Goal: Task Accomplishment & Management: Manage account settings

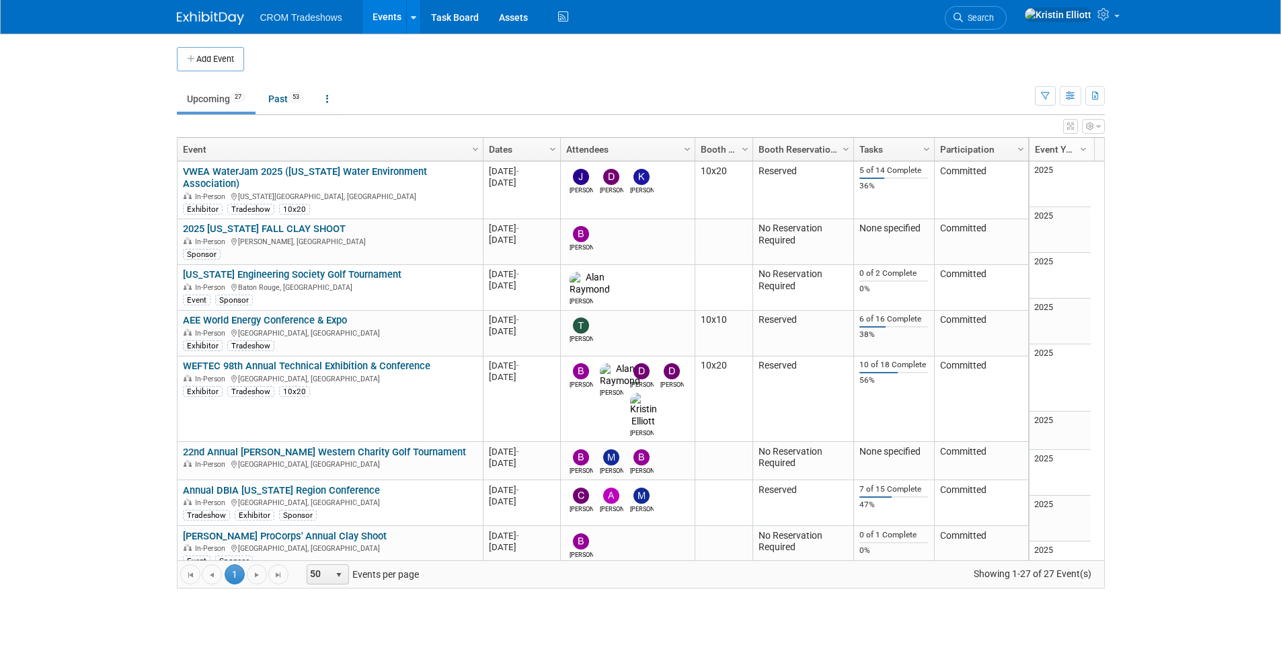
click at [308, 360] on link "WEFTEC 98th Annual Technical Exhibition & Conference" at bounding box center [306, 366] width 247 height 12
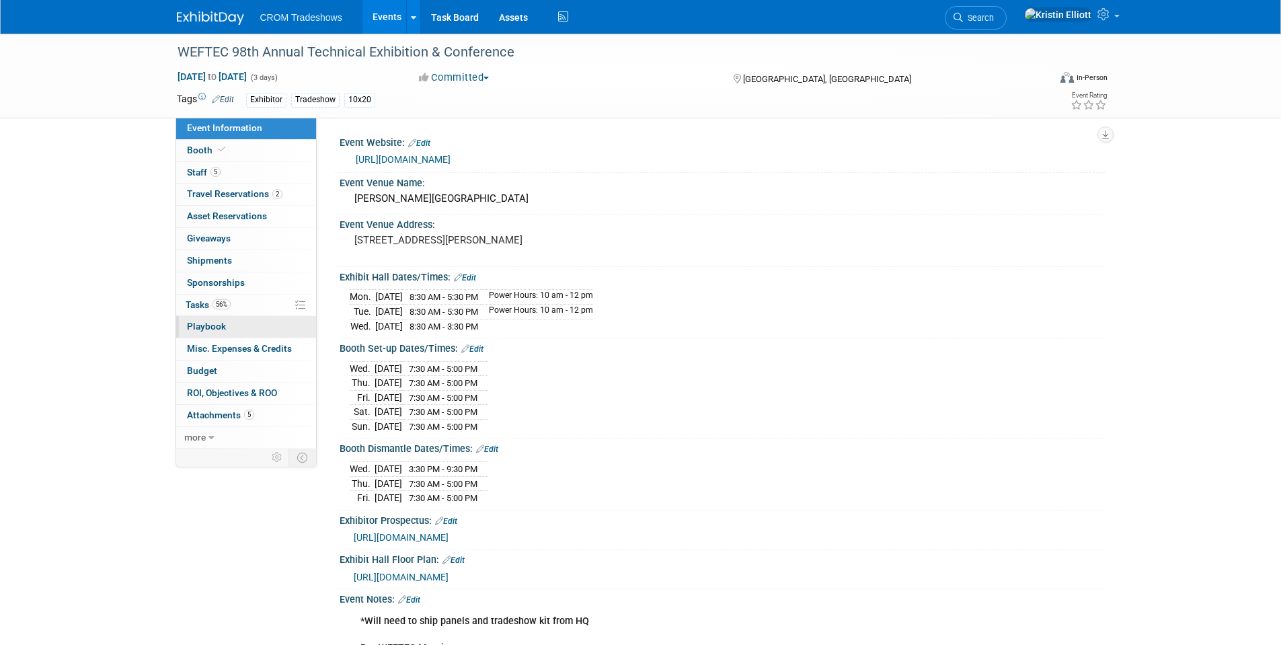
click at [250, 328] on link "0 Playbook 0" at bounding box center [246, 327] width 140 height 22
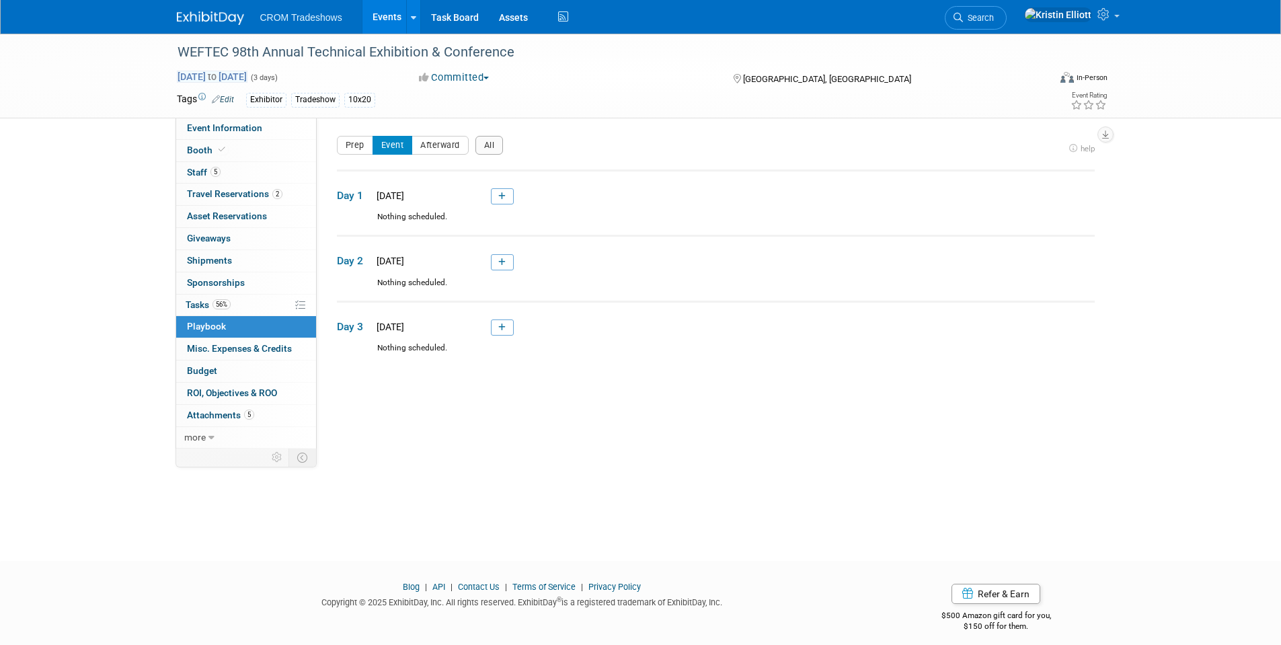
click at [214, 81] on span "Sep 29, 2025 to Oct 1, 2025" at bounding box center [212, 77] width 71 height 12
select select "8"
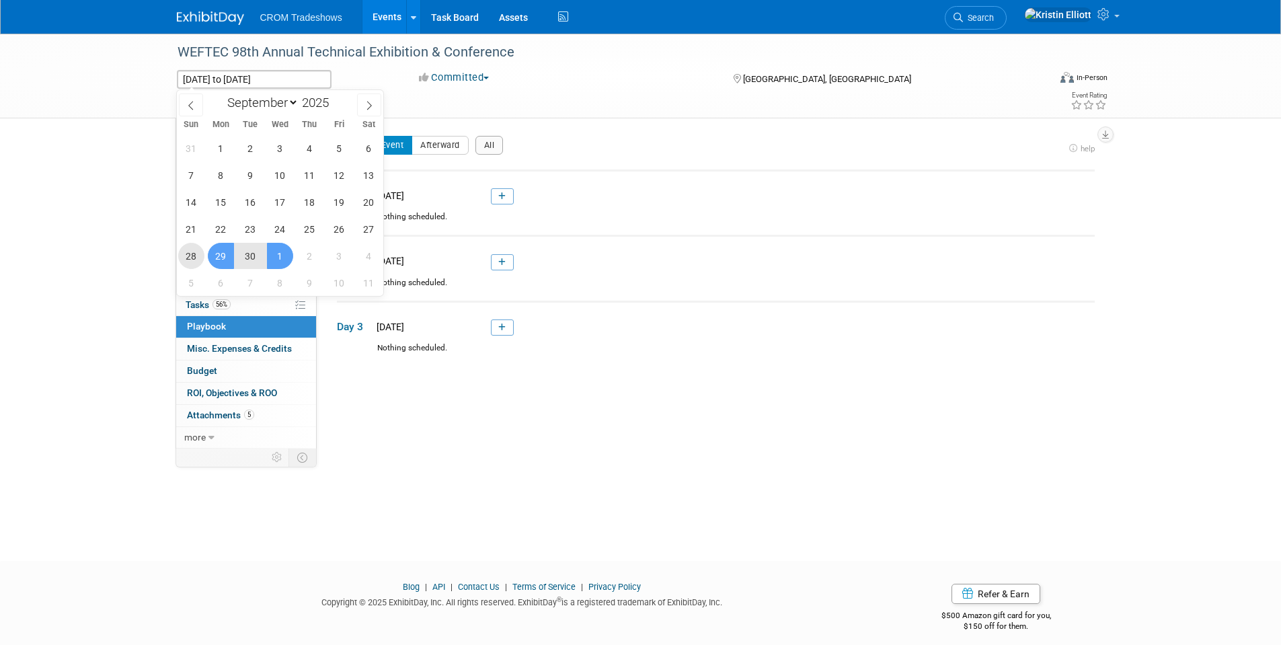
click at [194, 262] on span "28" at bounding box center [191, 256] width 26 height 26
type input "Sep 28, 2025"
click at [287, 262] on span "1" at bounding box center [280, 256] width 26 height 26
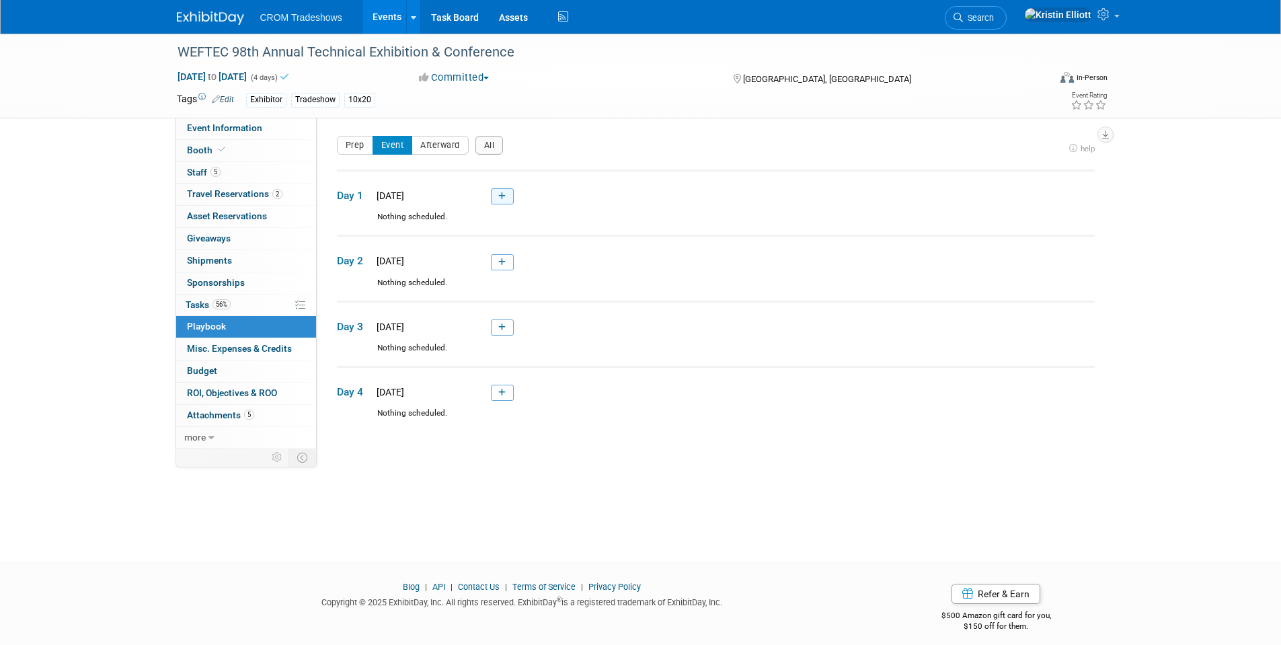
click at [503, 197] on icon at bounding box center [501, 196] width 7 height 8
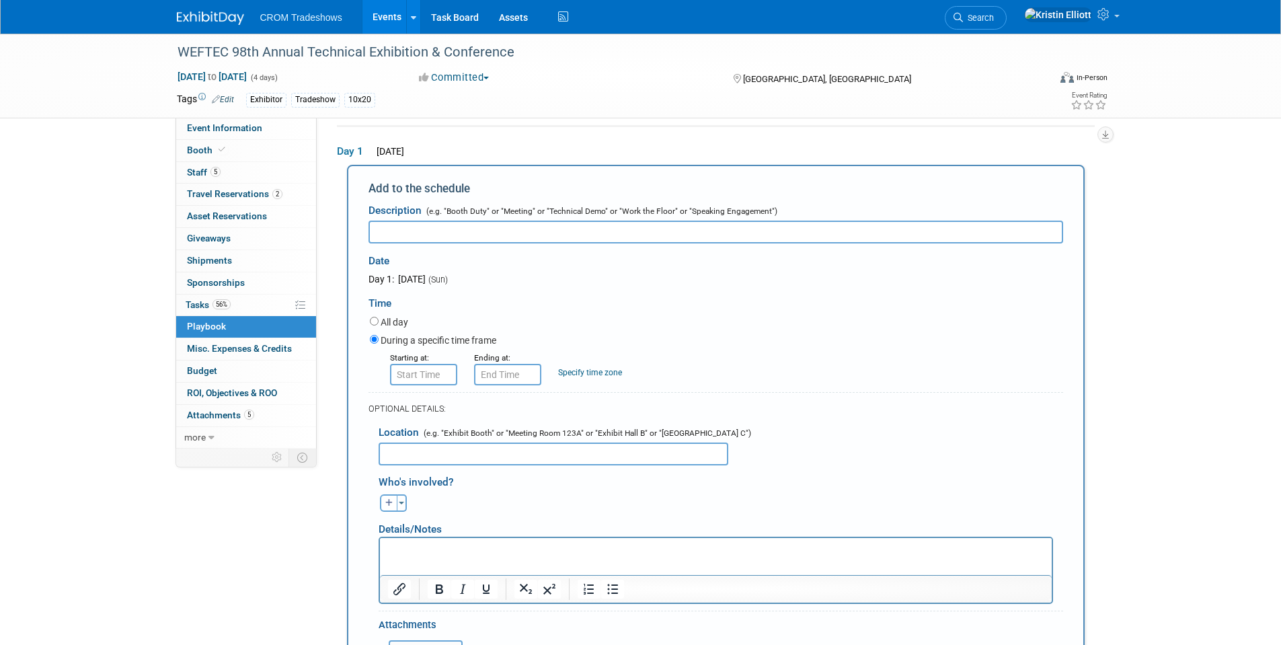
click at [452, 238] on input "text" at bounding box center [715, 232] width 695 height 23
type input "Booth Set Up"
click at [416, 380] on input "8:00 AM" at bounding box center [423, 375] width 67 height 22
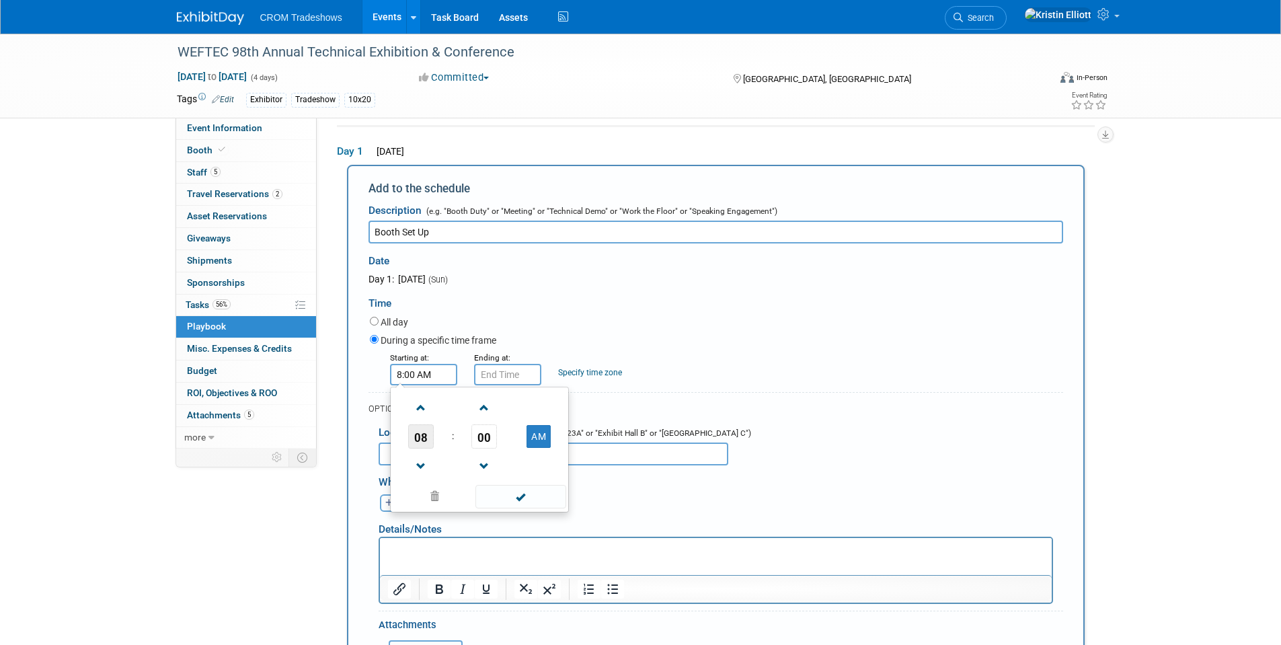
click at [426, 439] on span "08" at bounding box center [421, 436] width 26 height 24
click at [539, 448] on td "07" at bounding box center [543, 444] width 43 height 36
click at [491, 442] on span "00" at bounding box center [484, 436] width 26 height 24
click at [490, 445] on td "30" at bounding box center [500, 444] width 43 height 36
type input "7:30 AM"
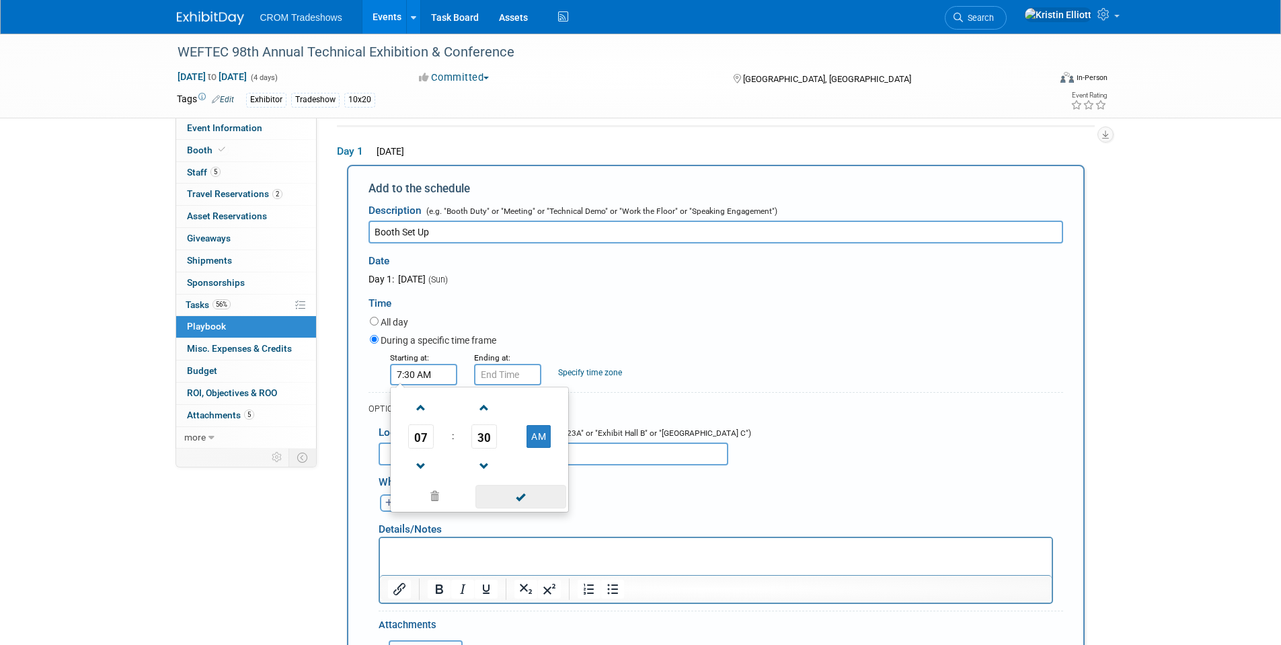
click at [519, 498] on span at bounding box center [520, 497] width 91 height 24
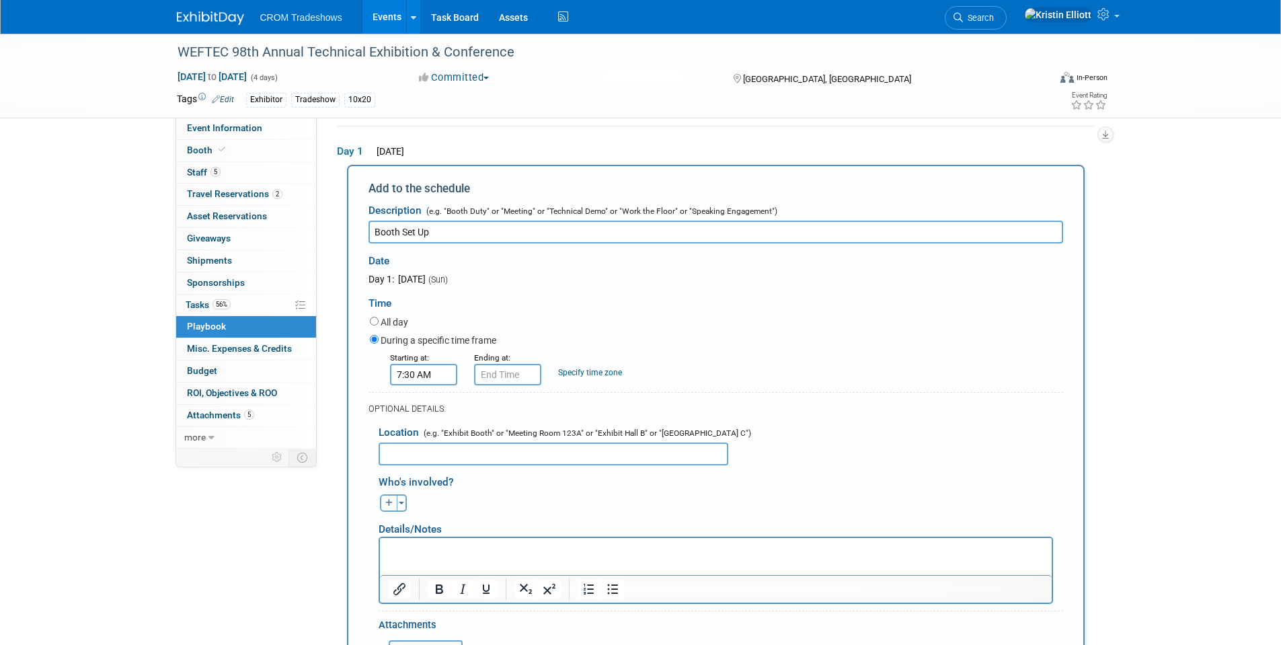
click at [508, 395] on div "OPTIONAL DETAILS:" at bounding box center [715, 404] width 695 height 25
click at [510, 381] on input "7:30 AM" at bounding box center [507, 375] width 67 height 22
click at [512, 437] on span "07" at bounding box center [505, 436] width 26 height 24
click at [537, 431] on td "05" at bounding box center [541, 444] width 43 height 36
click at [621, 438] on button "AM" at bounding box center [622, 436] width 24 height 23
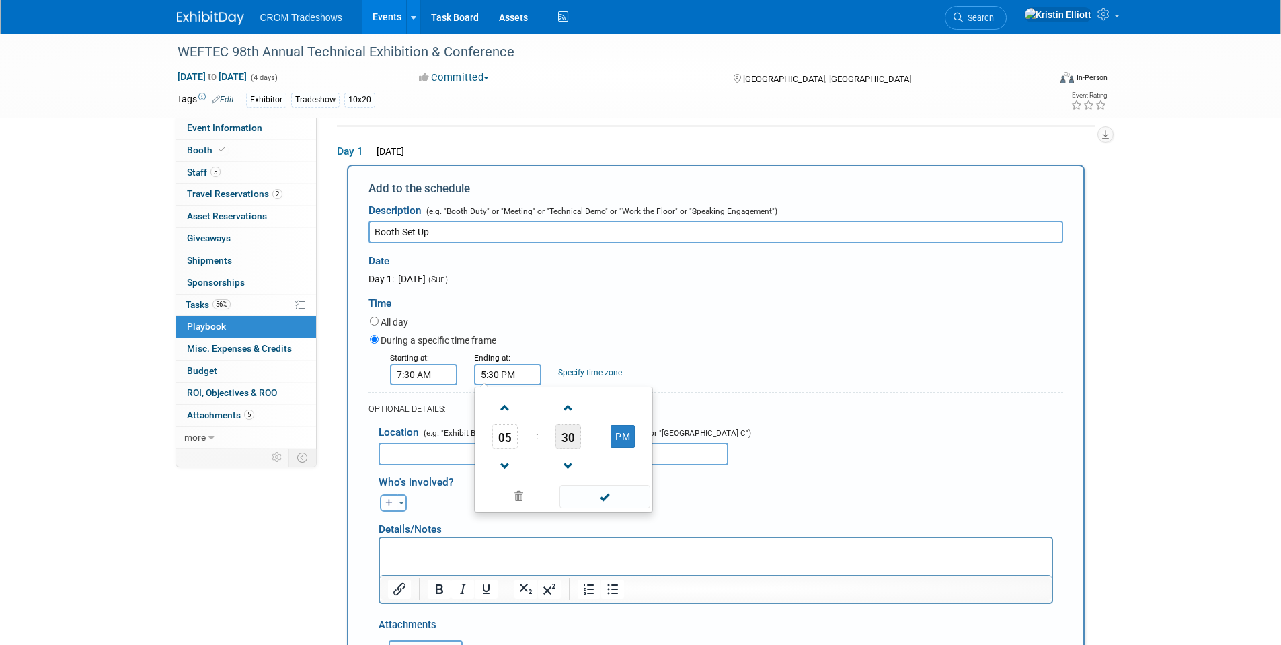
click at [578, 445] on span "30" at bounding box center [568, 436] width 26 height 24
click at [502, 415] on td "00" at bounding box center [498, 408] width 43 height 36
type input "5:00 PM"
click at [594, 506] on span at bounding box center [604, 497] width 91 height 24
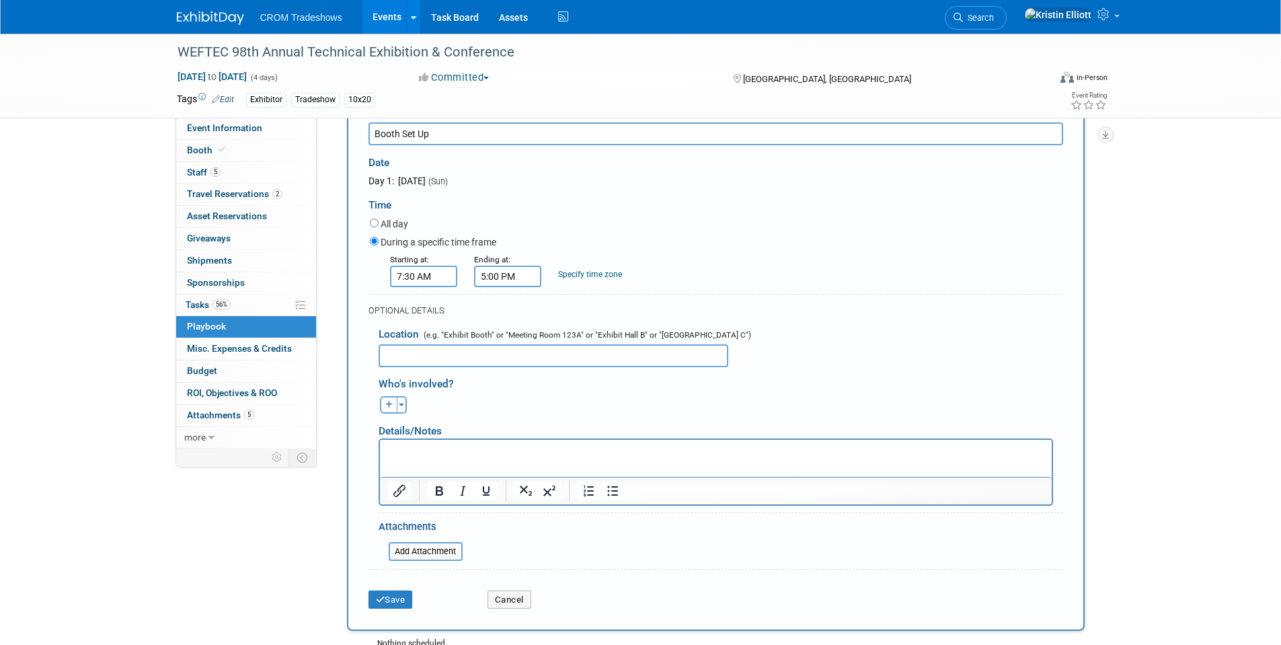
scroll to position [179, 0]
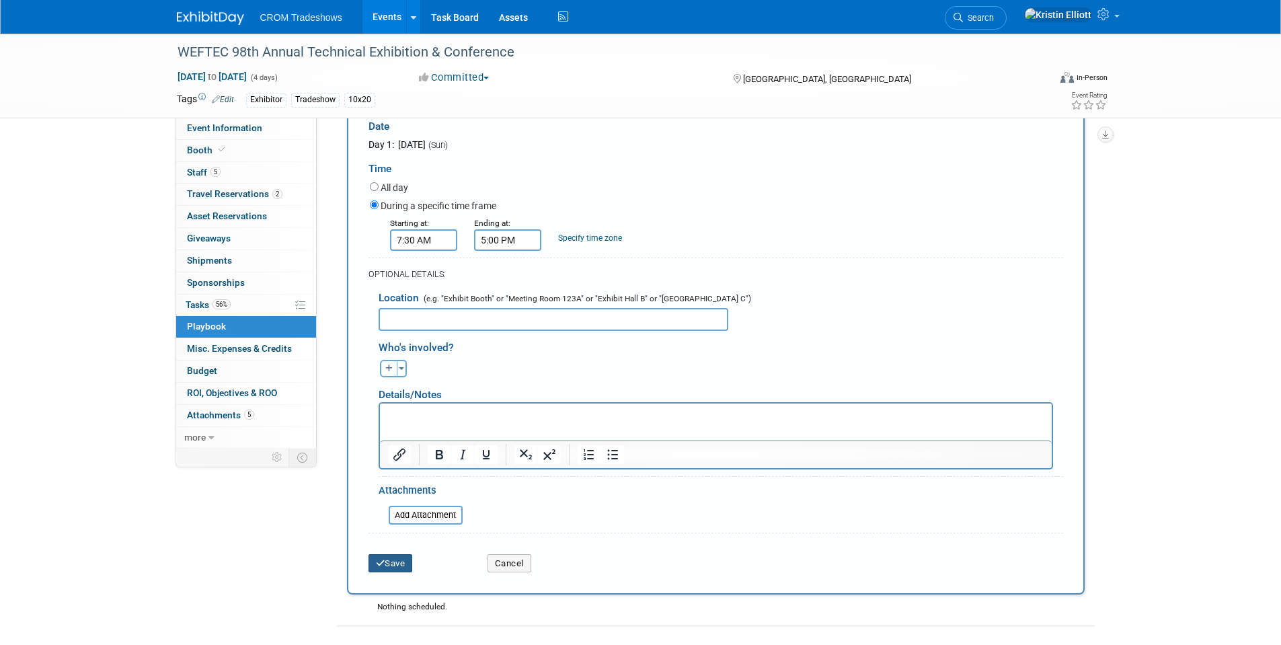
click at [385, 561] on button "Save" at bounding box center [390, 563] width 44 height 19
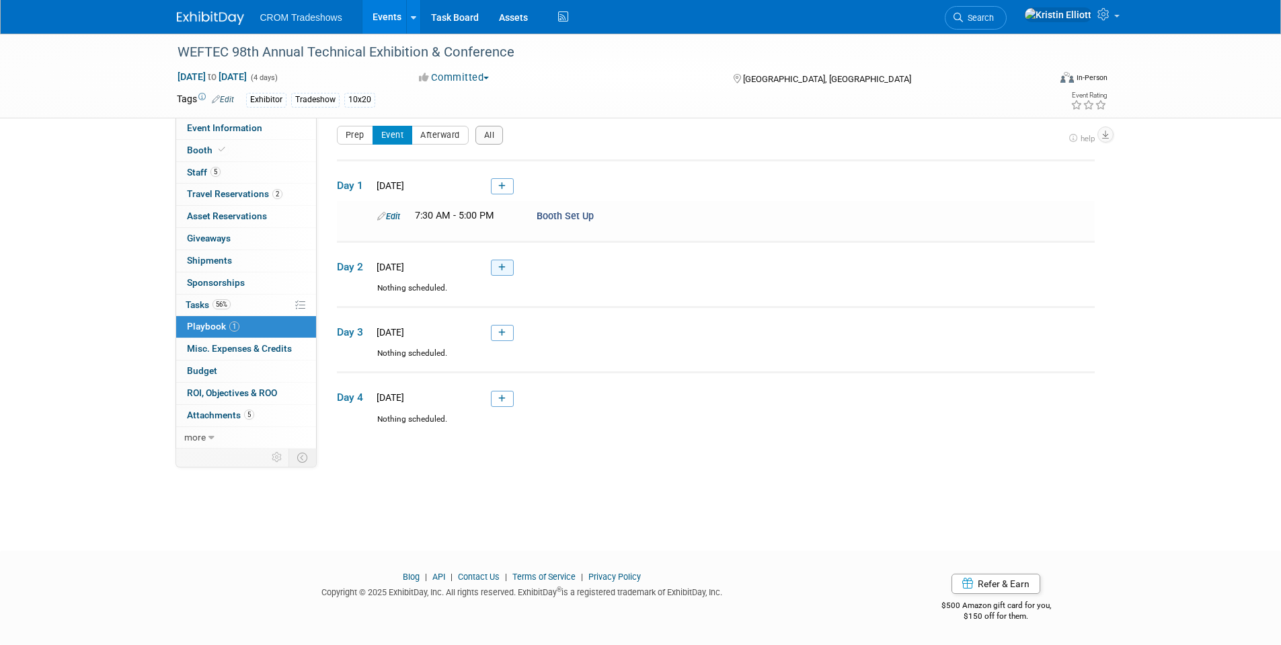
click at [504, 267] on icon at bounding box center [501, 268] width 7 height 8
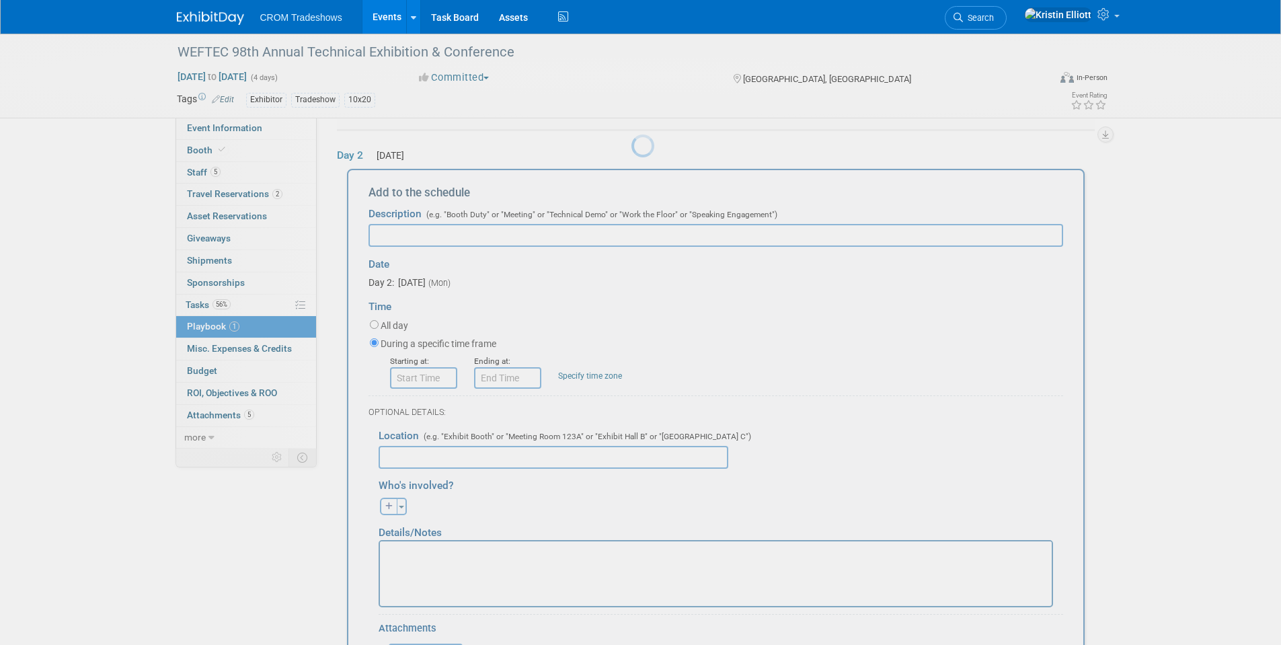
scroll to position [126, 0]
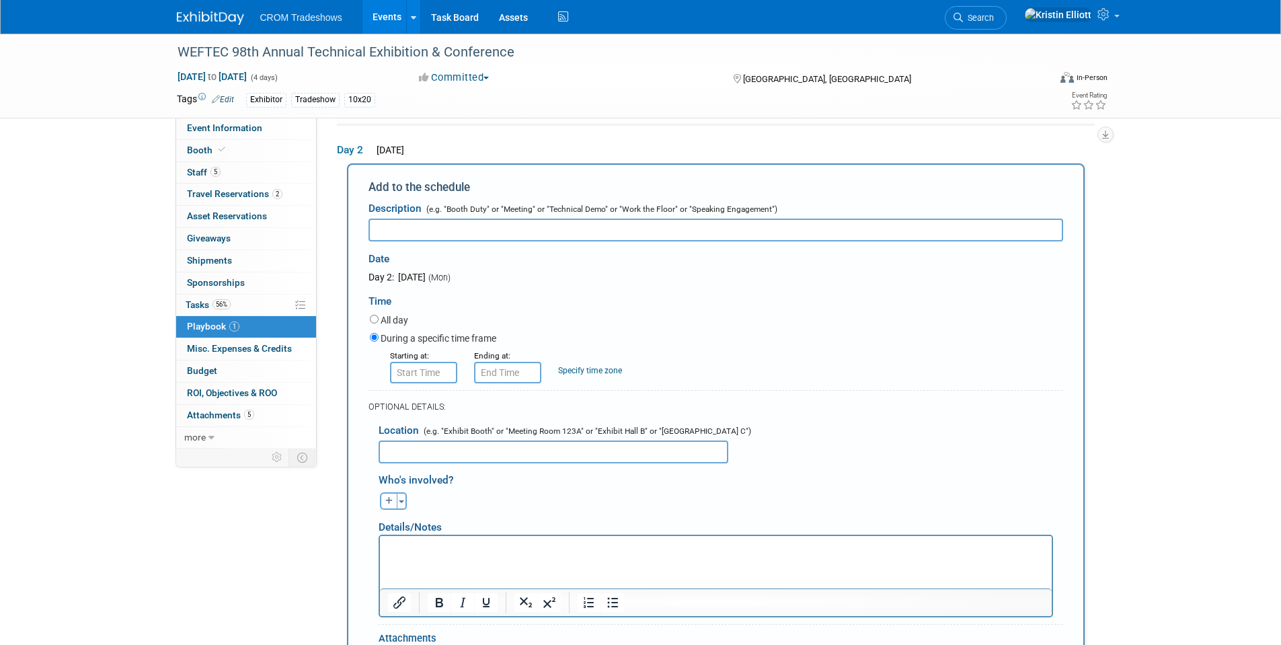
click at [398, 229] on input "text" at bounding box center [715, 230] width 695 height 23
type input "Exhibit Hall Times"
click at [409, 374] on input "8:00 AM" at bounding box center [423, 373] width 67 height 22
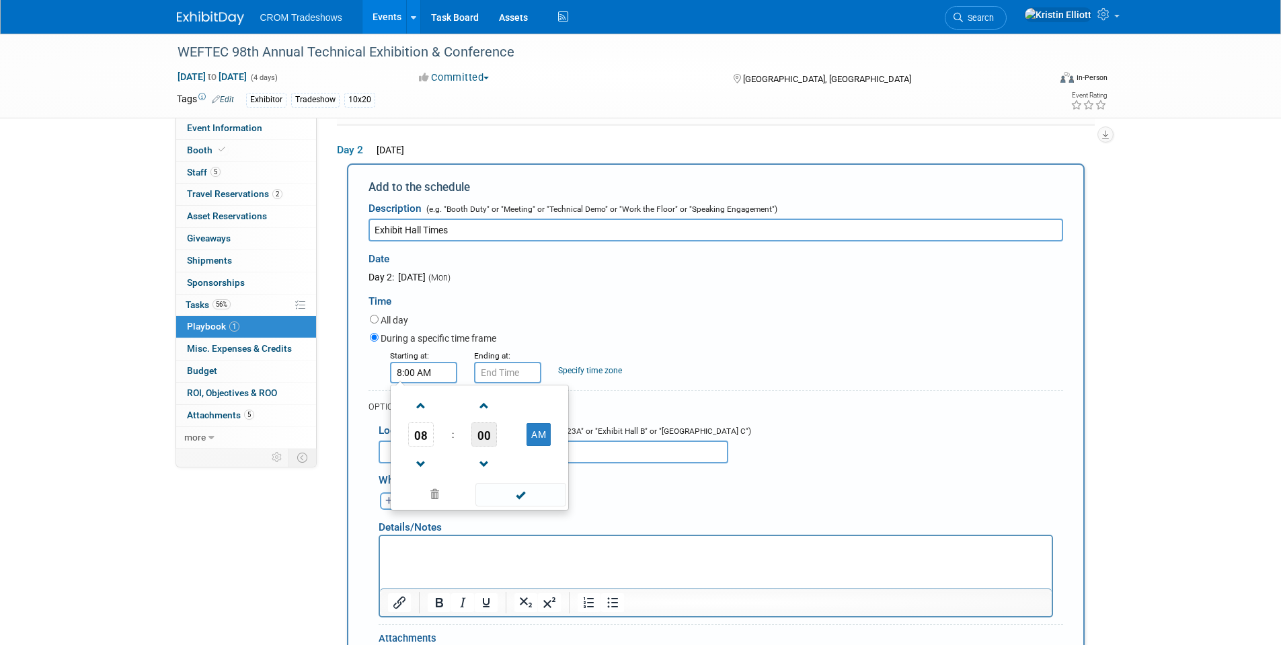
click at [481, 438] on span "00" at bounding box center [484, 434] width 26 height 24
click at [498, 448] on td "30" at bounding box center [500, 442] width 43 height 36
type input "8:30 AM"
click at [529, 502] on span at bounding box center [520, 495] width 91 height 24
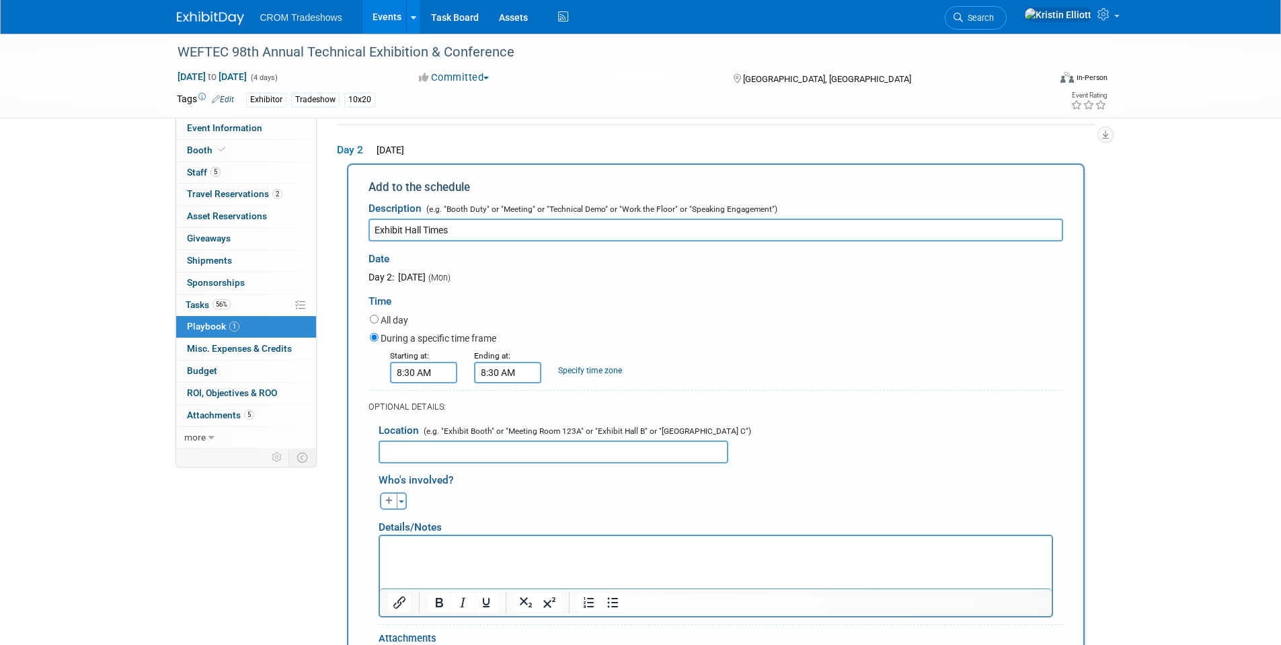
click at [509, 383] on input "8:30 AM" at bounding box center [507, 373] width 67 height 22
click at [498, 436] on span "08" at bounding box center [505, 434] width 26 height 24
click at [544, 441] on td "05" at bounding box center [541, 442] width 43 height 36
click at [586, 439] on td "30" at bounding box center [569, 434] width 56 height 24
click at [619, 438] on button "AM" at bounding box center [622, 434] width 24 height 23
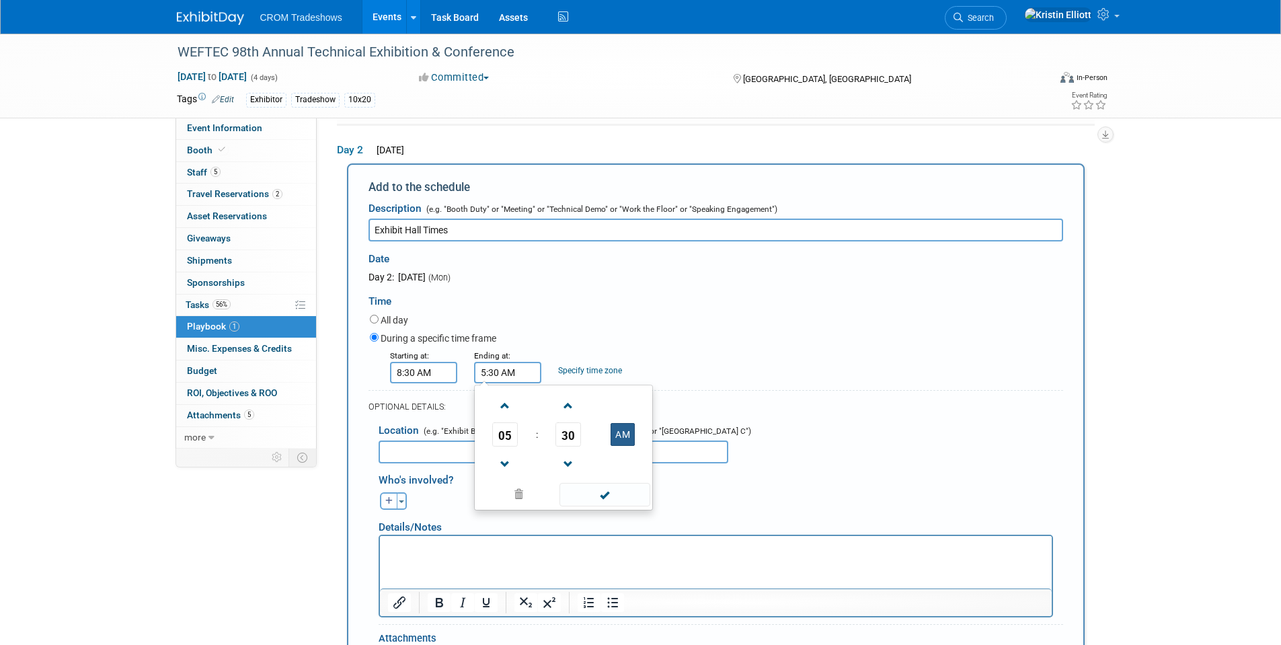
type input "5:30 PM"
click at [605, 493] on span at bounding box center [604, 495] width 91 height 24
click at [422, 555] on html at bounding box center [715, 545] width 672 height 19
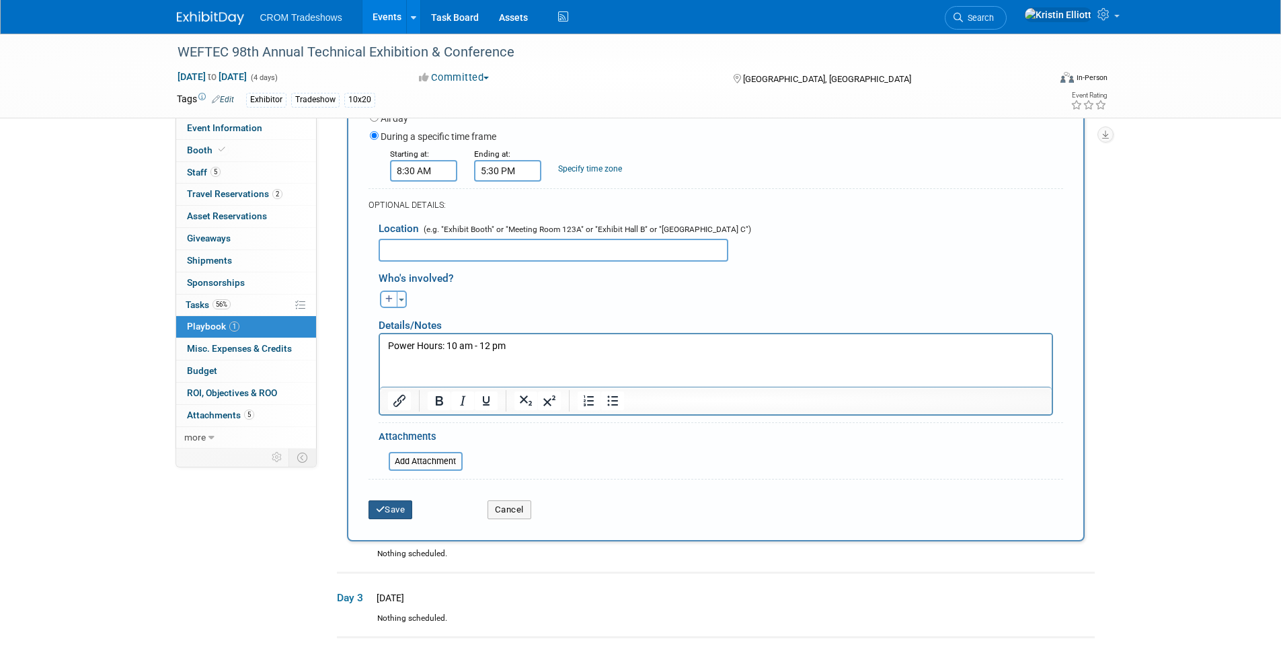
click at [387, 513] on button "Save" at bounding box center [390, 509] width 44 height 19
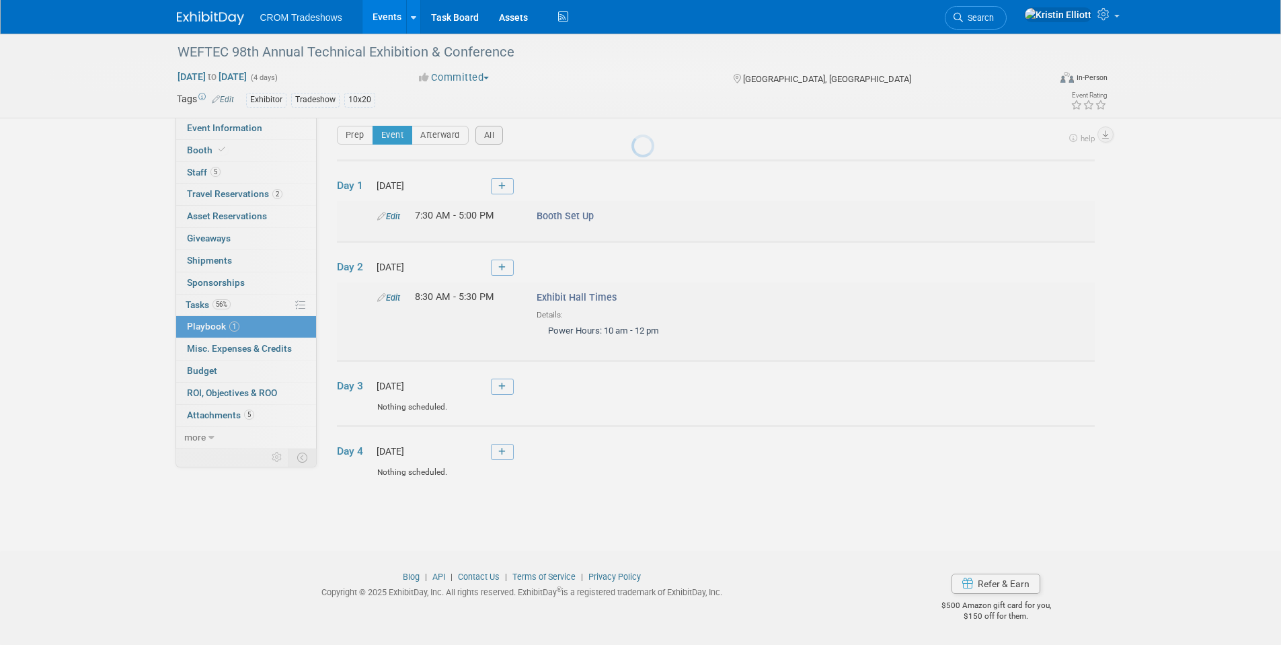
scroll to position [10, 0]
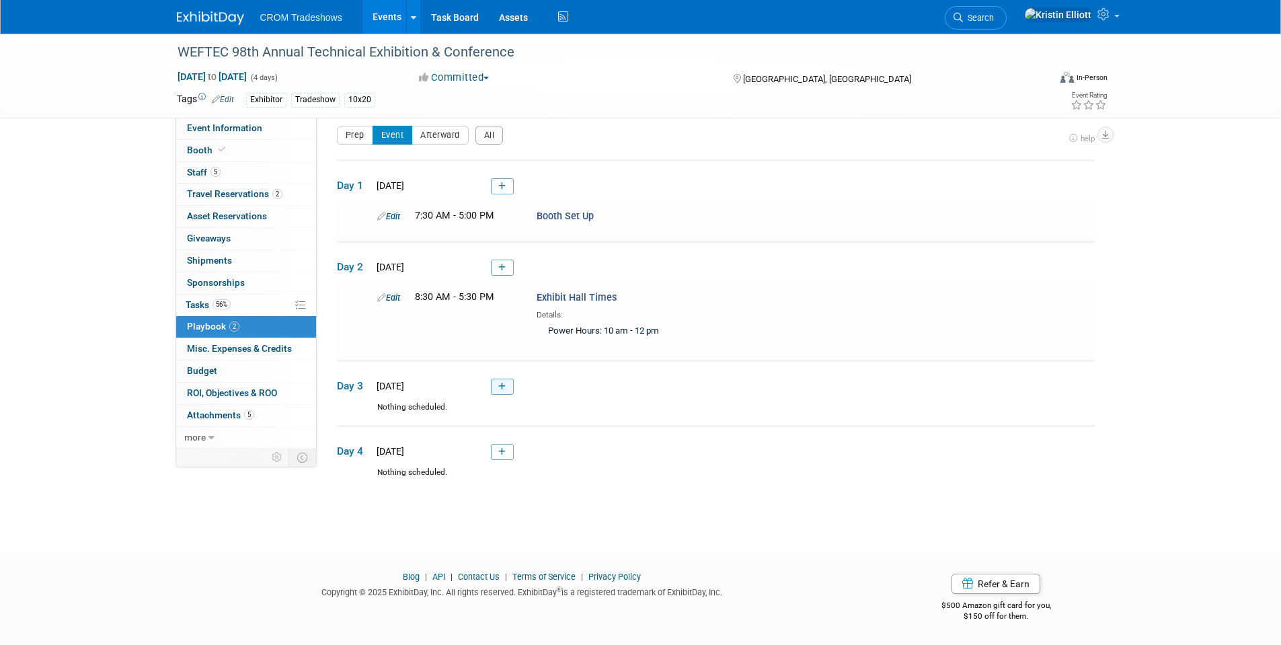
click at [493, 387] on link at bounding box center [502, 387] width 23 height 16
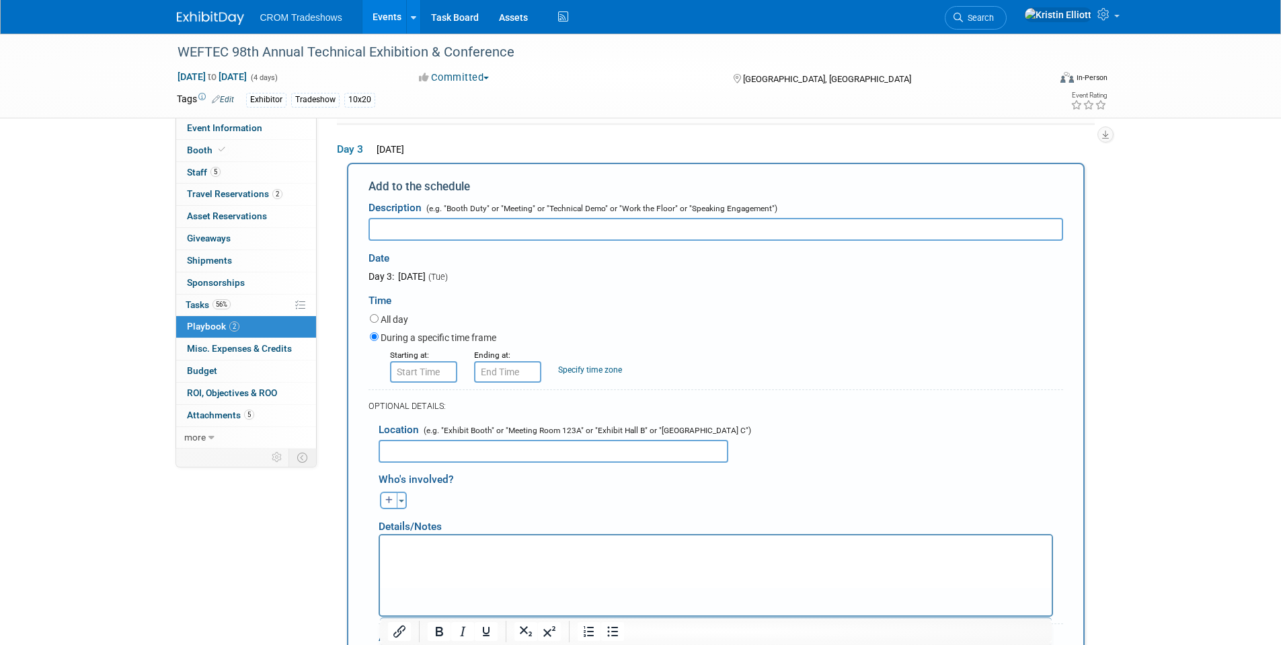
scroll to position [42, 0]
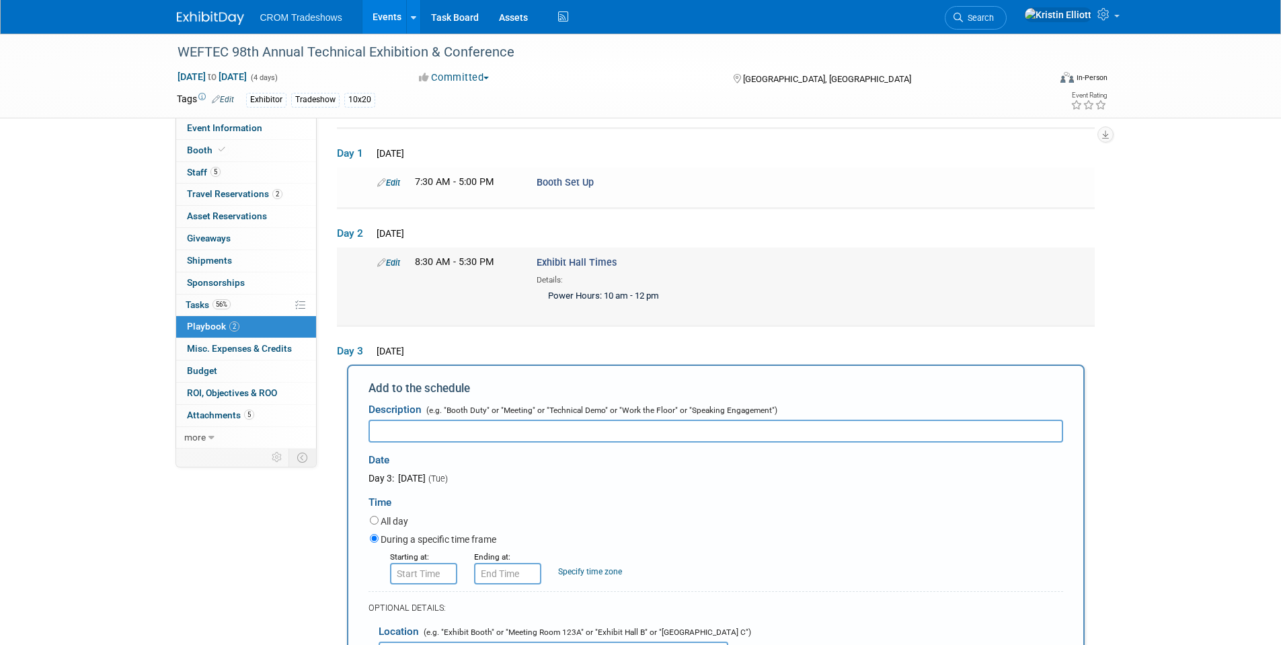
drag, startPoint x: 615, startPoint y: 264, endPoint x: 520, endPoint y: 251, distance: 94.9
click at [520, 251] on td "Edit 8:30 AM - 5:30 PM Exhibit Hall Times Details: Power Hours: 10 am - 12 pm" at bounding box center [716, 286] width 758 height 78
copy div "Exhibit Hall Times"
click at [505, 428] on input "text" at bounding box center [715, 431] width 695 height 23
paste input "Exhibit Hall Times"
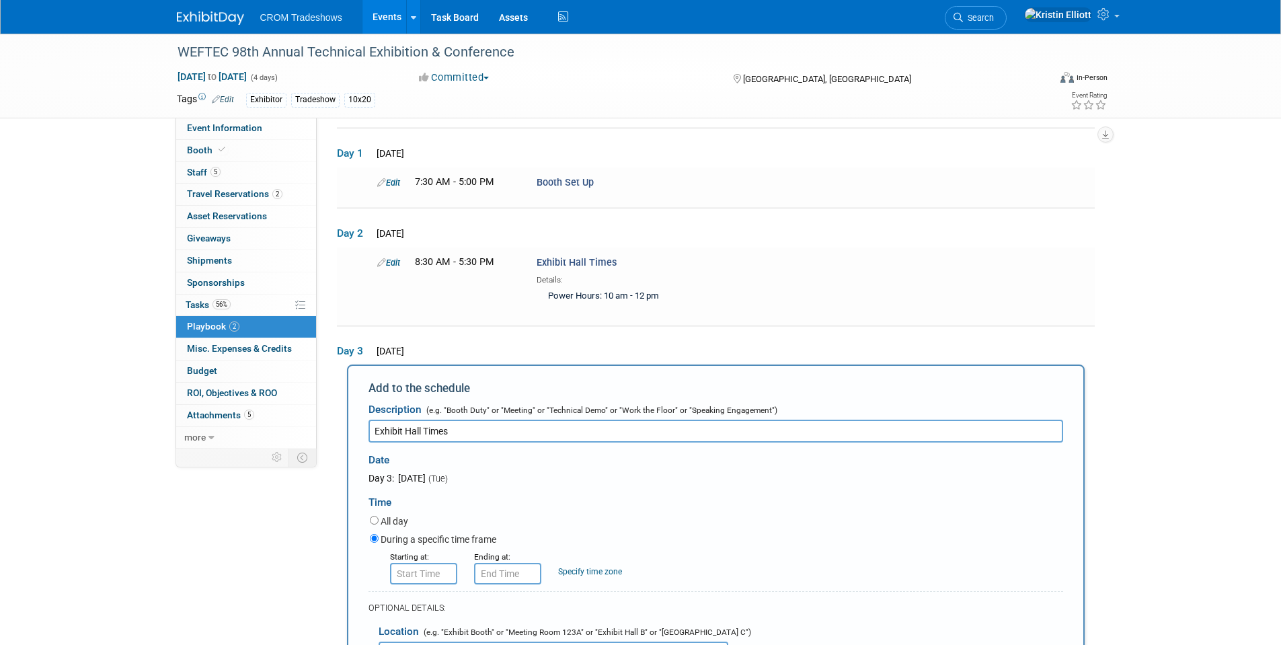
type input "Exhibit Hall Times"
type input "8:00 AM"
click at [418, 576] on input "8:00 AM" at bounding box center [423, 574] width 67 height 22
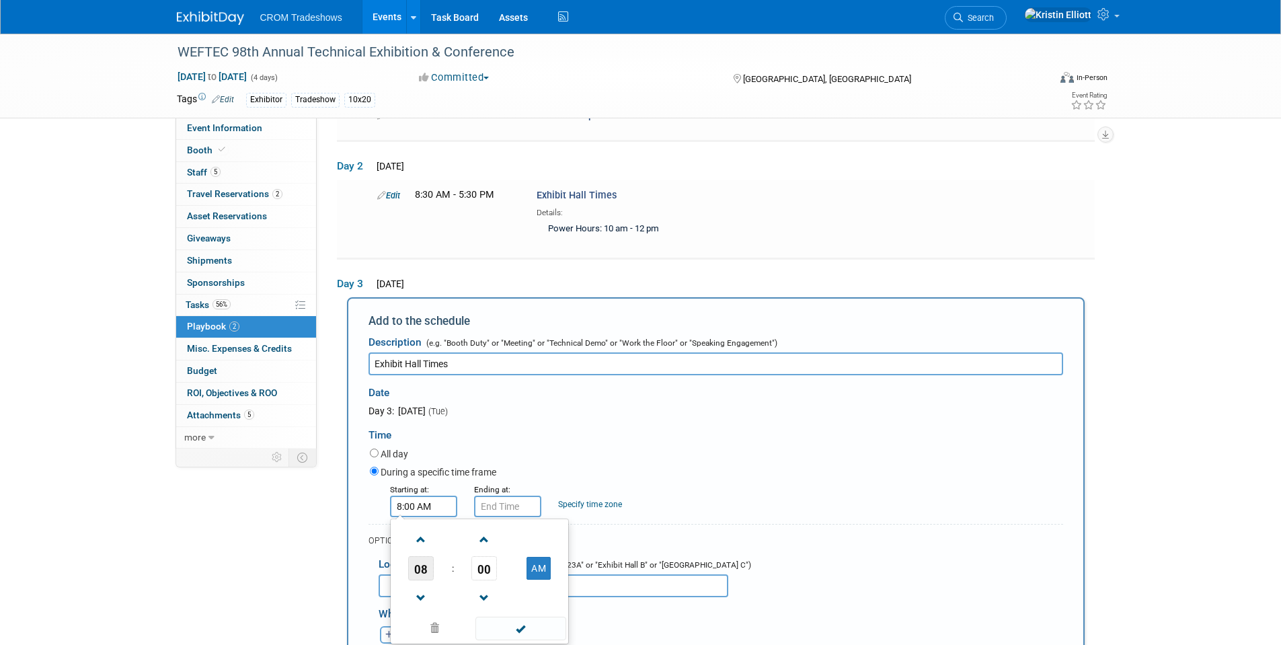
click at [428, 574] on span "08" at bounding box center [421, 568] width 26 height 24
click at [397, 197] on link "Edit" at bounding box center [388, 195] width 23 height 10
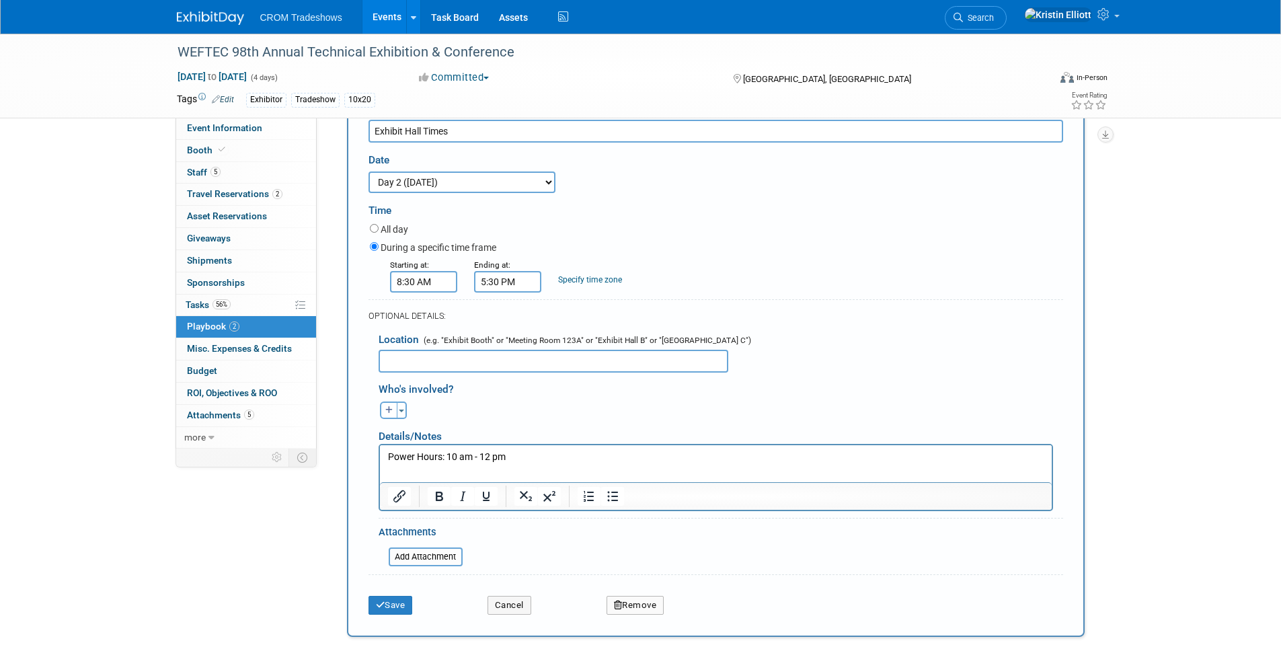
scroll to position [339, 0]
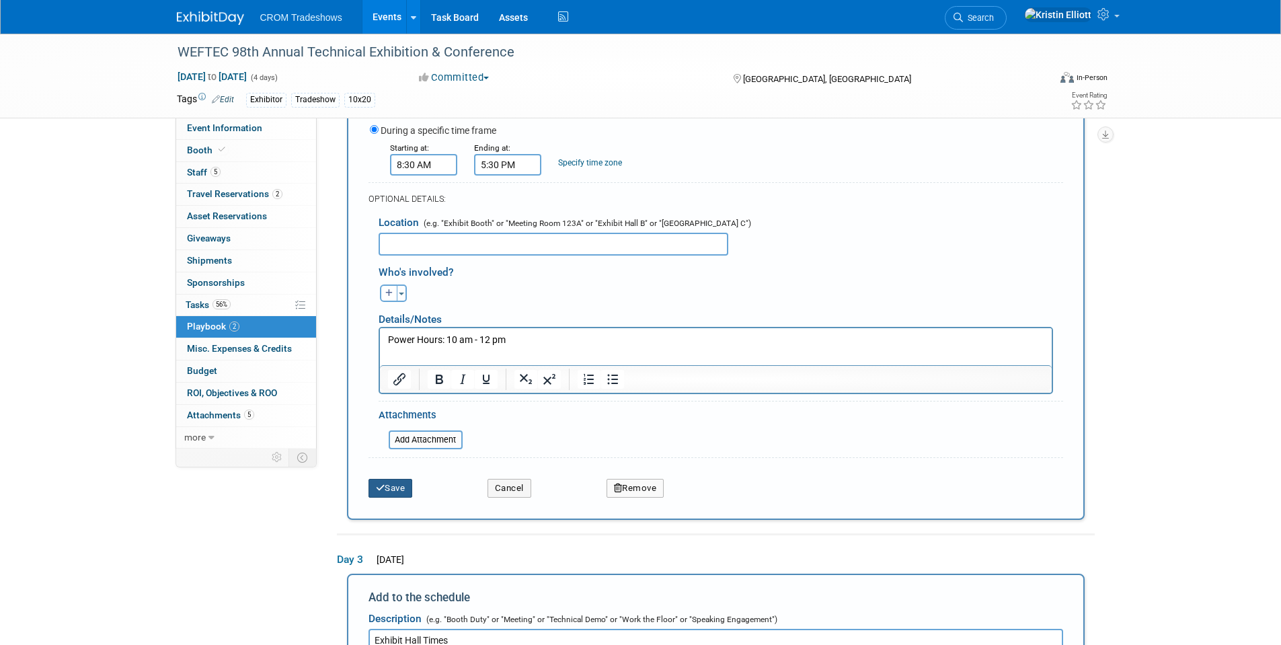
click at [396, 489] on button "Save" at bounding box center [390, 488] width 44 height 19
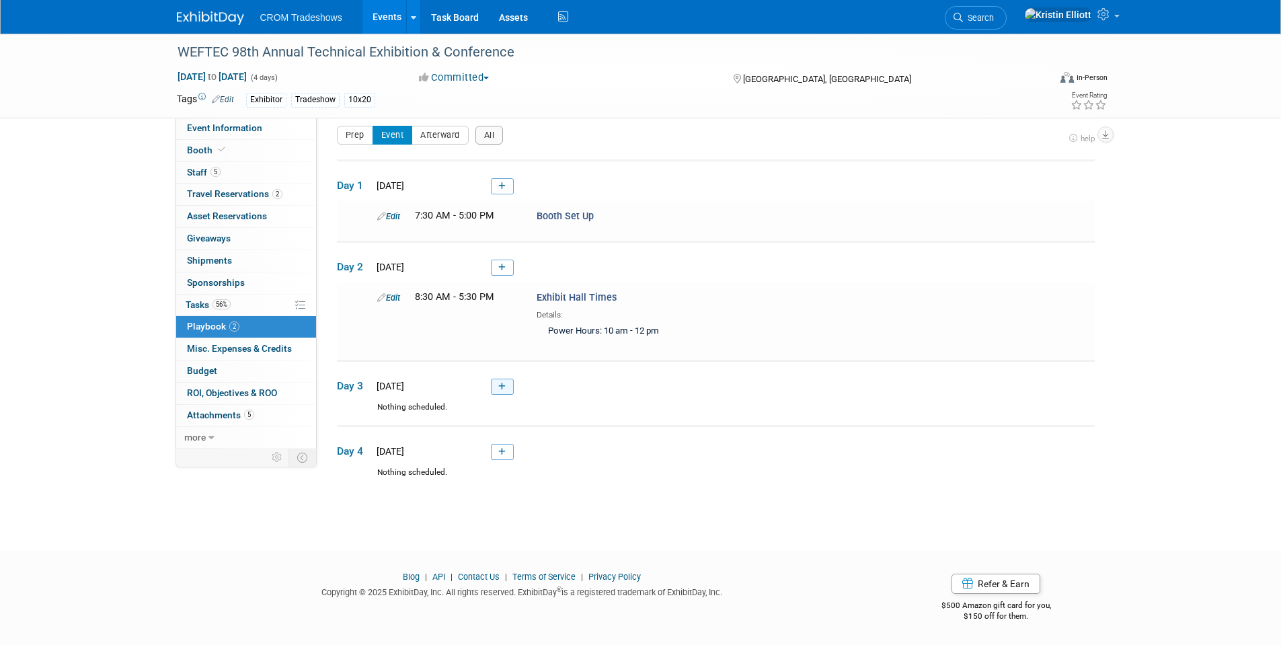
click at [499, 384] on icon at bounding box center [501, 387] width 7 height 8
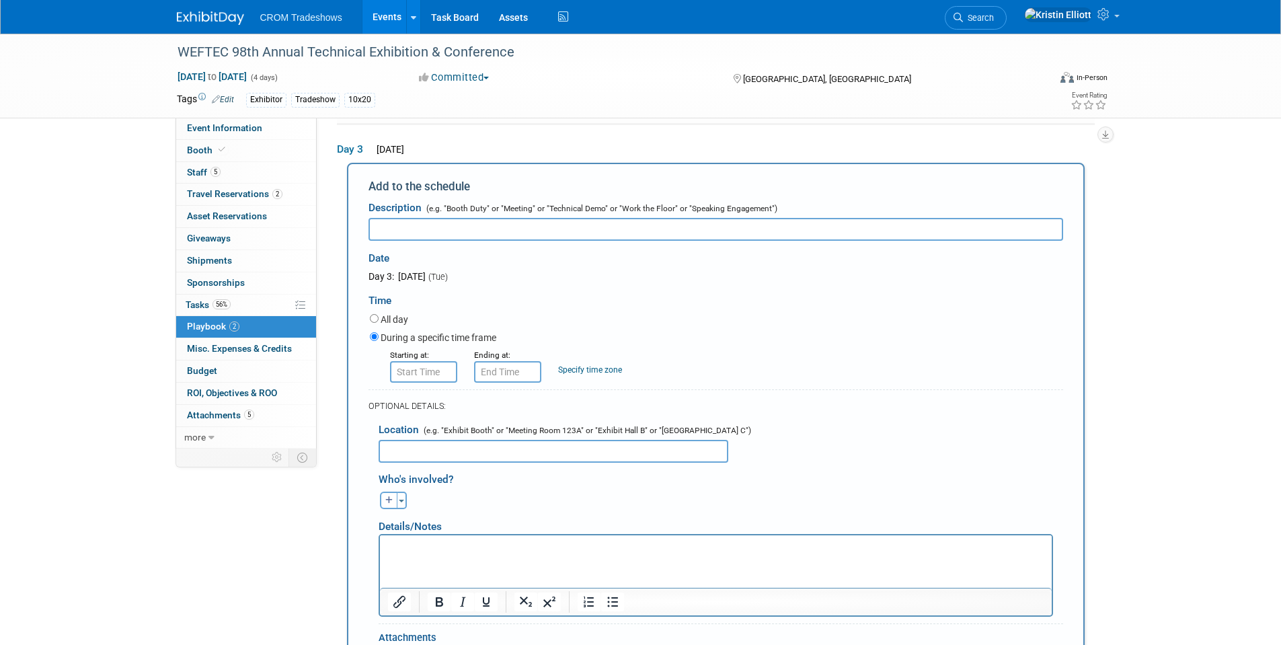
scroll to position [0, 0]
click at [438, 204] on span "(e.g. "Booth Duty" or "Meeting" or "Technical Demo" or "Work the Floor" or "Spe…" at bounding box center [601, 208] width 354 height 9
click at [444, 239] on input "text" at bounding box center [715, 229] width 695 height 23
click at [442, 227] on input "text" at bounding box center [715, 229] width 695 height 23
paste input "Exhibit Hall Times"
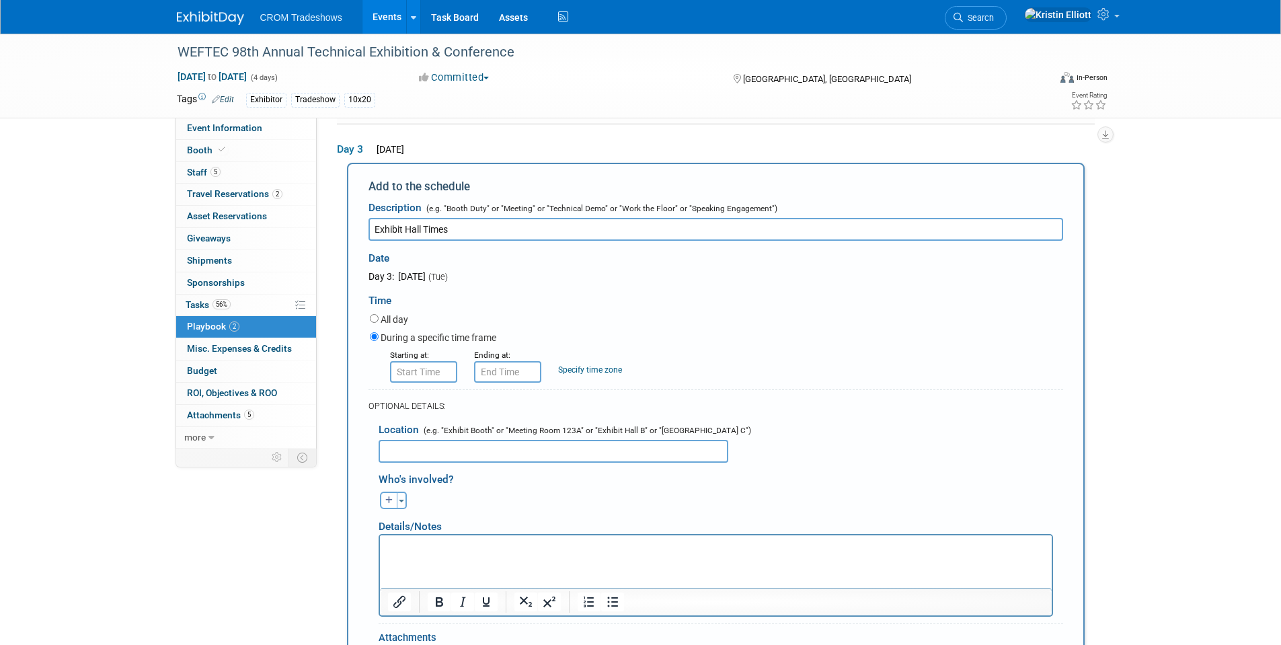
type input "Exhibit Hall Times"
click at [444, 381] on input "8:00 AM" at bounding box center [423, 372] width 67 height 22
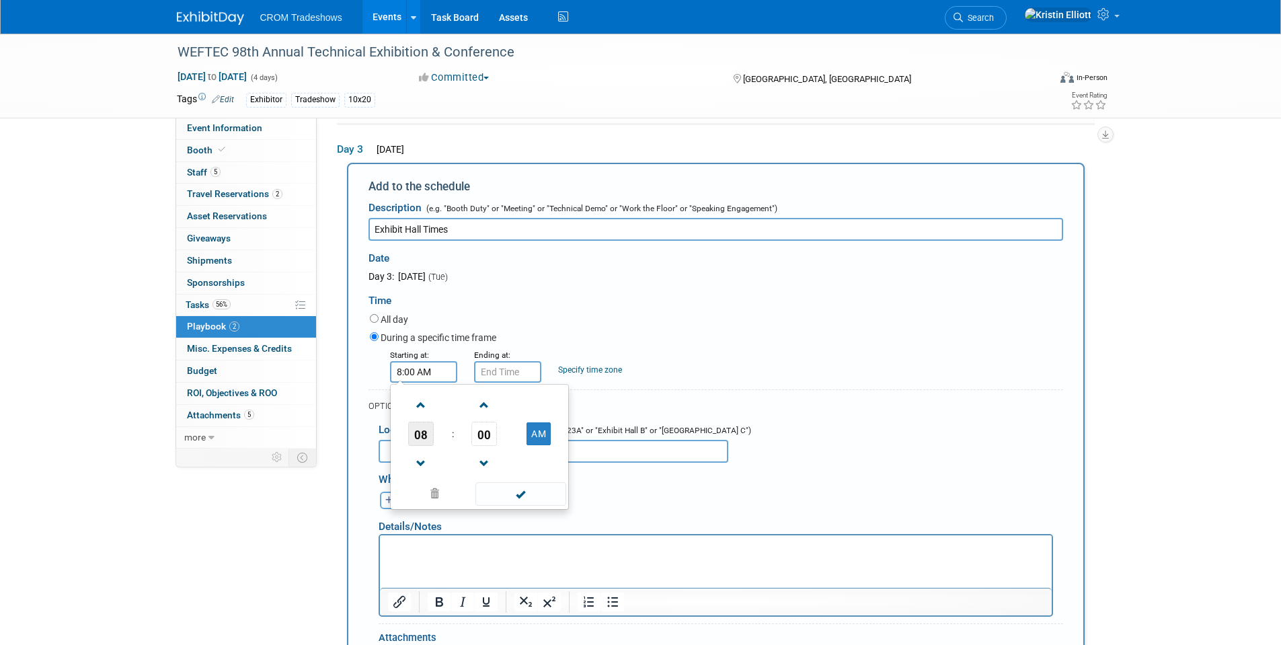
click at [426, 433] on span "08" at bounding box center [421, 434] width 26 height 24
click at [429, 372] on input "8:00 AM" at bounding box center [423, 372] width 67 height 22
click at [496, 513] on span at bounding box center [520, 510] width 91 height 24
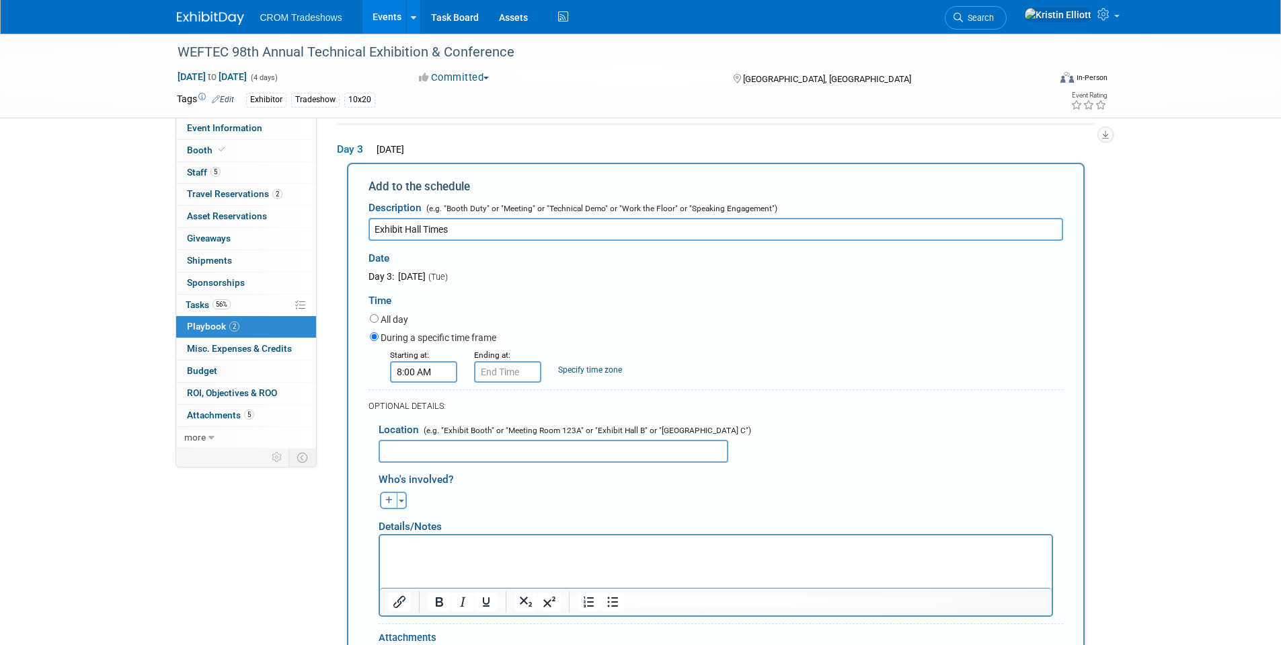
click at [421, 365] on input "8:00 AM" at bounding box center [423, 372] width 67 height 22
click at [480, 431] on span "00" at bounding box center [484, 434] width 26 height 24
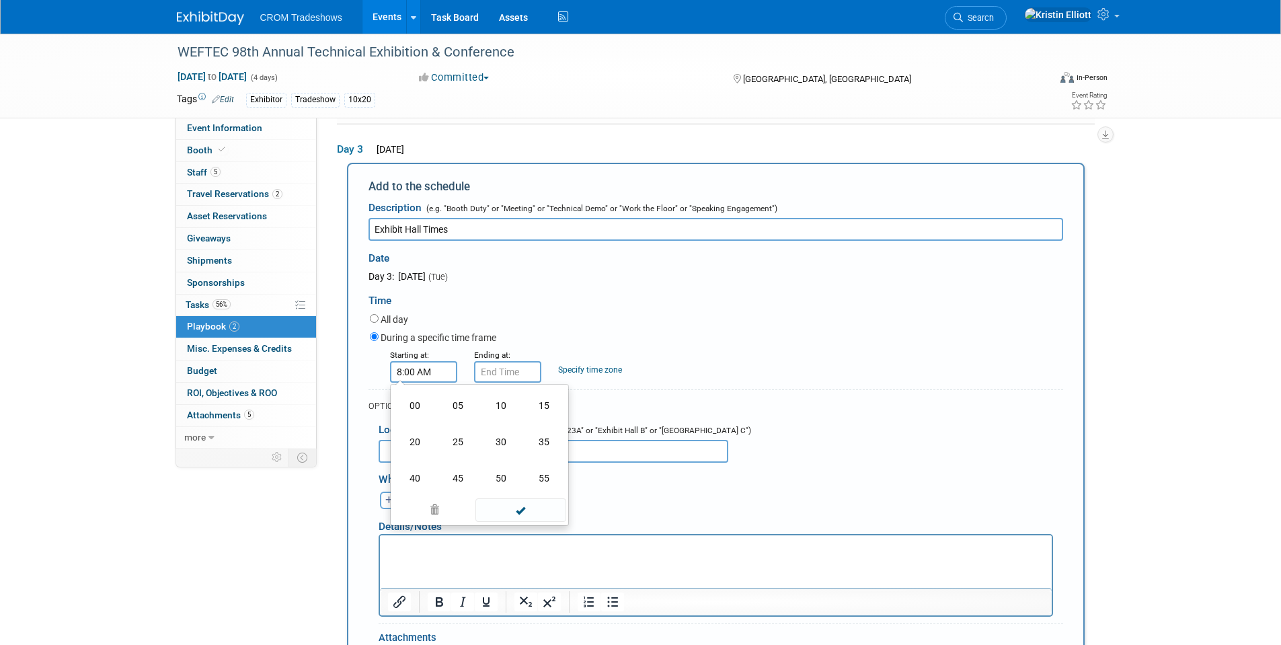
click at [504, 447] on td "30" at bounding box center [500, 442] width 43 height 36
type input "8:30 AM"
click at [510, 495] on span at bounding box center [520, 494] width 91 height 24
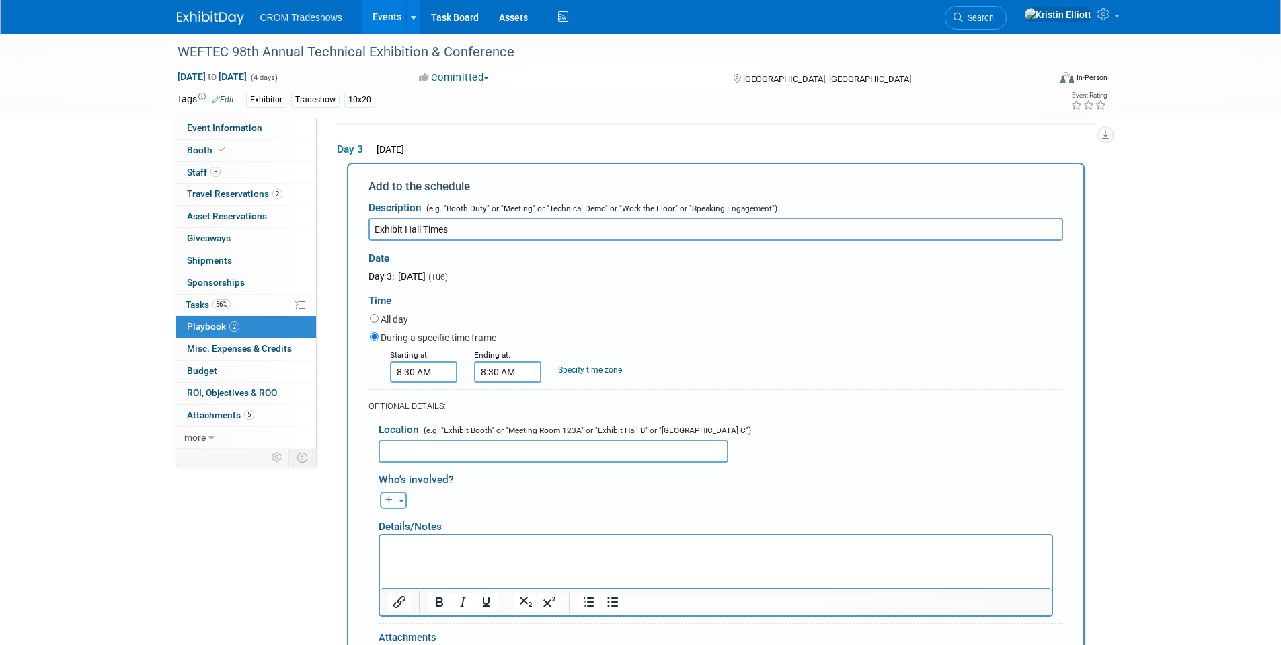
click at [521, 369] on input "8:30 AM" at bounding box center [507, 372] width 67 height 22
click at [512, 429] on span "08" at bounding box center [505, 434] width 26 height 24
click at [533, 440] on td "05" at bounding box center [541, 442] width 43 height 36
click at [576, 443] on span "30" at bounding box center [568, 434] width 26 height 24
click at [602, 447] on td "30" at bounding box center [584, 442] width 43 height 36
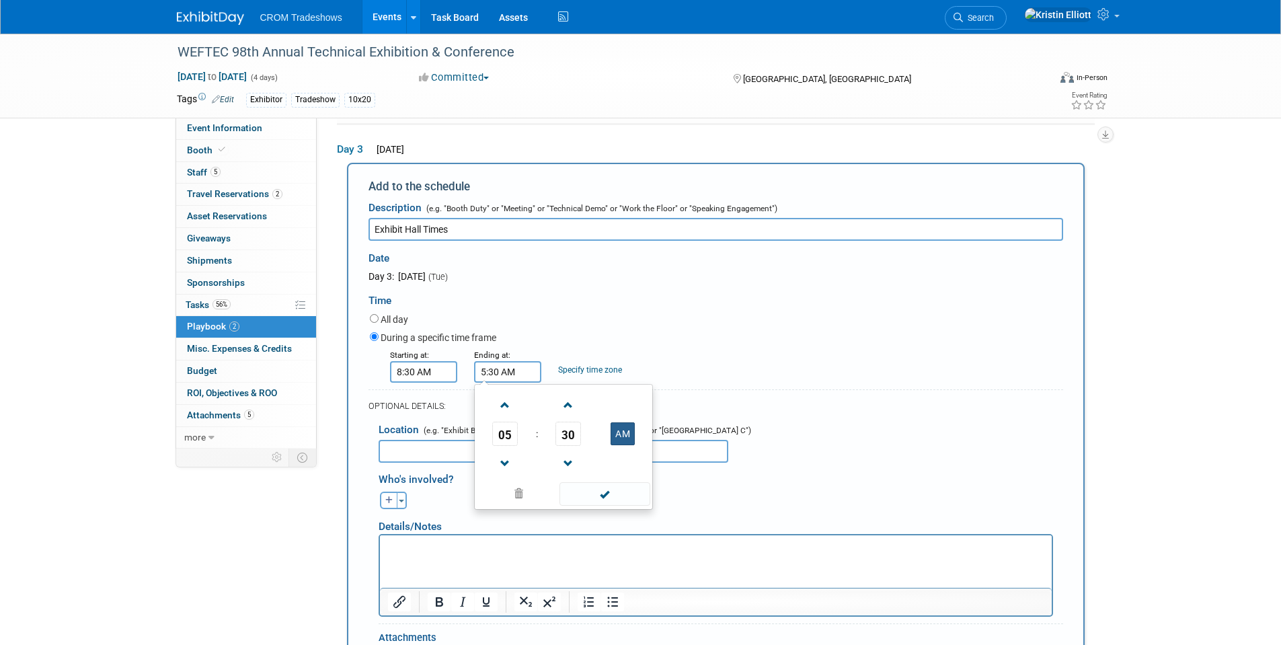
click at [624, 434] on button "AM" at bounding box center [622, 433] width 24 height 23
type input "5:30 PM"
click at [614, 491] on span at bounding box center [604, 494] width 91 height 24
click at [465, 554] on html at bounding box center [715, 544] width 672 height 19
click at [475, 554] on html at bounding box center [715, 544] width 672 height 19
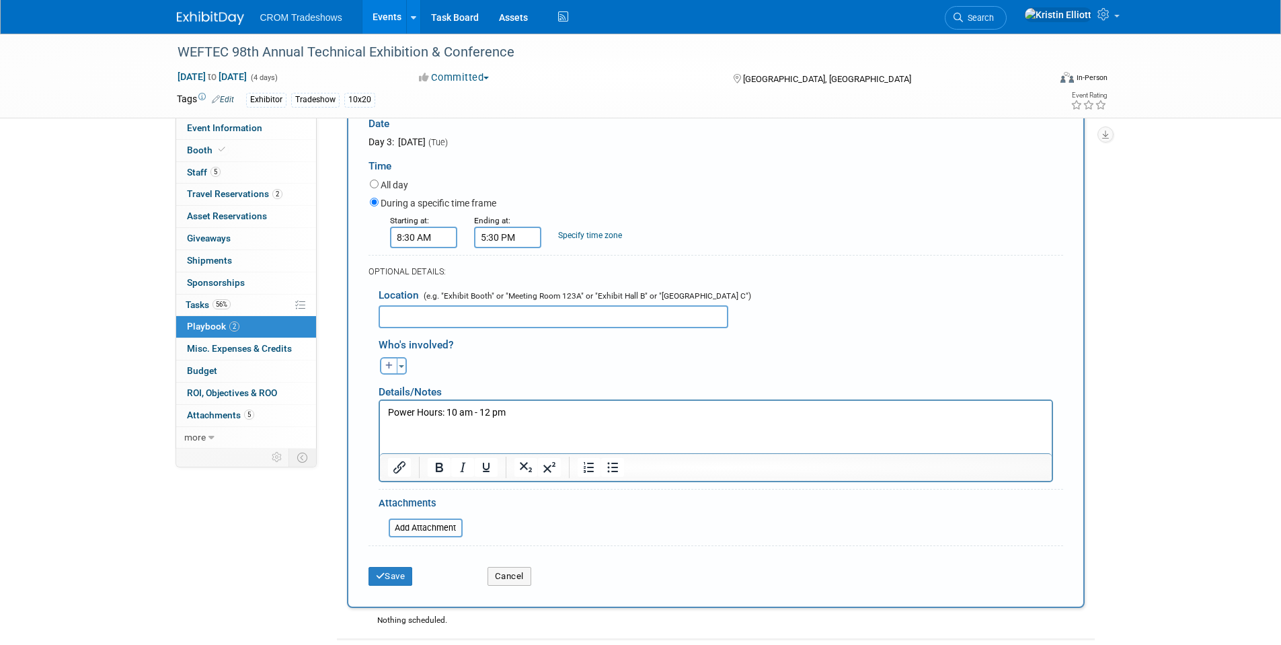
click at [403, 590] on div "Save Cancel" at bounding box center [715, 571] width 695 height 41
click at [402, 579] on button "Save" at bounding box center [390, 576] width 44 height 19
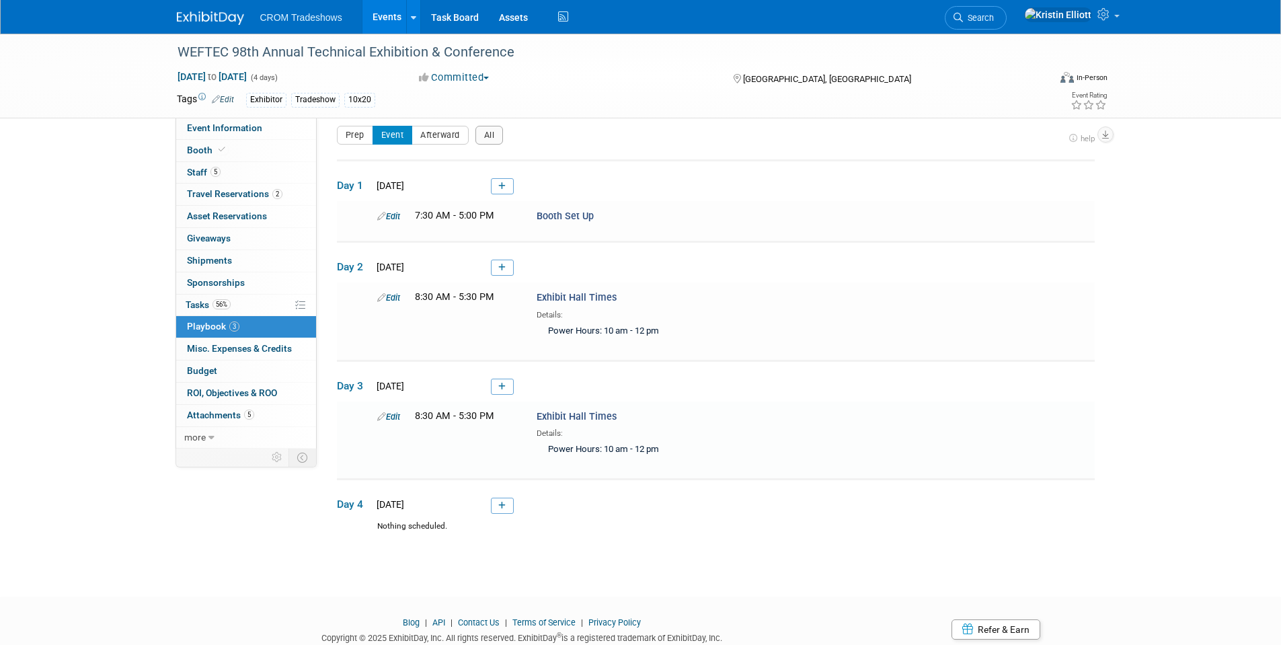
scroll to position [54, 0]
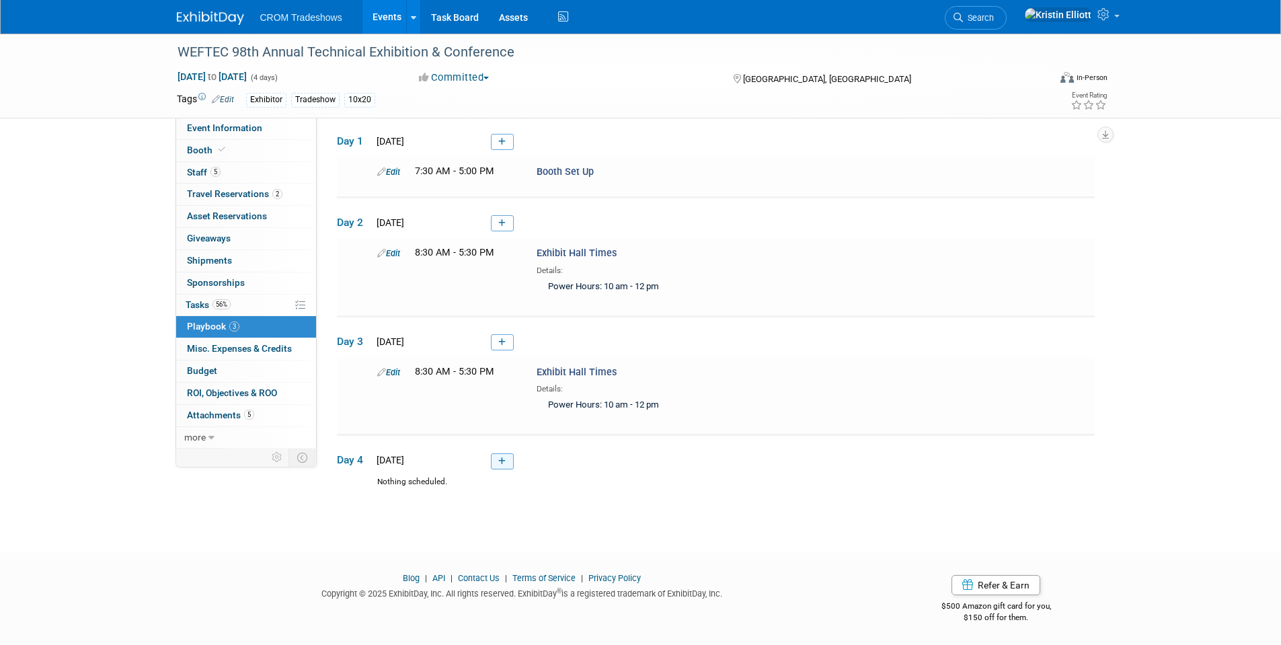
click at [504, 459] on icon at bounding box center [501, 461] width 7 height 8
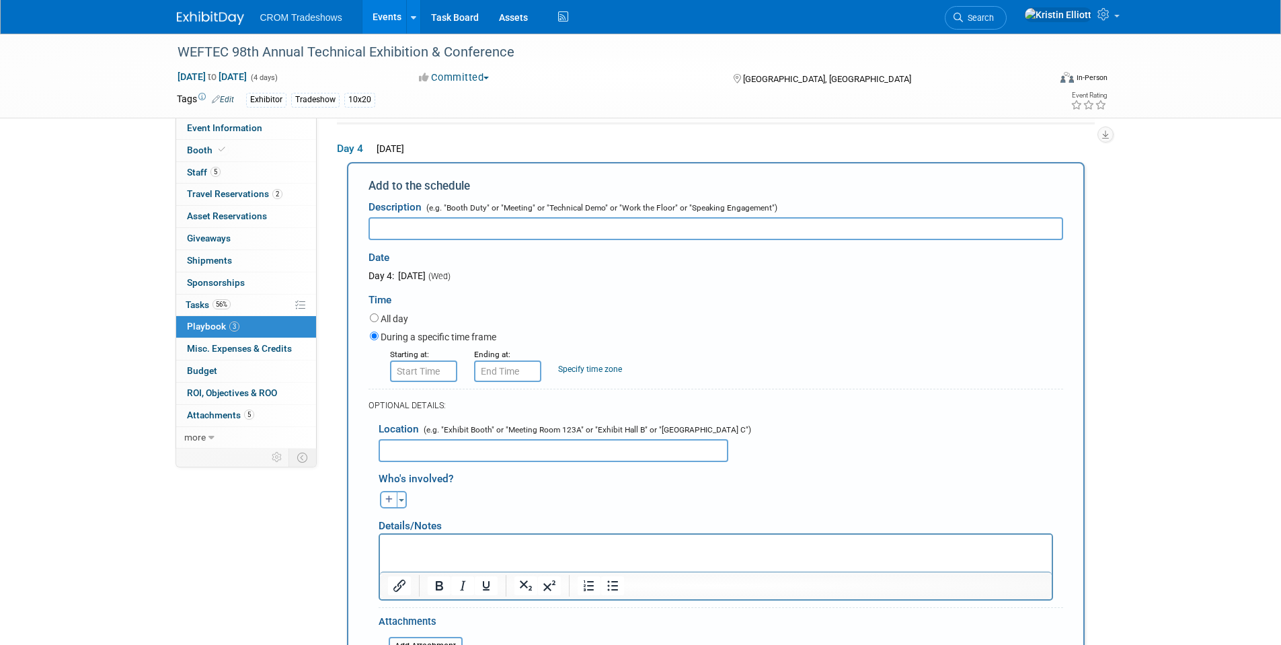
scroll to position [0, 0]
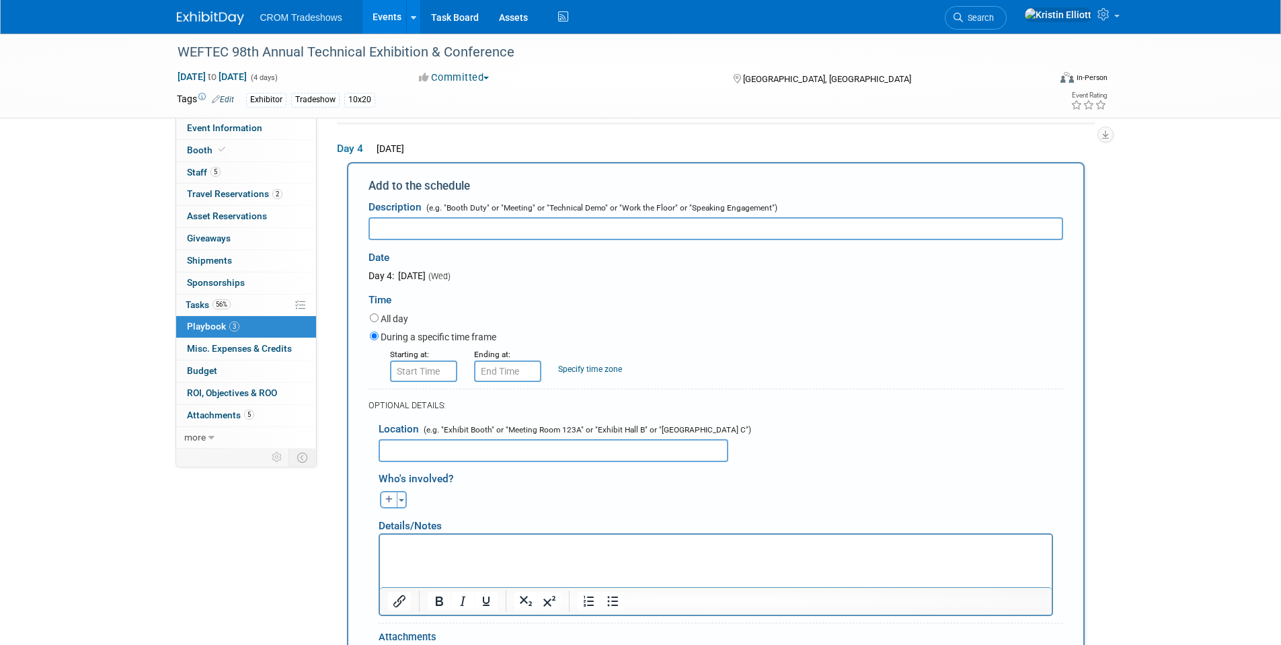
click at [418, 229] on input "text" at bounding box center [715, 228] width 695 height 23
type input "Power Hours: 10 am - 12 pm"
drag, startPoint x: 498, startPoint y: 226, endPoint x: 325, endPoint y: 228, distance: 172.8
click at [325, 228] on div "Event Information Event Info Booth Booth 5 Staff 5 Staff 2 Travel Reservations …" at bounding box center [641, 222] width 948 height 1102
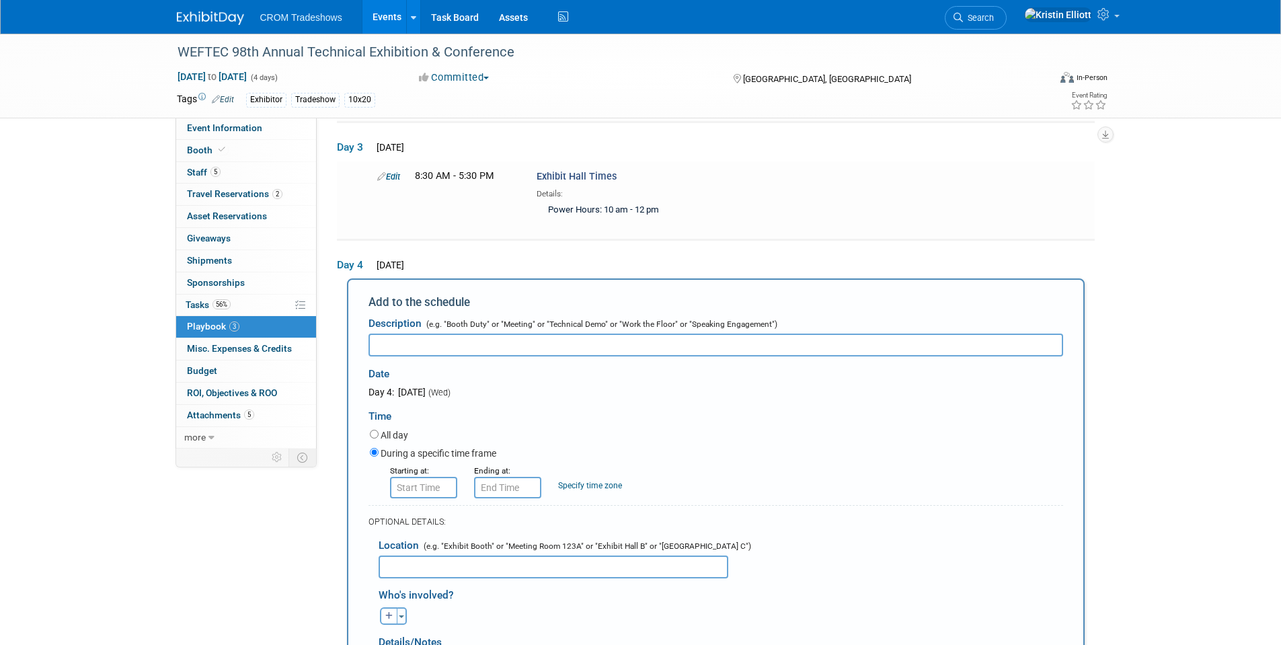
scroll to position [161, 0]
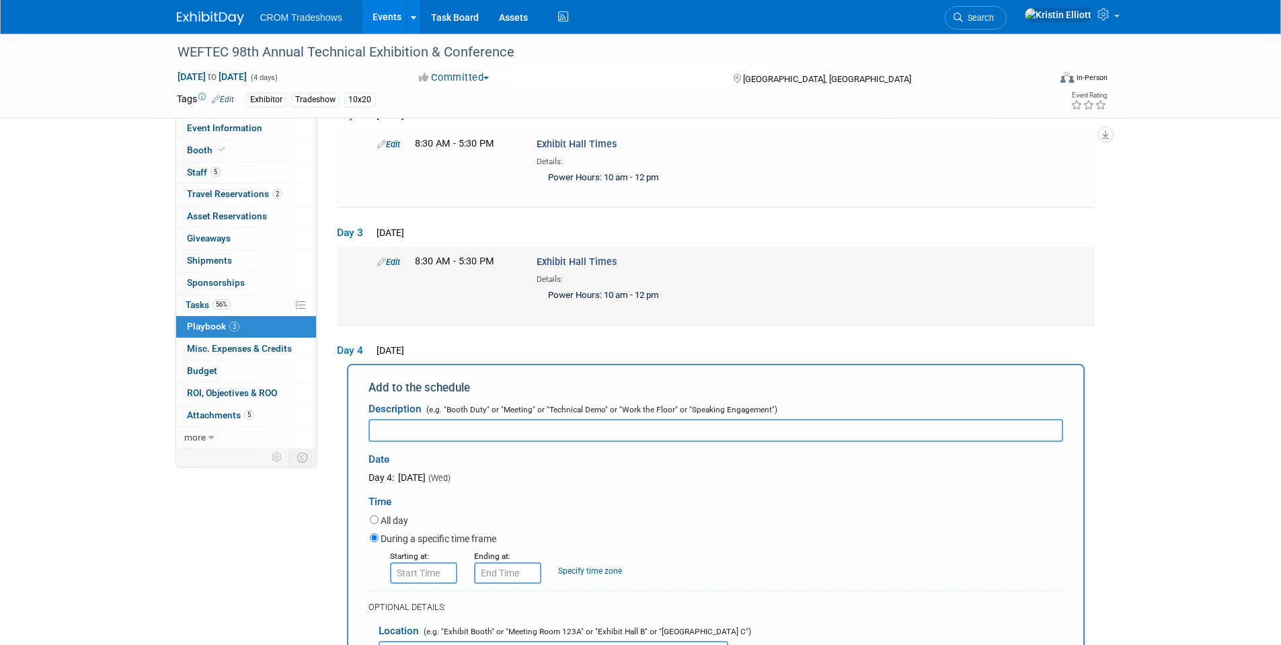
drag, startPoint x: 632, startPoint y: 262, endPoint x: 554, endPoint y: 264, distance: 78.0
click at [554, 264] on div "Exhibit Hall Times Details: Power Hours: 10 am - 12 pm" at bounding box center [709, 281] width 366 height 52
click at [659, 262] on div "Exhibit Hall Times Details: Power Hours: 10 am - 12 pm" at bounding box center [709, 281] width 366 height 52
click at [645, 264] on div "Exhibit Hall Times Details: Power Hours: 10 am - 12 pm" at bounding box center [709, 281] width 366 height 52
click at [631, 262] on div "Exhibit Hall Times Details: Power Hours: 10 am - 12 pm" at bounding box center [709, 281] width 366 height 52
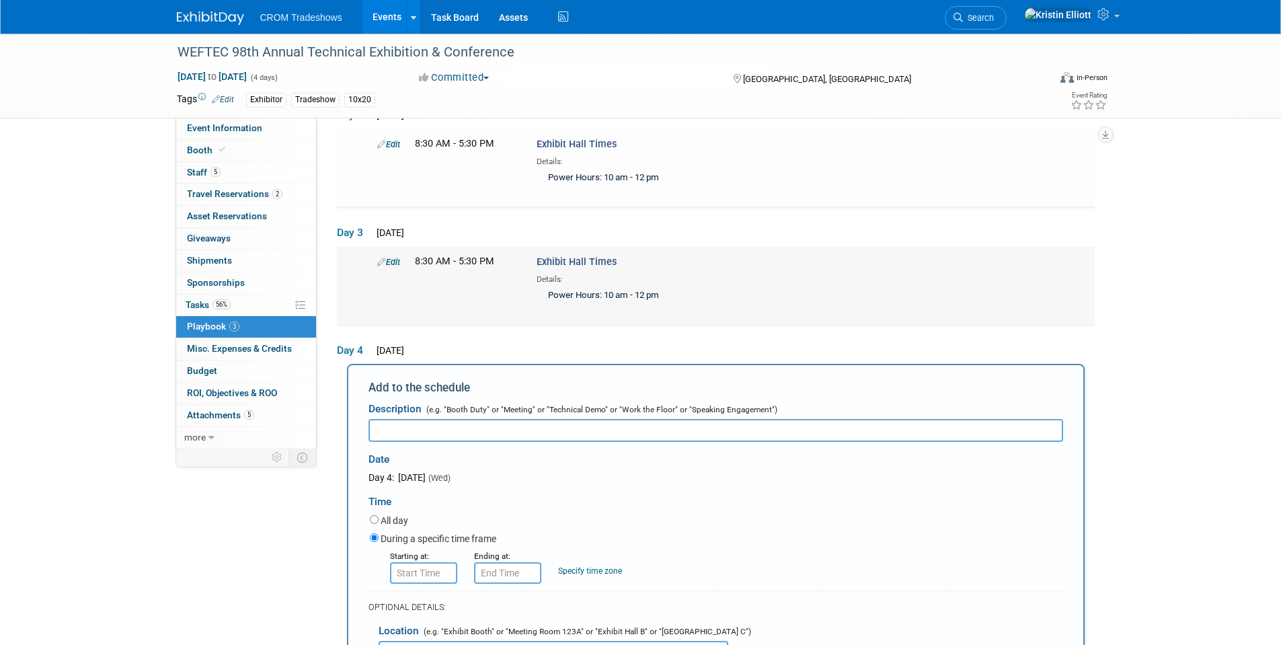
drag, startPoint x: 627, startPoint y: 260, endPoint x: 527, endPoint y: 257, distance: 100.2
click at [527, 257] on div "Exhibit Hall Times Details: Power Hours: 10 am - 12 pm" at bounding box center [709, 281] width 366 height 52
copy span "Exhibit Hall Times"
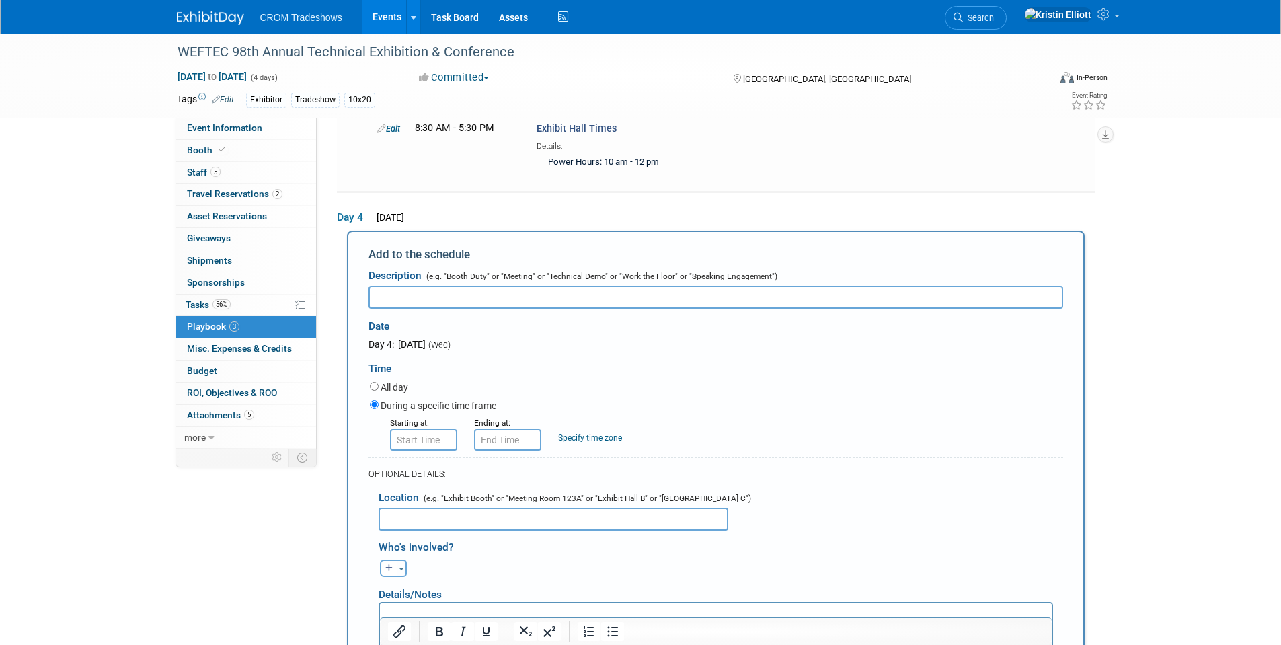
scroll to position [295, 0]
click at [432, 307] on div "Date" at bounding box center [507, 321] width 278 height 29
click at [432, 296] on input "text" at bounding box center [715, 295] width 695 height 23
paste input "Exhibit Hall Times"
type input "Exhibit Hall Times"
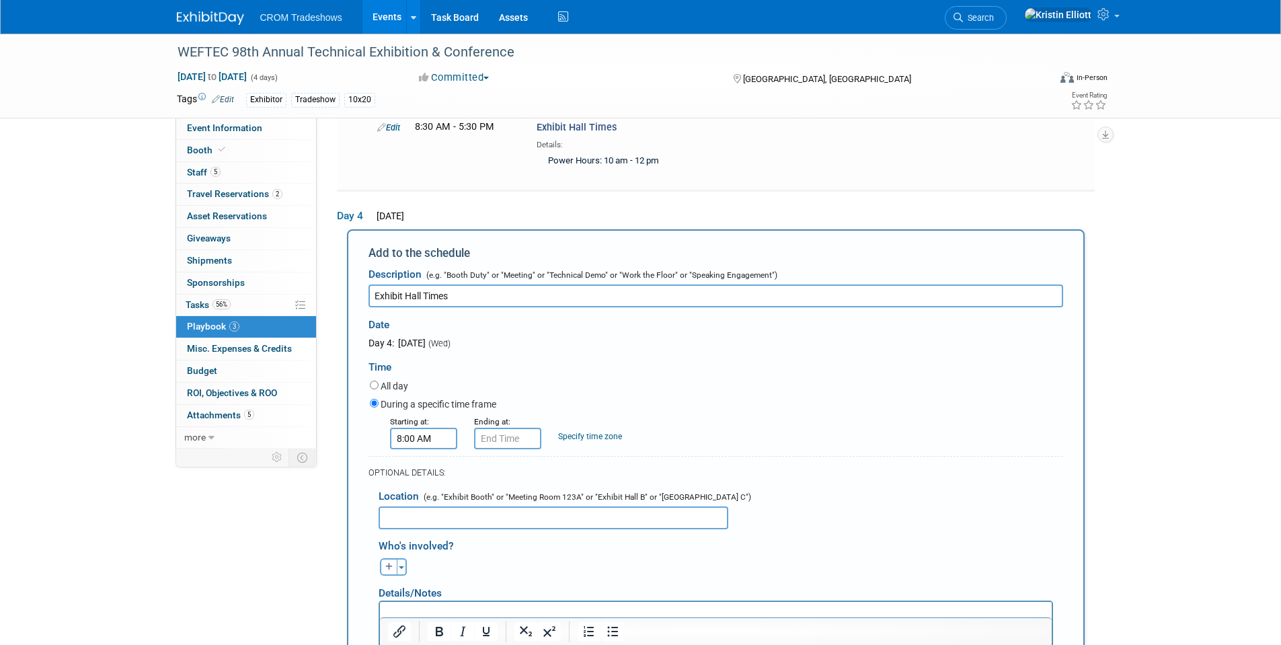
click at [436, 447] on input "8:00 AM" at bounding box center [423, 439] width 67 height 22
click at [493, 498] on span "00" at bounding box center [484, 500] width 26 height 24
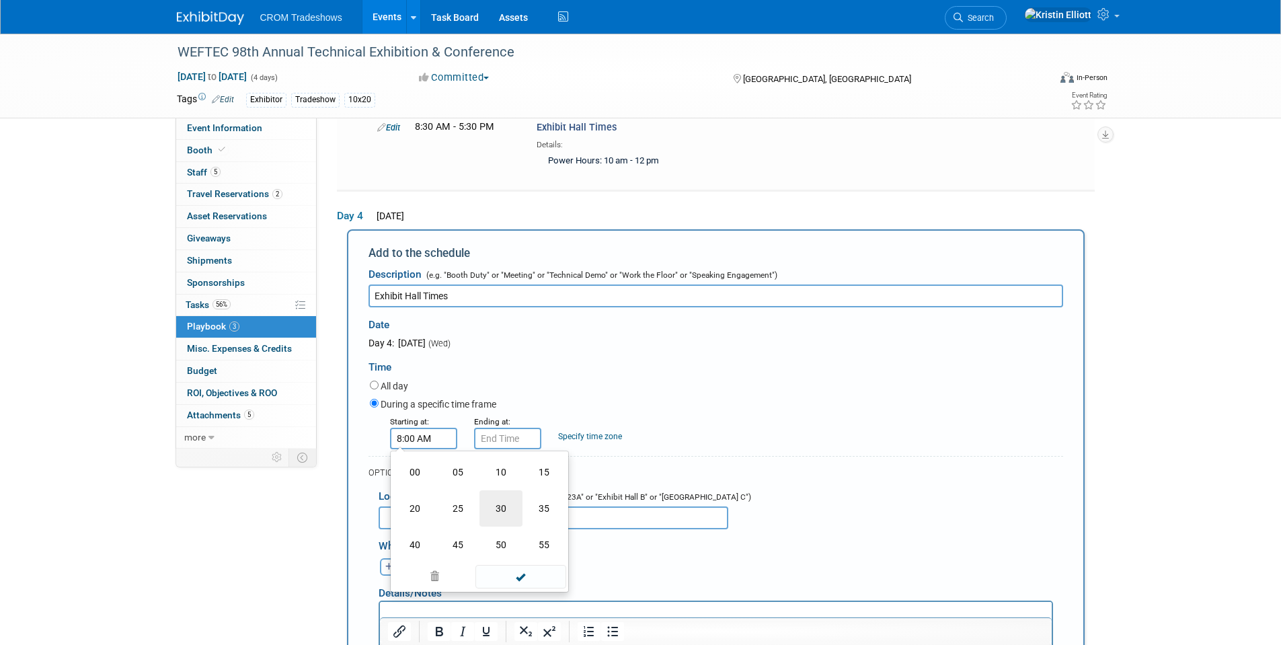
click at [508, 506] on td "30" at bounding box center [500, 508] width 43 height 36
type input "8:30 AM"
click at [530, 558] on span at bounding box center [520, 561] width 91 height 24
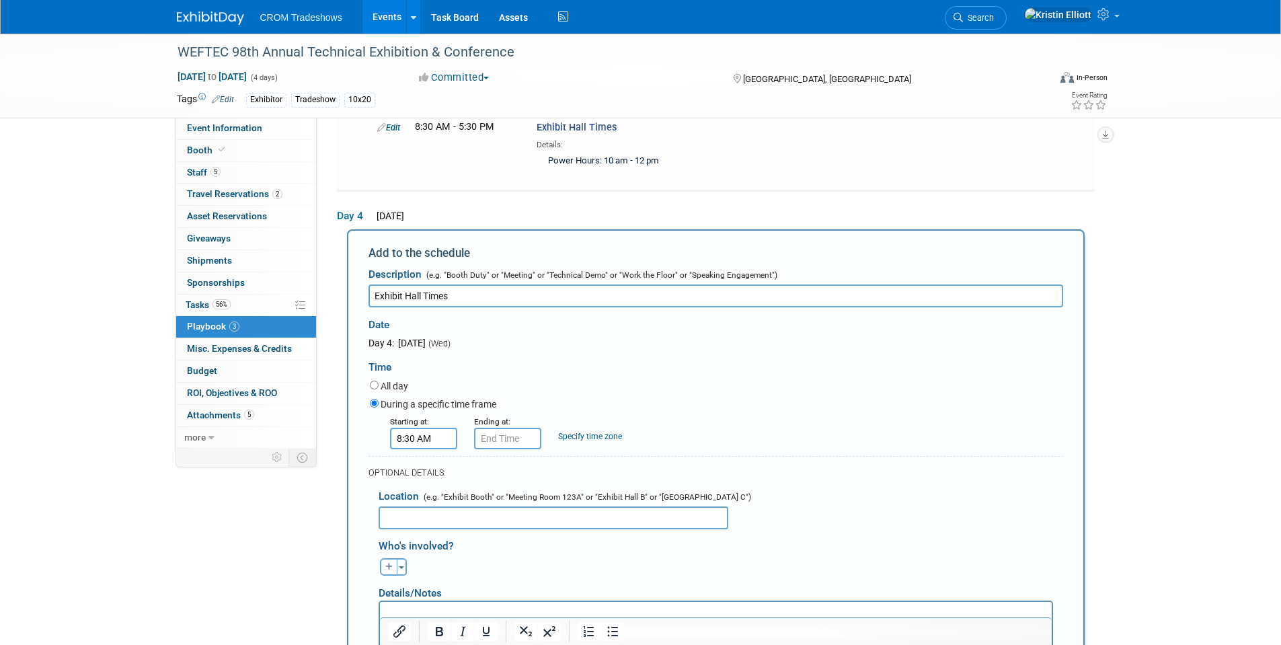
click at [517, 455] on form "Description (e.g. "Booth Duty" or "Meeting" or "Technical Demo" or "Work the Fl…" at bounding box center [715, 527] width 695 height 532
click at [514, 439] on input "8:30 AM" at bounding box center [507, 439] width 67 height 22
click at [508, 505] on span "08" at bounding box center [505, 500] width 26 height 24
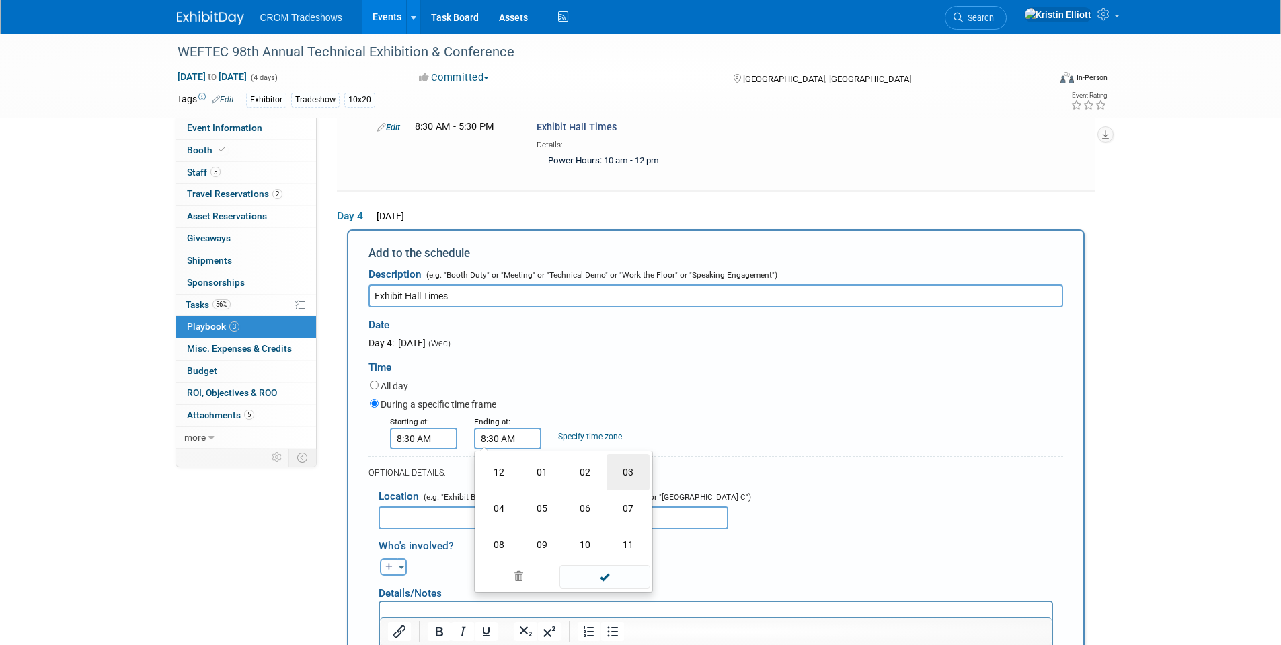
click at [639, 478] on td "03" at bounding box center [627, 472] width 43 height 36
click at [633, 505] on button "AM" at bounding box center [622, 500] width 24 height 23
type input "3:30 PM"
click at [621, 558] on span at bounding box center [604, 561] width 91 height 24
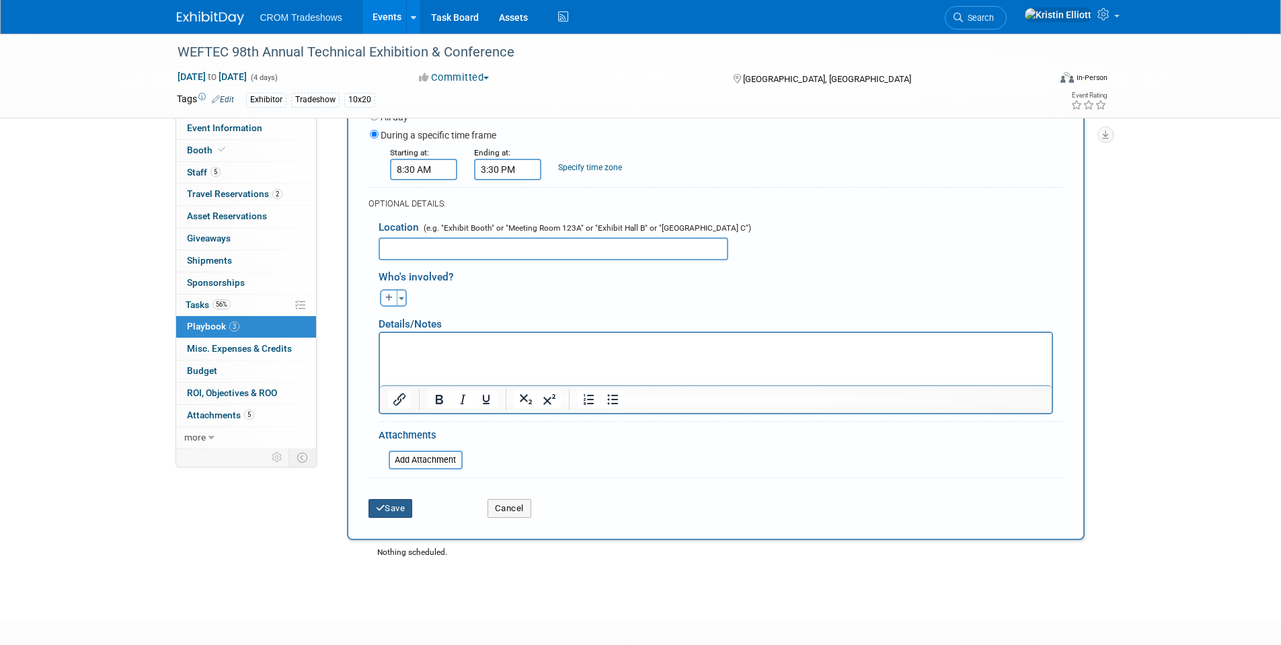
click at [394, 518] on button "Save" at bounding box center [390, 508] width 44 height 19
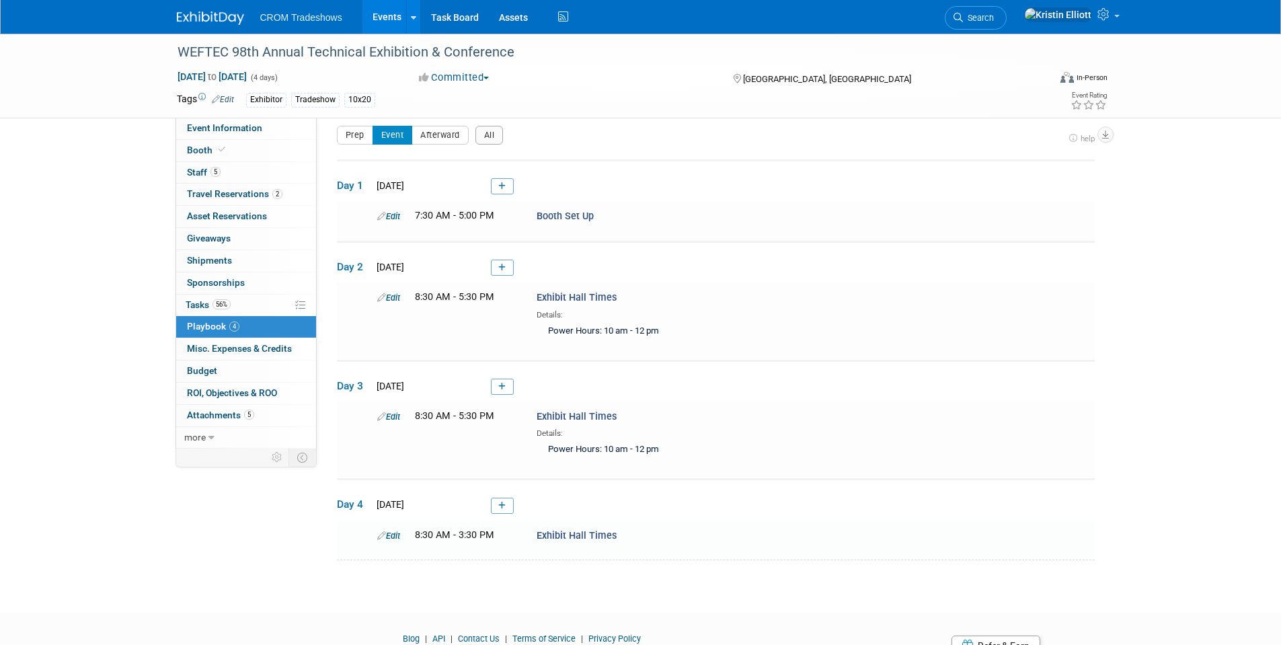
scroll to position [71, 0]
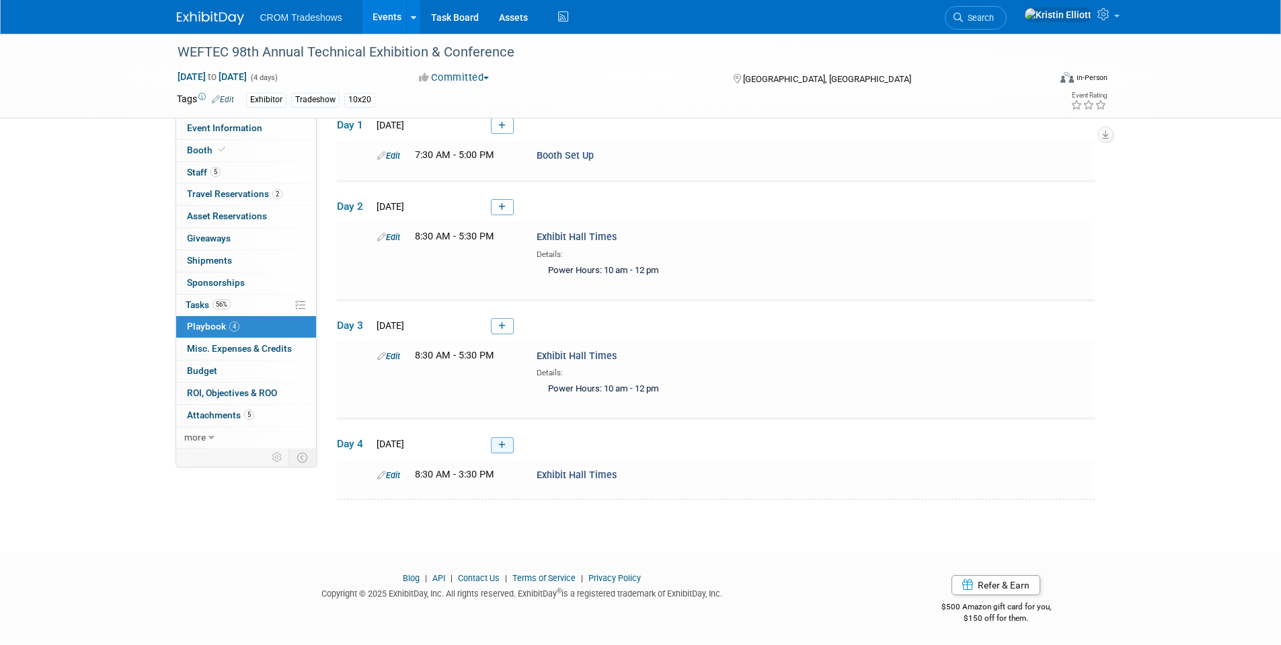
click at [504, 446] on icon at bounding box center [501, 445] width 7 height 8
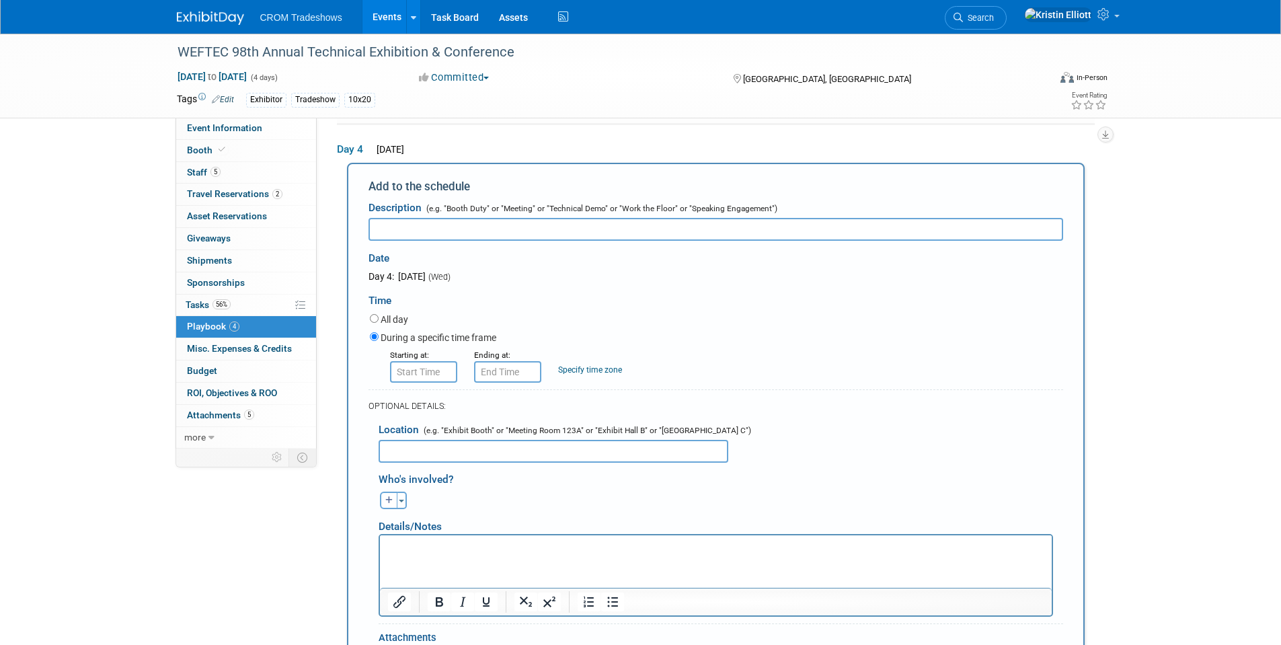
scroll to position [362, 0]
type input "Booth Break Down"
click at [415, 370] on input "8:00 AM" at bounding box center [423, 371] width 67 height 22
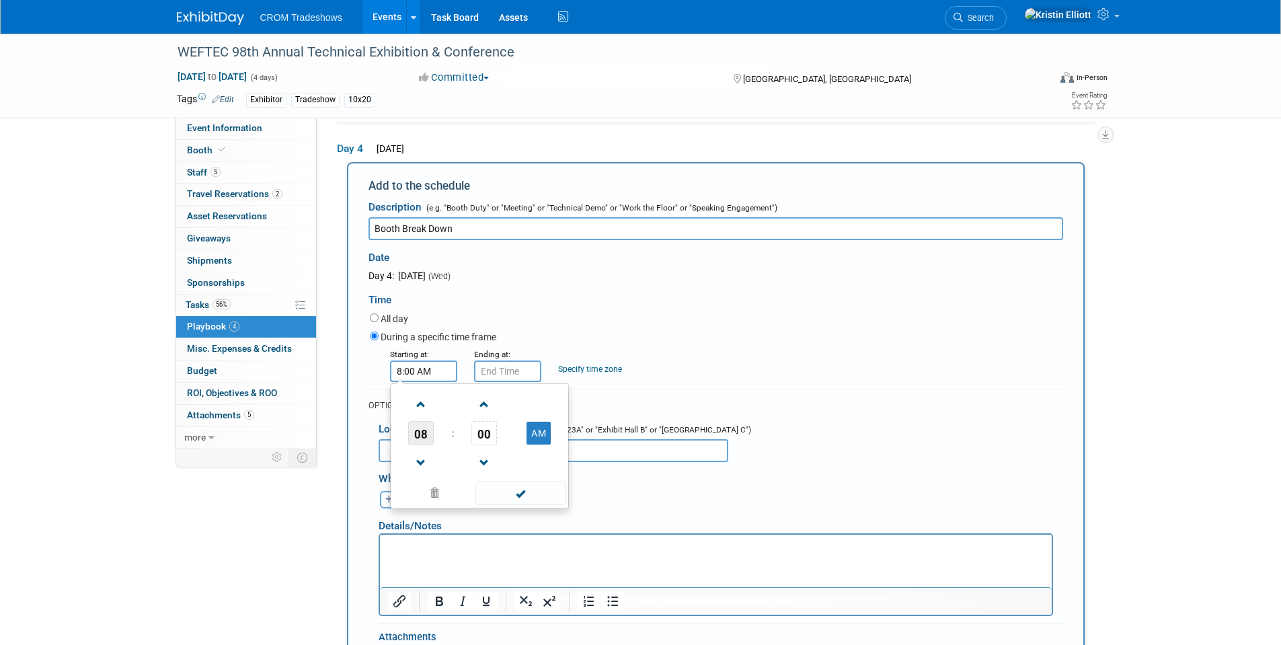
click at [430, 426] on span "08" at bounding box center [421, 433] width 26 height 24
click at [544, 411] on td "03" at bounding box center [543, 405] width 43 height 36
click at [485, 438] on span "00" at bounding box center [484, 433] width 26 height 24
click at [489, 436] on td "30" at bounding box center [500, 441] width 43 height 36
click at [534, 431] on button "AM" at bounding box center [538, 433] width 24 height 23
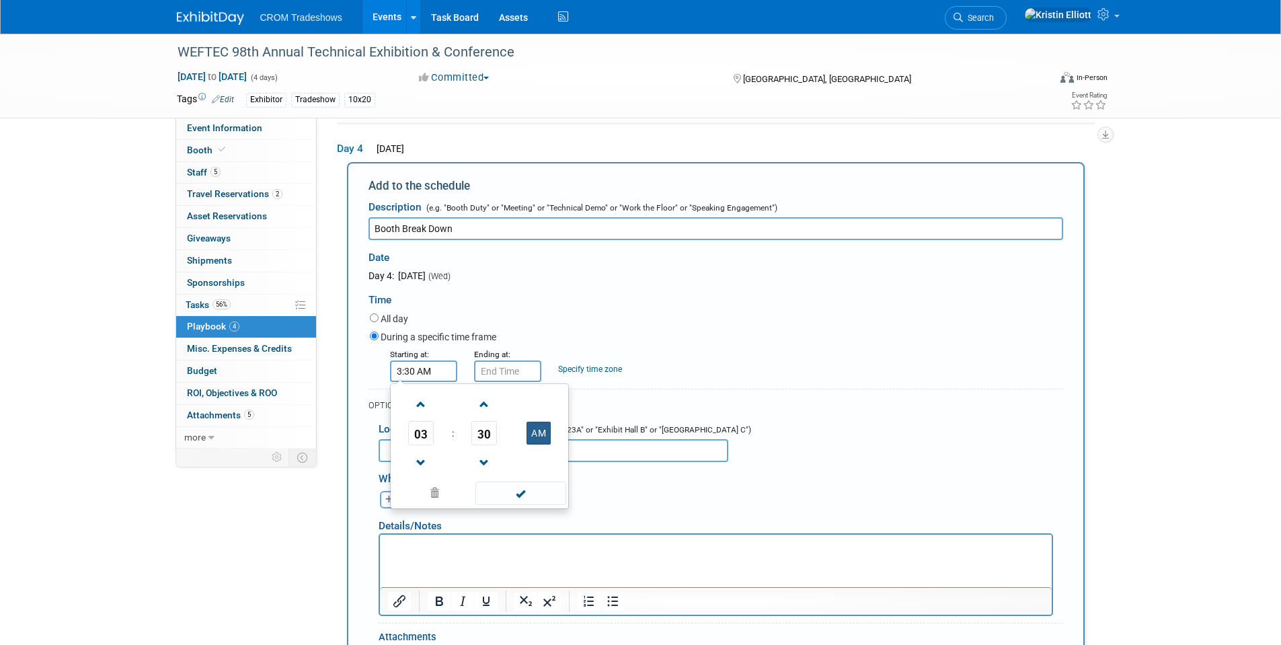
type input "3:30 PM"
drag, startPoint x: 512, startPoint y: 495, endPoint x: 517, endPoint y: 426, distance: 69.4
click at [512, 494] on span at bounding box center [520, 493] width 91 height 24
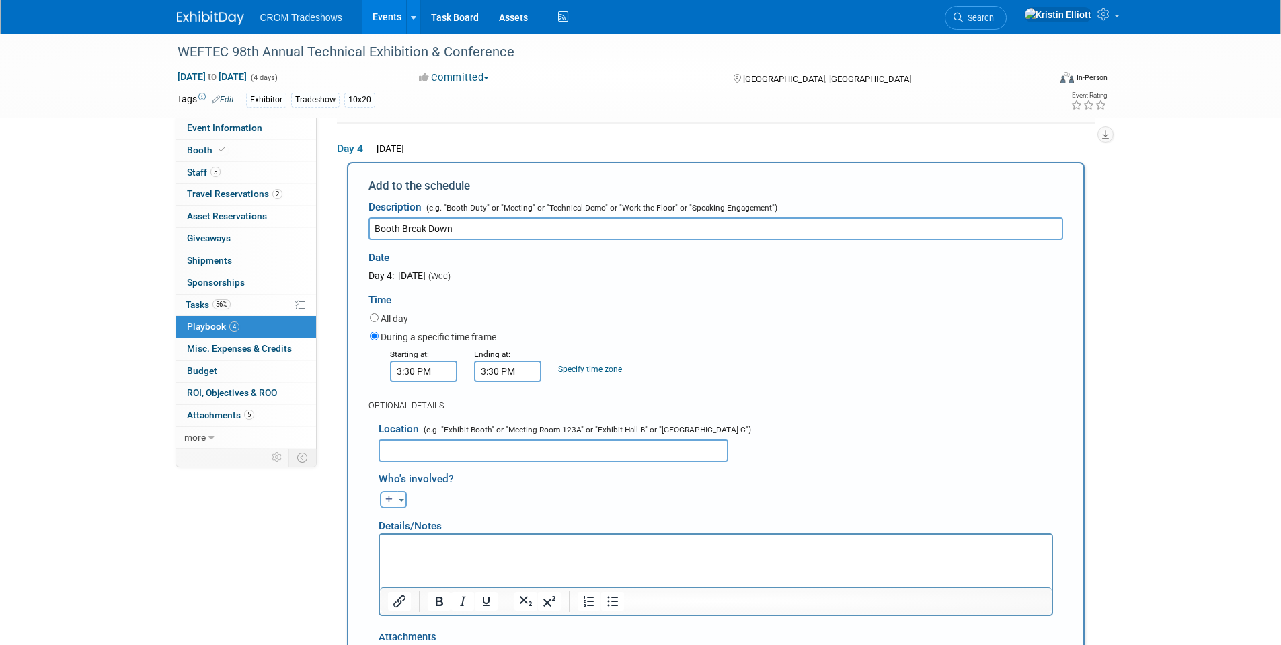
click at [511, 374] on input "3:30 PM" at bounding box center [507, 371] width 67 height 22
click at [498, 432] on span "03" at bounding box center [505, 433] width 26 height 24
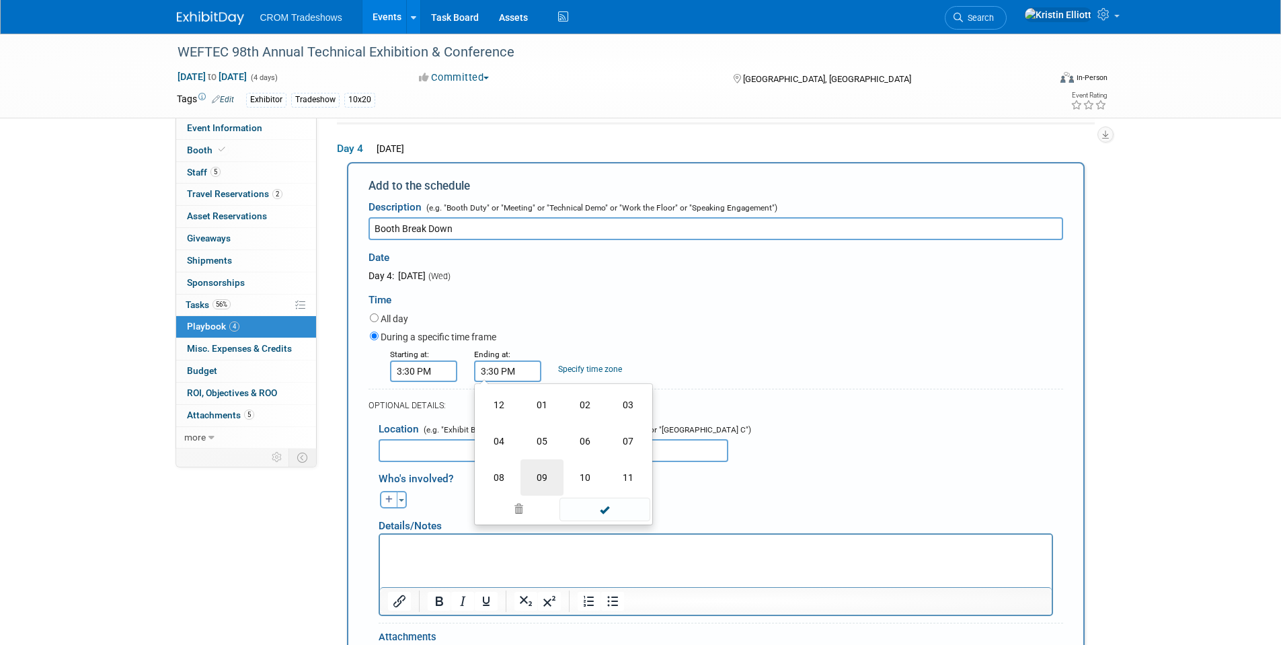
click at [547, 478] on td "09" at bounding box center [541, 477] width 43 height 36
type input "9:30 PM"
click at [614, 489] on span at bounding box center [604, 493] width 91 height 24
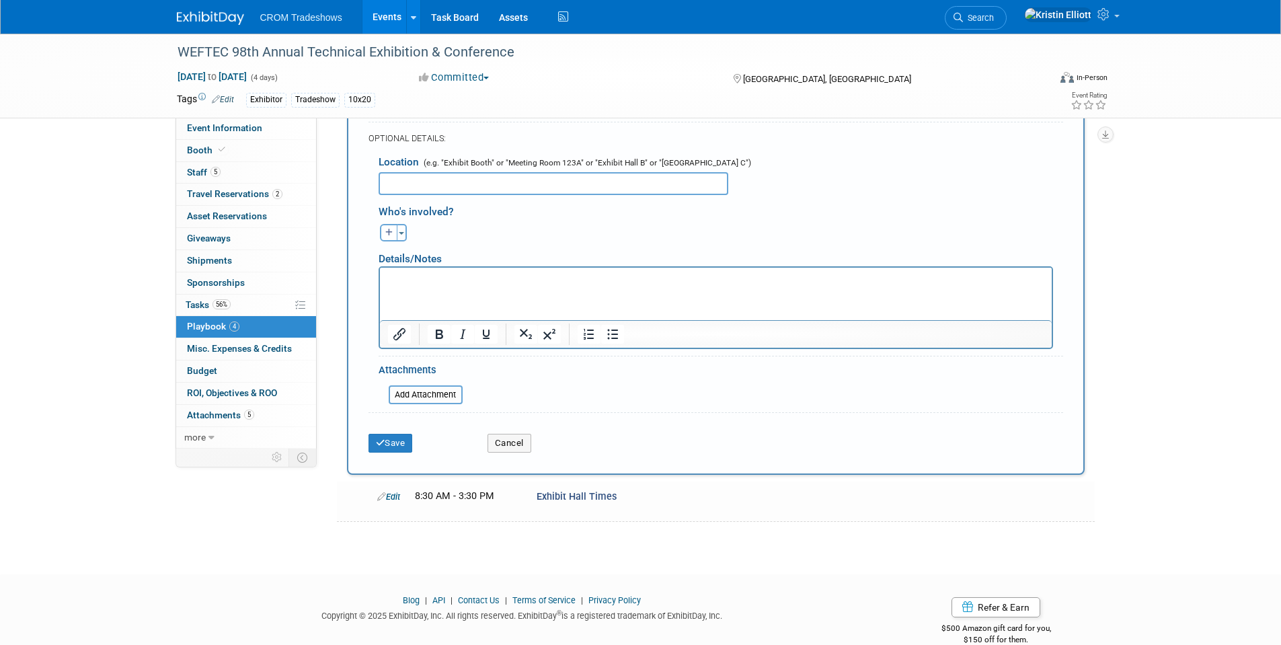
scroll to position [631, 0]
click at [402, 432] on button "Save" at bounding box center [390, 441] width 44 height 19
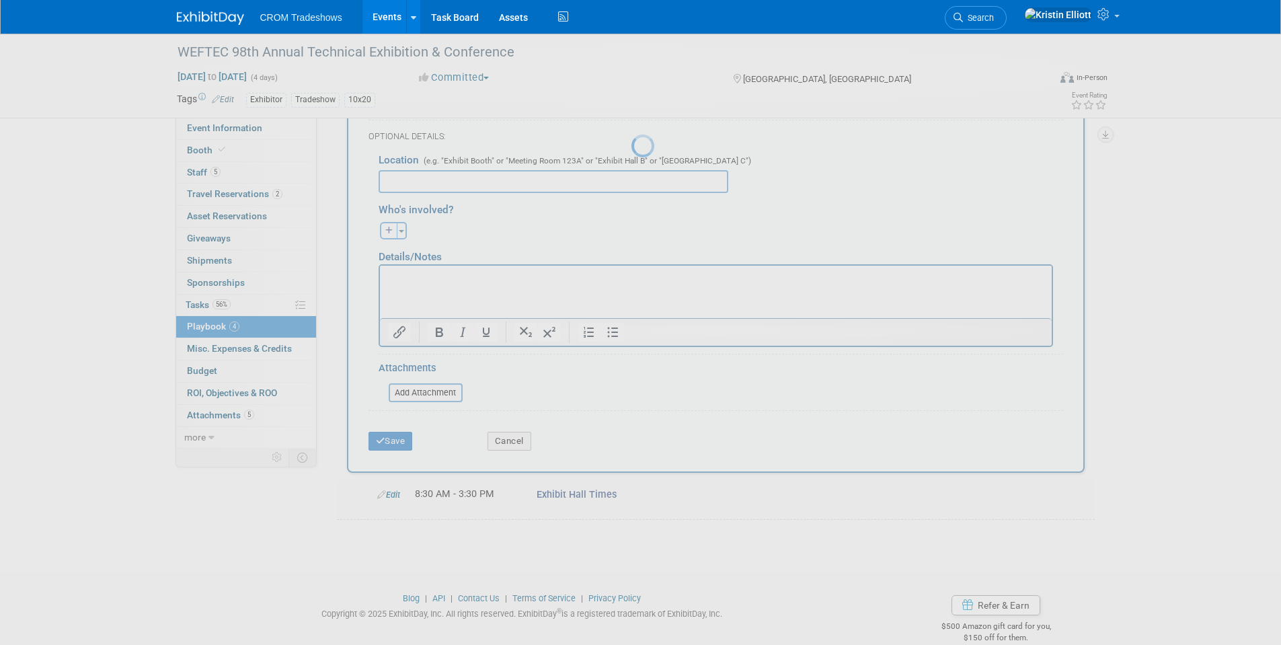
click at [631, 440] on div at bounding box center [640, 322] width 19 height 645
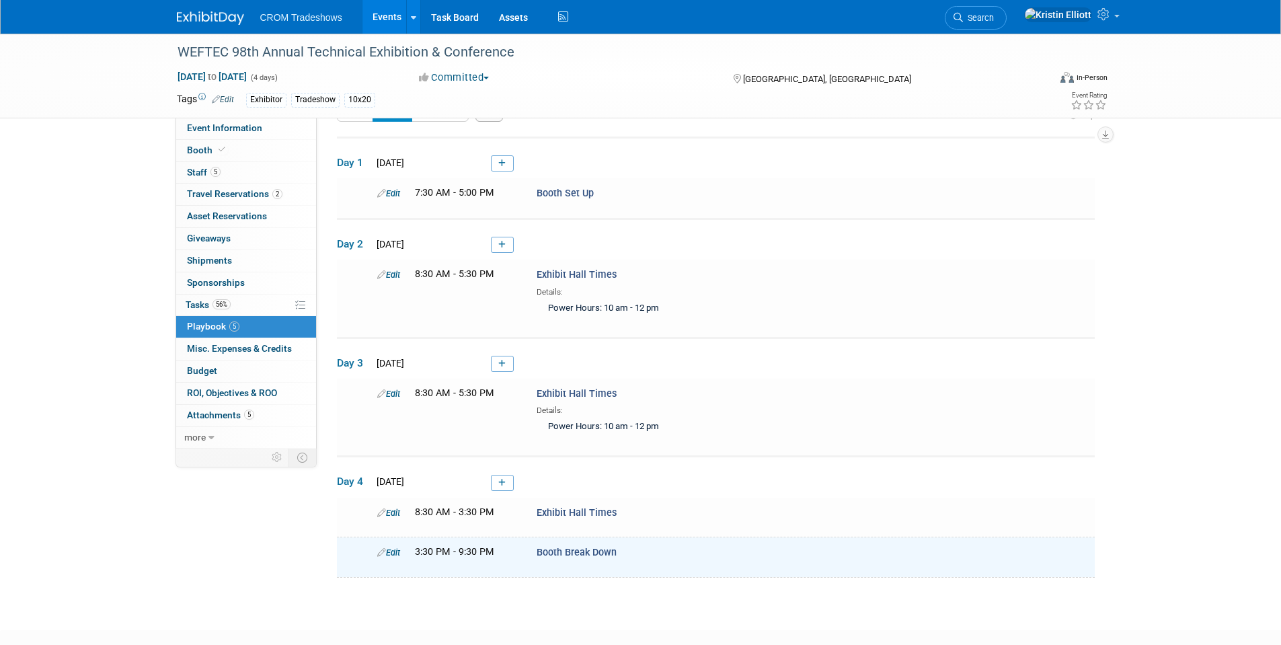
scroll to position [0, 0]
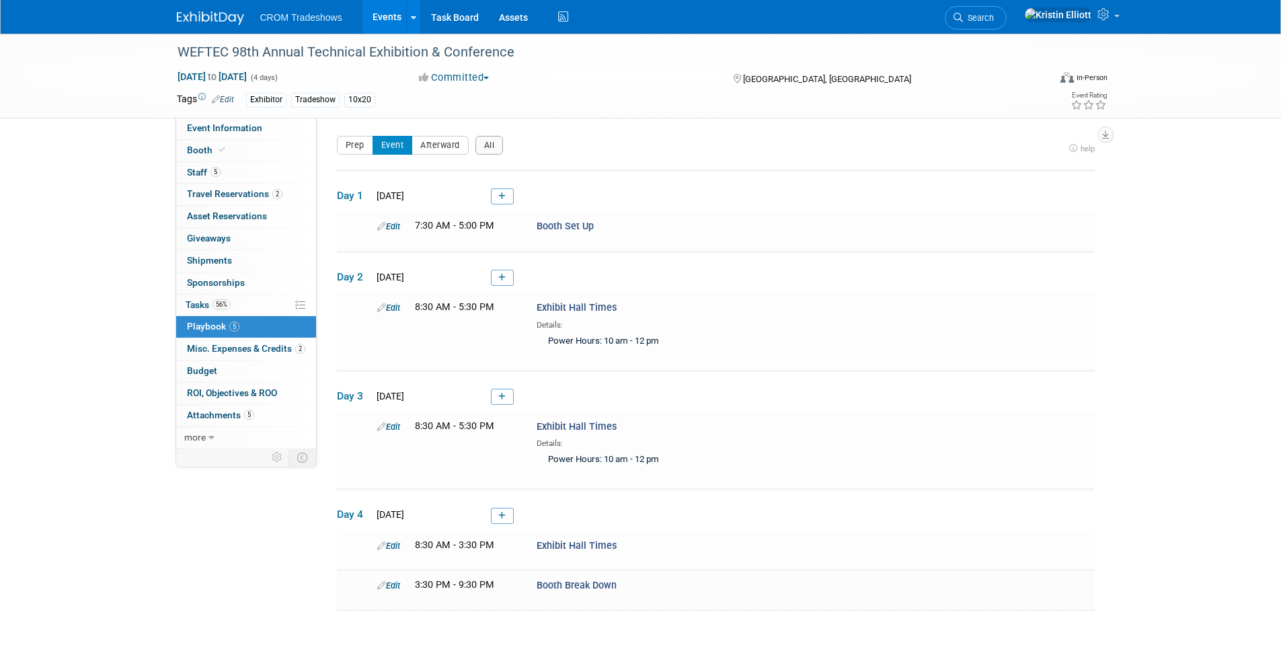
click at [22, 86] on div "WEFTEC 98th Annual Technical Exhibition & Conference Sep 28, 2025 to Oct 1, 202…" at bounding box center [640, 76] width 1281 height 85
click at [502, 278] on icon at bounding box center [501, 278] width 7 height 8
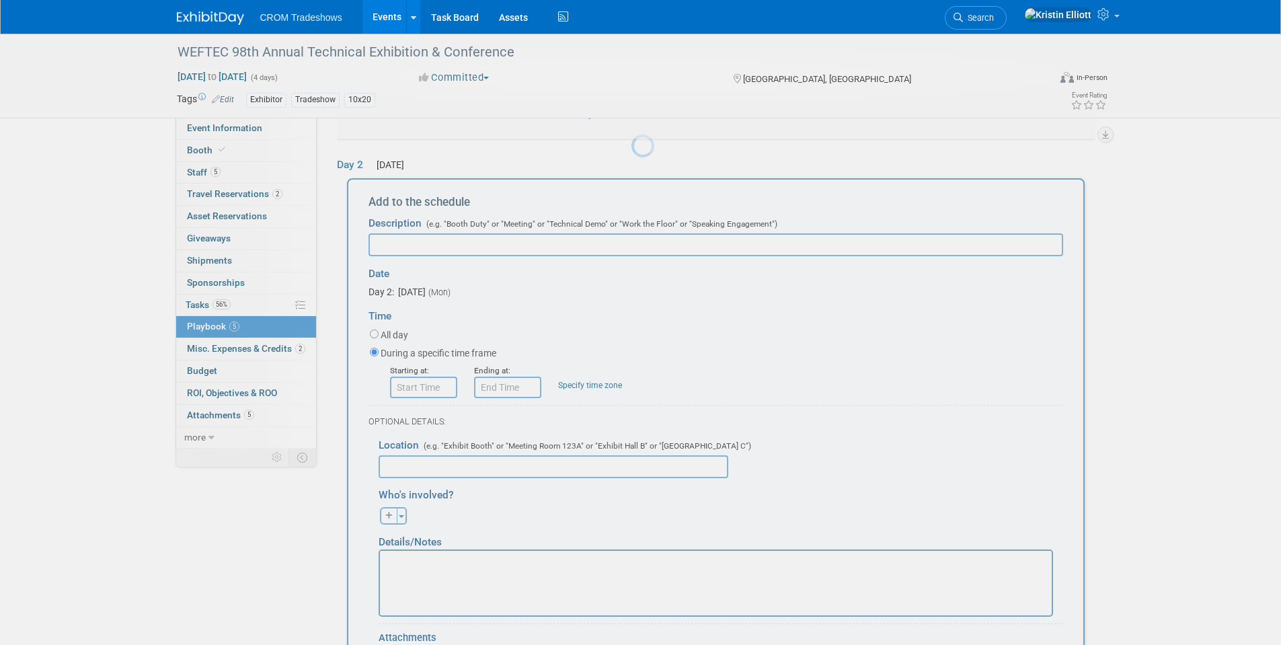
scroll to position [126, 0]
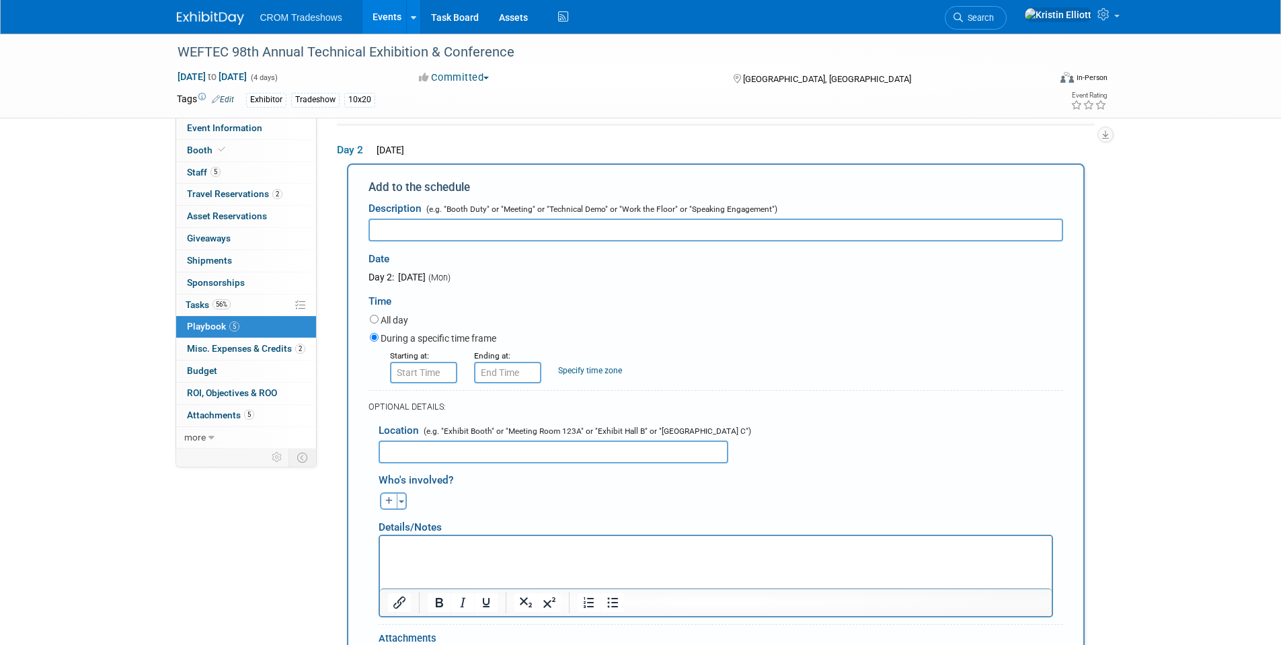
click at [440, 235] on input "text" at bounding box center [715, 230] width 695 height 23
paste input "Barista Bar Service"
type input "Barista Bar Service"
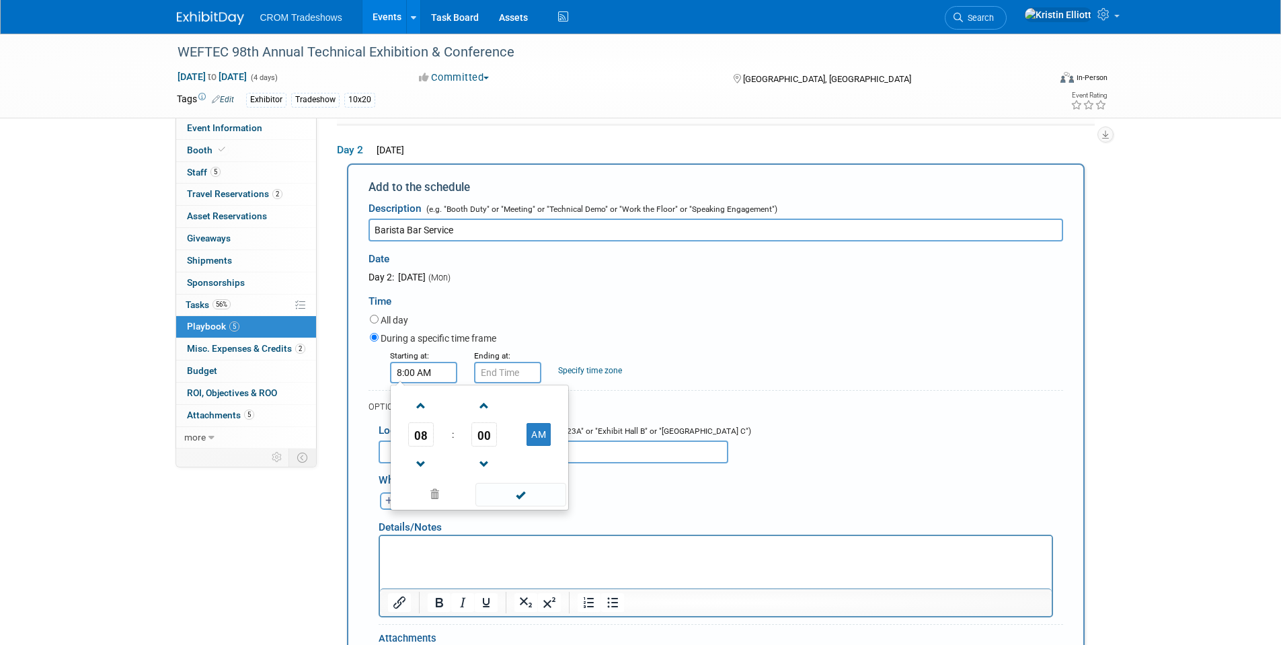
click at [422, 369] on input "8:00 AM" at bounding box center [423, 373] width 67 height 22
click at [422, 438] on span "08" at bounding box center [421, 434] width 26 height 24
click at [508, 479] on td "10" at bounding box center [500, 479] width 43 height 36
type input "10:00 AM"
click at [532, 504] on span at bounding box center [520, 495] width 91 height 24
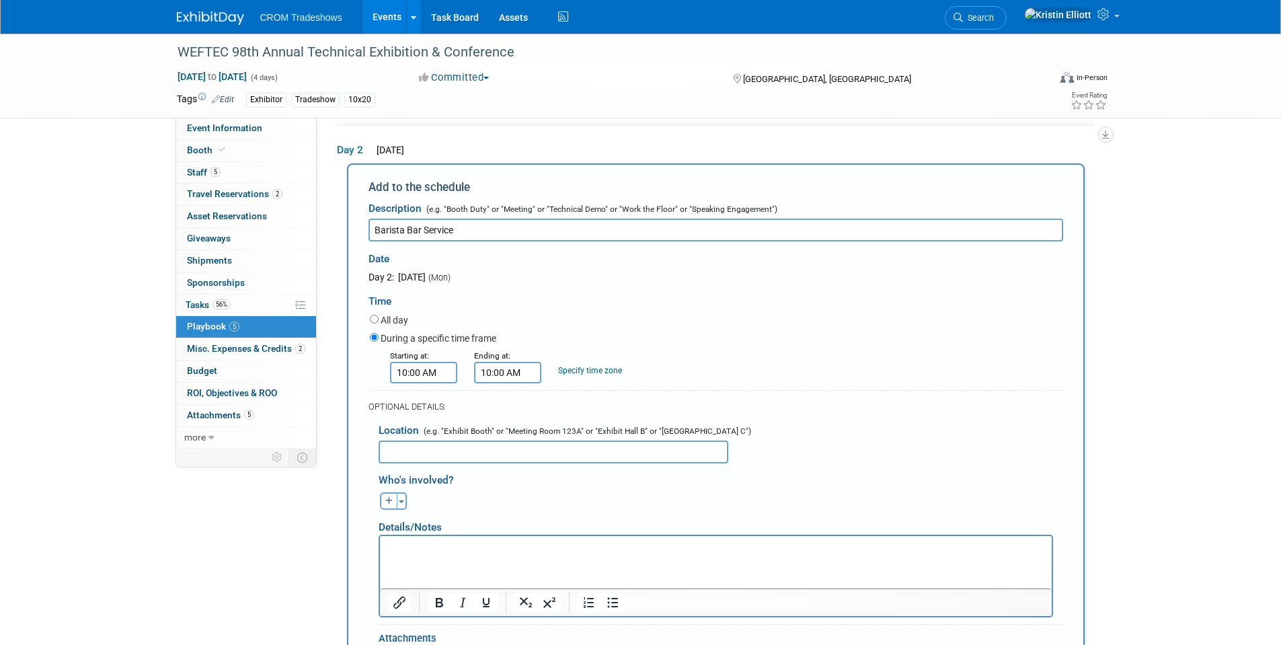
click at [500, 370] on input "10:00 AM" at bounding box center [507, 373] width 67 height 22
click at [506, 442] on span "10" at bounding box center [505, 434] width 26 height 24
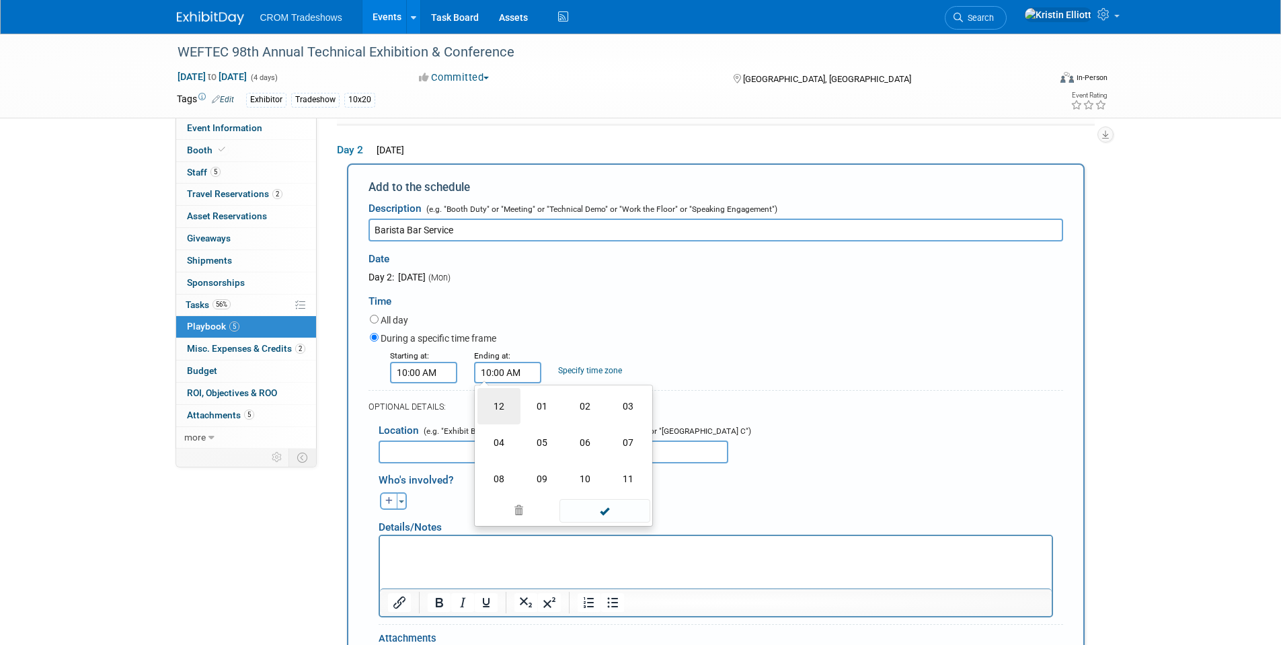
click at [507, 414] on td "12" at bounding box center [498, 406] width 43 height 36
click at [633, 430] on button "AM" at bounding box center [622, 434] width 24 height 23
type input "12:00 PM"
click at [628, 512] on div "Details/Notes" at bounding box center [716, 522] width 674 height 25
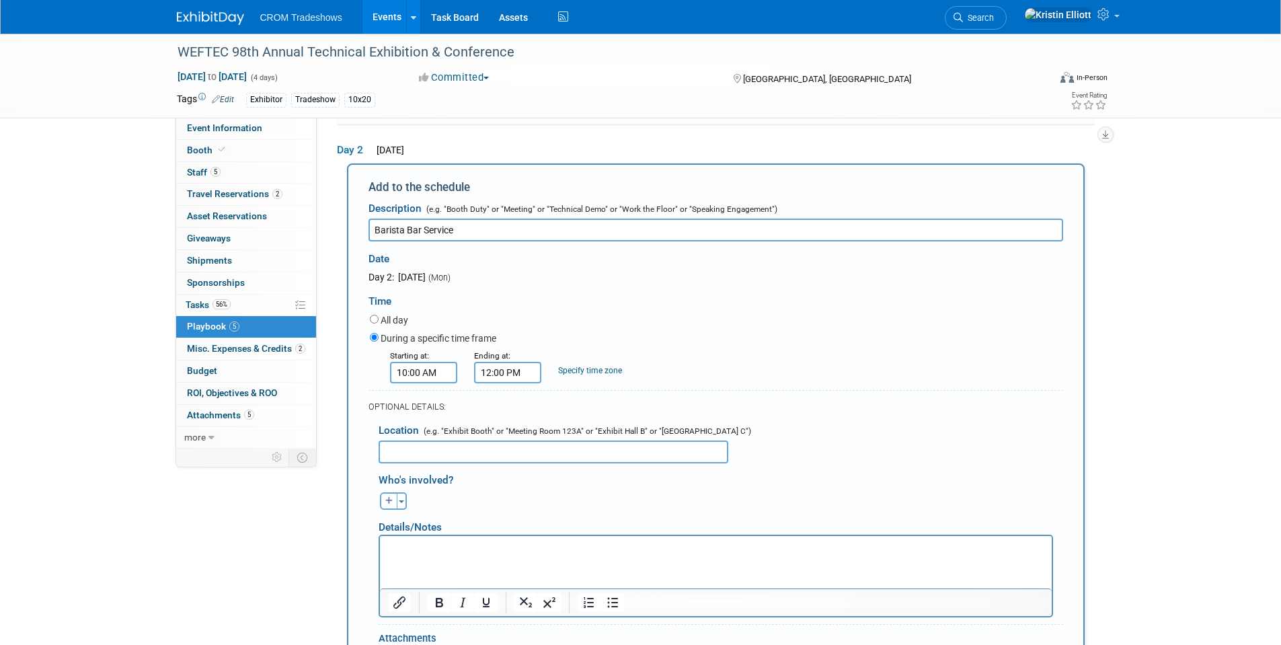
click at [433, 548] on html at bounding box center [715, 545] width 672 height 19
click at [395, 549] on p "VSet Up - Sunday. Sept 28: 3 - 4 pm" at bounding box center [715, 547] width 656 height 13
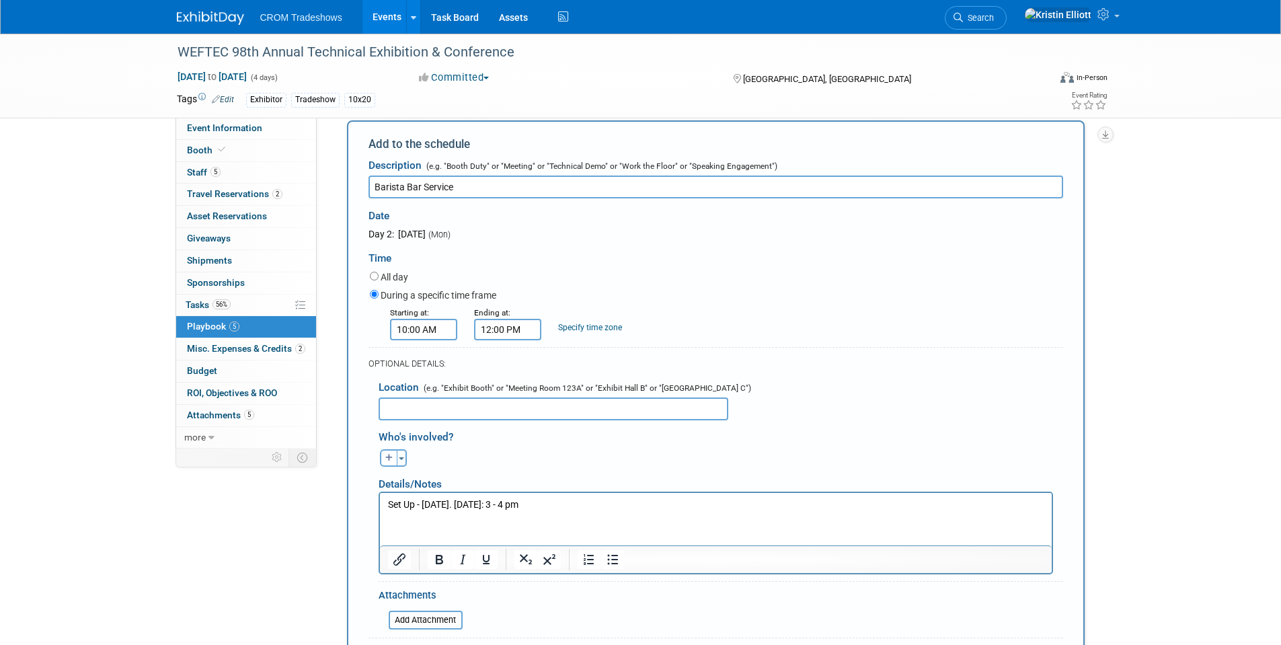
scroll to position [193, 0]
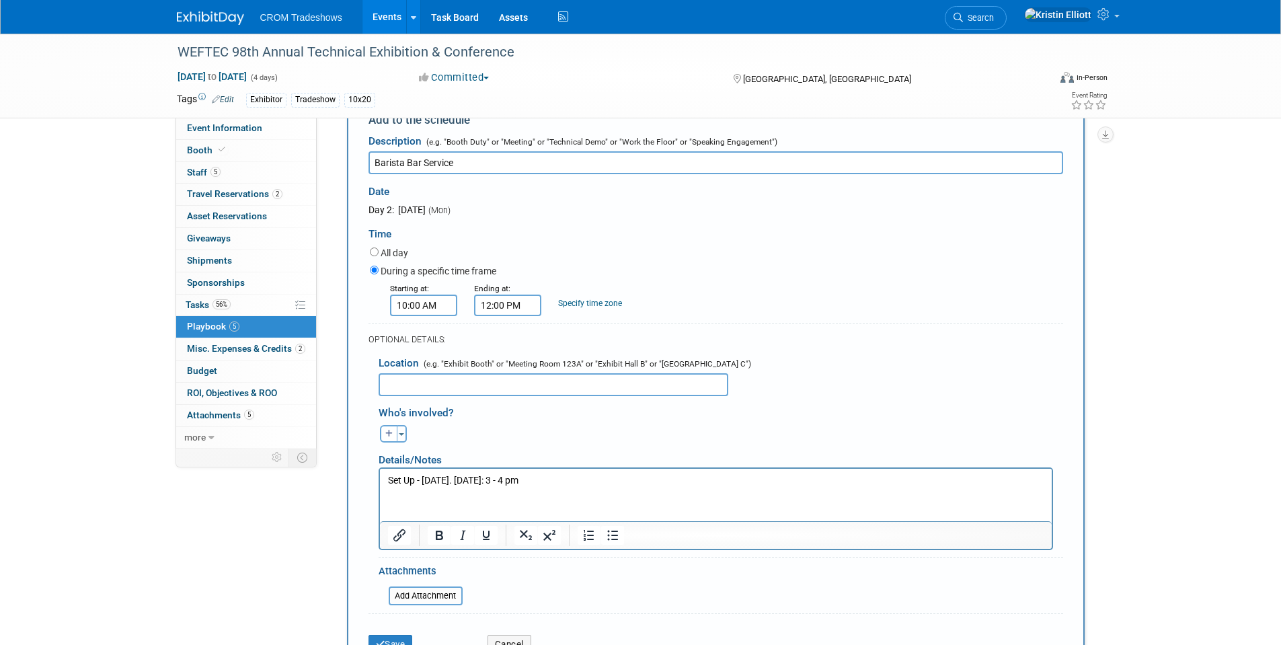
click at [565, 484] on p "Set Up - Sunday. Sept 28: 3 - 4 pm" at bounding box center [715, 480] width 656 height 13
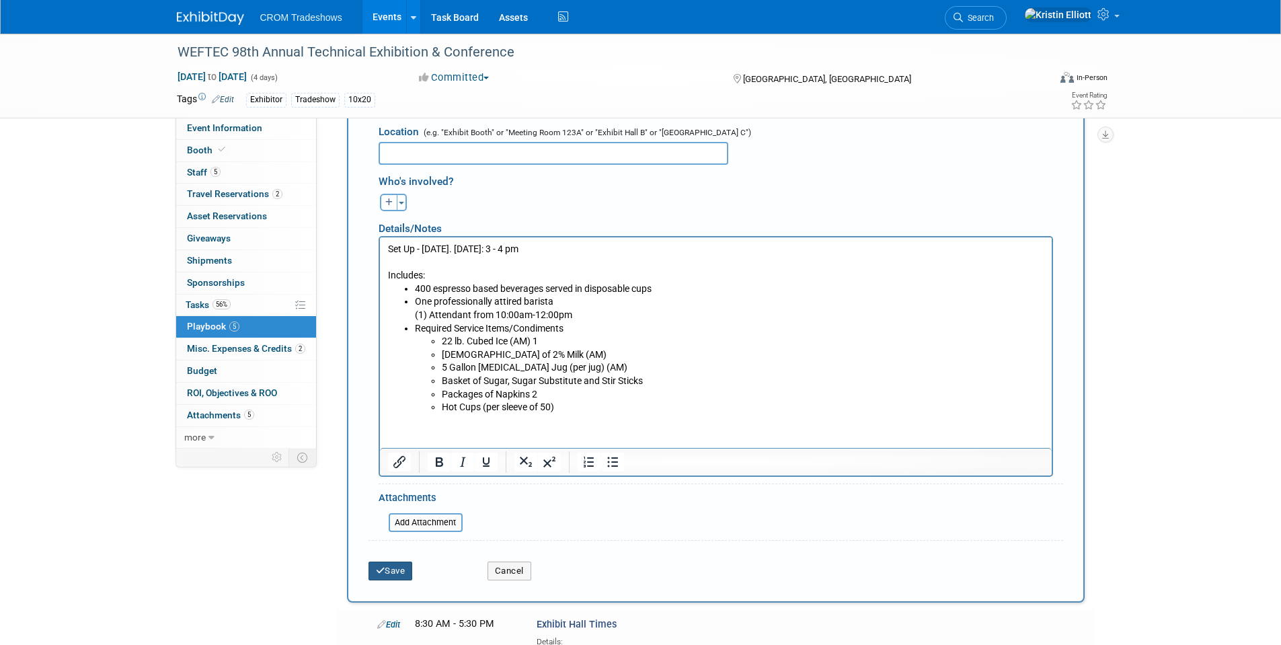
click at [407, 573] on button "Save" at bounding box center [390, 570] width 44 height 19
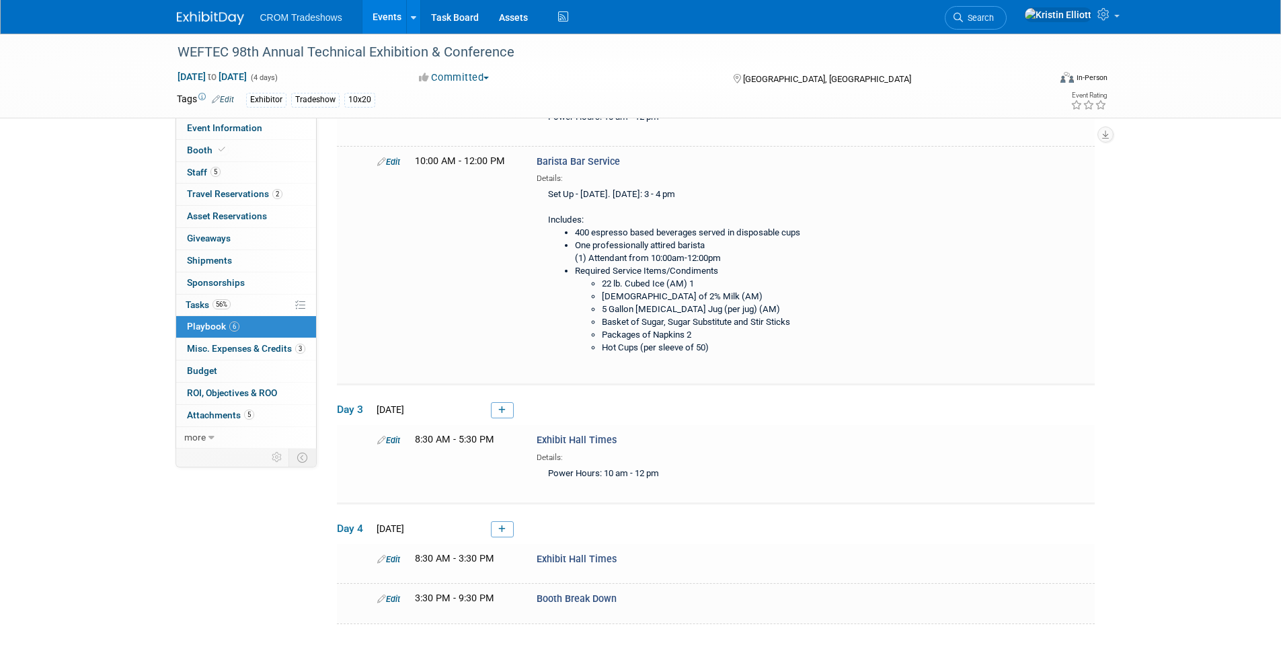
scroll to position [268, 0]
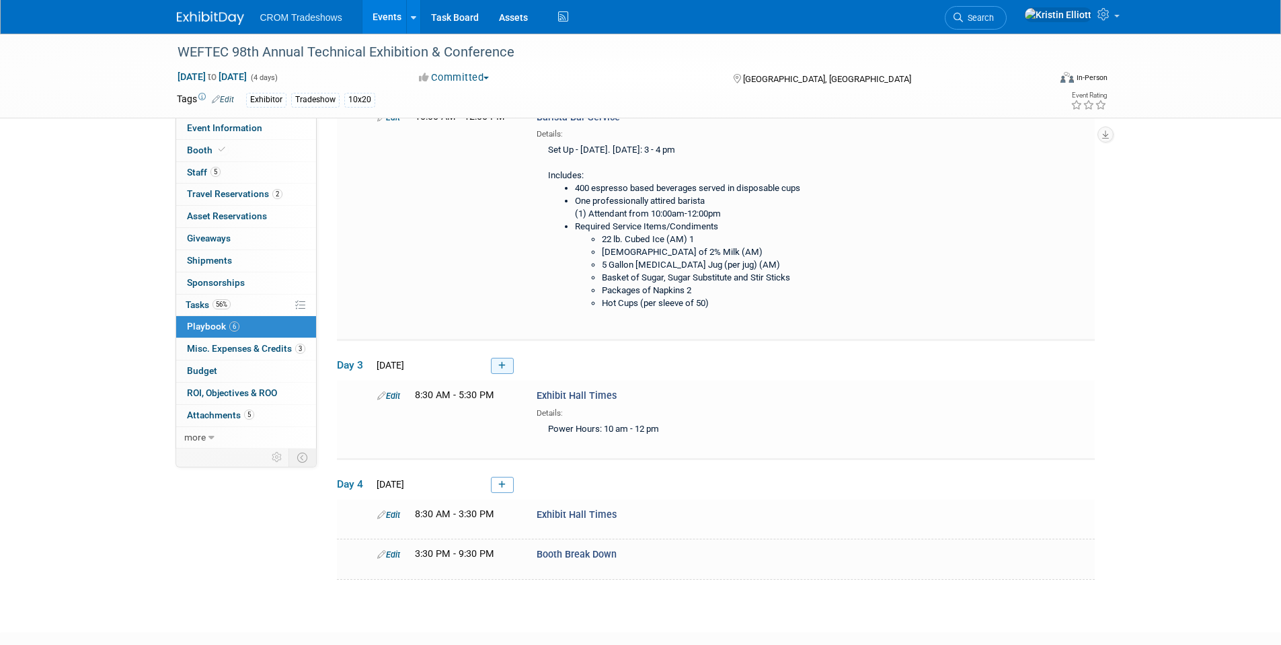
click at [501, 366] on icon at bounding box center [501, 366] width 7 height 8
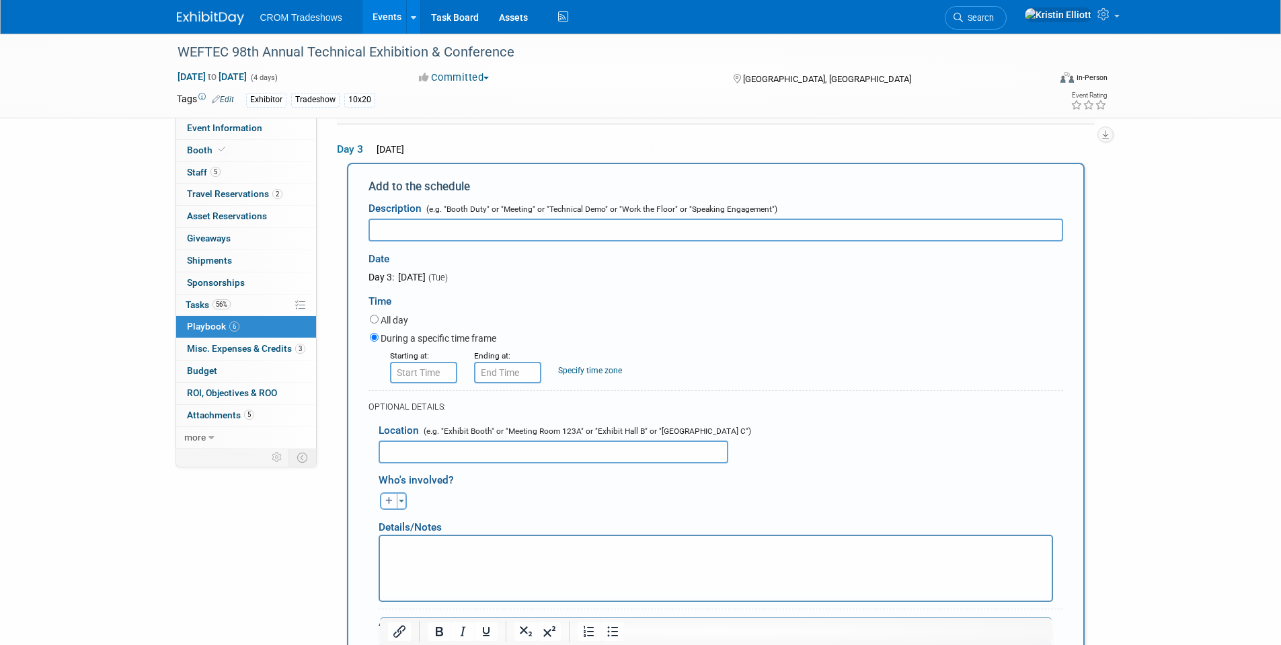
scroll to position [0, 0]
type input "c"
type input "Cookies"
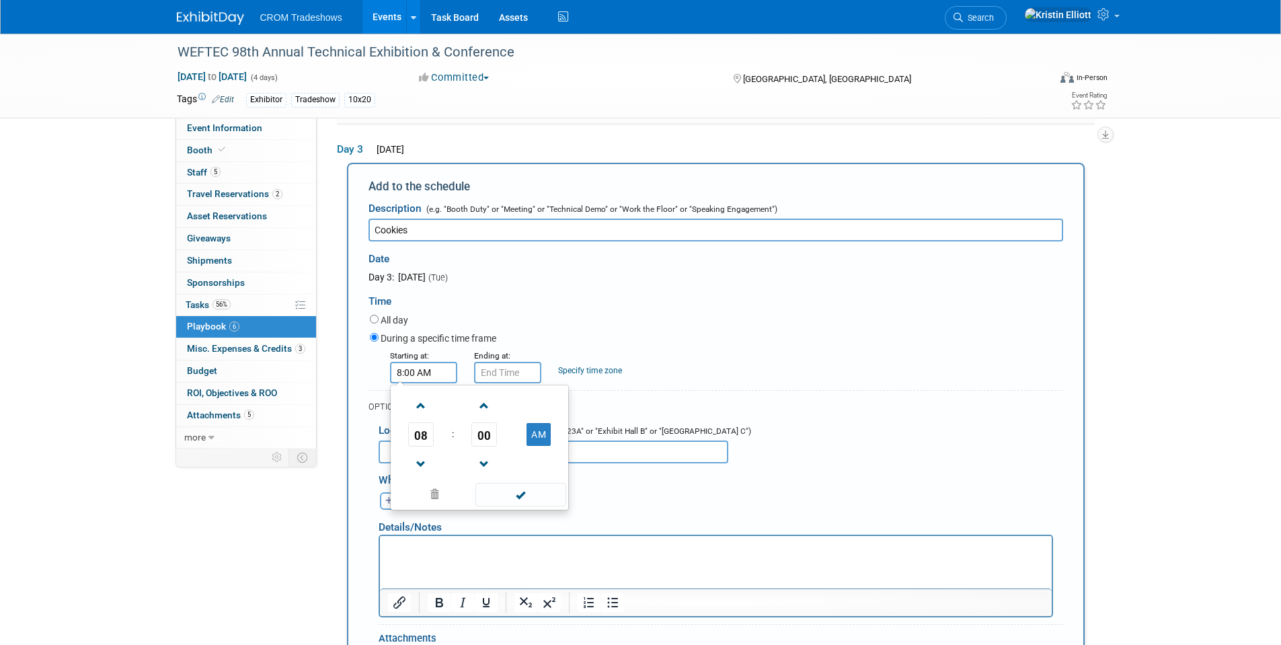
click at [440, 383] on input "8:00 AM" at bounding box center [423, 373] width 67 height 22
click at [418, 443] on span "08" at bounding box center [421, 434] width 26 height 24
click at [512, 481] on td "10" at bounding box center [500, 479] width 43 height 36
type input "10:00 AM"
click at [528, 494] on span at bounding box center [520, 495] width 91 height 24
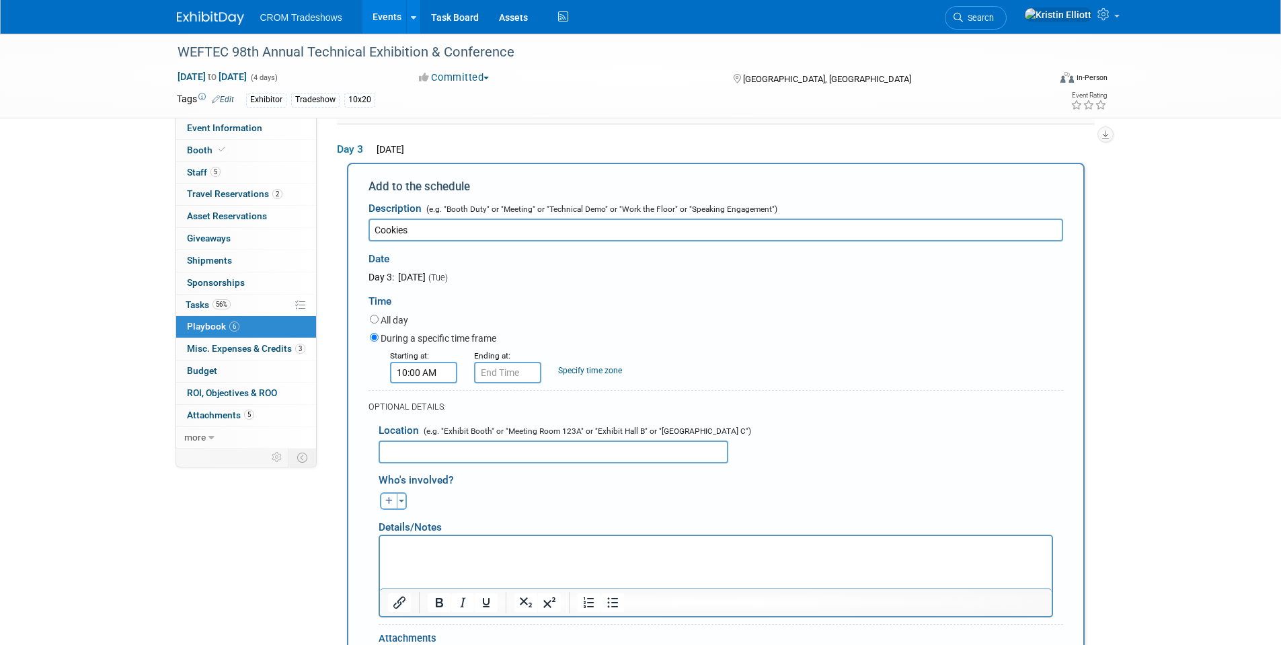
click at [493, 554] on html at bounding box center [715, 544] width 672 height 19
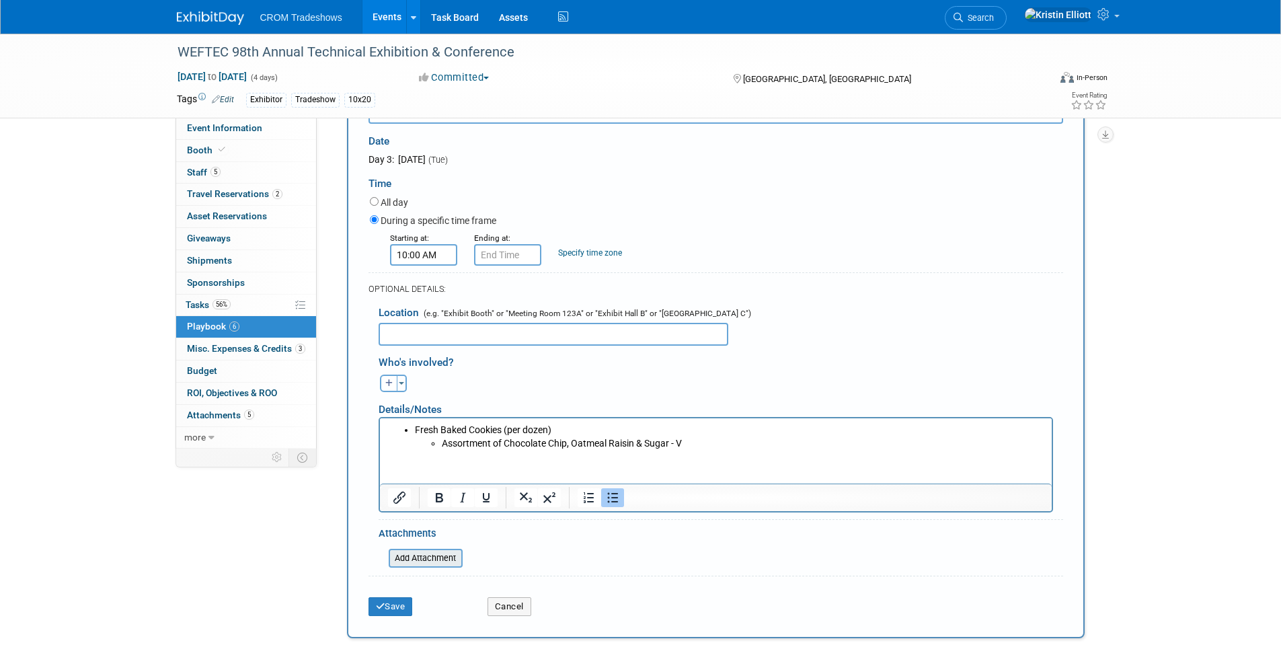
scroll to position [616, 0]
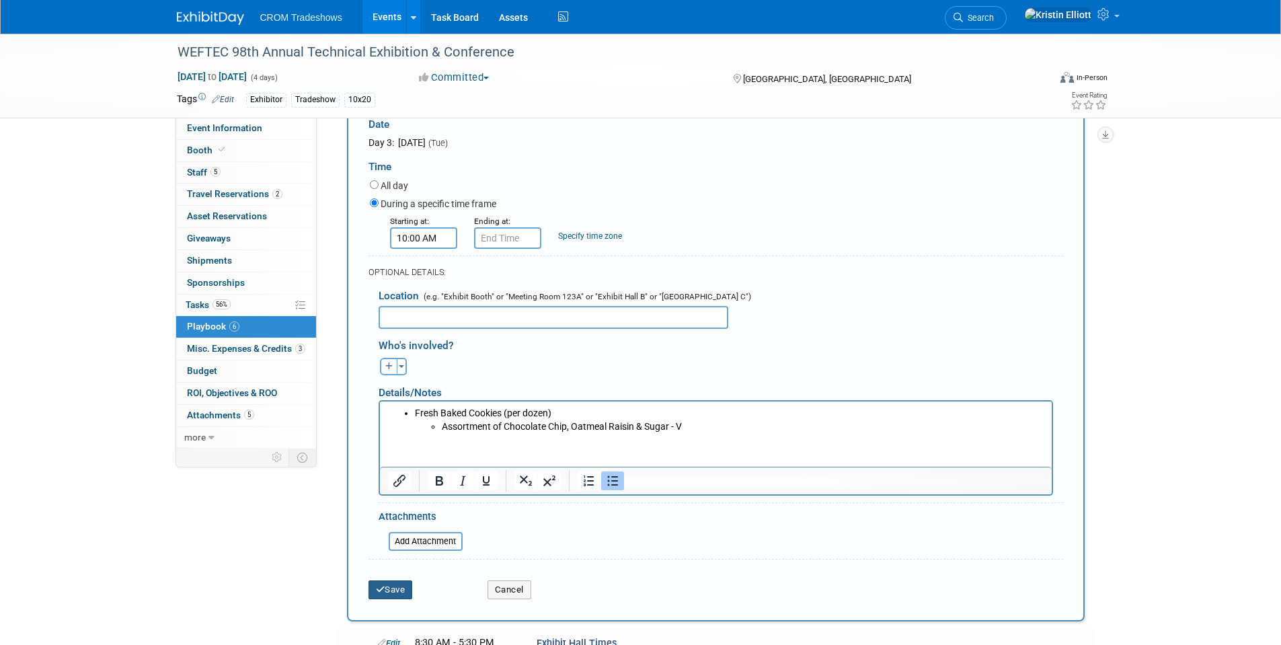
click at [386, 591] on button "Save" at bounding box center [390, 589] width 44 height 19
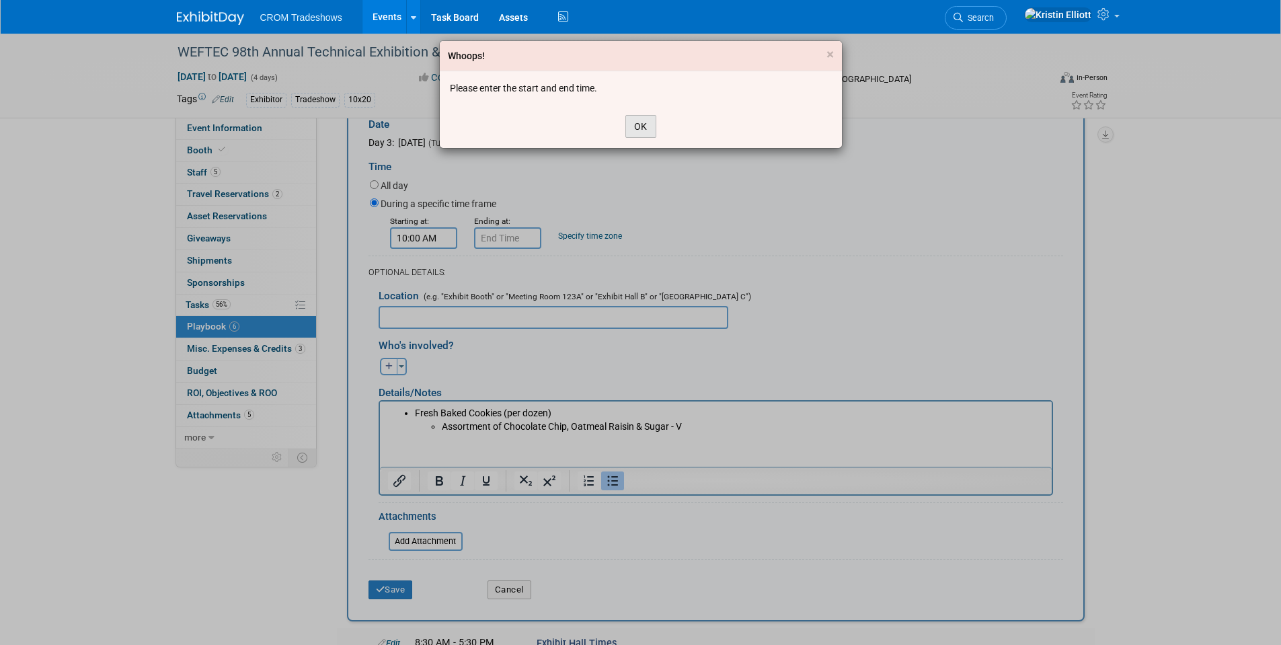
click at [636, 121] on button "OK" at bounding box center [640, 126] width 31 height 23
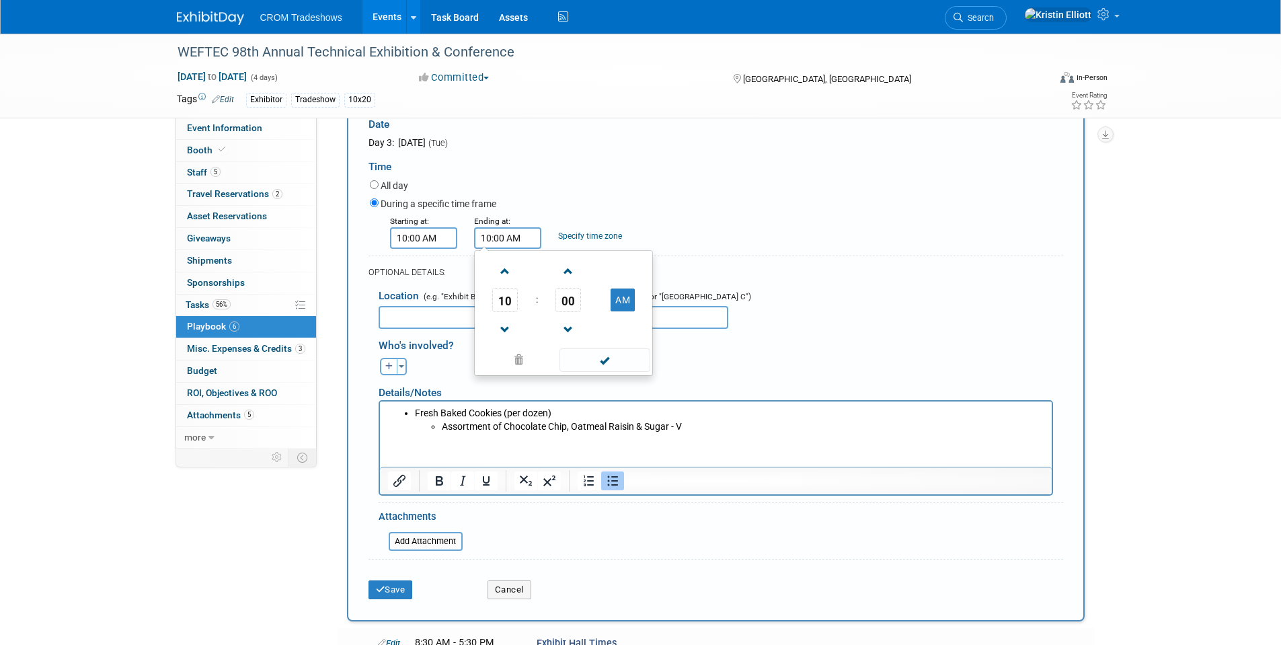
click at [504, 231] on input "10:00 AM" at bounding box center [507, 238] width 67 height 22
click at [507, 307] on span "10" at bounding box center [505, 300] width 26 height 24
click at [558, 315] on td "05" at bounding box center [541, 308] width 43 height 36
click at [577, 303] on span "00" at bounding box center [568, 300] width 26 height 24
click at [600, 319] on td "30" at bounding box center [584, 308] width 43 height 36
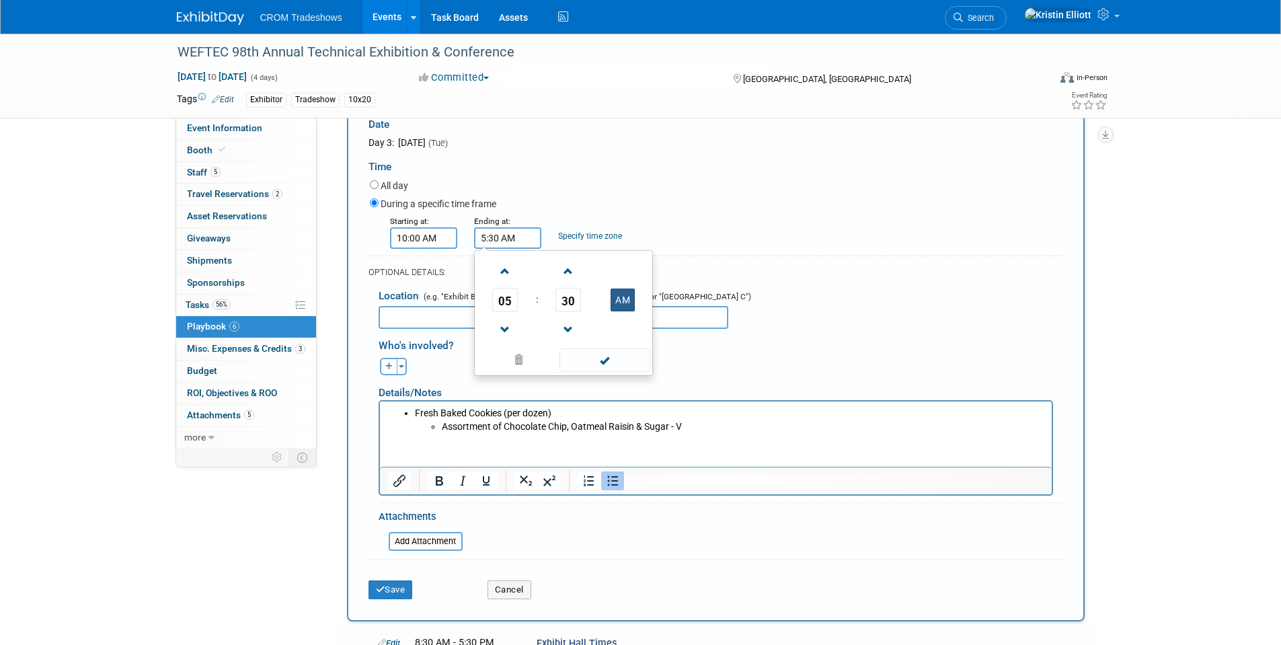
click at [617, 307] on button "AM" at bounding box center [622, 299] width 24 height 23
type input "5:30 PM"
click at [594, 364] on span at bounding box center [604, 360] width 91 height 24
click at [411, 598] on button "Save" at bounding box center [390, 589] width 44 height 19
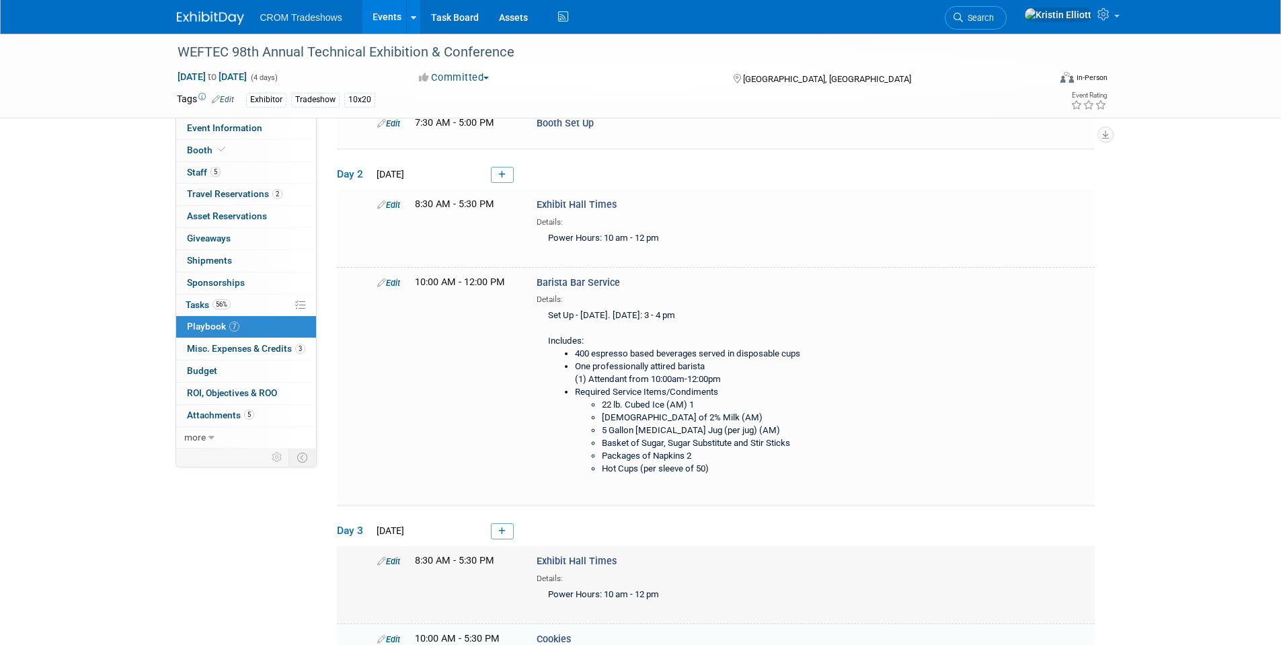
scroll to position [0, 0]
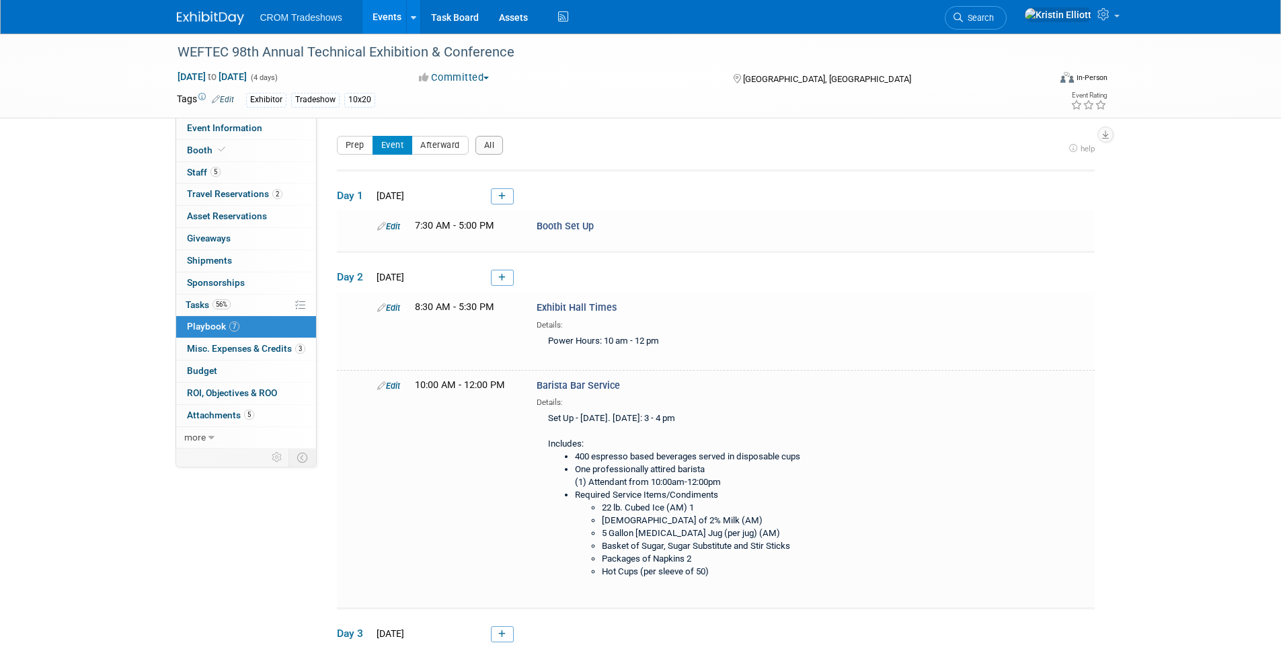
click at [216, 351] on span "Misc. Expenses & Credits 3" at bounding box center [246, 348] width 118 height 11
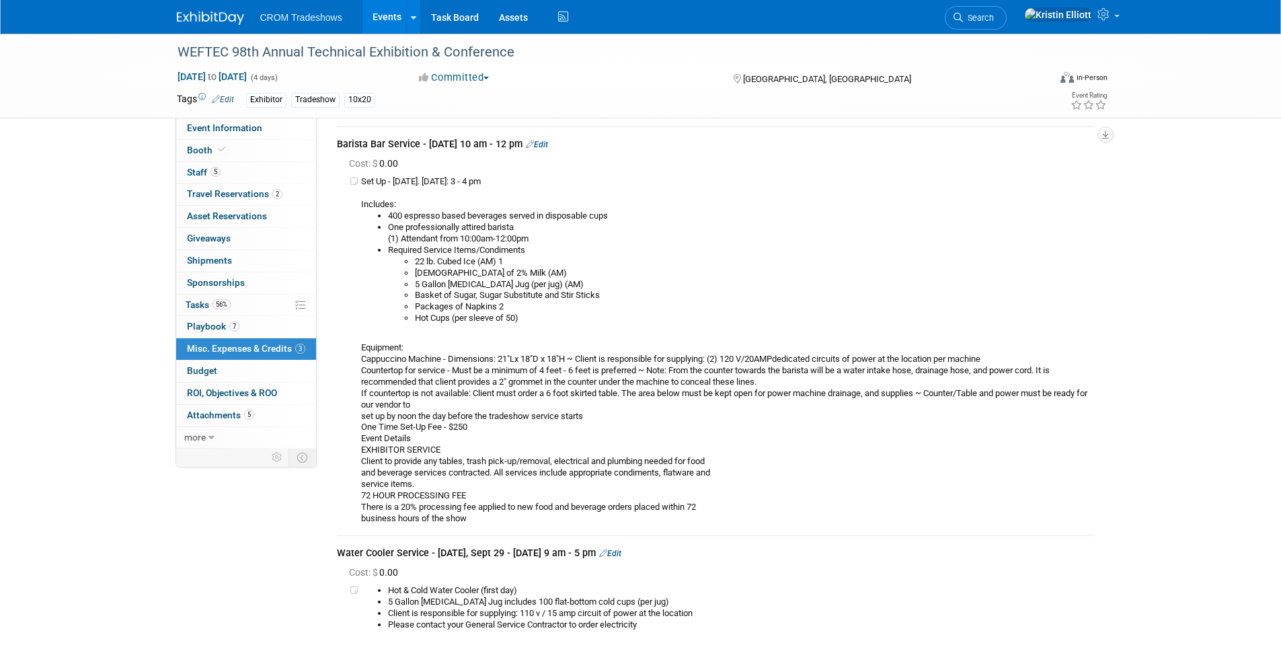
scroll to position [269, 0]
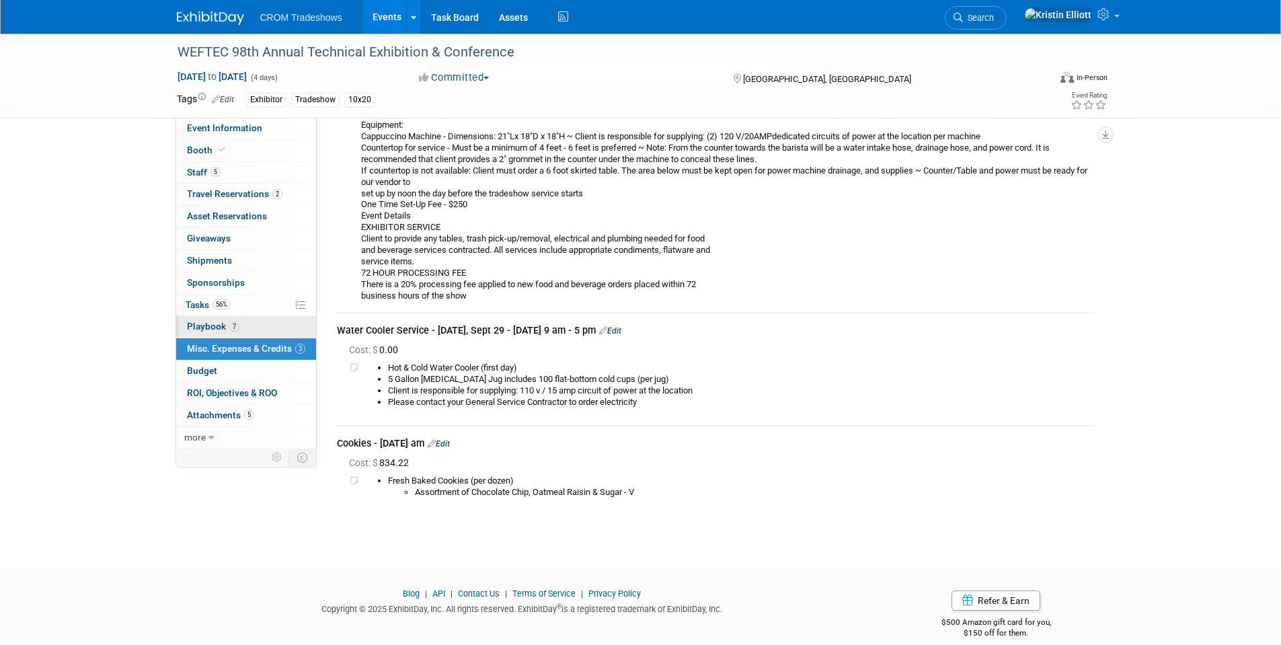
click at [239, 335] on link "7 Playbook 7" at bounding box center [246, 327] width 140 height 22
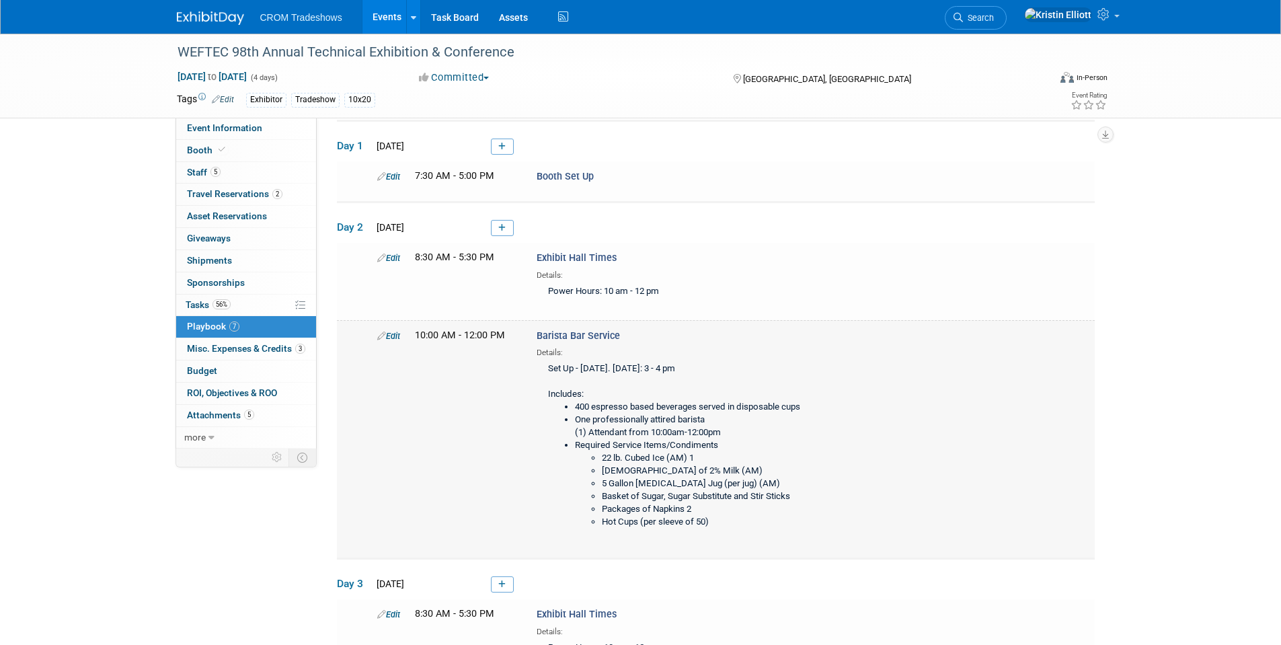
scroll to position [0, 0]
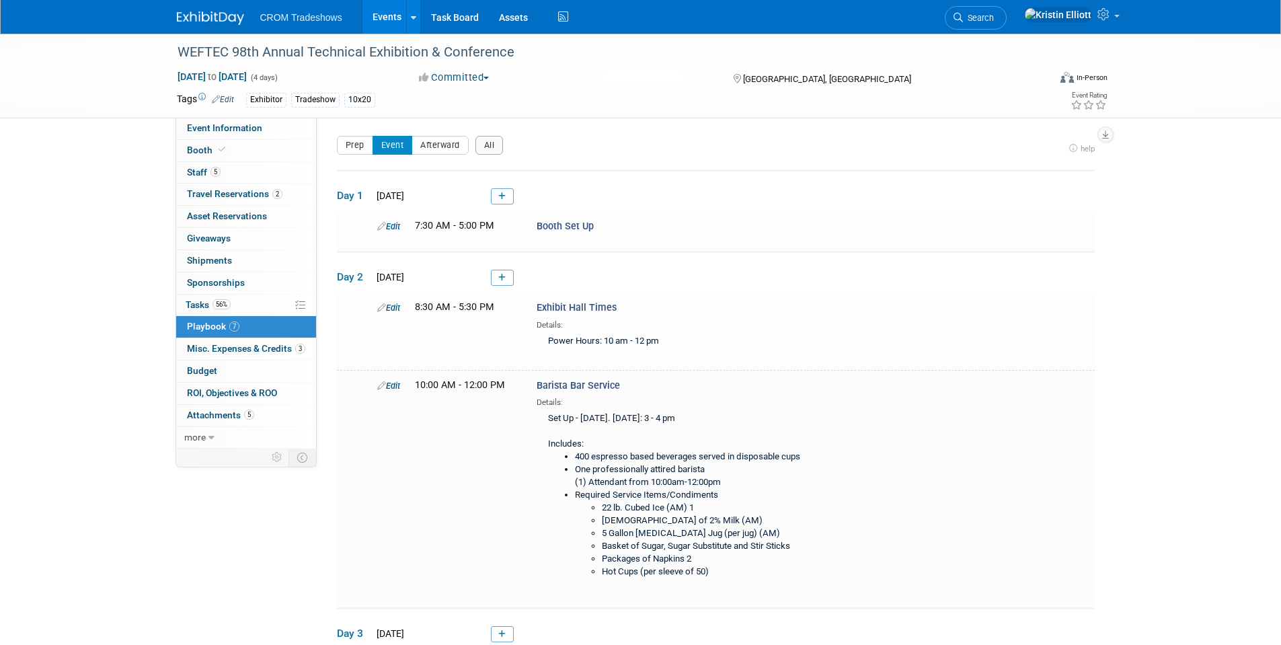
click at [100, 147] on div "WEFTEC 98th Annual Technical Exhibition & Conference Sep 28, 2025 to Oct 1, 202…" at bounding box center [640, 503] width 1281 height 939
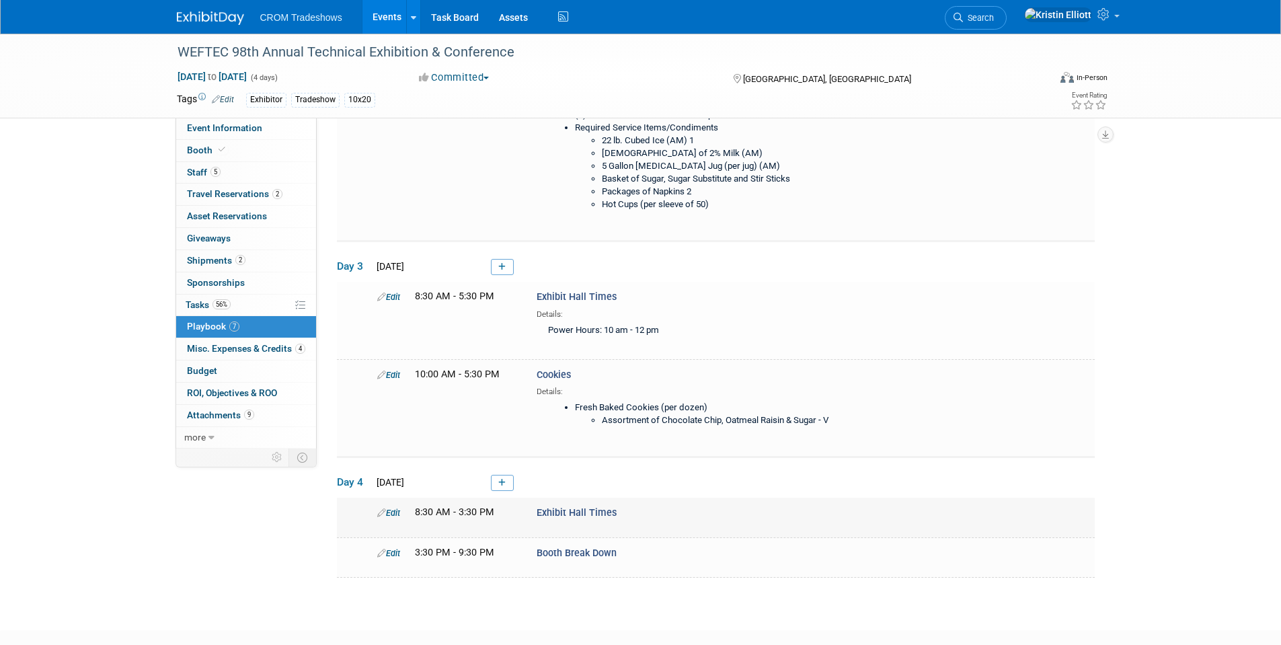
scroll to position [336, 0]
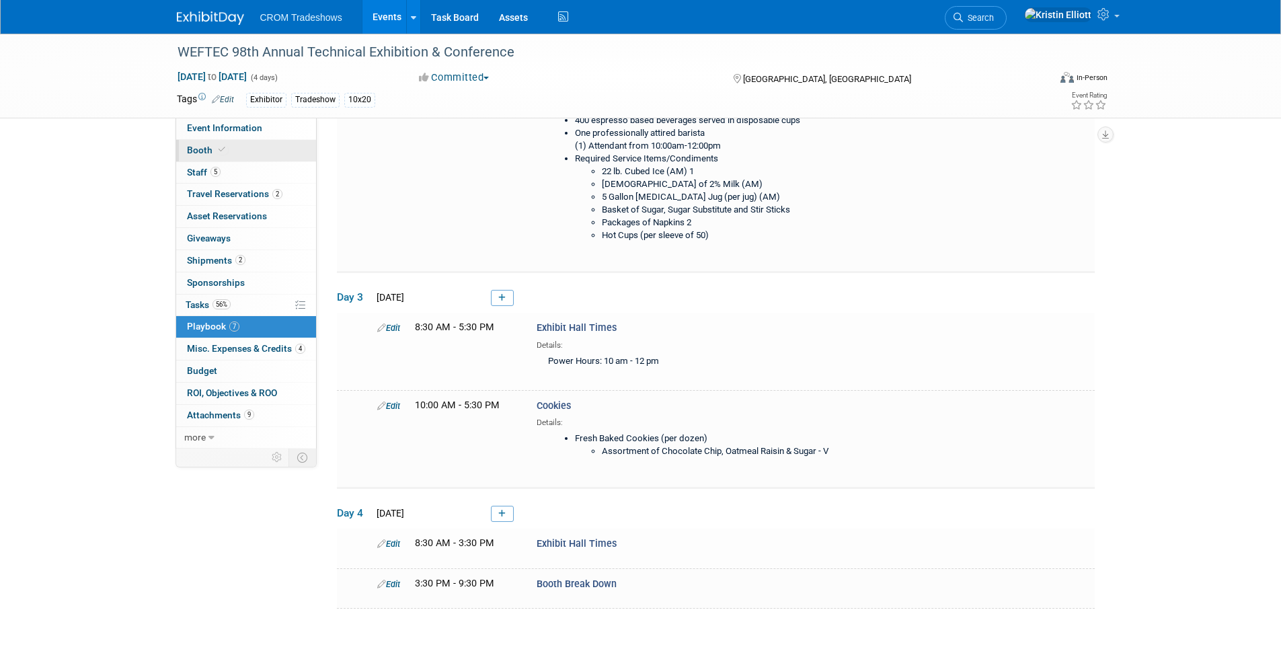
click at [222, 161] on link "Booth" at bounding box center [246, 151] width 140 height 22
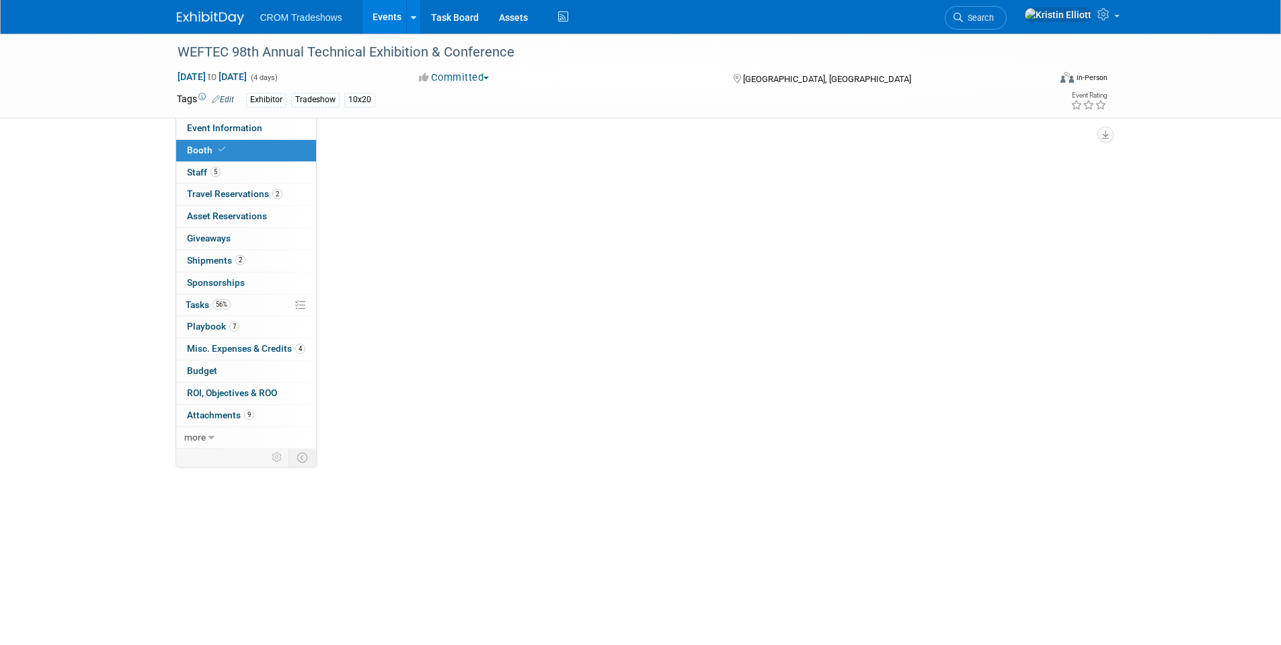
scroll to position [0, 0]
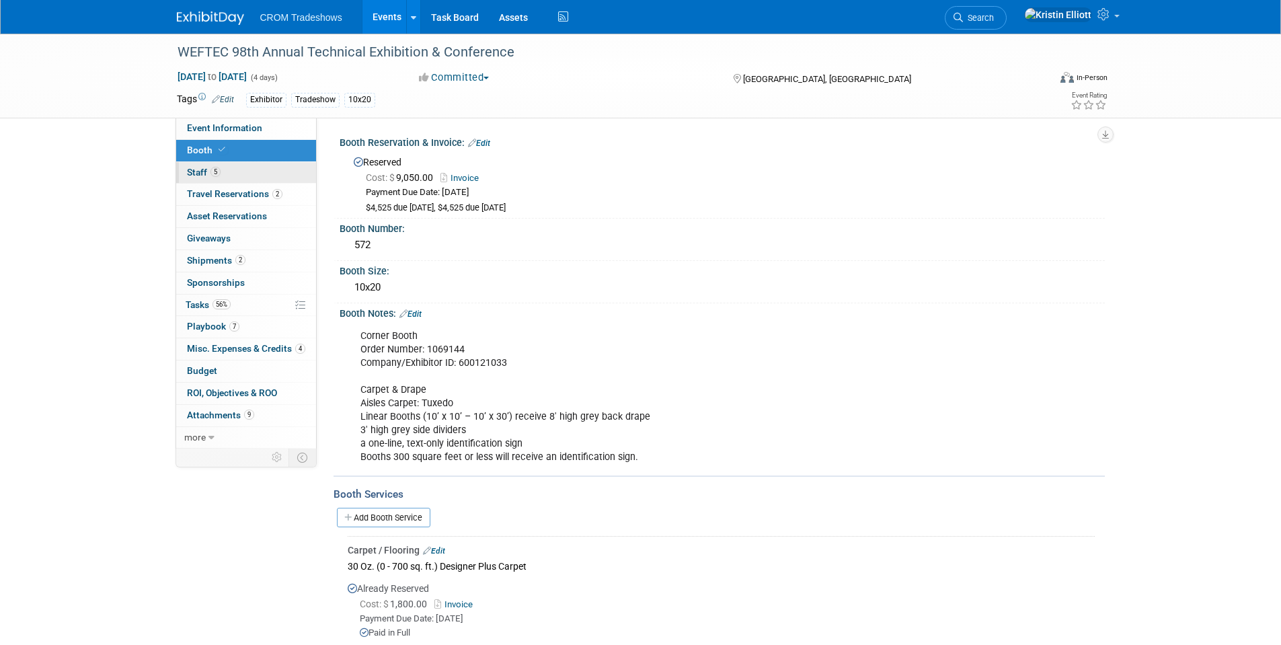
click at [229, 169] on link "5 Staff 5" at bounding box center [246, 173] width 140 height 22
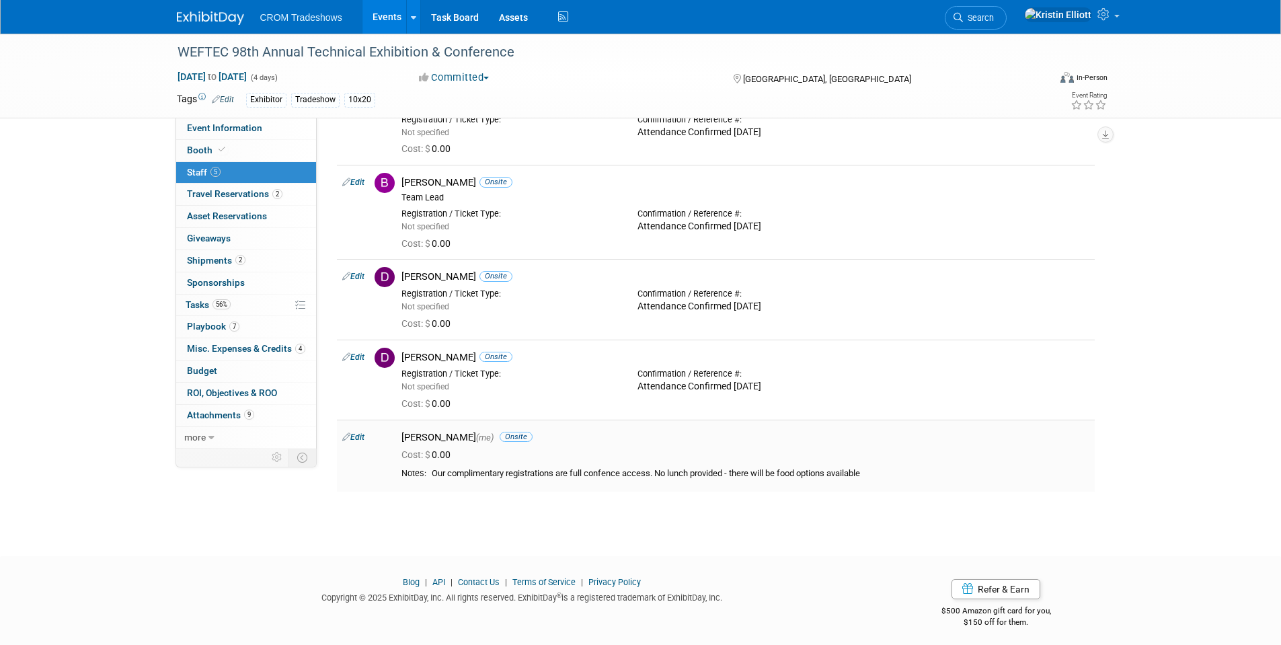
scroll to position [92, 0]
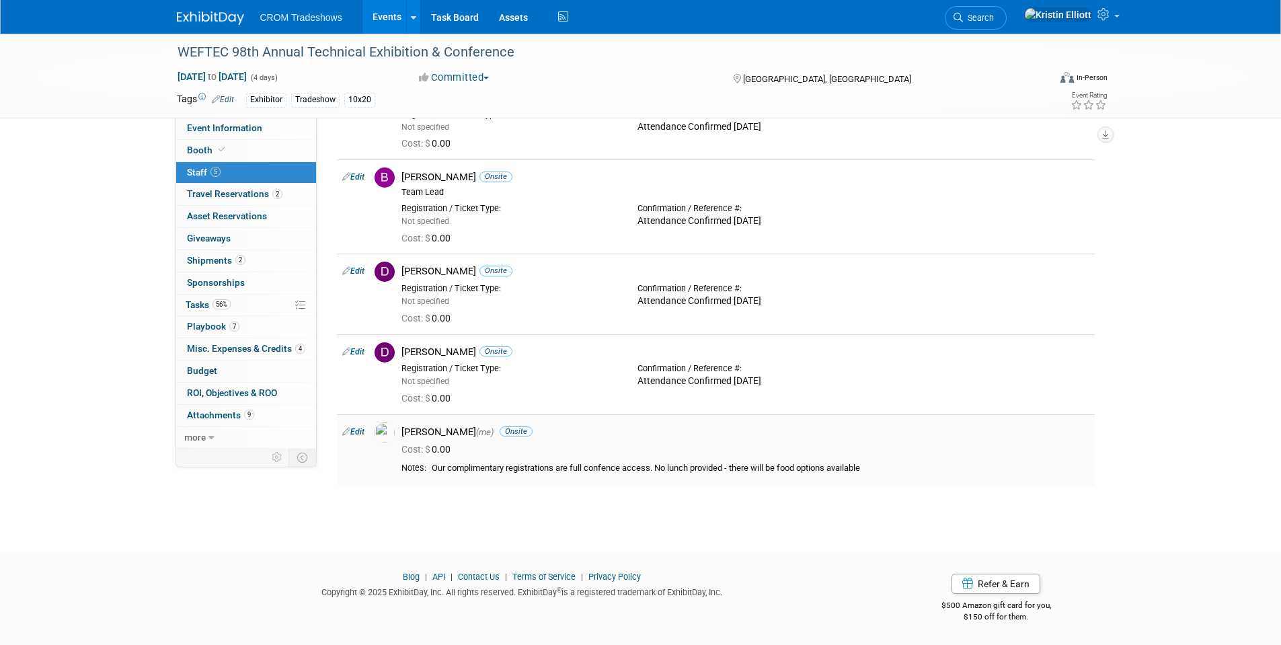
click at [875, 465] on div "Our complimentary registrations are full confence access. No lunch provided - t…" at bounding box center [761, 468] width 658 height 11
drag, startPoint x: 875, startPoint y: 465, endPoint x: 433, endPoint y: 472, distance: 441.8
click at [433, 472] on div "Our complimentary registrations are full confence access. No lunch provided - t…" at bounding box center [761, 468] width 658 height 11
copy div "Our complimentary registrations are full confence access. No lunch provided - t…"
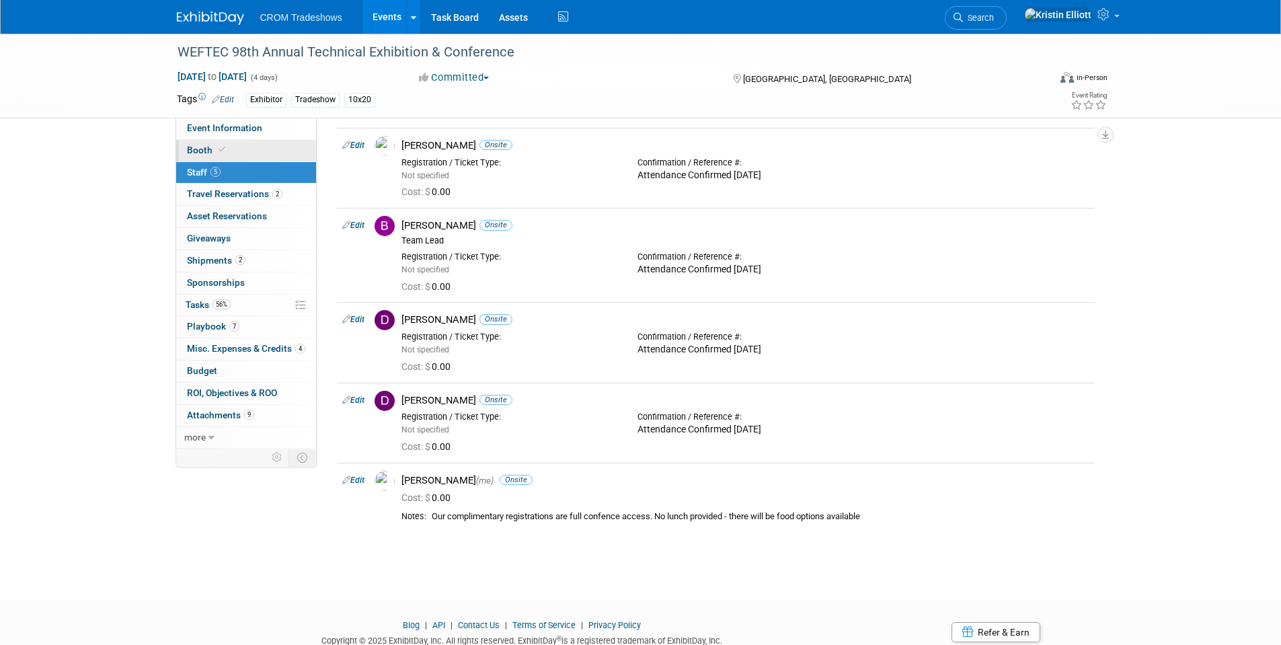
scroll to position [0, 0]
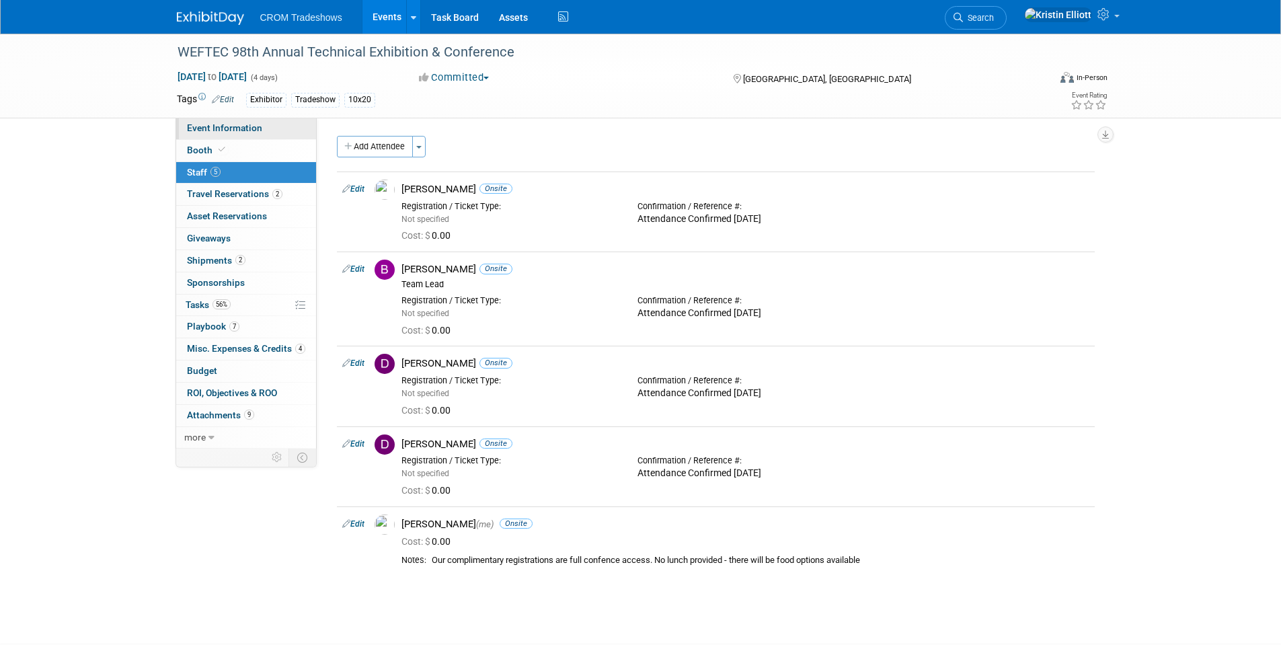
click at [246, 128] on span "Event Information" at bounding box center [224, 127] width 75 height 11
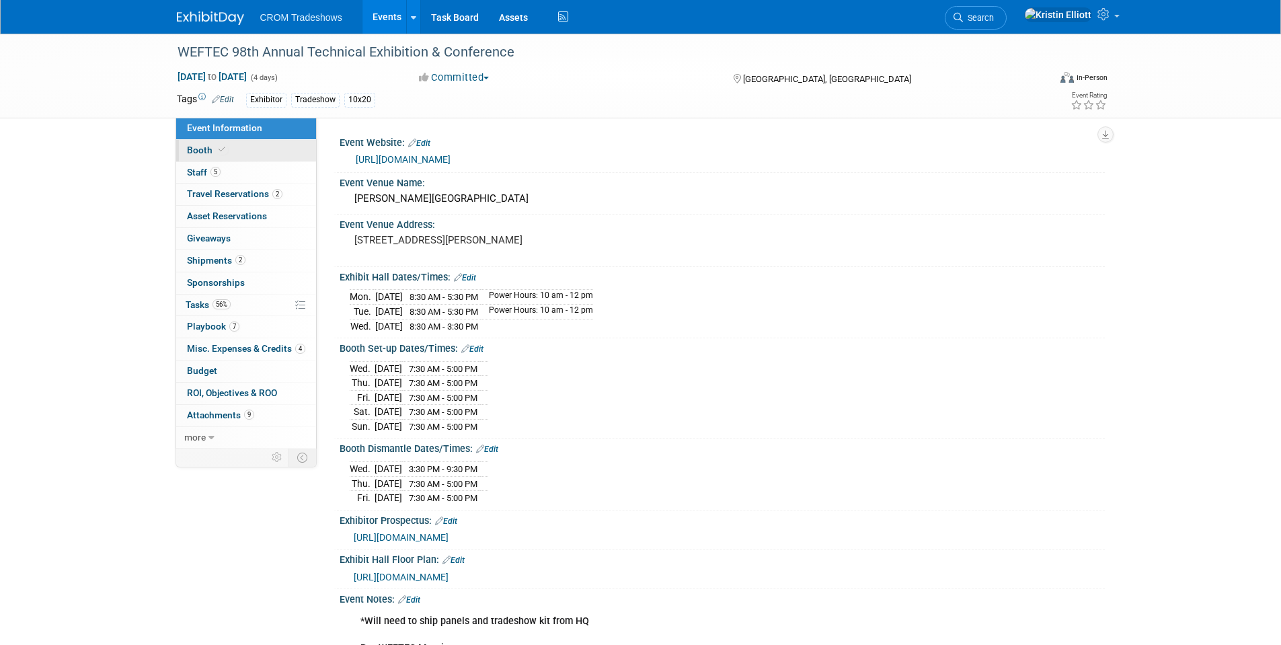
click at [264, 157] on link "Booth" at bounding box center [246, 151] width 140 height 22
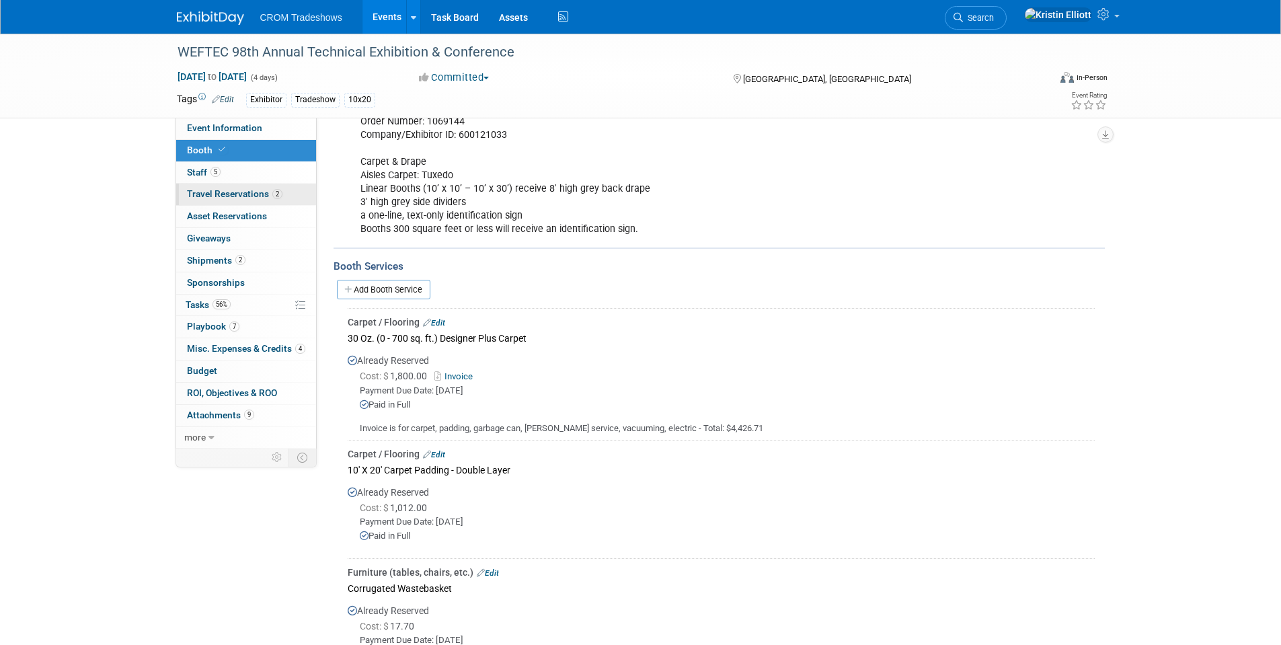
scroll to position [15, 0]
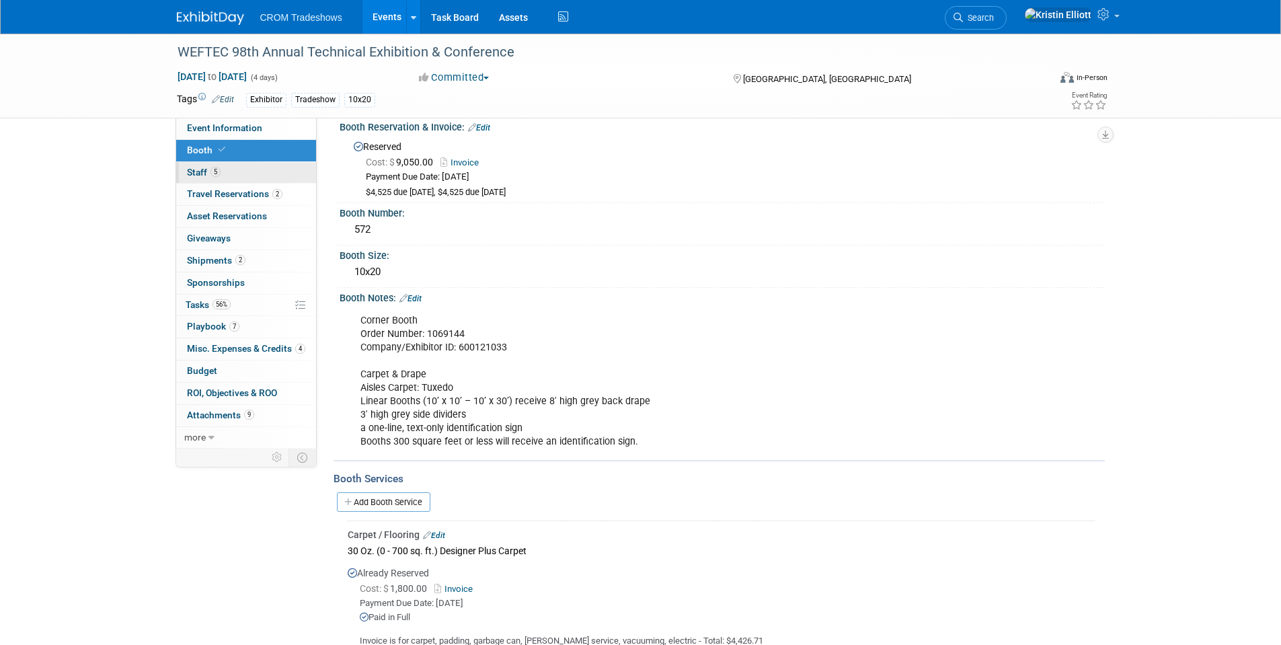
click at [233, 166] on link "5 Staff 5" at bounding box center [246, 173] width 140 height 22
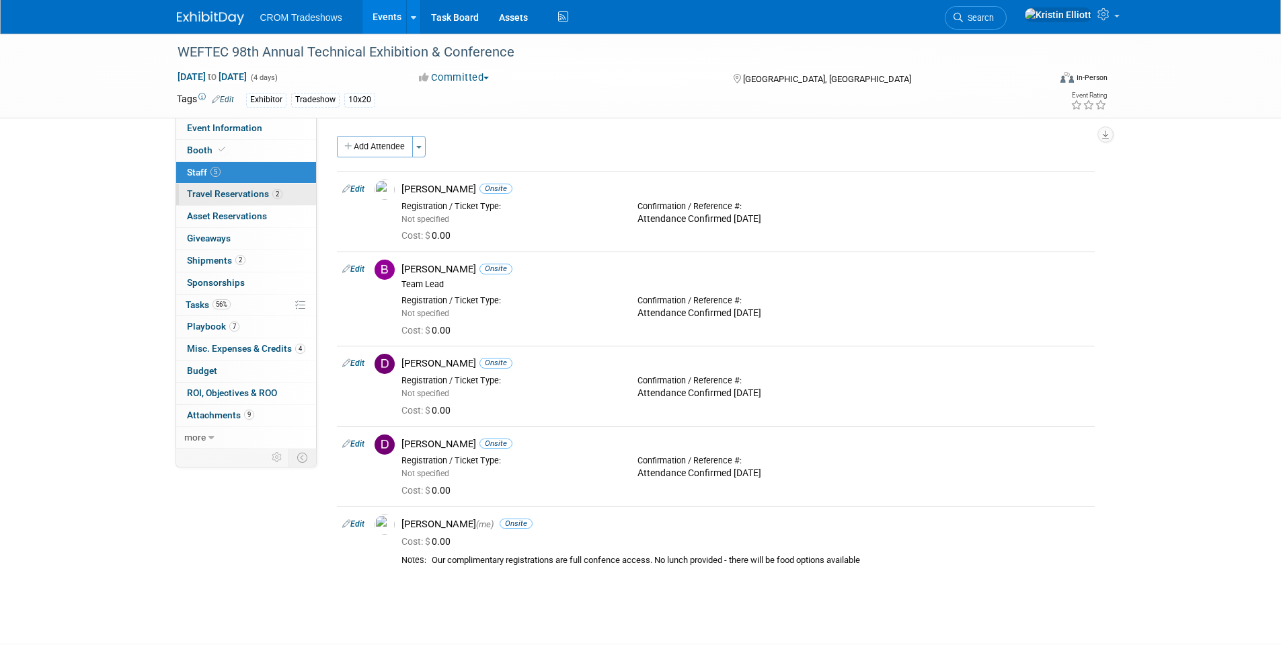
click at [264, 202] on link "2 Travel Reservations 2" at bounding box center [246, 195] width 140 height 22
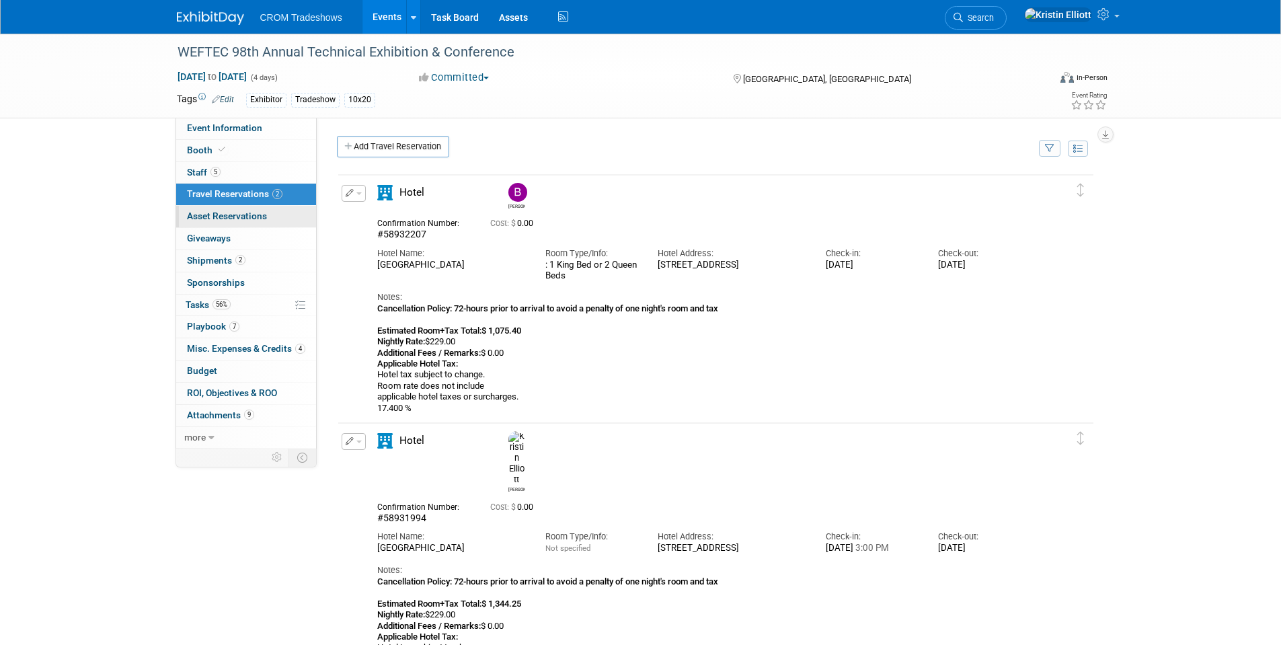
click at [235, 217] on span "Asset Reservations 0" at bounding box center [227, 215] width 80 height 11
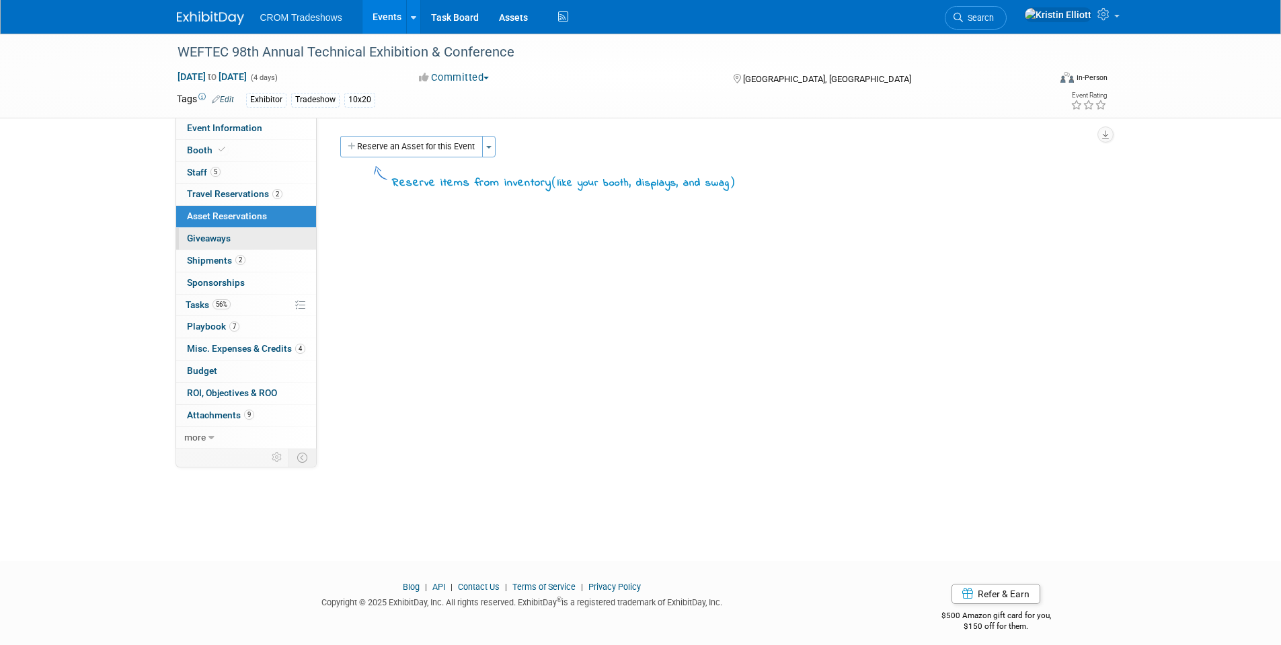
click at [231, 244] on link "0 Giveaways 0" at bounding box center [246, 239] width 140 height 22
click at [245, 221] on span "Asset Reservations 0" at bounding box center [227, 215] width 80 height 11
click at [395, 149] on button "Reserve an Asset for this Event" at bounding box center [411, 147] width 143 height 22
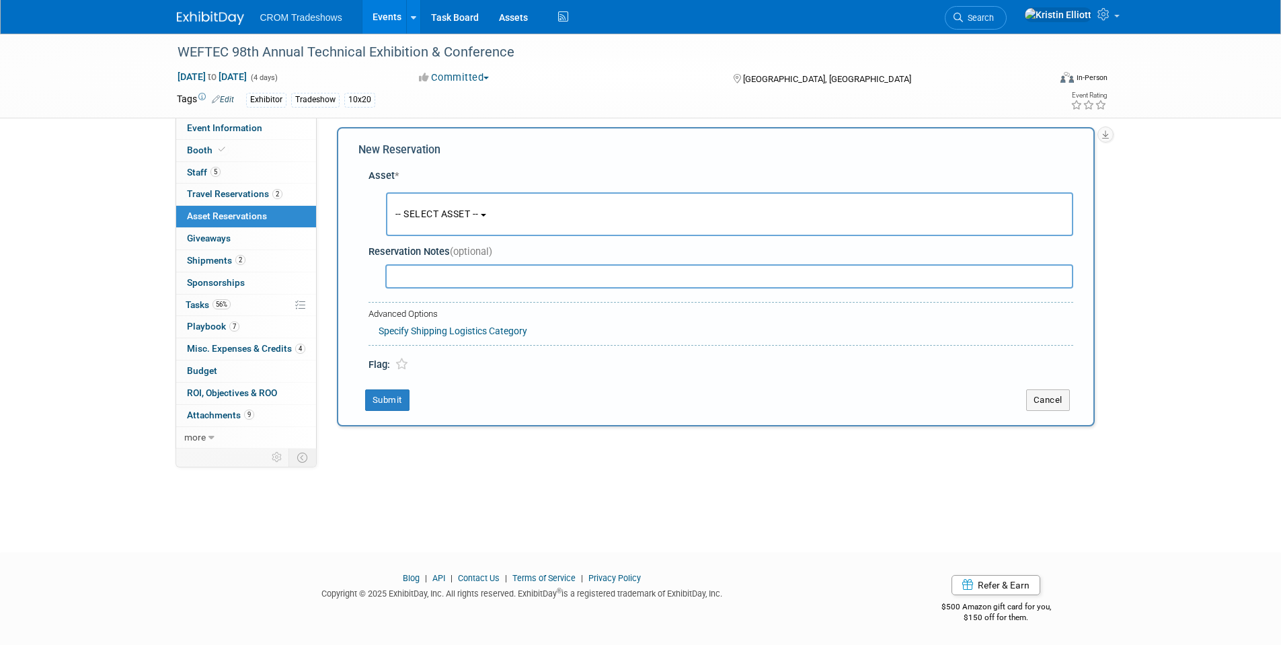
scroll to position [10, 0]
click at [498, 223] on button "-- SELECT ASSET --" at bounding box center [729, 213] width 687 height 44
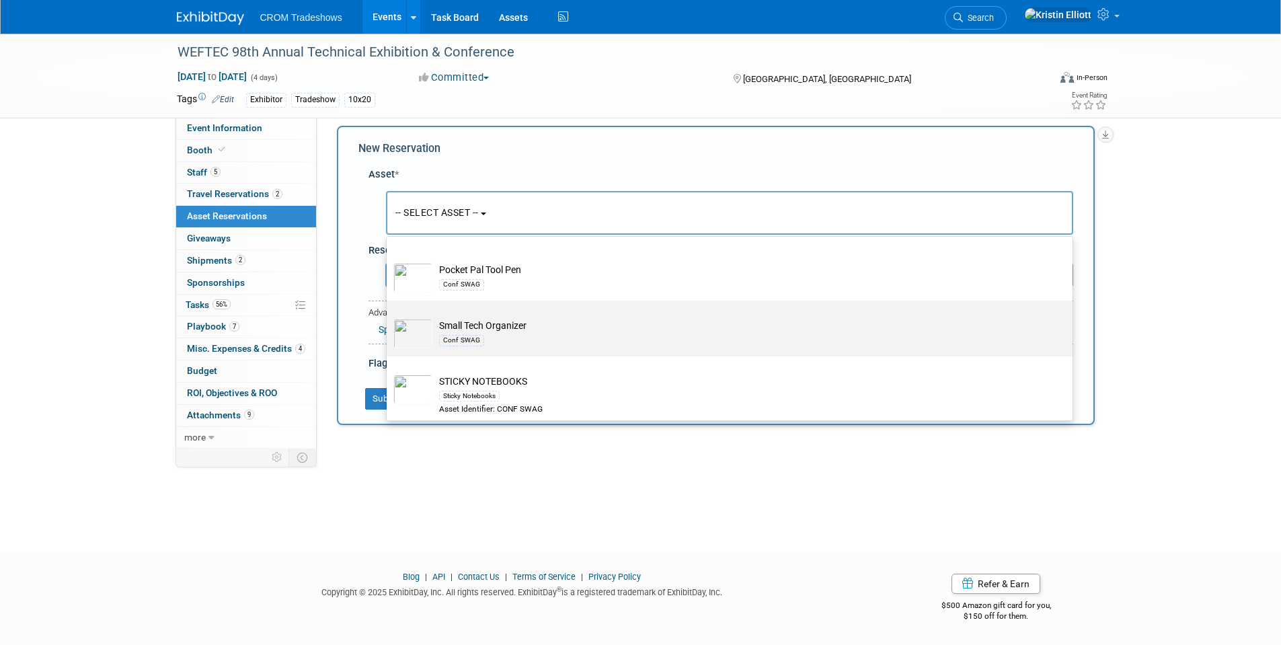
scroll to position [225, 0]
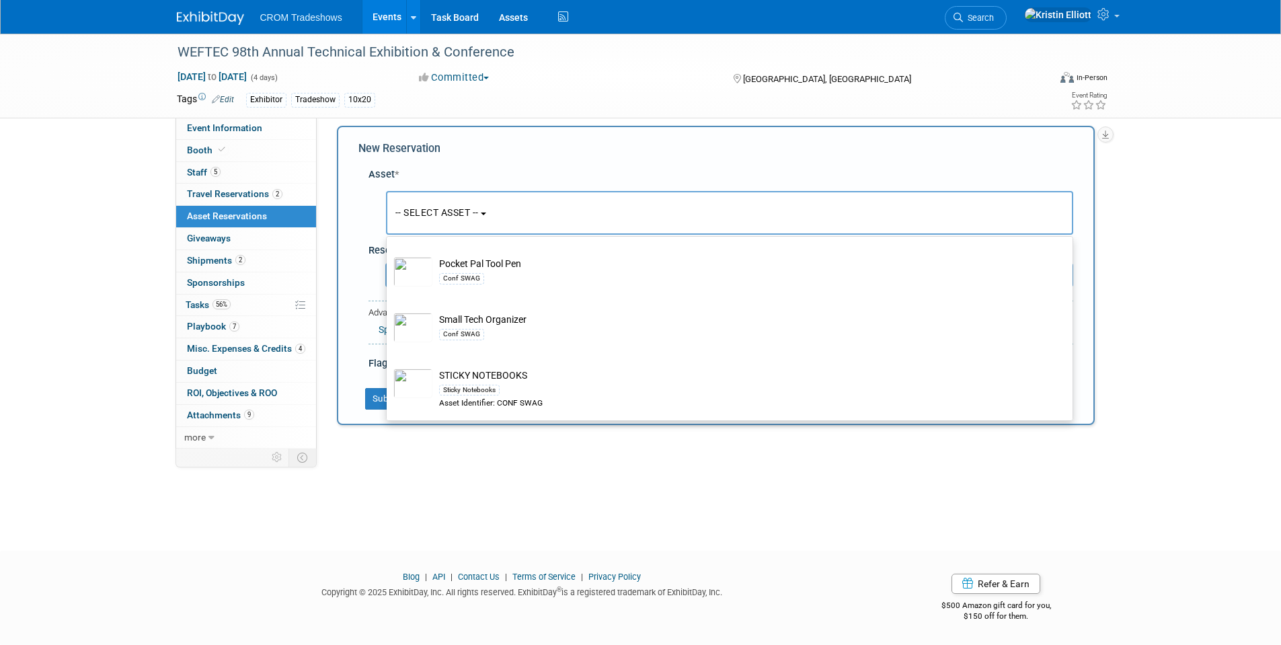
click at [454, 512] on div "WEFTEC 98th Annual Technical Exhibition & Conference Sep 28, 2025 to Oct 1, 202…" at bounding box center [640, 275] width 1281 height 503
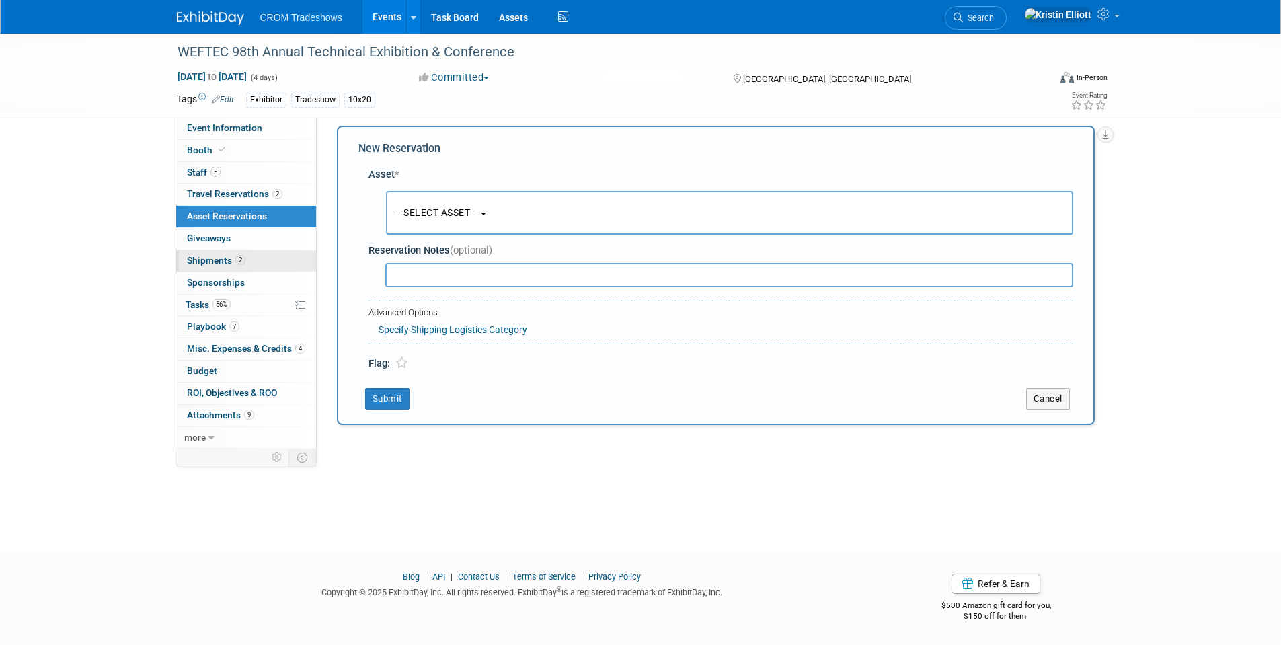
click at [234, 263] on span "Shipments 2" at bounding box center [216, 260] width 58 height 11
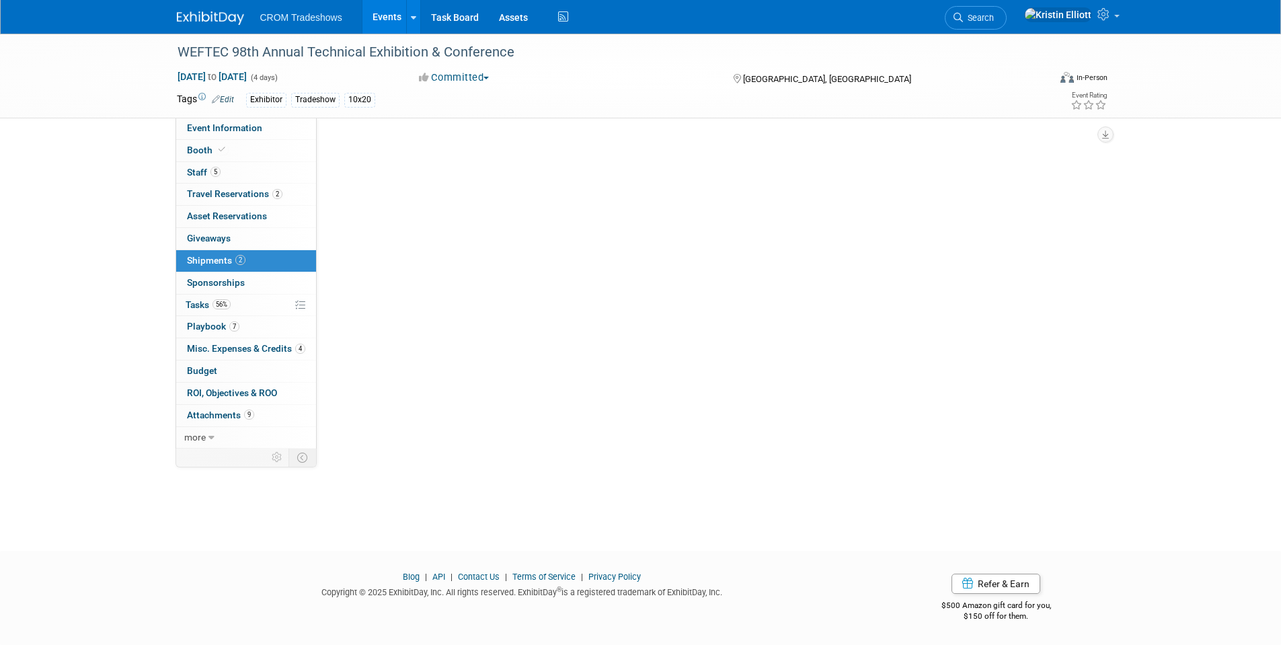
scroll to position [0, 0]
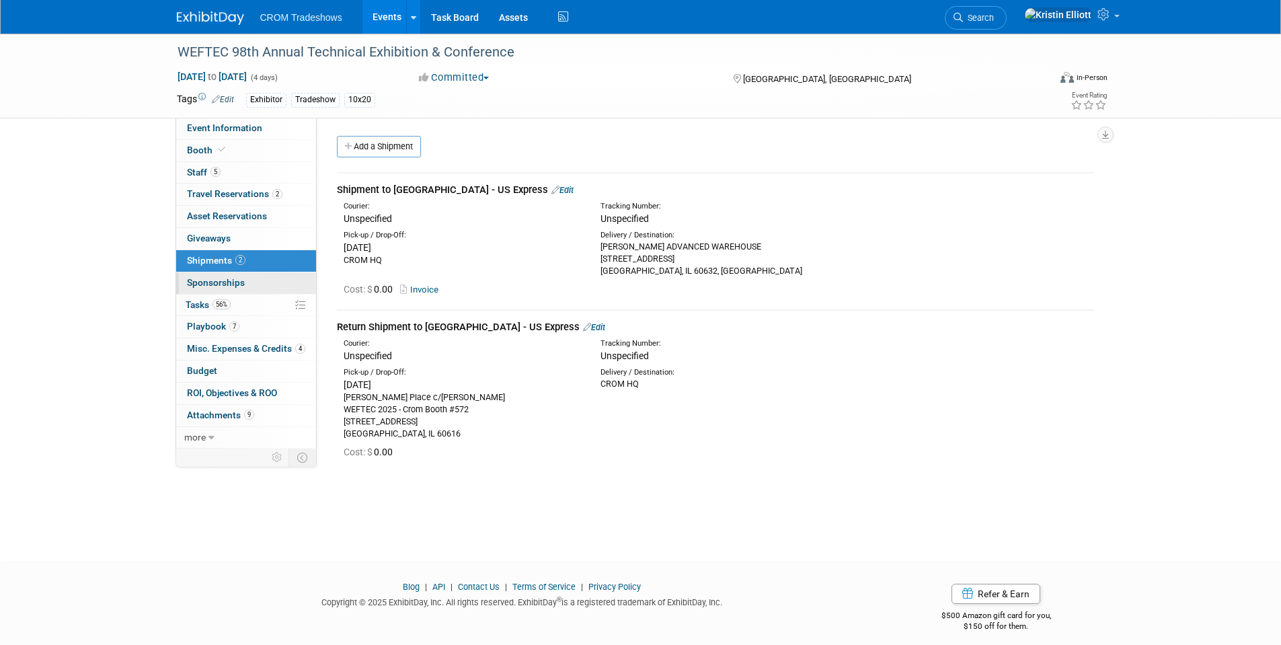
click at [237, 287] on span "Sponsorships 0" at bounding box center [216, 282] width 58 height 11
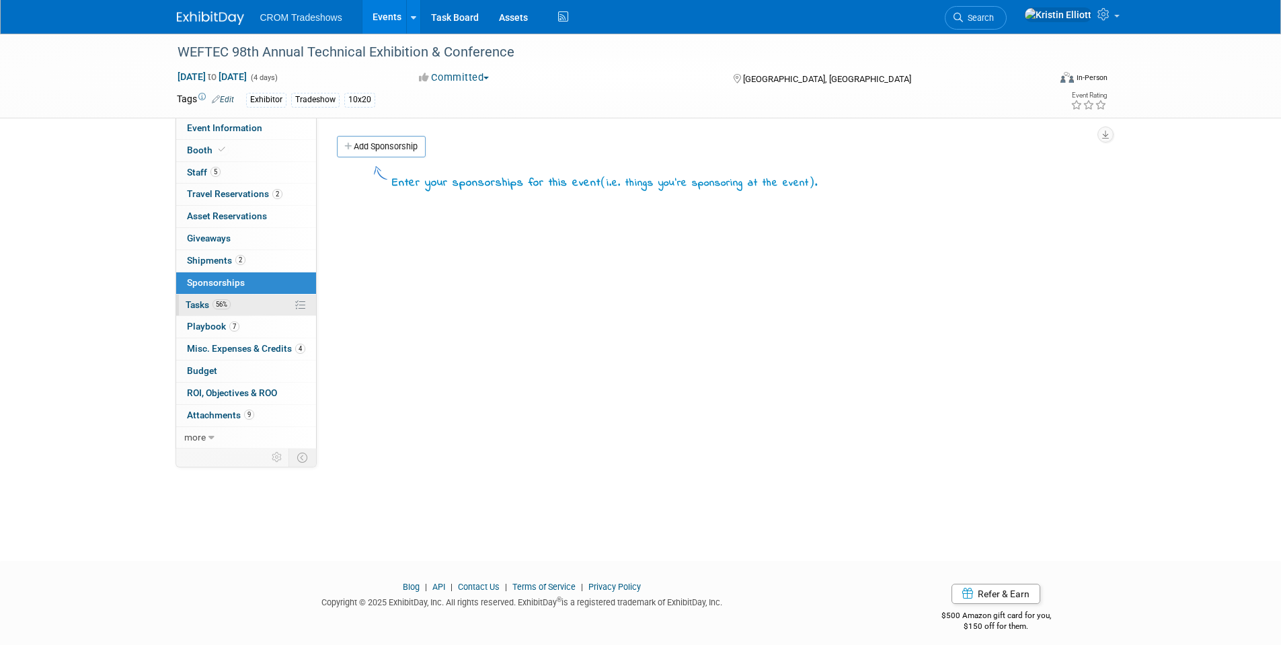
click at [227, 311] on link "56% Tasks 56%" at bounding box center [246, 305] width 140 height 22
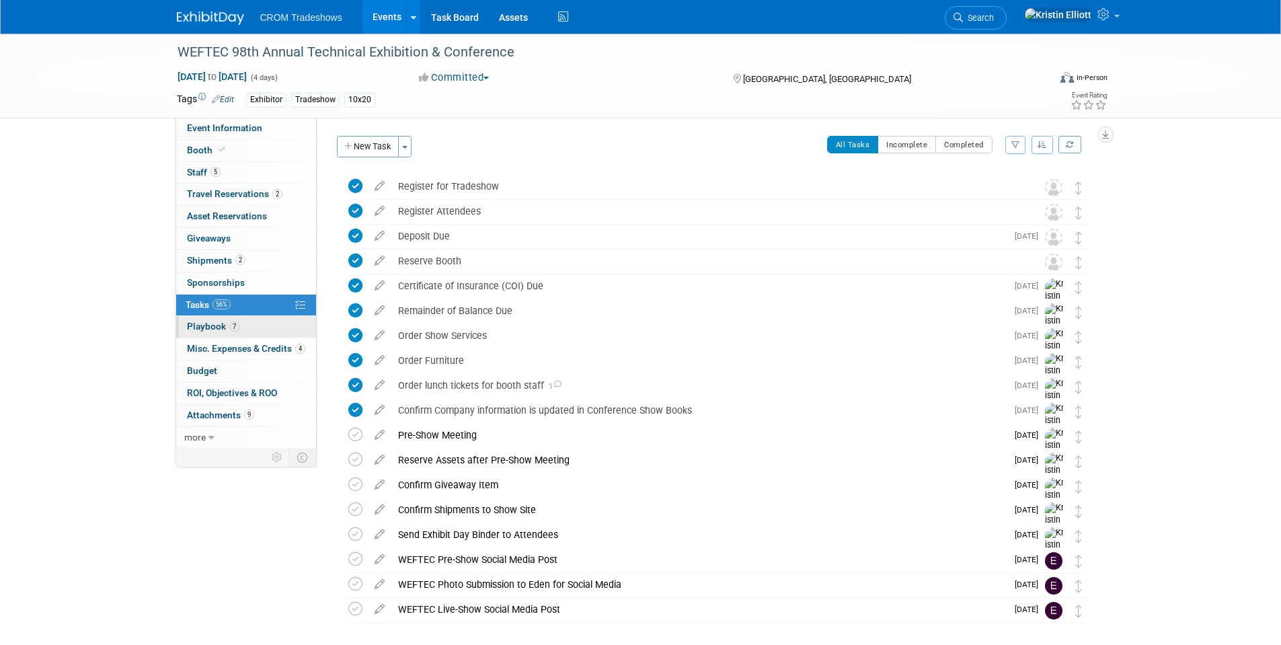
click at [211, 325] on span "Playbook 7" at bounding box center [213, 326] width 52 height 11
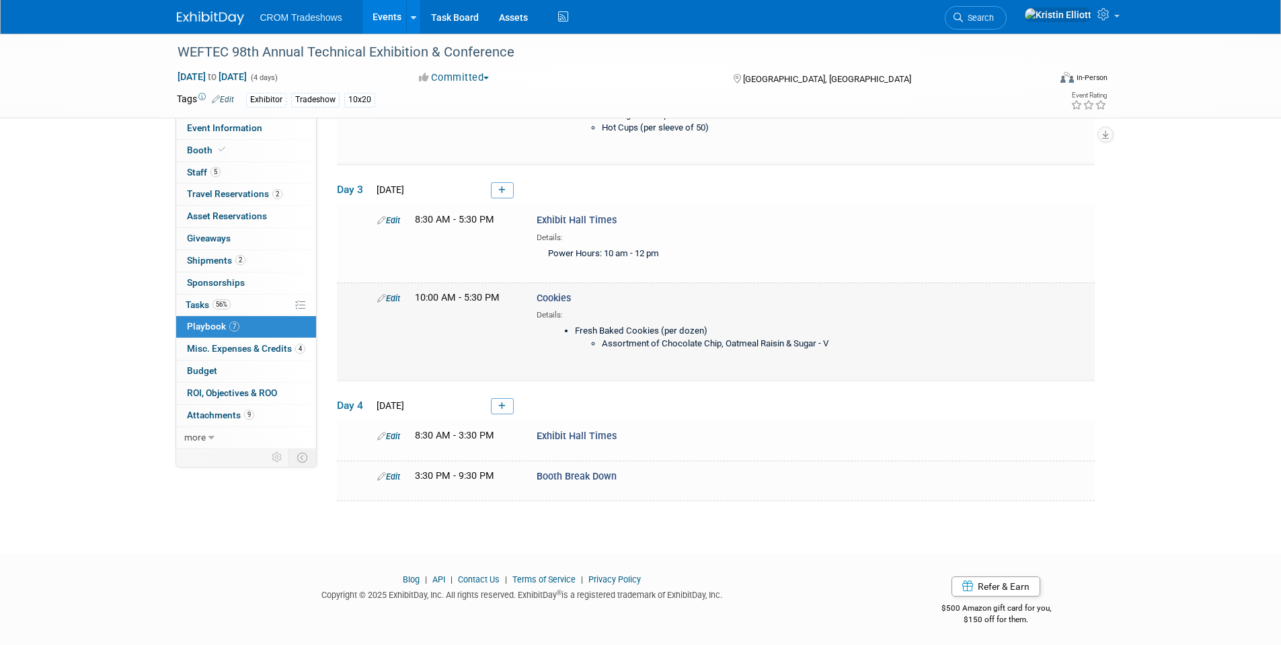
scroll to position [444, 0]
click at [218, 350] on span "Misc. Expenses & Credits 4" at bounding box center [246, 348] width 118 height 11
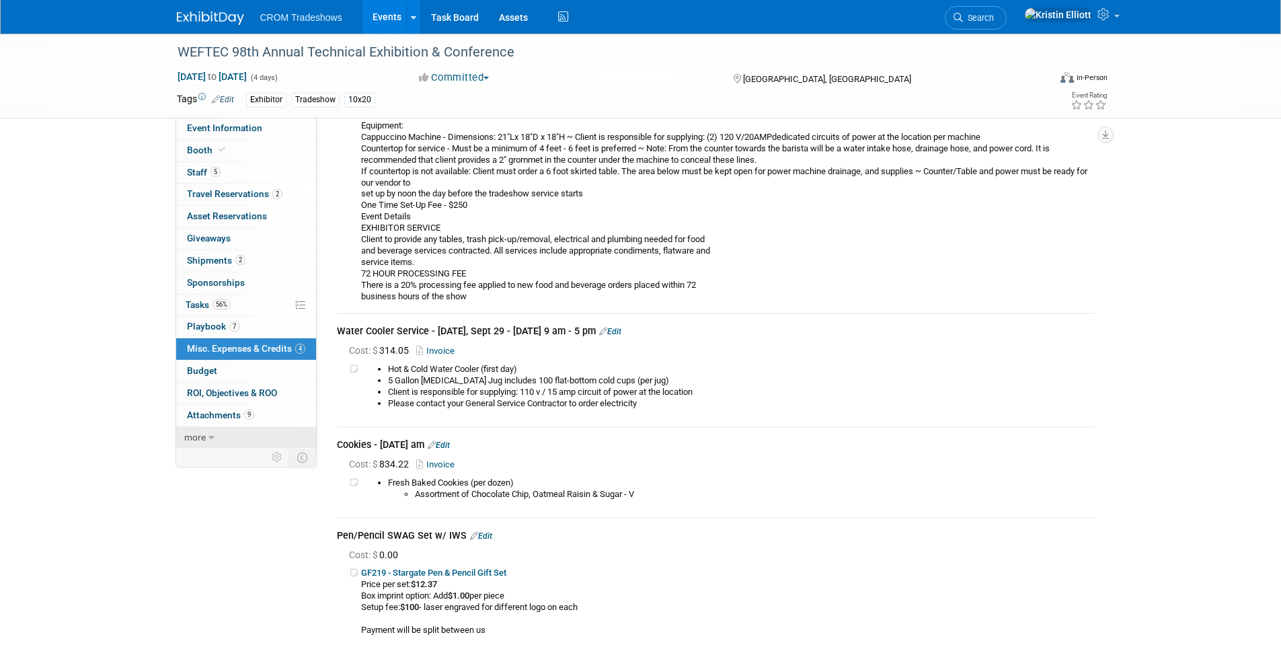
scroll to position [0, 0]
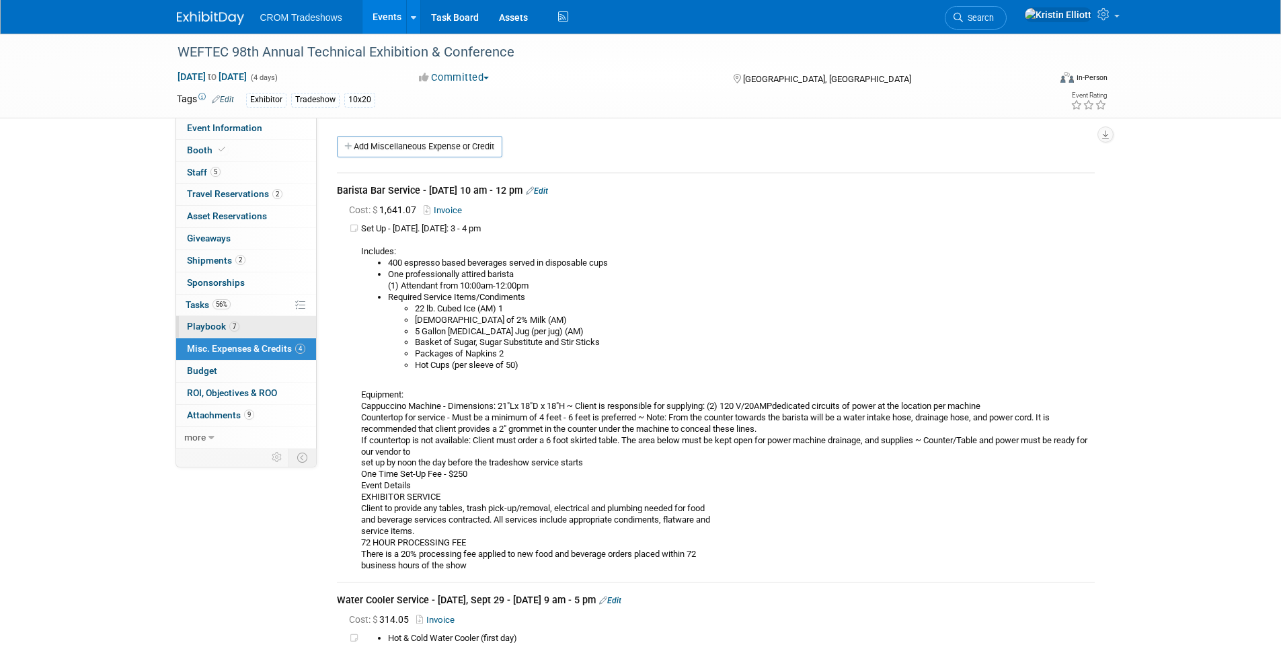
click at [221, 325] on span "Playbook 7" at bounding box center [213, 326] width 52 height 11
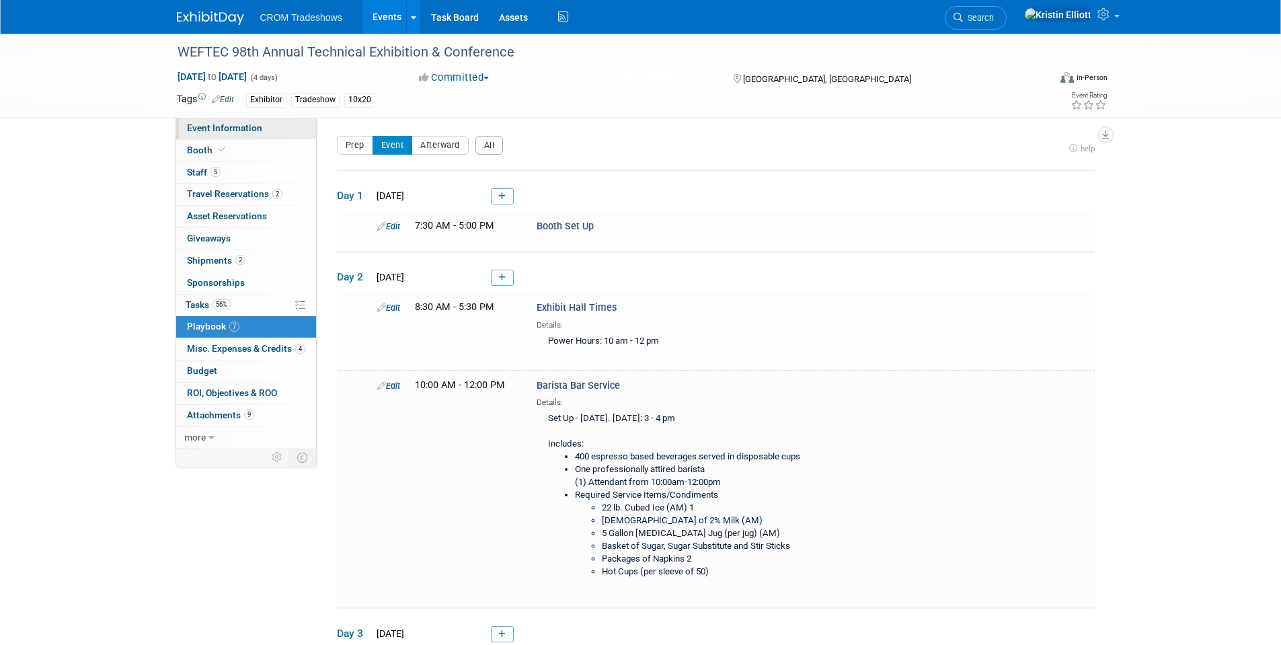
click at [245, 130] on span "Event Information" at bounding box center [224, 127] width 75 height 11
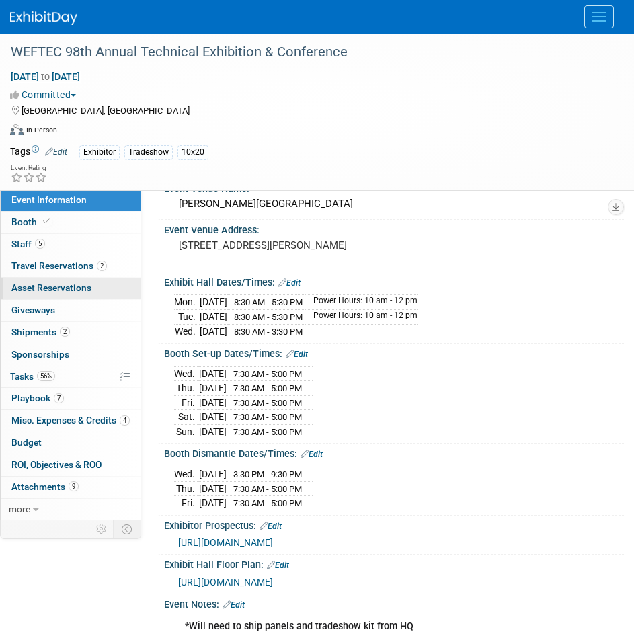
scroll to position [67, 0]
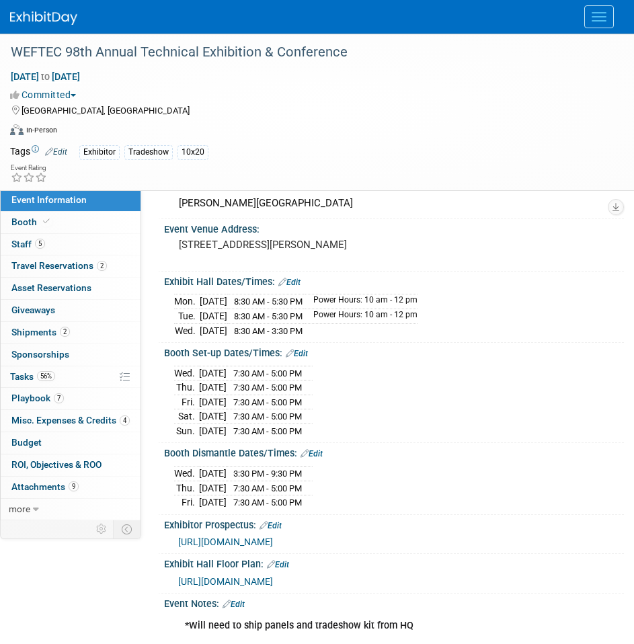
drag, startPoint x: 380, startPoint y: 141, endPoint x: 372, endPoint y: 150, distance: 11.9
click at [380, 143] on div "Tags Edit Exhibitor Tradeshow 10x20" at bounding box center [308, 153] width 597 height 20
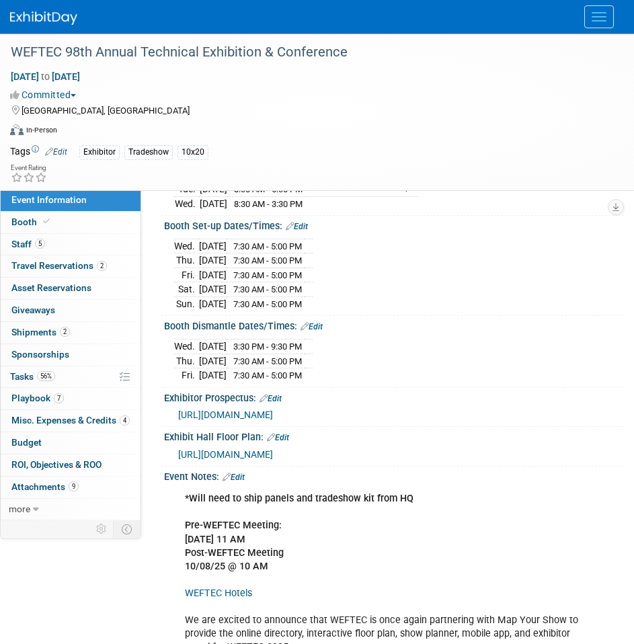
scroll to position [202, 0]
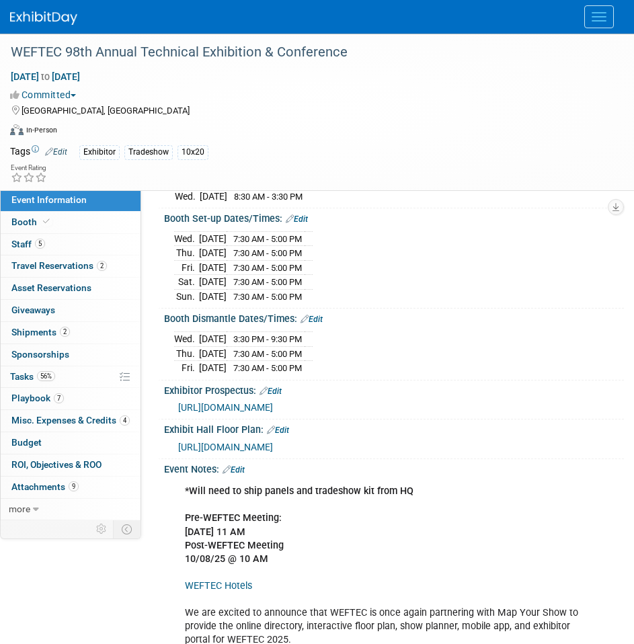
drag, startPoint x: 361, startPoint y: 258, endPoint x: 209, endPoint y: 387, distance: 199.4
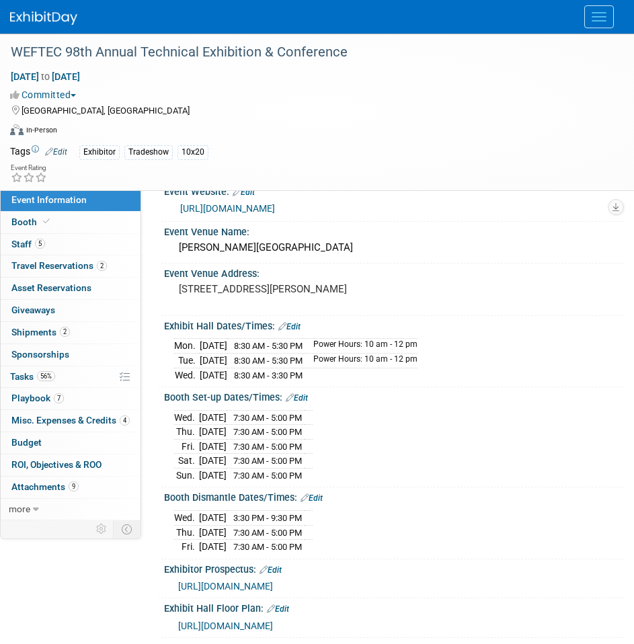
scroll to position [0, 0]
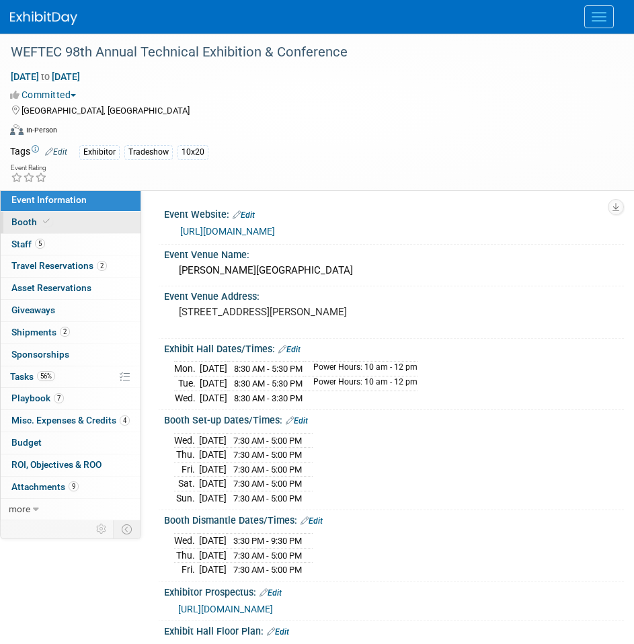
click at [47, 218] on icon at bounding box center [46, 221] width 7 height 7
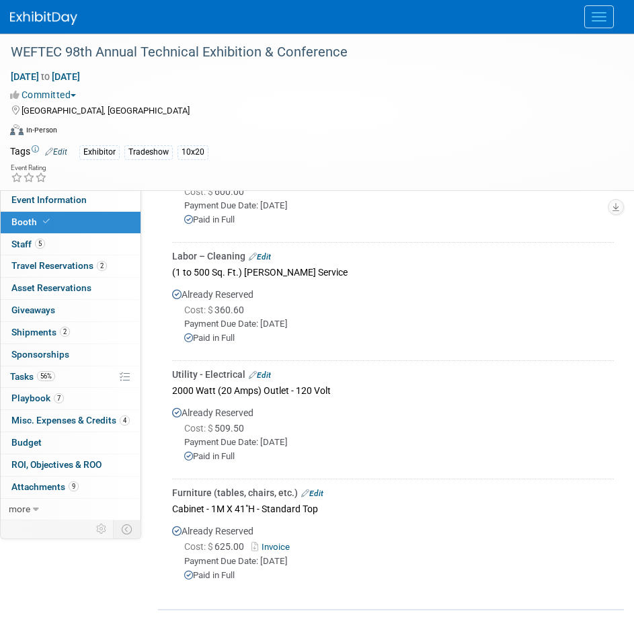
scroll to position [807, 0]
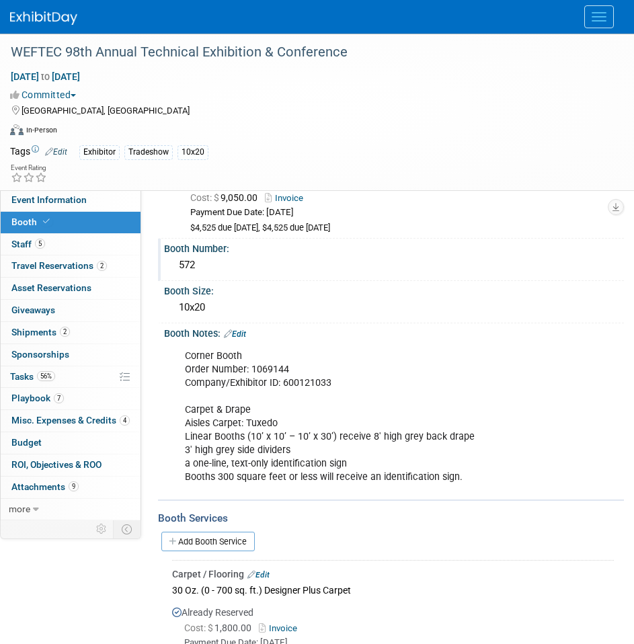
scroll to position [0, 0]
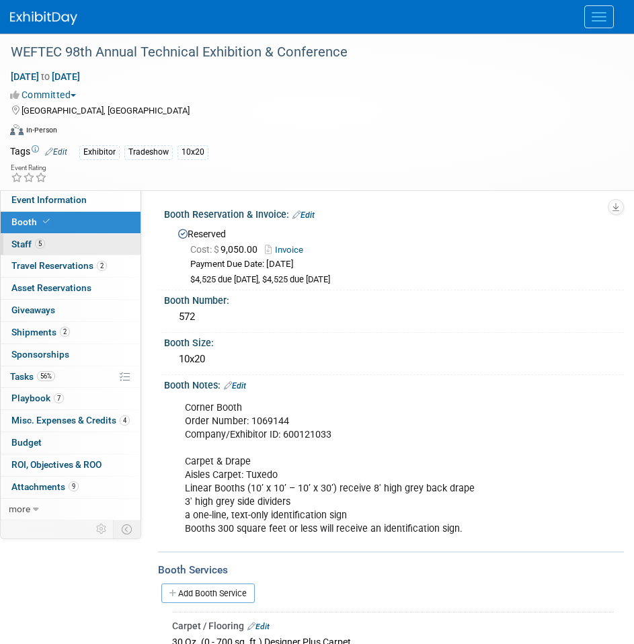
click at [11, 246] on link "5 Staff 5" at bounding box center [71, 245] width 140 height 22
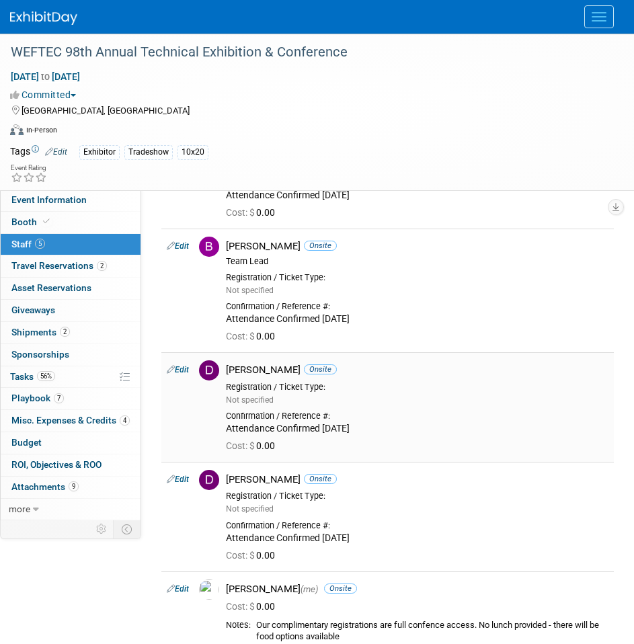
scroll to position [134, 0]
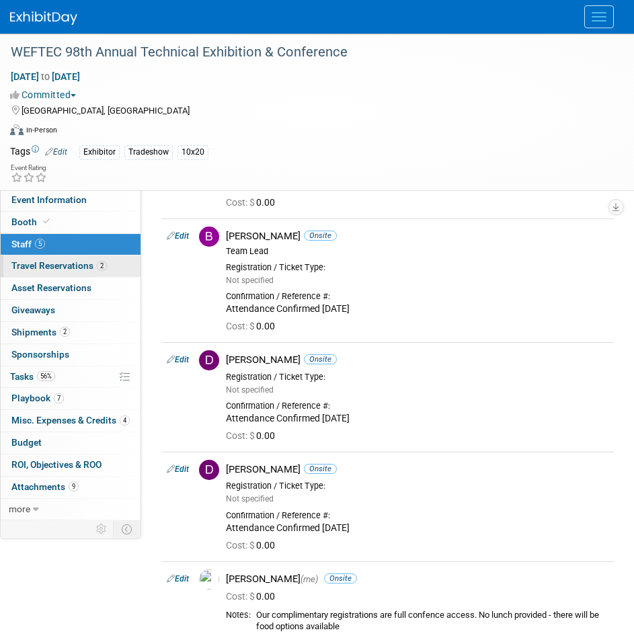
click at [73, 266] on span "Travel Reservations 2" at bounding box center [58, 265] width 95 height 11
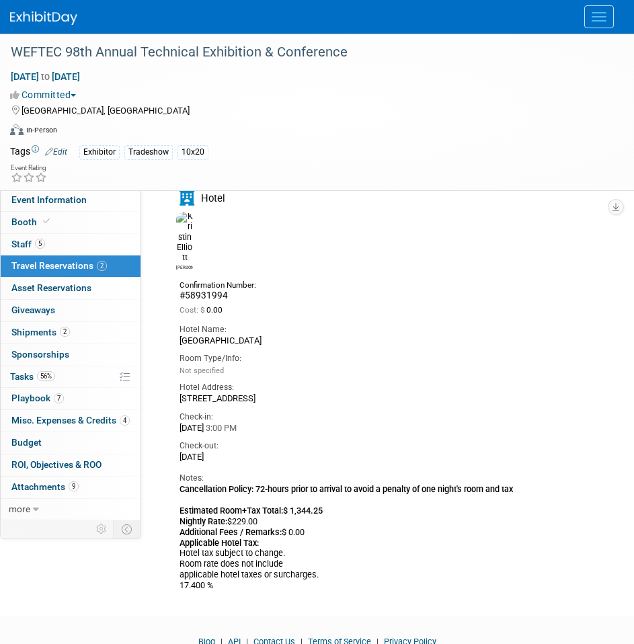
scroll to position [432, 0]
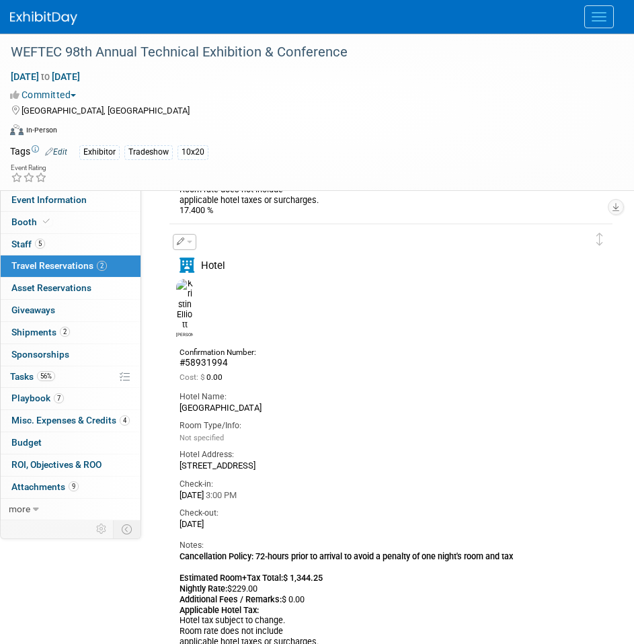
click at [68, 269] on span "Travel Reservations 2" at bounding box center [58, 265] width 95 height 11
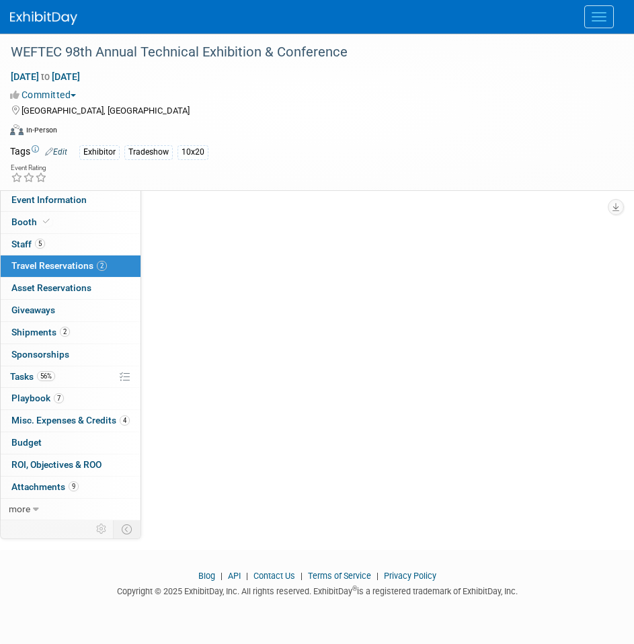
scroll to position [0, 0]
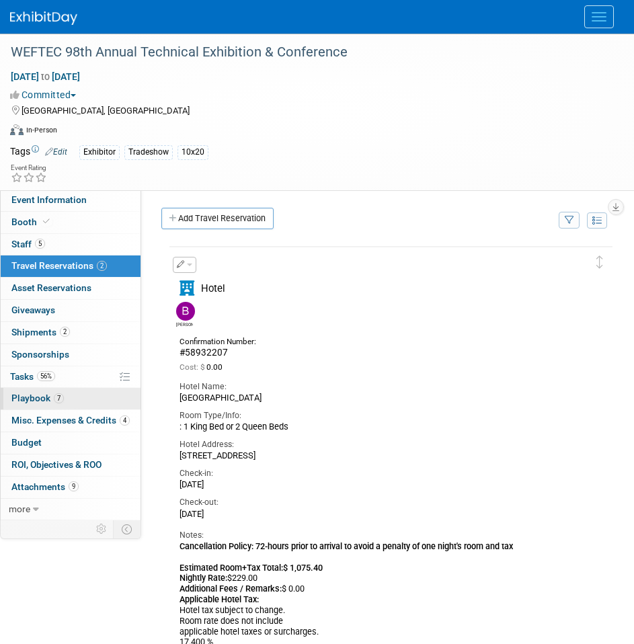
click at [64, 401] on link "7 Playbook 7" at bounding box center [71, 399] width 140 height 22
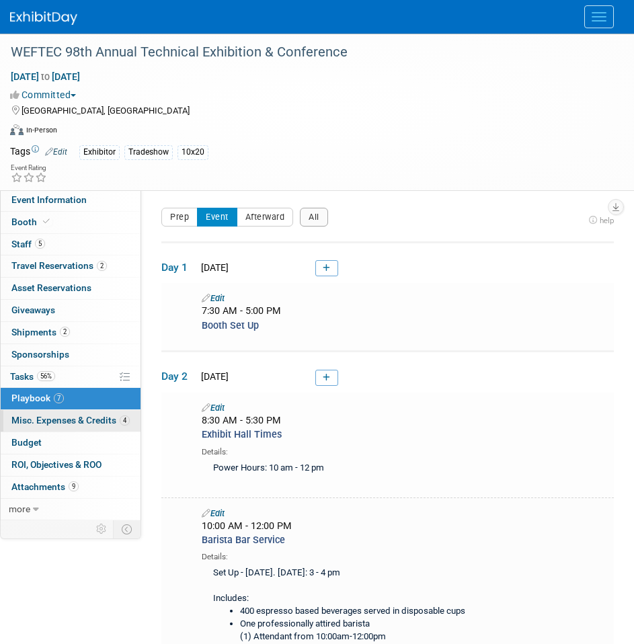
click at [68, 424] on span "Misc. Expenses & Credits 4" at bounding box center [70, 420] width 118 height 11
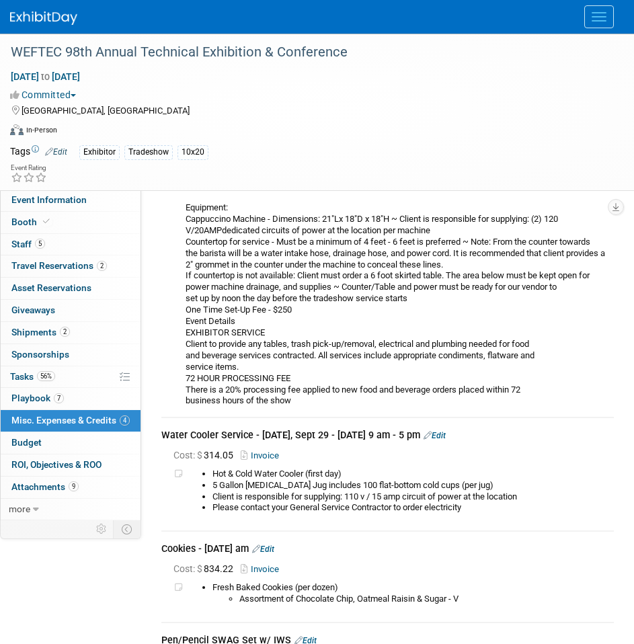
scroll to position [403, 0]
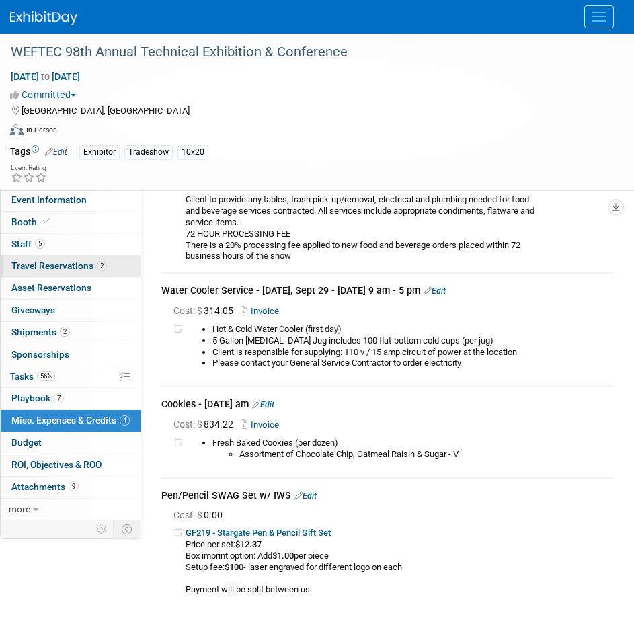
click at [57, 263] on span "Travel Reservations 2" at bounding box center [58, 265] width 95 height 11
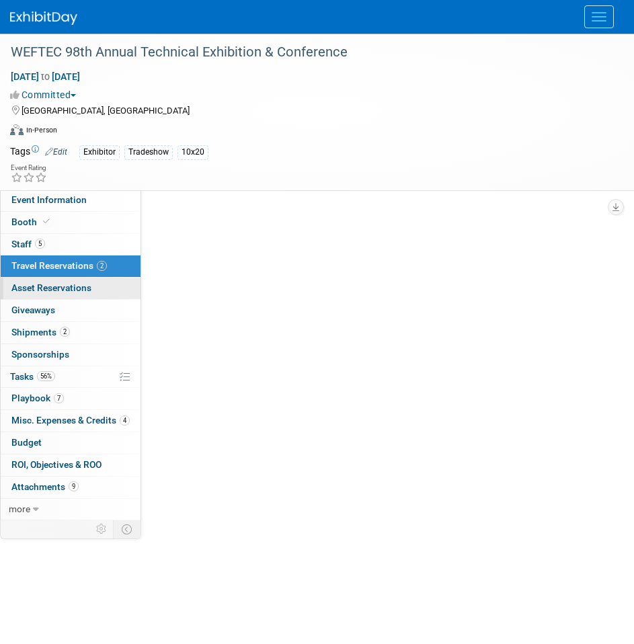
scroll to position [0, 0]
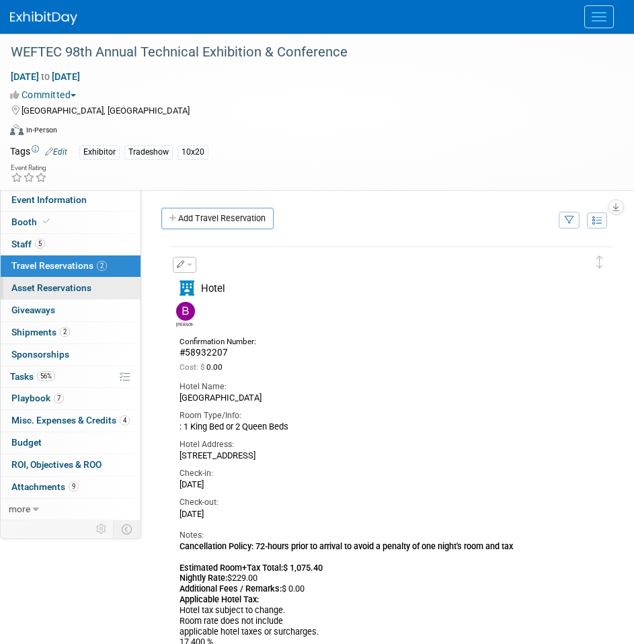
click at [58, 292] on span "Asset Reservations 0" at bounding box center [51, 287] width 80 height 11
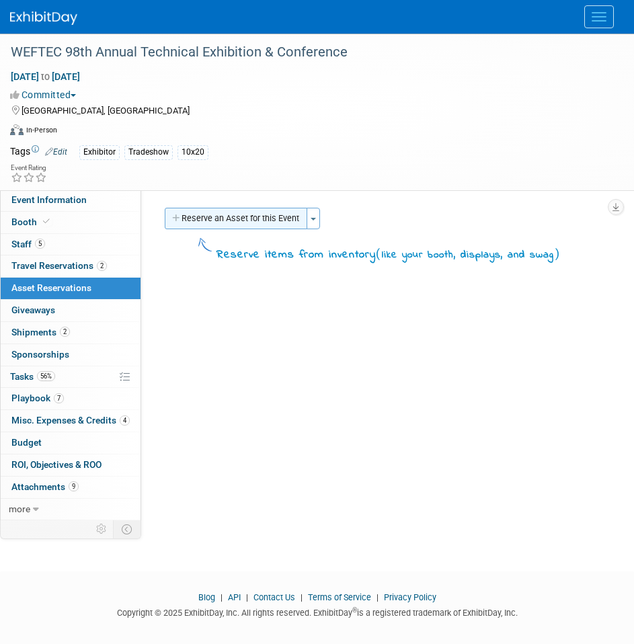
click at [211, 215] on button "Reserve an Asset for this Event" at bounding box center [236, 219] width 143 height 22
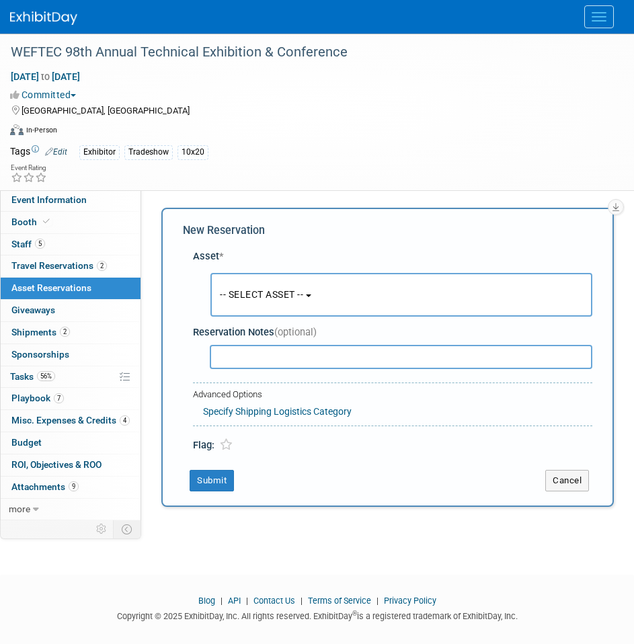
scroll to position [25, 0]
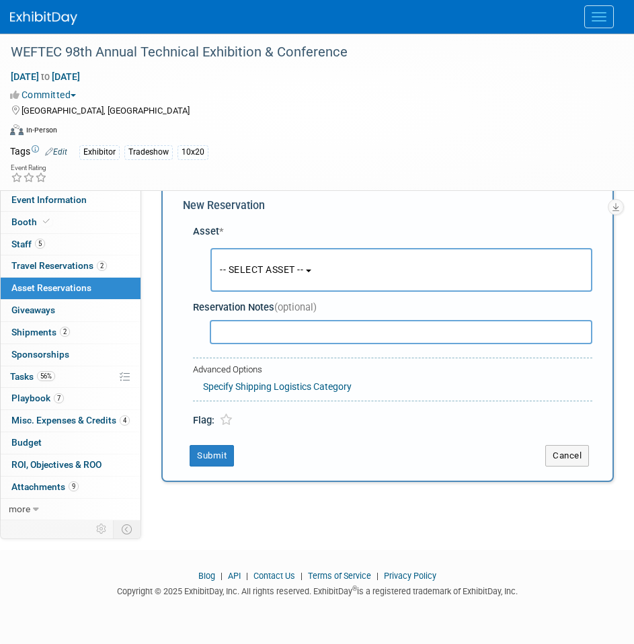
click at [286, 272] on span "-- SELECT ASSET --" at bounding box center [261, 269] width 83 height 11
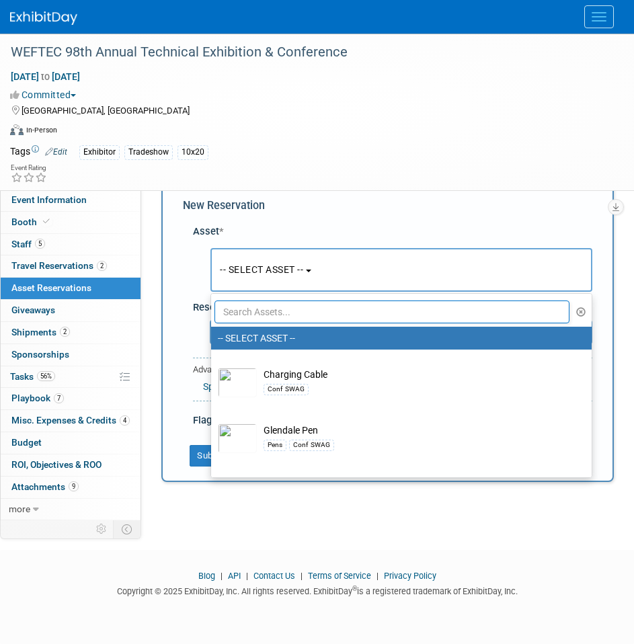
scroll to position [67, 0]
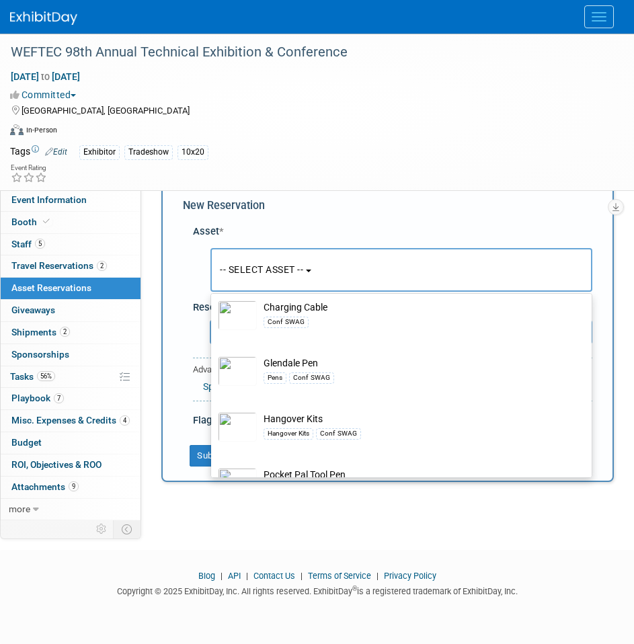
click at [338, 366] on td "Glendale Pen Pens Conf SWAG" at bounding box center [411, 371] width 308 height 30
click at [213, 354] on input "Glendale Pen Pens Conf SWAG" at bounding box center [208, 350] width 9 height 9
select select "10726669"
select select "8"
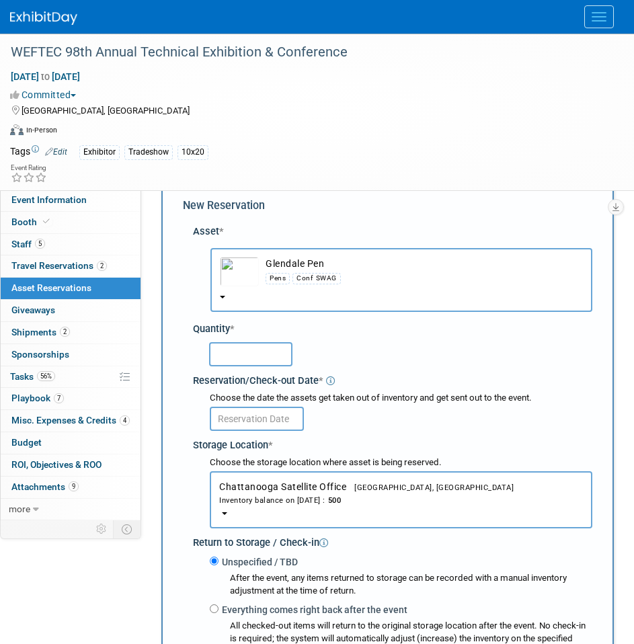
click at [262, 364] on input "text" at bounding box center [250, 354] width 83 height 24
type input "100"
click at [250, 492] on span "Chattanooga Satellite Office Chattanooga, TN Inventory balance on Aug 29, 2025 …" at bounding box center [401, 493] width 364 height 25
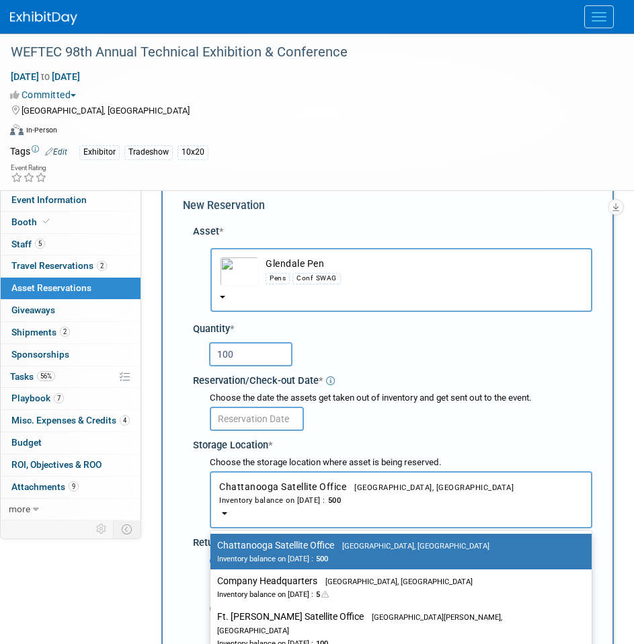
click at [290, 581] on label "Company Headquarters Gainesville, FL Inventory balance on Aug 29, 2025 : 5" at bounding box center [397, 587] width 361 height 30
click at [212, 581] on input "Company Headquarters Gainesville, FL Inventory balance on Aug 29, 2025 : 5" at bounding box center [208, 581] width 9 height 9
select select "11223842"
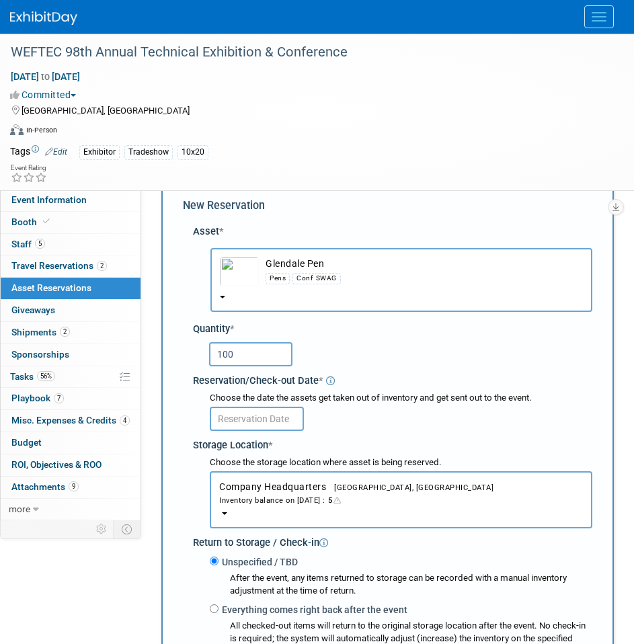
click at [274, 418] on input "text" at bounding box center [257, 419] width 94 height 24
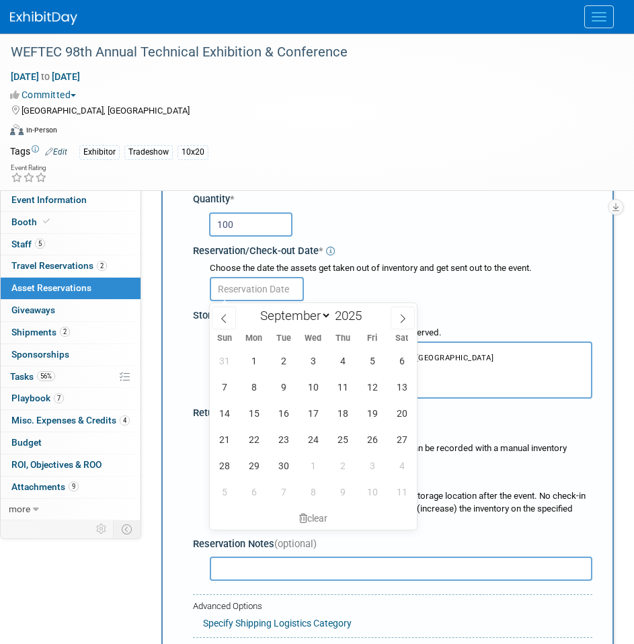
scroll to position [159, 0]
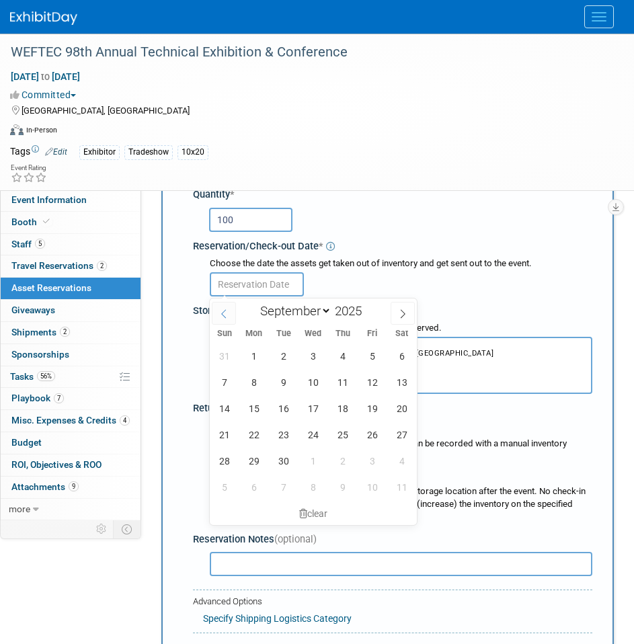
click at [226, 311] on icon at bounding box center [223, 313] width 9 height 9
select select "7"
click at [373, 463] on span "29" at bounding box center [372, 461] width 26 height 26
type input "Aug 29, 2025"
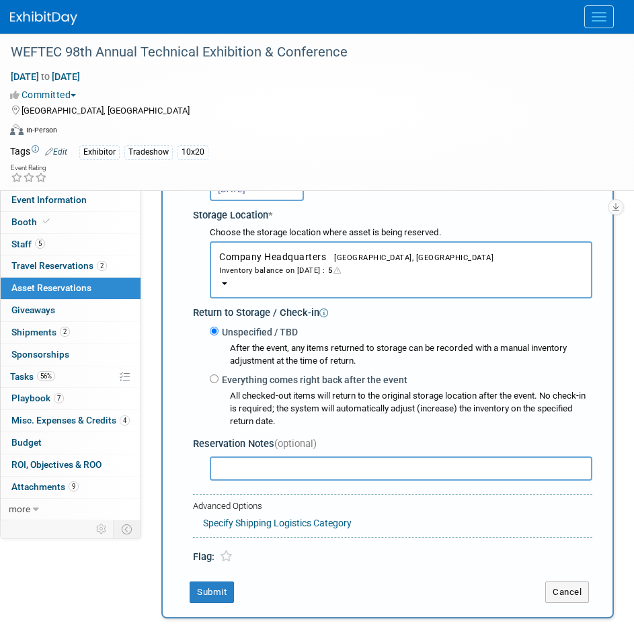
scroll to position [393, 0]
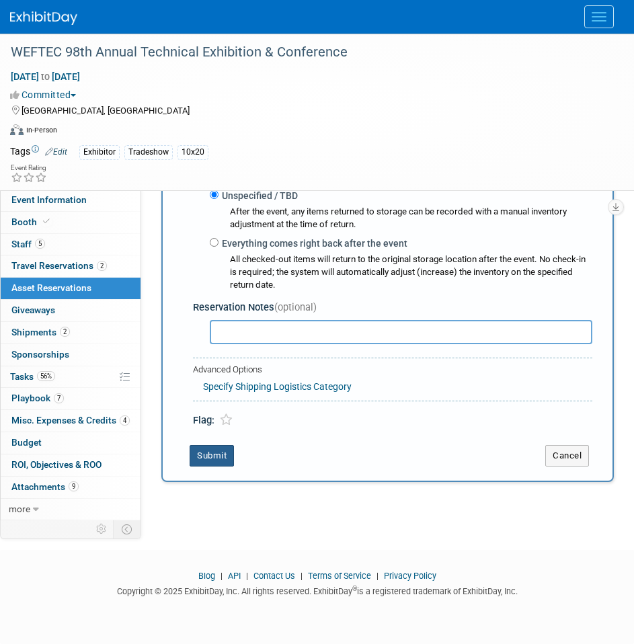
click at [220, 442] on div "New Reservation Asset * -- SELECT ASSET -- Glendale Pen Pens Conf SWAG -- SELEC…" at bounding box center [387, 149] width 452 height 666
click at [219, 456] on button "Submit" at bounding box center [212, 456] width 44 height 22
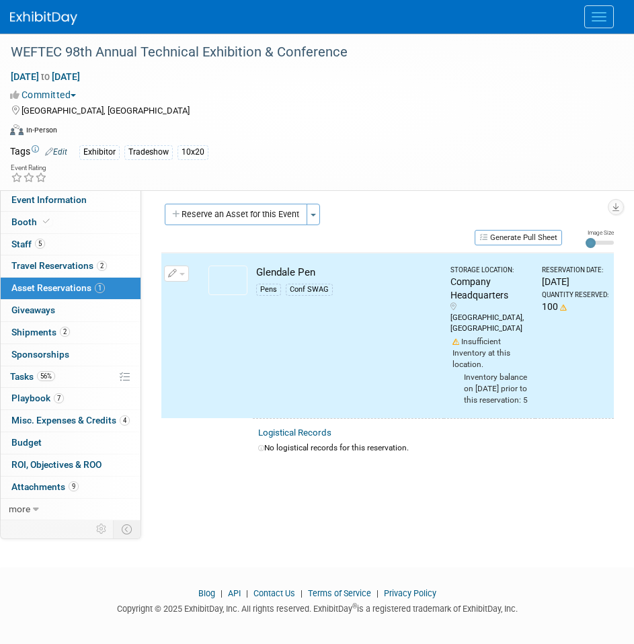
scroll to position [0, 0]
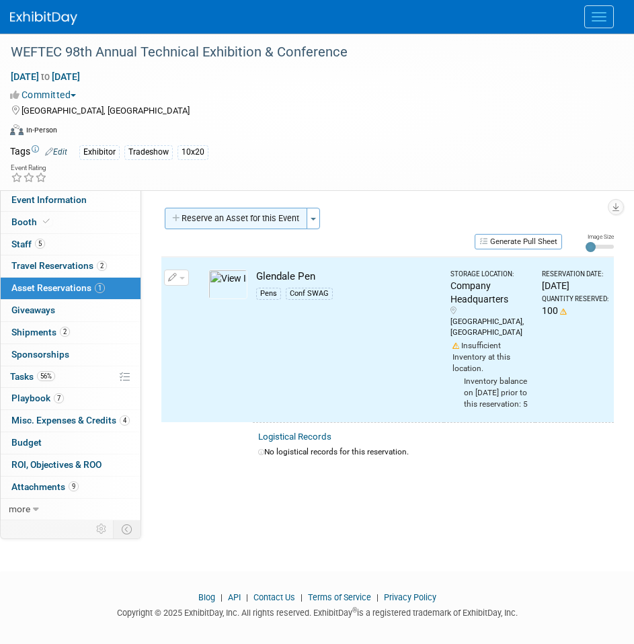
click at [235, 225] on button "Reserve an Asset for this Event" at bounding box center [236, 219] width 143 height 22
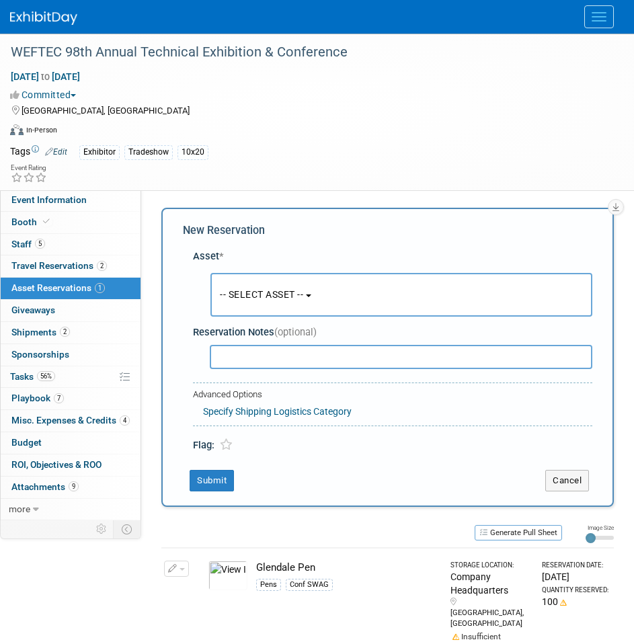
click at [284, 303] on button "-- SELECT ASSET --" at bounding box center [401, 295] width 382 height 44
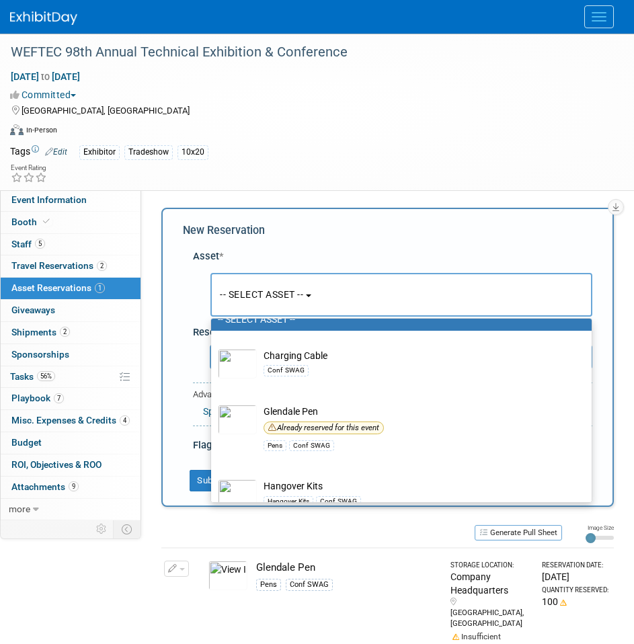
scroll to position [67, 0]
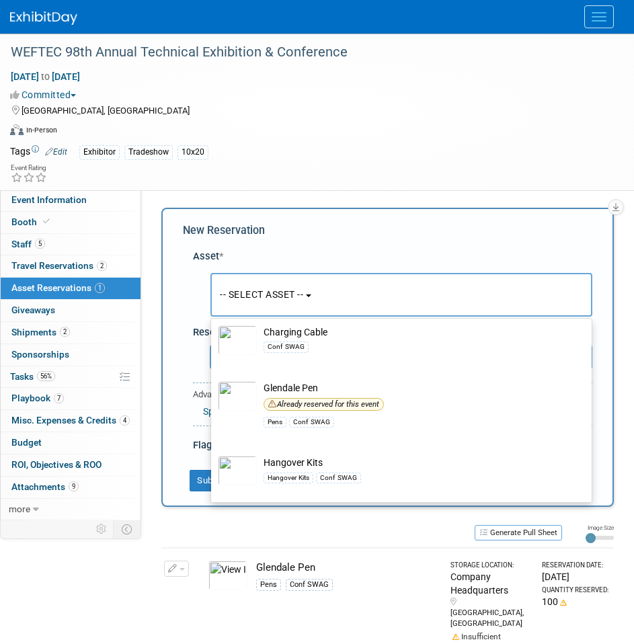
click at [300, 349] on div "Conf SWAG" at bounding box center [286, 347] width 45 height 11
click at [213, 323] on input "Charging Cable Conf SWAG" at bounding box center [208, 319] width 9 height 9
select select "10727544"
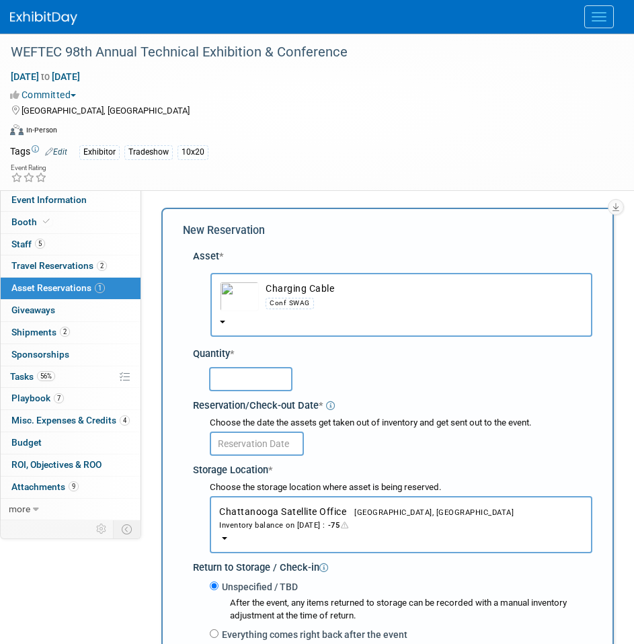
click at [265, 387] on input "text" at bounding box center [250, 379] width 83 height 24
type input "50"
click at [280, 444] on input "text" at bounding box center [257, 444] width 94 height 24
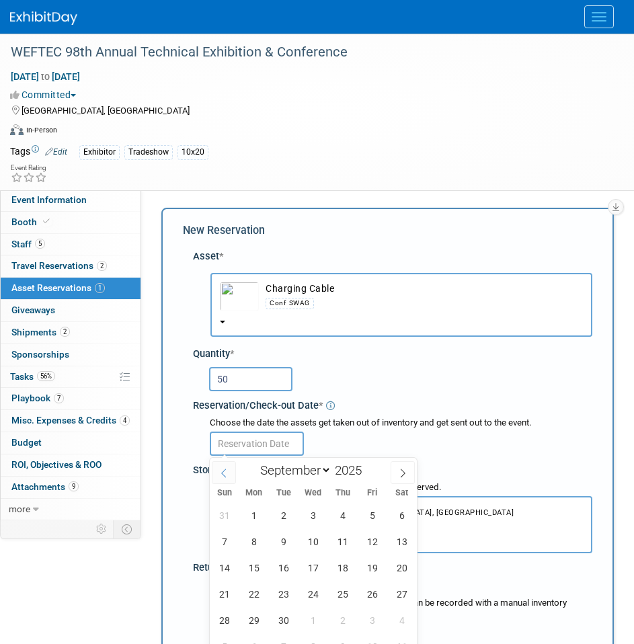
click at [231, 477] on span at bounding box center [224, 472] width 24 height 23
select select "7"
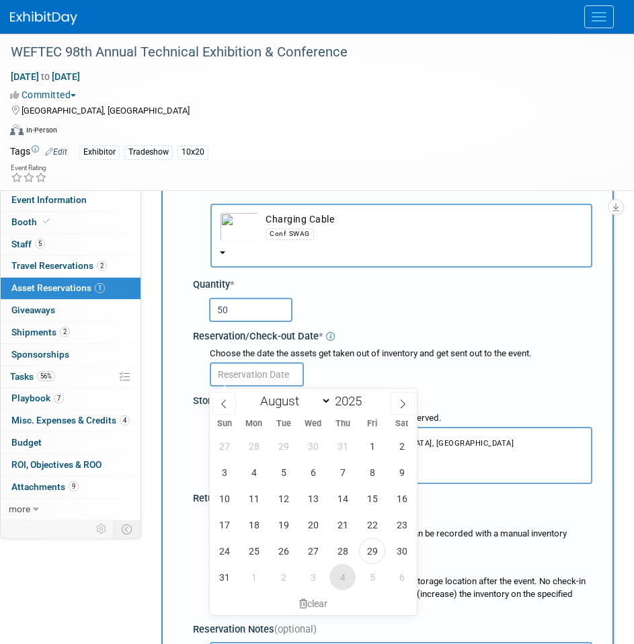
scroll to position [134, 0]
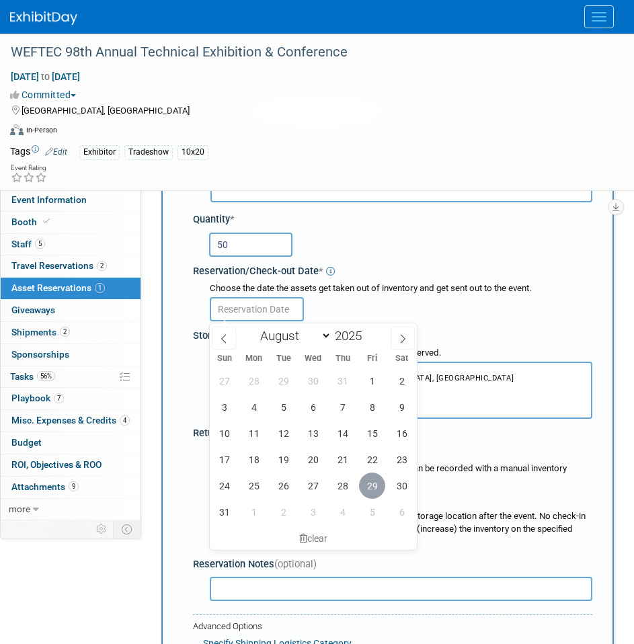
click at [369, 479] on span "29" at bounding box center [372, 486] width 26 height 26
type input "Aug 29, 2025"
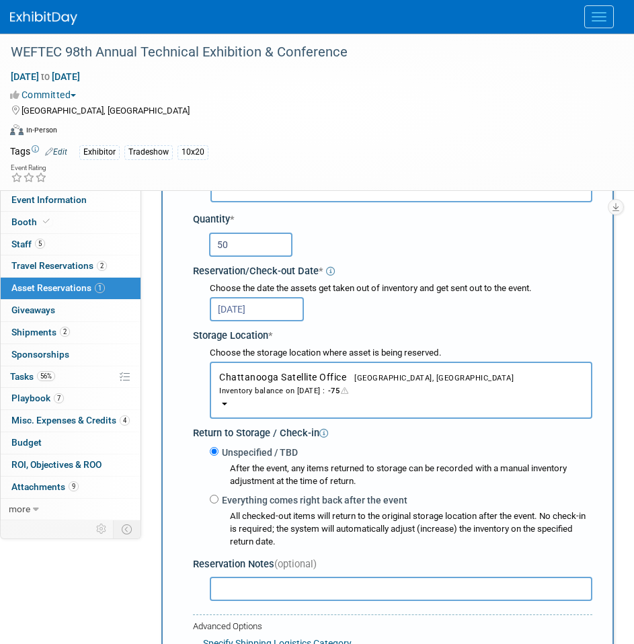
click at [287, 368] on button "Chattanooga Satellite Office Chattanooga, TN Inventory balance on Aug 29, 2025 …" at bounding box center [401, 390] width 383 height 57
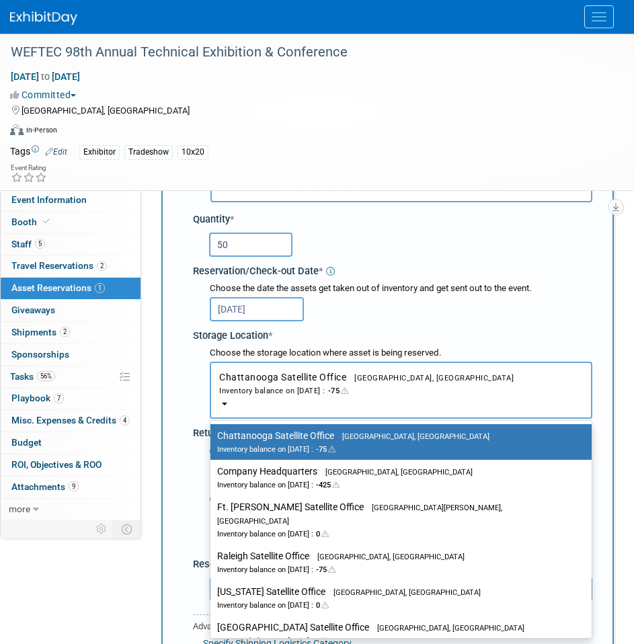
click at [298, 473] on label "Company Headquarters Gainesville, FL Inventory balance on Aug 29, 2025 : -425" at bounding box center [397, 478] width 361 height 30
click at [212, 473] on input "Company Headquarters Gainesville, FL Inventory balance on Aug 29, 2025 : -425" at bounding box center [208, 471] width 9 height 9
select select "11223842"
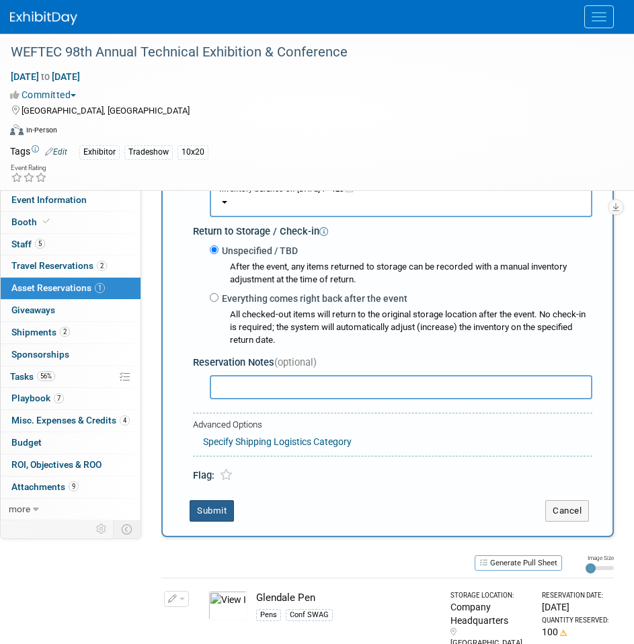
click at [217, 505] on button "Submit" at bounding box center [212, 511] width 44 height 22
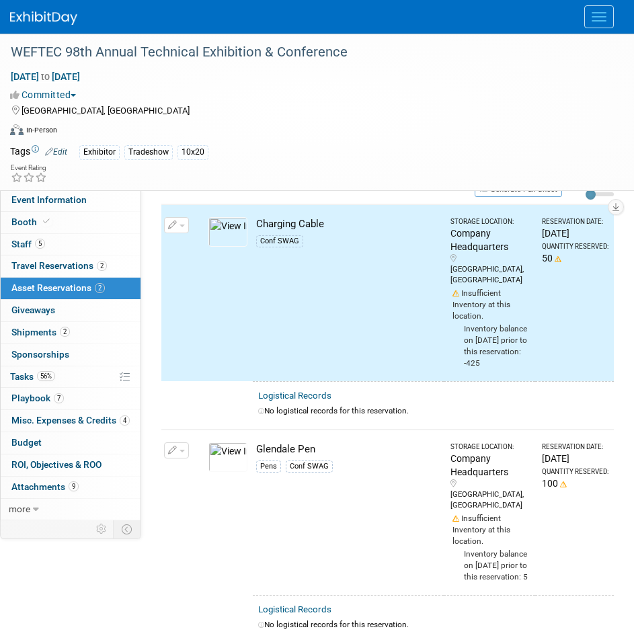
scroll to position [0, 0]
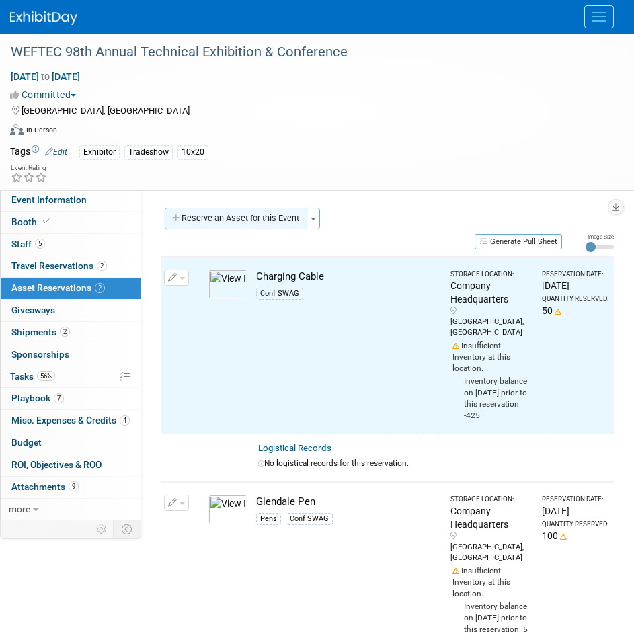
click at [210, 225] on button "Reserve an Asset for this Event" at bounding box center [236, 219] width 143 height 22
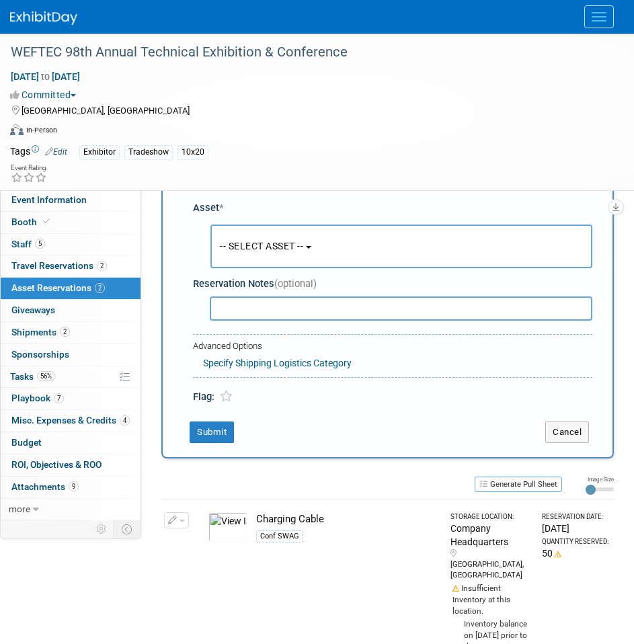
click at [284, 214] on div "Asset * -- SELECT ASSET -- -- SELECT ASSET -- -- SELECT ASSET -- Charging Cable…" at bounding box center [392, 236] width 399 height 71
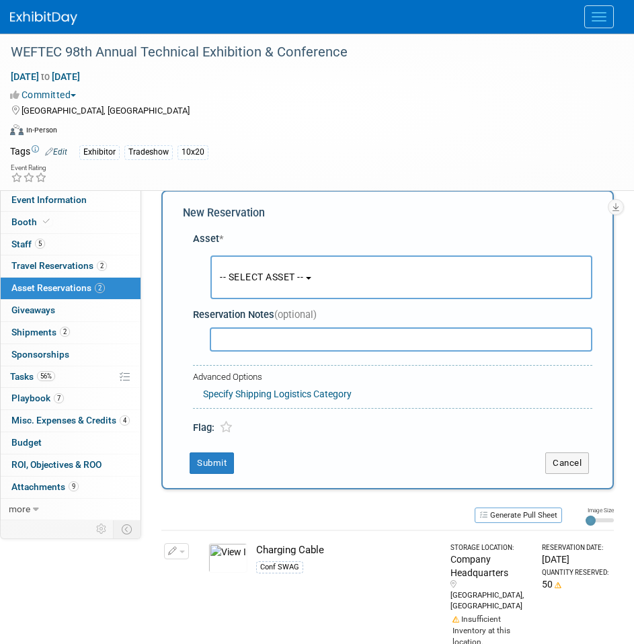
click at [288, 275] on span "-- SELECT ASSET --" at bounding box center [261, 277] width 83 height 11
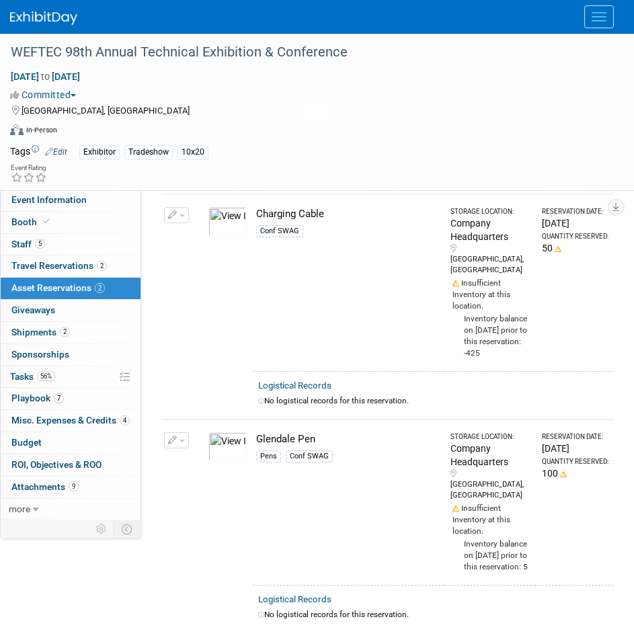
scroll to position [152, 0]
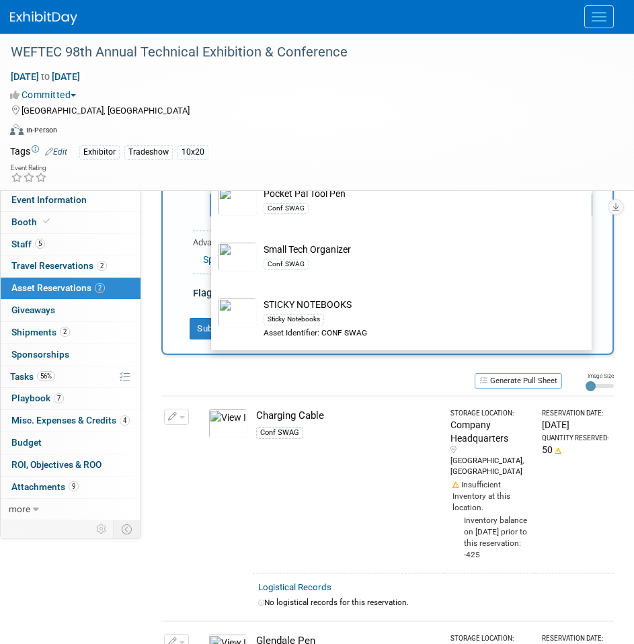
click at [298, 256] on div "Conf SWAG" at bounding box center [414, 263] width 301 height 15
click at [213, 240] on input "Small Tech Organizer Conf SWAG" at bounding box center [208, 235] width 9 height 9
select select "10724407"
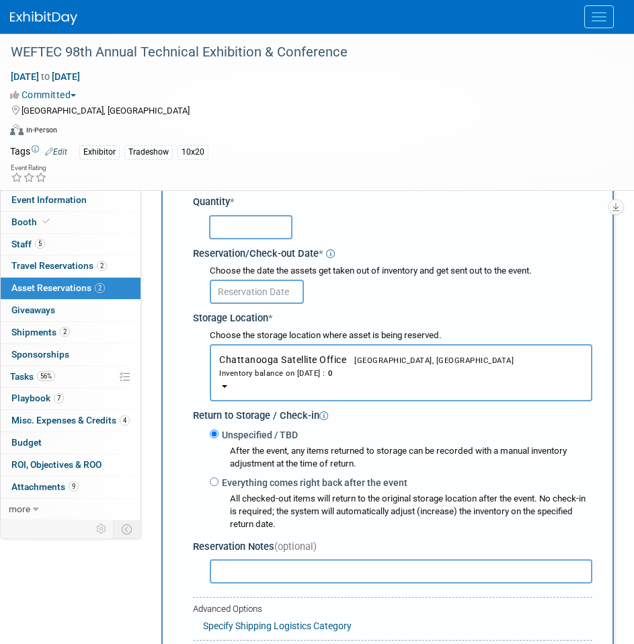
click at [244, 250] on div "Reservation/Check-out Date *" at bounding box center [392, 252] width 399 height 18
click at [250, 228] on input "text" at bounding box center [250, 227] width 83 height 24
type input "100"
click at [285, 290] on input "text" at bounding box center [257, 292] width 94 height 24
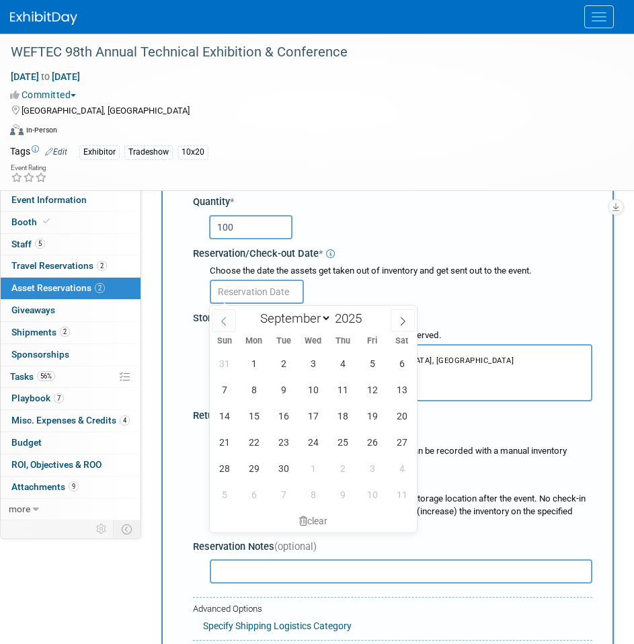
click at [228, 325] on icon at bounding box center [223, 321] width 9 height 9
select select "7"
click at [371, 463] on span "29" at bounding box center [372, 468] width 26 height 26
type input "Aug 29, 2025"
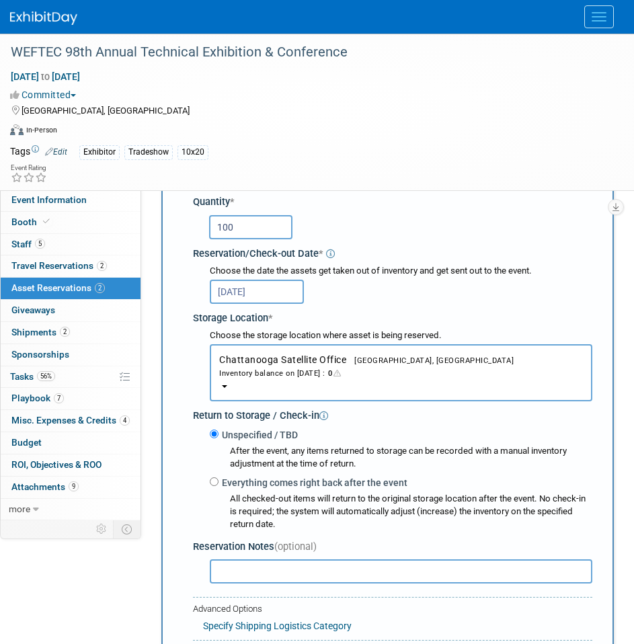
click at [340, 374] on div "Inventory balance on Aug 29, 2025 : 0" at bounding box center [401, 372] width 364 height 13
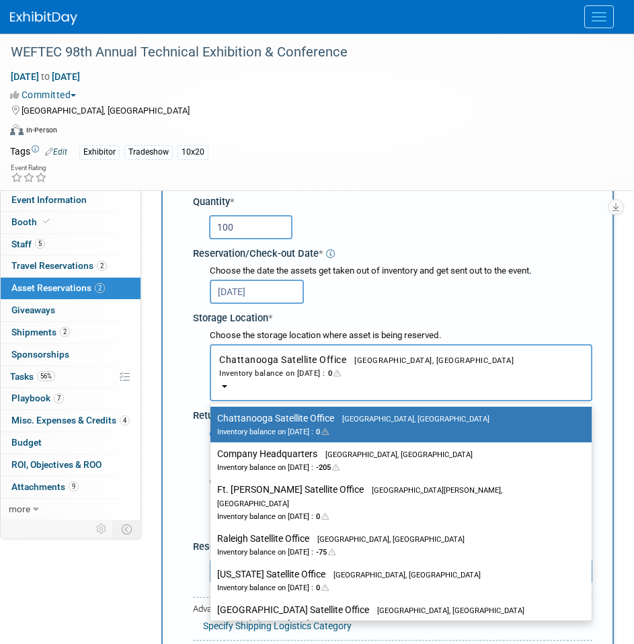
click at [321, 458] on label "Company Headquarters Gainesville, FL Inventory balance on Aug 29, 2025 : -205" at bounding box center [397, 460] width 361 height 30
click at [212, 458] on input "Company Headquarters Gainesville, FL Inventory balance on Aug 29, 2025 : -205" at bounding box center [208, 454] width 9 height 9
select select "11223842"
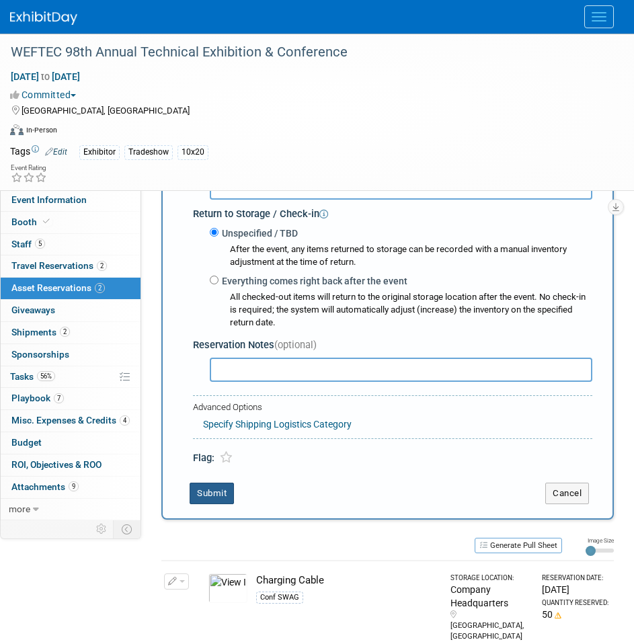
click at [227, 494] on button "Submit" at bounding box center [212, 494] width 44 height 22
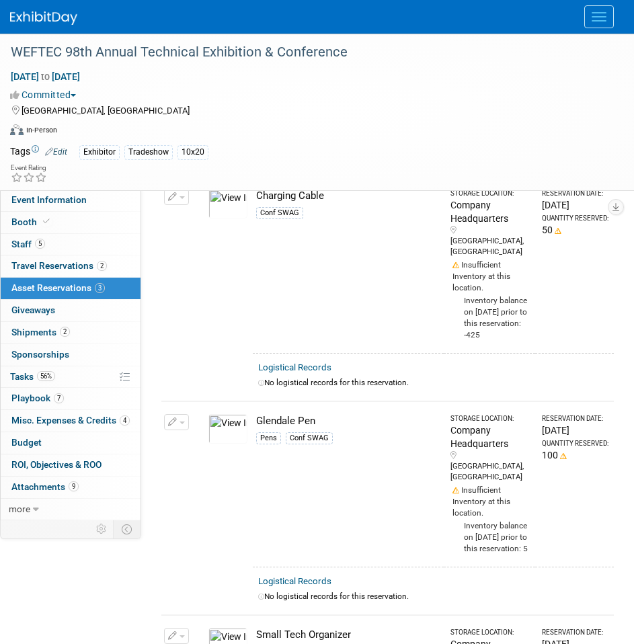
scroll to position [0, 0]
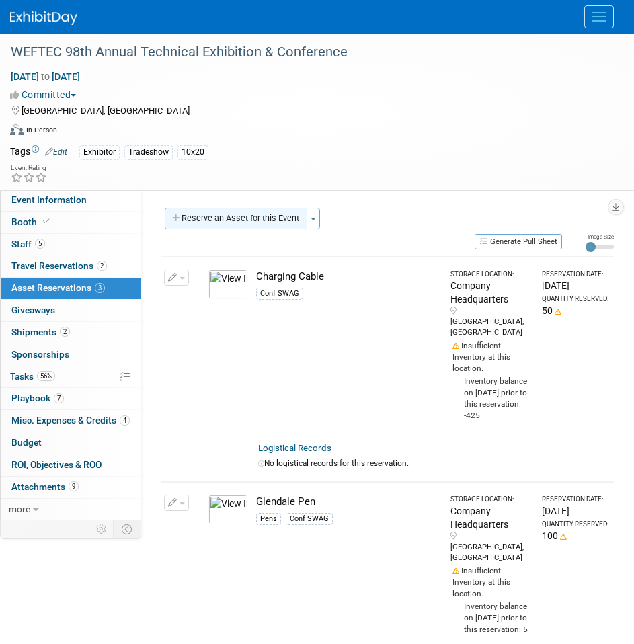
click at [216, 217] on button "Reserve an Asset for this Event" at bounding box center [236, 219] width 143 height 22
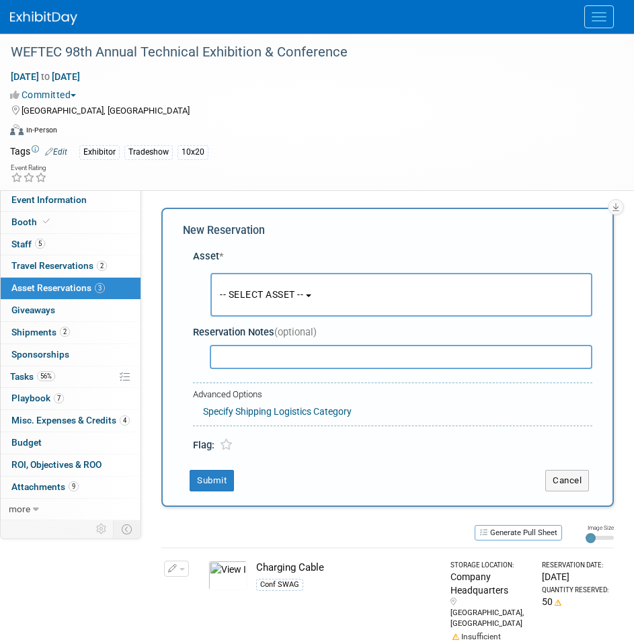
click at [330, 298] on button "-- SELECT ASSET --" at bounding box center [401, 295] width 382 height 44
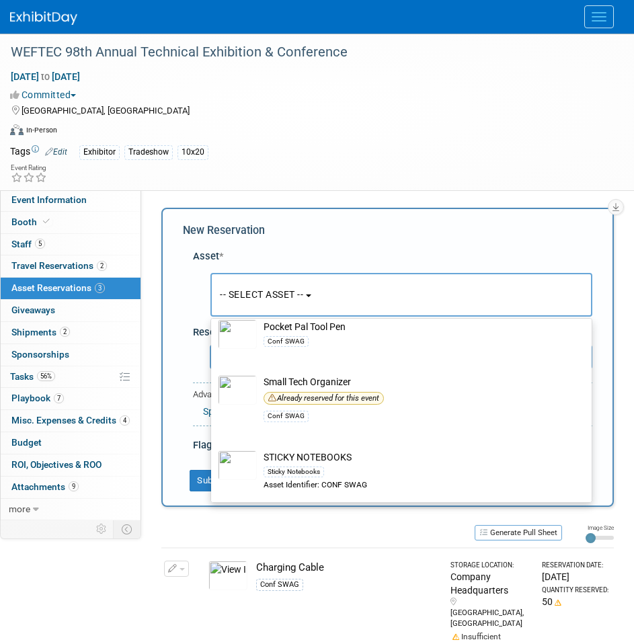
scroll to position [214, 0]
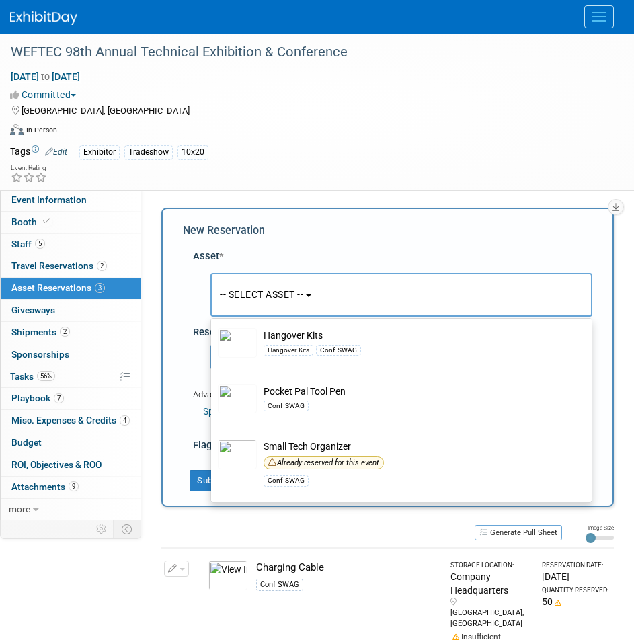
click at [335, 388] on td "Pocket Pal Tool Pen Conf SWAG" at bounding box center [411, 399] width 308 height 30
click at [213, 382] on input "Pocket Pal Tool Pen Conf SWAG" at bounding box center [208, 377] width 9 height 9
select select "10727931"
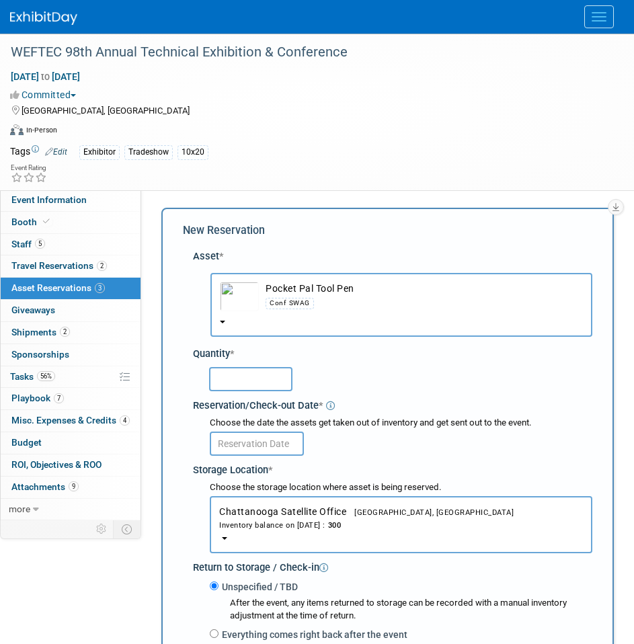
click at [242, 385] on input "text" at bounding box center [250, 379] width 83 height 24
type input "100"
click at [292, 436] on input "text" at bounding box center [257, 444] width 94 height 24
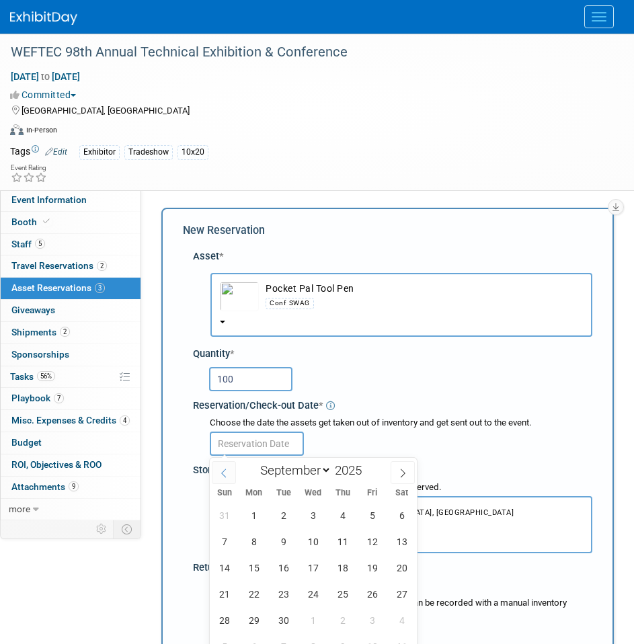
click at [218, 475] on span at bounding box center [224, 472] width 24 height 23
select select "7"
click at [376, 620] on span "29" at bounding box center [372, 620] width 26 height 26
type input "Aug 29, 2025"
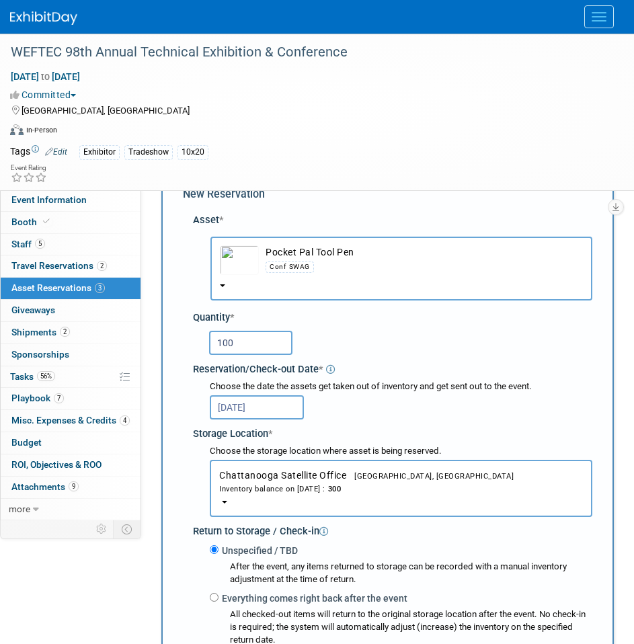
scroll to position [67, 0]
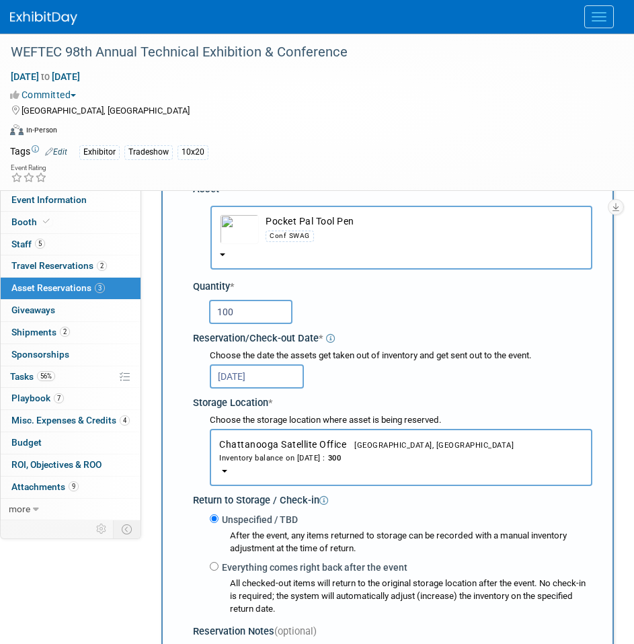
click at [290, 459] on div "Inventory balance on Aug 29, 2025 : 300" at bounding box center [401, 457] width 364 height 13
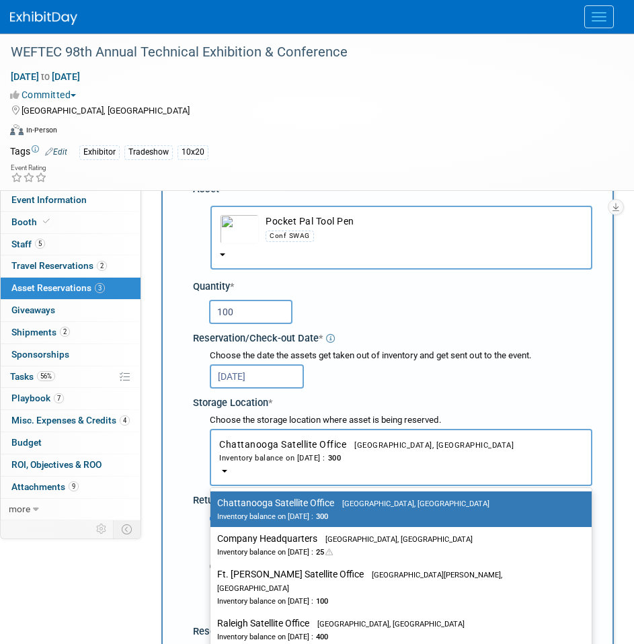
click at [306, 543] on label "Company Headquarters Gainesville, FL Inventory balance on Aug 29, 2025 : 25" at bounding box center [397, 545] width 361 height 30
click at [212, 543] on input "Company Headquarters Gainesville, FL Inventory balance on Aug 29, 2025 : 25" at bounding box center [208, 538] width 9 height 9
select select "11223842"
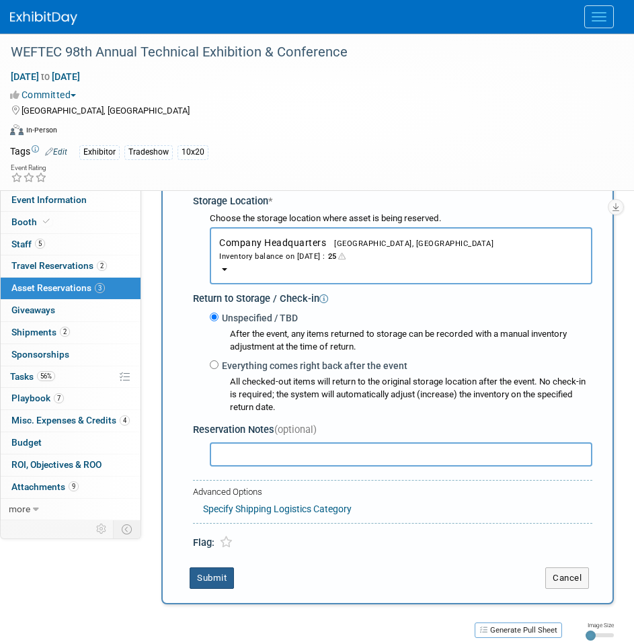
drag, startPoint x: 199, startPoint y: 578, endPoint x: 212, endPoint y: 576, distance: 13.7
click at [200, 578] on button "Submit" at bounding box center [212, 578] width 44 height 22
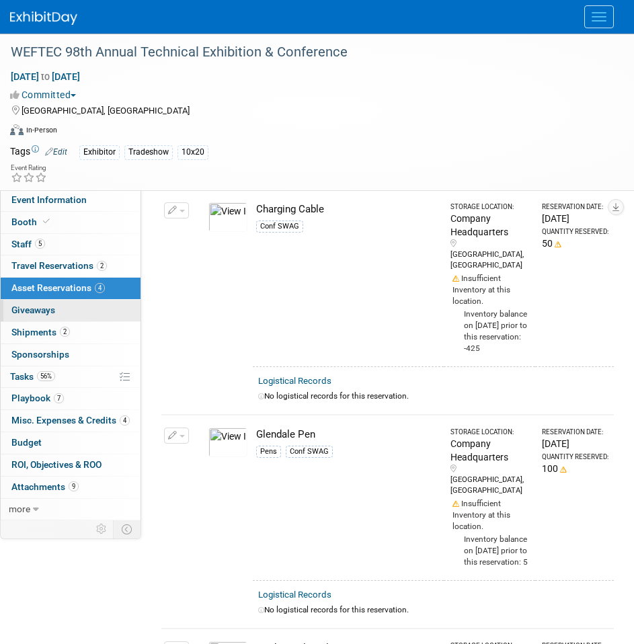
click at [56, 305] on link "0 Giveaways 0" at bounding box center [71, 311] width 140 height 22
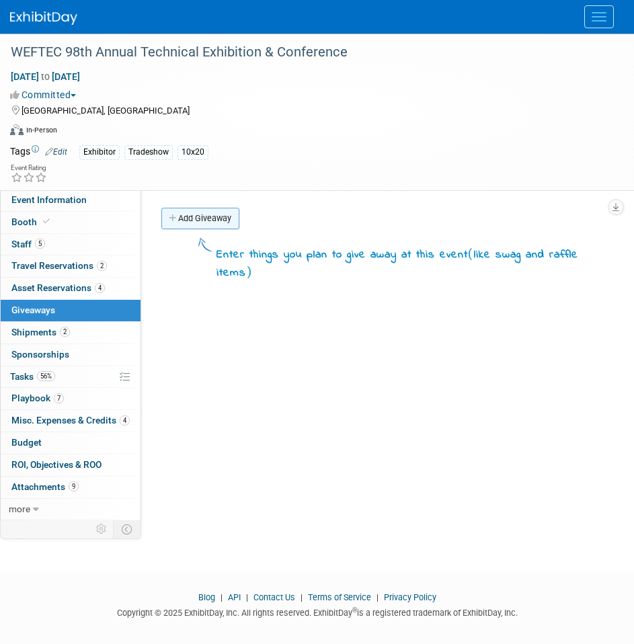
click at [221, 225] on link "Add Giveaway" at bounding box center [200, 219] width 78 height 22
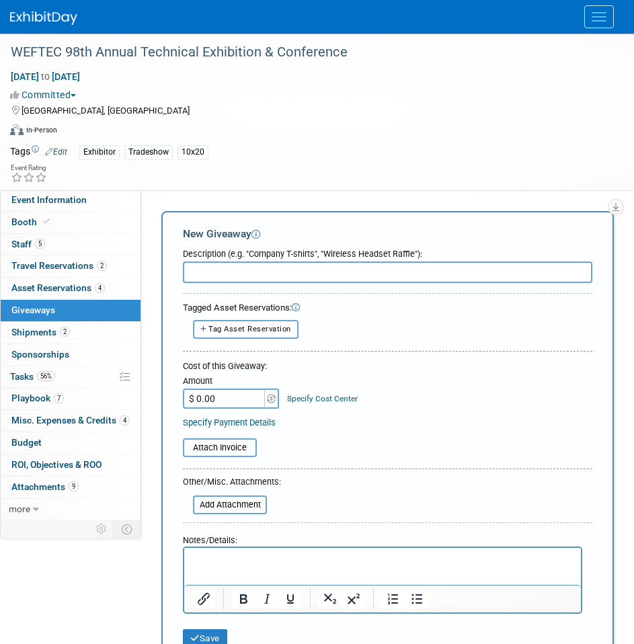
click at [321, 274] on input "text" at bounding box center [387, 273] width 409 height 22
click at [263, 276] on input "text" at bounding box center [387, 273] width 409 height 22
type input "Three Stanley Water Jugs - Given out each day"
click at [241, 563] on p "Rich Text Area. Press ALT-0 for help." at bounding box center [382, 559] width 381 height 13
click at [249, 561] on p "Showing one - Shipping out three" at bounding box center [382, 559] width 381 height 13
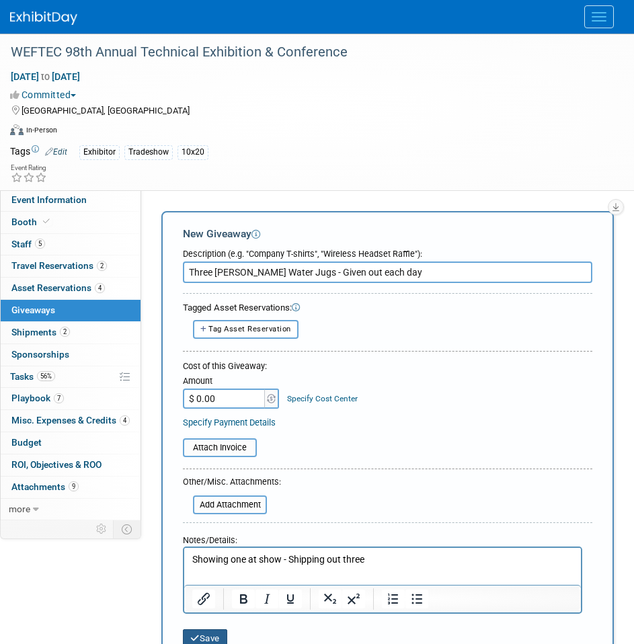
click at [197, 637] on icon "submit" at bounding box center [194, 638] width 9 height 9
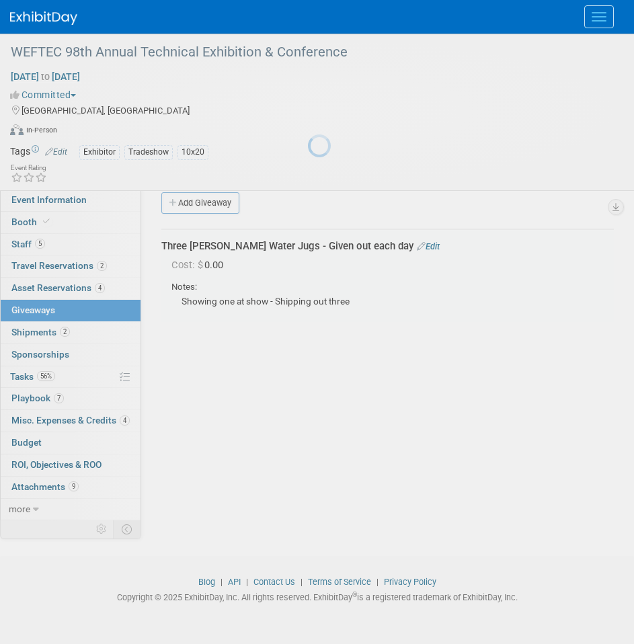
scroll to position [22, 0]
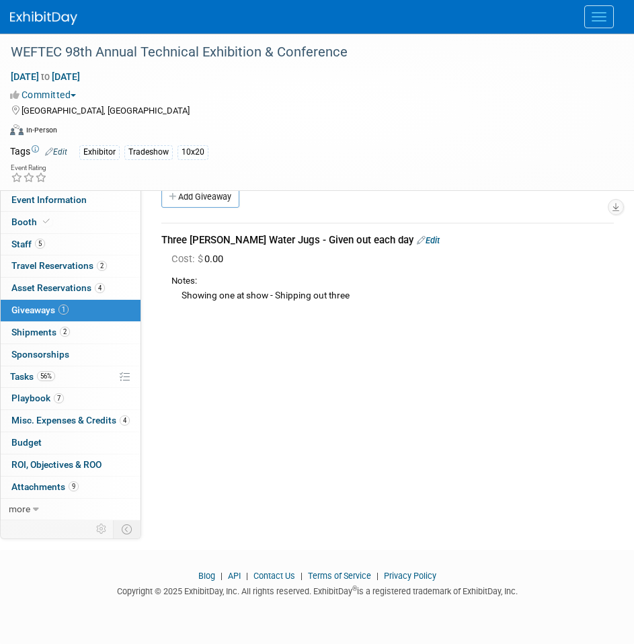
click at [270, 384] on div "Event Website: Edit https://www.weftec.org/ Event Venue Name: McCormick Place C…" at bounding box center [382, 333] width 483 height 331
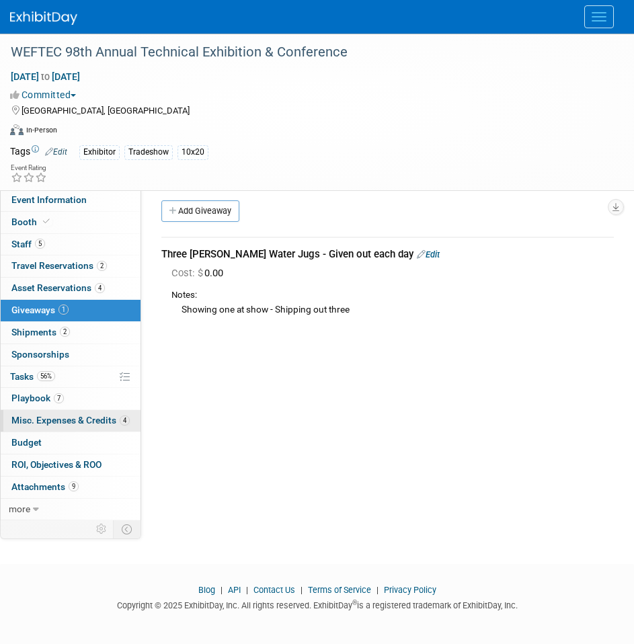
scroll to position [0, 0]
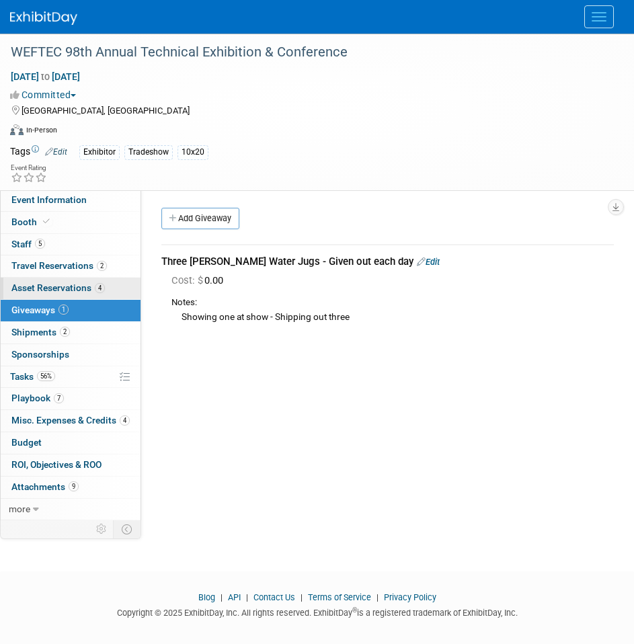
click at [57, 287] on span "Asset Reservations 4" at bounding box center [57, 287] width 93 height 11
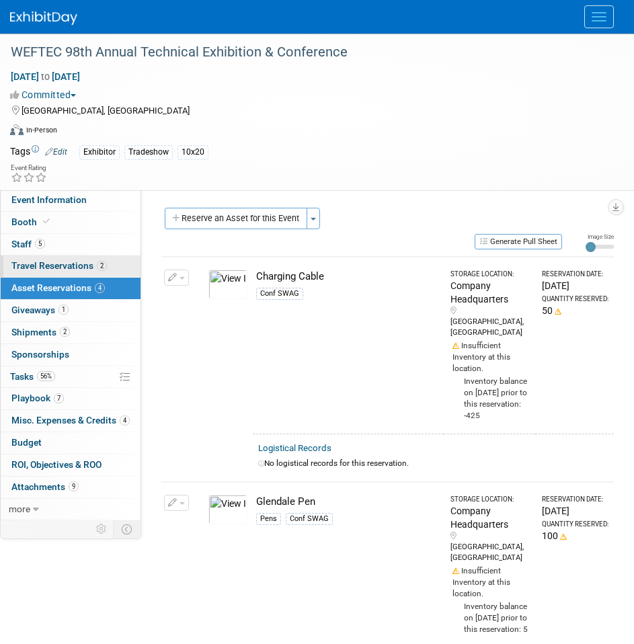
click at [62, 268] on span "Travel Reservations 2" at bounding box center [58, 265] width 95 height 11
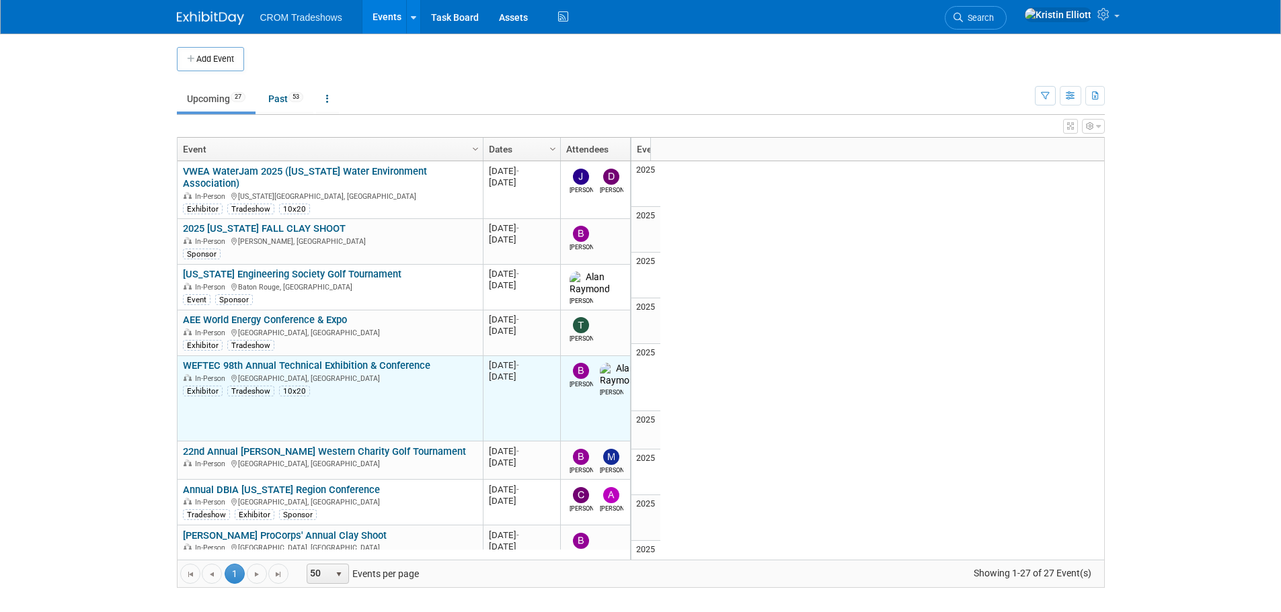
click at [276, 360] on link "WEFTEC 98th Annual Technical Exhibition & Conference" at bounding box center [306, 366] width 247 height 12
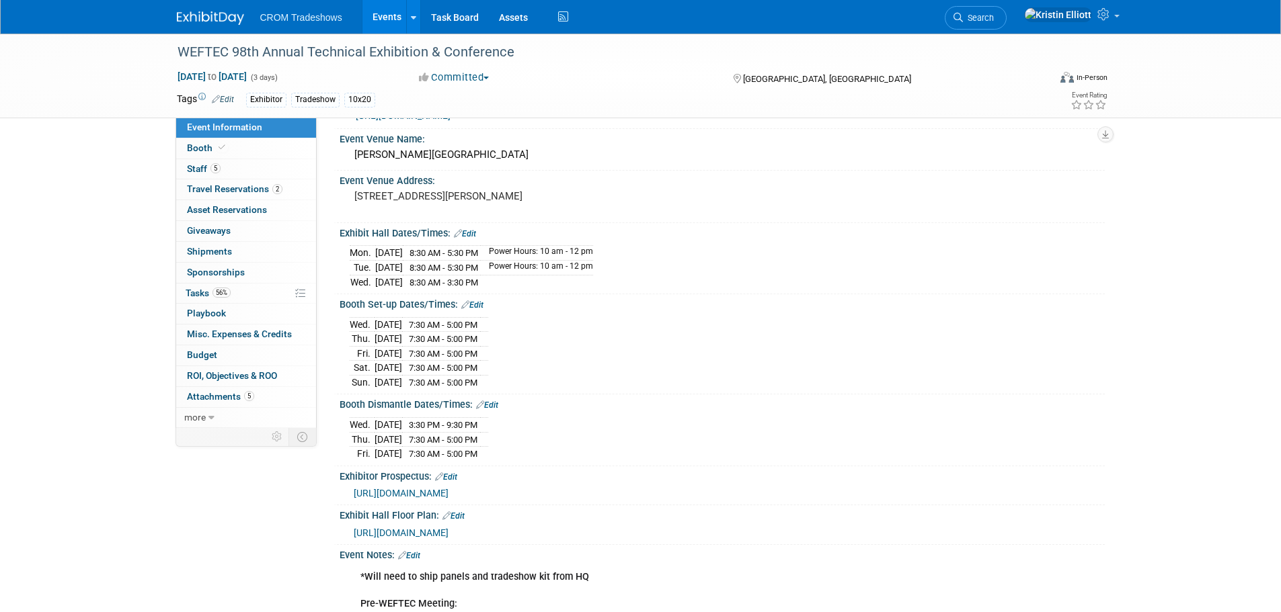
scroll to position [67, 0]
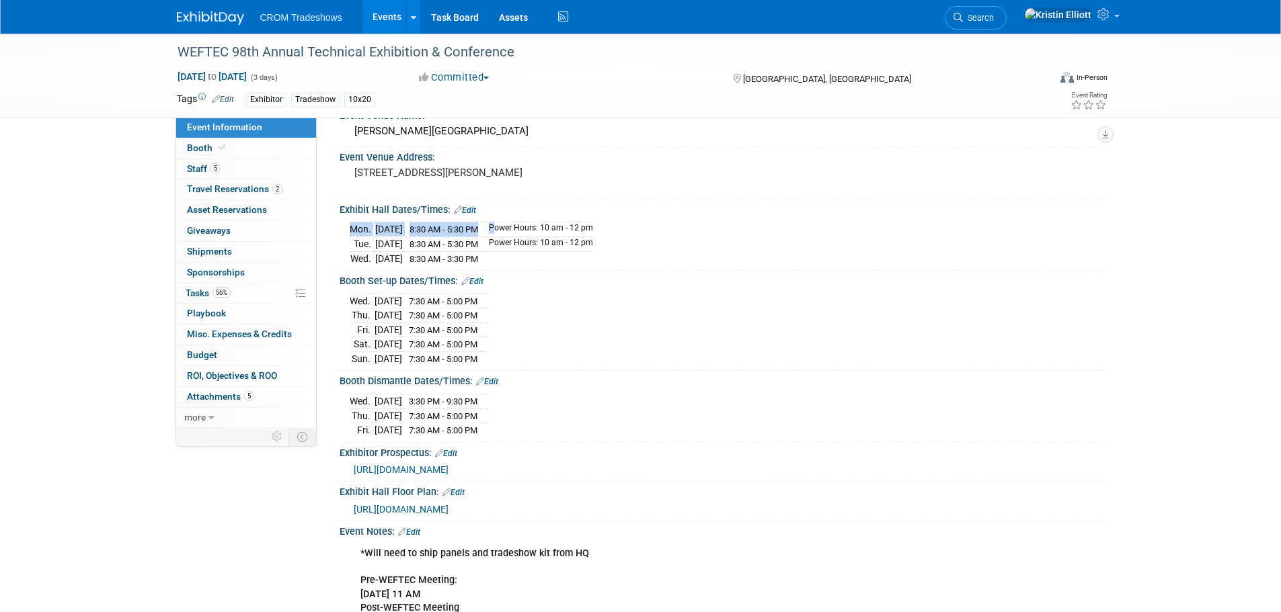
drag, startPoint x: 622, startPoint y: 229, endPoint x: 518, endPoint y: 224, distance: 103.6
click at [519, 224] on div "[DATE] 8:30 AM - 5:30 PM Power Hours: 10 am - 12 pm [DATE] 8:30 AM - 5:30 PM Po…" at bounding box center [722, 242] width 745 height 47
click at [588, 225] on td "Power Hours: 10 am - 12 pm" at bounding box center [537, 230] width 112 height 15
drag, startPoint x: 623, startPoint y: 225, endPoint x: 557, endPoint y: 225, distance: 65.9
click at [557, 225] on div "Mon. Sep 29, 2025 8:30 AM - 5:30 PM Power Hours: 10 am - 12 pm Tue. Sep 30, 202…" at bounding box center [722, 242] width 745 height 47
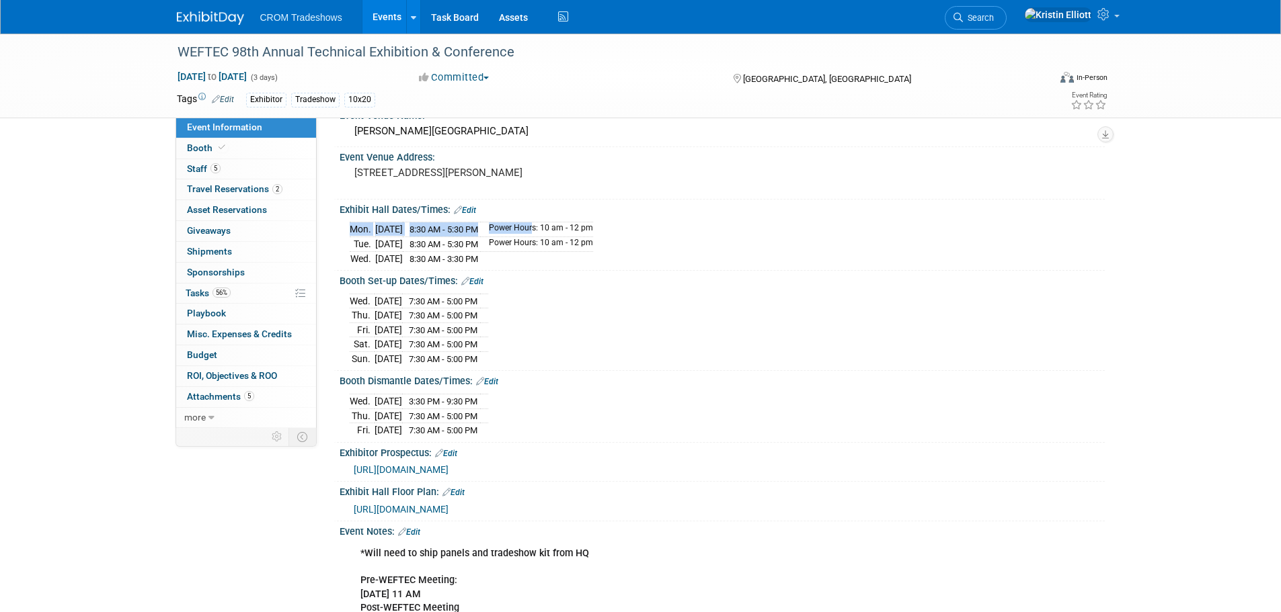
click at [576, 220] on div "Mon. Sep 29, 2025 8:30 AM - 5:30 PM Power Hours: 10 am - 12 pm Tue. Sep 30, 202…" at bounding box center [722, 242] width 745 height 47
drag, startPoint x: 619, startPoint y: 229, endPoint x: 519, endPoint y: 231, distance: 99.5
click at [519, 231] on td "Power Hours: 10 am - 12 pm" at bounding box center [537, 230] width 112 height 15
copy td "Power Hours: 10 am - 12 pm"
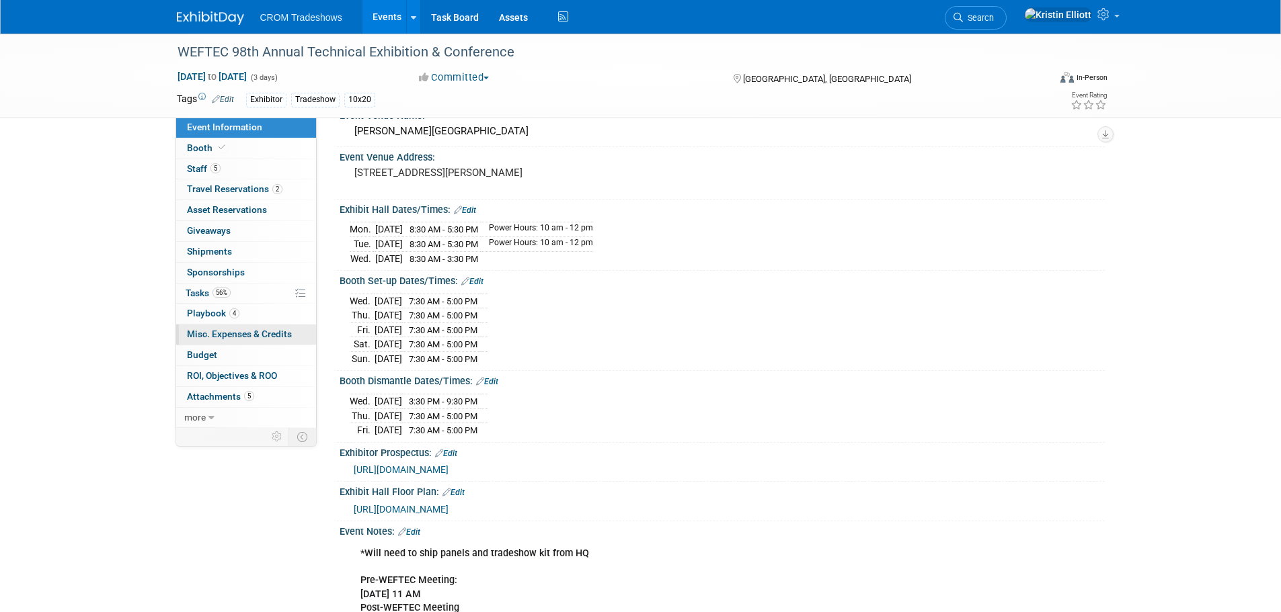
click at [239, 335] on span "Misc. Expenses & Credits 0" at bounding box center [239, 334] width 105 height 11
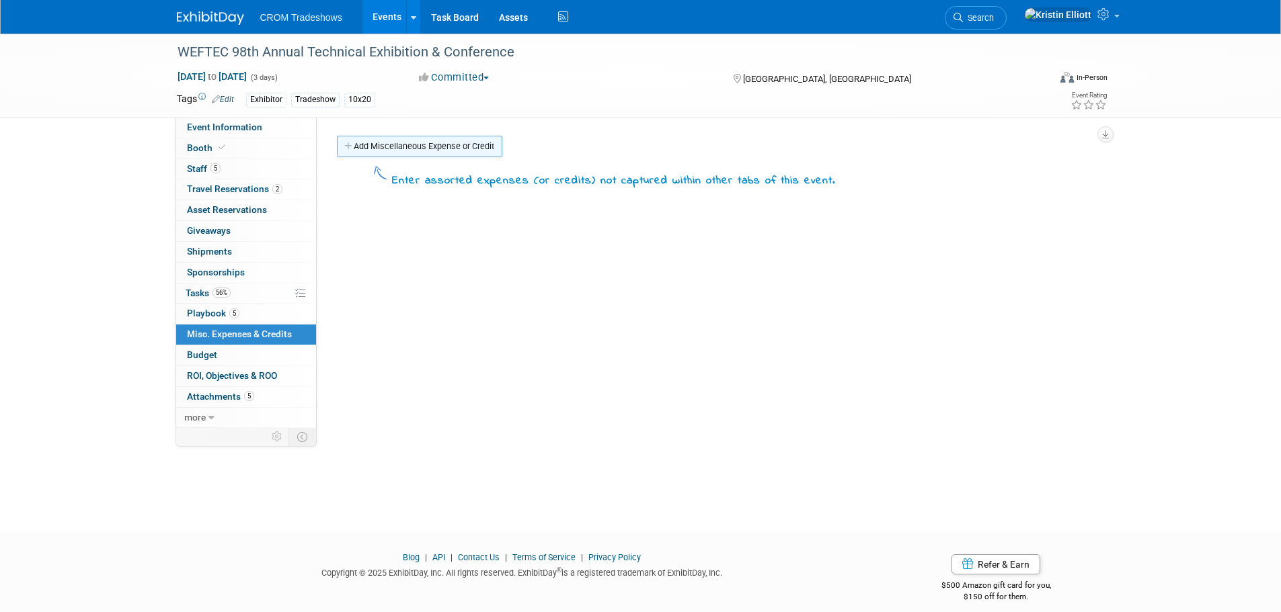
click at [438, 144] on link "Add Miscellaneous Expense or Credit" at bounding box center [419, 147] width 165 height 22
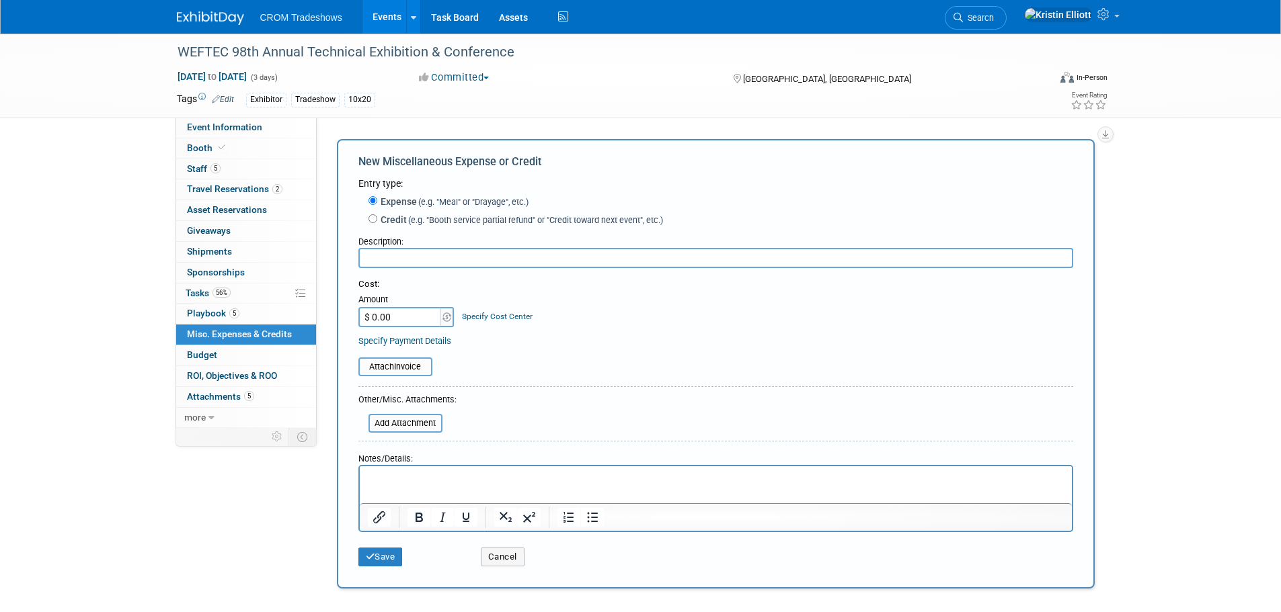
click at [421, 259] on input "text" at bounding box center [715, 258] width 715 height 20
click at [576, 256] on input "text" at bounding box center [715, 258] width 715 height 20
paste input "Barista Bar Service"
type input "Barista Bar Service"
click at [520, 479] on p "Rich Text Area. Press ALT-0 for help." at bounding box center [715, 478] width 697 height 13
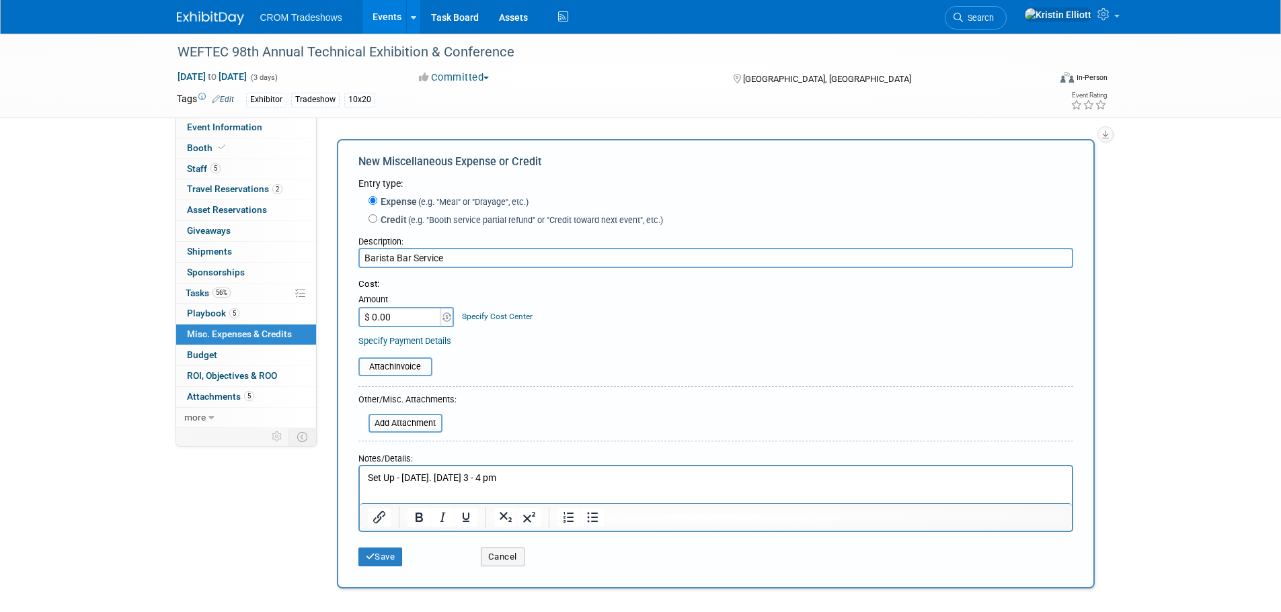
click at [476, 479] on p "Set Up - Sunday. Sept 28 - 3 - 4 pm" at bounding box center [715, 478] width 697 height 13
click at [532, 476] on p "Set Up - Sunday. Sept 28: 3 - 4 pm" at bounding box center [715, 478] width 697 height 13
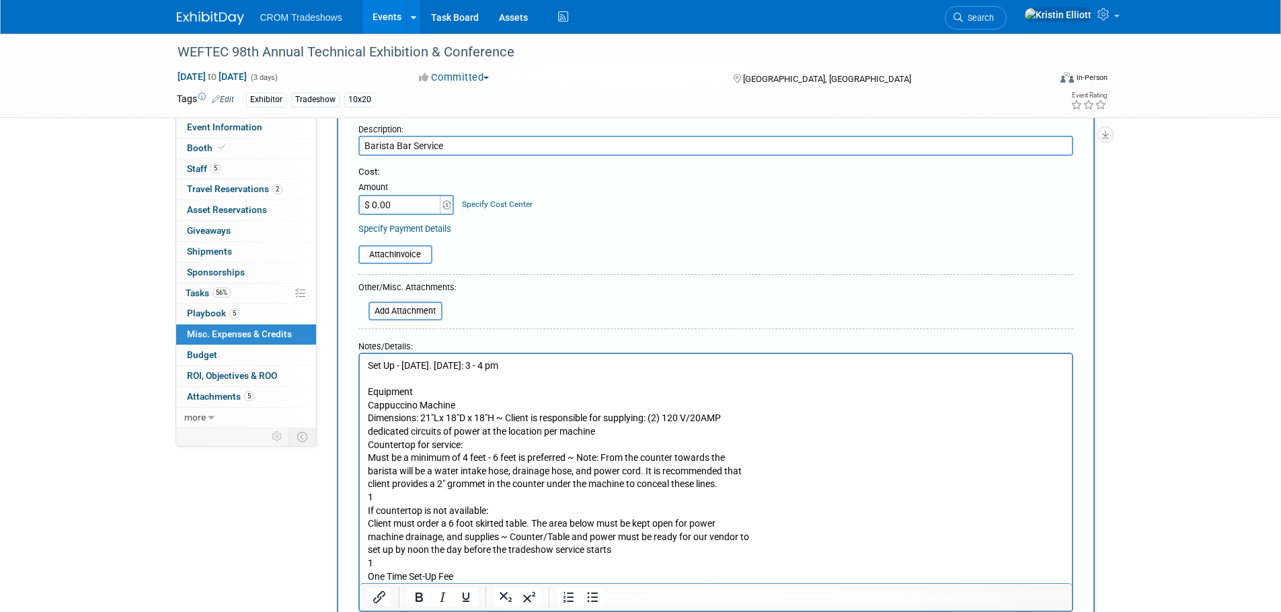
scroll to position [247, 0]
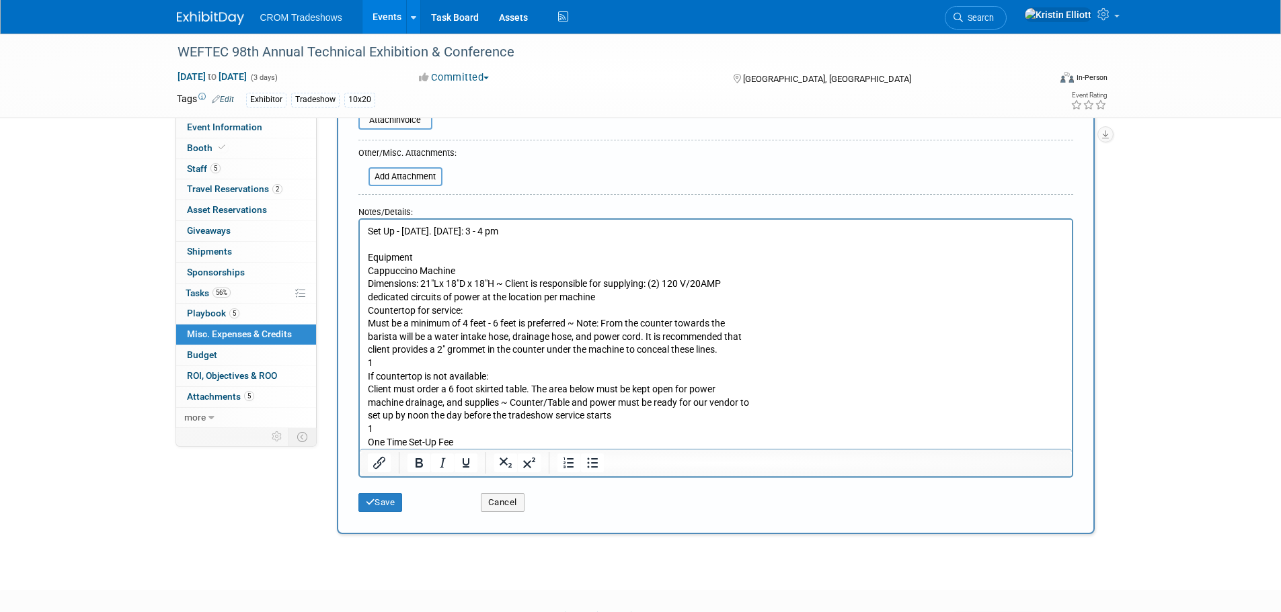
click at [400, 368] on p "Equipment Cappuccino Machine Dimensions: 21"Lx 18"D x 18"H ~ Client is responsi…" at bounding box center [715, 350] width 697 height 198
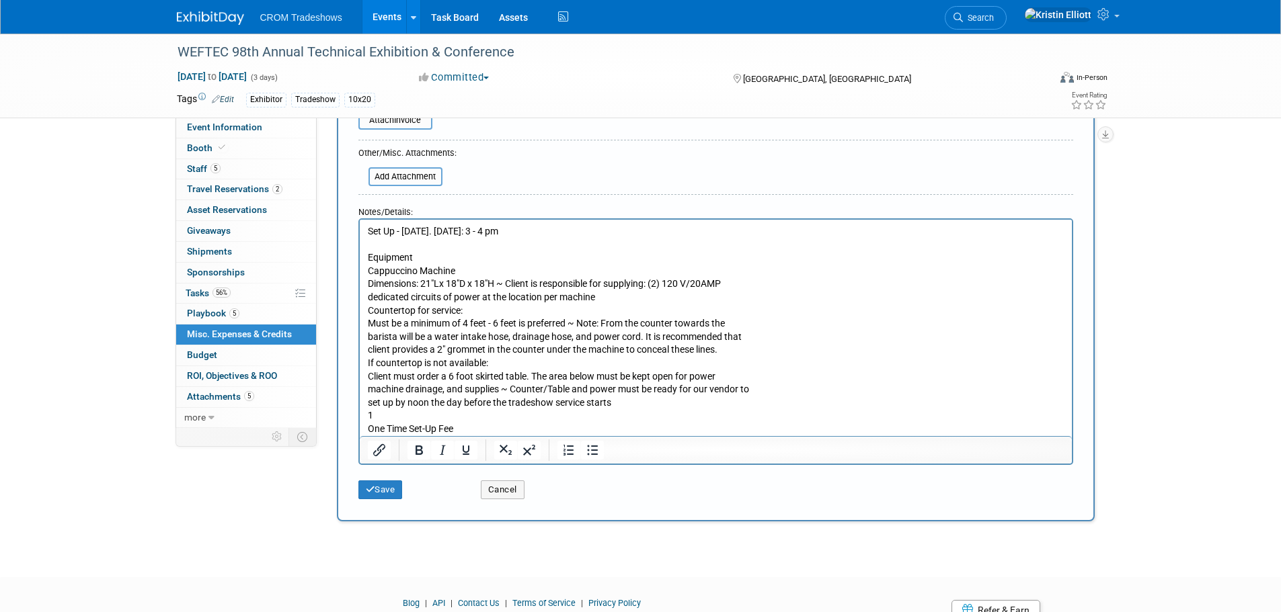
click at [443, 418] on p "Equipment Cappuccino Machine Dimensions: 21"Lx 18"D x 18"H ~ Client is responsi…" at bounding box center [715, 343] width 697 height 184
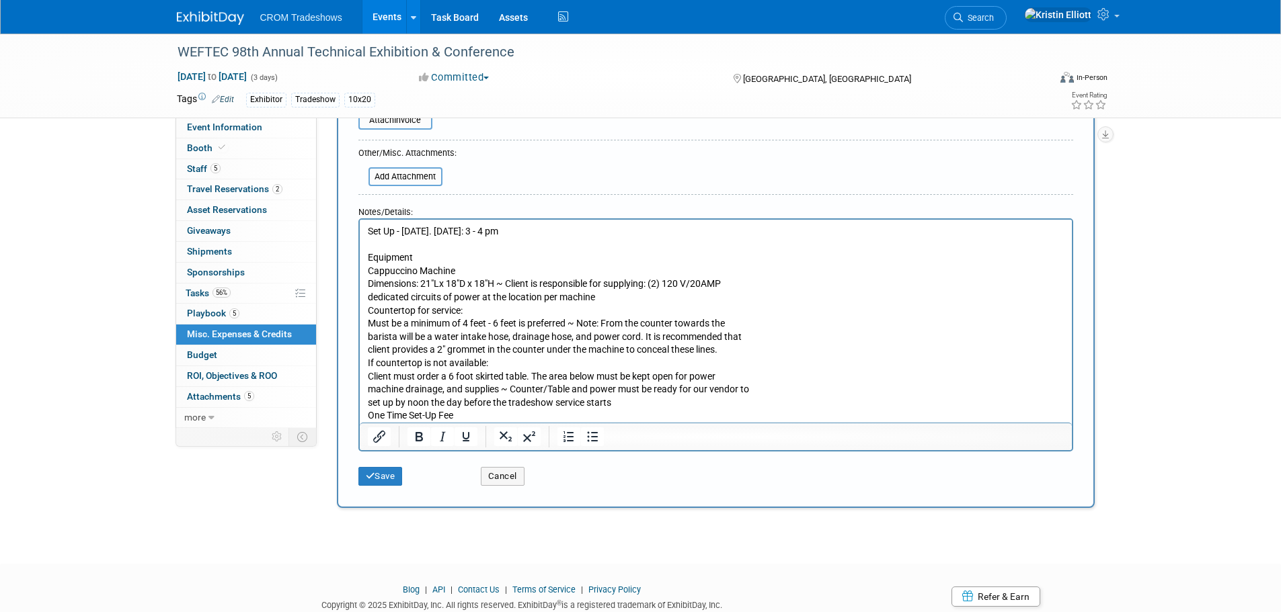
click at [415, 259] on p "Equipment Cappuccino Machine Dimensions: 21"Lx 18"D x 18"H ~ Client is responsi…" at bounding box center [715, 336] width 697 height 171
drag, startPoint x: 471, startPoint y: 316, endPoint x: 436, endPoint y: 308, distance: 35.2
click at [471, 315] on p "Equipment: Cappuccino Machine Dimensions: 21"Lx 18"D x 18"H ~ Client is respons…" at bounding box center [715, 336] width 697 height 171
click at [368, 289] on p "Equipment: Cappuccino Machine Dimensions: 21"Lx 18"D x 18"H ~ Client is respons…" at bounding box center [715, 336] width 697 height 171
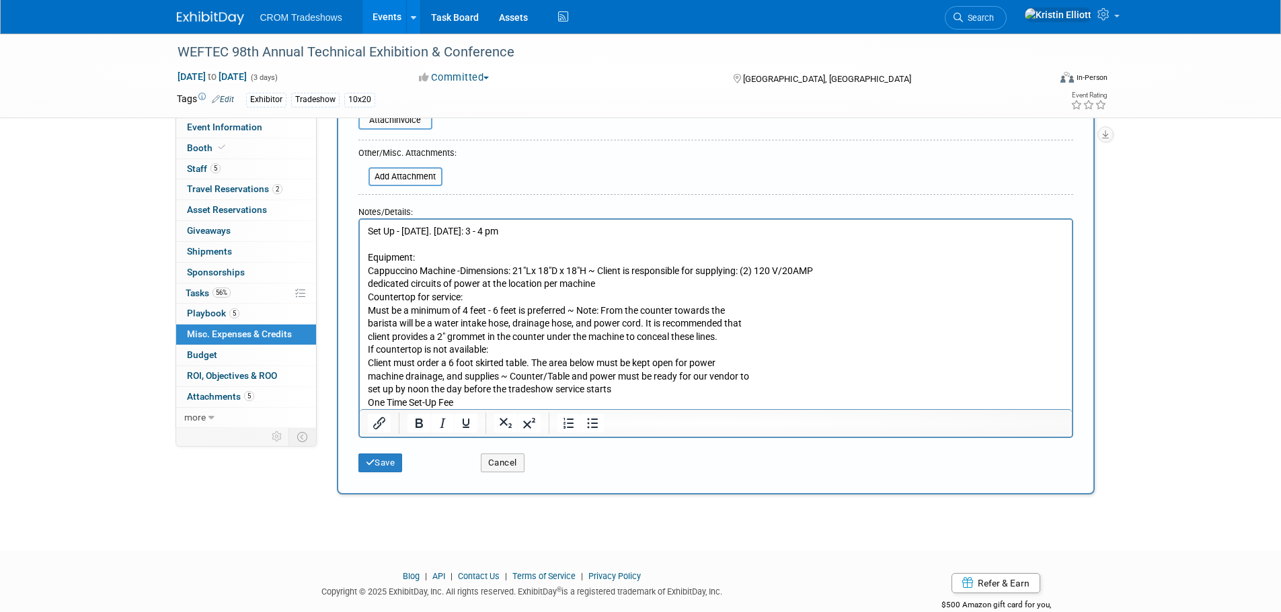
click at [368, 284] on p "Equipment: Cappuccino Machine - Dimensions: 21"Lx 18"D x 18"H ~ Client is respo…" at bounding box center [715, 330] width 697 height 158
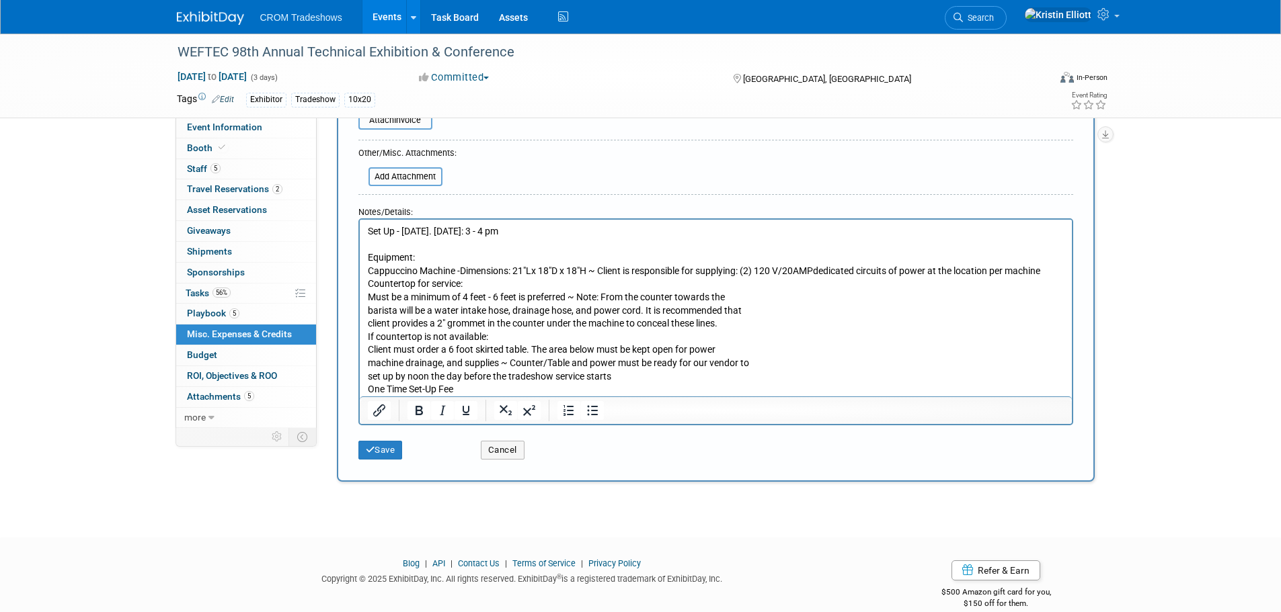
click at [366, 299] on body "Set Up - Sunday. Sept 28: 3 - 4 pm Equipment: Cappuccino Machine - Dimensions: …" at bounding box center [715, 310] width 698 height 171
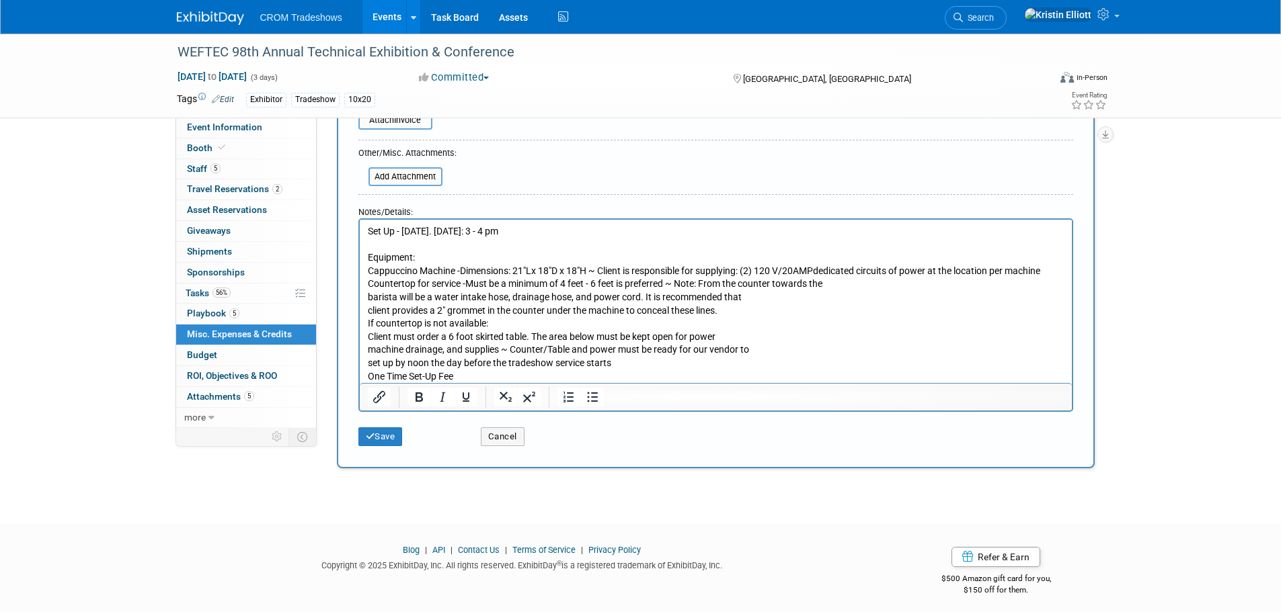
click at [367, 299] on p "Equipment: Cappuccino Machine - Dimensions: 21"Lx 18"D x 18"H ~ Client is respo…" at bounding box center [715, 317] width 697 height 132
click at [365, 307] on html "Set Up - Sunday. Sept 28: 3 - 4 pm Equipment: Cappuccino Machine - Dimensions: …" at bounding box center [715, 301] width 712 height 163
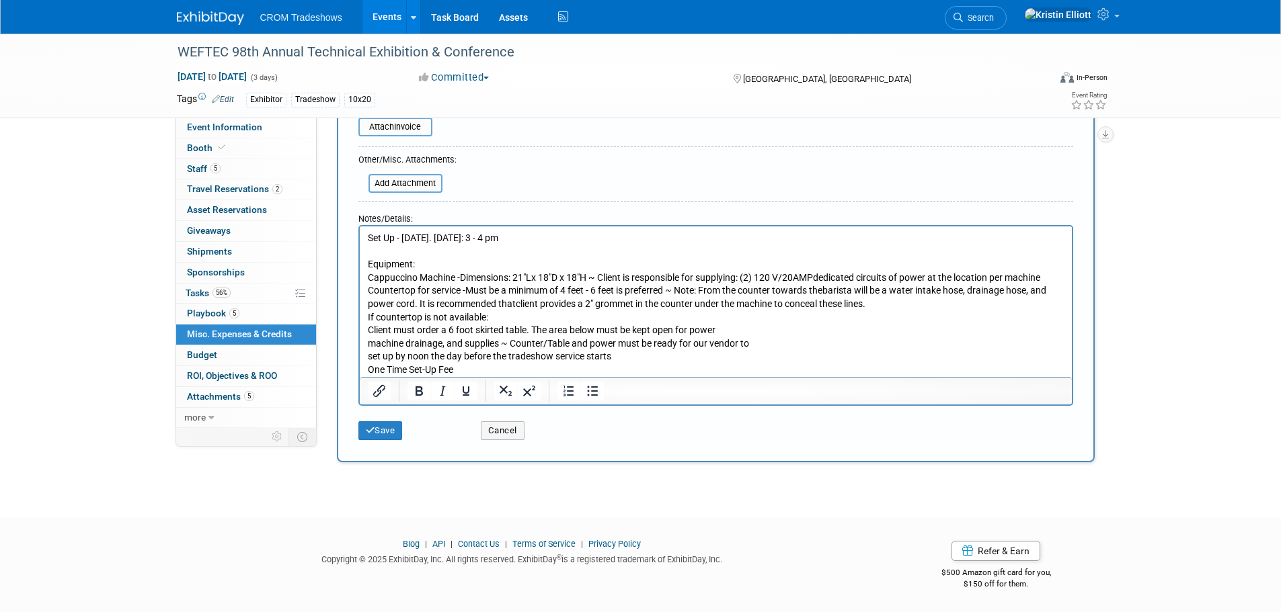
click at [440, 343] on p "Equipment: Cappuccino Machine - Dimensions: 21"Lx 18"D x 18"H ~ Client is respo…" at bounding box center [715, 317] width 697 height 118
click at [368, 330] on p "Equipment: Cappuccino Machine - Dimensions: 21"Lx 18"D x 18"H ~ Client is respo…" at bounding box center [715, 317] width 697 height 118
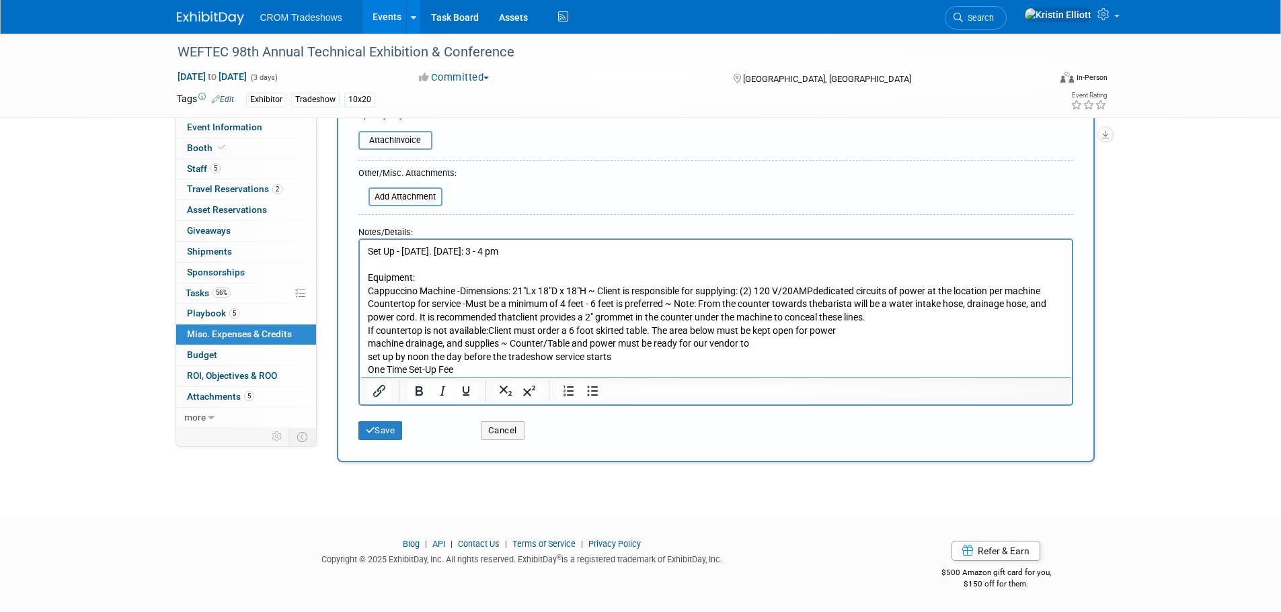
scroll to position [228, 0]
click at [368, 345] on p "Equipment: Cappuccino Machine - Dimensions: 21"Lx 18"D x 18"H ~ Client is respo…" at bounding box center [715, 325] width 697 height 106
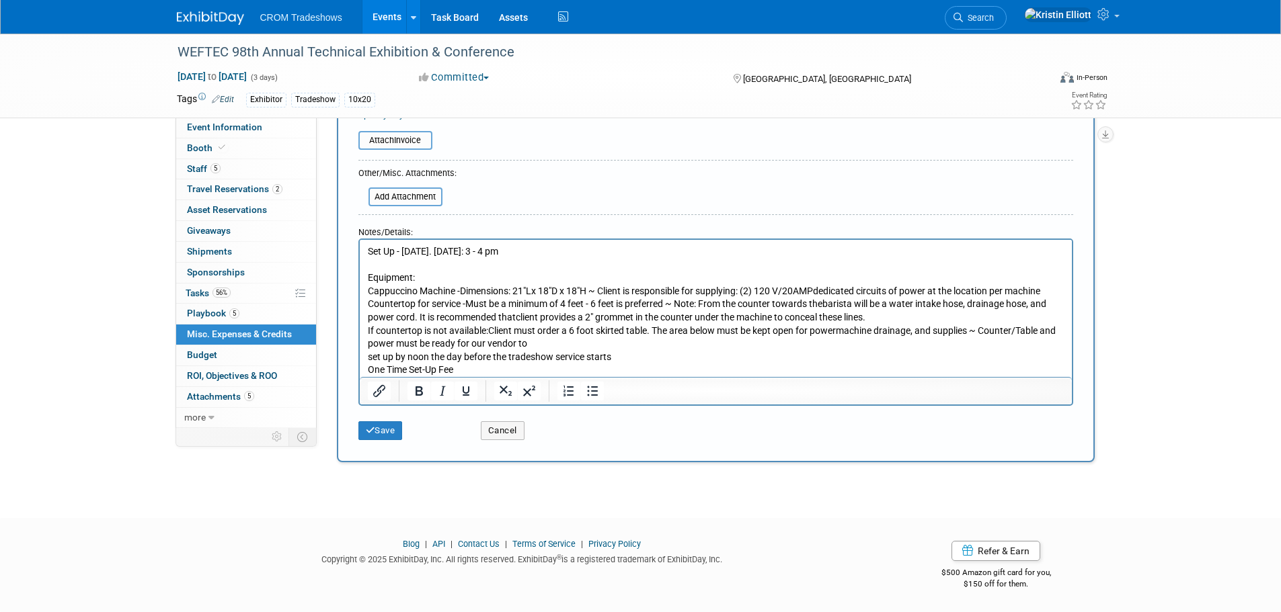
click at [487, 364] on p "Equipment: Cappuccino Machine - Dimensions: 21"Lx 18"D x 18"H ~ Client is respo…" at bounding box center [715, 325] width 697 height 106
drag, startPoint x: 266, startPoint y: 130, endPoint x: 587, endPoint y: 376, distance: 405.2
click at [592, 378] on div at bounding box center [716, 391] width 712 height 28
click at [567, 362] on p "Equipment: Cappuccino Machine - Dimensions: 21"Lx 18"D x 18"H ~ Client is respo…" at bounding box center [715, 325] width 697 height 106
click at [561, 372] on p "Equipment: Cappuccino Machine - Dimensions: 21"Lx 18"D x 18"H ~ Client is respo…" at bounding box center [715, 325] width 697 height 106
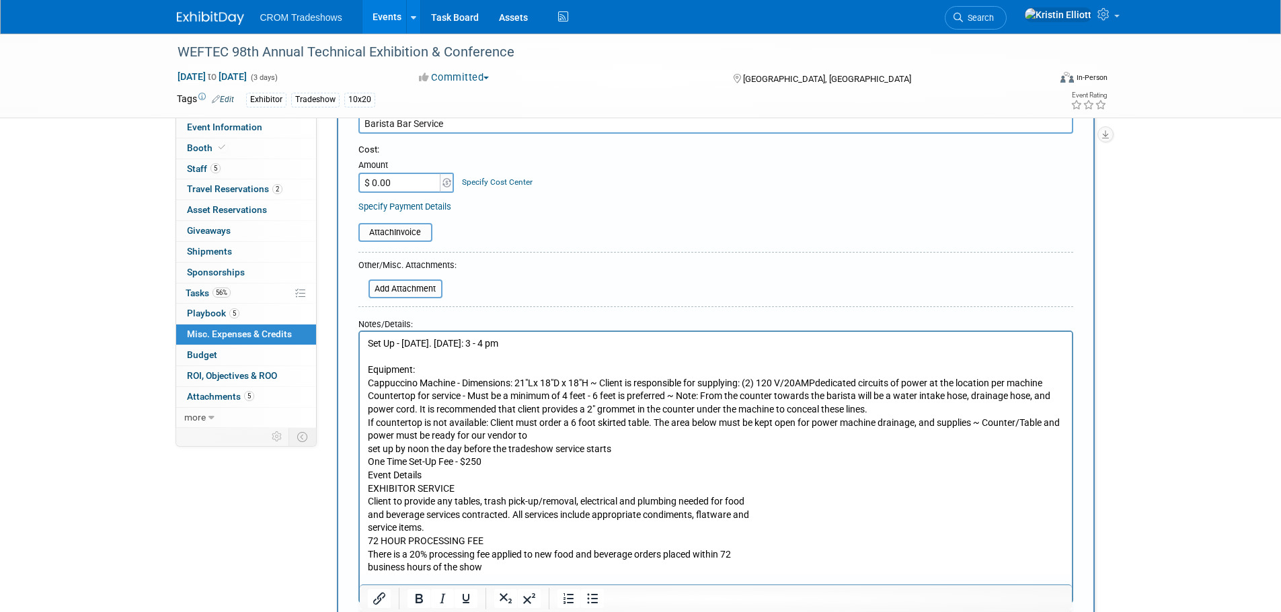
scroll to position [0, 0]
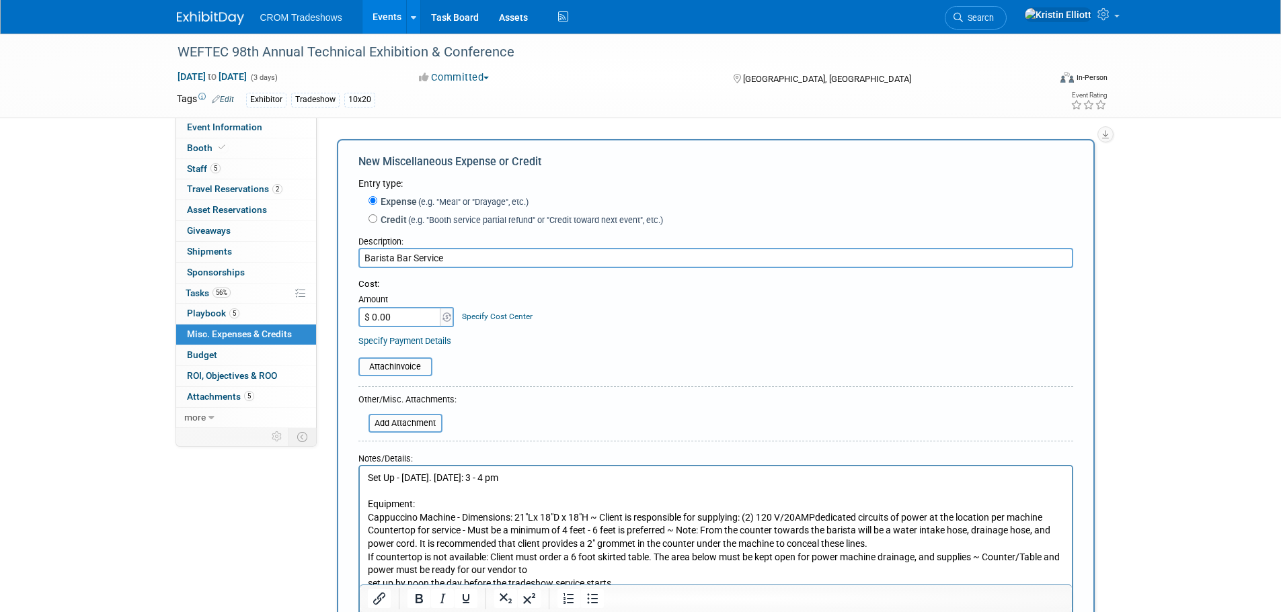
click at [498, 264] on input "Barista Bar Service" at bounding box center [715, 258] width 715 height 20
drag, startPoint x: 584, startPoint y: 259, endPoint x: 447, endPoint y: 262, distance: 136.5
click at [447, 262] on input "Barista Bar Service - Monday, Sept 29 - 9 am - 5 pm" at bounding box center [715, 258] width 715 height 20
click at [514, 266] on input "Barista Bar Service - Monday, Sept 29 - 9 am - 5 pm" at bounding box center [715, 258] width 715 height 20
click at [530, 257] on input "Barista Bar Service - Monday, Sept 29 - 9 am - 5 pm" at bounding box center [715, 258] width 715 height 20
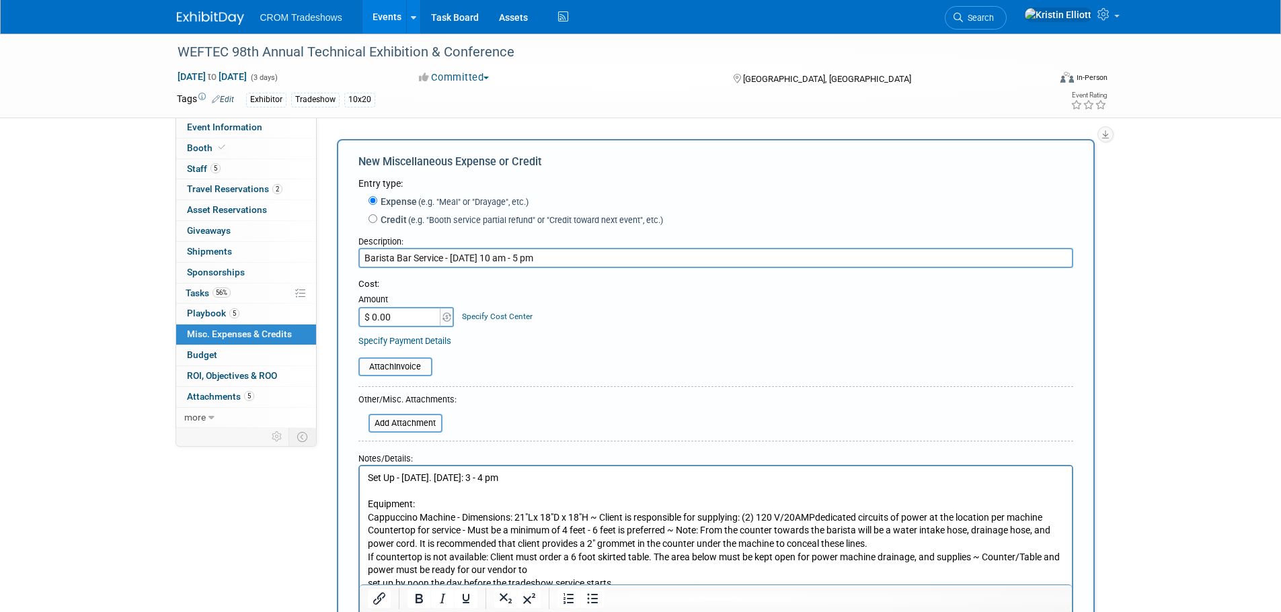
click at [564, 262] on input "Barista Bar Service - Monday, Sept 29 - 10 am - 5 pm" at bounding box center [715, 258] width 715 height 20
type input "Barista Bar Service - Monday, Sept 29 - 10 am - 12 pm"
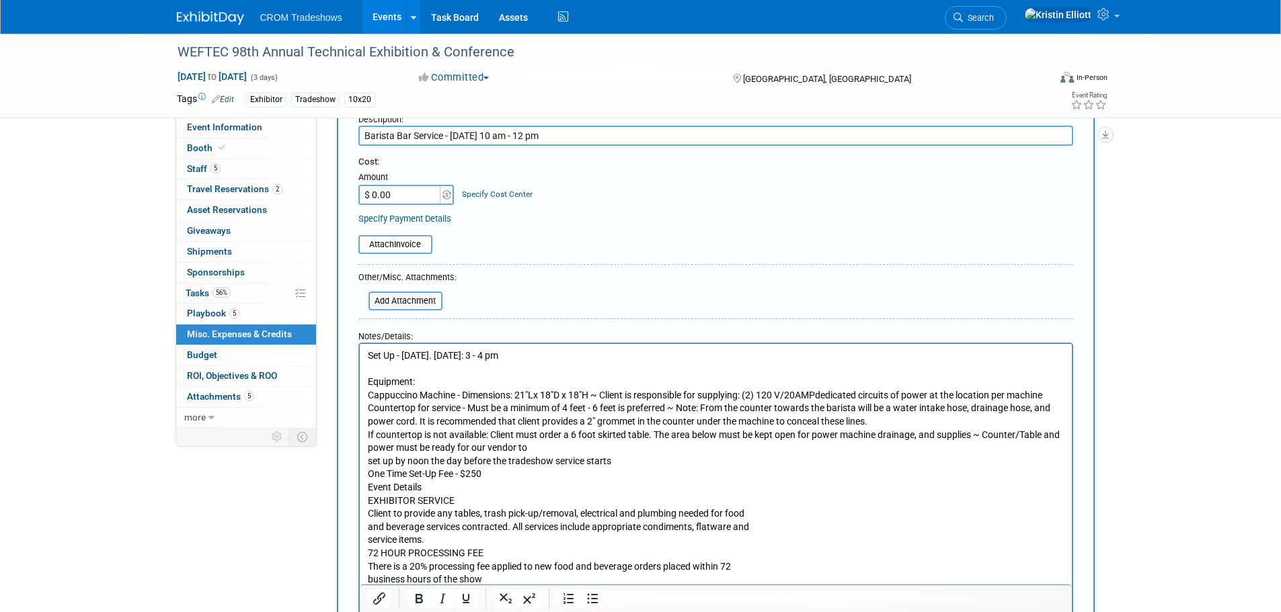
scroll to position [134, 0]
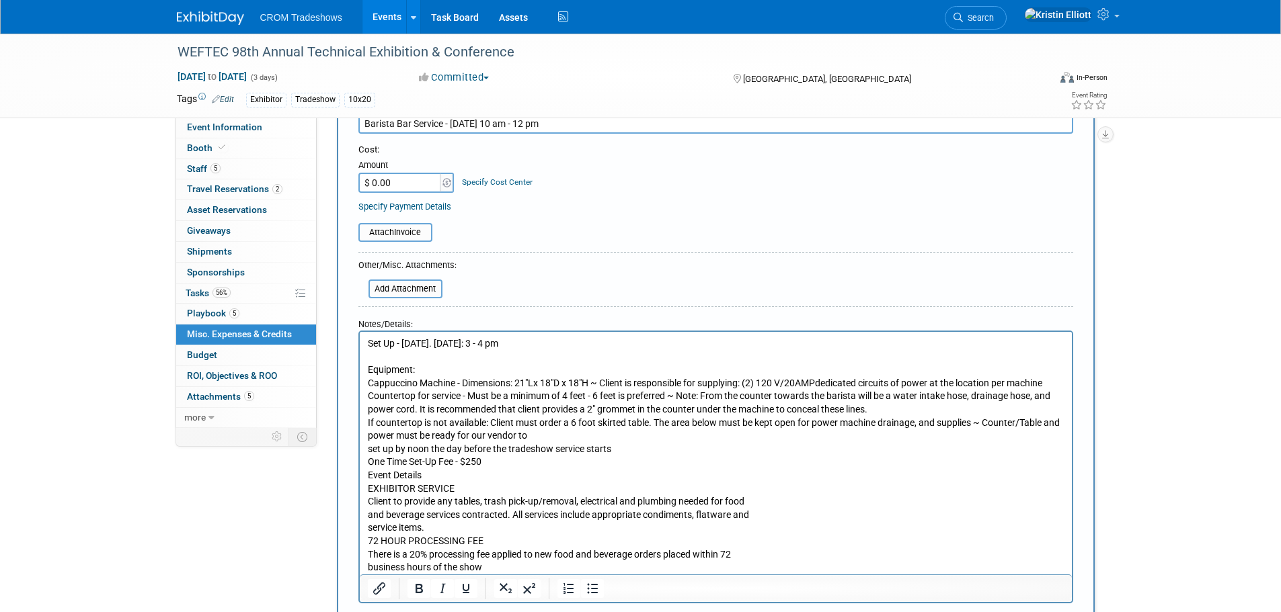
click at [450, 352] on p "Rich Text Area. Press ALT-0 for help." at bounding box center [715, 357] width 697 height 13
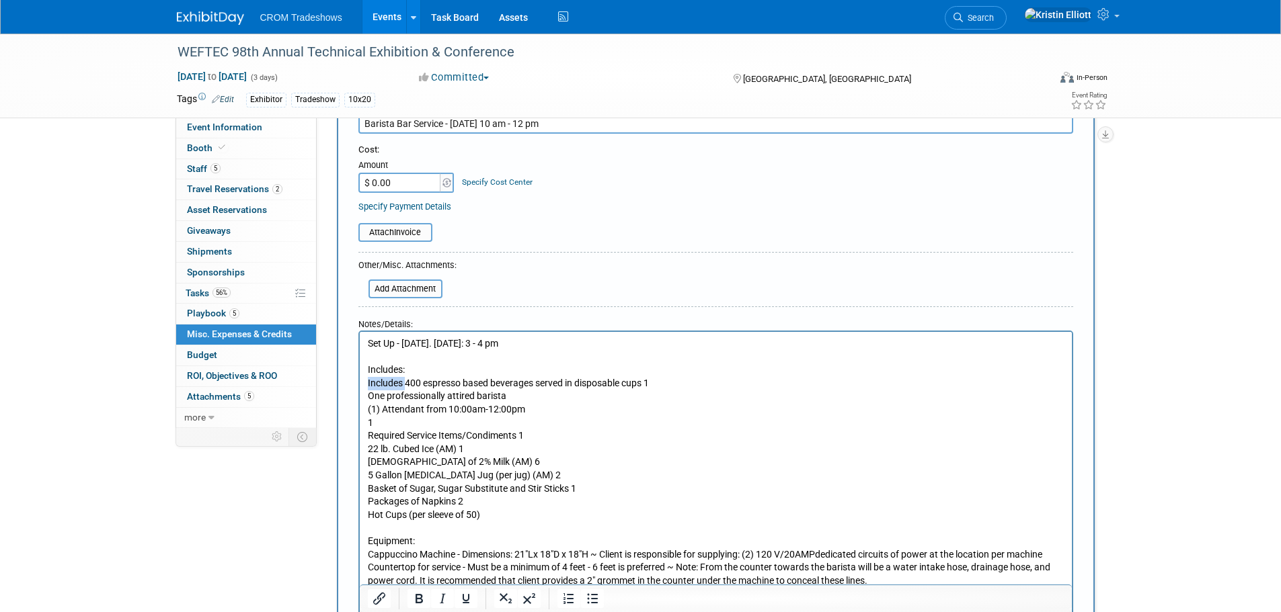
drag, startPoint x: 406, startPoint y: 382, endPoint x: 368, endPoint y: 381, distance: 38.3
click at [368, 381] on p "Includes 400 espresso based beverages served in disposable cups 1 One professio…" at bounding box center [715, 449] width 697 height 145
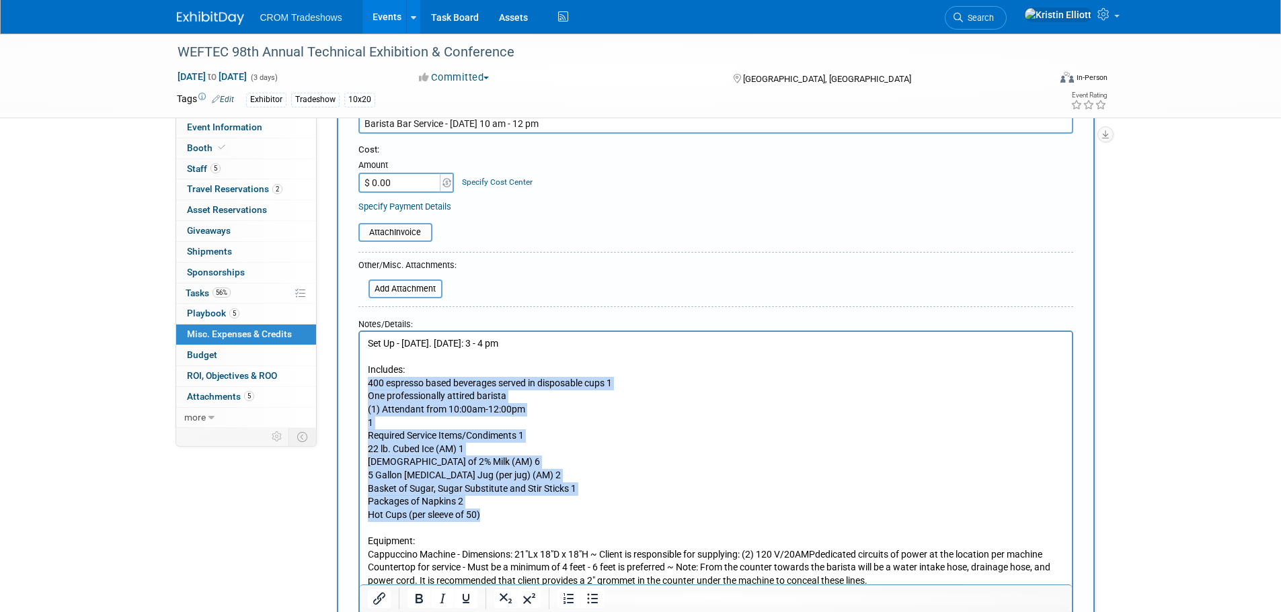
drag, startPoint x: 483, startPoint y: 515, endPoint x: 368, endPoint y: 385, distance: 172.9
click at [368, 385] on p "400 espresso based beverages served in disposable cups 1 One professionally att…" at bounding box center [715, 449] width 697 height 145
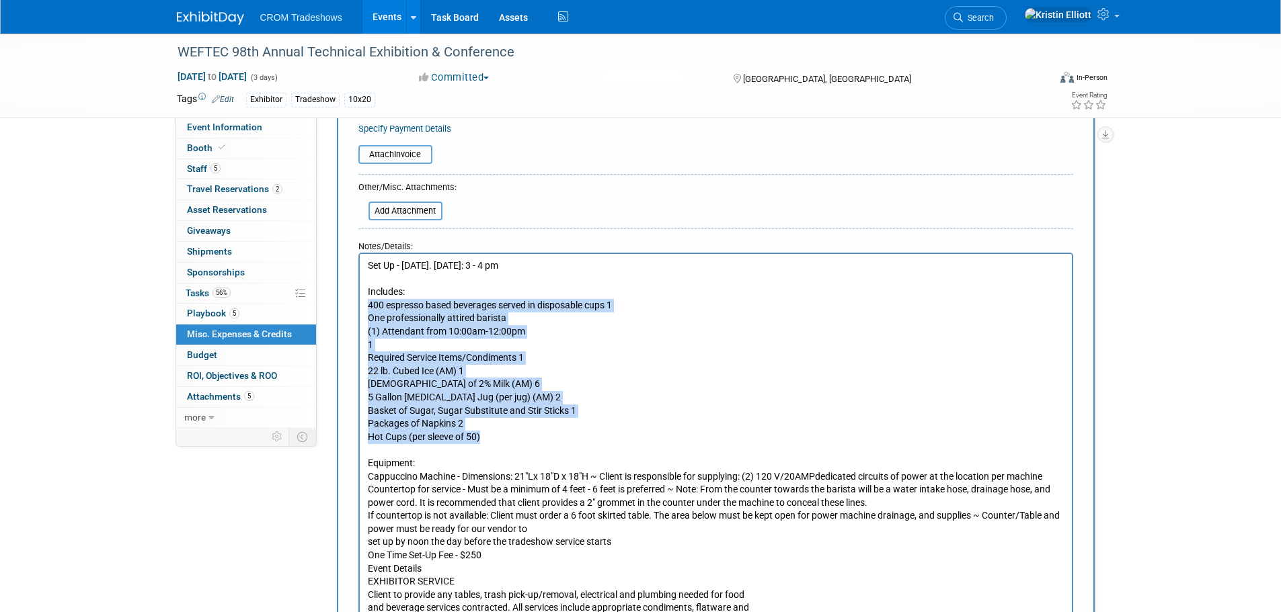
scroll to position [403, 0]
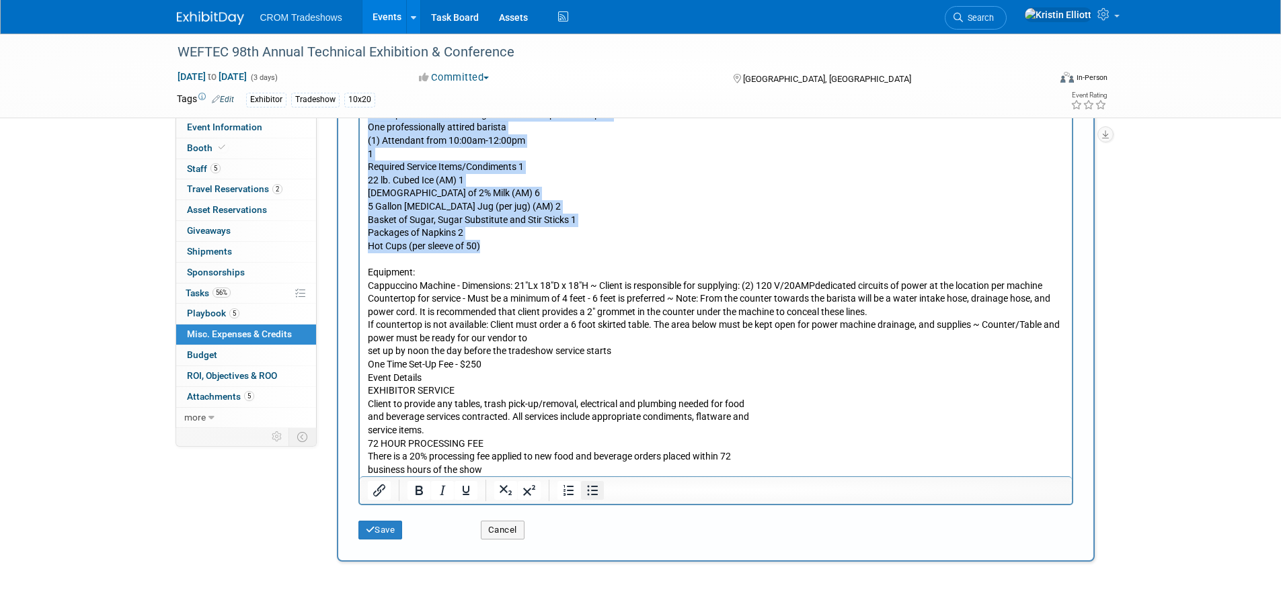
click at [592, 489] on icon "Bullet list" at bounding box center [592, 491] width 11 height 10
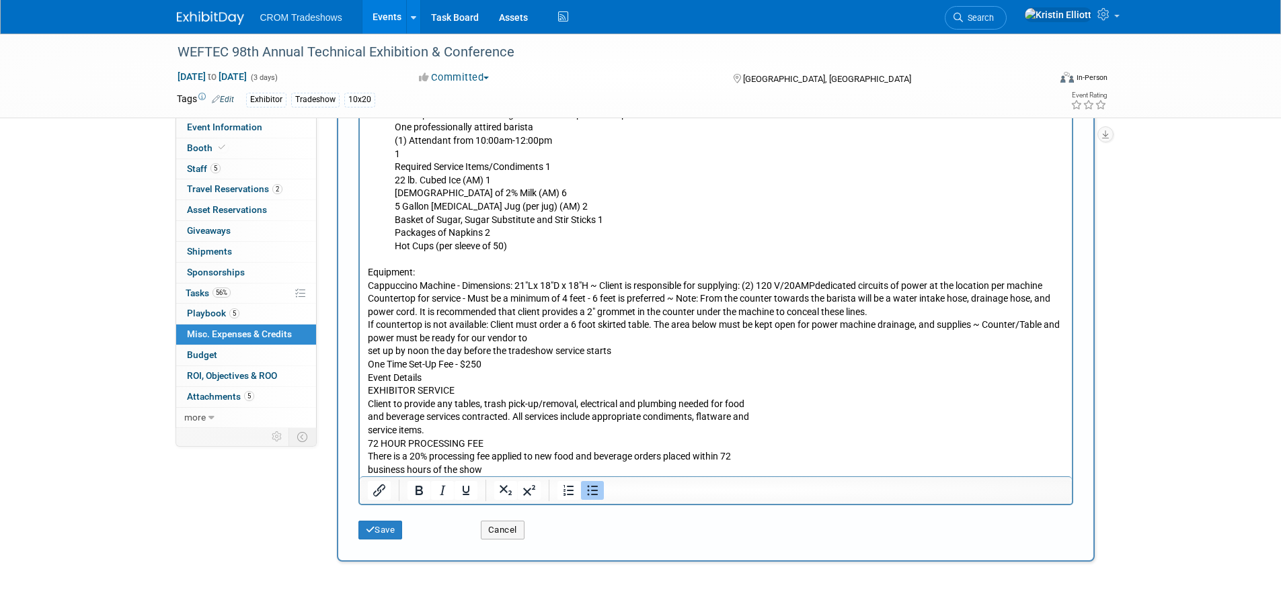
scroll to position [202, 0]
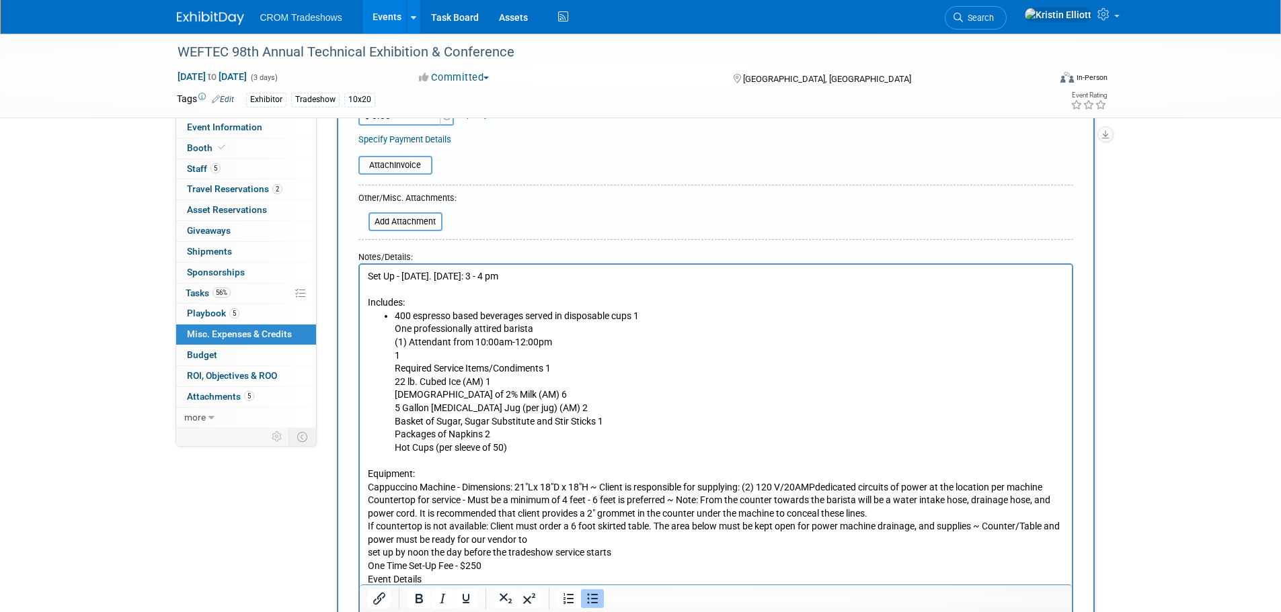
click at [414, 360] on li "400 espresso based beverages served in disposable cups 1 One professionally att…" at bounding box center [729, 382] width 670 height 145
click at [395, 330] on li "400 espresso based beverages served in disposable cups 1 One professionally att…" at bounding box center [729, 382] width 670 height 145
click at [644, 316] on li "400 espresso based beverages served in disposable cups 1 One professionally att…" at bounding box center [729, 382] width 670 height 145
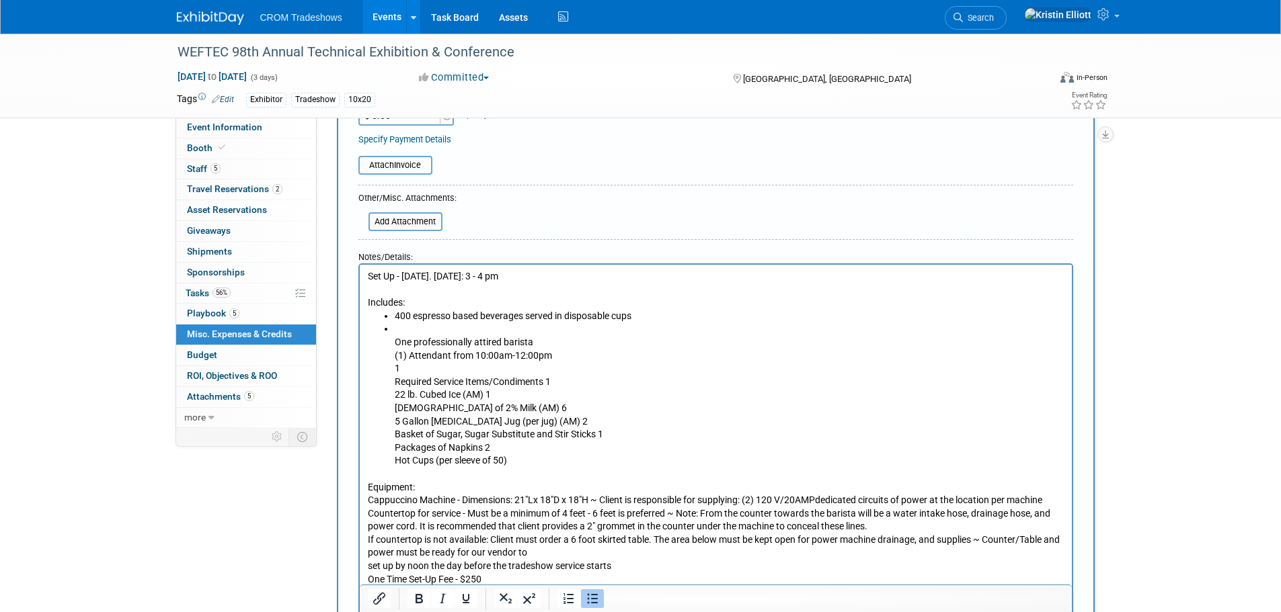
click at [394, 343] on li "One professionally attired barista (1) Attendant from 10:00am-12:00pm 1 Require…" at bounding box center [729, 395] width 670 height 145
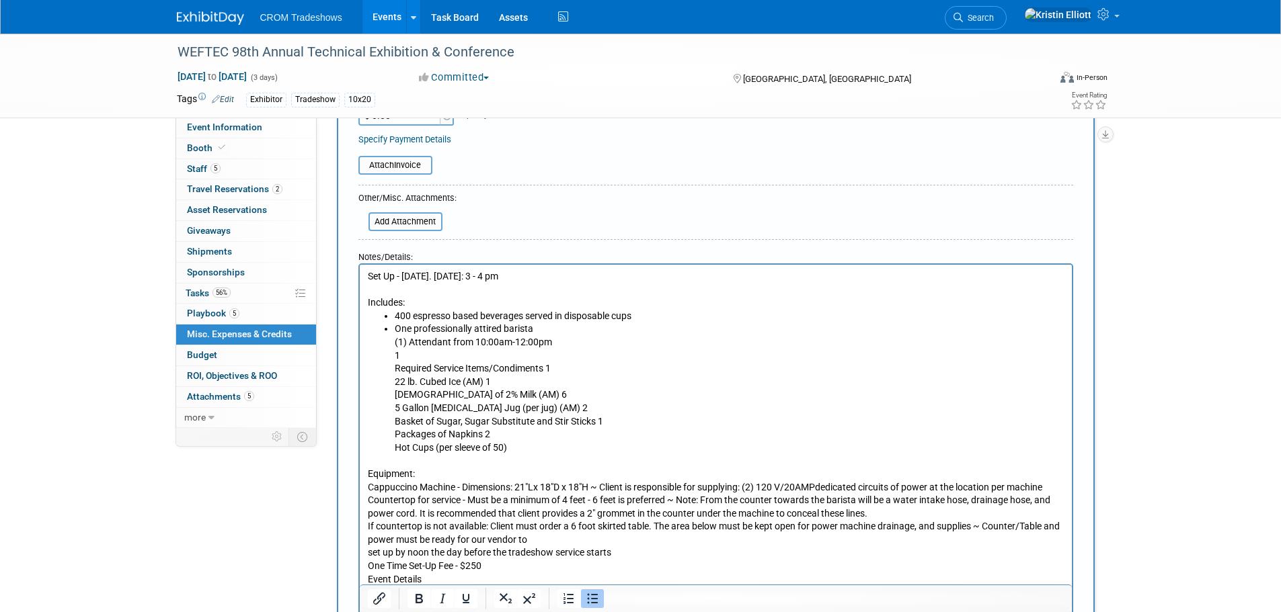
click at [394, 343] on li "One professionally attired barista (1) Attendant from 10:00am-12:00pm 1 Require…" at bounding box center [729, 389] width 670 height 132
click at [401, 353] on li "One professionally attired barista (1) Attendant from 10:00am-12:00pm 1 Require…" at bounding box center [729, 389] width 670 height 132
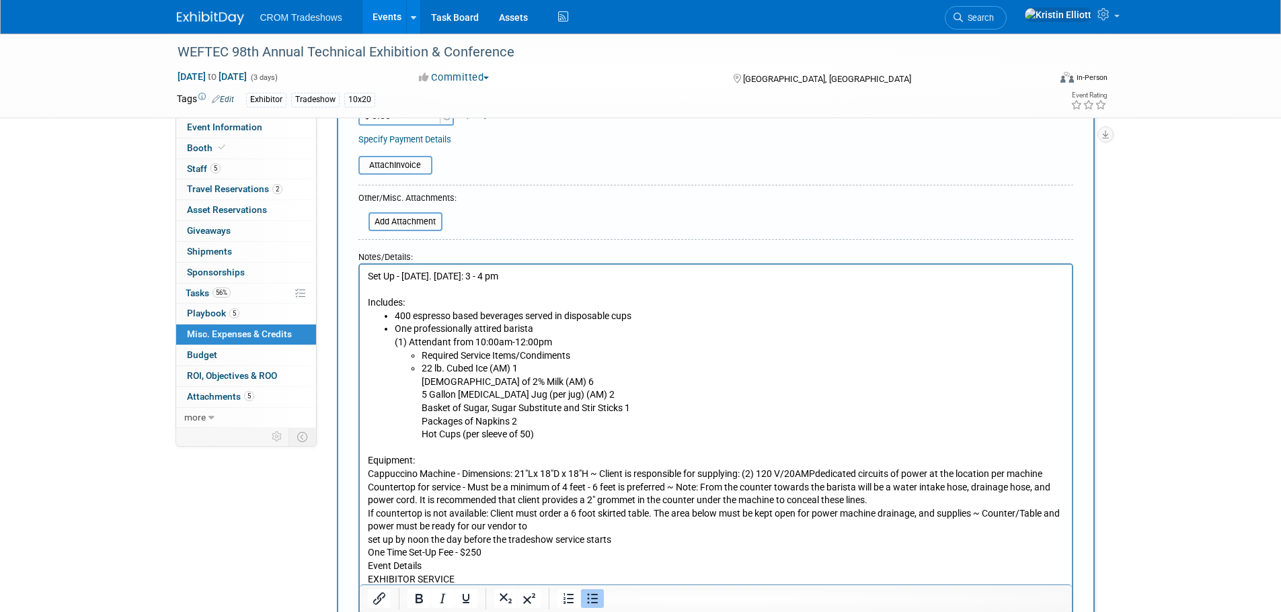
click at [421, 353] on li "Required Service Items/Condiments" at bounding box center [742, 356] width 643 height 13
click at [421, 385] on li "22 lb. Cubed Ice (AM) 1 Gallons of 2% Milk (AM) 6 5 Gallon Purified Water Jug (…" at bounding box center [742, 401] width 643 height 79
click at [532, 380] on li "Gallons of 2% Milk (AM) 6 5 Gallon Purified Water Jug (per jug) (AM) 2 Basket o…" at bounding box center [742, 409] width 643 height 66
click at [421, 398] on li "Gallons of 2% Milk (AM) 5 Gallon Purified Water Jug (per jug) (AM) 2 Basket of …" at bounding box center [742, 409] width 643 height 66
click at [614, 393] on li "5 Gallon Purified Water Jug (per jug) (AM) 2 Basket of Sugar, Sugar Substitute …" at bounding box center [742, 415] width 643 height 52
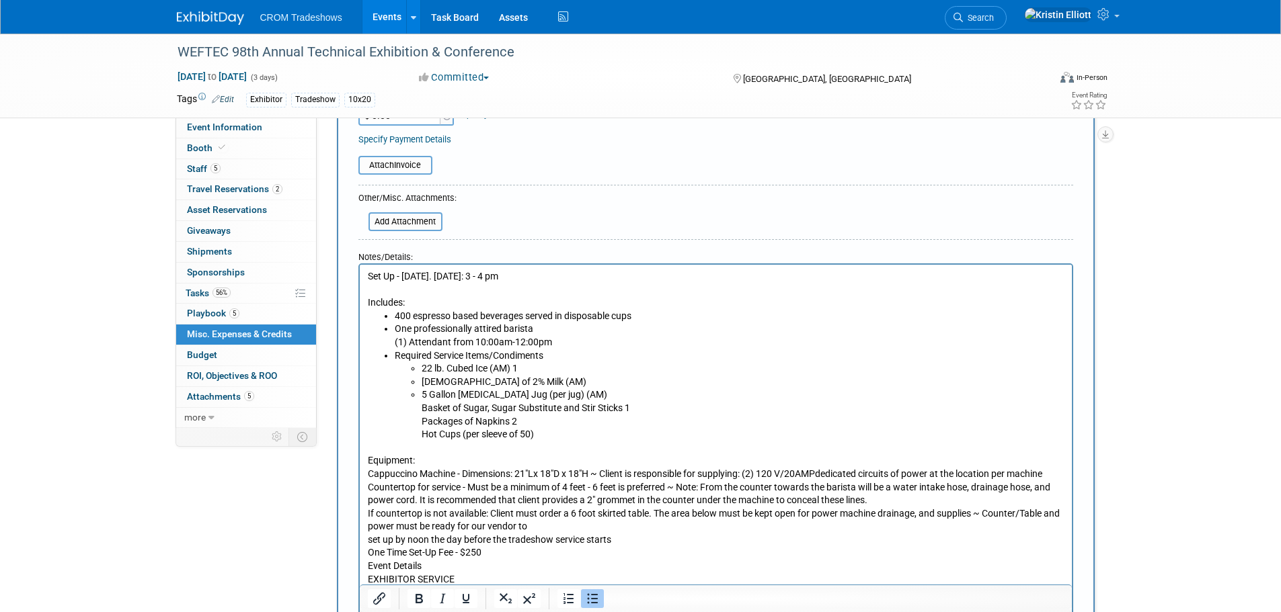
click at [420, 405] on ul "22 lb. Cubed Ice (AM) 1 Gallons of 2% Milk (AM) 5 Gallon Purified Water Jug (pe…" at bounding box center [729, 401] width 670 height 79
click at [633, 405] on li "Basket of Sugar, Sugar Substitute and Stir Sticks 1 Packages of Napkins 2 Hot C…" at bounding box center [742, 422] width 643 height 40
click at [421, 422] on li "Basket of Sugar, Sugar Substitute and Stir Sticks Packages of Napkins 2 Hot Cup…" at bounding box center [742, 422] width 643 height 40
click at [426, 434] on li "Packages of Napkins 2 Hot Cups (per sleeve of 50)" at bounding box center [742, 428] width 643 height 26
click at [418, 438] on ul "22 lb. Cubed Ice (AM) 1 Gallons of 2% Milk (AM) 5 Gallon Purified Water Jug (pe…" at bounding box center [729, 401] width 670 height 79
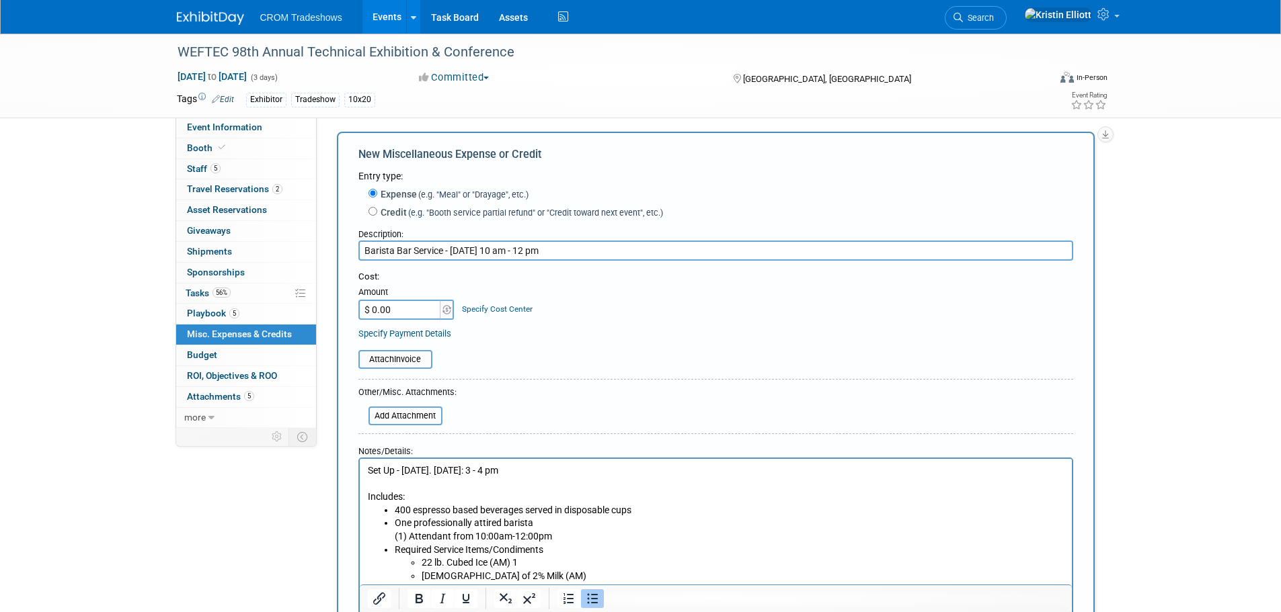
scroll to position [0, 0]
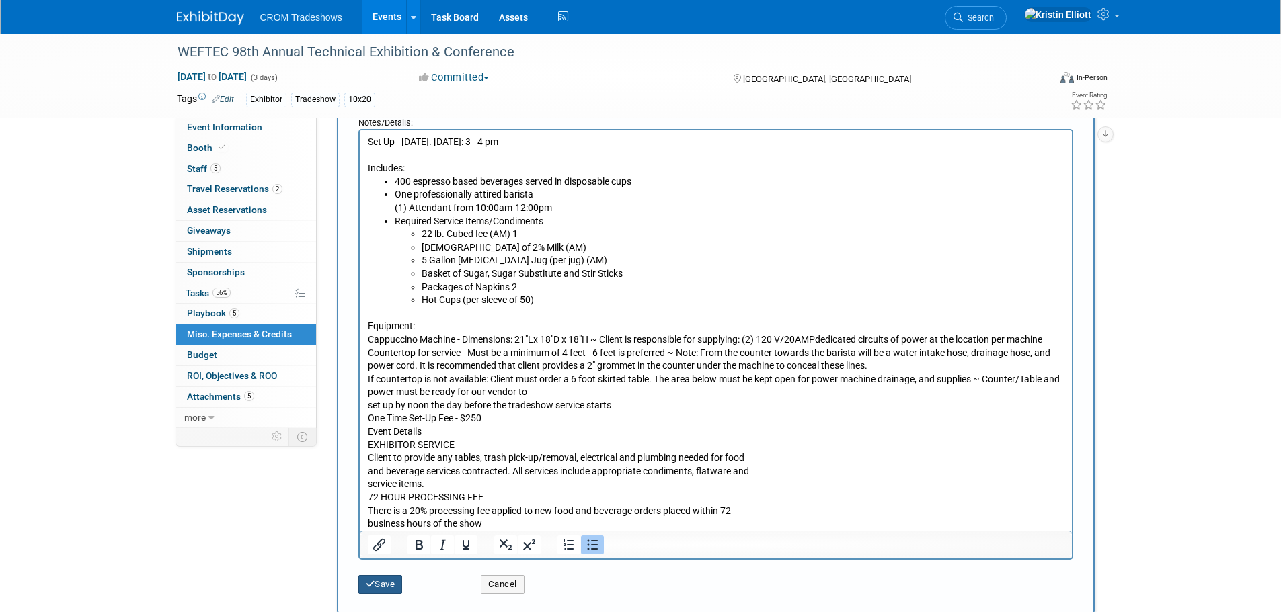
click at [388, 590] on button "Save" at bounding box center [380, 585] width 44 height 19
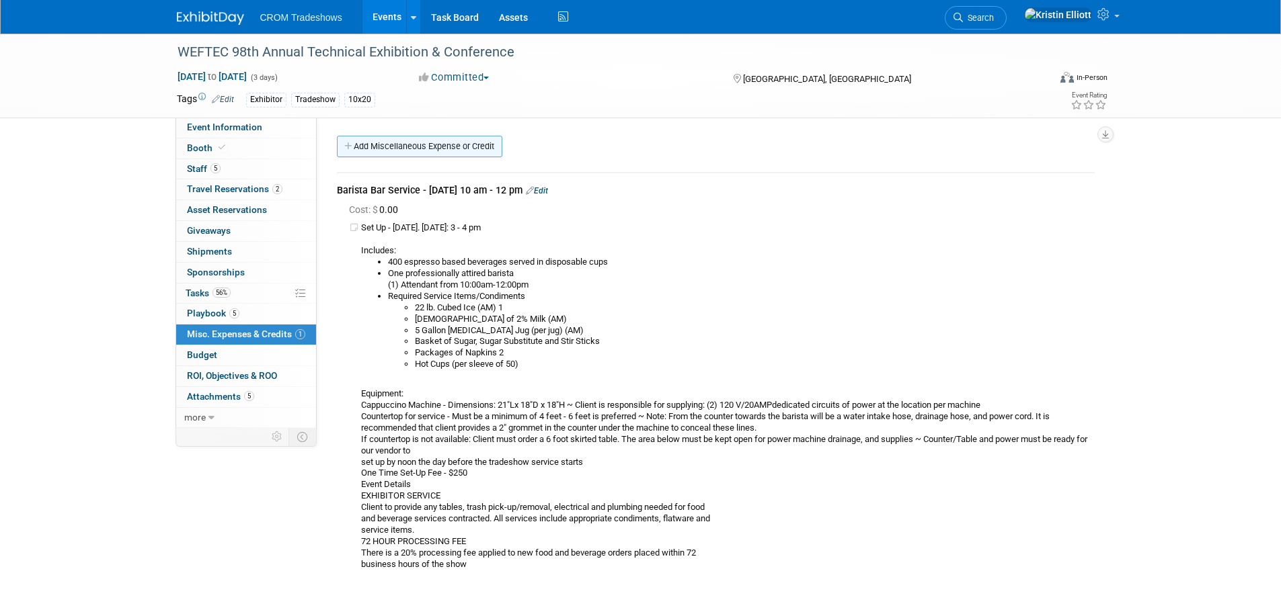
click at [440, 148] on link "Add Miscellaneous Expense or Credit" at bounding box center [419, 147] width 165 height 22
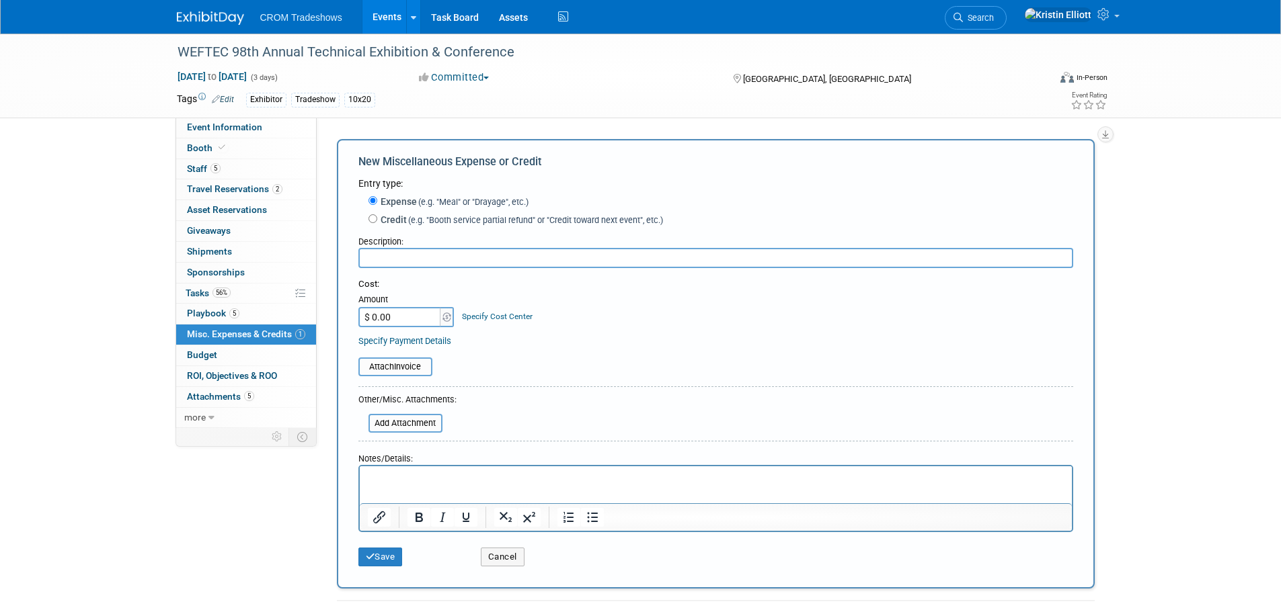
click at [587, 257] on input "text" at bounding box center [715, 258] width 715 height 20
paste input "Water Cooler Service"
drag, startPoint x: 487, startPoint y: 264, endPoint x: 480, endPoint y: 266, distance: 7.2
click at [487, 264] on input "Water Cooler Service -" at bounding box center [715, 258] width 715 height 20
click at [632, 260] on input "Water Cooler Service - Monday, Sept 29 -" at bounding box center [715, 258] width 715 height 20
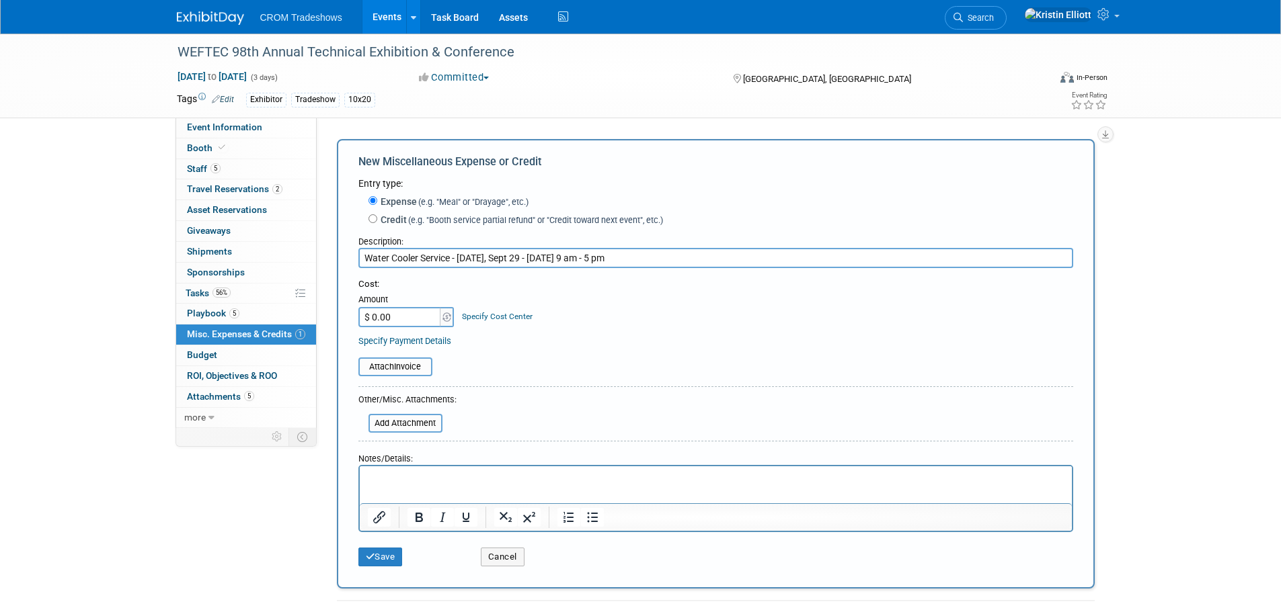
type input "Water Cooler Service - Monday, Sept 29 - Wednesday, Oct 1 - 9 am - 5 pm"
click at [518, 456] on div "Notes/Details:" at bounding box center [715, 456] width 715 height 18
click at [510, 477] on p "Rich Text Area. Press ALT-0 for help." at bounding box center [715, 478] width 697 height 13
paste body "Rich Text Area. Press ALT-0 for help."
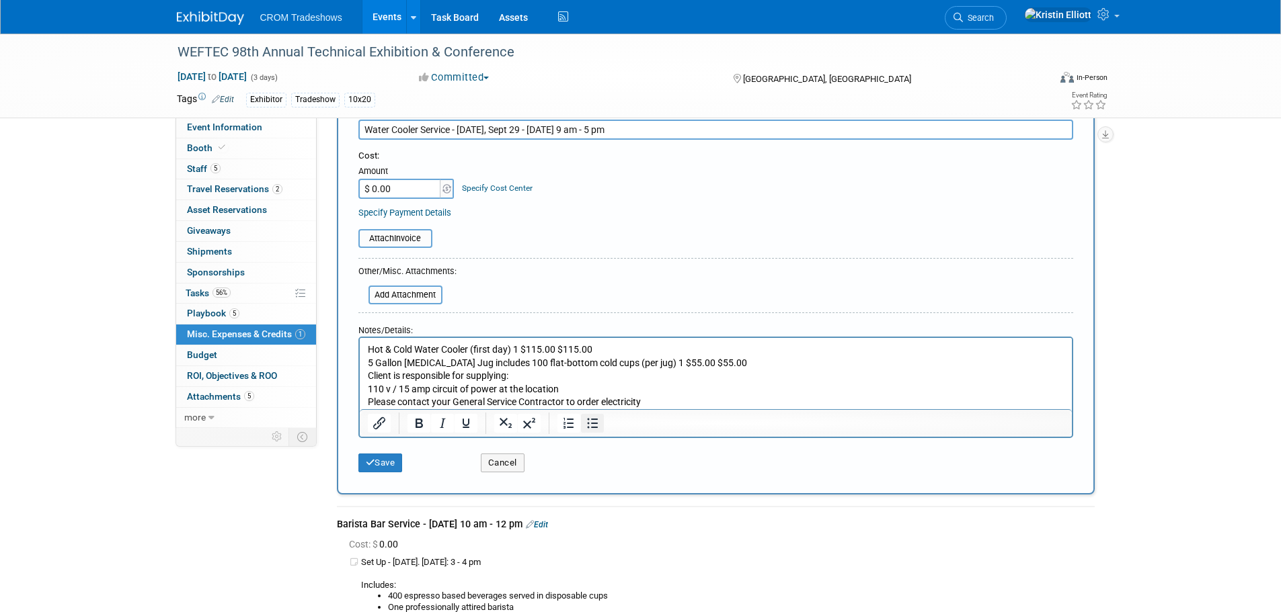
scroll to position [134, 0]
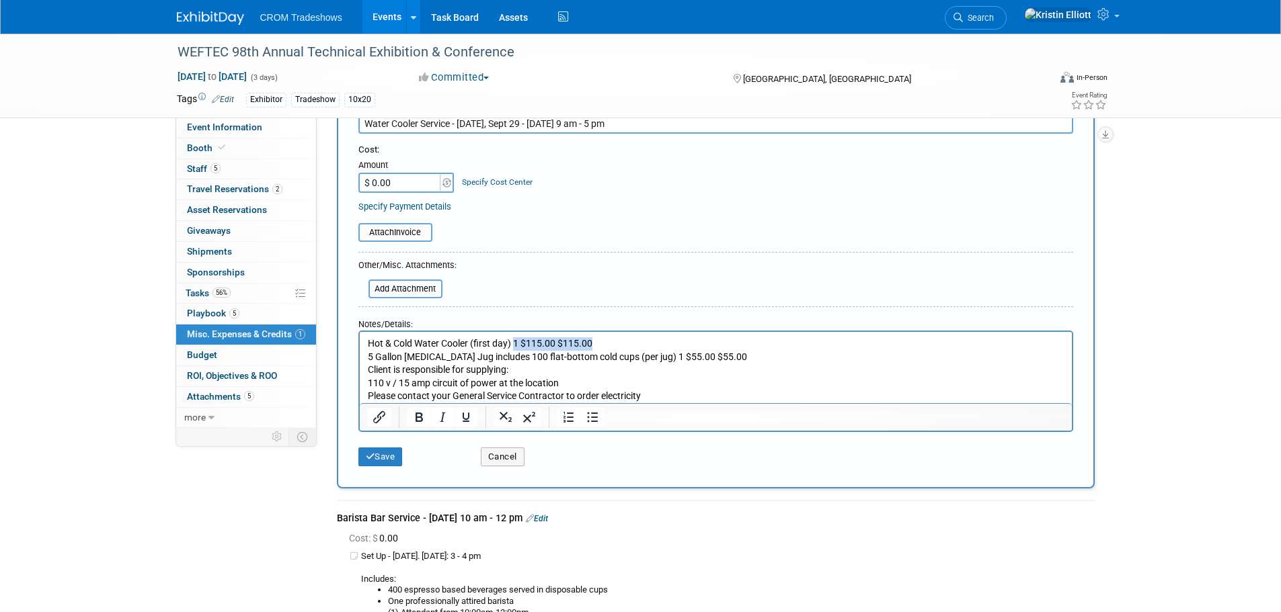
drag, startPoint x: 610, startPoint y: 342, endPoint x: 514, endPoint y: 342, distance: 96.1
click at [514, 342] on p "Hot & Cold Water Cooler (first day) 1 $115.00 $115.00 5 Gallon Purified Water J…" at bounding box center [715, 371] width 697 height 66
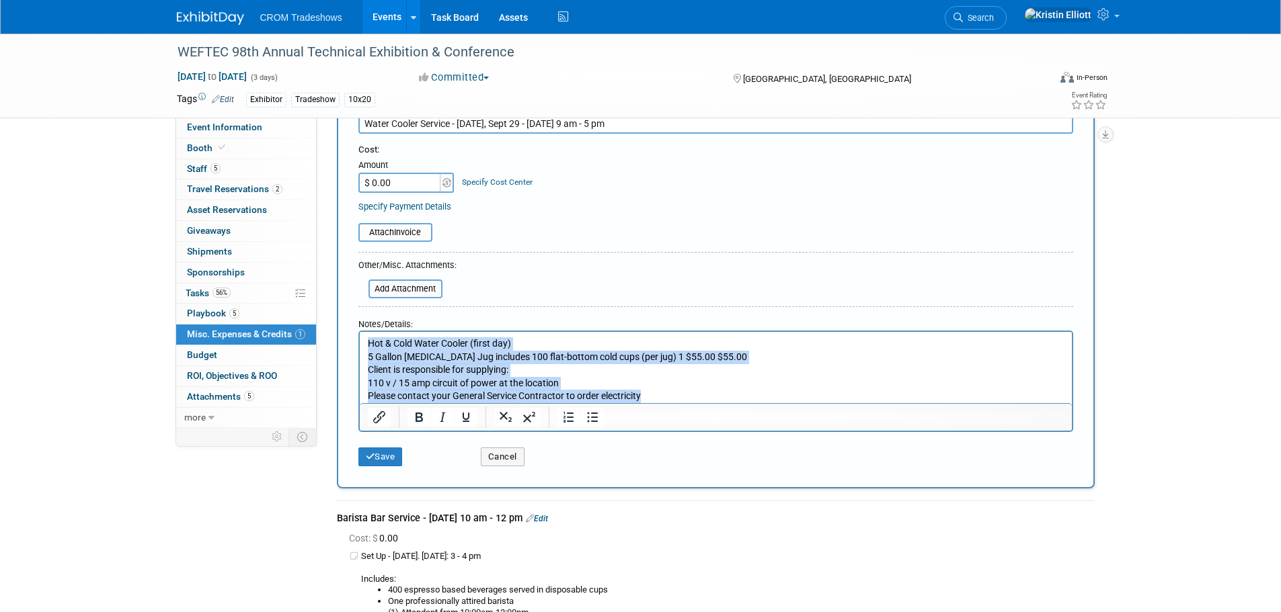
drag, startPoint x: 648, startPoint y: 399, endPoint x: 368, endPoint y: 338, distance: 286.8
click at [359, 335] on html "Hot & Cold Water Cooler (first day) 5 Gallon Purified Water Jug includes 100 fl…" at bounding box center [715, 367] width 712 height 71
click at [594, 415] on icon "Bullet list" at bounding box center [592, 418] width 11 height 10
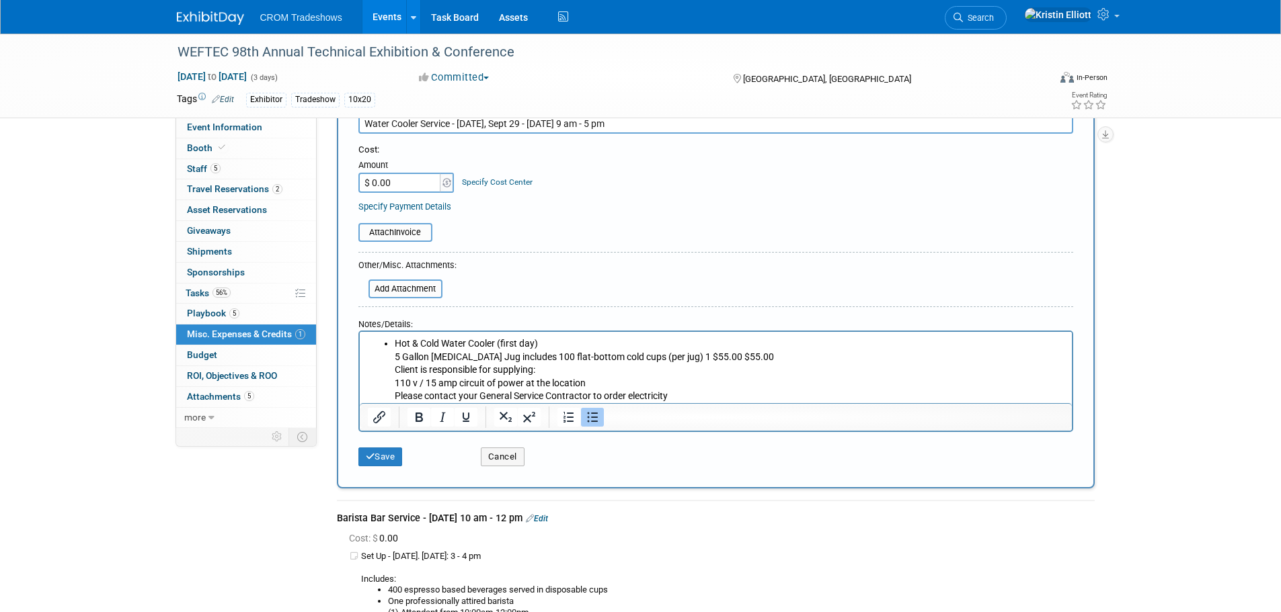
click at [388, 358] on ul "Hot & Cold Water Cooler (first day) 5 Gallon Purified Water Jug includes 100 fl…" at bounding box center [715, 371] width 697 height 66
click at [395, 370] on li "5 Gallon Purified Water Jug includes 100 flat-bottom cold cups (per jug) 1 $55.…" at bounding box center [729, 377] width 670 height 52
click at [394, 387] on li "Client is responsible for supplying: 110 v / 15 amp circuit of power at the loc…" at bounding box center [729, 384] width 670 height 40
click at [394, 399] on li "110 v / 15 amp circuit of power at the location Please contact your General Ser…" at bounding box center [729, 390] width 670 height 26
drag, startPoint x: 785, startPoint y: 360, endPoint x: 695, endPoint y: 356, distance: 90.2
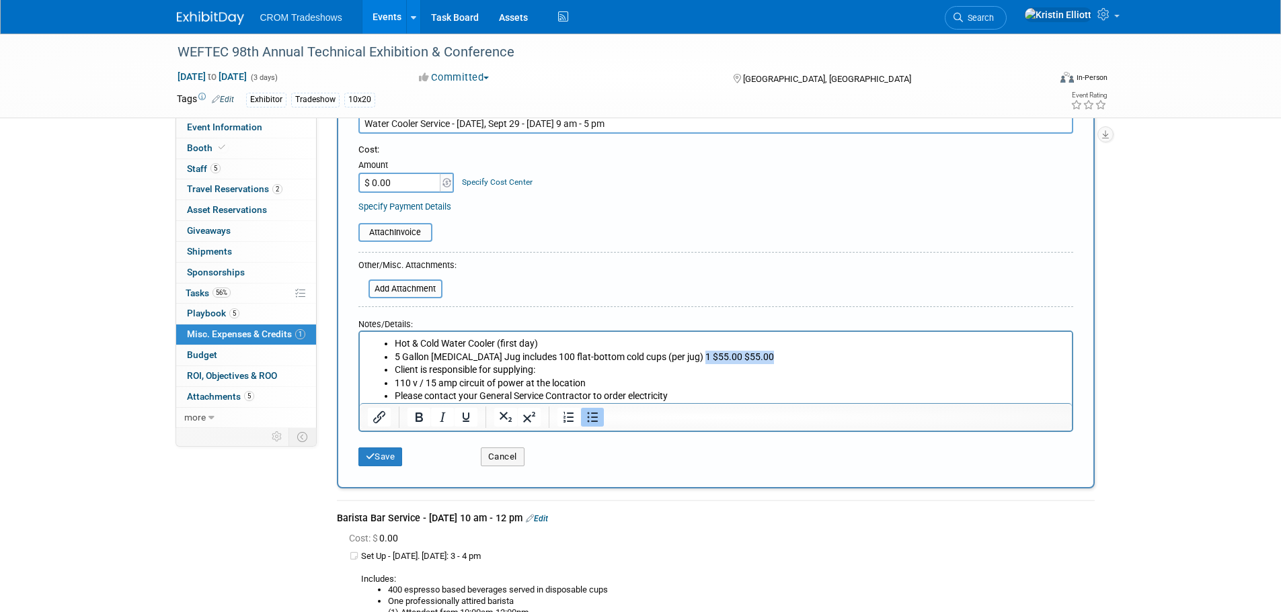
click at [695, 356] on li "5 Gallon Purified Water Jug includes 100 flat-bottom cold cups (per jug) 1 $55.…" at bounding box center [729, 357] width 670 height 13
click at [391, 382] on ul "Hot & Cold Water Cooler (first day) 5 Gallon Purified Water Jug includes 100 fl…" at bounding box center [715, 371] width 697 height 66
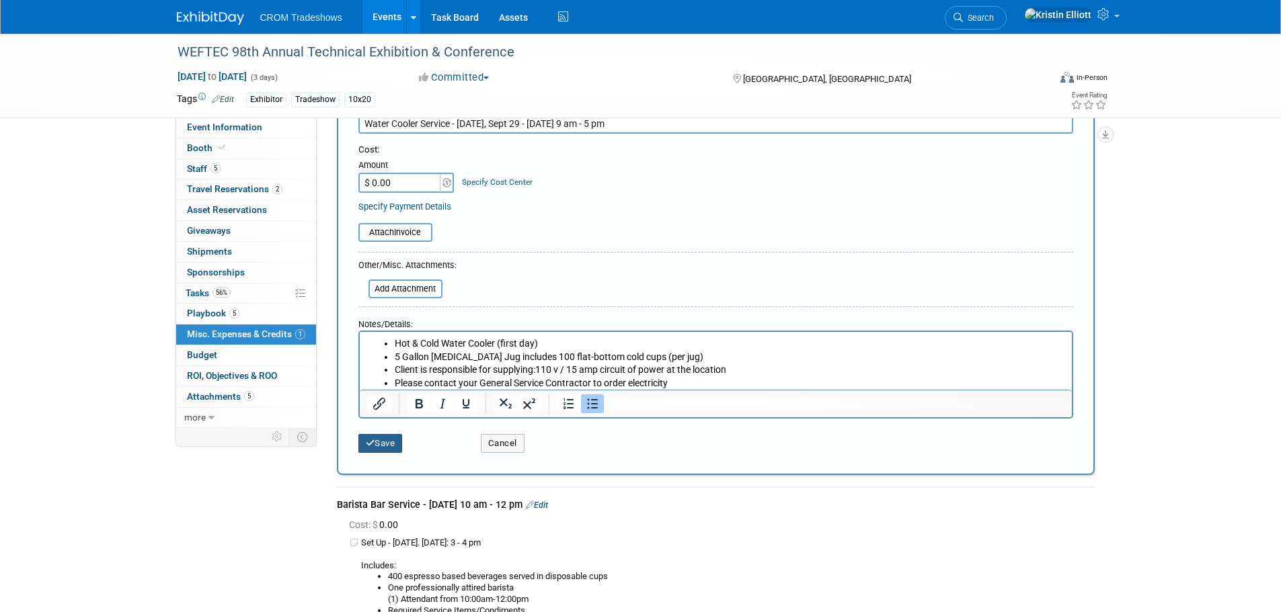
click at [391, 445] on button "Save" at bounding box center [380, 443] width 44 height 19
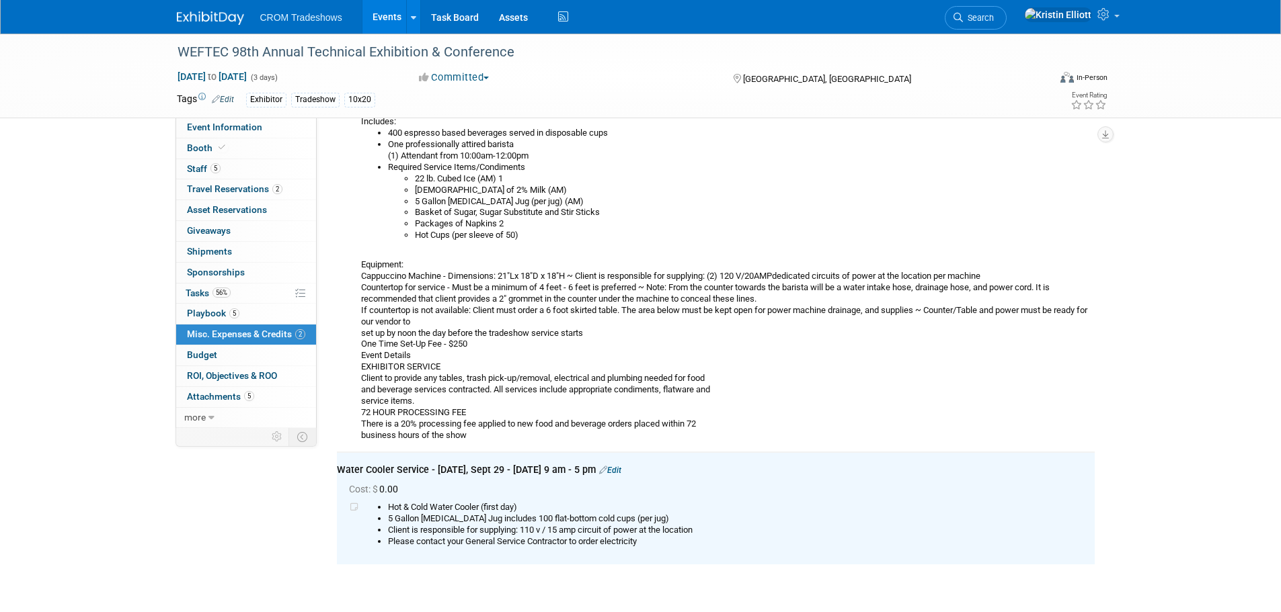
scroll to position [0, 0]
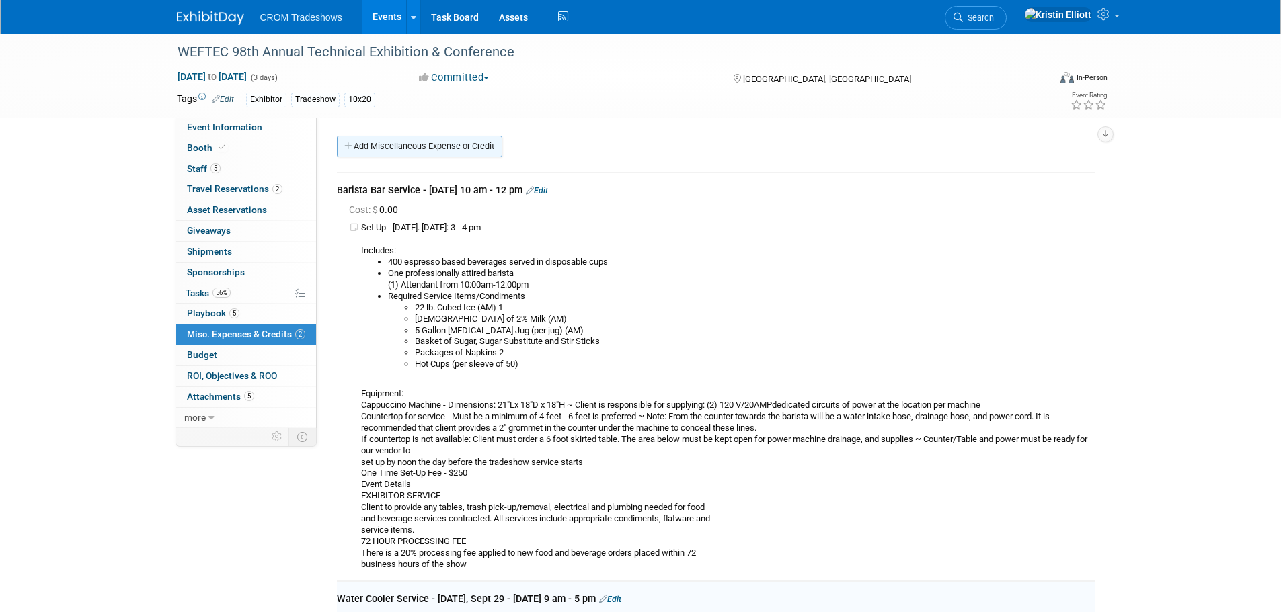
click at [443, 147] on link "Add Miscellaneous Expense or Credit" at bounding box center [419, 147] width 165 height 22
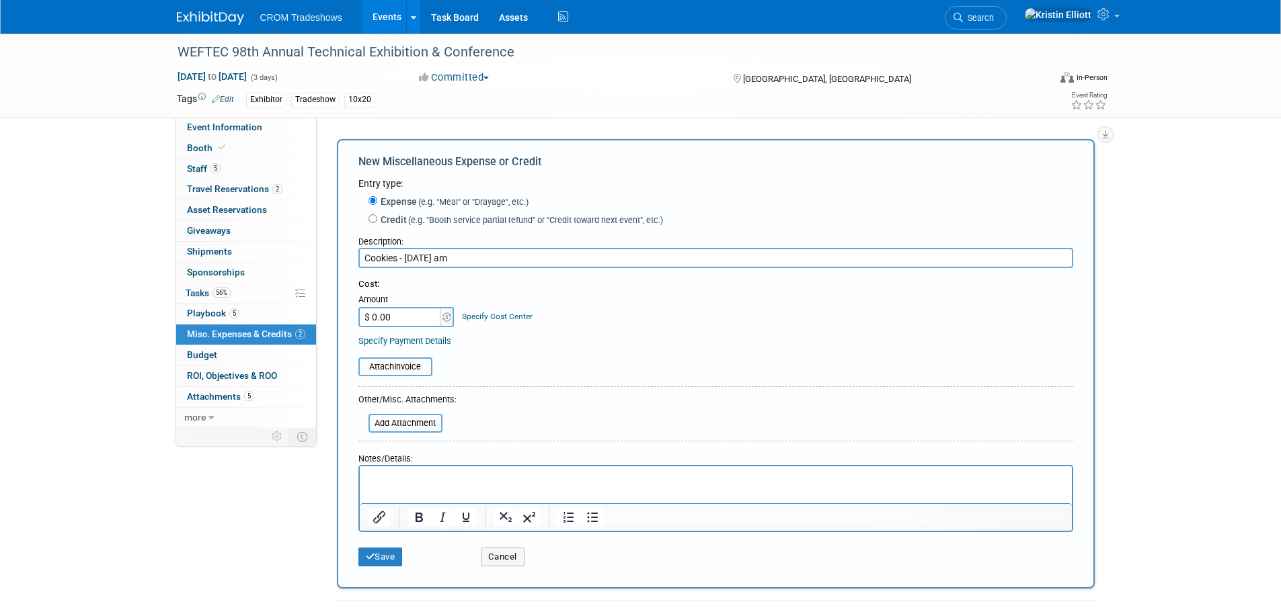
type input "Cookies - Tuesday, Sept 30 - 10 am"
click at [405, 323] on input "$ 0.00" at bounding box center [400, 317] width 84 height 20
type input "$ 834.22"
click at [431, 485] on html at bounding box center [715, 476] width 712 height 19
paste body "Rich Text Area. Press ALT-0 for help."
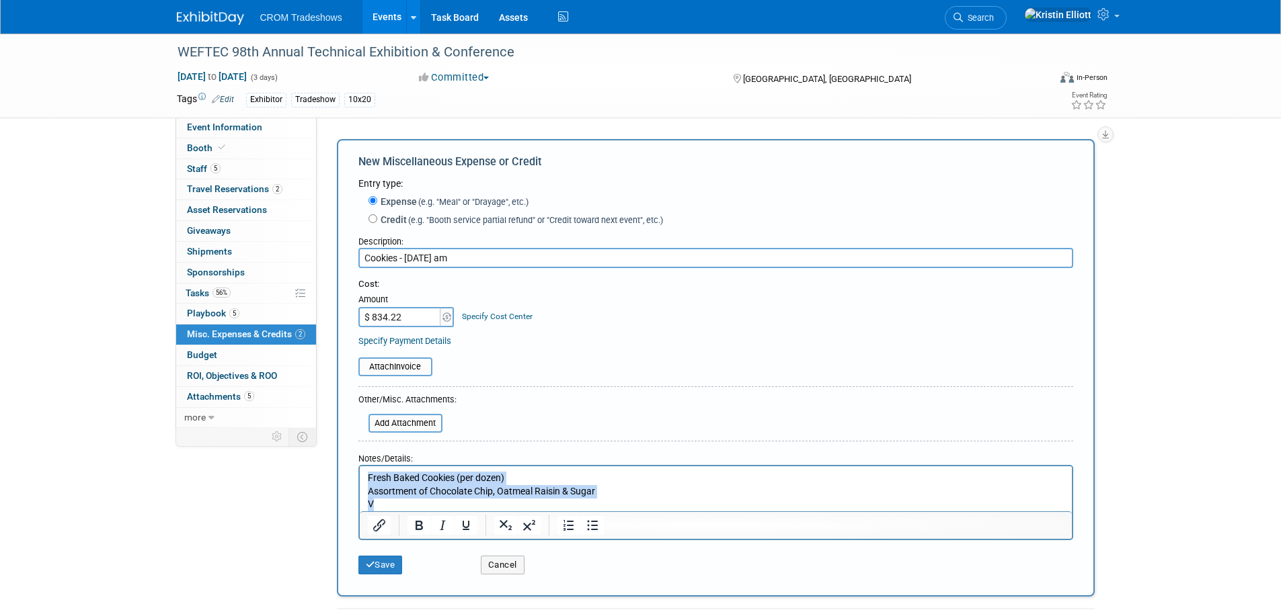
drag, startPoint x: 395, startPoint y: 504, endPoint x: 350, endPoint y: 470, distance: 56.6
click at [359, 470] on html "Fresh Baked Cookies (per dozen) Assortment of Chocolate Chip, Oatmeal Raisin & …" at bounding box center [715, 489] width 712 height 45
click at [585, 530] on icon "Bullet list" at bounding box center [592, 526] width 16 height 16
click at [390, 498] on ul "Fresh Baked Cookies (per dozen) Assortment of Chocolate Chip, Oatmeal Raisin & …" at bounding box center [715, 492] width 697 height 40
click at [449, 508] on li "Assortment of Chocolate Chip, Oatmeal Raisin & Sugar V" at bounding box center [742, 498] width 643 height 26
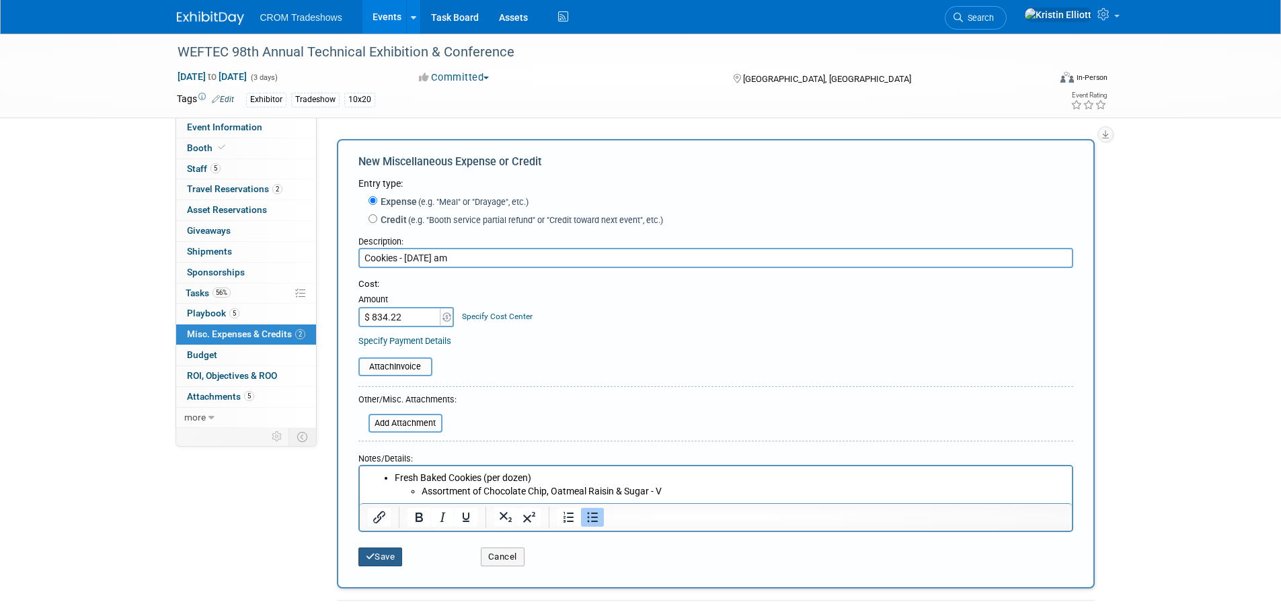
click at [391, 560] on button "Save" at bounding box center [380, 557] width 44 height 19
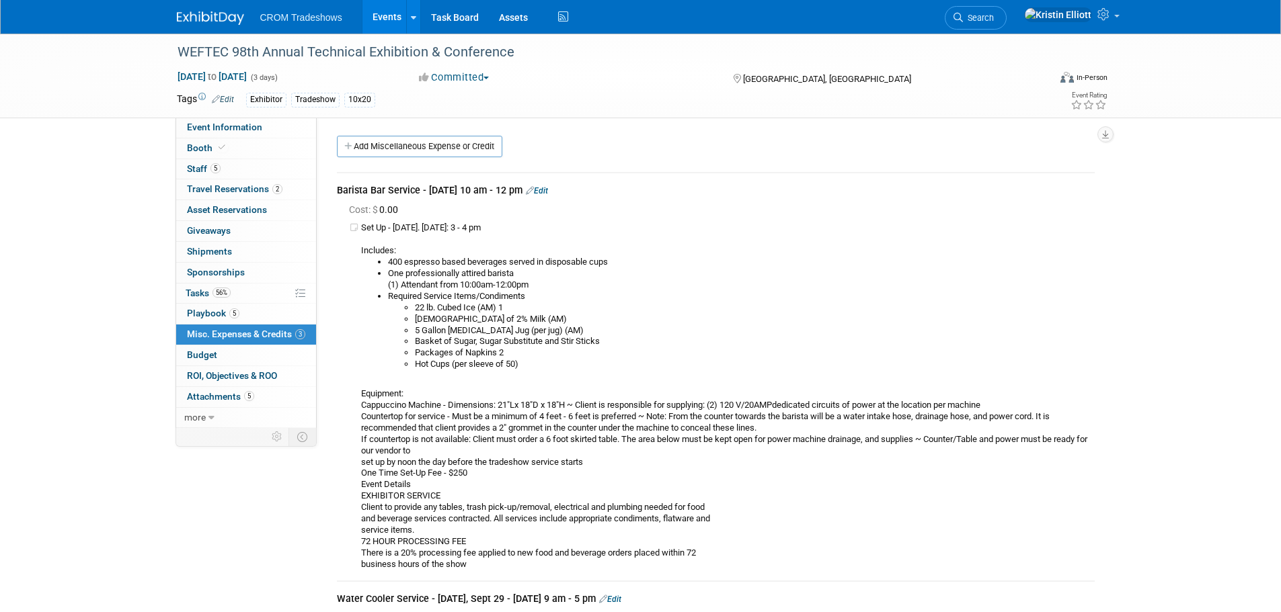
drag, startPoint x: 416, startPoint y: 191, endPoint x: 333, endPoint y: 196, distance: 83.5
click at [333, 196] on div "Barista Bar Service - Monday, Sept 29 - 10 am - 12 pm Edit Cost: $ 0.00 Include…" at bounding box center [716, 473] width 778 height 625
copy div "Barista Bar Service"
drag, startPoint x: 491, startPoint y: 227, endPoint x: 362, endPoint y: 233, distance: 129.2
click at [362, 233] on td "Set Up - Sunday. Sept 28: 3 - 4 pm Includes: 400 espresso based beverages serve…" at bounding box center [728, 397] width 734 height 348
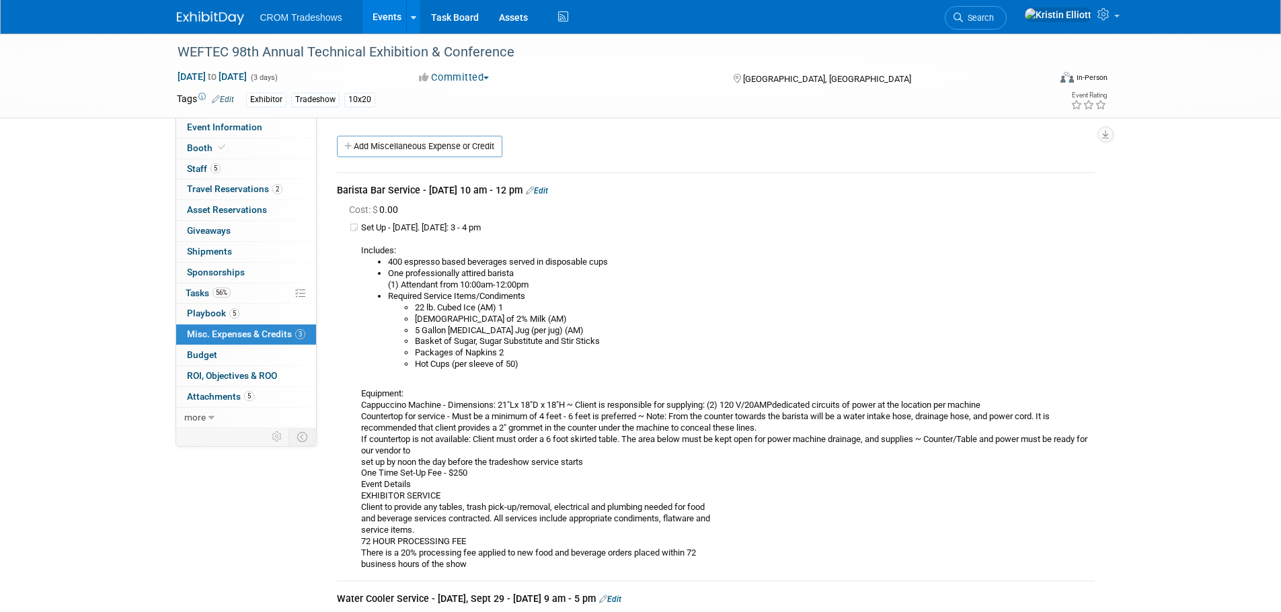
copy td "Set Up - Sunday. Sept 28: 3 - 4 pm"
drag, startPoint x: 500, startPoint y: 378, endPoint x: 508, endPoint y: 368, distance: 12.5
click at [501, 377] on td "Set Up - Sunday. Sept 28: 3 - 4 pm Includes: 400 espresso based beverages serve…" at bounding box center [728, 397] width 734 height 348
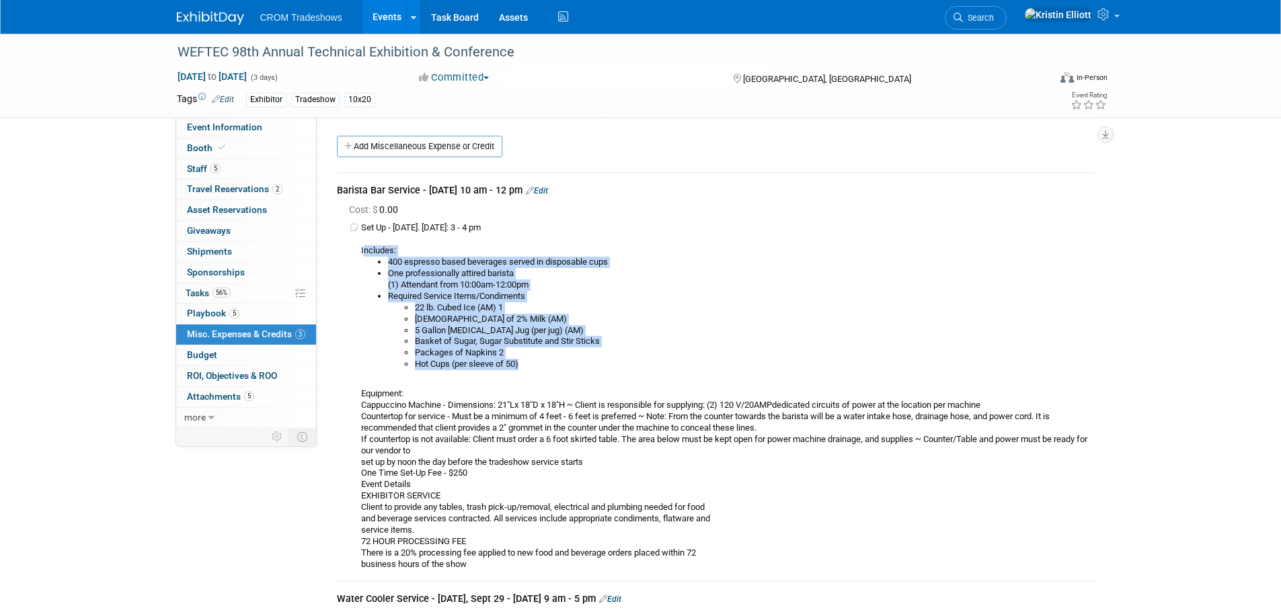
drag, startPoint x: 521, startPoint y: 364, endPoint x: 362, endPoint y: 256, distance: 191.7
click at [362, 256] on td "Set Up - Sunday. Sept 28: 3 - 4 pm Includes: 400 espresso based beverages serve…" at bounding box center [728, 397] width 734 height 348
drag, startPoint x: 360, startPoint y: 250, endPoint x: 524, endPoint y: 368, distance: 201.3
click at [524, 368] on td "Set Up - Sunday. Sept 28: 3 - 4 pm Includes: 400 espresso based beverages serve…" at bounding box center [728, 397] width 734 height 348
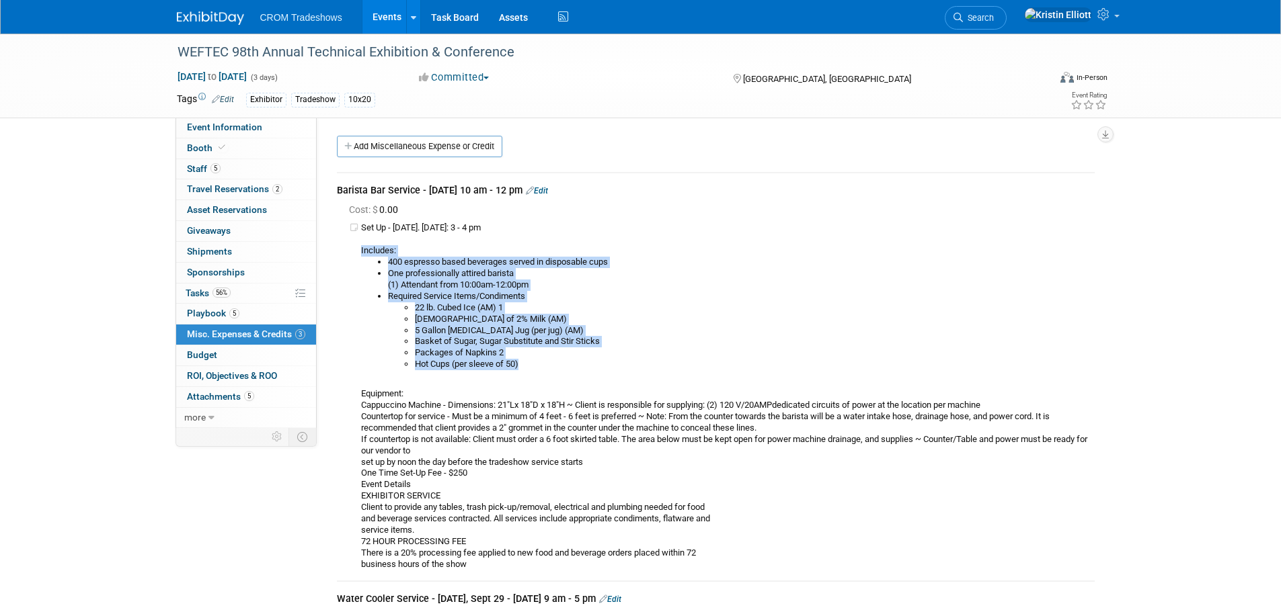
copy td "Includes: 400 espresso based beverages served in disposable cups One profession…"
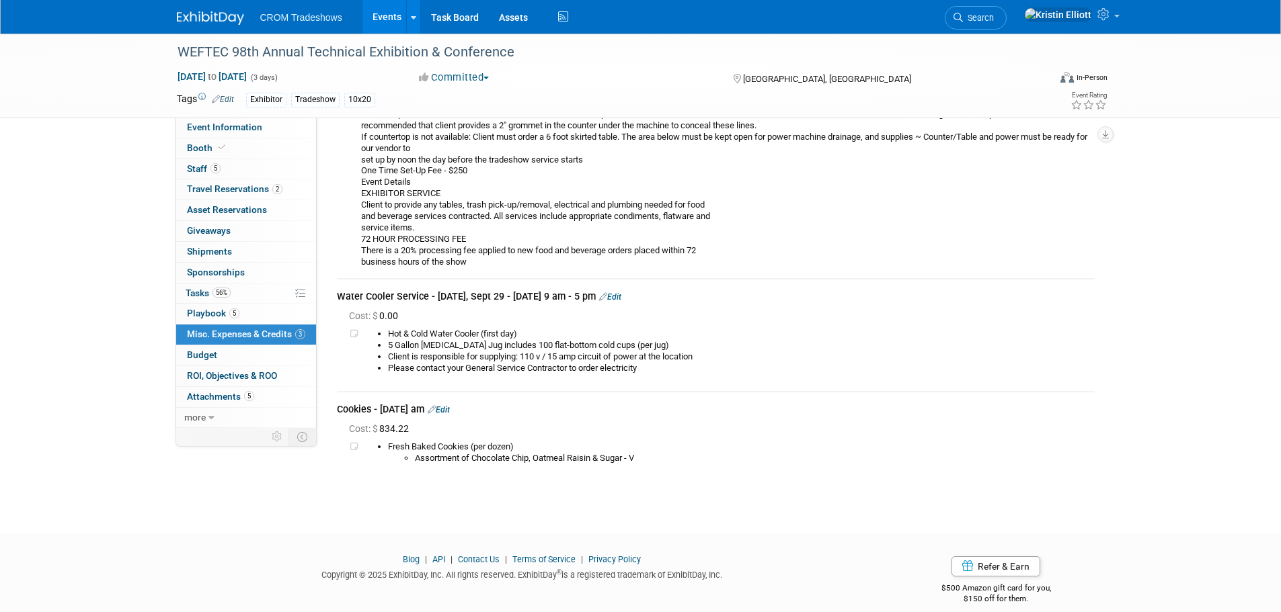
scroll to position [318, 0]
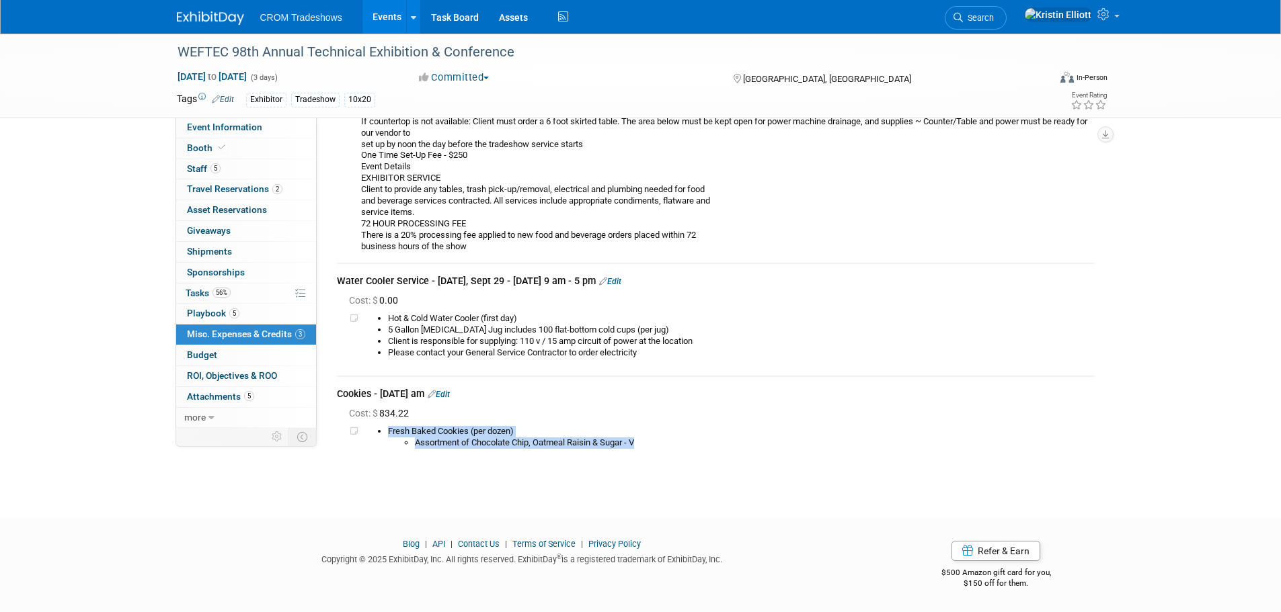
drag, startPoint x: 646, startPoint y: 438, endPoint x: 413, endPoint y: 416, distance: 234.3
click at [413, 416] on div "Cost: $ 834.22 Fresh Baked Cookies (per dozen)" at bounding box center [716, 429] width 758 height 52
copy div "Fresh Baked Cookies (per dozen) Assortment of Chocolate Chip, Oatmeal Raisin & …"
click at [492, 415] on div "Cost: $ 834.22" at bounding box center [722, 413] width 746 height 13
click at [450, 395] on link "Edit" at bounding box center [439, 394] width 22 height 9
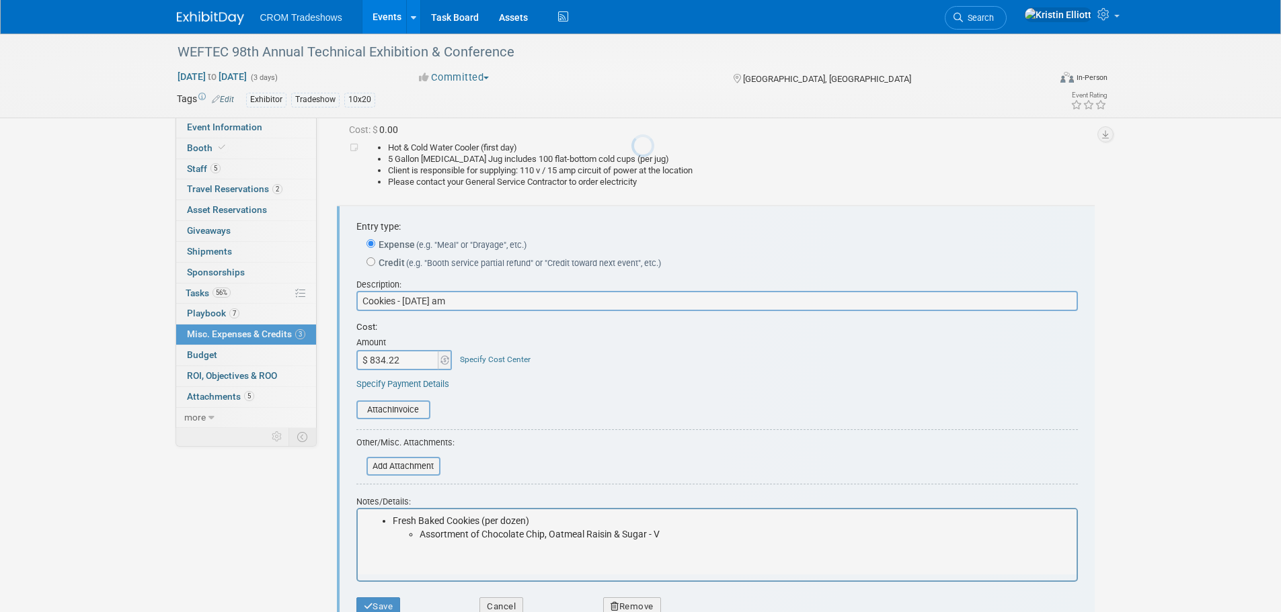
scroll to position [0, 0]
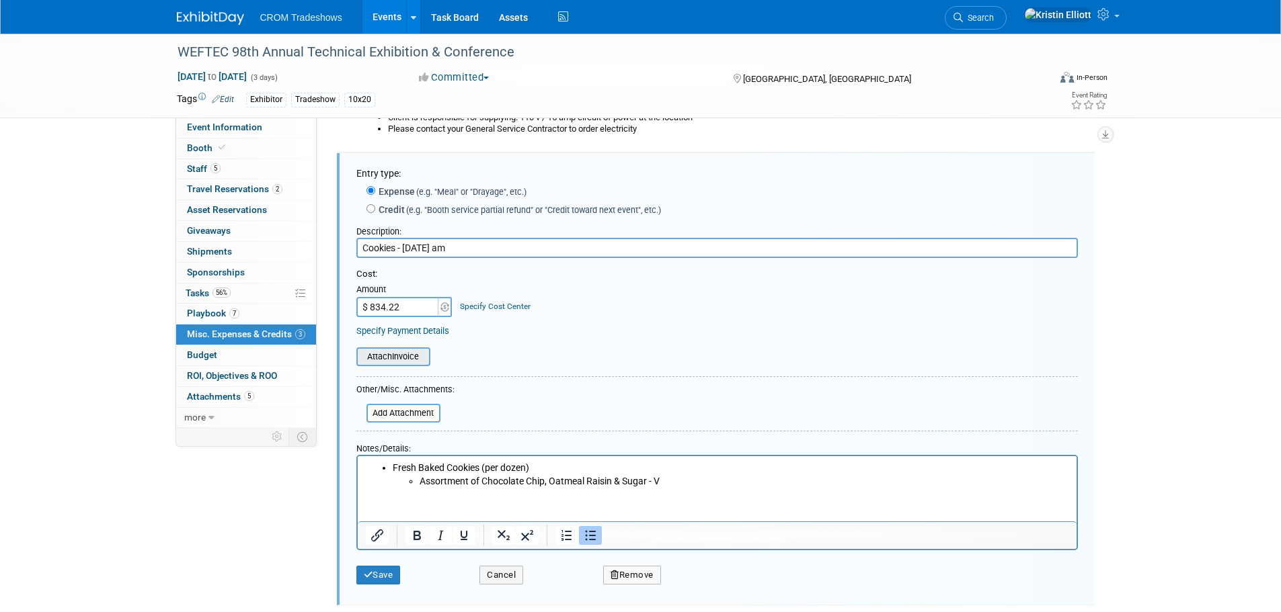
click at [408, 362] on input "file" at bounding box center [349, 357] width 160 height 16
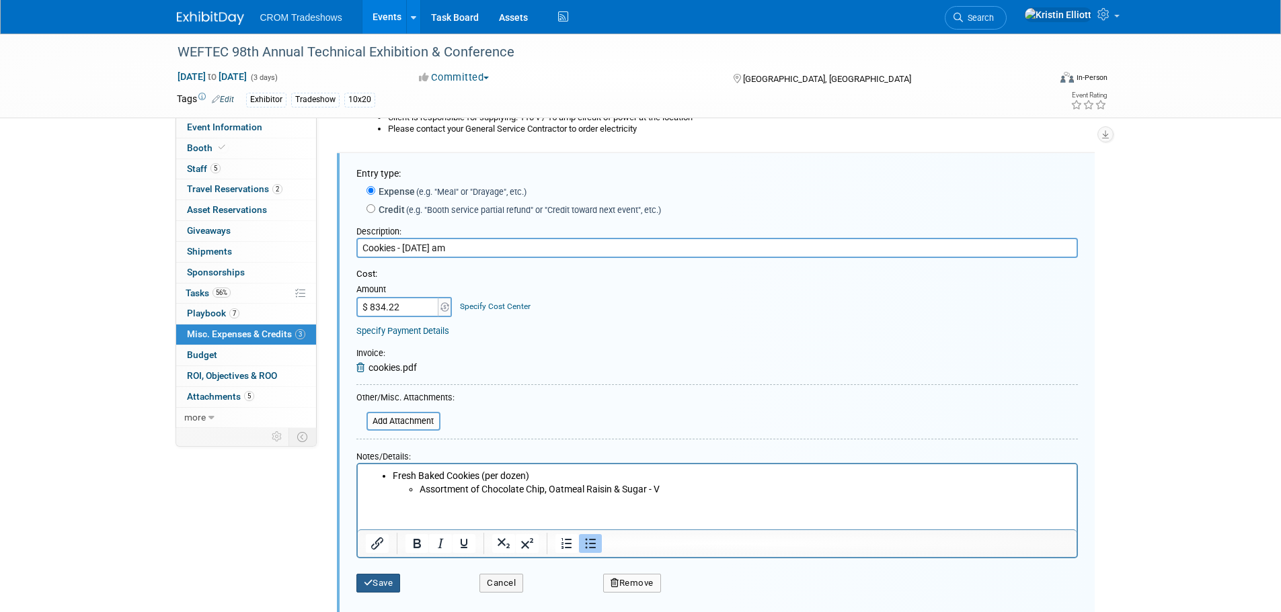
click at [373, 585] on button "Save" at bounding box center [378, 583] width 44 height 19
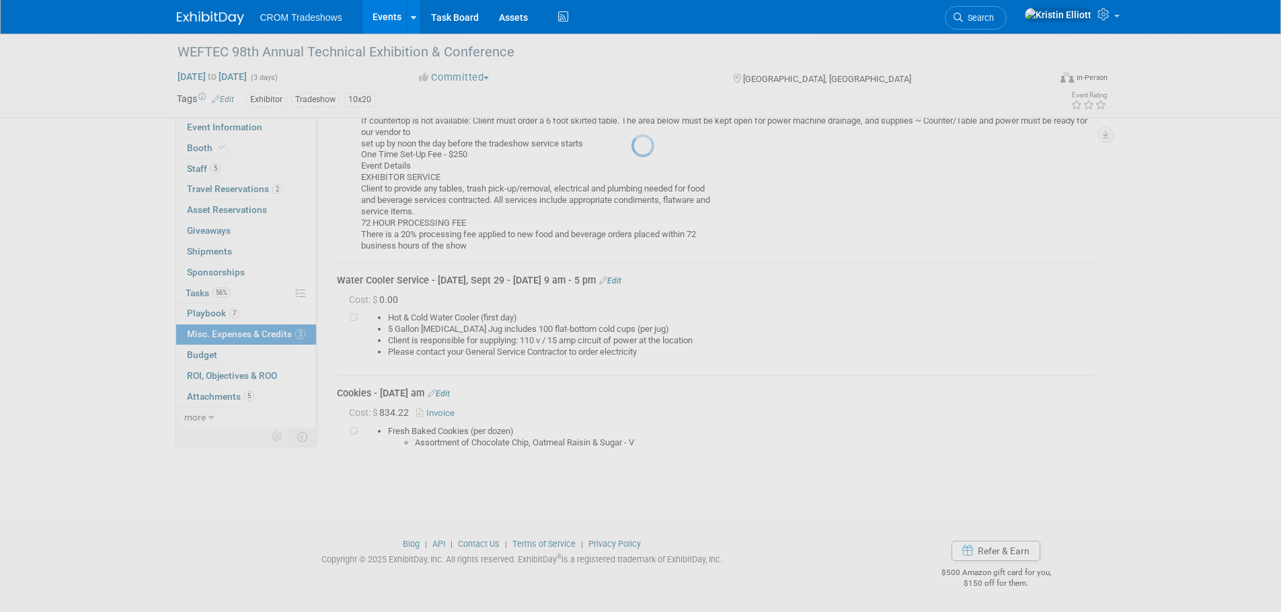
scroll to position [318, 0]
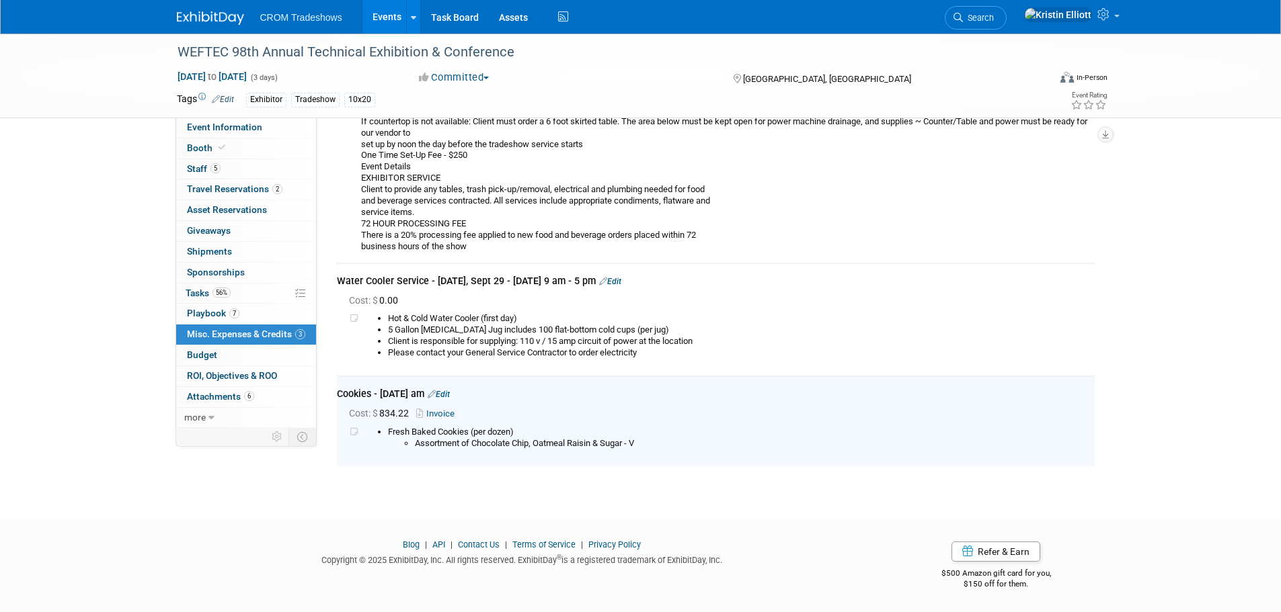
click at [444, 413] on link "Invoice" at bounding box center [438, 414] width 44 height 10
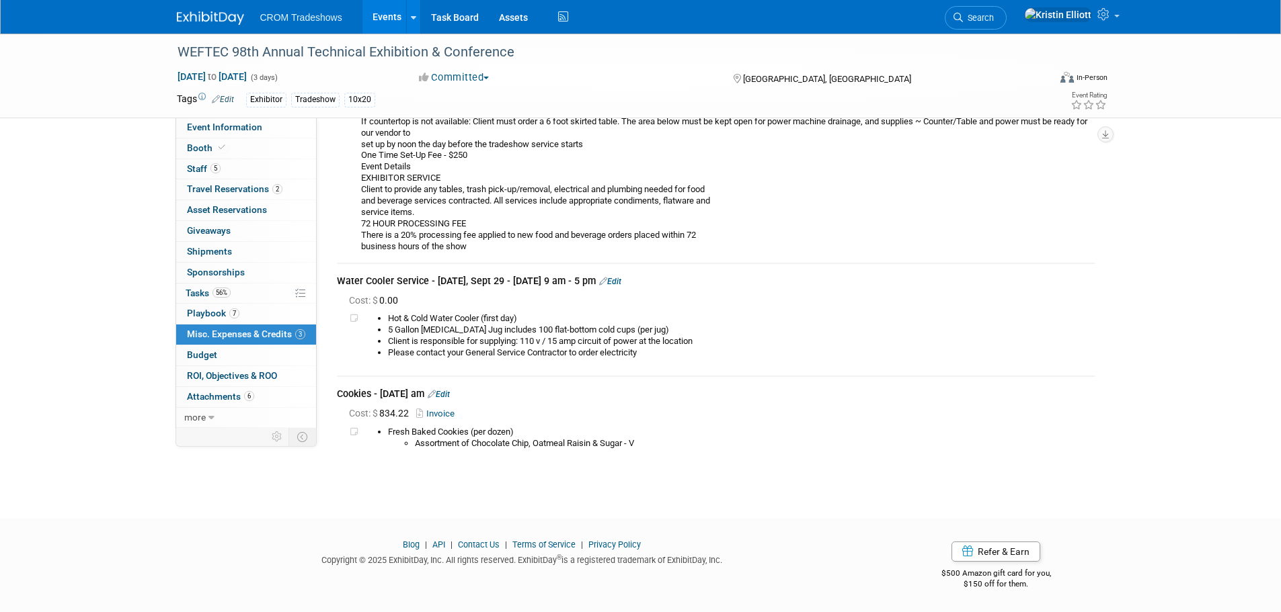
scroll to position [49, 0]
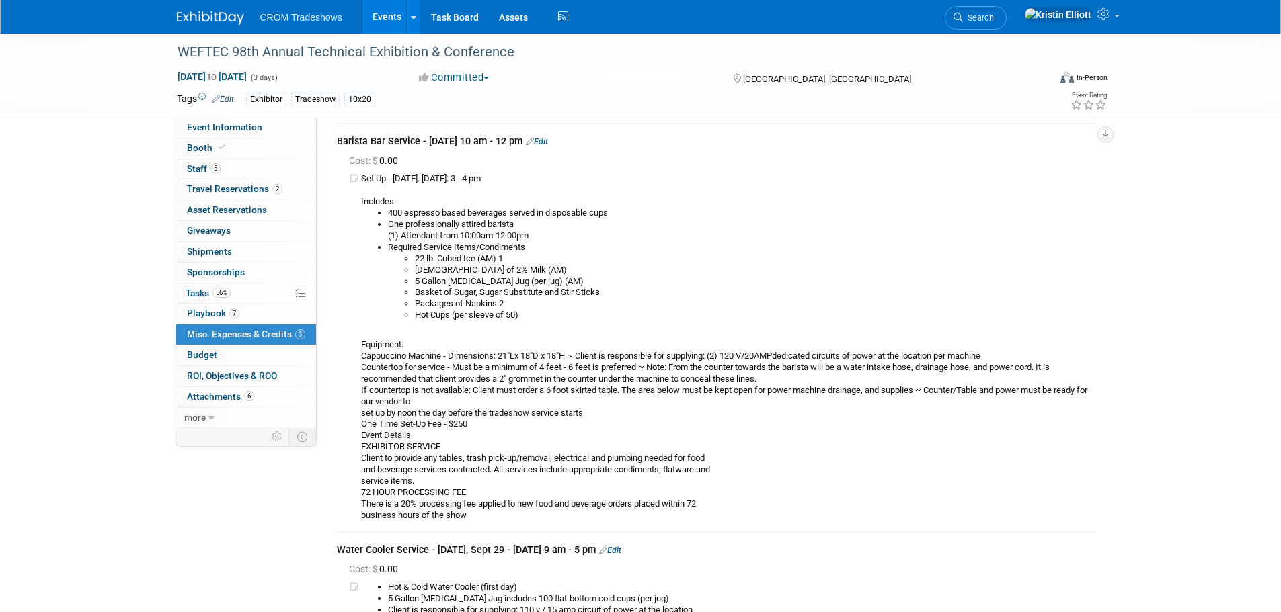
click at [548, 143] on link "Edit" at bounding box center [537, 141] width 22 height 9
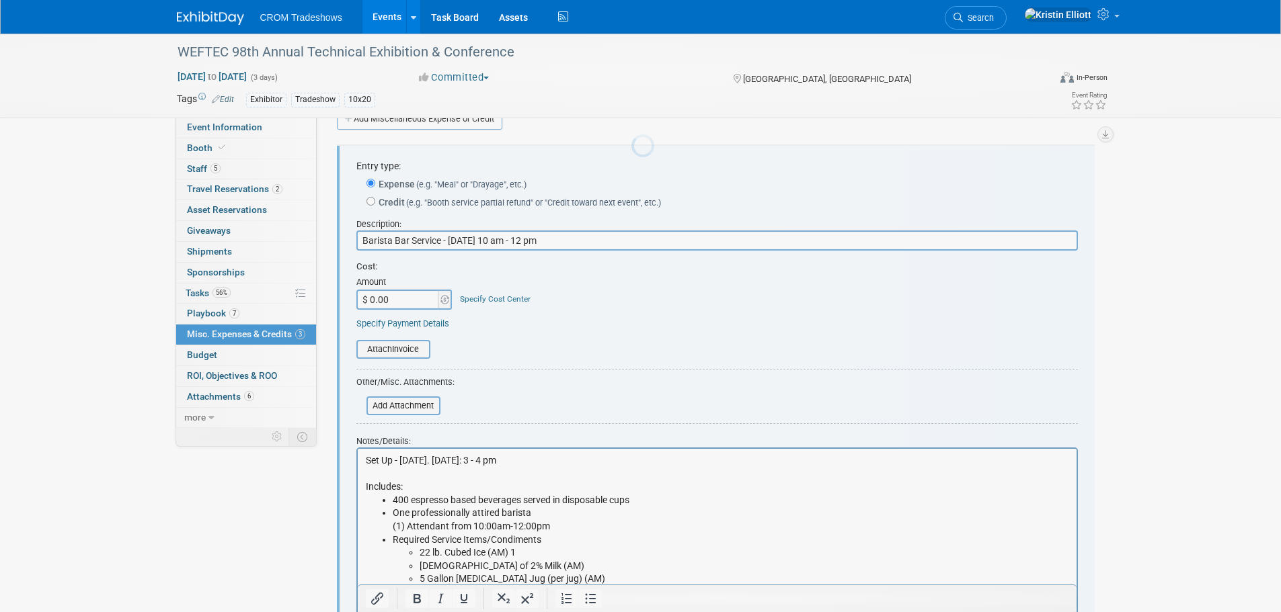
scroll to position [20, 0]
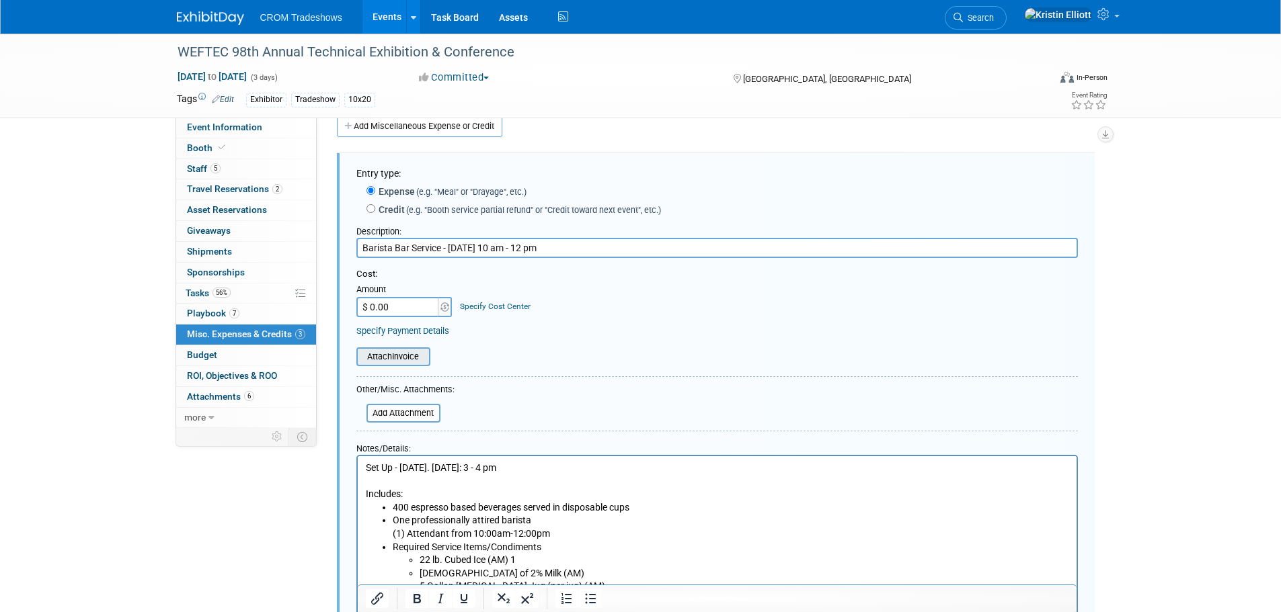
click at [403, 362] on input "file" at bounding box center [349, 357] width 160 height 16
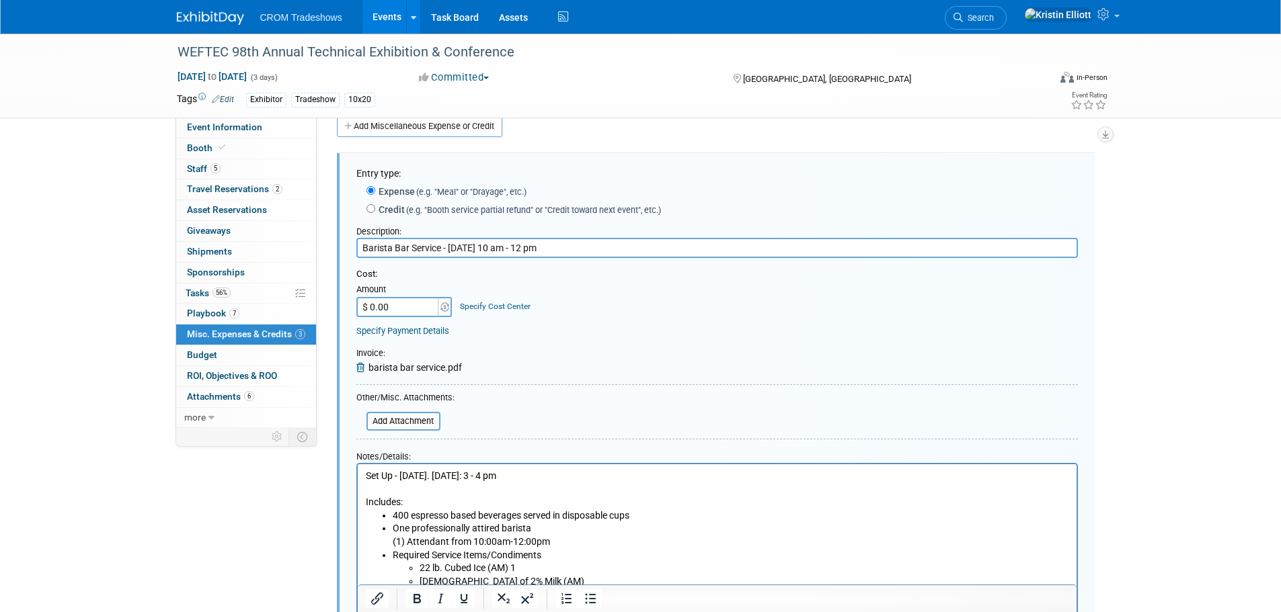
click at [378, 303] on input "$ 0.00" at bounding box center [398, 307] width 84 height 20
type input "$ 1,641.07"
click at [586, 324] on div "Cost: Amount $ 1,641.07 Specify Cost Center Cost Center -- Not Specified --" at bounding box center [716, 302] width 721 height 69
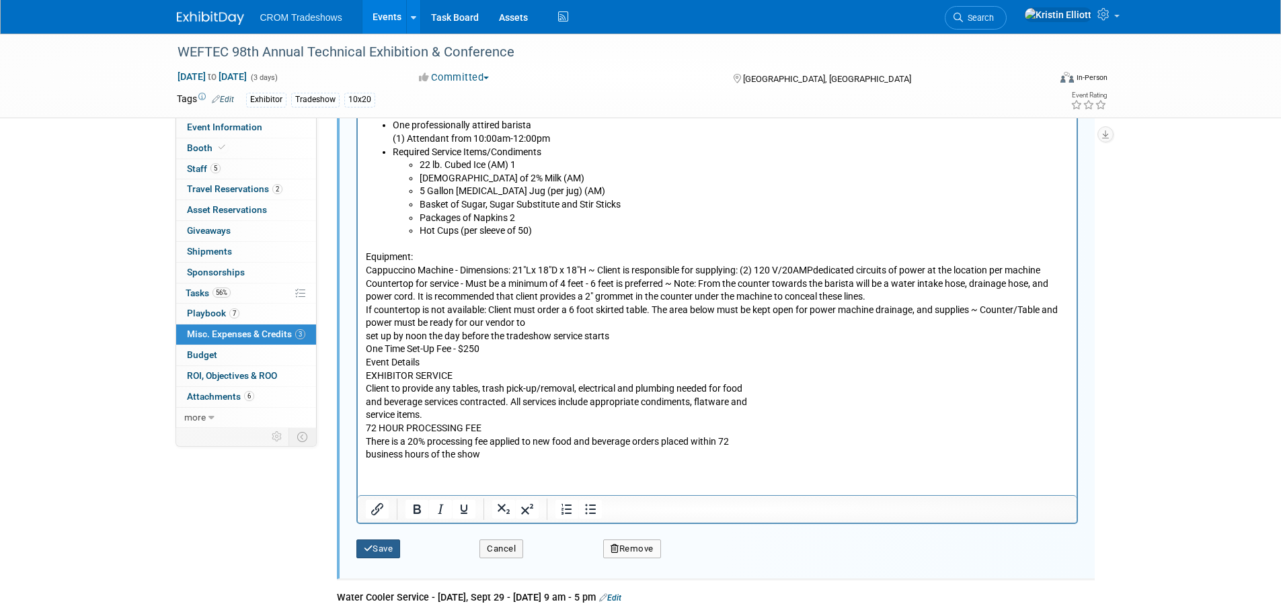
click at [388, 553] on button "Save" at bounding box center [378, 549] width 44 height 19
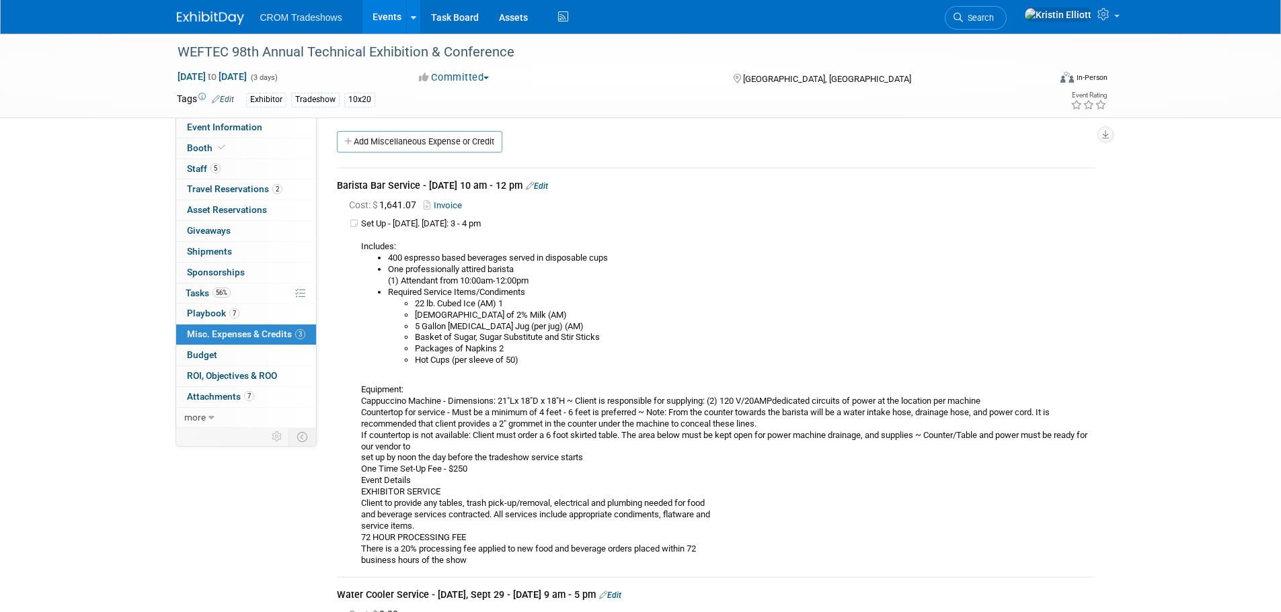
scroll to position [0, 0]
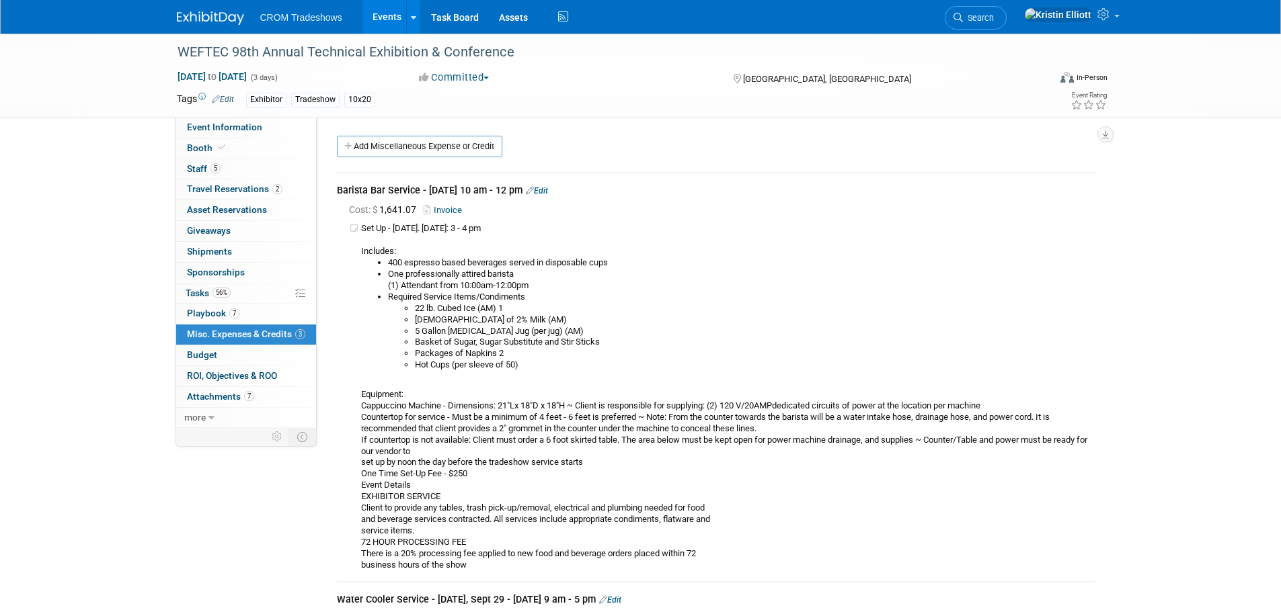
click at [456, 150] on link "Add Miscellaneous Expense or Credit" at bounding box center [419, 147] width 165 height 22
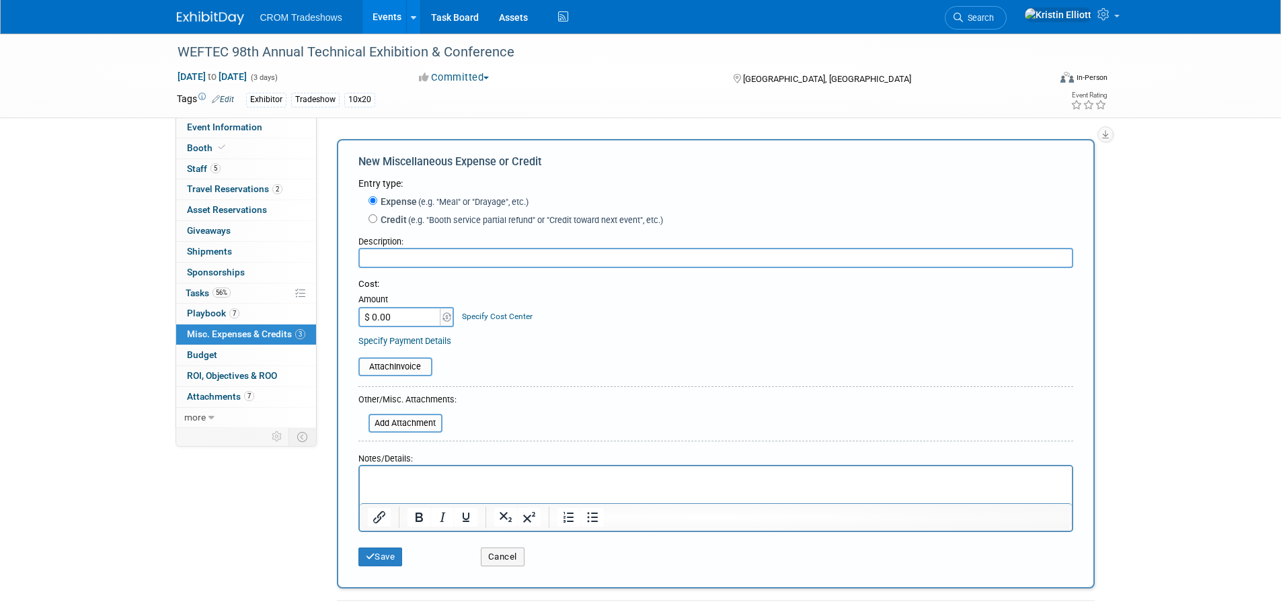
click at [490, 264] on input "text" at bounding box center [715, 258] width 715 height 20
type input "Pen/Pencil SWAG Set w/ IWS"
click at [390, 555] on button "Save" at bounding box center [380, 557] width 44 height 19
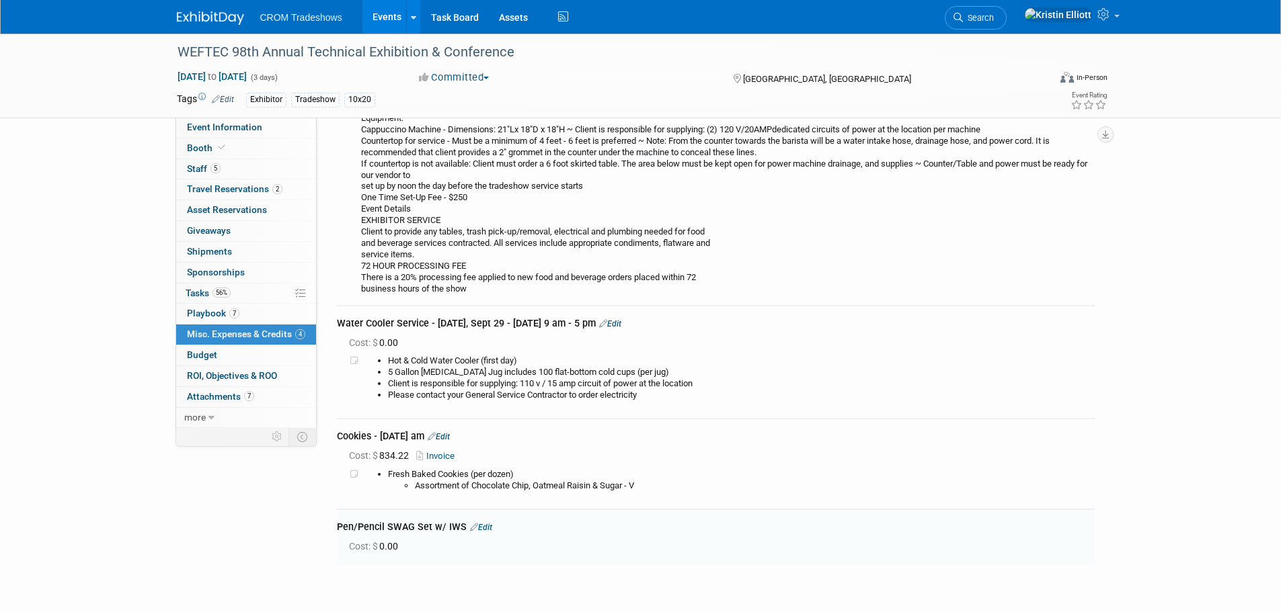
scroll to position [374, 0]
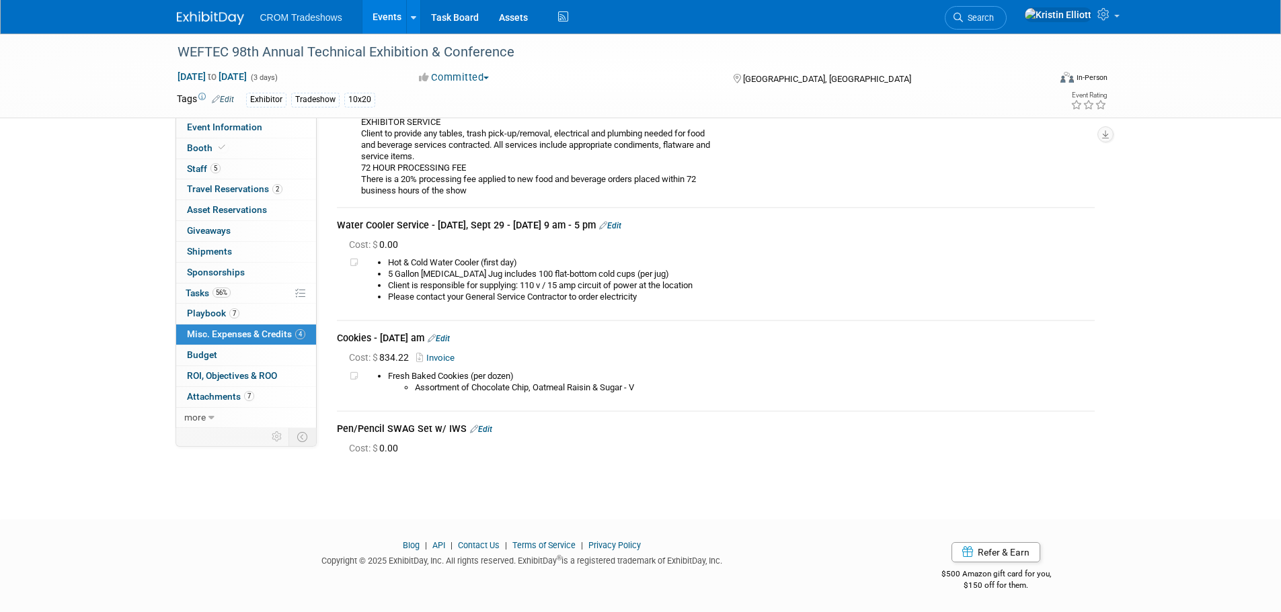
click at [621, 226] on link "Edit" at bounding box center [610, 225] width 22 height 9
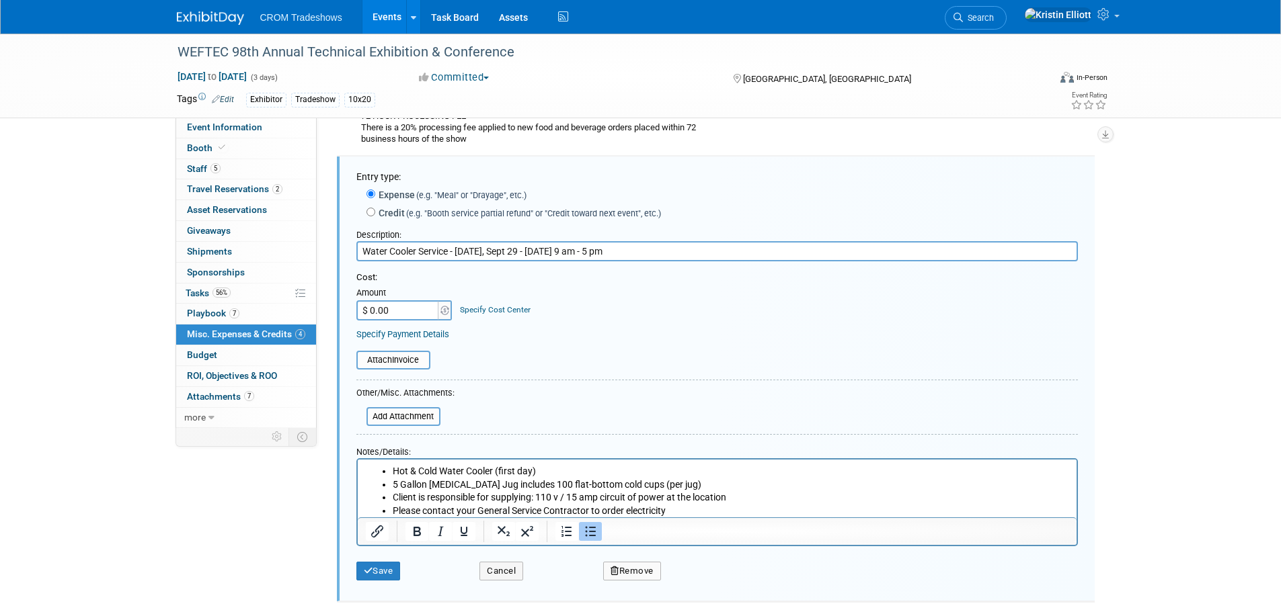
scroll to position [429, 0]
click at [398, 314] on input "$ 0.00" at bounding box center [398, 308] width 84 height 20
type input "$ 314.05"
click at [399, 354] on input "file" at bounding box center [349, 358] width 160 height 16
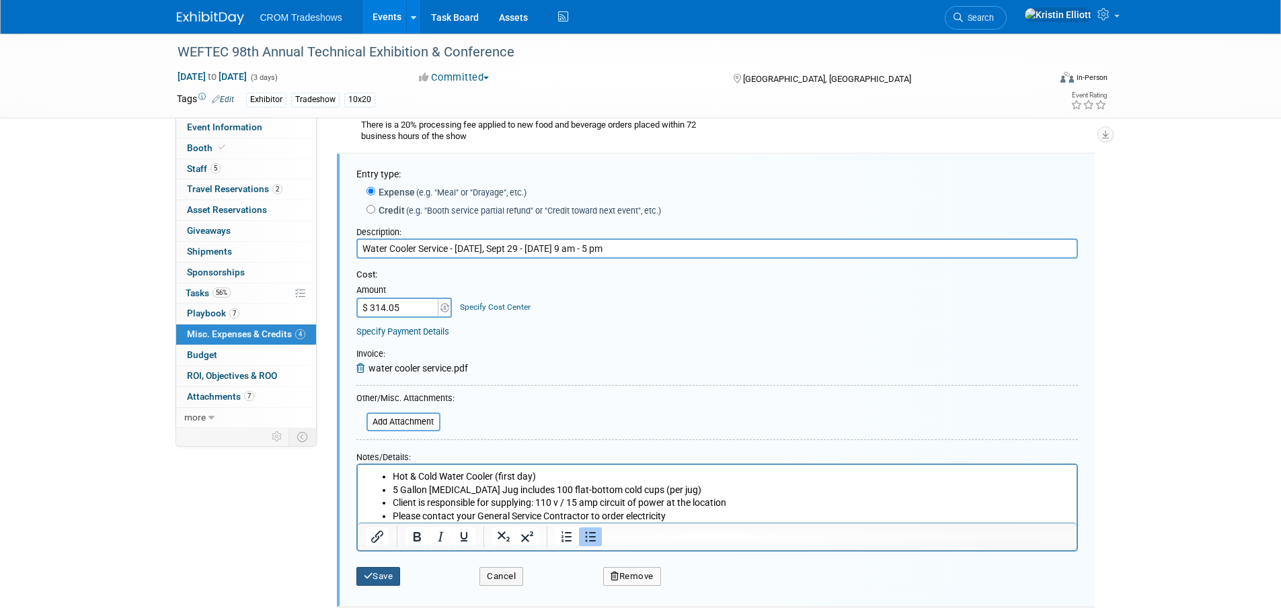
click at [386, 571] on button "Save" at bounding box center [378, 576] width 44 height 19
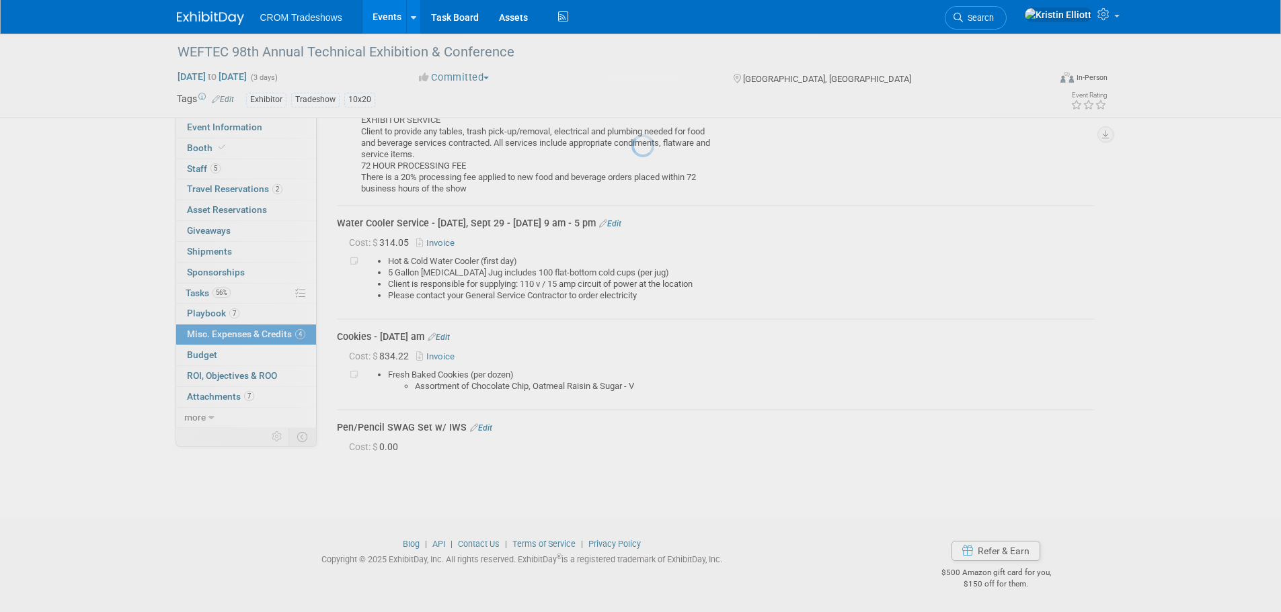
scroll to position [374, 0]
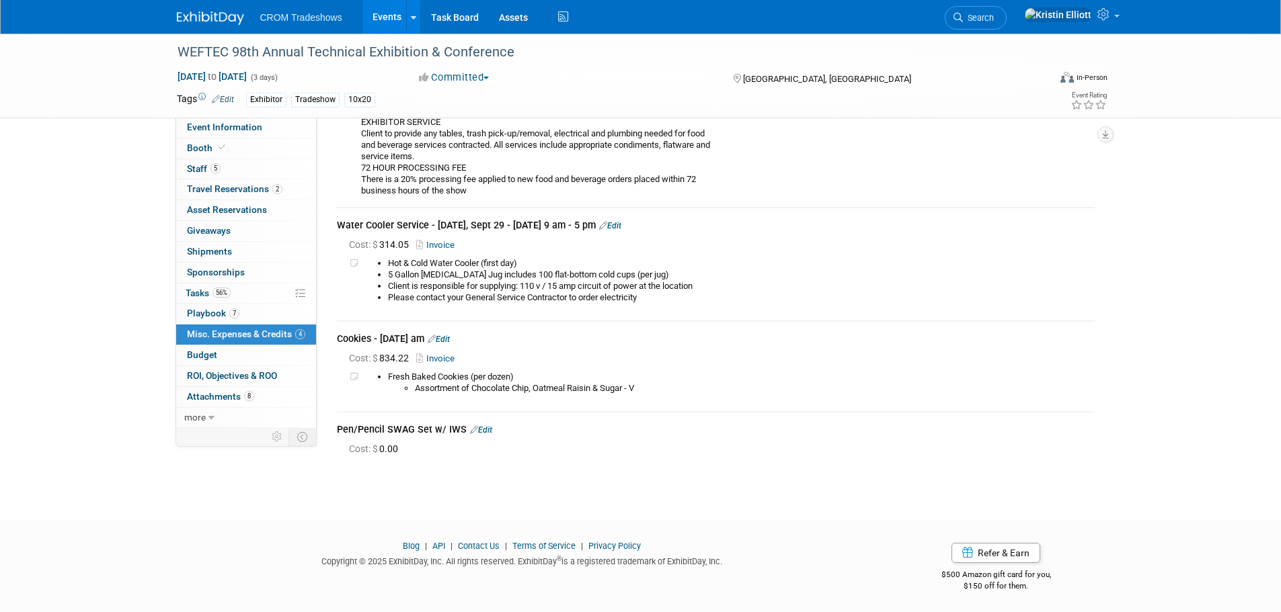
click at [738, 428] on div "Pen/Pencil SWAG Set w/ IWS Edit" at bounding box center [716, 431] width 758 height 16
drag, startPoint x: 485, startPoint y: 432, endPoint x: 485, endPoint y: 442, distance: 10.8
click at [485, 432] on link "Edit" at bounding box center [481, 430] width 22 height 9
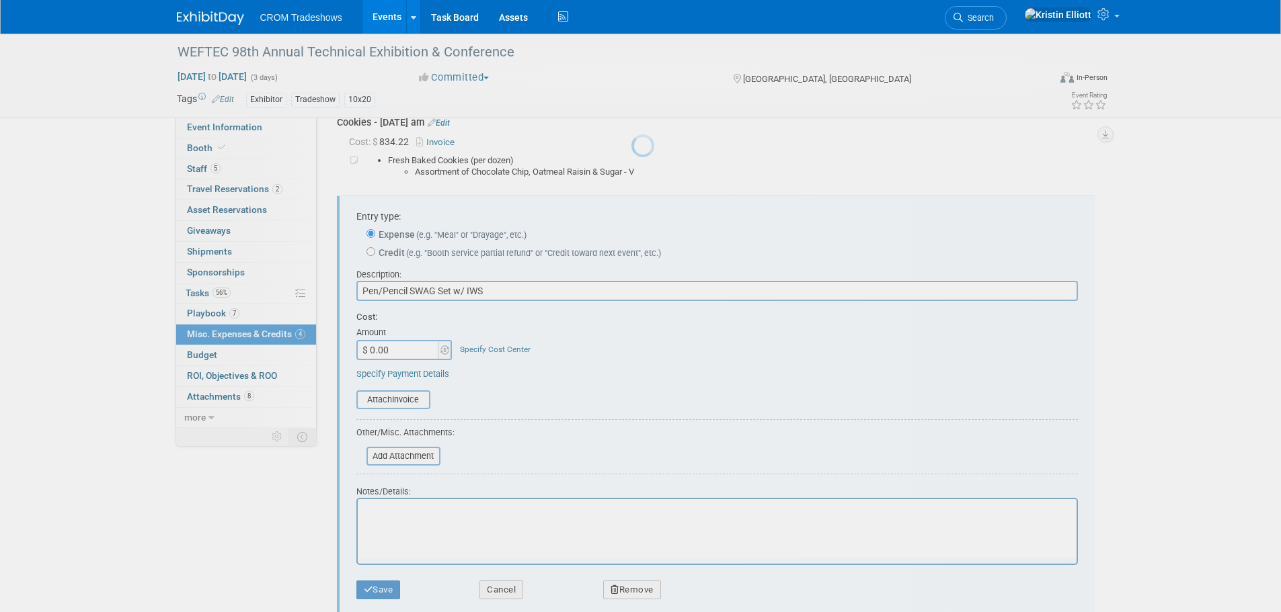
scroll to position [632, 0]
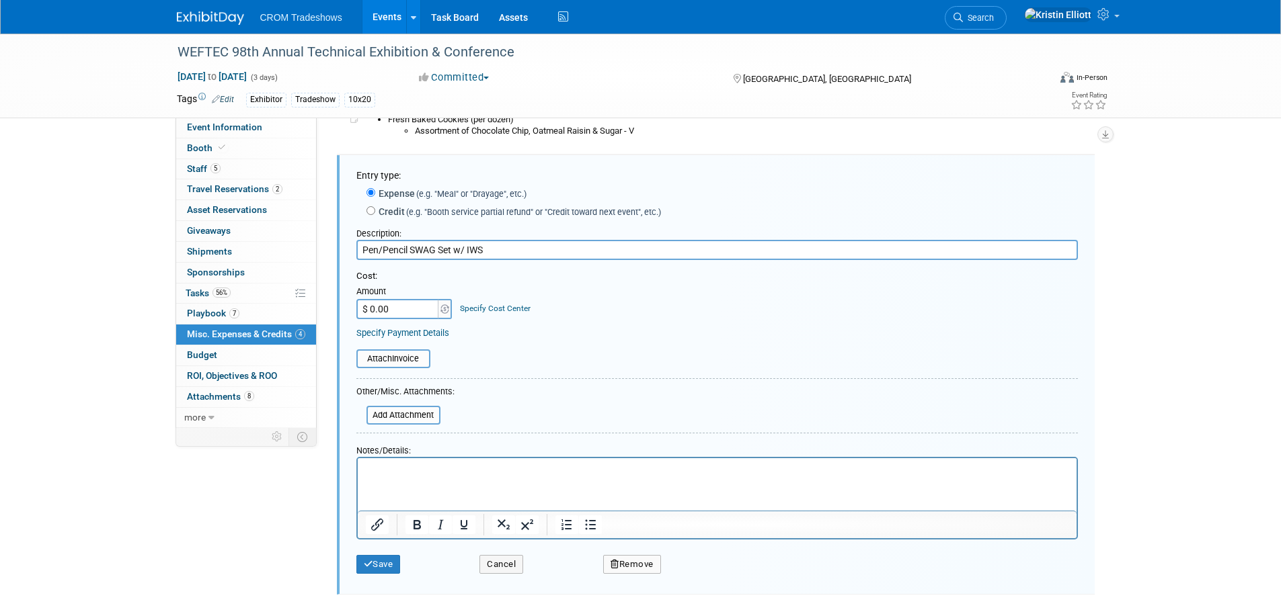
click at [442, 476] on p "Rich Text Area. Press ALT-0 for help." at bounding box center [716, 470] width 703 height 13
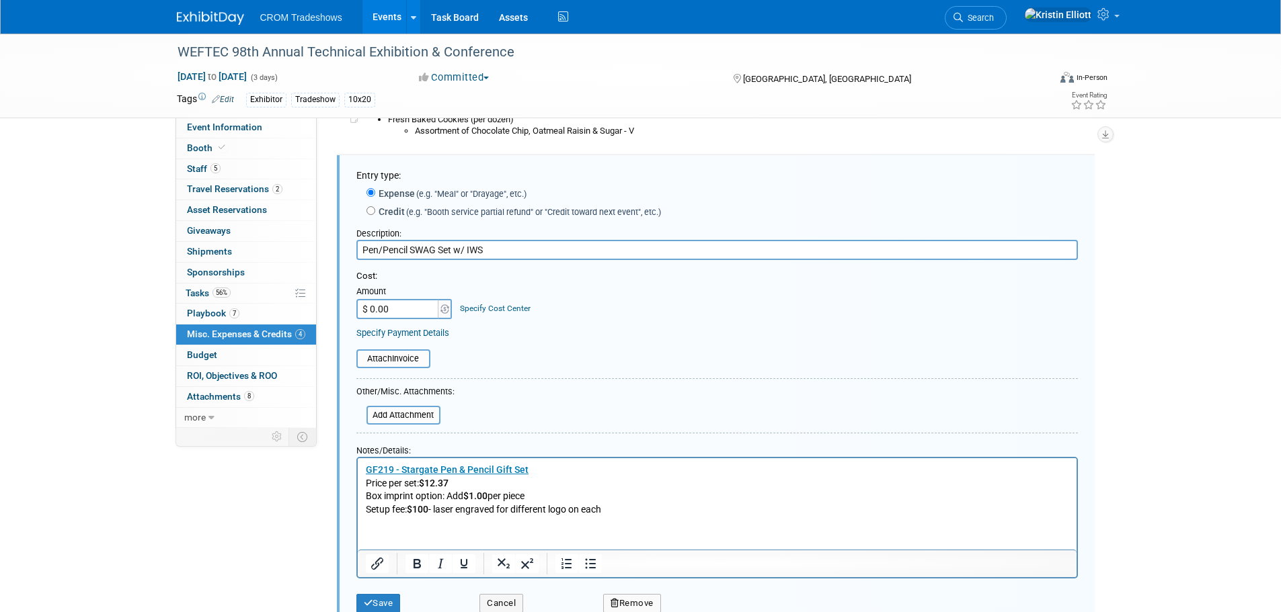
click at [627, 509] on p "﻿ GF219 - Stargate Pen & Pencil Gift Set Price per set: $12.37 Box imprint opti…" at bounding box center [716, 490] width 703 height 52
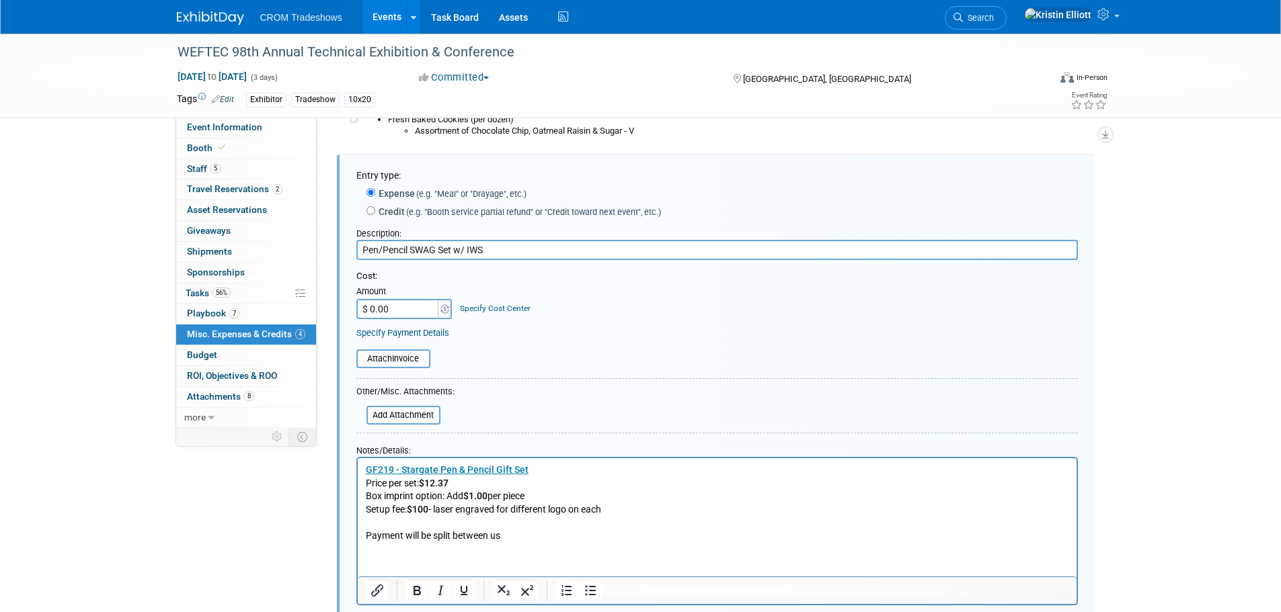
scroll to position [826, 0]
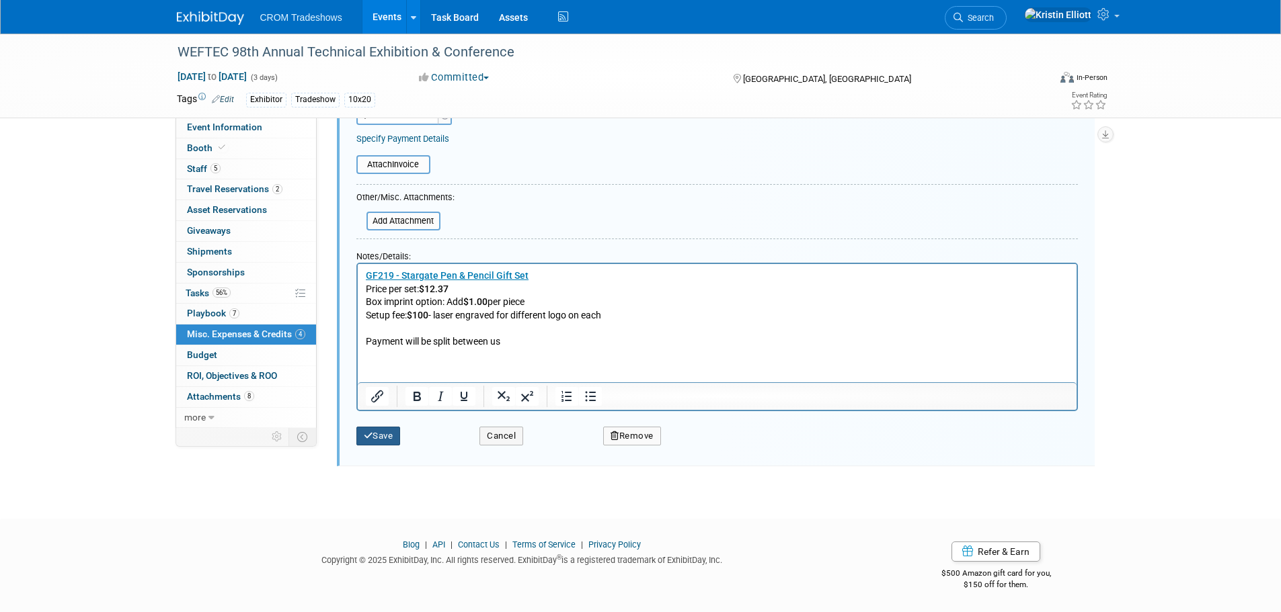
click at [383, 436] on button "Save" at bounding box center [378, 436] width 44 height 19
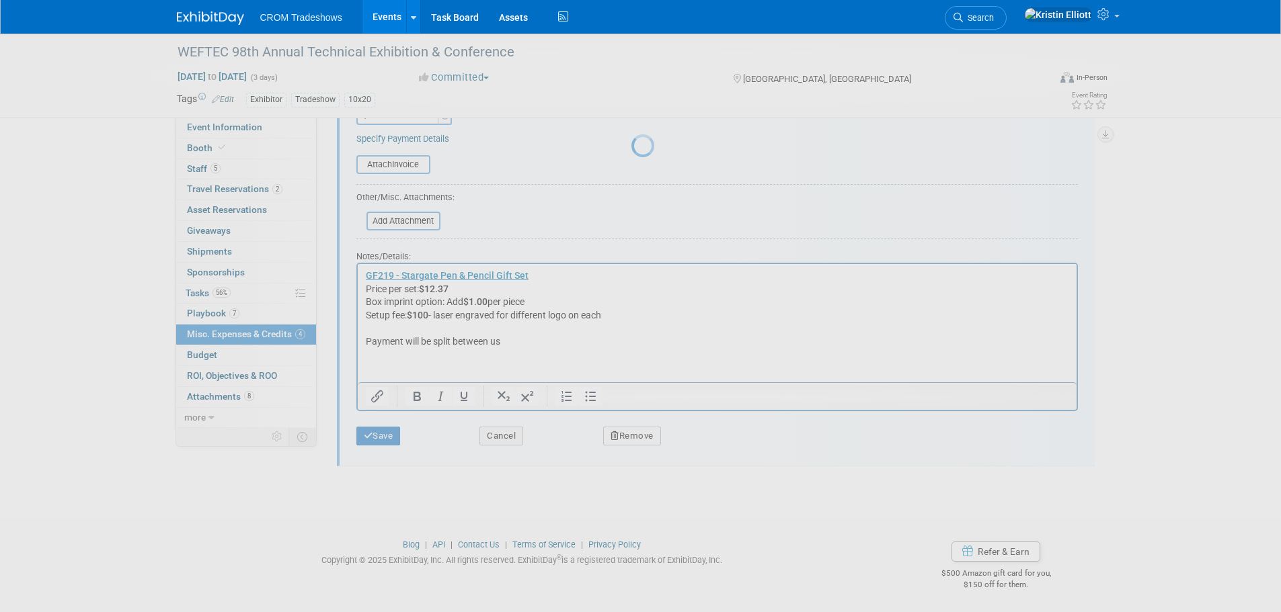
scroll to position [447, 0]
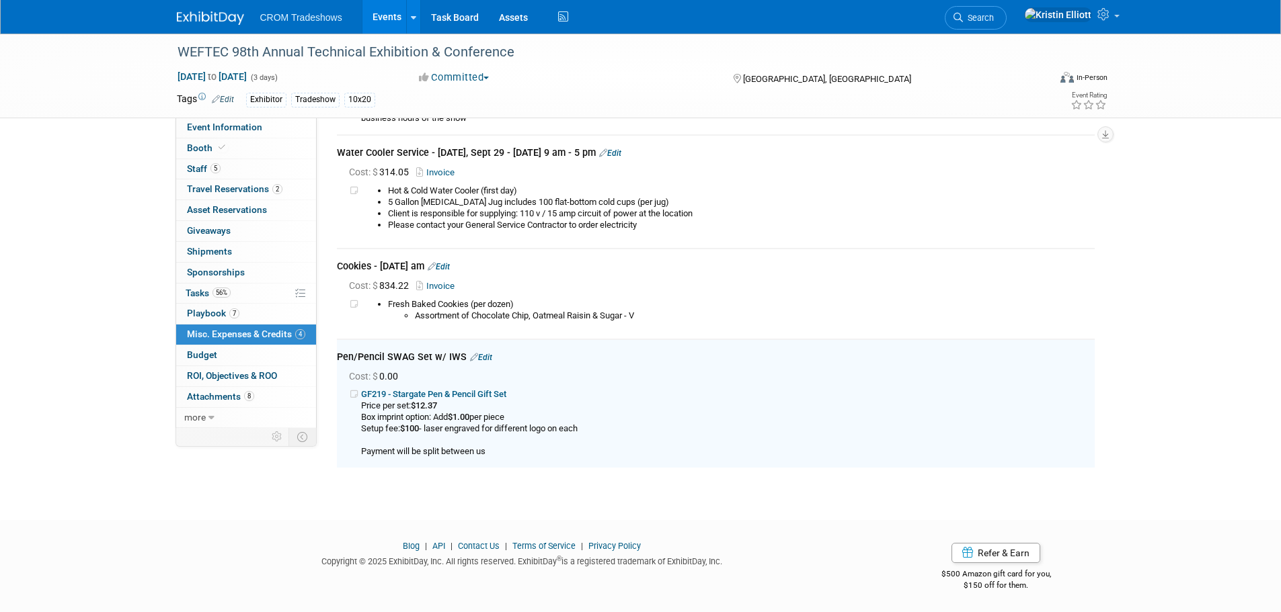
click at [424, 392] on b "GF219 - Stargate Pen & Pencil Gift Set" at bounding box center [433, 394] width 145 height 10
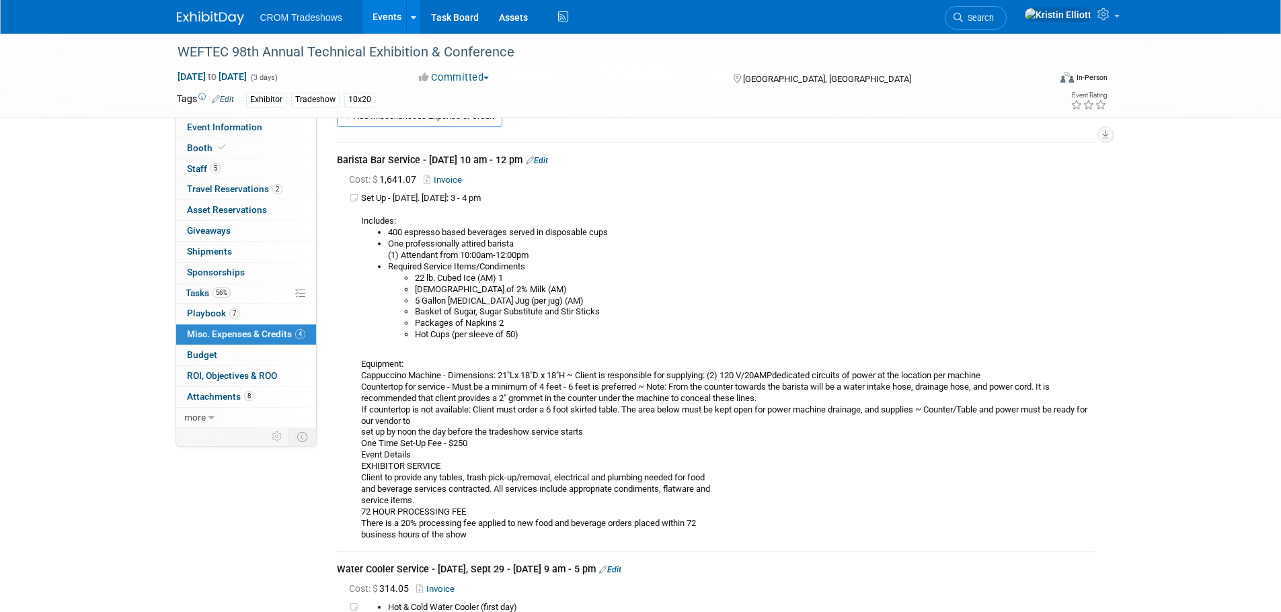
scroll to position [0, 0]
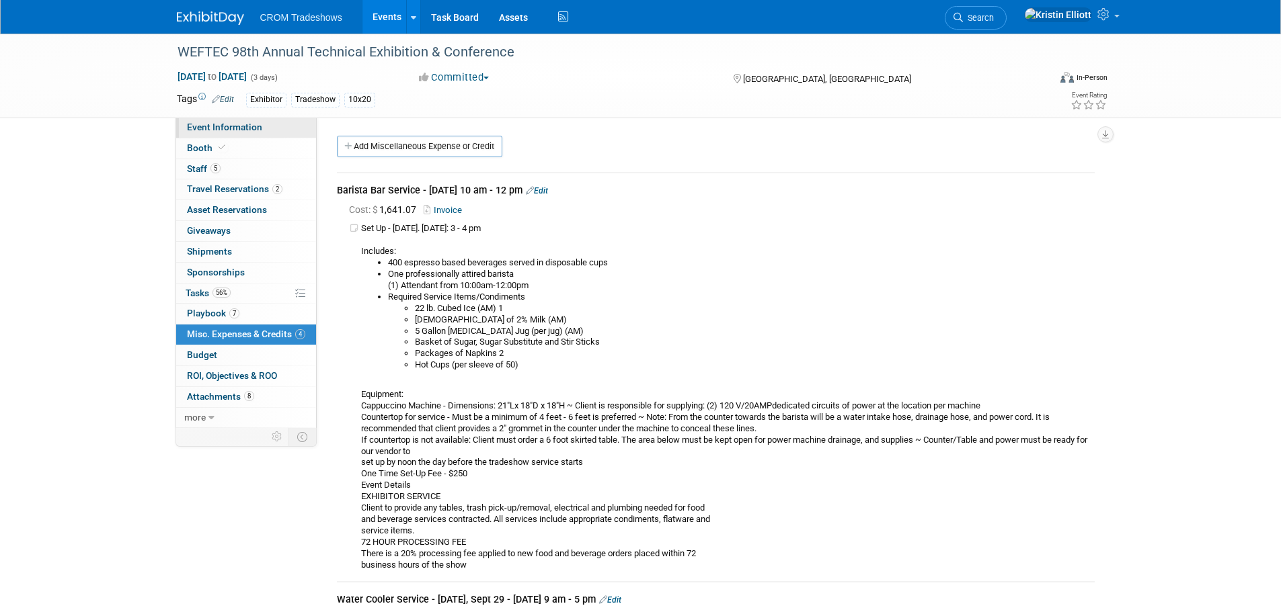
click at [195, 128] on span "Event Information" at bounding box center [224, 127] width 75 height 11
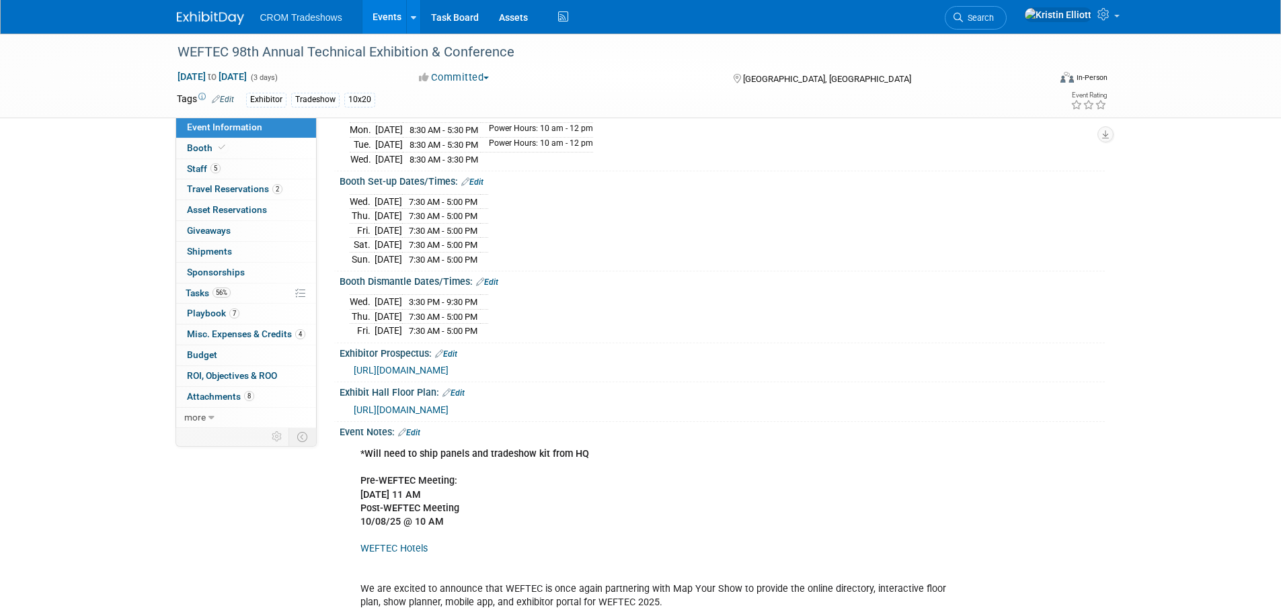
scroll to position [202, 0]
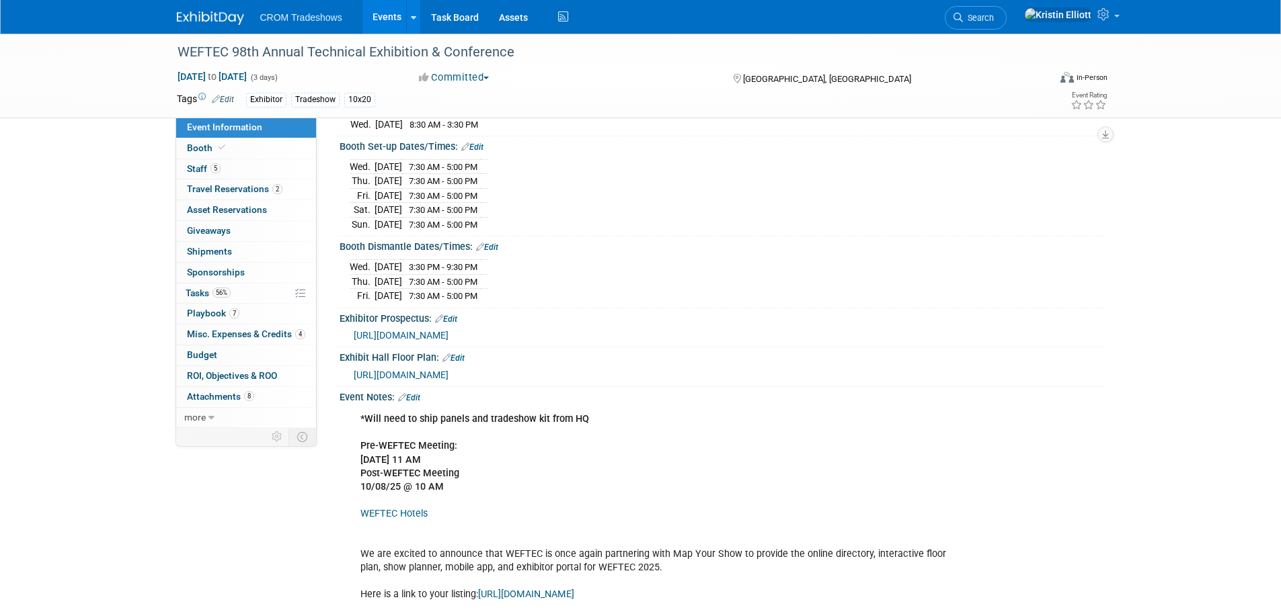
click at [448, 381] on span "https://weftec25.mapyourshow.com/8_0/exhview/index.cfm?hallID=OO" at bounding box center [401, 375] width 95 height 11
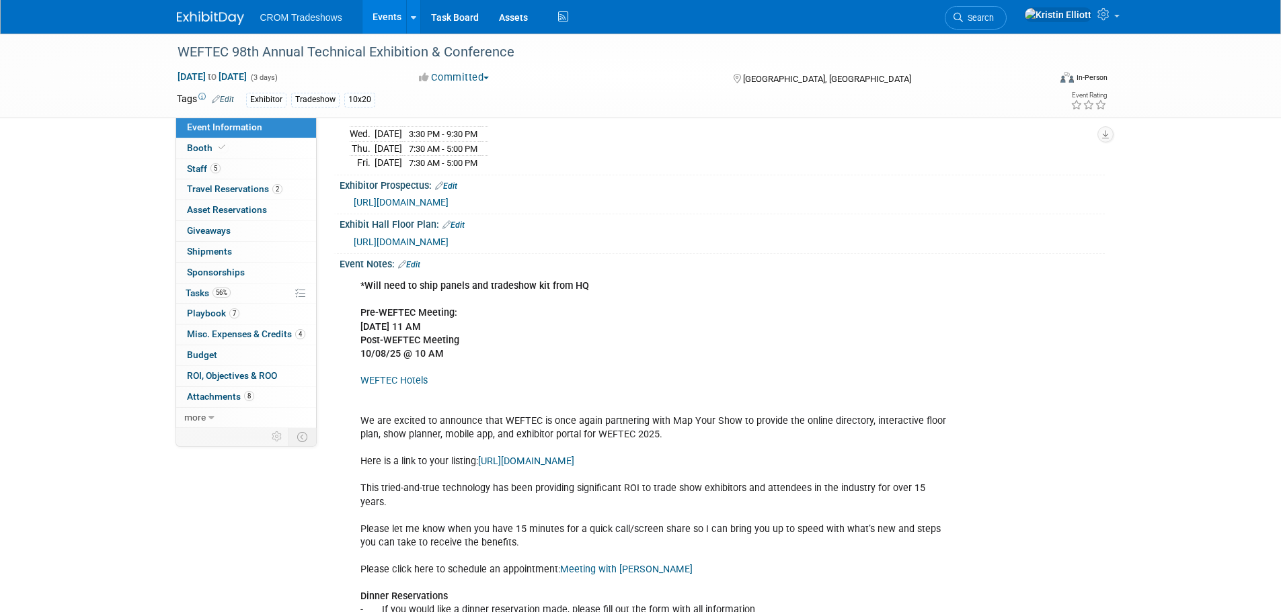
scroll to position [403, 0]
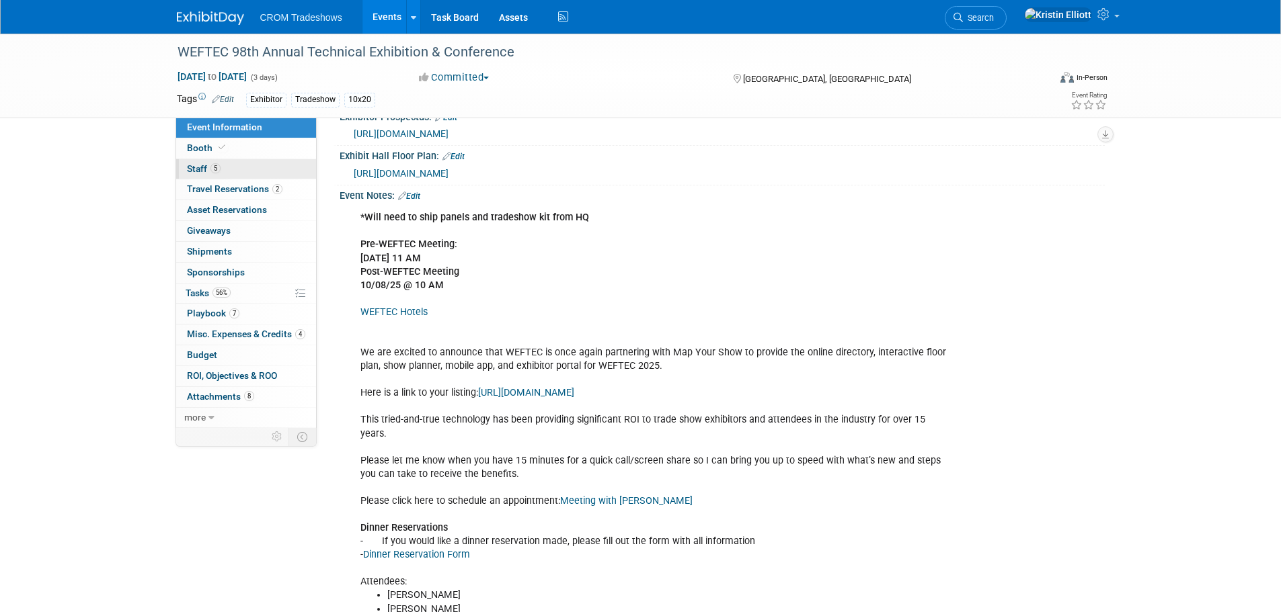
drag, startPoint x: 245, startPoint y: 155, endPoint x: 238, endPoint y: 164, distance: 11.6
click at [245, 155] on link "Booth" at bounding box center [246, 148] width 140 height 20
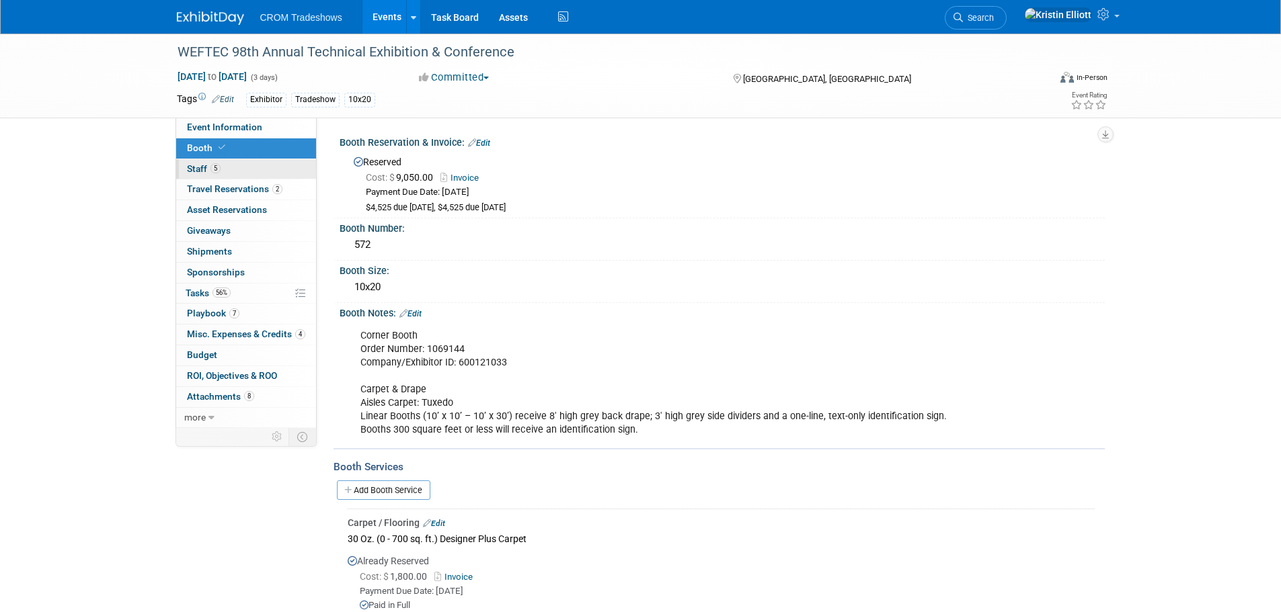
click at [233, 169] on link "5 Staff 5" at bounding box center [246, 169] width 140 height 20
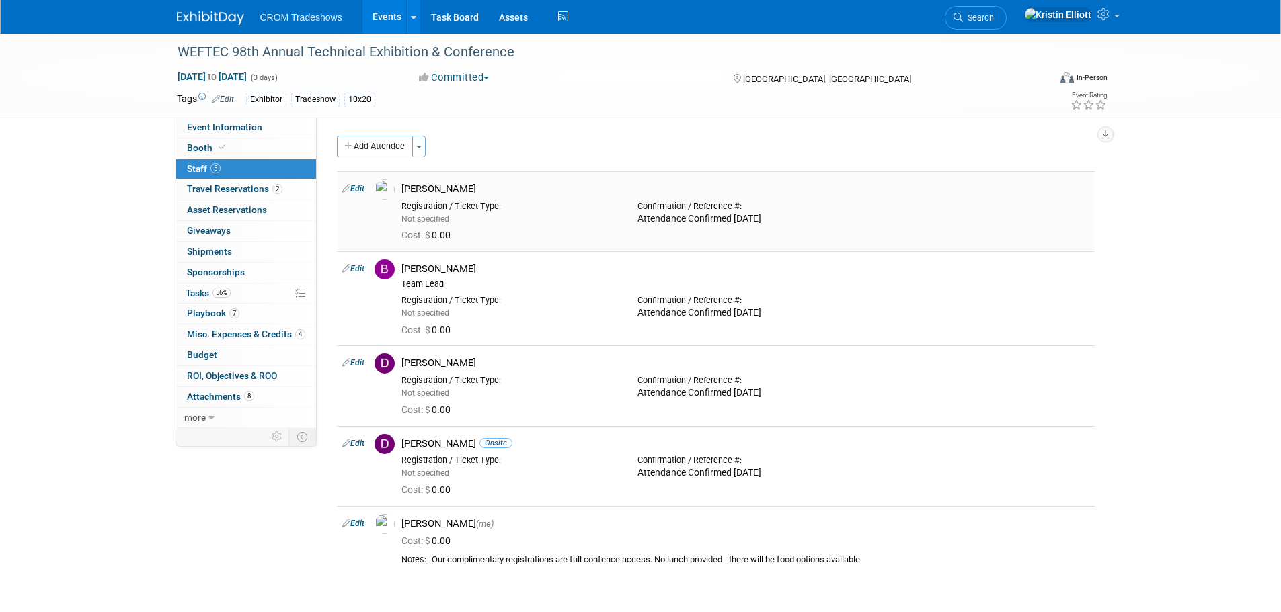
click at [358, 187] on link "Edit" at bounding box center [353, 188] width 22 height 9
select select "7145d887-a41e-4d70-bf4d-c0d7c7365382"
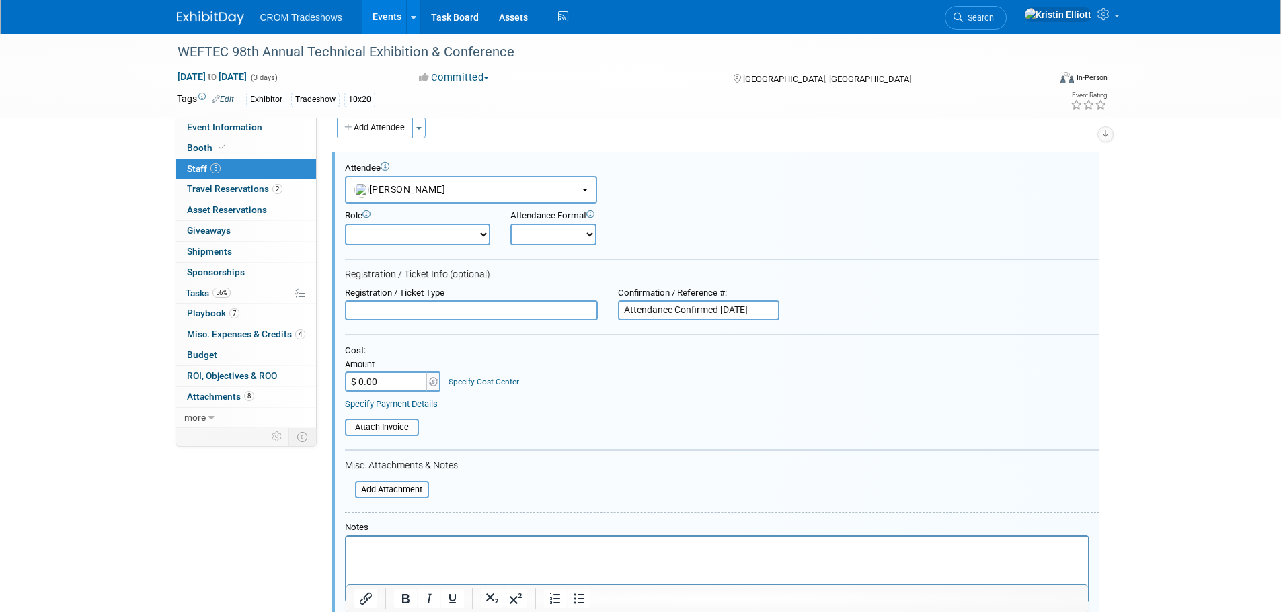
click at [553, 235] on select "Onsite Remote" at bounding box center [553, 235] width 86 height 22
select select "1"
click at [510, 224] on select "Onsite Remote" at bounding box center [553, 235] width 86 height 22
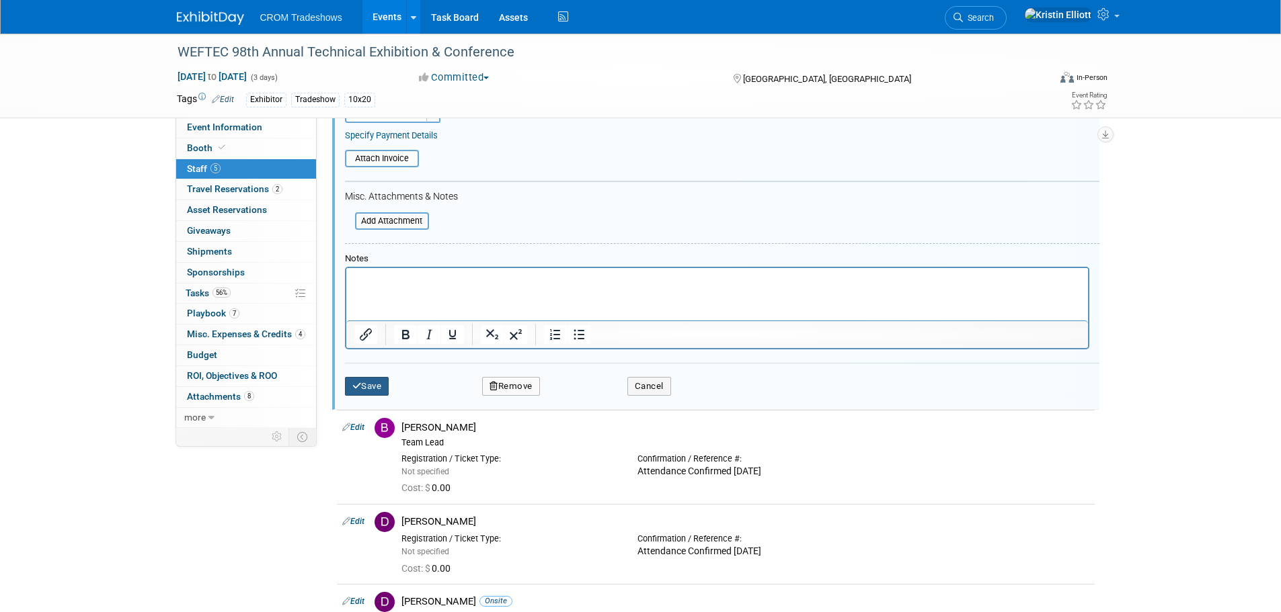
click at [364, 393] on button "Save" at bounding box center [367, 386] width 44 height 19
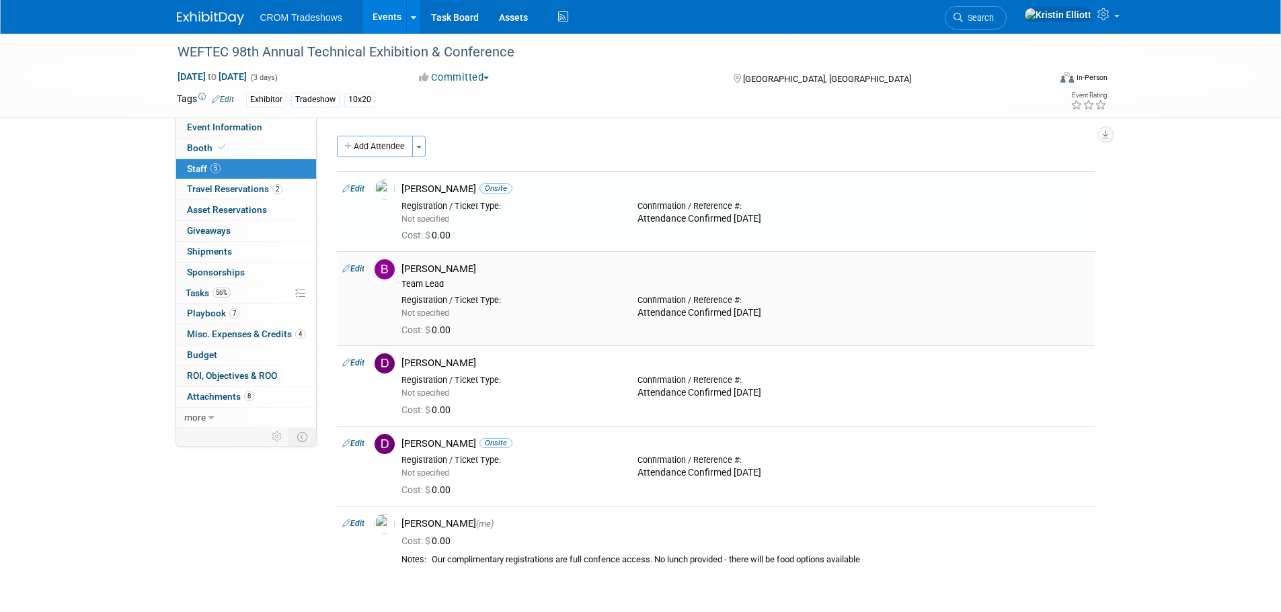
click at [362, 269] on link "Edit" at bounding box center [353, 268] width 22 height 9
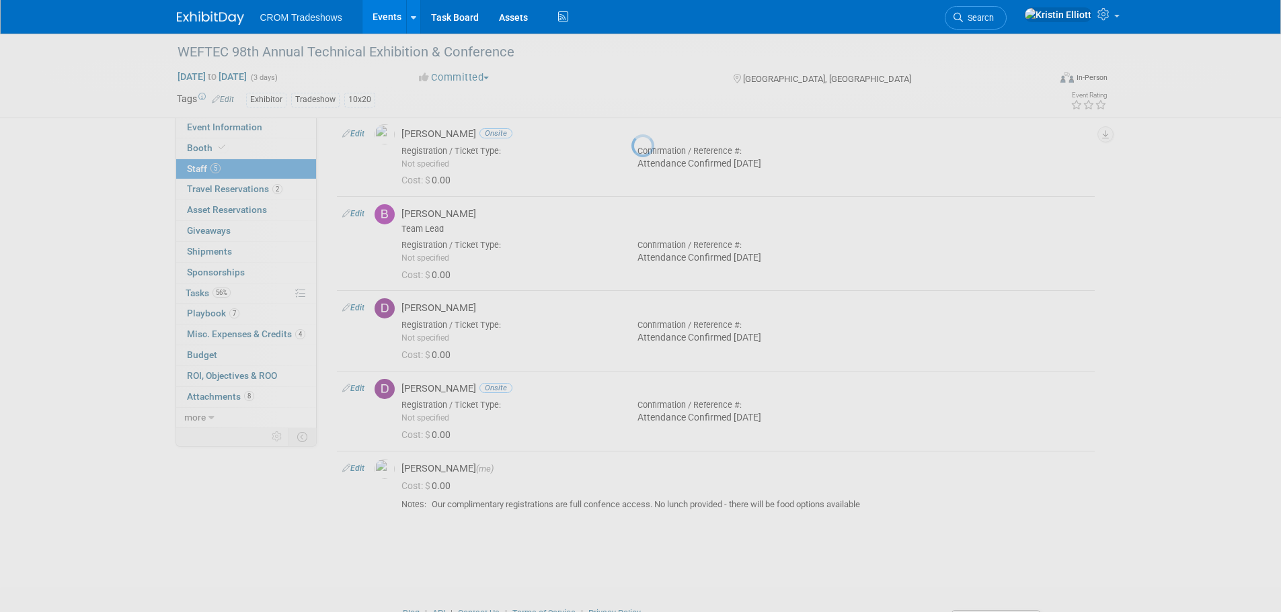
select select "5860a943-9e01-499b-ae88-ba424f0e5870"
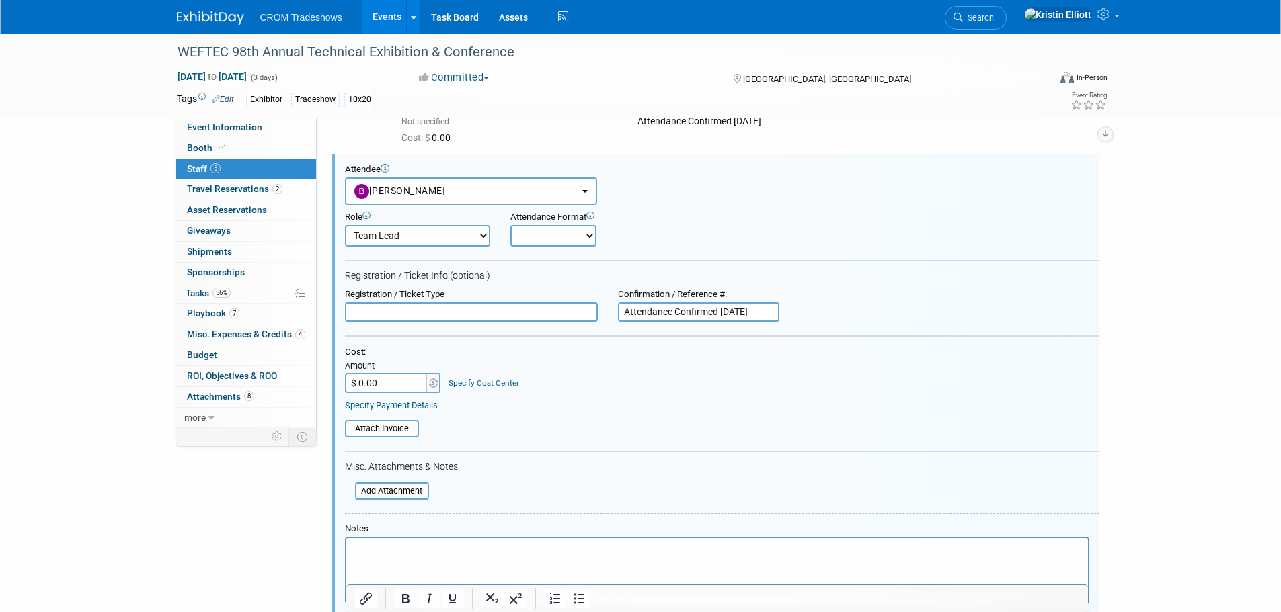
scroll to position [99, 0]
click at [537, 241] on select "Onsite Remote" at bounding box center [553, 235] width 86 height 22
select select "1"
click at [510, 224] on select "Onsite Remote" at bounding box center [553, 235] width 86 height 22
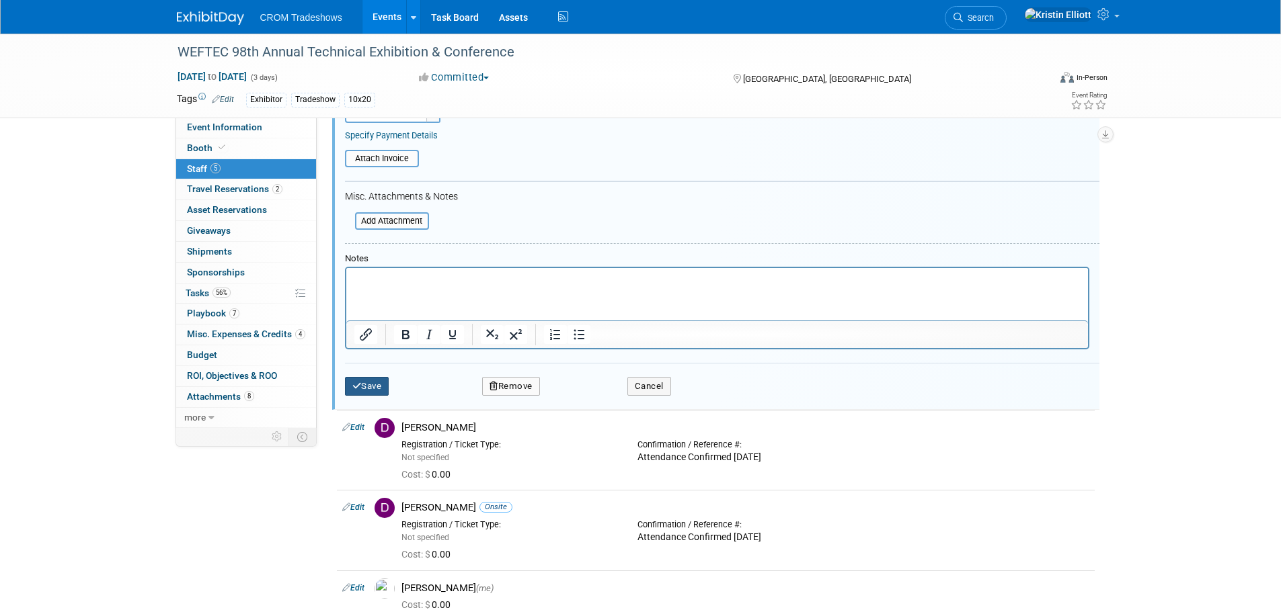
click at [367, 384] on button "Save" at bounding box center [367, 386] width 44 height 19
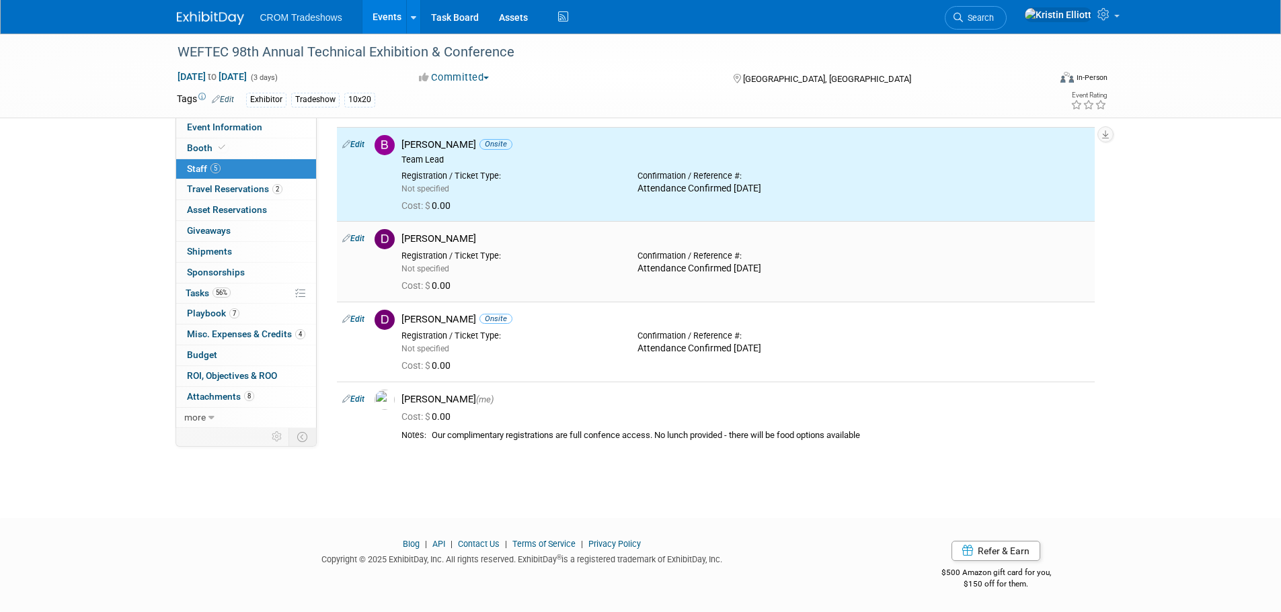
click at [360, 239] on link "Edit" at bounding box center [353, 238] width 22 height 9
select select "f1e693f7-707c-4574-8798-8b982ca0dbdd"
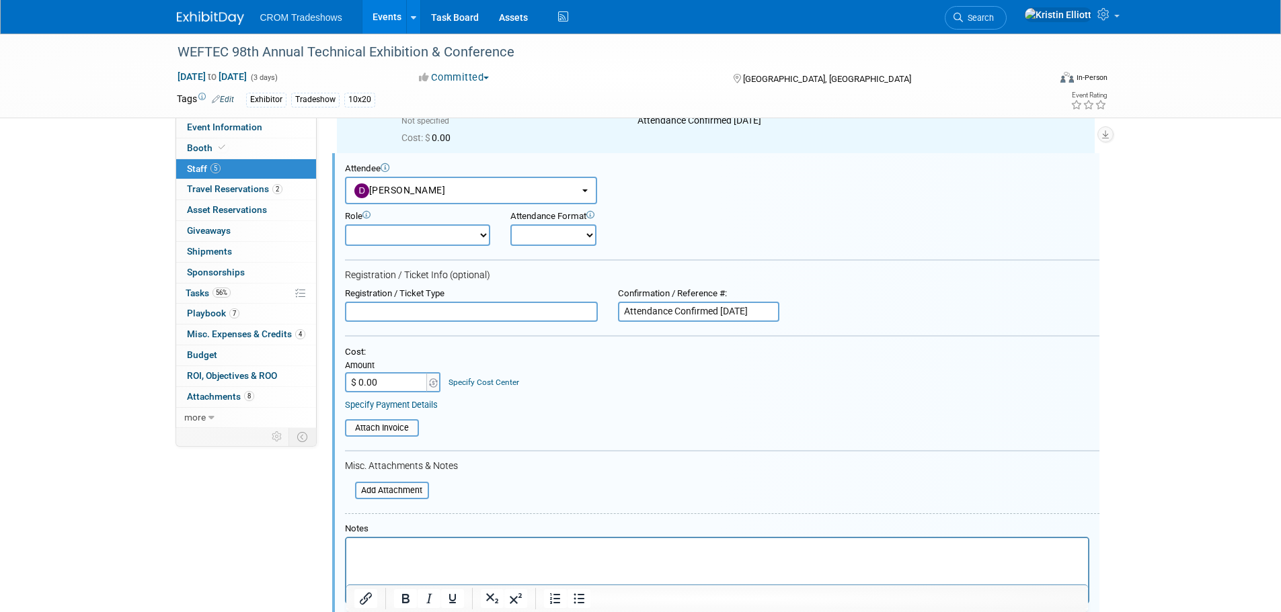
scroll to position [193, 0]
click at [527, 243] on select "Onsite Remote" at bounding box center [553, 235] width 86 height 22
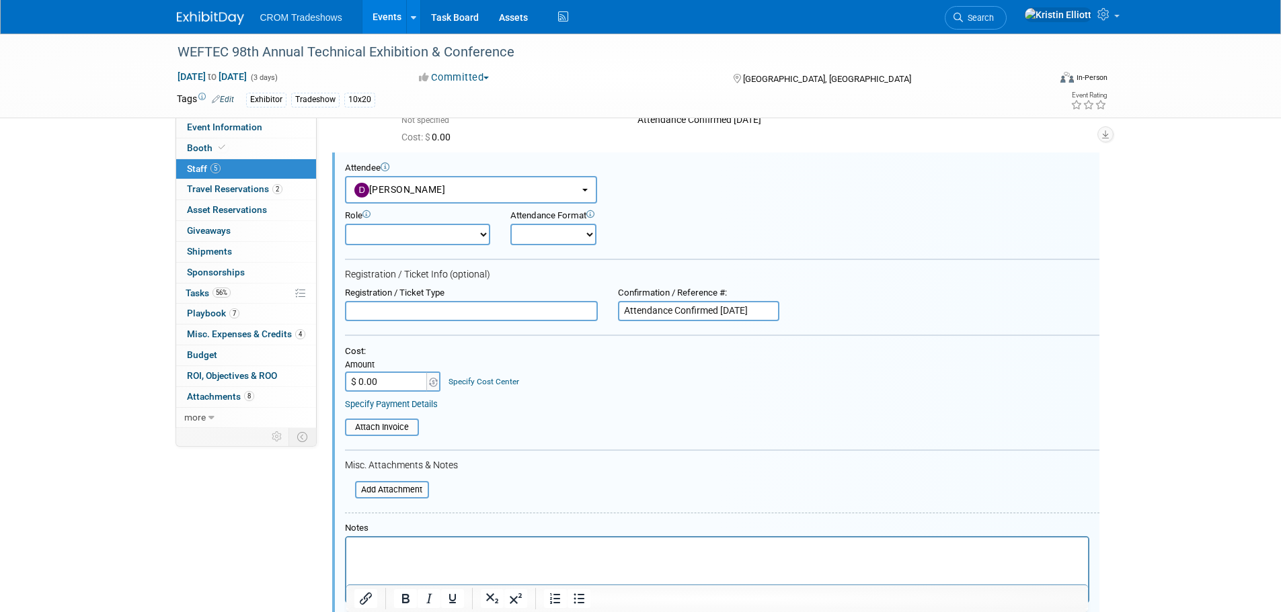
select select "1"
click at [510, 224] on select "Onsite Remote" at bounding box center [553, 235] width 86 height 22
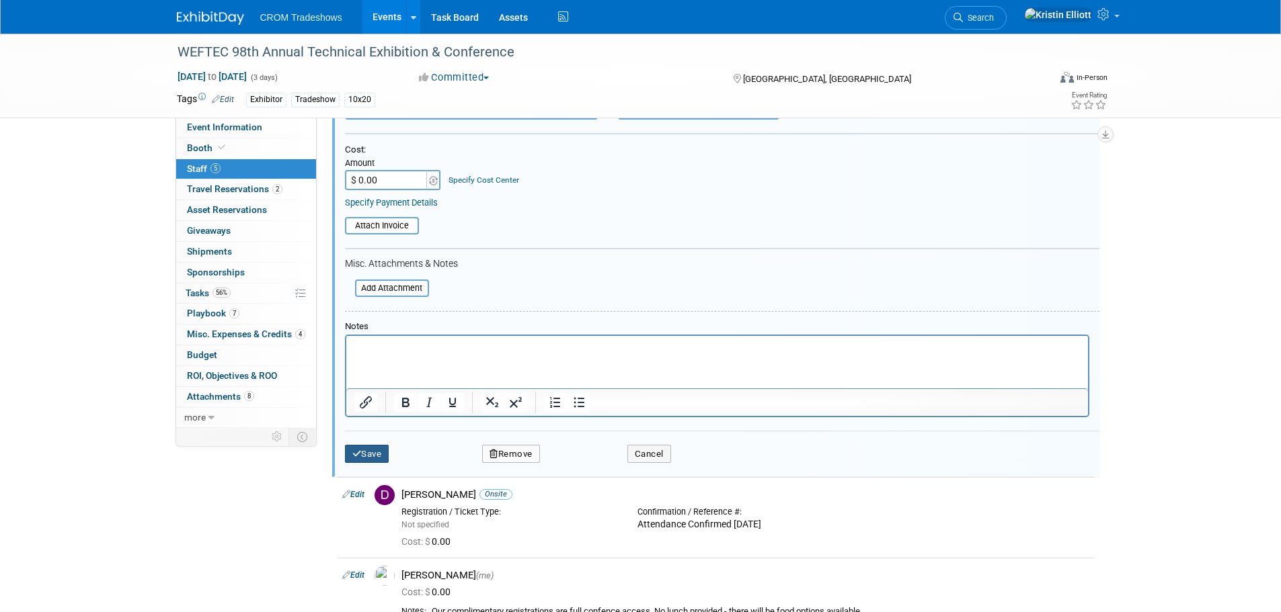
click at [367, 454] on button "Save" at bounding box center [367, 454] width 44 height 19
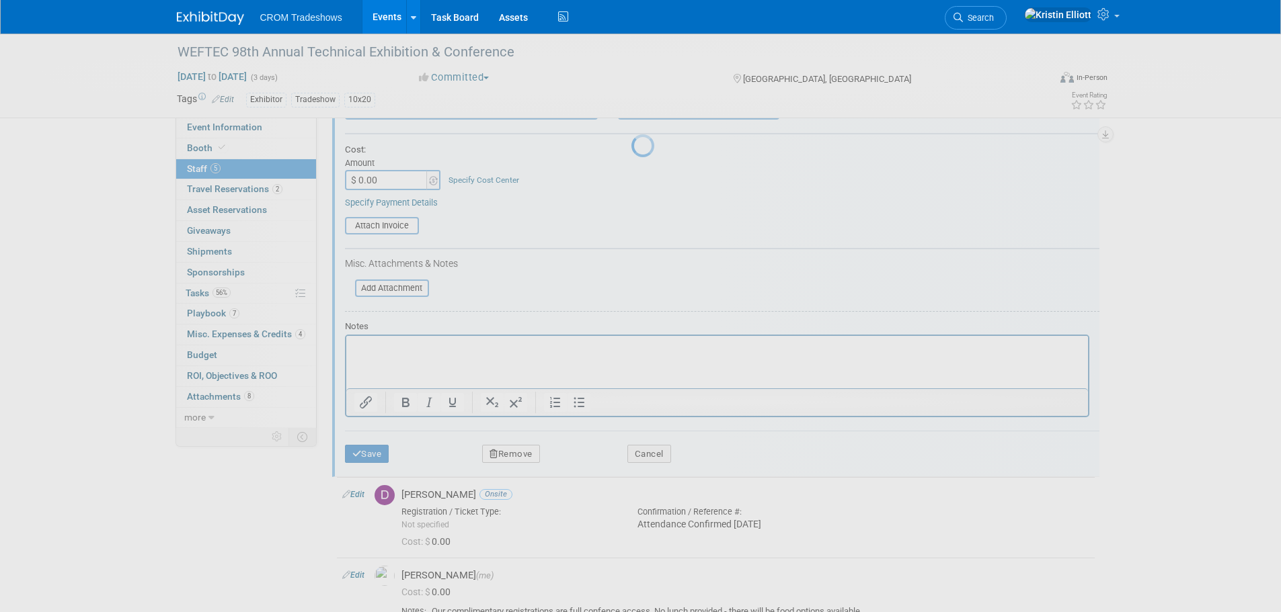
scroll to position [124, 0]
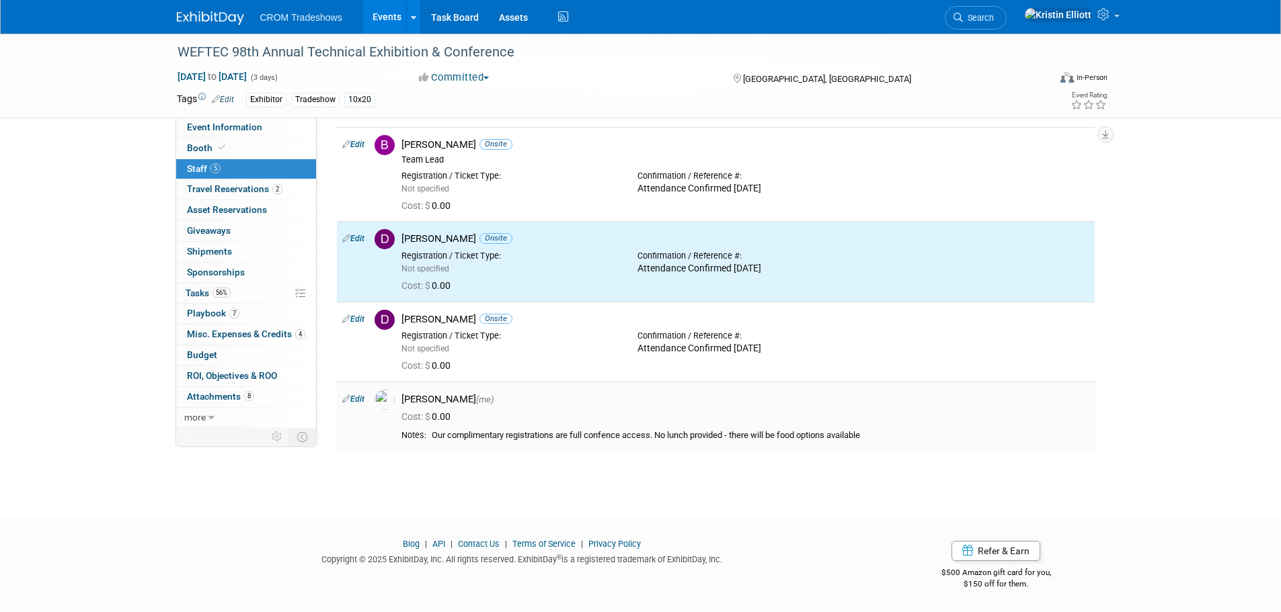
click at [359, 404] on link "Edit" at bounding box center [353, 399] width 22 height 9
select select "c7cb0e95-543d-4e4d-b4da-bb7f35f654a4"
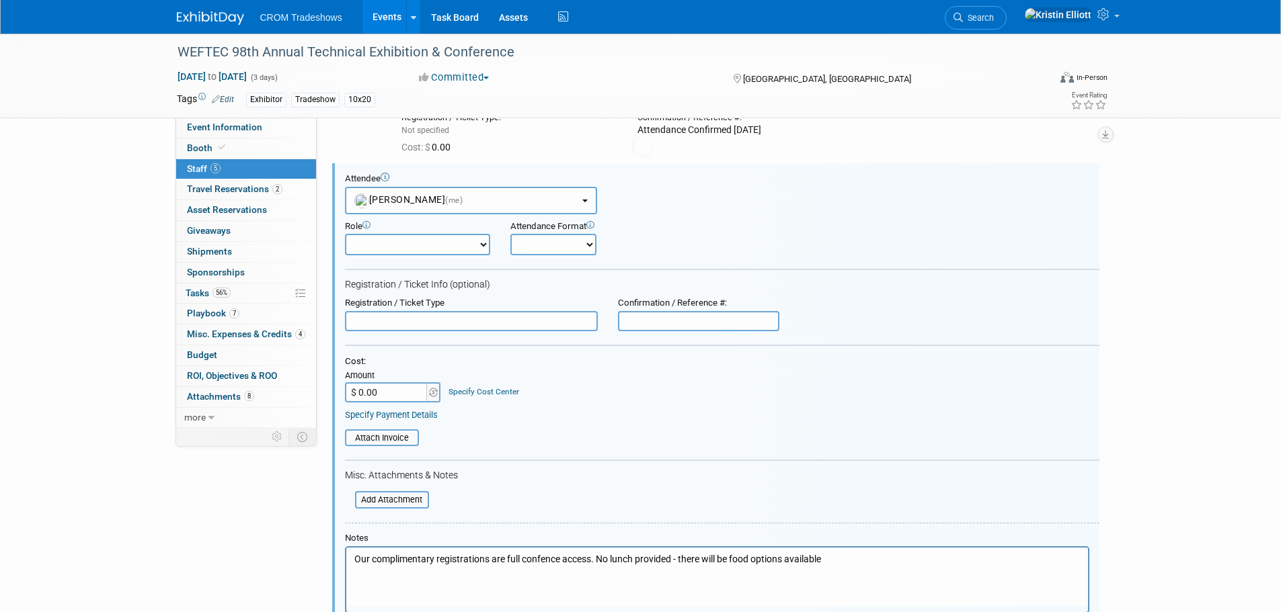
scroll to position [354, 0]
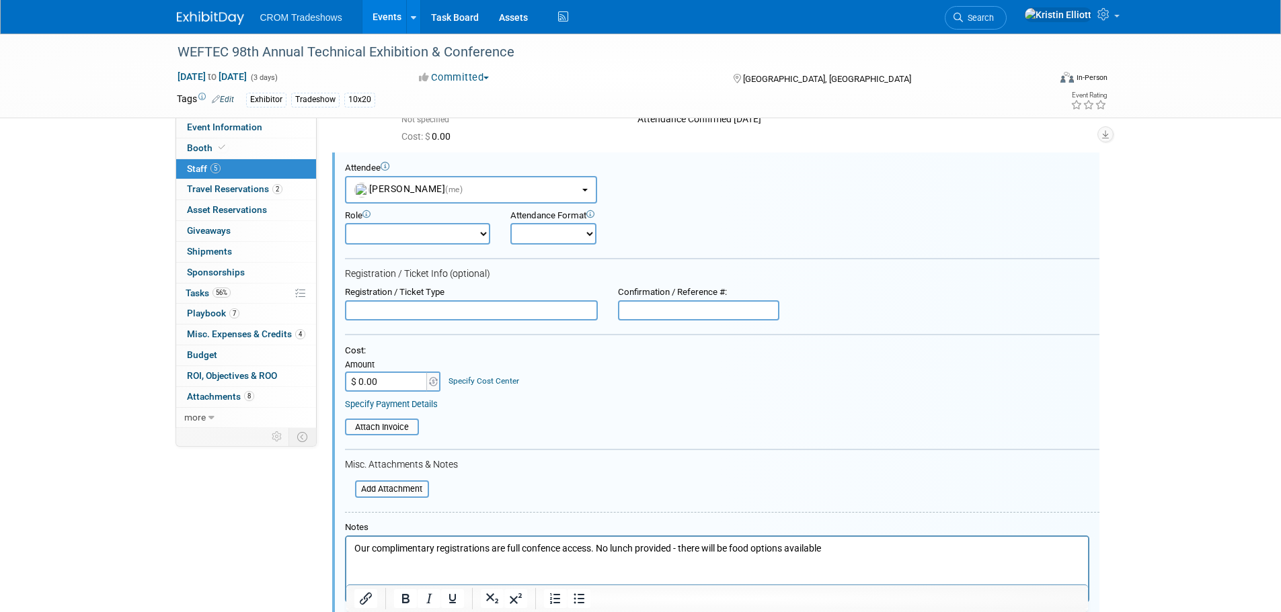
click at [547, 243] on select "Onsite Remote" at bounding box center [553, 234] width 86 height 22
select select "1"
click at [510, 223] on select "Onsite Remote" at bounding box center [553, 234] width 86 height 22
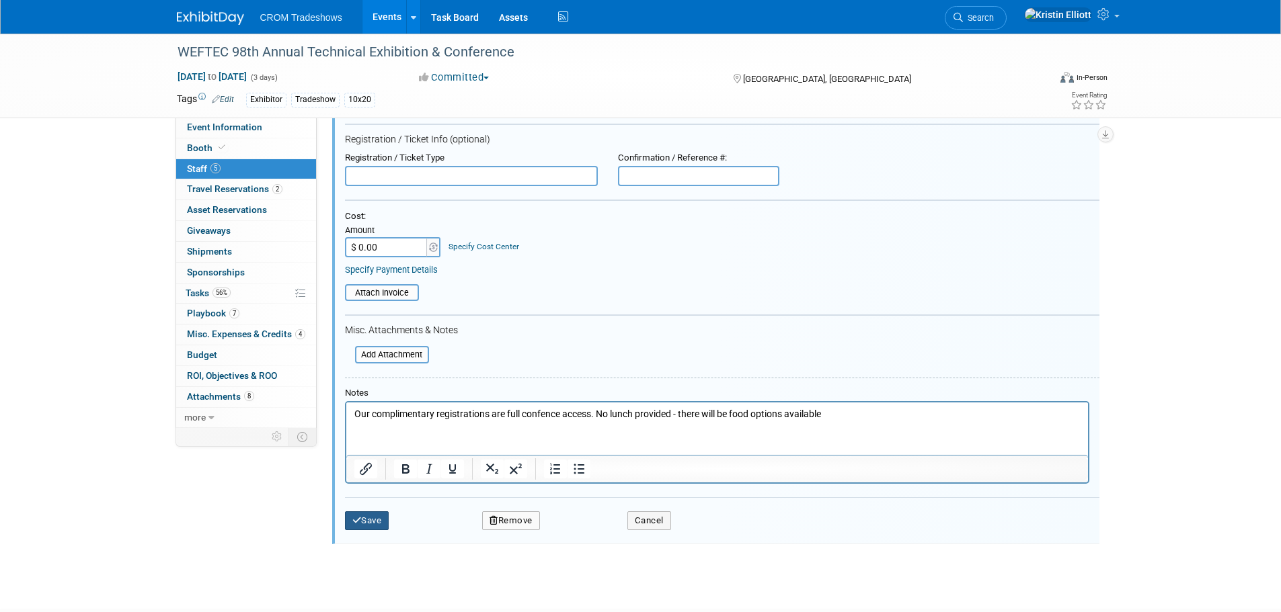
click at [389, 513] on button "Save" at bounding box center [367, 521] width 44 height 19
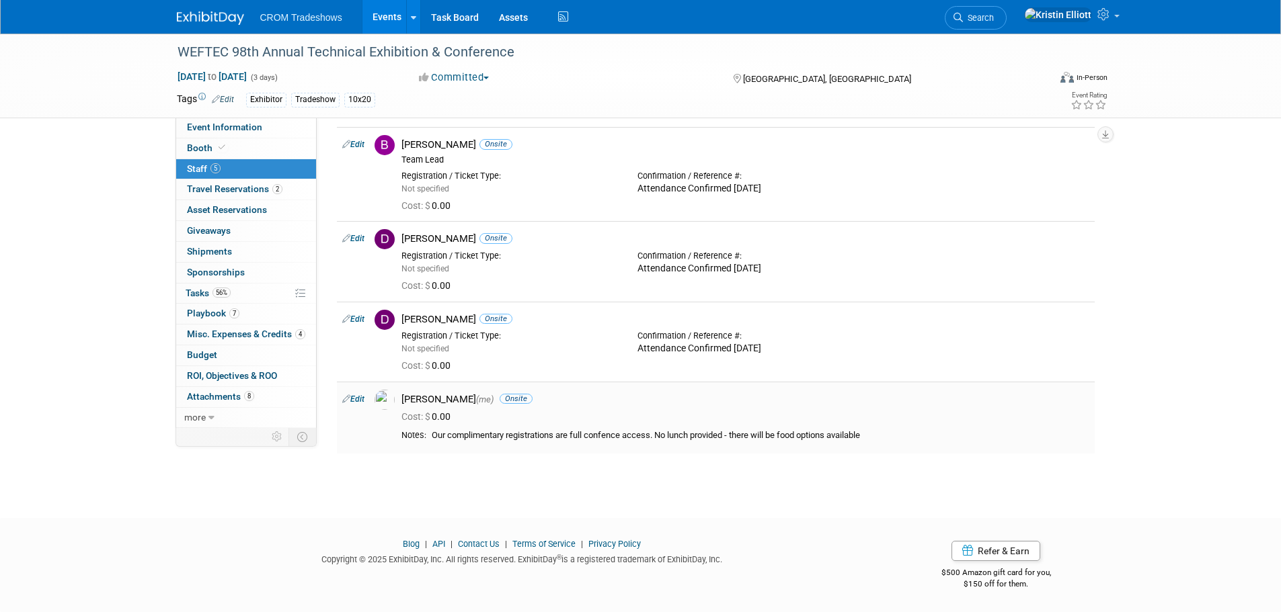
scroll to position [0, 0]
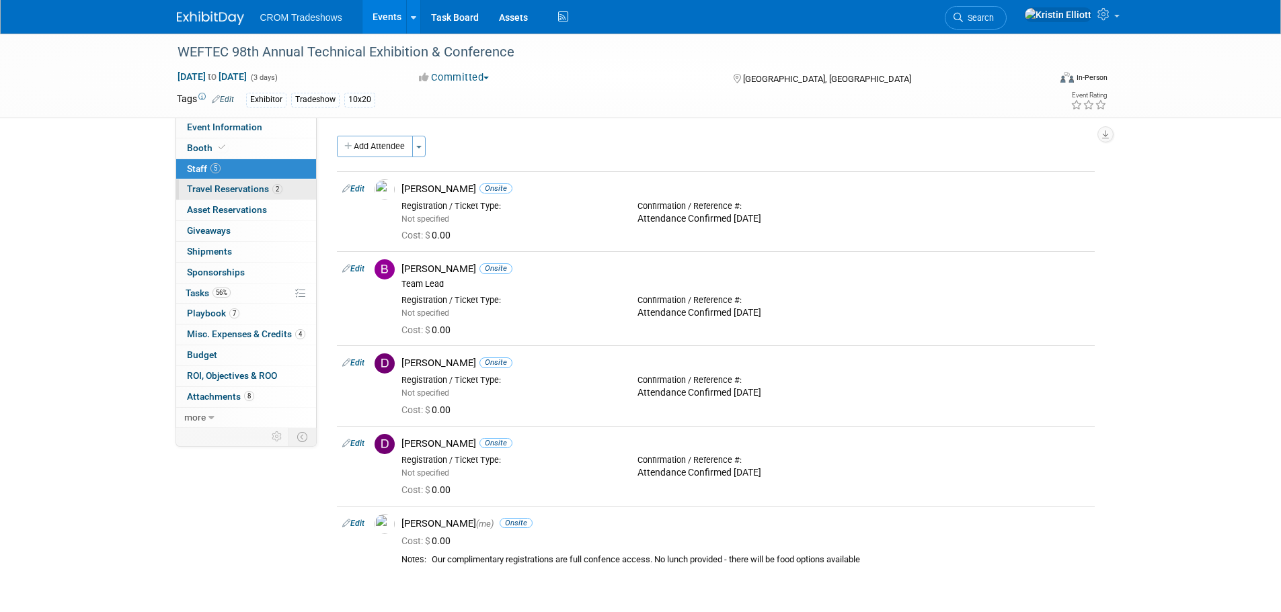
click at [216, 197] on link "2 Travel Reservations 2" at bounding box center [246, 190] width 140 height 20
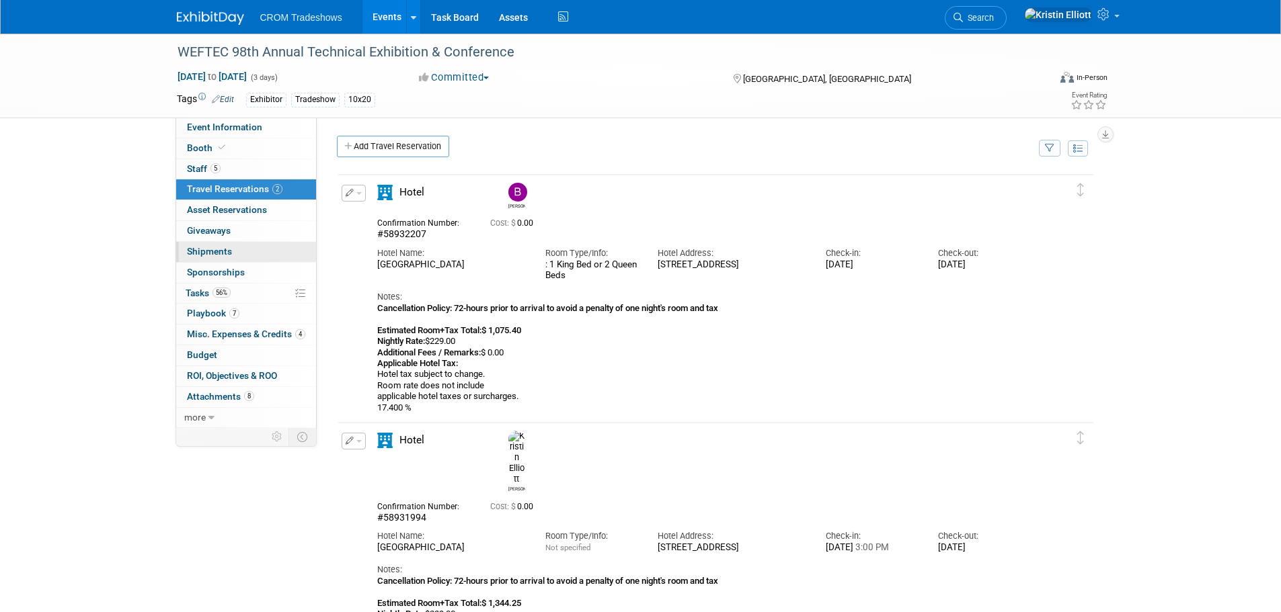
click at [219, 255] on span "Shipments 0" at bounding box center [209, 251] width 45 height 11
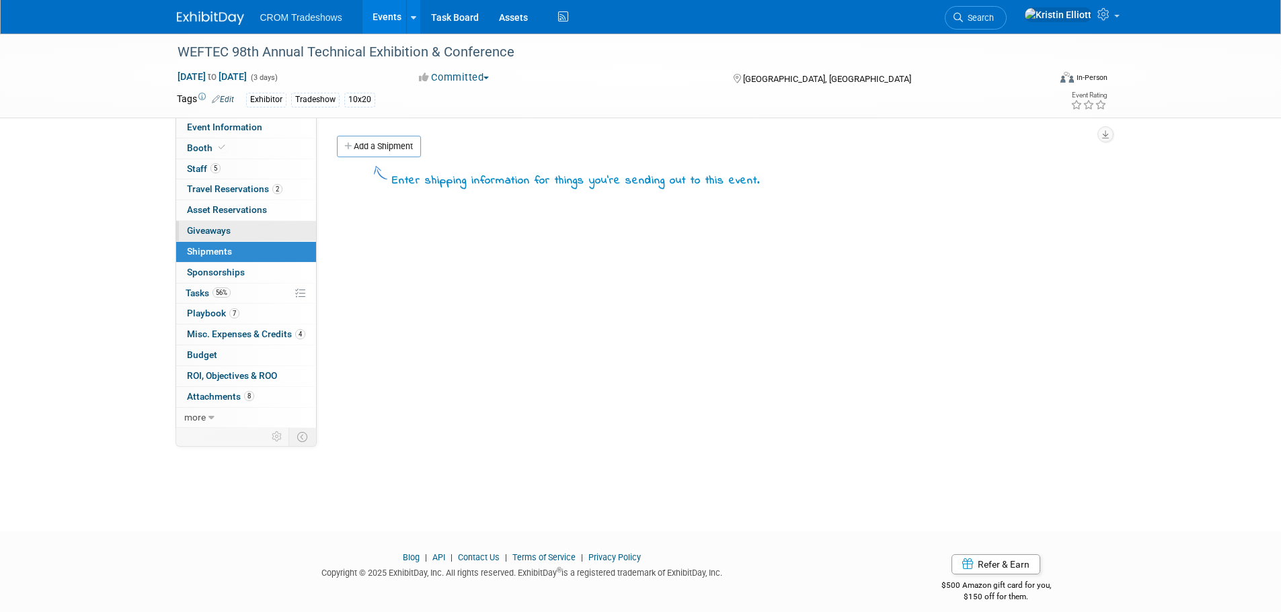
click at [221, 231] on span "Giveaways 0" at bounding box center [209, 230] width 44 height 11
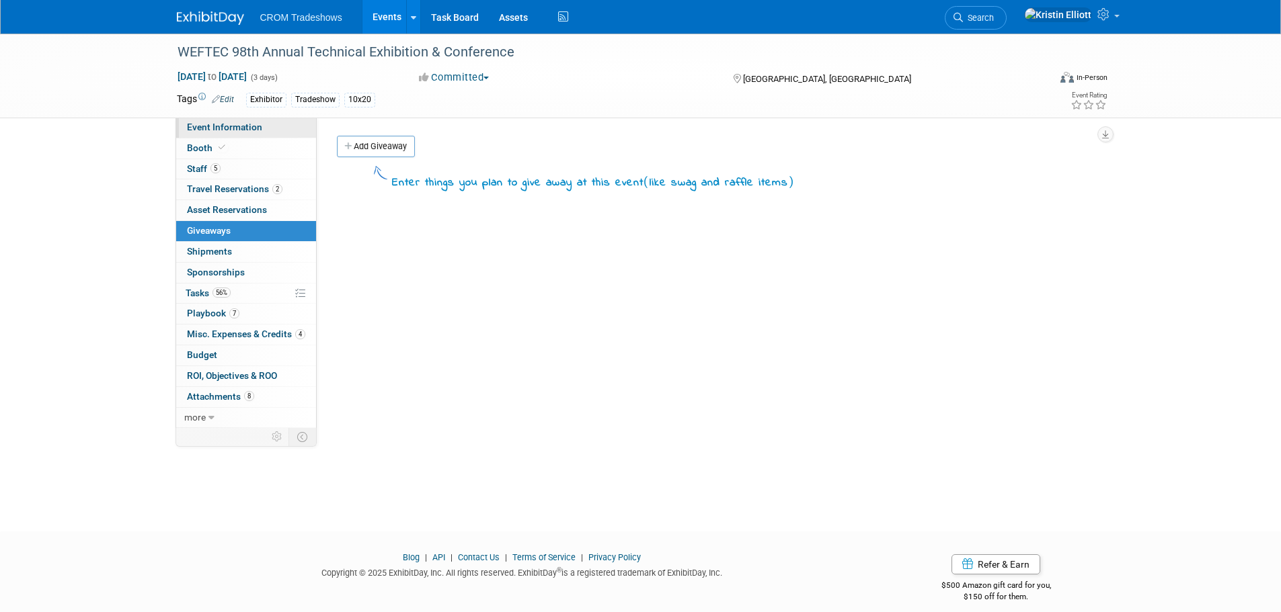
click at [216, 122] on span "Event Information" at bounding box center [224, 127] width 75 height 11
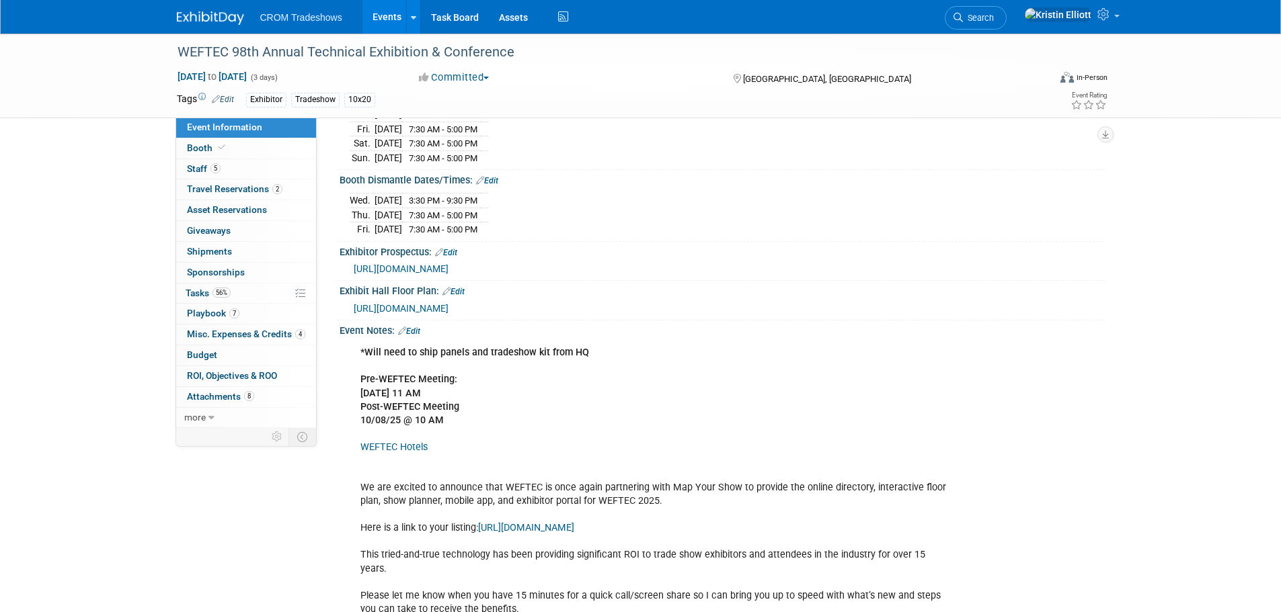
scroll to position [267, 0]
click at [213, 246] on span "Shipments 0" at bounding box center [209, 251] width 45 height 11
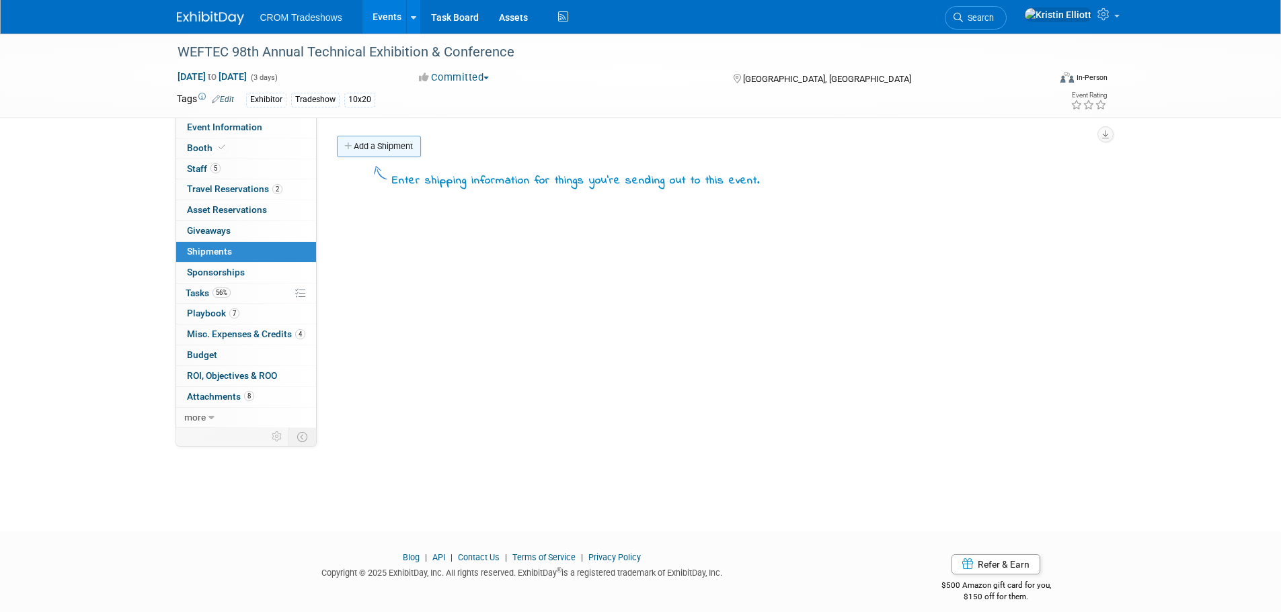
click at [373, 151] on link "Add a Shipment" at bounding box center [379, 147] width 84 height 22
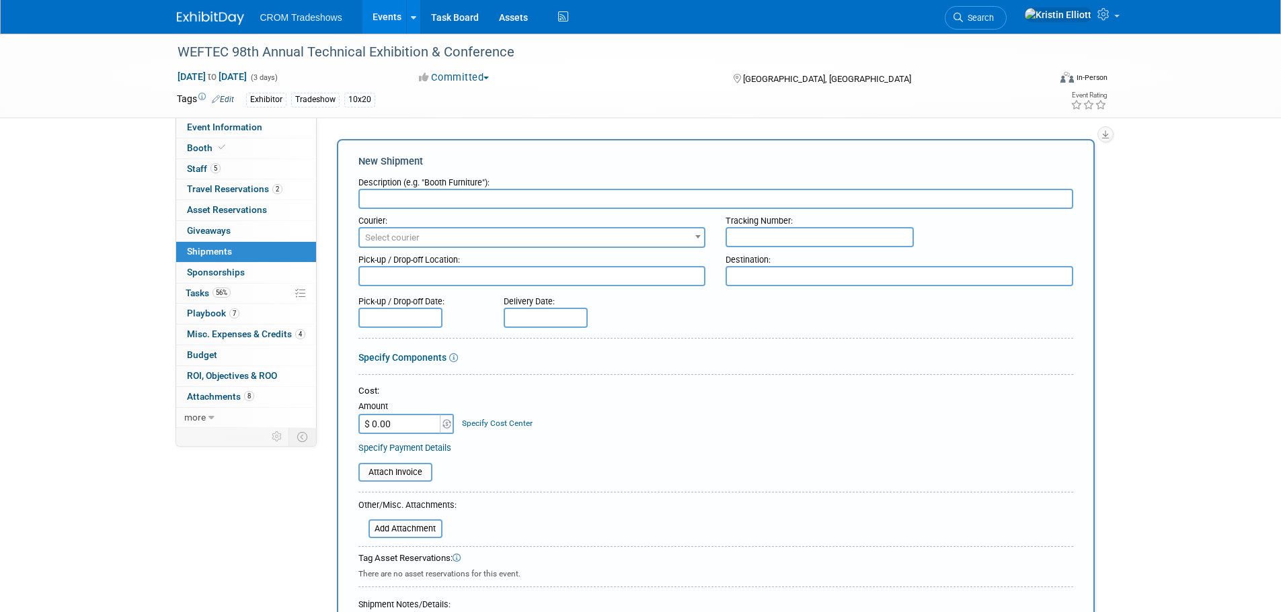
click at [415, 196] on input "text" at bounding box center [715, 199] width 715 height 20
click at [417, 193] on input "text" at bounding box center [715, 199] width 715 height 20
click at [417, 196] on input "text" at bounding box center [715, 199] width 715 height 20
type input "Shipment to Chicago"
click at [442, 239] on span "Select courier" at bounding box center [532, 238] width 345 height 19
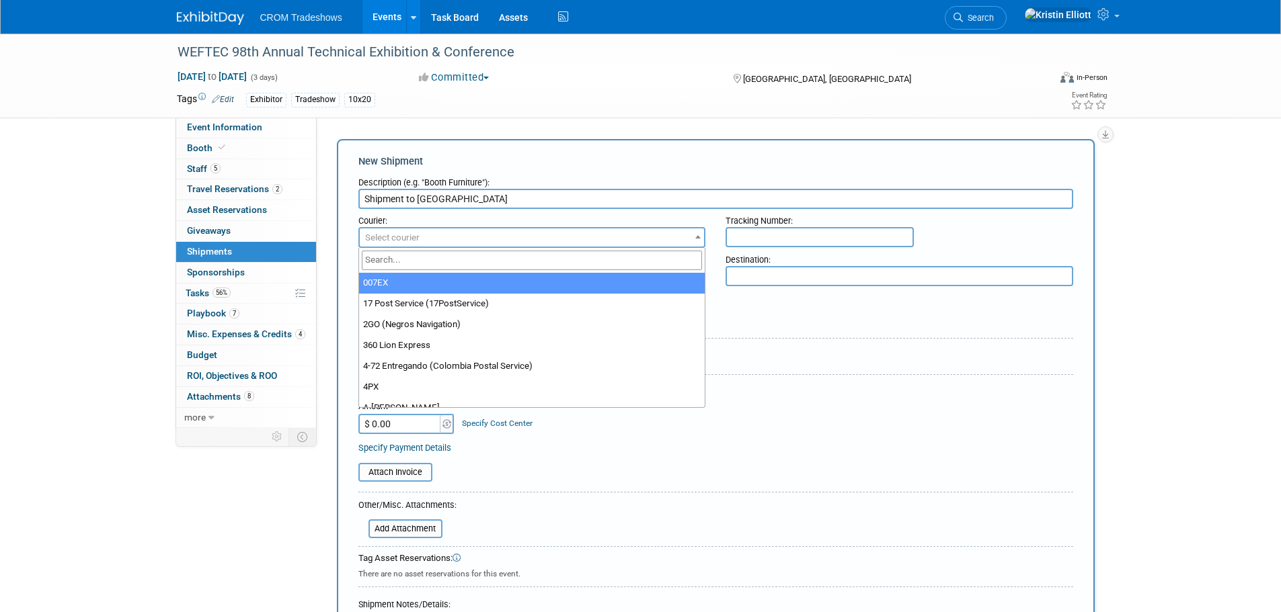
click at [430, 263] on input "search" at bounding box center [532, 260] width 341 height 19
type input "u"
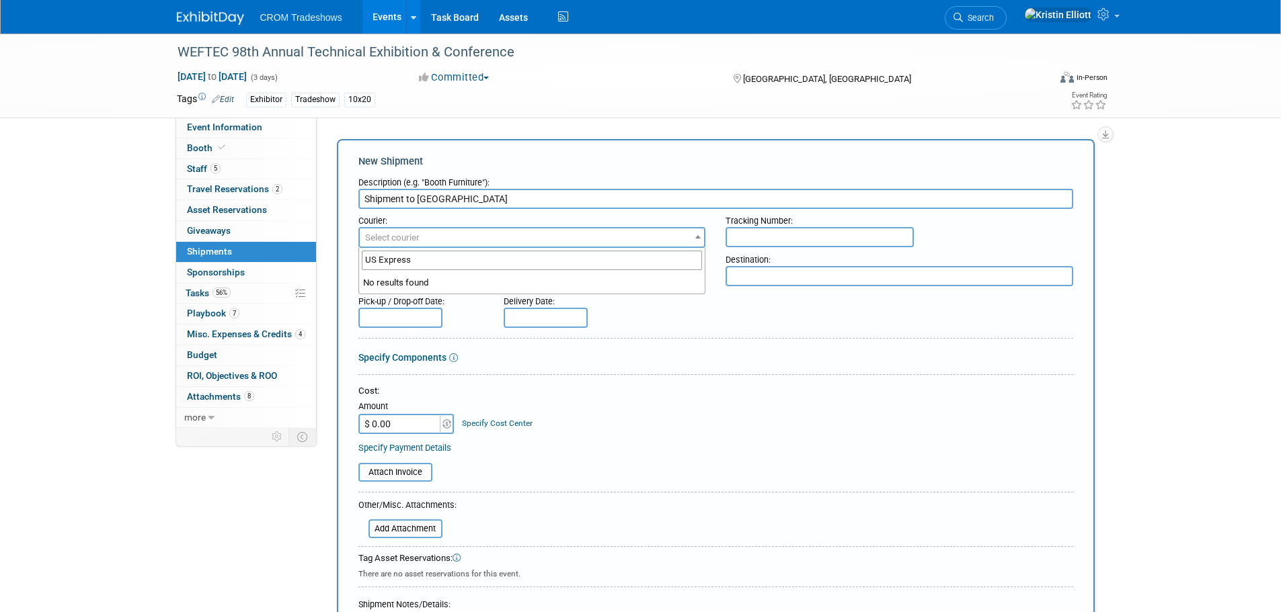
type input "US Express"
click at [664, 327] on div "Delivery Date:" at bounding box center [585, 309] width 184 height 38
click at [391, 252] on div "Pick-up / Drop-off Location:" at bounding box center [532, 257] width 348 height 18
click at [394, 229] on span "Select courier" at bounding box center [532, 238] width 345 height 19
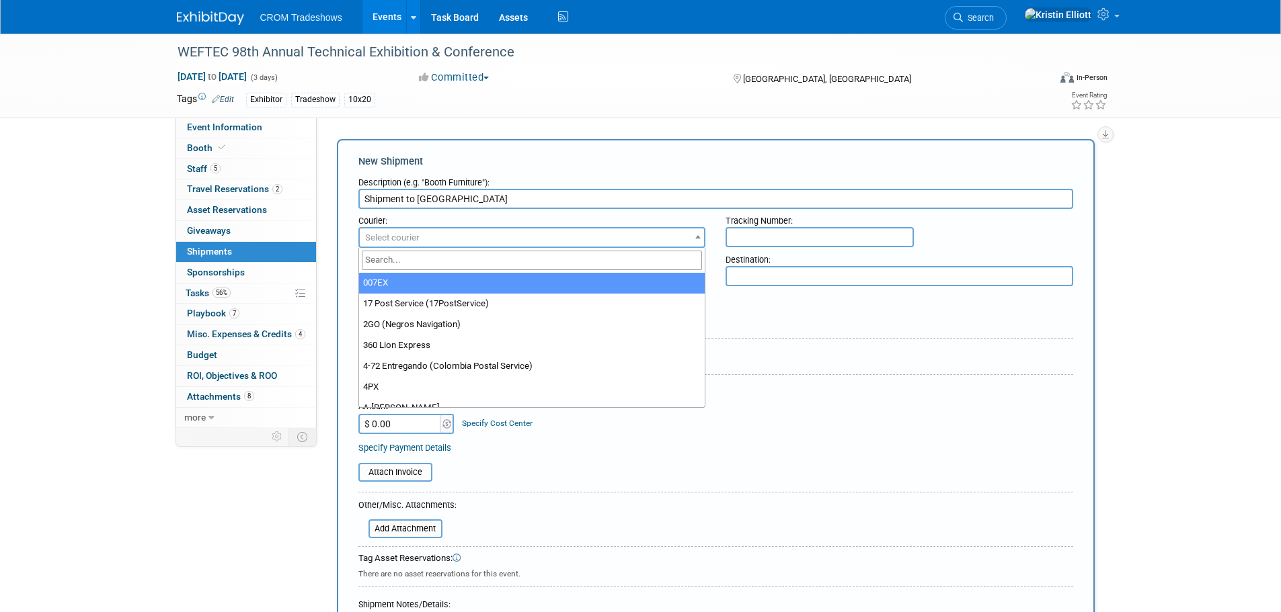
click at [393, 266] on input "search" at bounding box center [532, 260] width 341 height 19
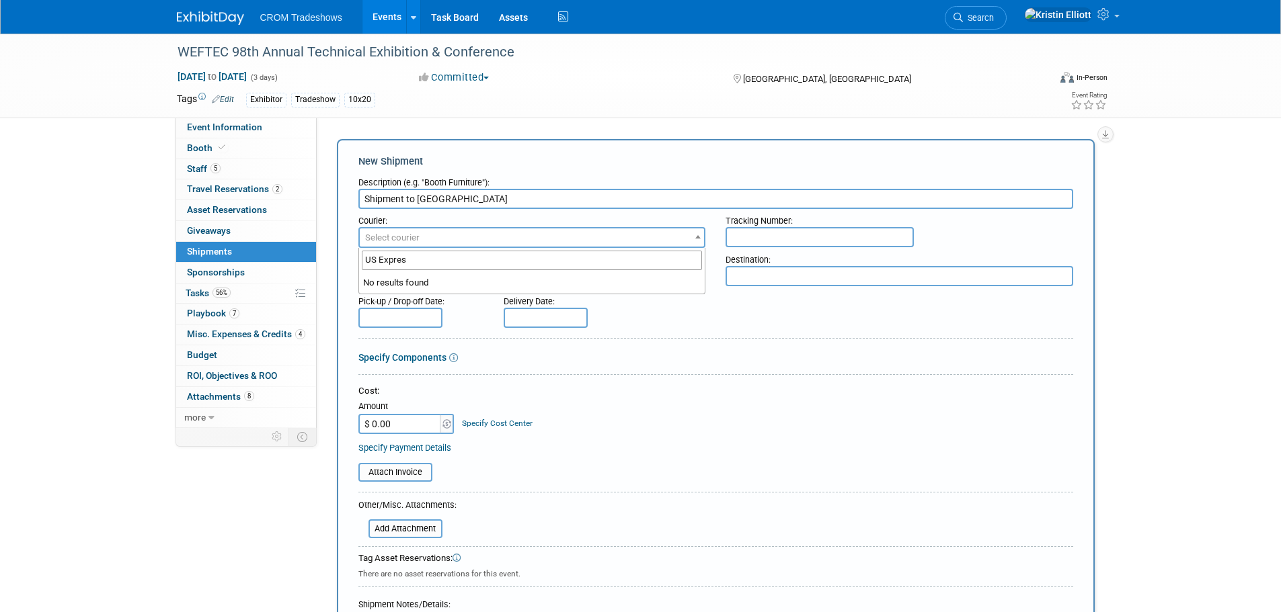
type input "US Express"
click at [461, 192] on input "Shipment to Chicago" at bounding box center [715, 199] width 715 height 20
type input "Shipment to Chicago - US Express"
click at [420, 276] on textarea at bounding box center [532, 276] width 348 height 20
type textarea "H"
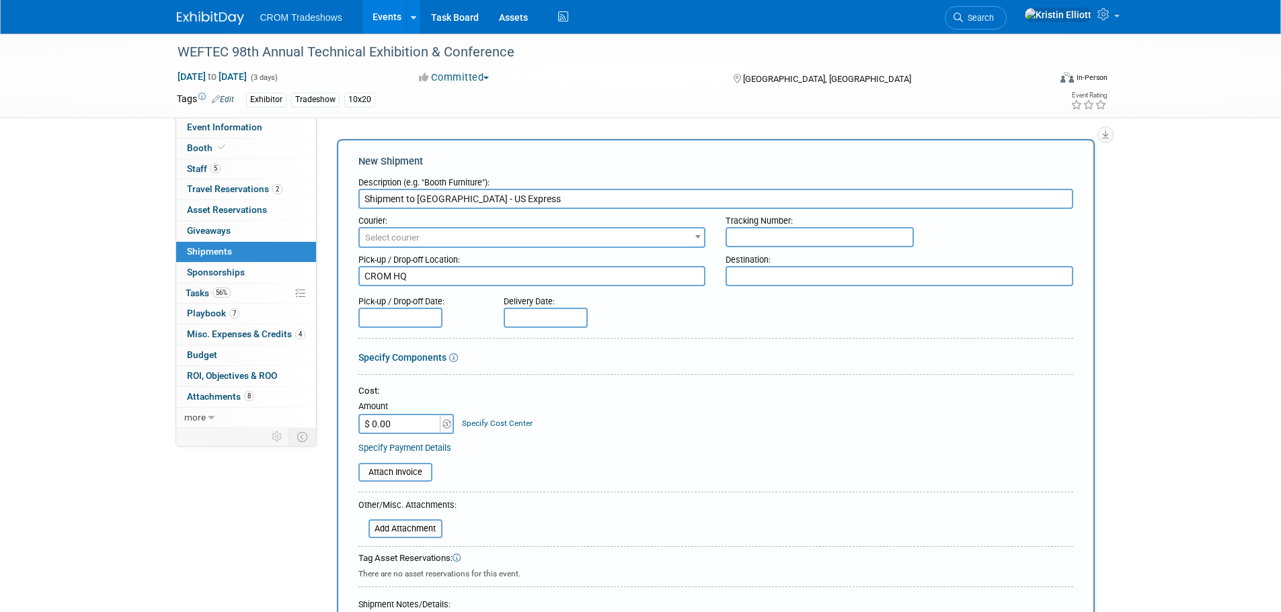
type textarea "CROM HQ"
click at [387, 317] on input "text" at bounding box center [400, 318] width 84 height 20
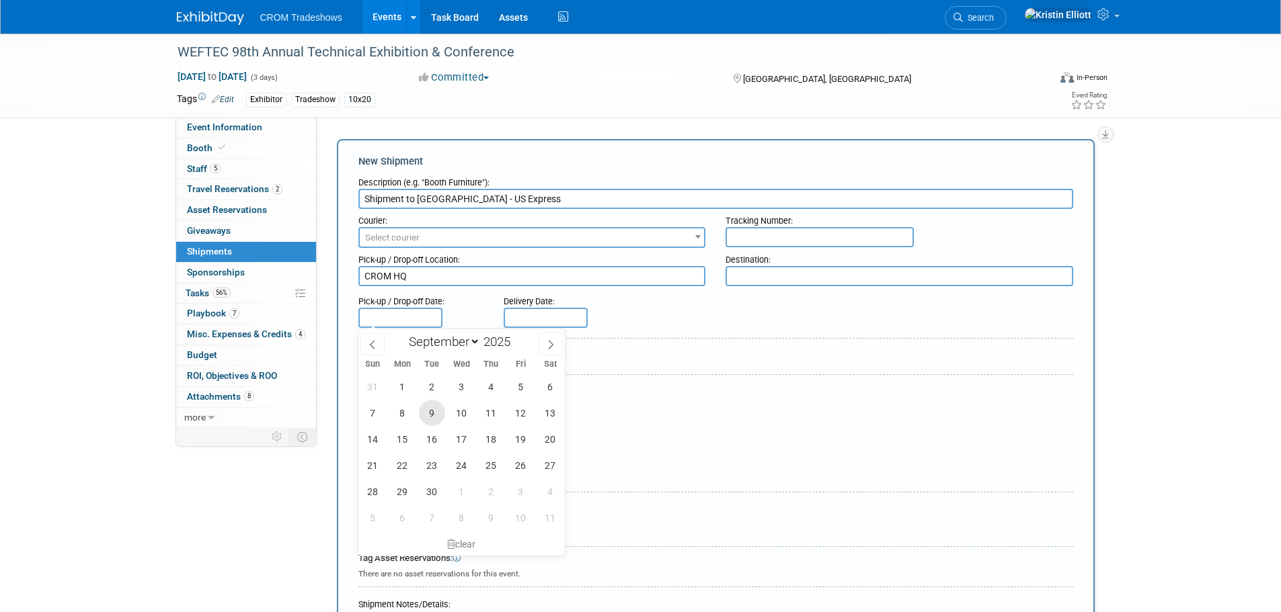
click at [426, 418] on span "9" at bounding box center [432, 413] width 26 height 26
type input "Sep 9, 2025"
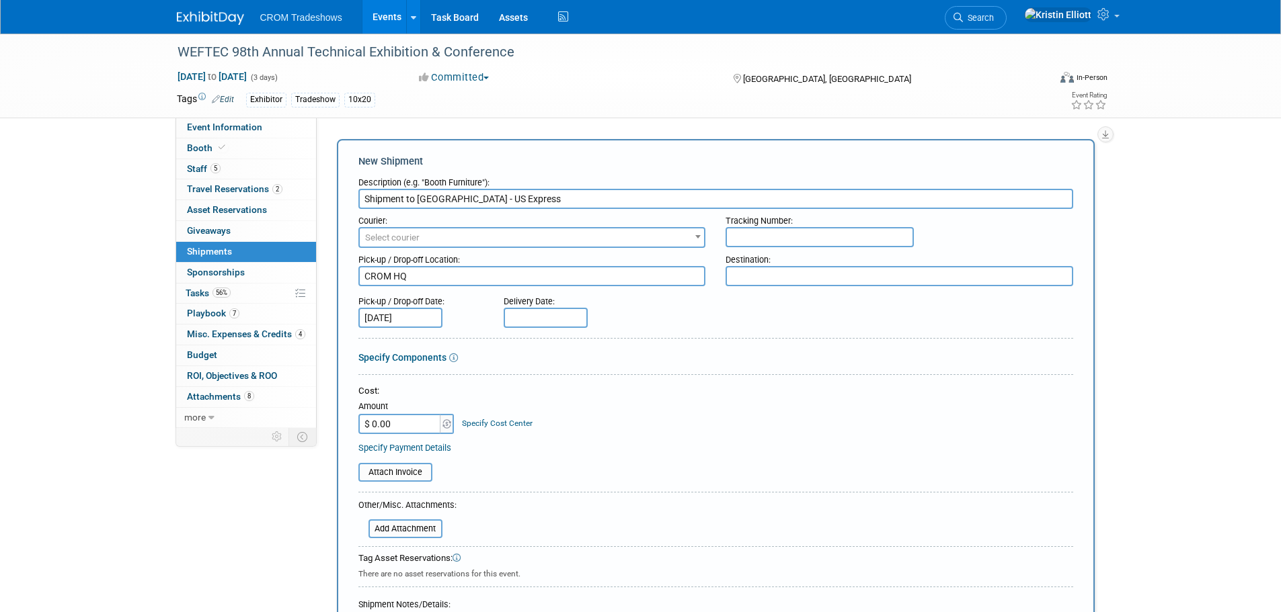
click at [738, 277] on textarea at bounding box center [899, 276] width 348 height 20
click at [746, 275] on textarea at bounding box center [899, 276] width 348 height 20
click at [395, 475] on input "file" at bounding box center [351, 473] width 160 height 16
click at [389, 471] on input "file" at bounding box center [351, 473] width 160 height 16
drag, startPoint x: 747, startPoint y: 243, endPoint x: 735, endPoint y: 252, distance: 14.9
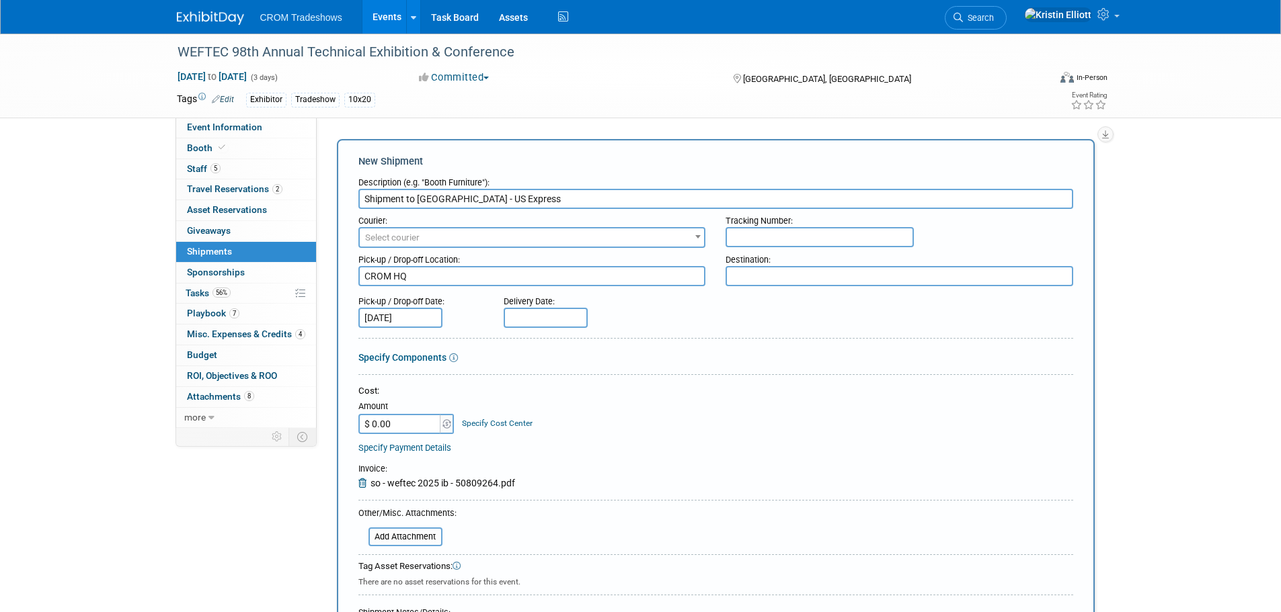
click at [746, 243] on input "text" at bounding box center [819, 237] width 188 height 20
click at [740, 272] on textarea at bounding box center [899, 276] width 348 height 20
paste textarea "FREEMAN ADVANCED WAREHOUSE"
click at [907, 286] on textarea "FREEMAN ADVANCED WAREHOUSE" at bounding box center [899, 276] width 348 height 20
click at [906, 274] on textarea "FREEMAN ADVANCED WAREHOUSE" at bounding box center [899, 276] width 348 height 20
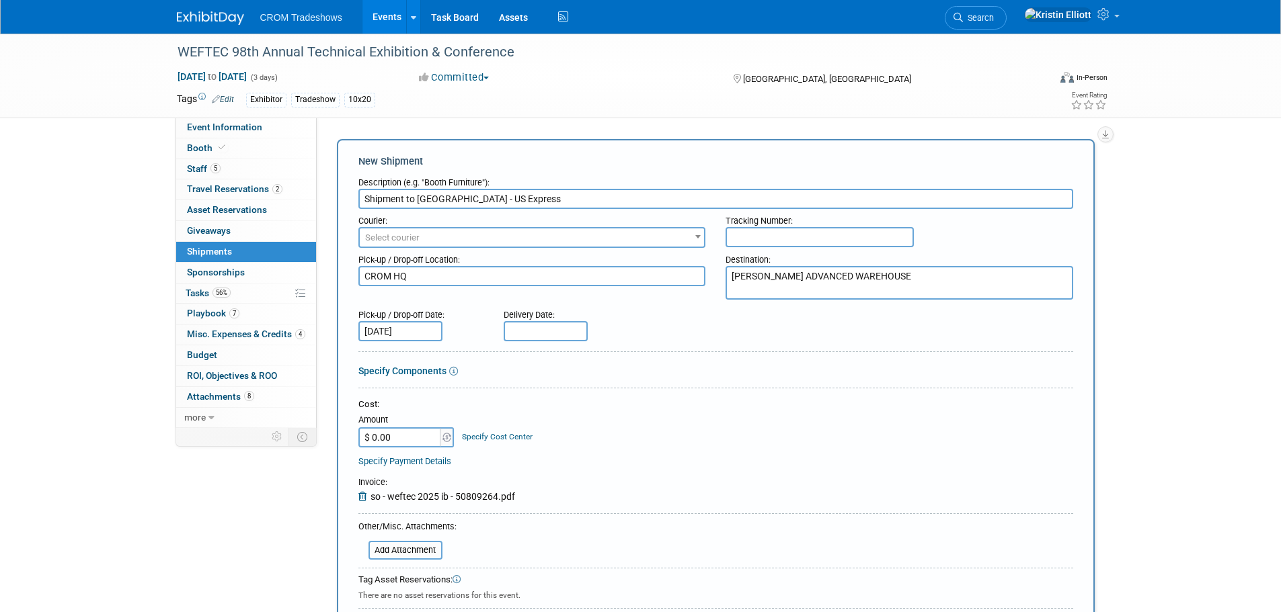
paste textarea "2500 W 35TH ST"
click at [889, 289] on textarea "FREEMAN ADVANCED WAREHOUSE 2500 W 35TH ST" at bounding box center [899, 283] width 348 height 34
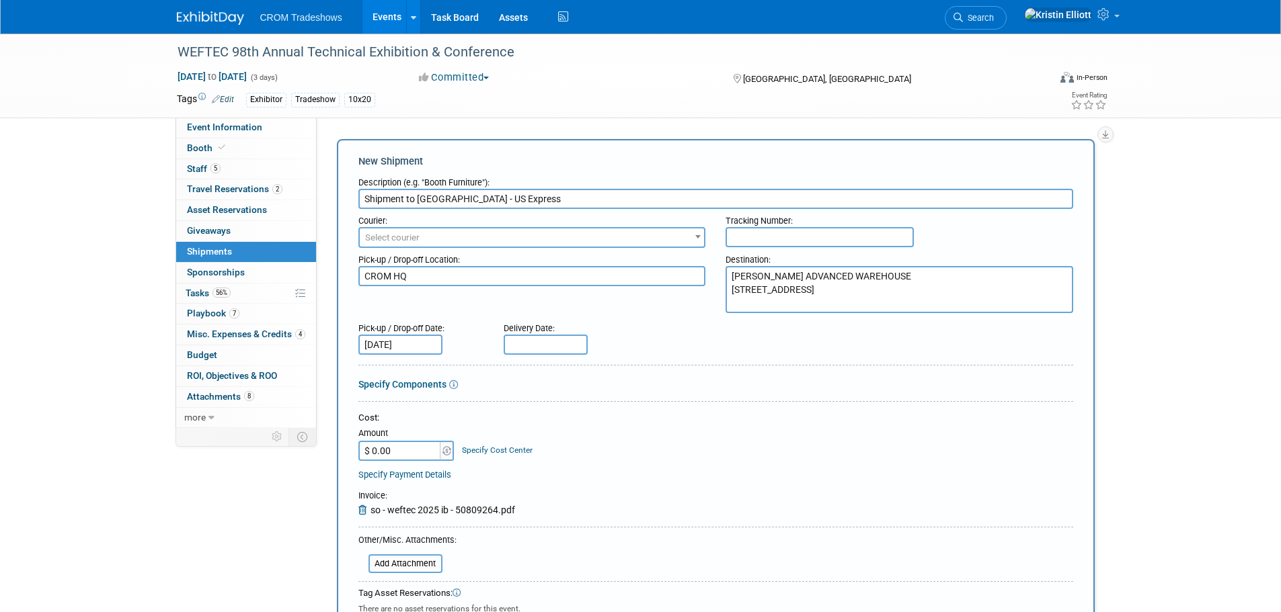
paste textarea "CHICAGO, IL 60632, UNITED STATES"
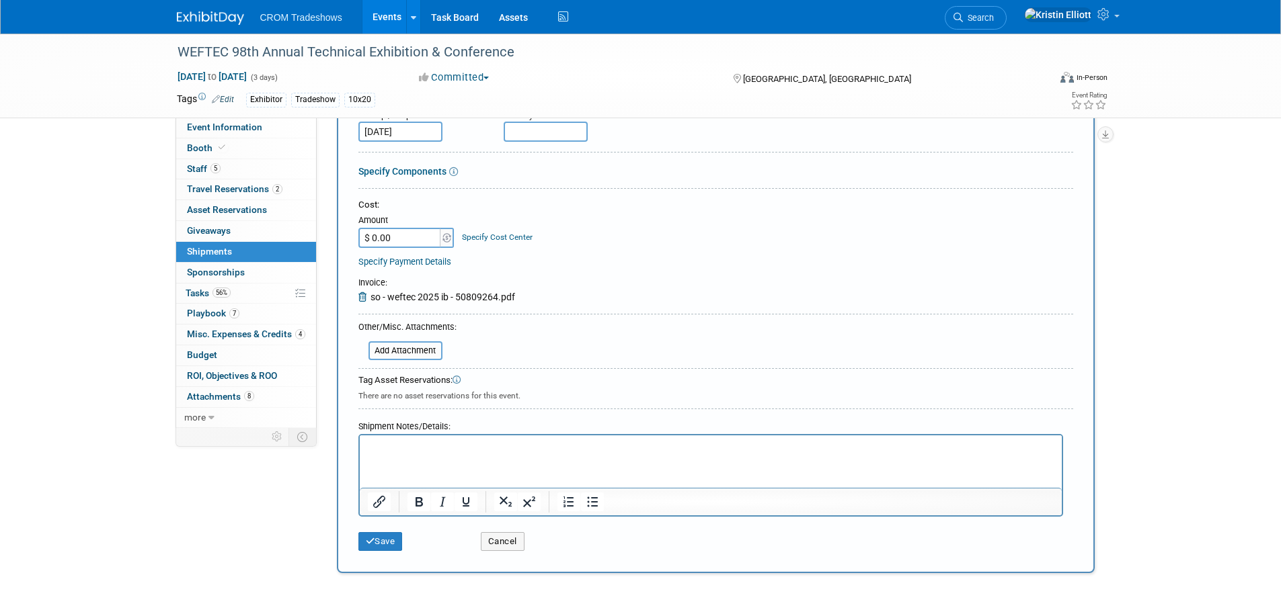
scroll to position [324, 0]
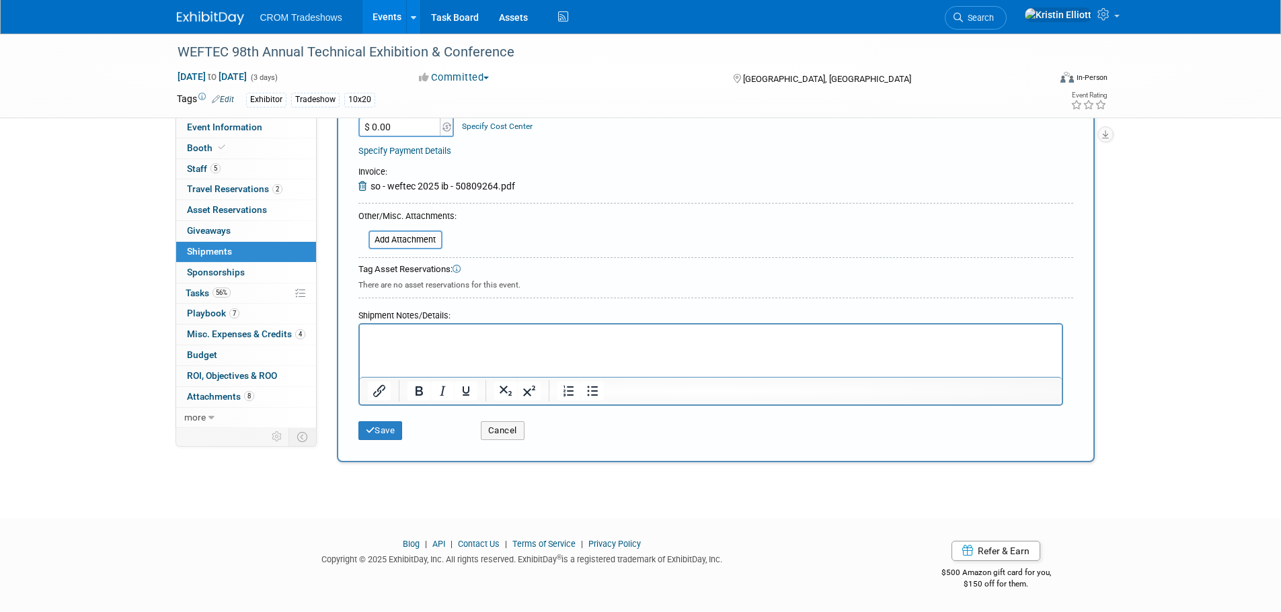
type textarea "FREEMAN ADVANCED WAREHOUSE 2500 W 35TH ST CHICAGO, IL 60632, UNITED STATES"
click at [350, 426] on div "Save" at bounding box center [409, 427] width 122 height 28
click at [383, 431] on button "Save" at bounding box center [380, 431] width 44 height 19
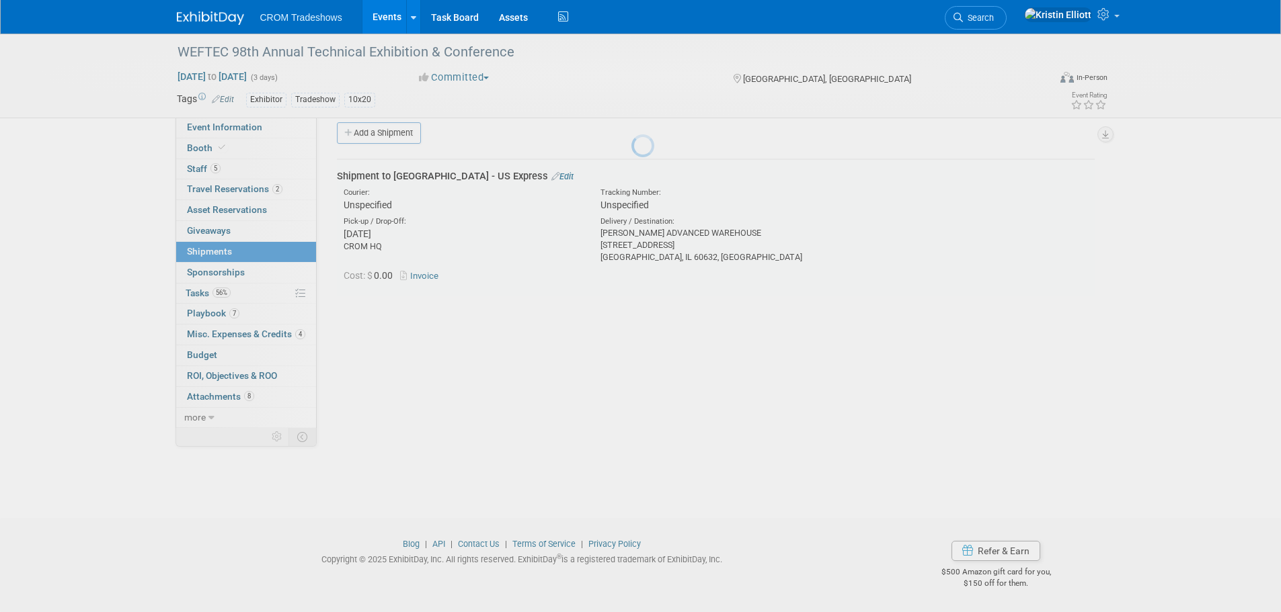
scroll to position [13, 0]
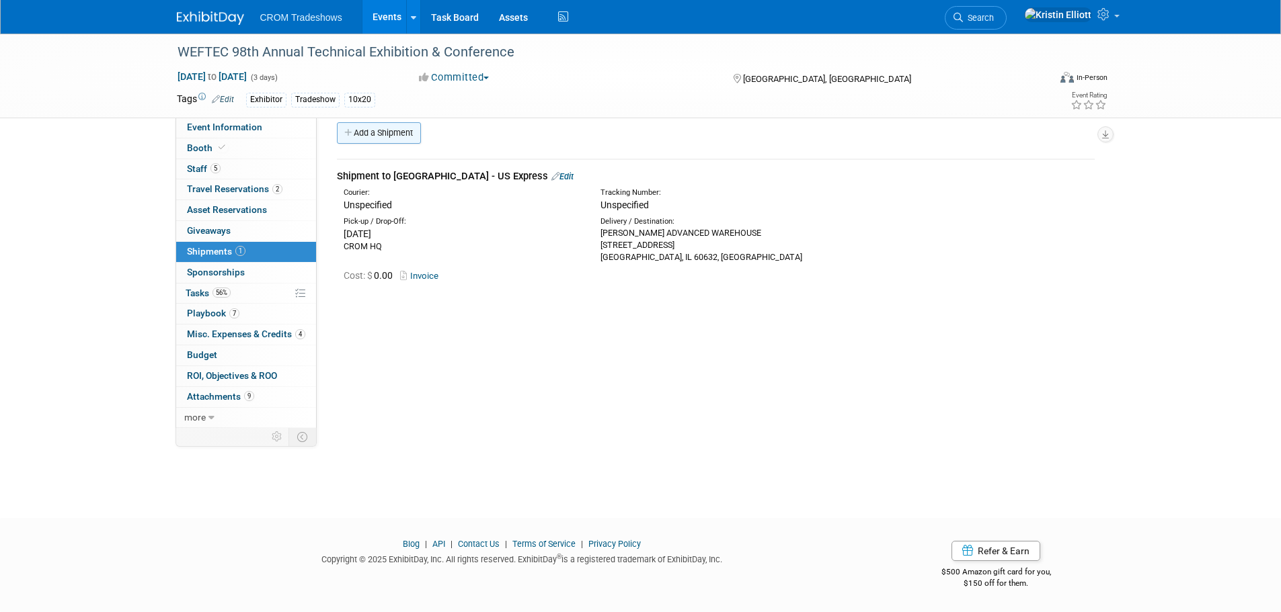
click at [391, 136] on link "Add a Shipment" at bounding box center [379, 133] width 84 height 22
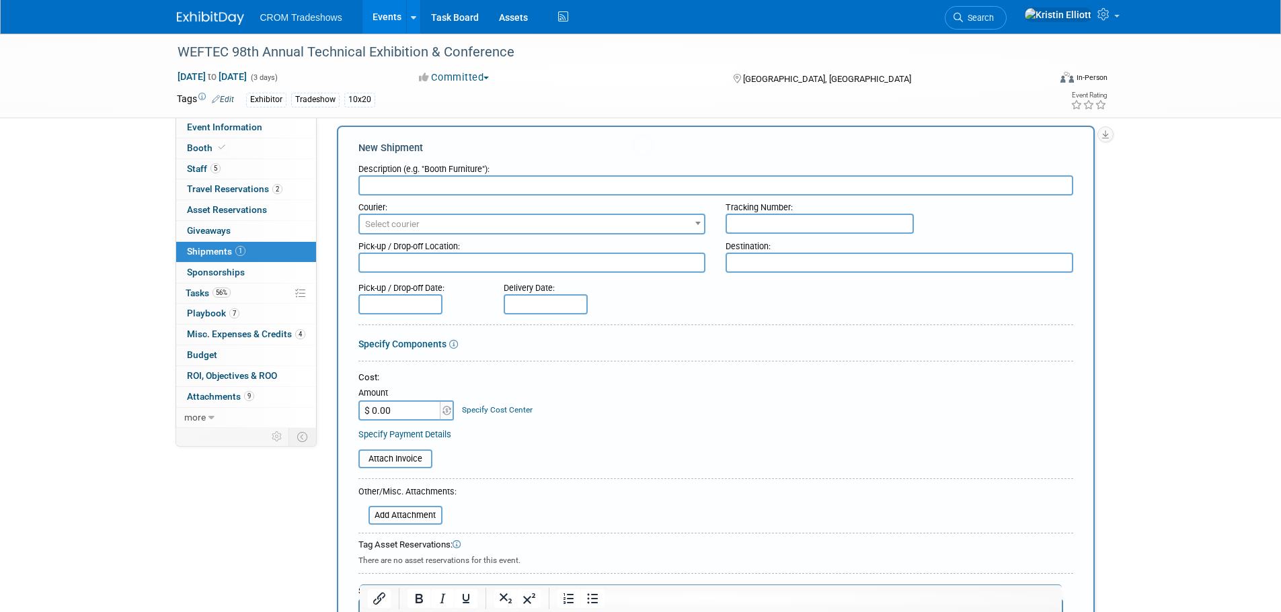
scroll to position [0, 0]
type input "Return Shipment to Gainesville - US Express"
drag, startPoint x: 495, startPoint y: 264, endPoint x: 549, endPoint y: 265, distance: 53.1
click at [495, 263] on textarea at bounding box center [532, 263] width 348 height 20
click at [481, 260] on textarea at bounding box center [532, 263] width 348 height 20
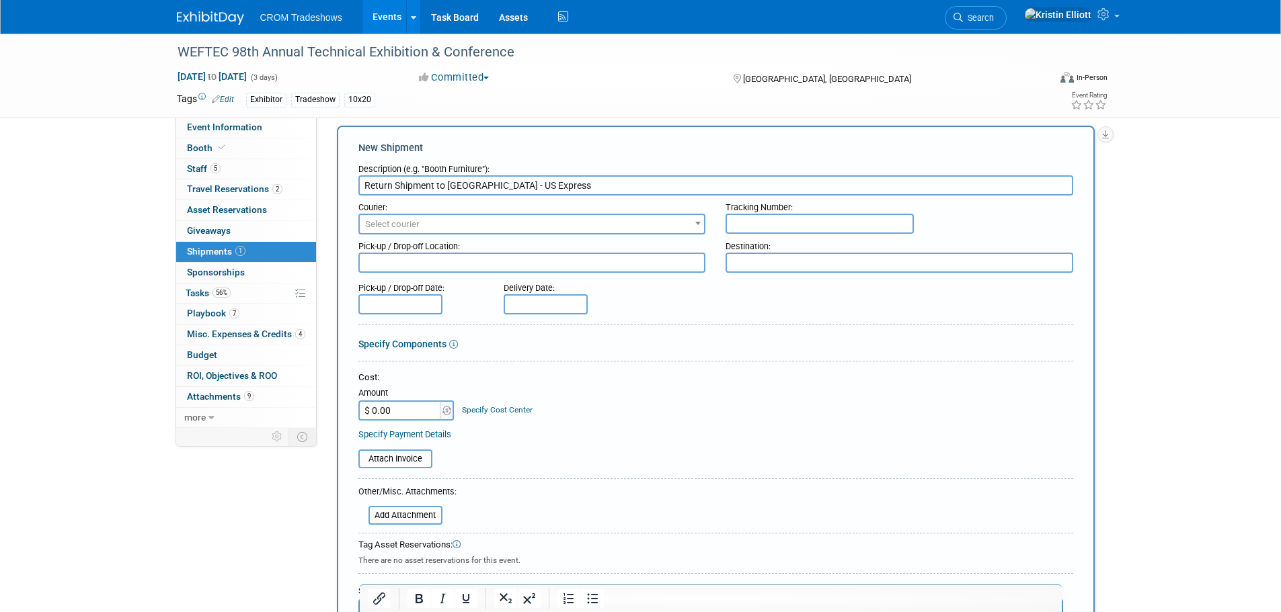
paste textarea "McCormick Place c/o FreemanWEFTEC 2025 - Crom Booth #5722301 S. Lake Shore DrCh…"
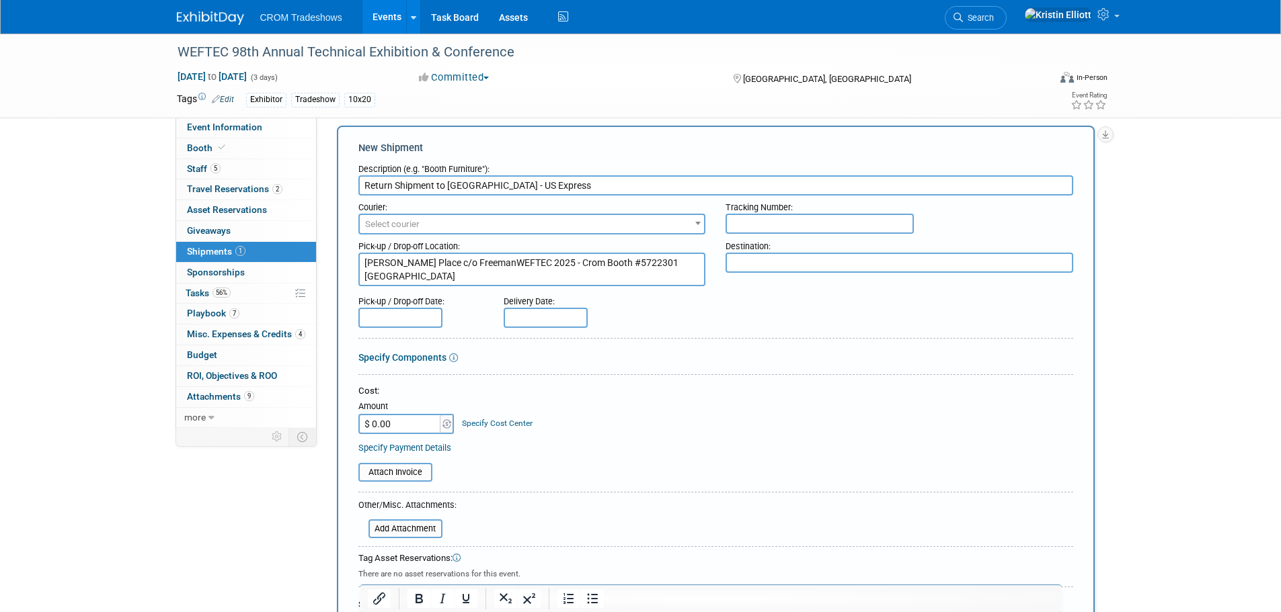
click at [493, 264] on textarea "McCormick Place c/o FreemanWEFTEC 2025 - Crom Booth #5722301 S. Lake Shore DrCh…" at bounding box center [532, 270] width 348 height 34
click at [505, 276] on textarea "McCormick Place c/o Freeman WEFTEC 2025 - Crom Booth #5722301 S. Lake Shore DrC…" at bounding box center [532, 270] width 348 height 34
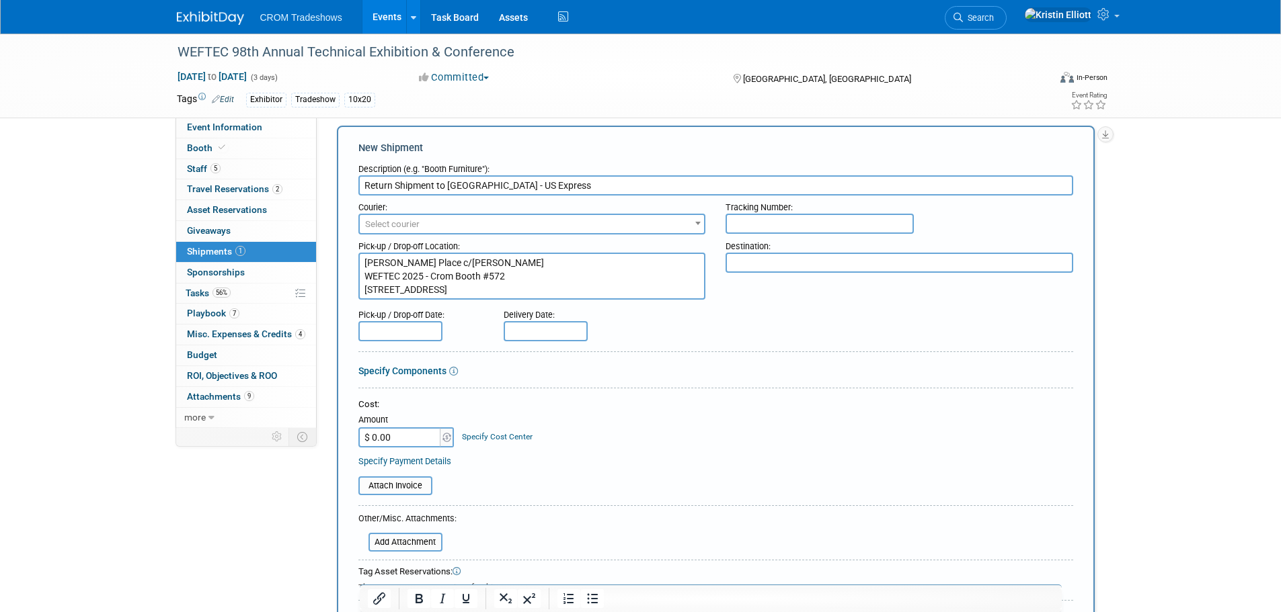
click at [457, 291] on textarea "McCormick Place c/o Freeman WEFTEC 2025 - Crom Booth #572 2301 S. Lake Shore Dr…" at bounding box center [532, 276] width 348 height 47
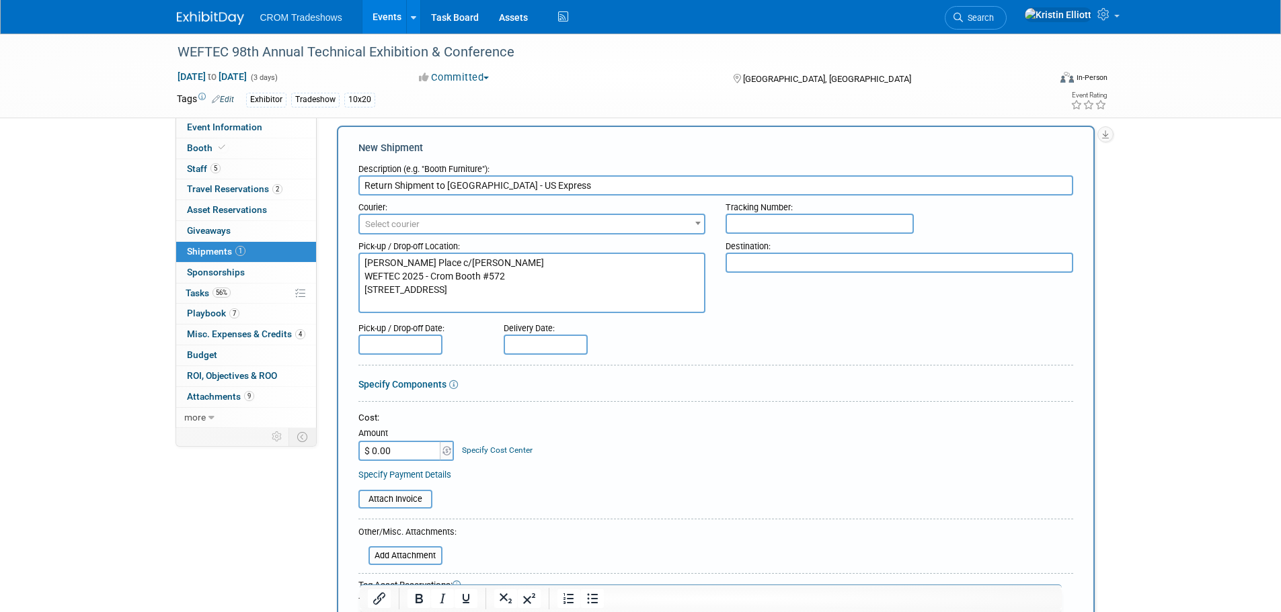
type textarea "McCormick Place c/o Freeman WEFTEC 2025 - Crom Booth #572 2301 S. Lake Shore Dr…"
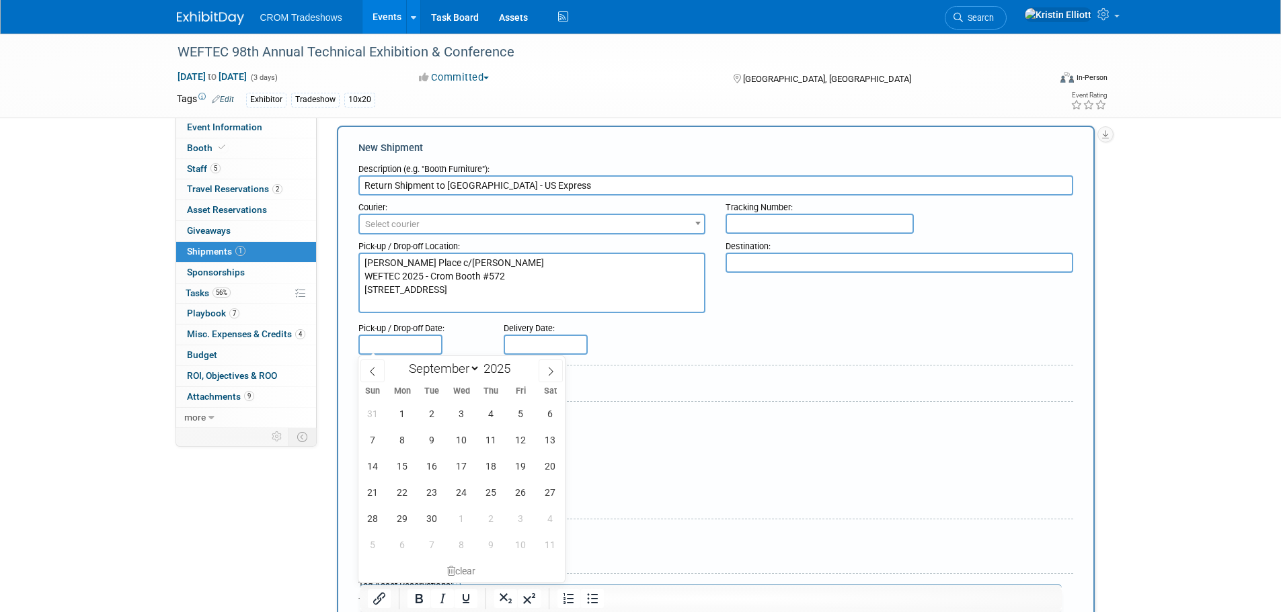
click at [428, 346] on input "text" at bounding box center [400, 345] width 84 height 20
click at [549, 376] on span at bounding box center [551, 371] width 24 height 23
select select "9"
click at [488, 413] on span "2" at bounding box center [491, 414] width 26 height 26
type input "Oct 2, 2025"
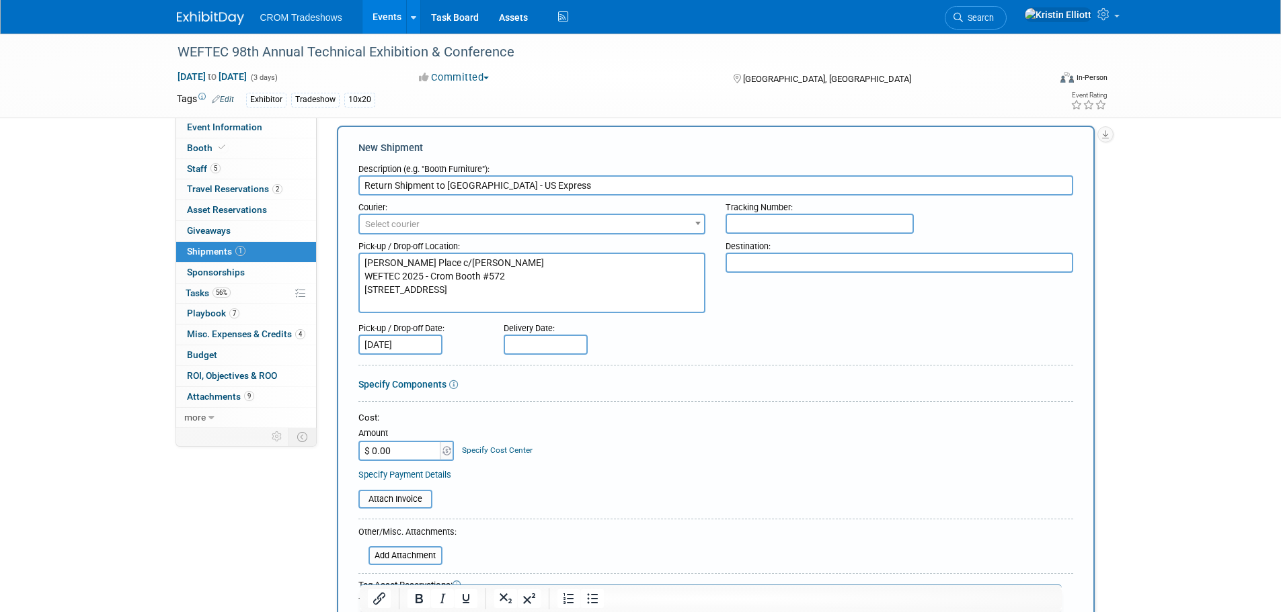
click at [790, 267] on textarea at bounding box center [899, 263] width 348 height 20
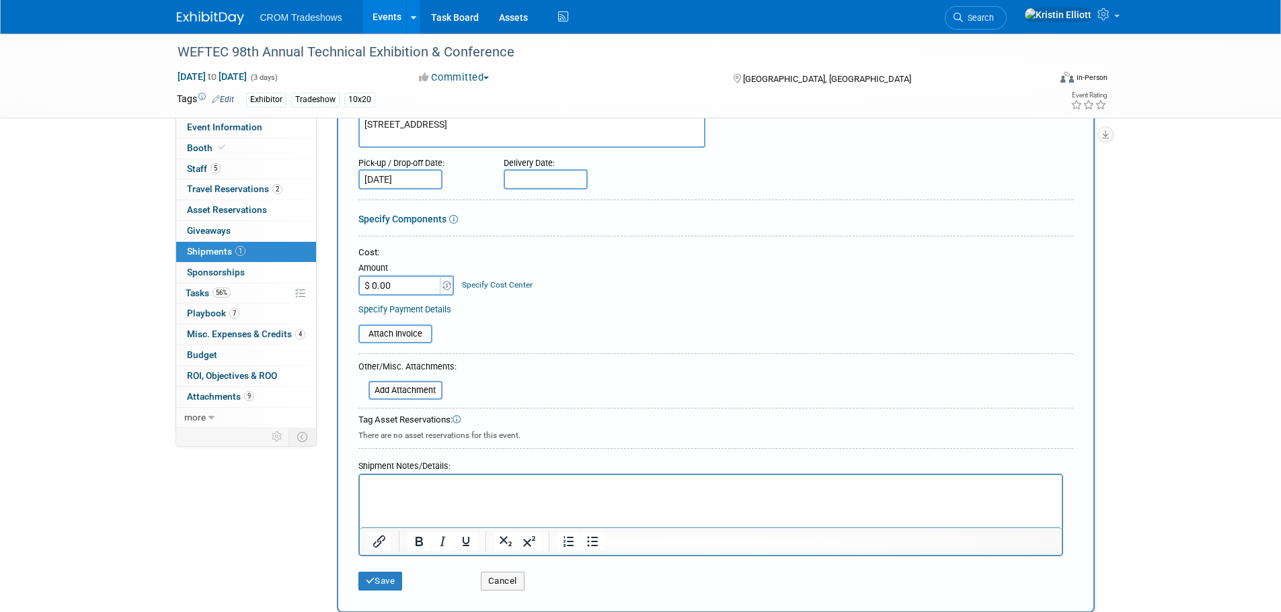
scroll to position [215, 0]
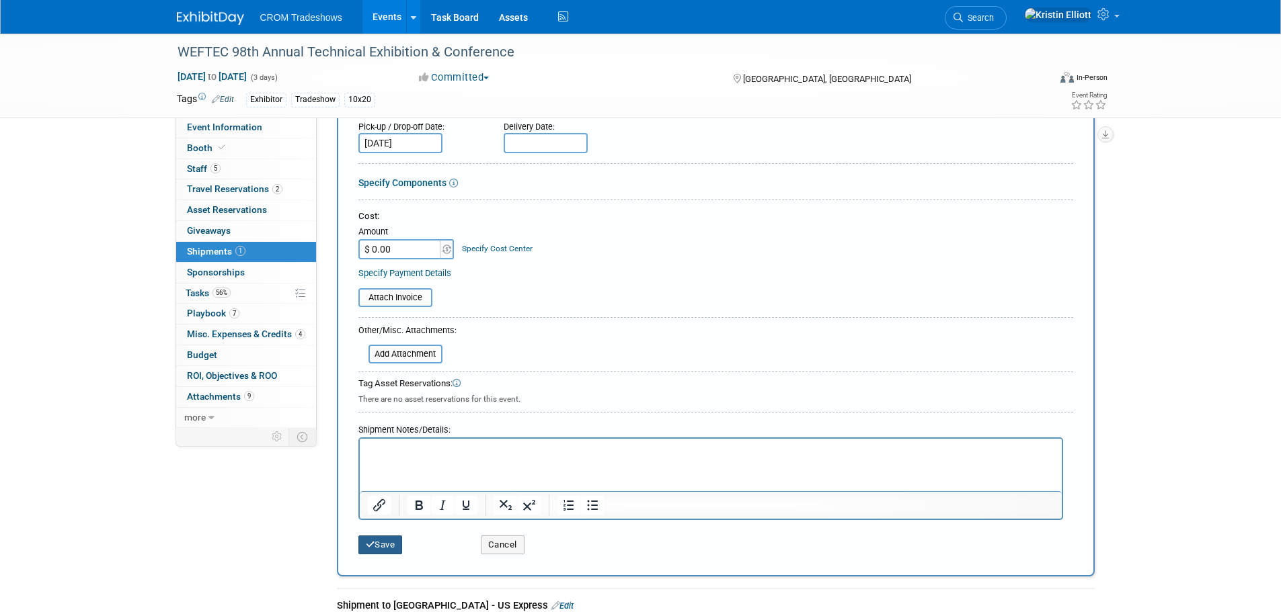
type textarea "CROM HQ"
click at [398, 553] on button "Save" at bounding box center [380, 545] width 44 height 19
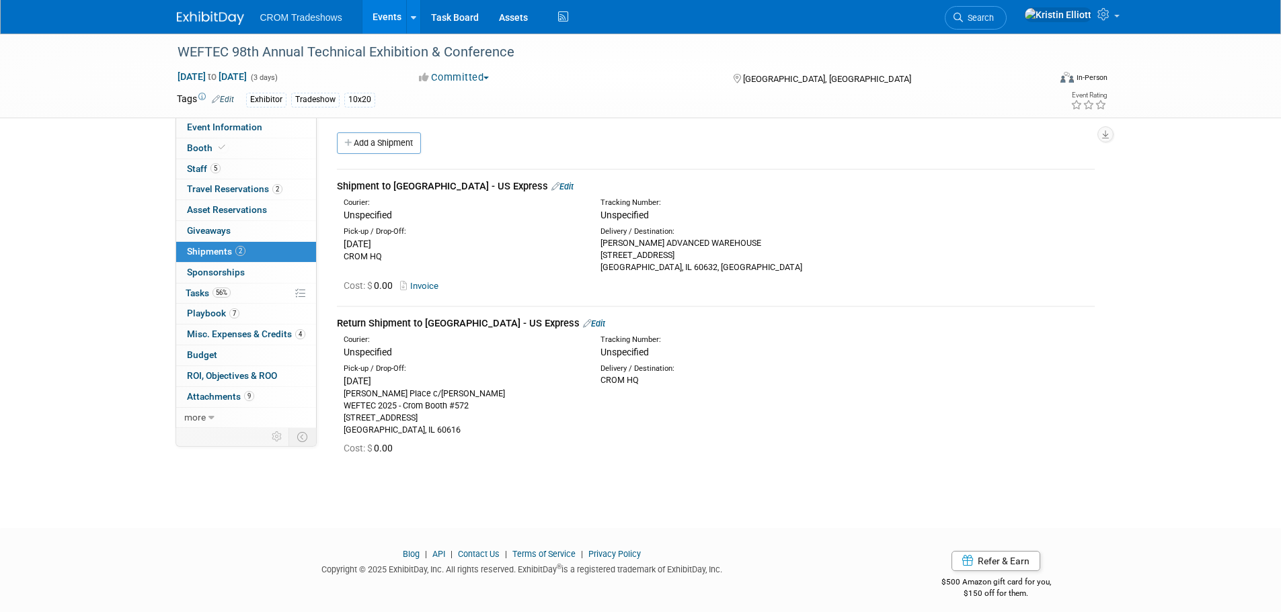
scroll to position [0, 0]
click at [257, 122] on span "Event Information" at bounding box center [224, 127] width 75 height 11
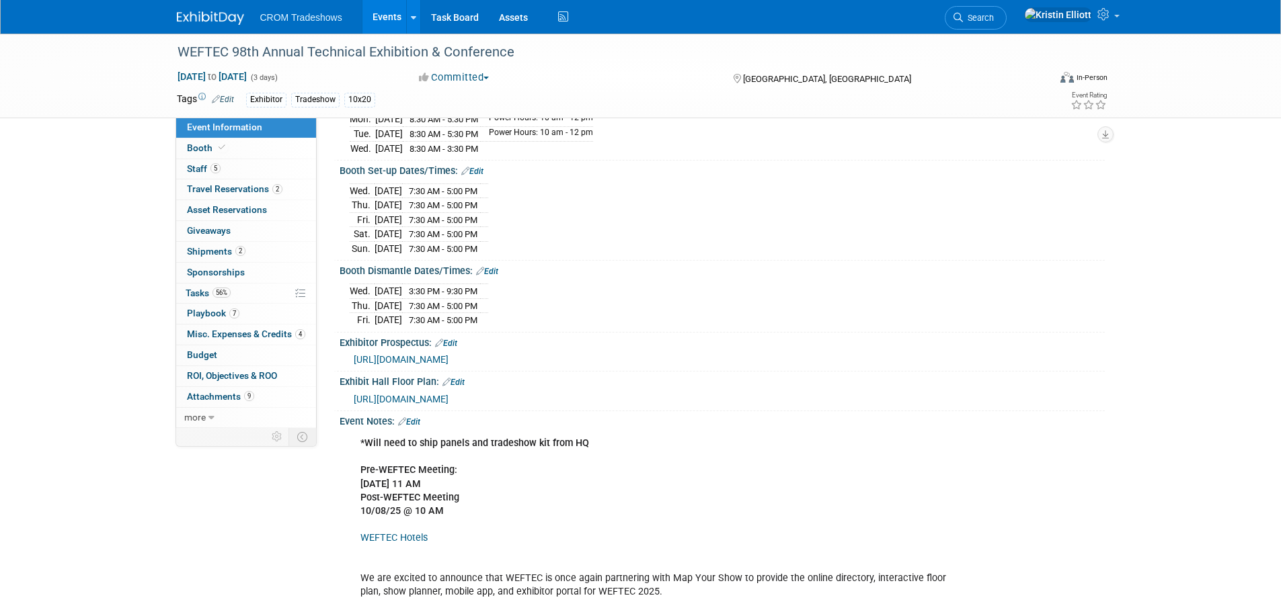
scroll to position [306, 0]
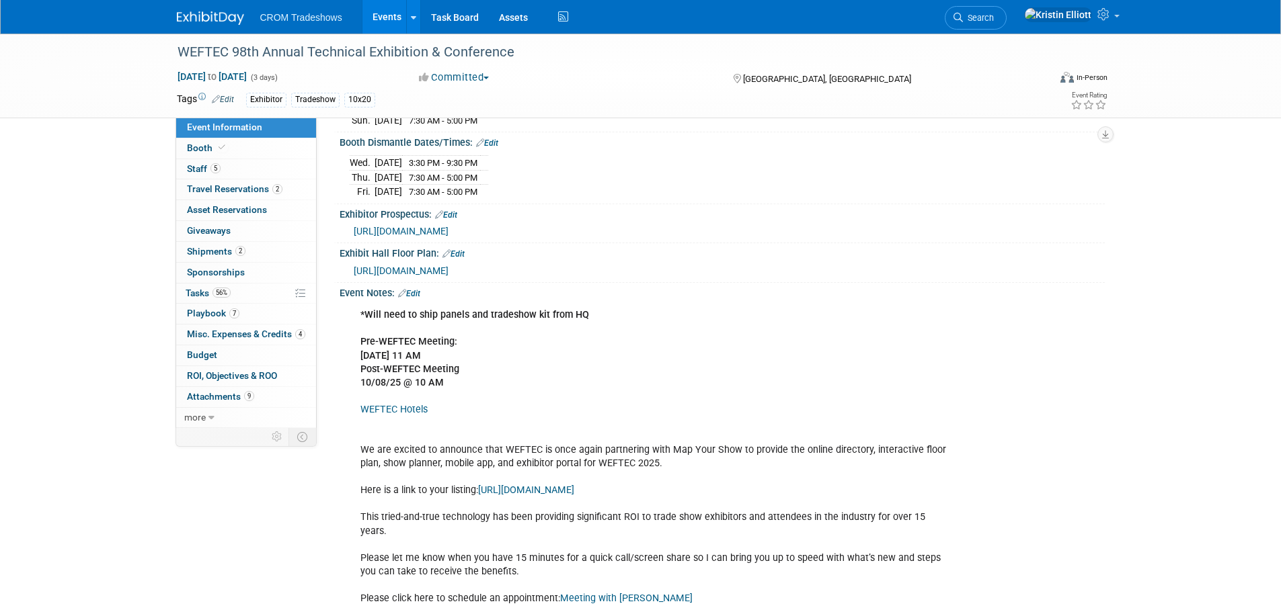
click at [415, 299] on link "Edit" at bounding box center [409, 293] width 22 height 9
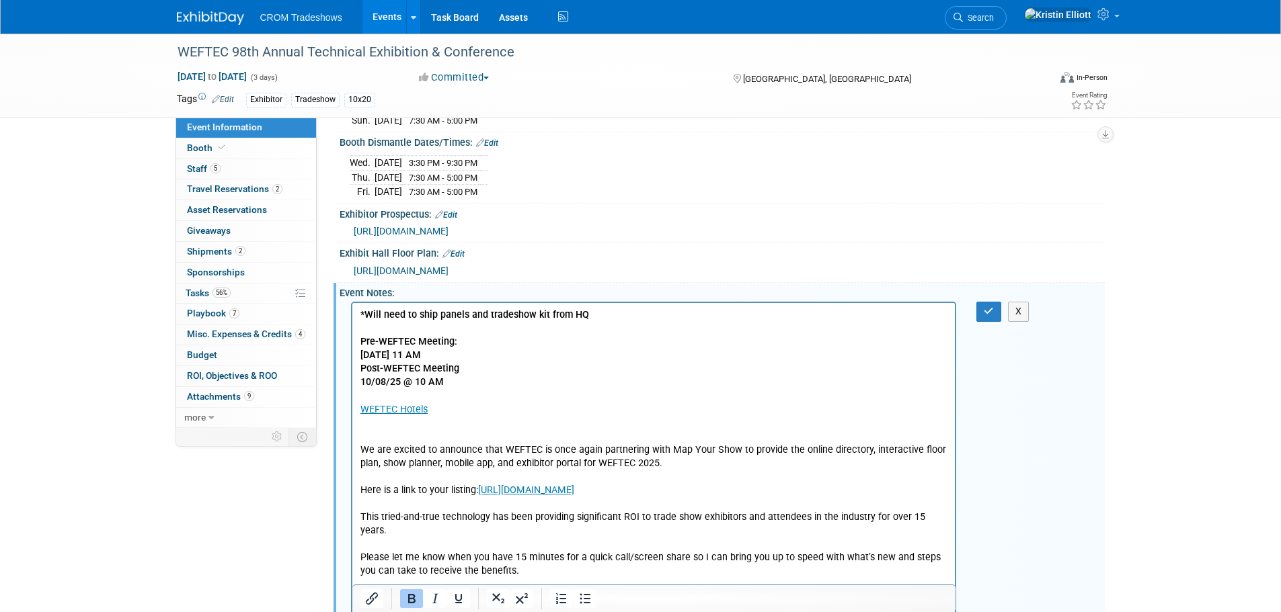
scroll to position [0, 0]
click at [417, 434] on p "*Will need to ship panels and tradeshow kit from HQ Pre-WEFTEC Meeting: 9/15/25…" at bounding box center [654, 498] width 588 height 378
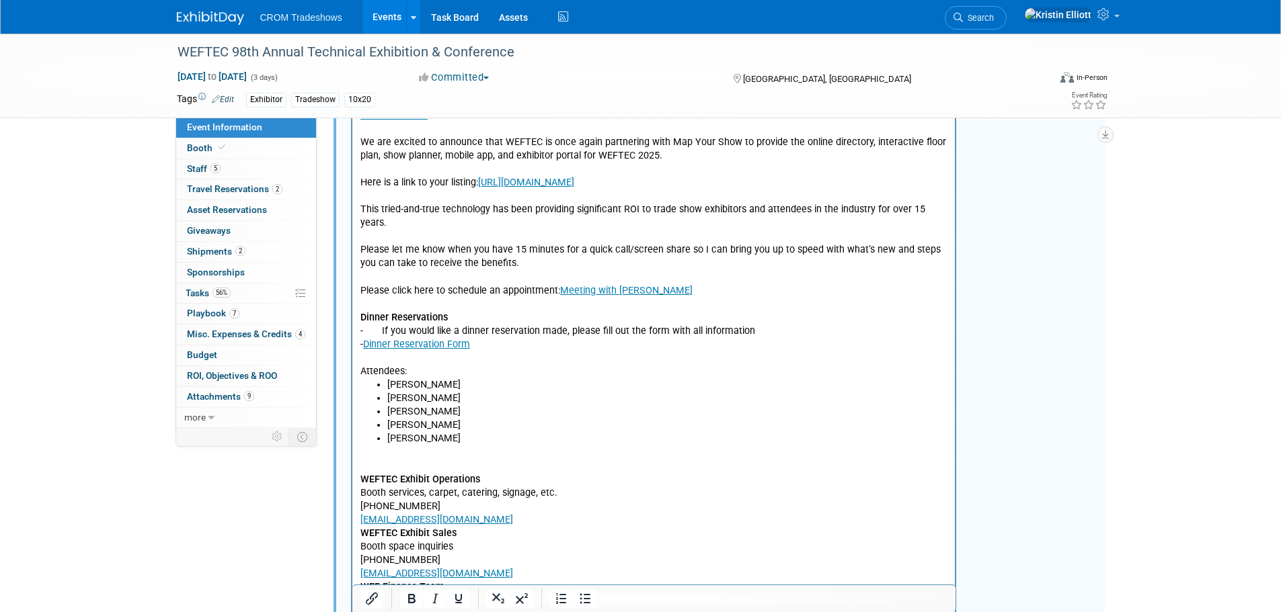
scroll to position [642, 0]
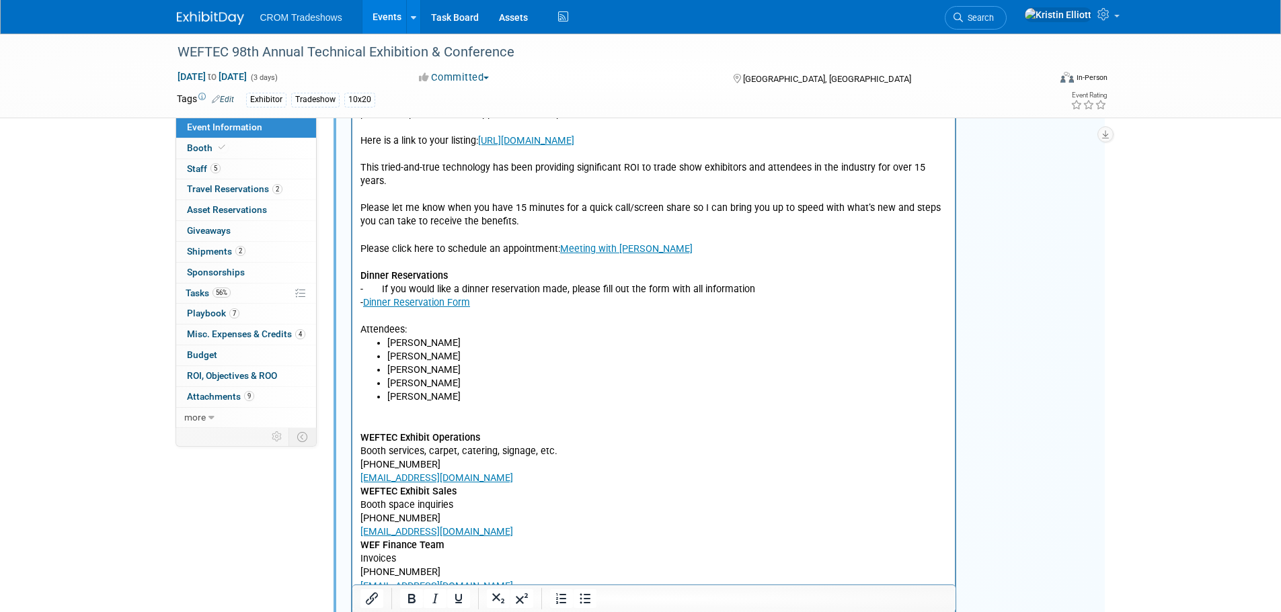
click at [390, 411] on p "WEFTEC Exhibit Operations Booth services, carpet, catering, signage, etc. +1.70…" at bounding box center [654, 526] width 588 height 243
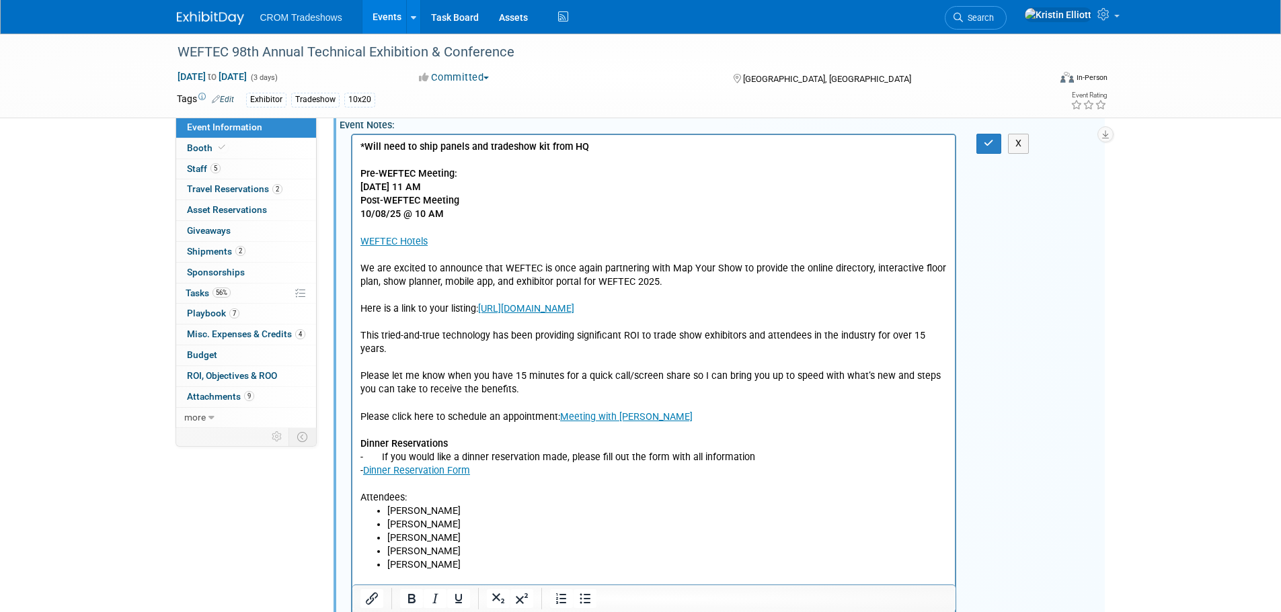
scroll to position [469, 0]
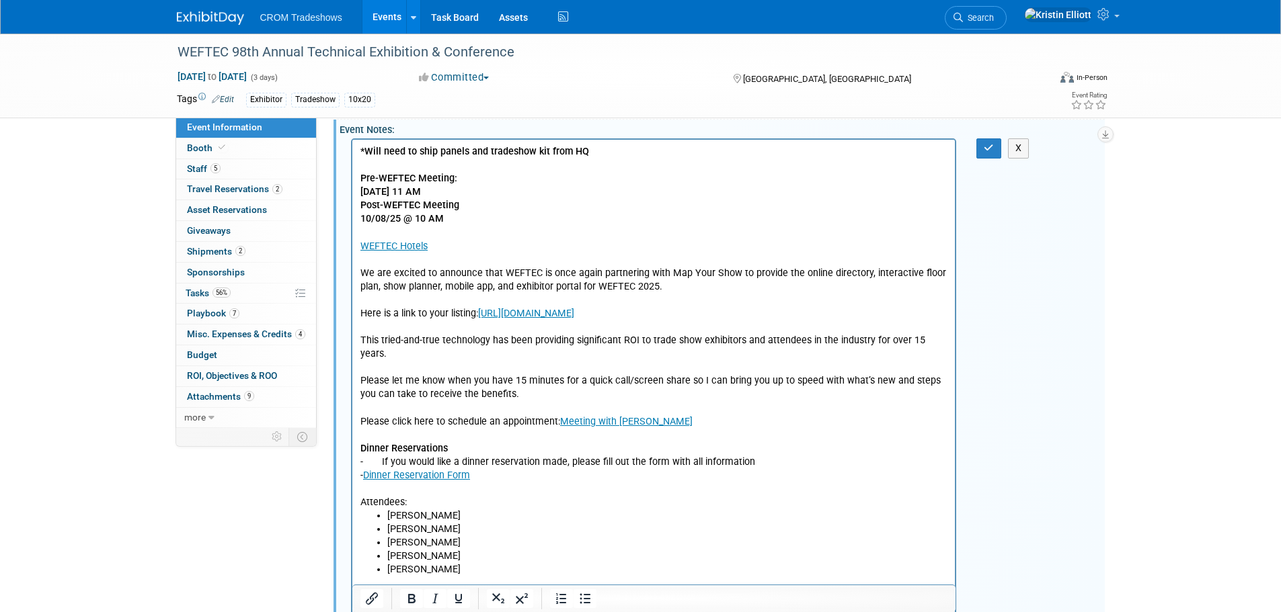
click at [993, 177] on div "*Will need to ship panels and tradeshow kit from HQ Pre-WEFTEC Meeting: 9/15/25…" at bounding box center [722, 496] width 765 height 722
click at [992, 158] on button "button" at bounding box center [988, 147] width 25 height 19
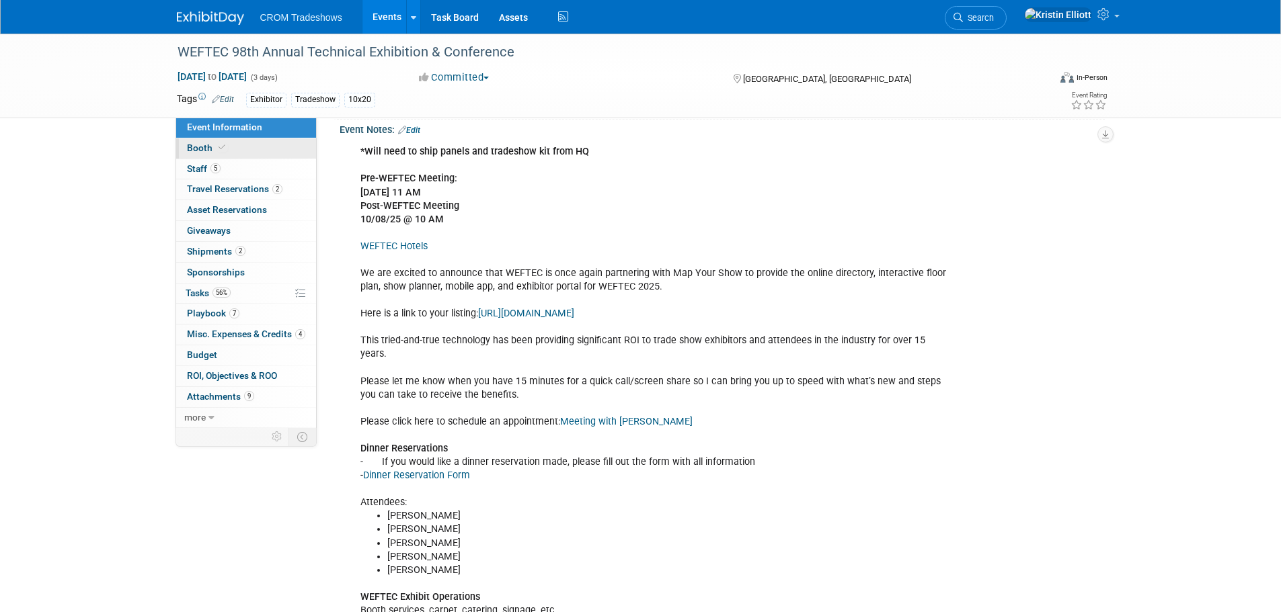
click at [244, 145] on link "Booth" at bounding box center [246, 148] width 140 height 20
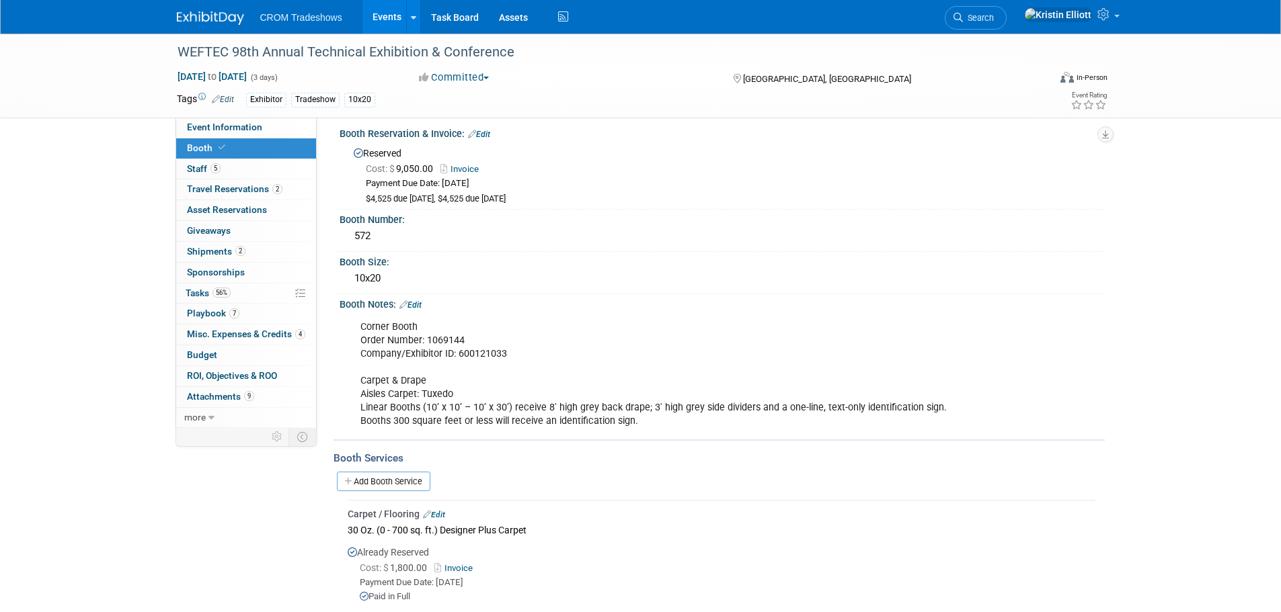
scroll to position [0, 0]
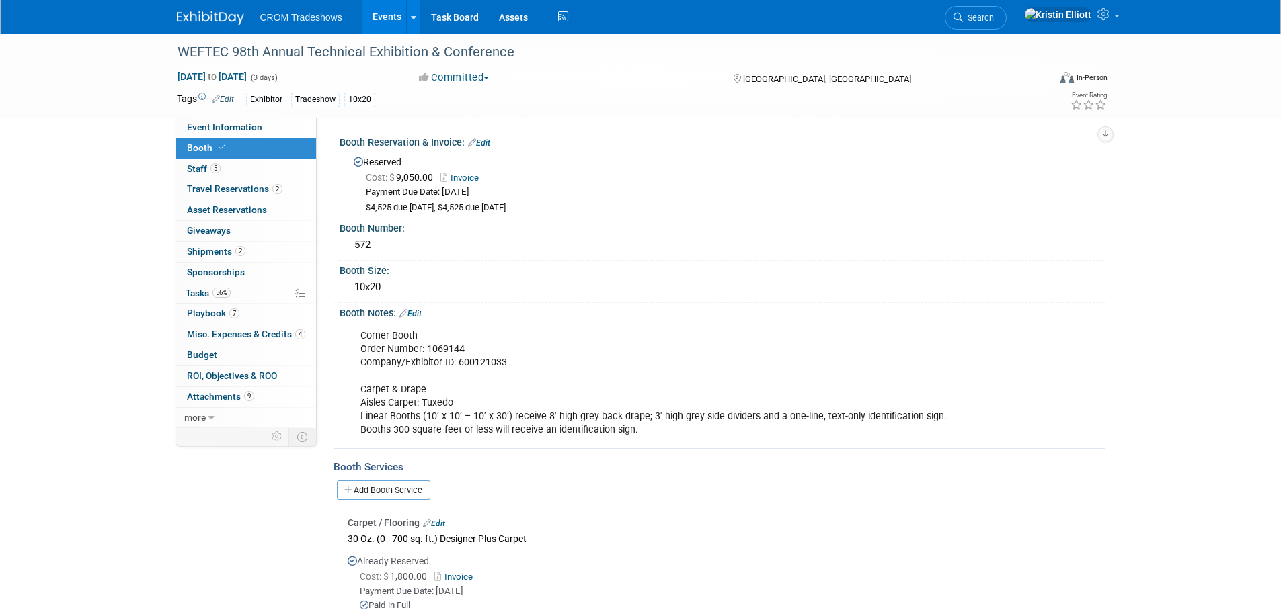
click at [418, 314] on link "Edit" at bounding box center [410, 313] width 22 height 9
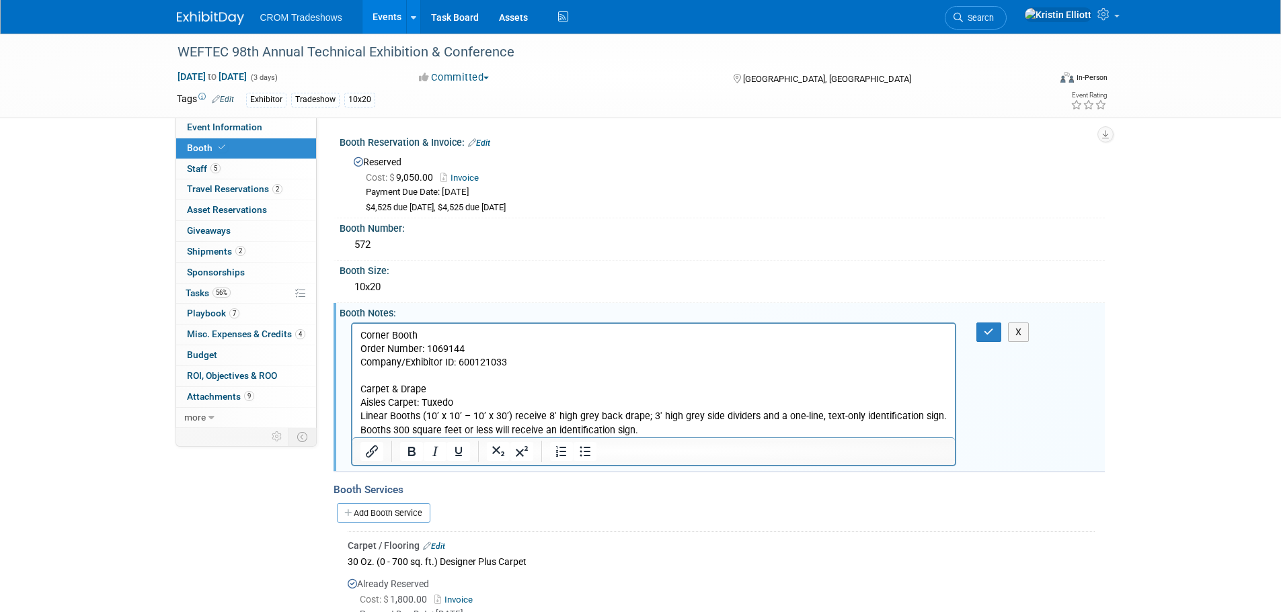
click at [644, 420] on p "Corner Booth Order Number: 1069144 Company/Exhibitor ID: 600121033 Carpet & Dra…" at bounding box center [654, 383] width 588 height 108
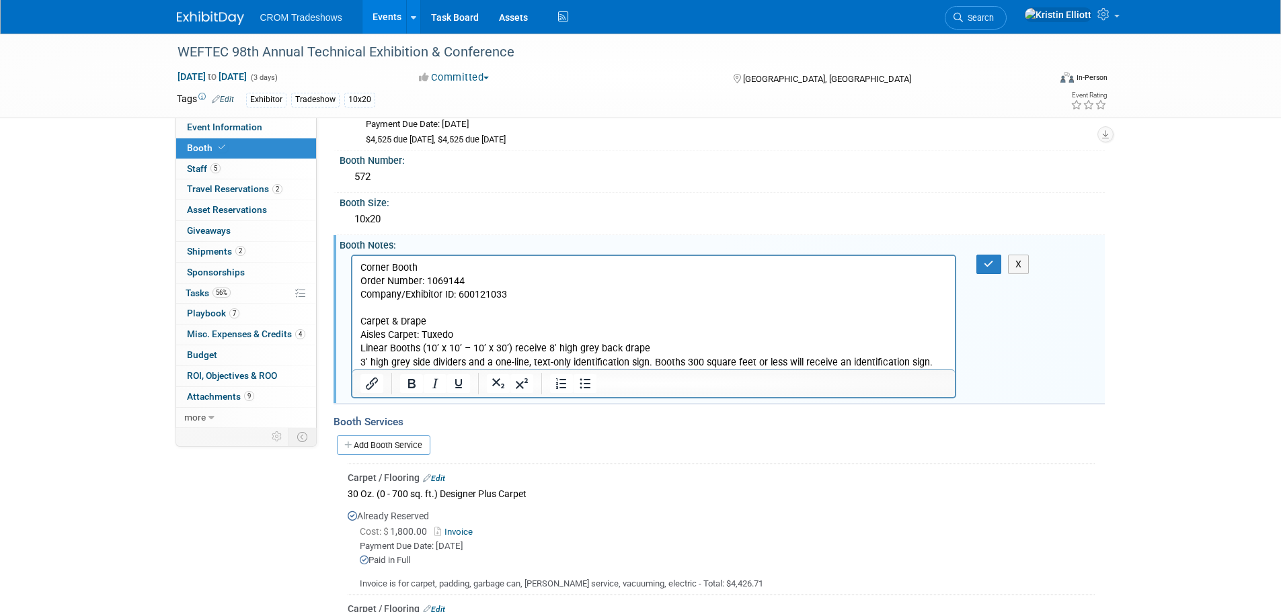
scroll to position [67, 0]
click at [485, 367] on p "3' high grey side dividers and a one-line, text-only identification sign. Booth…" at bounding box center [654, 362] width 588 height 13
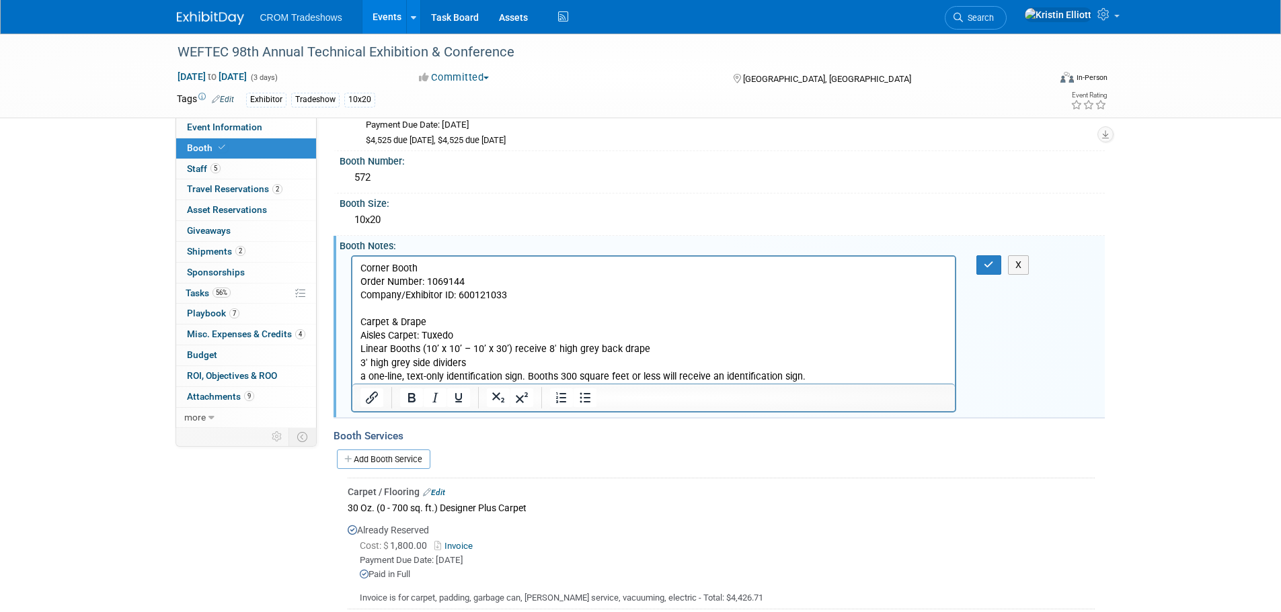
drag, startPoint x: 526, startPoint y: 376, endPoint x: 949, endPoint y: 651, distance: 505.4
click at [526, 376] on p "a one-line, text-only identification sign. Booths 300 square feet or less will …" at bounding box center [654, 376] width 588 height 13
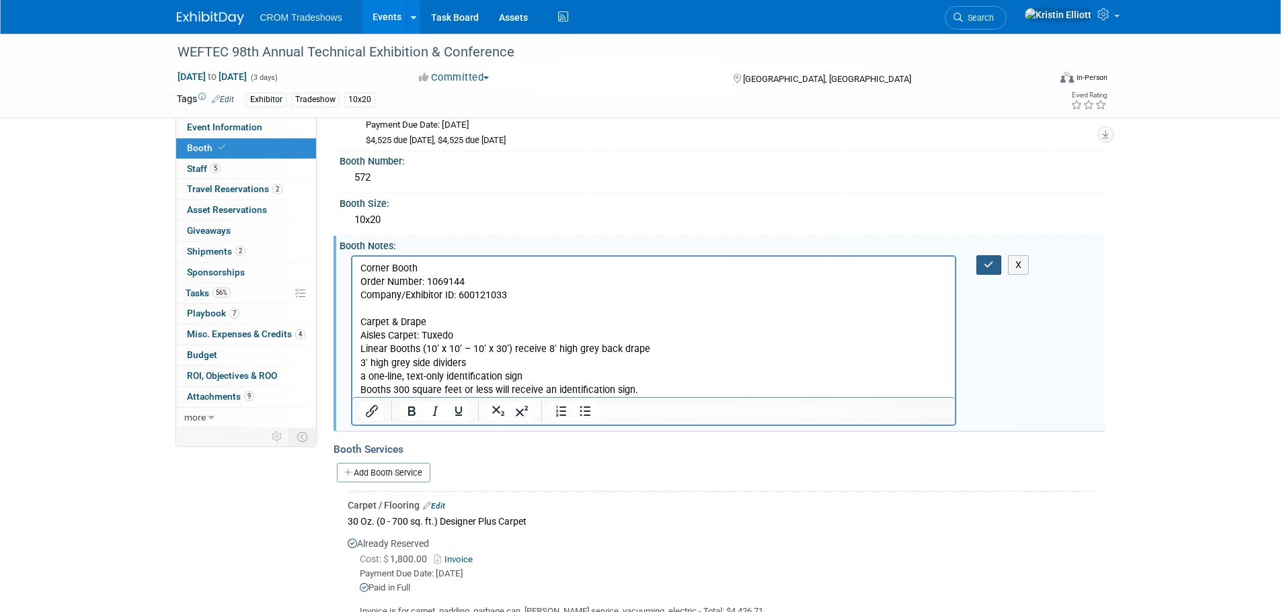
click at [988, 269] on button "button" at bounding box center [988, 264] width 25 height 19
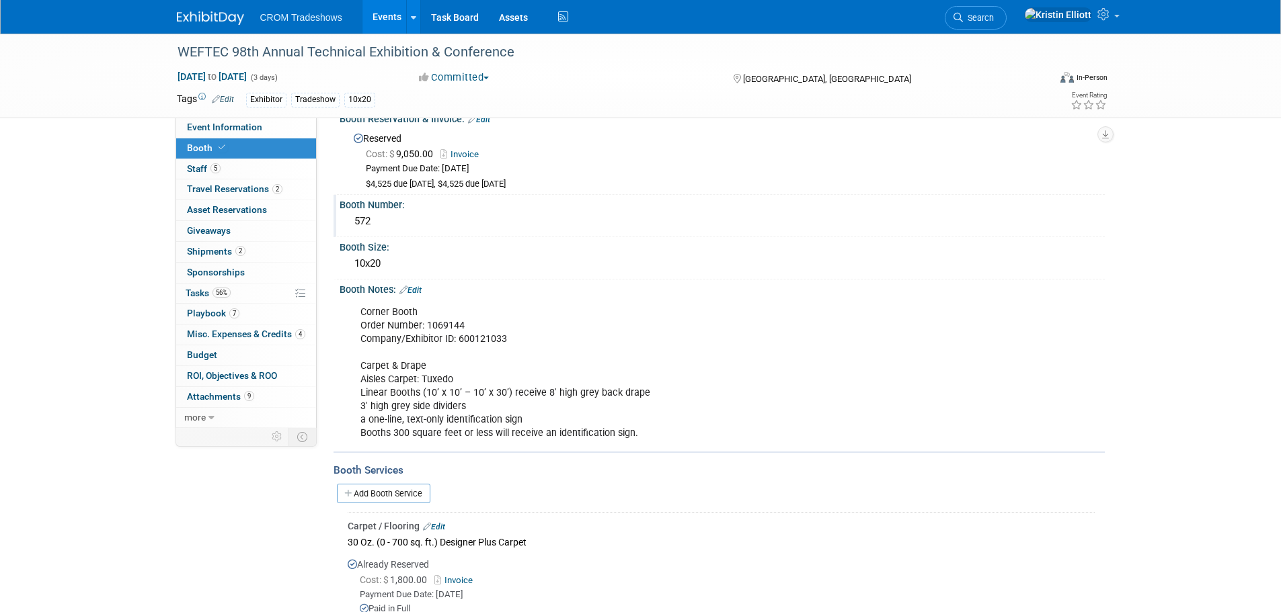
scroll to position [0, 0]
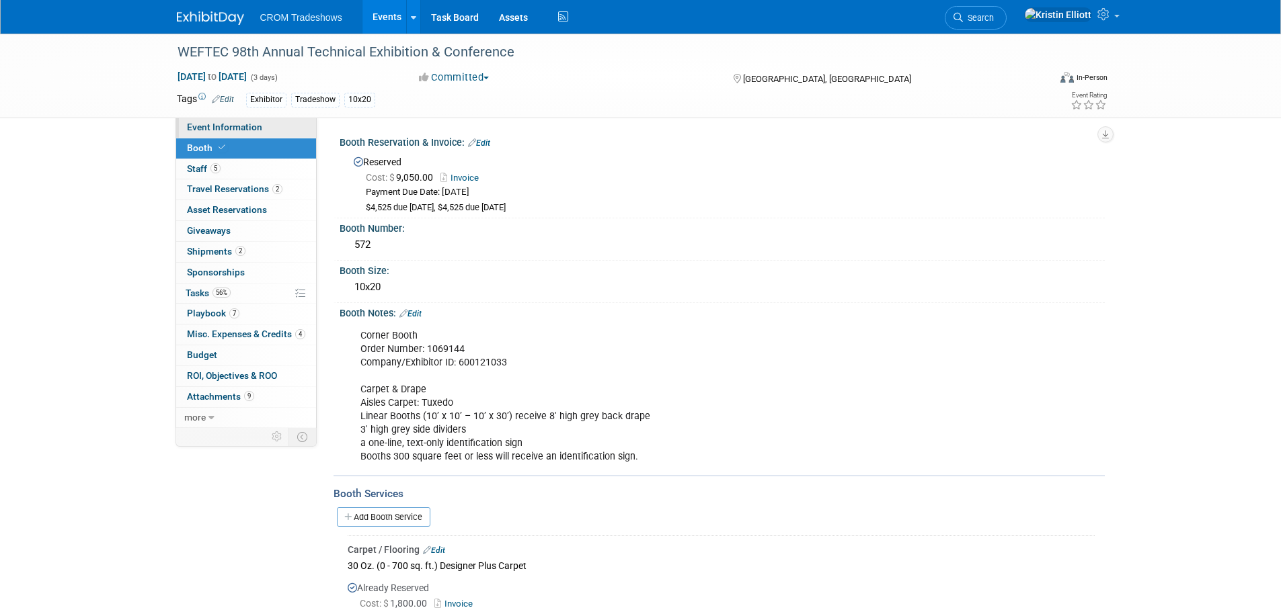
click at [227, 128] on span "Event Information" at bounding box center [224, 127] width 75 height 11
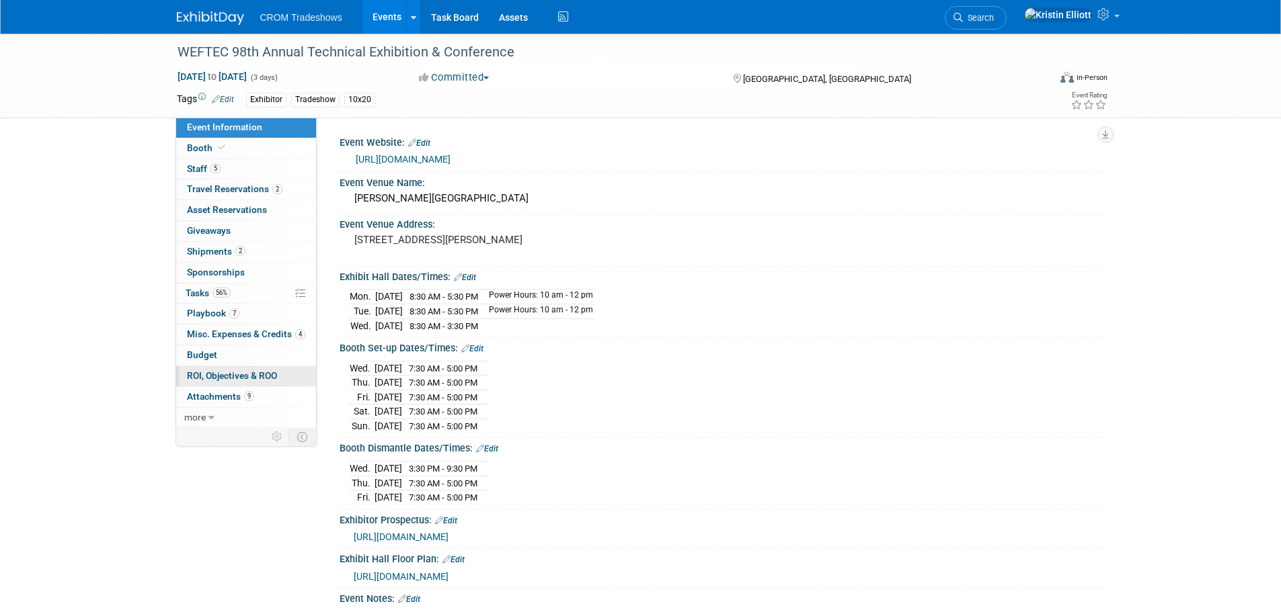
click at [233, 383] on link "0 ROI, Objectives & ROO 0" at bounding box center [246, 376] width 140 height 20
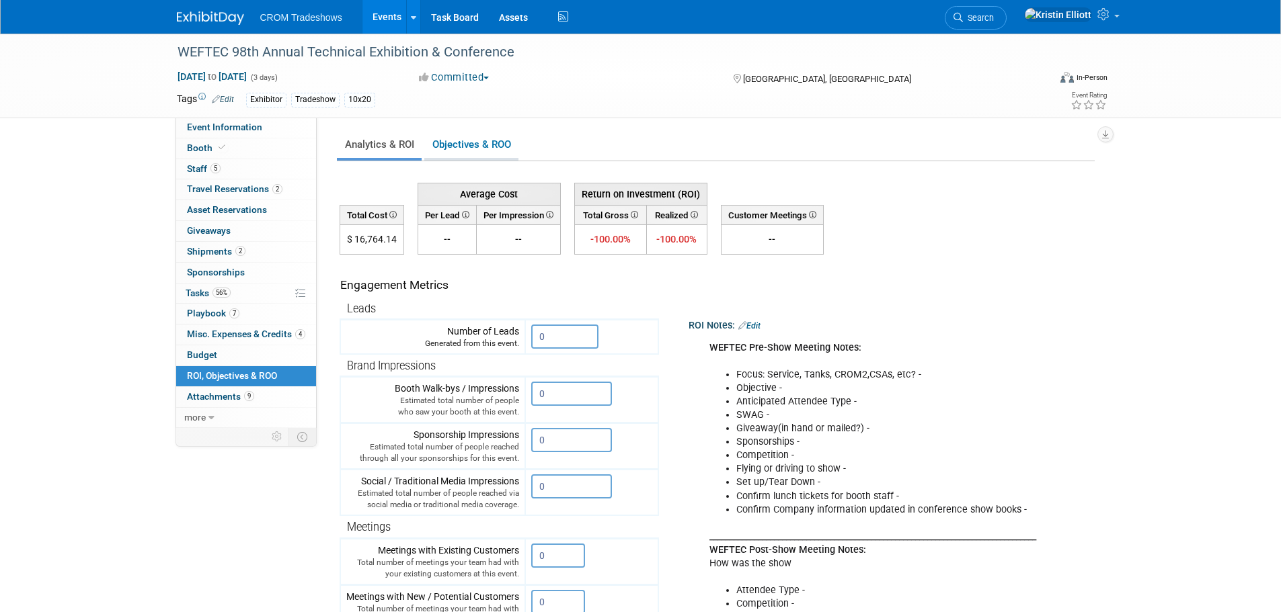
click at [496, 151] on link "Objectives & ROO 0" at bounding box center [471, 145] width 94 height 26
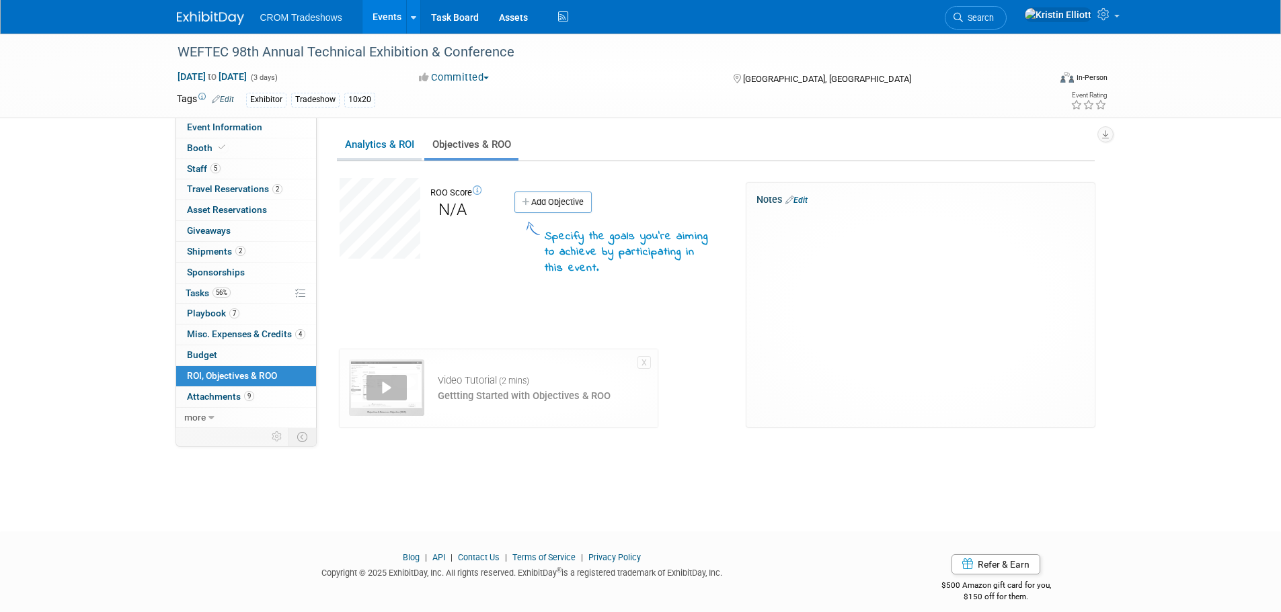
click at [397, 151] on link "Analytics & ROI" at bounding box center [379, 145] width 85 height 26
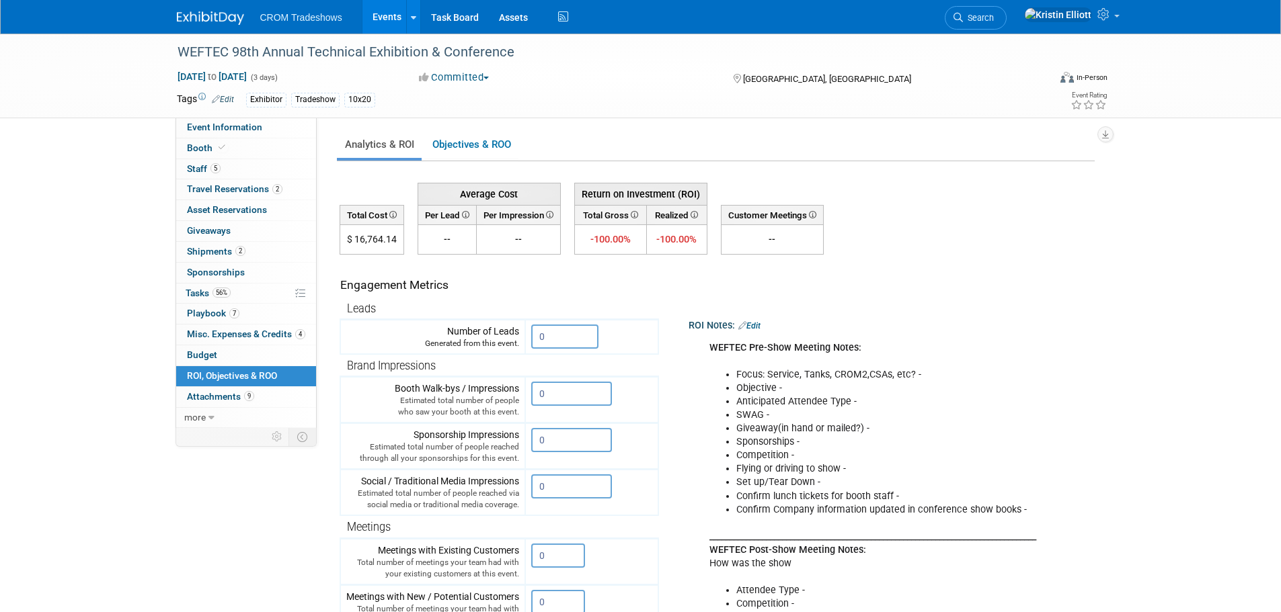
click at [760, 325] on link "Edit" at bounding box center [749, 325] width 22 height 9
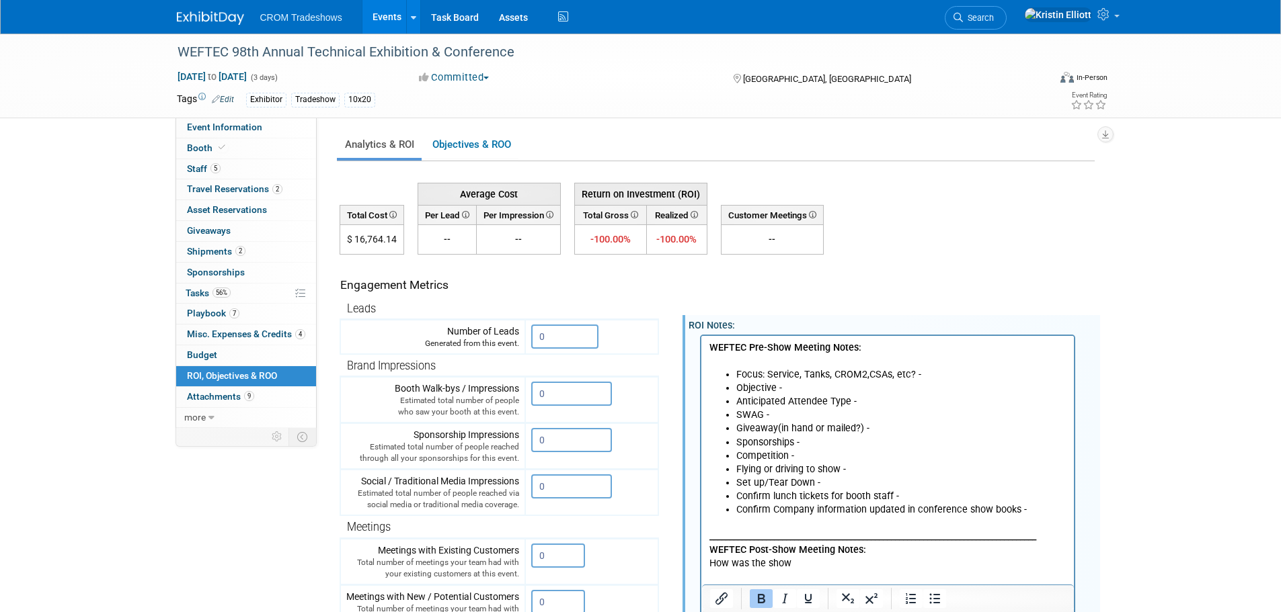
click at [816, 445] on li "Sponsorships -" at bounding box center [901, 442] width 331 height 13
click at [808, 451] on li "Competition -" at bounding box center [901, 455] width 331 height 13
click at [810, 441] on li "Sponsorships -" at bounding box center [901, 442] width 331 height 13
click at [826, 451] on li "Competition -" at bounding box center [901, 455] width 331 height 13
click at [830, 456] on li "Competition - Preload #3667/" at bounding box center [901, 455] width 331 height 13
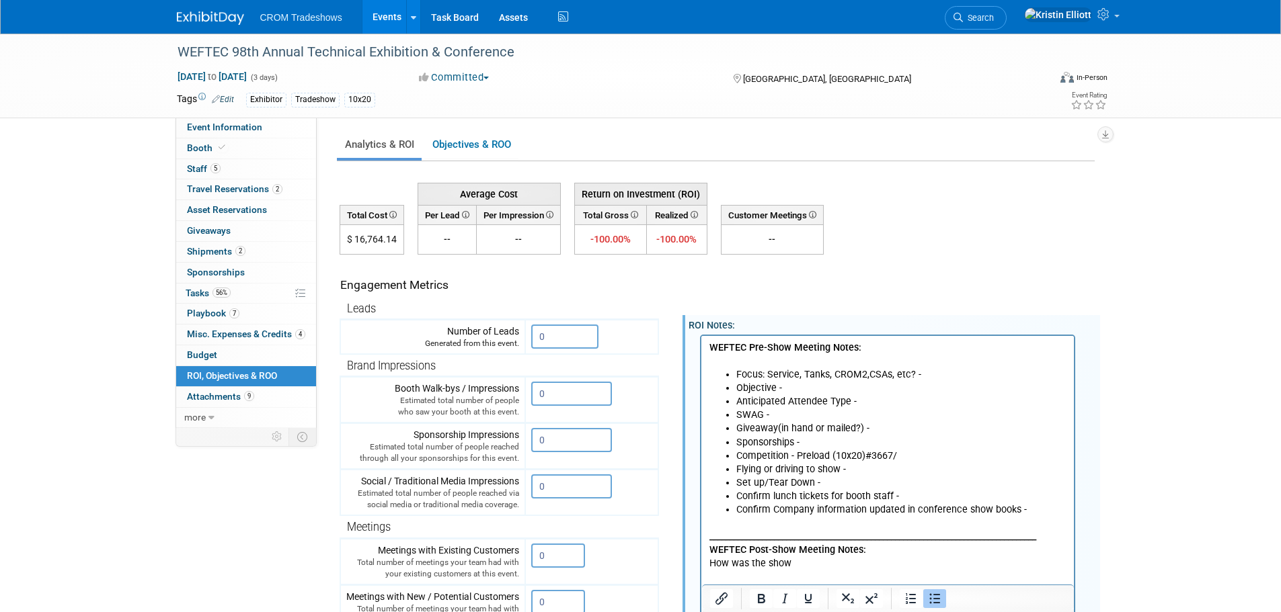
click at [928, 459] on li "Competition - Preload (10x20)#3667/" at bounding box center [901, 455] width 331 height 13
click at [904, 454] on li "Competition - Preload (10x20)#3667/" at bounding box center [901, 455] width 331 height 13
click at [861, 454] on li "Competition - Preload (10x20)#3667/DN Tanks (10x20) #2445" at bounding box center [901, 455] width 331 height 13
click at [860, 457] on li "Competition - Preload (10x20)#3667/DN Tanks (10x20) #2445" at bounding box center [901, 455] width 331 height 13
click at [862, 455] on li "Competition - Preload (10x20)#3667/DN Tanks (10x20) #2445" at bounding box center [901, 455] width 331 height 13
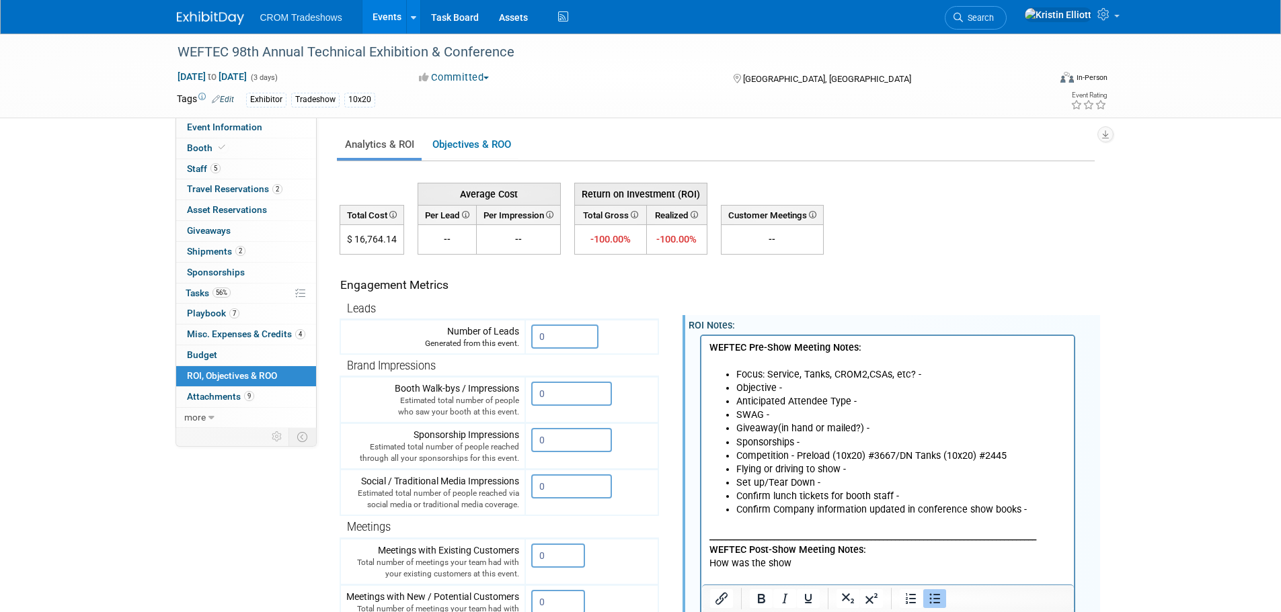
scroll to position [269, 0]
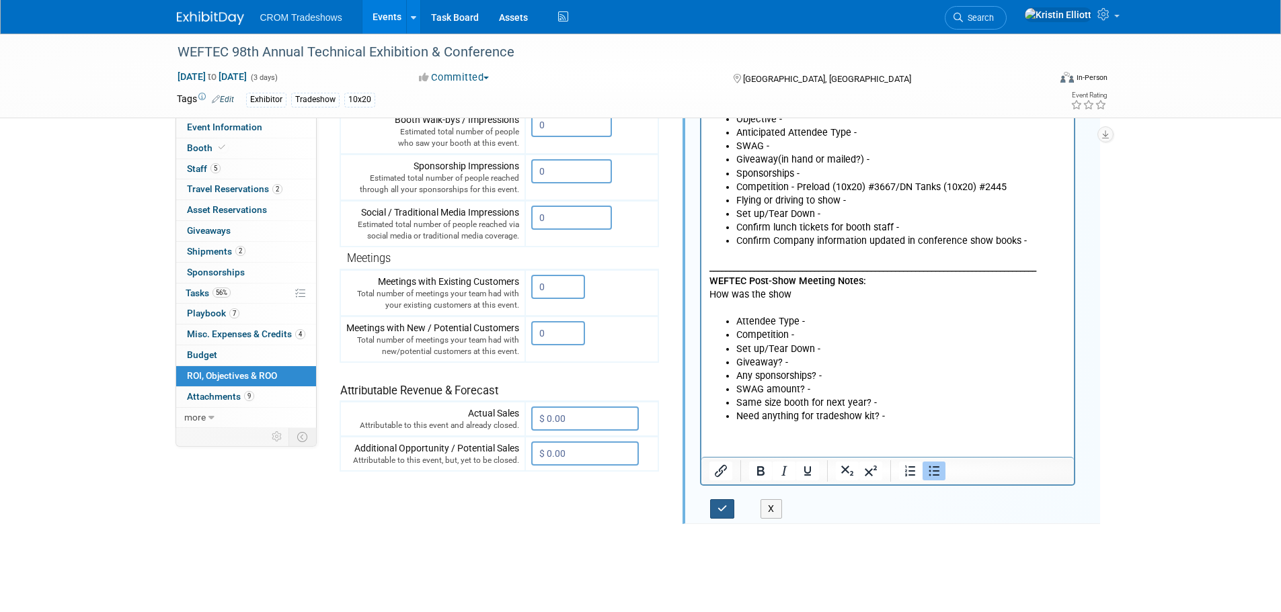
click at [723, 516] on button "button" at bounding box center [722, 509] width 25 height 19
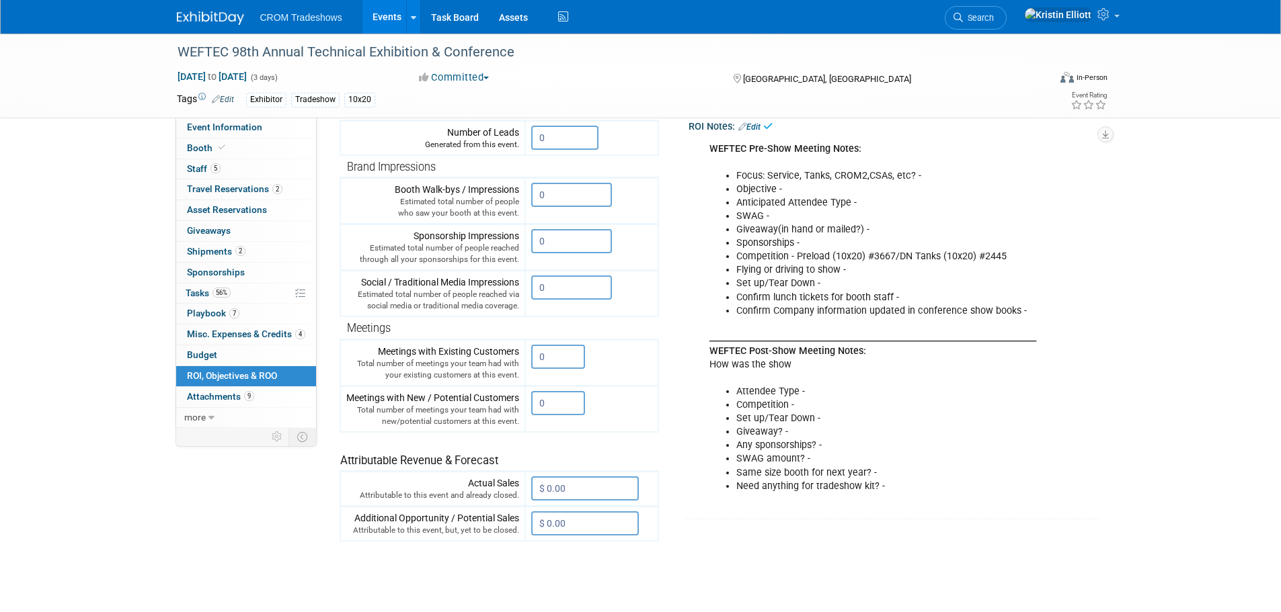
scroll to position [67, 0]
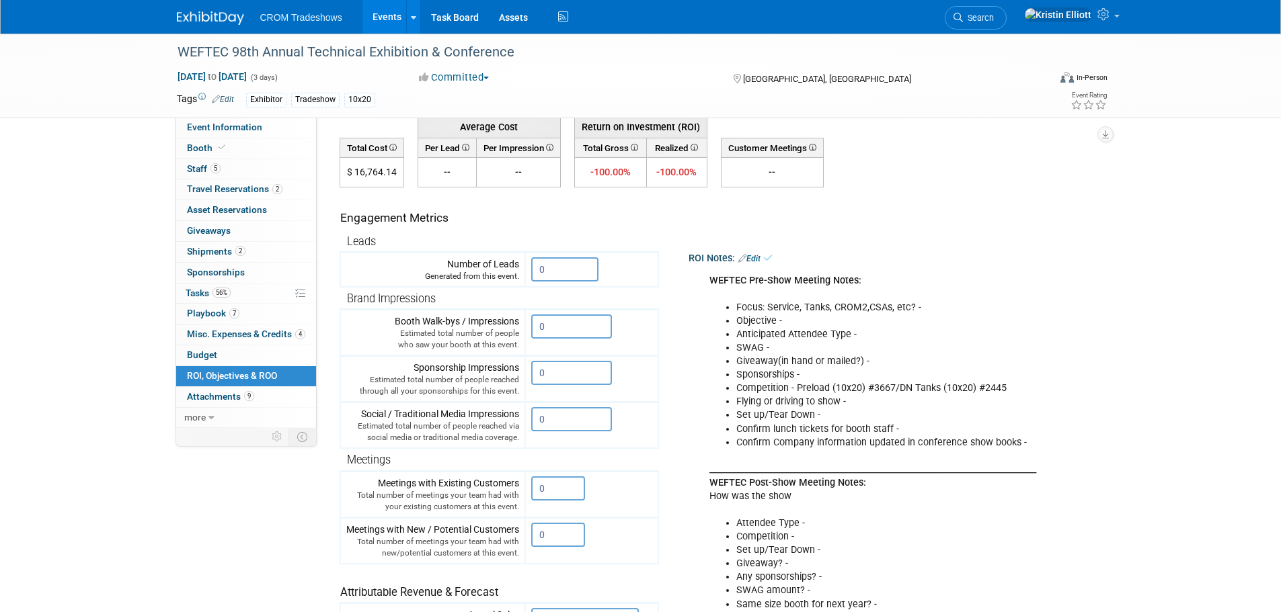
click at [758, 262] on link "Edit" at bounding box center [749, 258] width 22 height 9
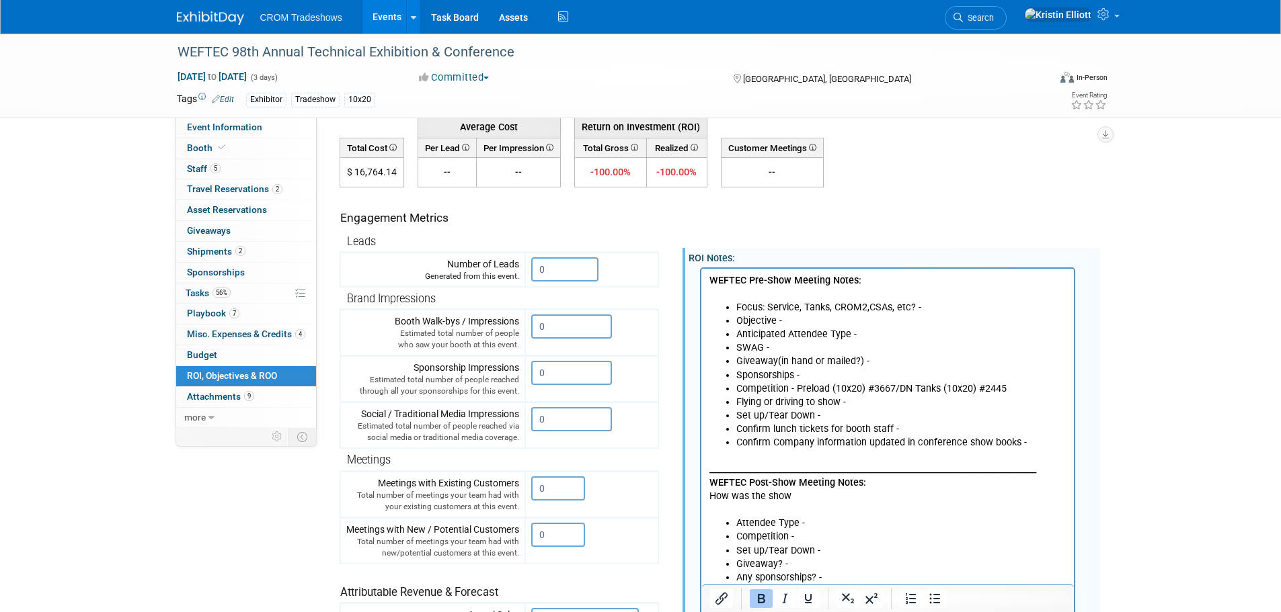
scroll to position [0, 0]
click at [1057, 275] on p "WEFTEC Pre-Show Meeting Notes:" at bounding box center [888, 287] width 358 height 27
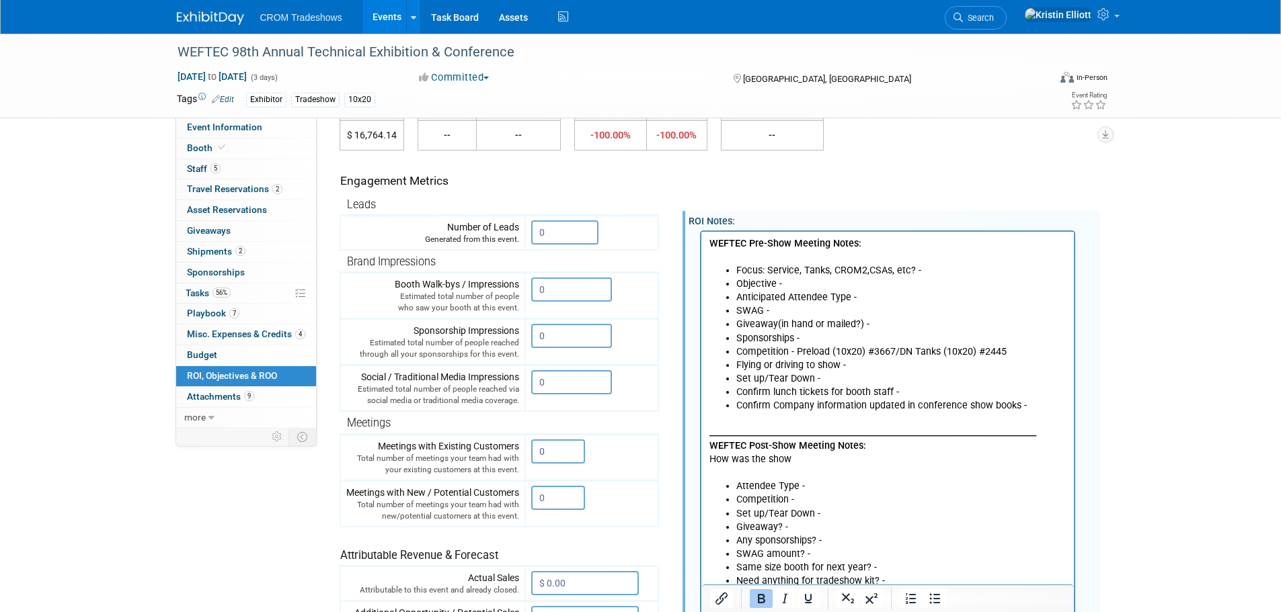
scroll to position [134, 0]
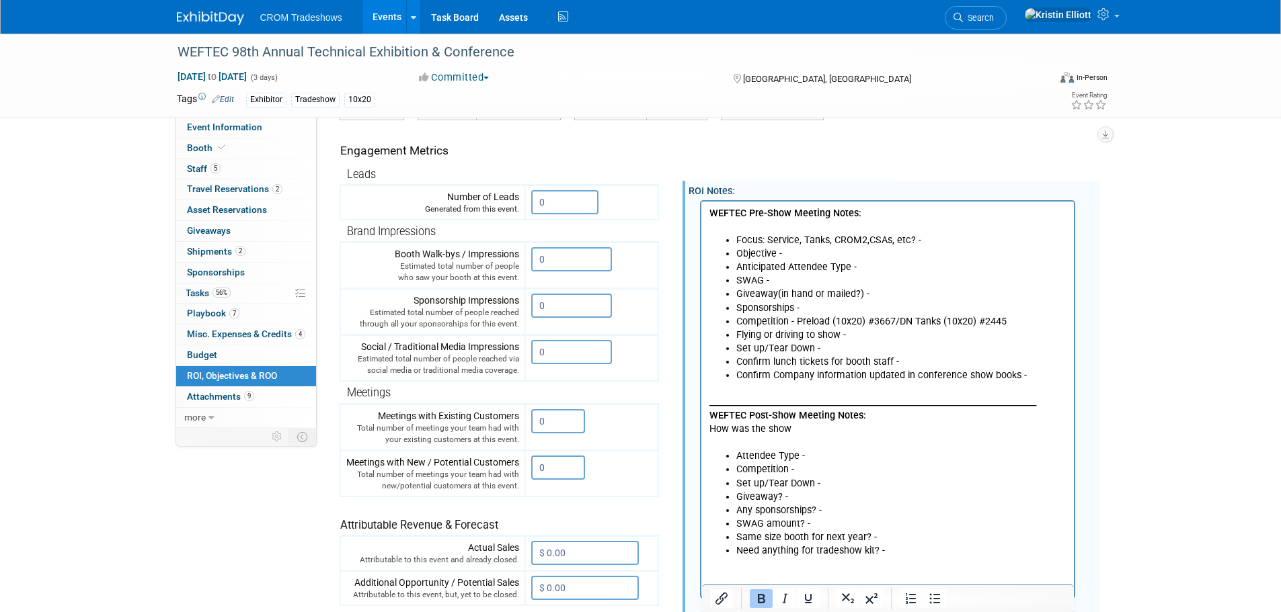
click at [914, 360] on li "Confirm lunch tickets for booth staff -" at bounding box center [901, 361] width 331 height 13
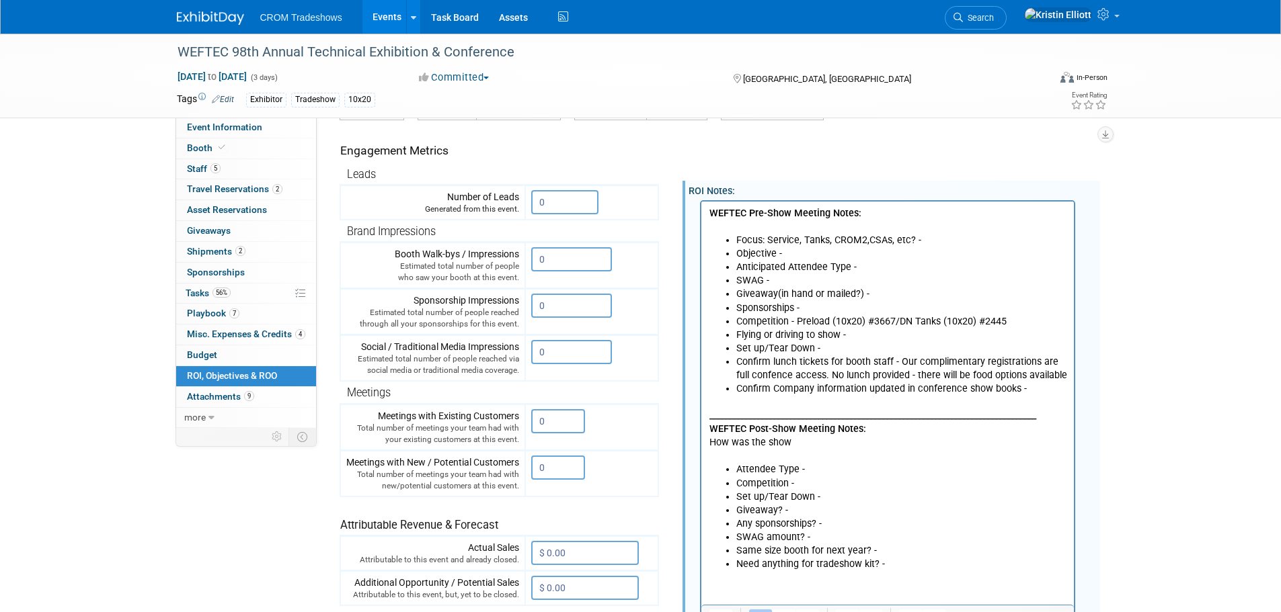
click at [1025, 391] on li "Confirm Company information updated in conference show books -" at bounding box center [901, 388] width 331 height 13
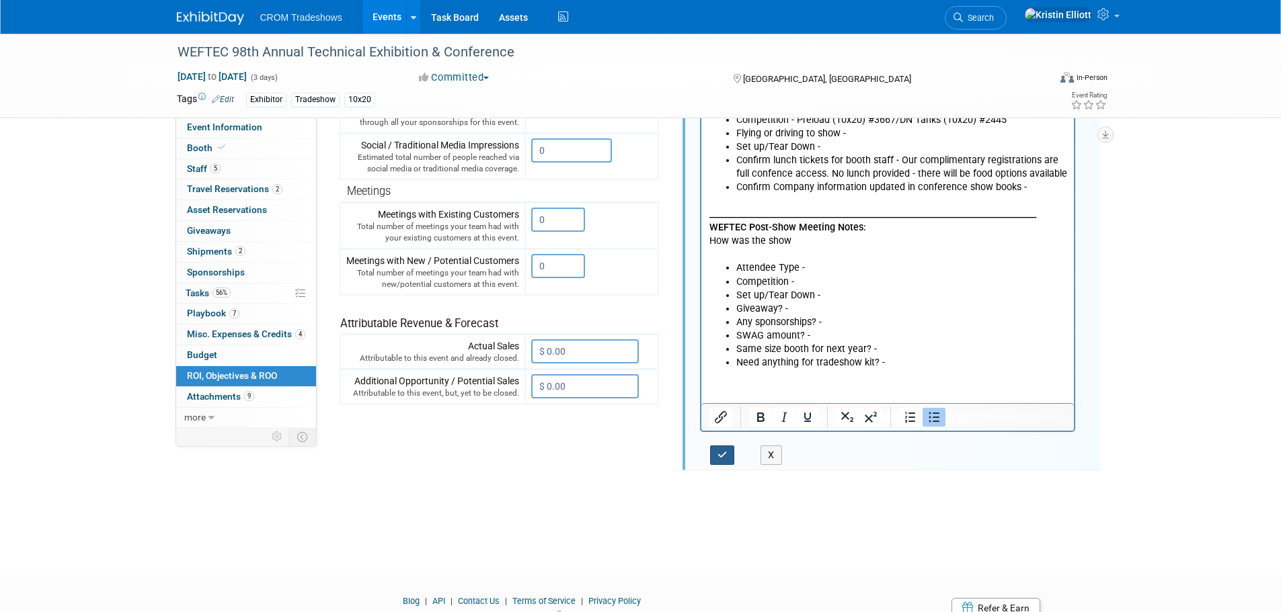
click at [732, 457] on button "button" at bounding box center [722, 455] width 25 height 19
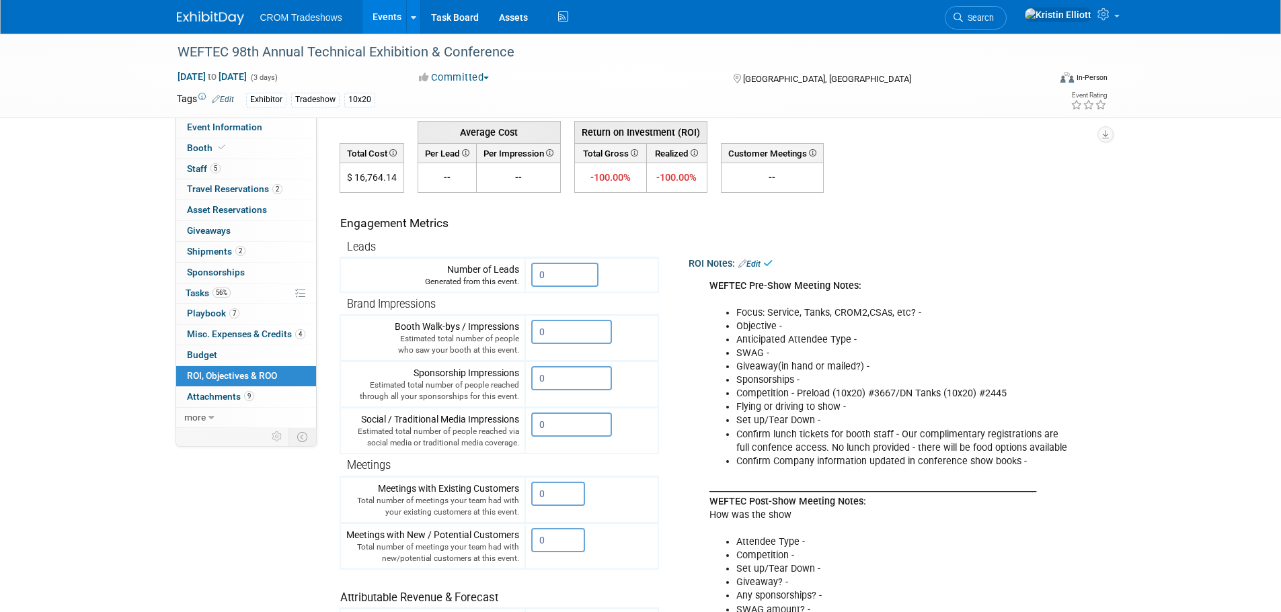
scroll to position [58, 0]
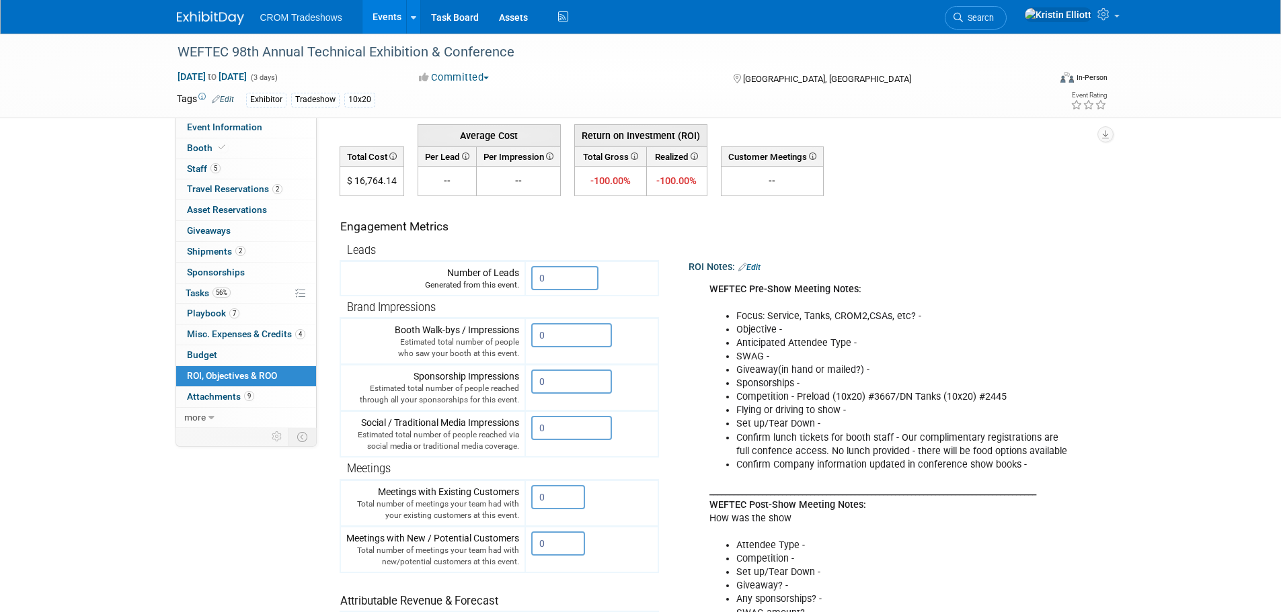
click at [758, 267] on link "Edit" at bounding box center [749, 267] width 22 height 9
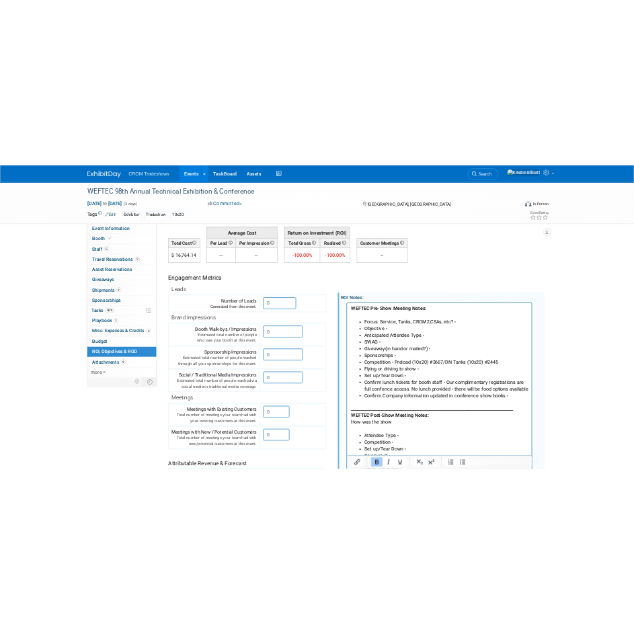
scroll to position [0, 0]
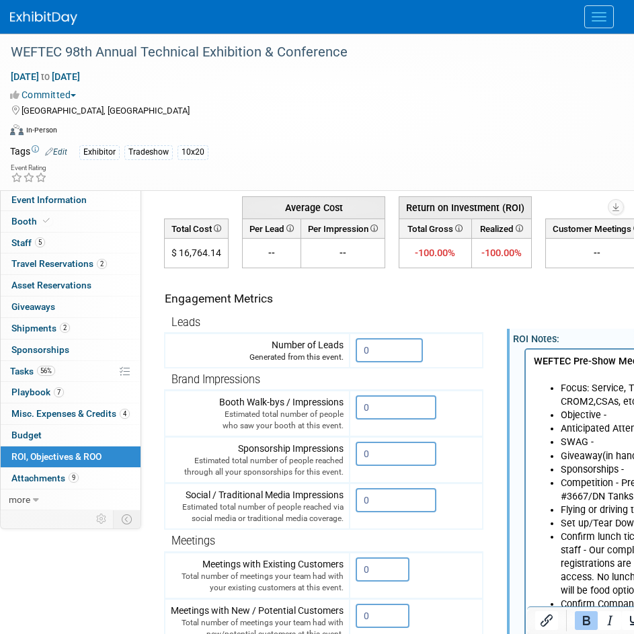
click at [379, 118] on div "Sep 29, 2025 to Oct 1, 2025 (3 days) Sep 29, 2025 to Oct 1, 2025 Committed Comm…" at bounding box center [308, 106] width 617 height 73
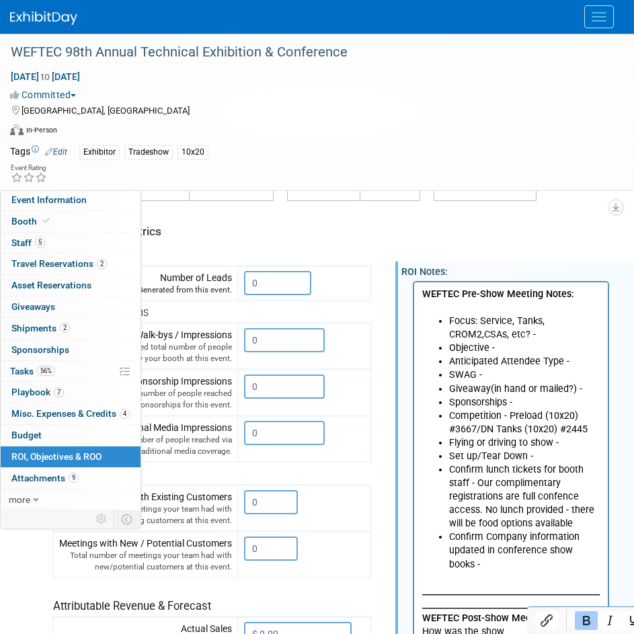
scroll to position [193, 113]
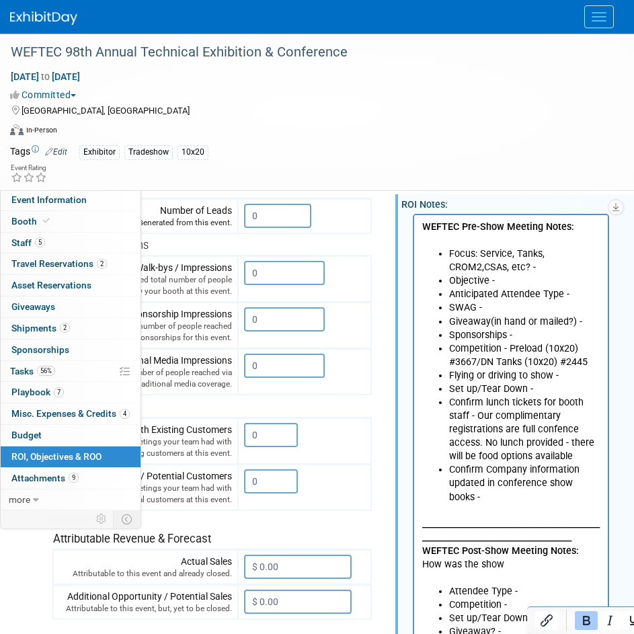
drag, startPoint x: 422, startPoint y: 384, endPoint x: 542, endPoint y: 391, distance: 120.5
click at [542, 391] on li "Set up/Tear Down -" at bounding box center [524, 388] width 151 height 13
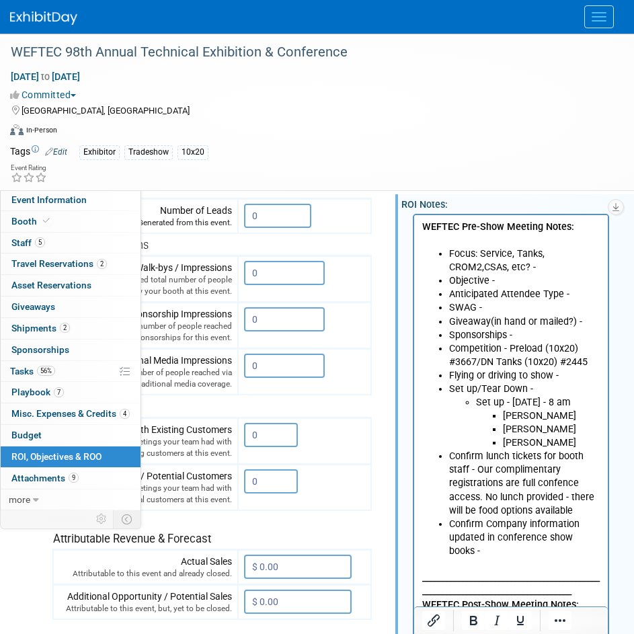
click at [497, 409] on ul "Daniel H Kristin Daniel" at bounding box center [538, 429] width 124 height 40
click at [590, 399] on li "Set up - Sun, Sept 28 - 8 am Daniel H Kristin Daniel" at bounding box center [538, 422] width 124 height 54
copy li "Set up - Sun, Sept 28 - 8 am"
click at [537, 446] on li "Daniel" at bounding box center [551, 442] width 97 height 13
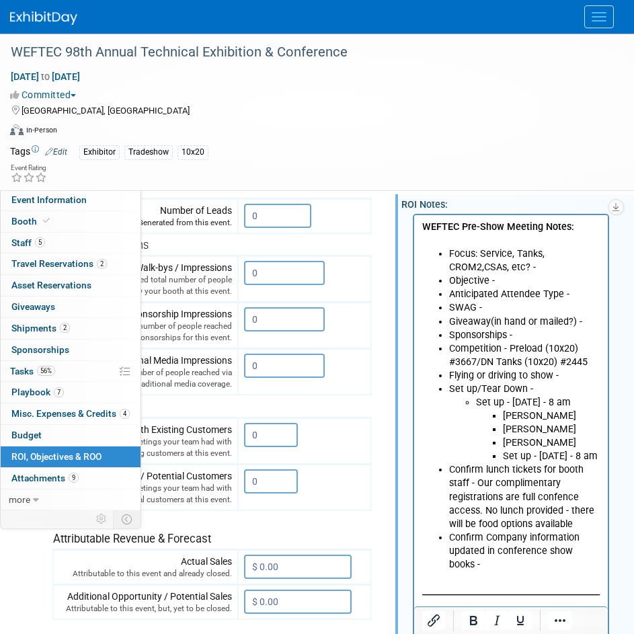
click at [500, 455] on ul "Daniel H Kristin Daniel Set up - Sun, Sept 28 - 8 am" at bounding box center [538, 436] width 124 height 54
click at [540, 442] on li "Daniel" at bounding box center [551, 442] width 97 height 13
drag, startPoint x: 527, startPoint y: 458, endPoint x: 511, endPoint y: 458, distance: 16.1
click at [511, 458] on li "Set up - Sun, Sept 28 - 8 am" at bounding box center [551, 455] width 97 height 13
drag, startPoint x: 530, startPoint y: 455, endPoint x: 503, endPoint y: 461, distance: 28.2
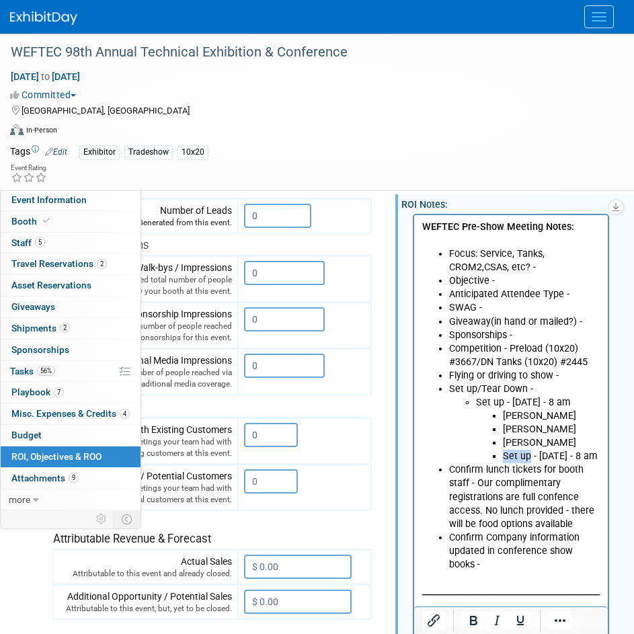
click at [503, 461] on li "Set up - Sun, Sept 28 - 8 am" at bounding box center [551, 455] width 97 height 13
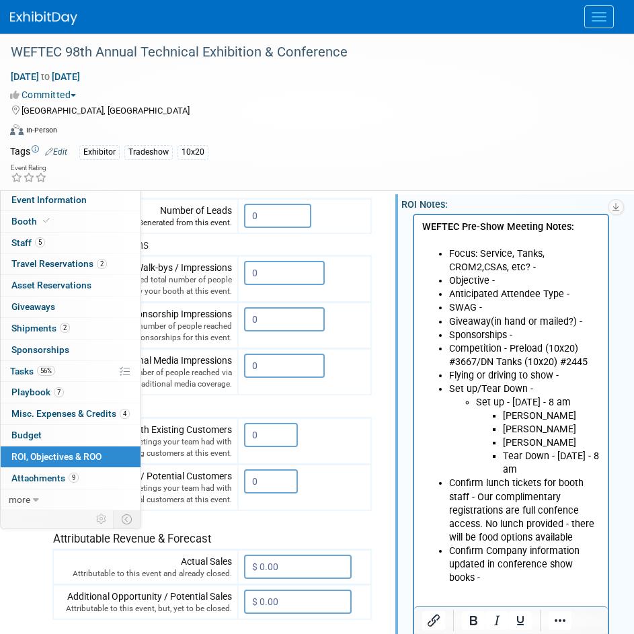
click at [565, 459] on li "Tear Down - Sun, Sept 28 - 8 am" at bounding box center [551, 462] width 97 height 27
click at [535, 468] on li "Tear Down - Sun, Sept 28 - 8 am" at bounding box center [551, 462] width 97 height 27
click at [571, 458] on li "Tear Down - Sun, Sept 28 - 8 am" at bounding box center [551, 462] width 97 height 27
drag, startPoint x: 571, startPoint y: 457, endPoint x: 557, endPoint y: 457, distance: 13.4
click at [557, 457] on li "Tear Down - Sun, Sept 28 - 8 am" at bounding box center [551, 462] width 97 height 27
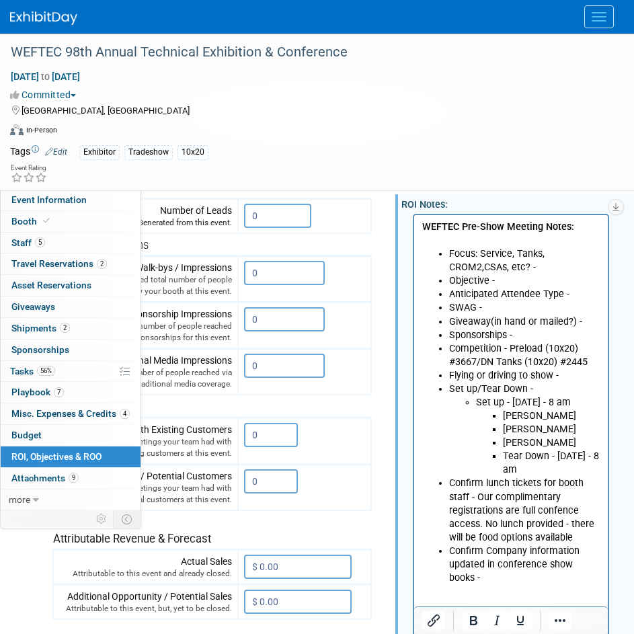
click at [512, 469] on li "Tear Down - Wed, Sept 28 - 8 am" at bounding box center [551, 462] width 97 height 27
click at [539, 471] on li "Tear Down - Wed, Oct 1 - 8 am" at bounding box center [551, 462] width 97 height 27
click at [613, 555] on div "WEFTEC Pre-Show Meeting Notes: Focus: Service, Tanks, CROM2,CSAs, etc? - Object…" at bounding box center [516, 525] width 206 height 623
click at [602, 567] on html "WEFTEC Pre-Show Meeting Notes: Focus: Service, Tanks, CROM2,CSAs, etc? - Object…" at bounding box center [511, 493] width 194 height 559
click at [555, 474] on li "Tear Down - Wed, Oct 1 - 3:30 pm" at bounding box center [551, 462] width 97 height 27
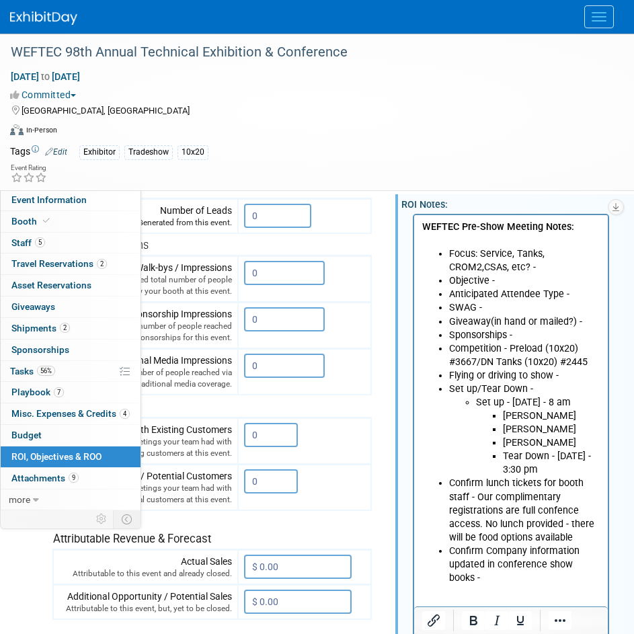
click at [543, 449] on li "Tear Down - Wed, Oct 1 - 3:30 pm" at bounding box center [551, 462] width 97 height 27
click at [553, 459] on li "Tear Down - Wed, Oct 1 - 3:30 pm" at bounding box center [551, 462] width 97 height 27
click at [549, 467] on li "Tear Down - Wed, Oct 1 - 3:30 pm" at bounding box center [551, 462] width 97 height 27
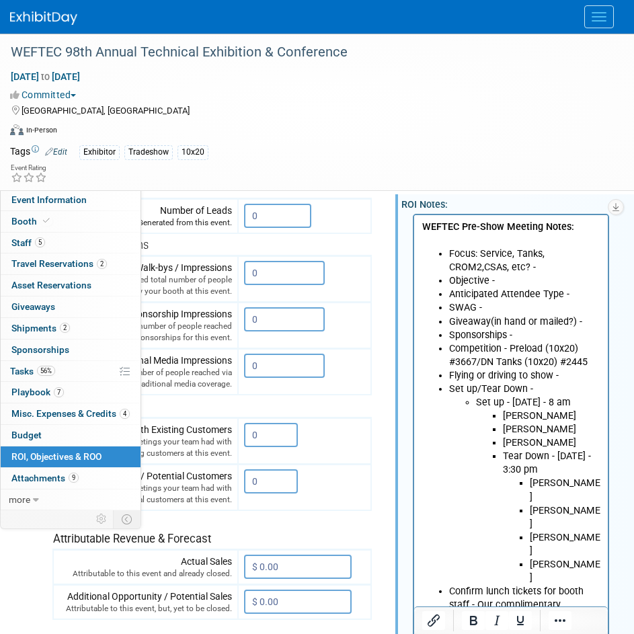
click at [504, 459] on li "Tear Down - Wed, Oct 1 - 3:30 pm Alan Kristin Daniel H Daniel A" at bounding box center [551, 516] width 97 height 135
click at [543, 253] on li "Focus: Service, Tanks, CROM2,CSAs, etc? -" at bounding box center [524, 260] width 151 height 27
click at [545, 262] on li "Focus: Service, Tanks, CROM2,CSAs, etc? -" at bounding box center [524, 260] width 151 height 27
click at [519, 274] on li "Objective -" at bounding box center [524, 280] width 151 height 13
click at [525, 280] on li "Objective -" at bounding box center [524, 280] width 151 height 13
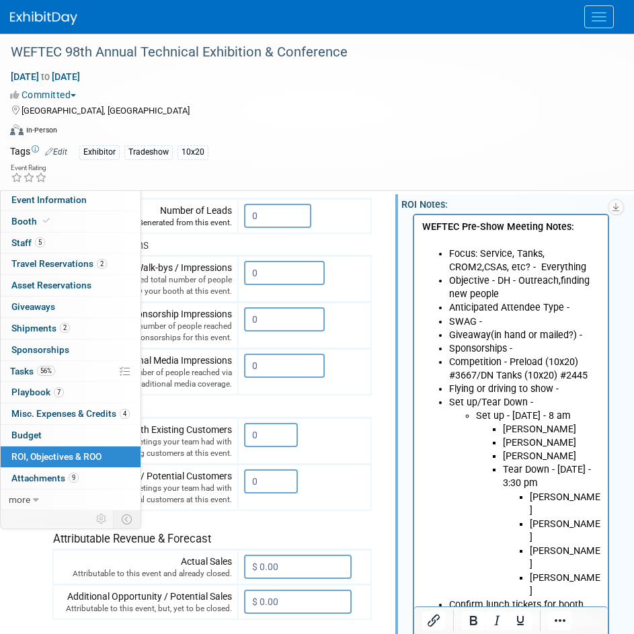
click at [557, 280] on li "Objective - DH - Outreach,finding new people" at bounding box center [524, 287] width 151 height 27
click at [524, 299] on li "Objective - DH - Outreach, finding new people" at bounding box center [524, 287] width 151 height 27
click at [518, 280] on li "Objective - DH - Outreach, finding new people" at bounding box center [524, 287] width 151 height 27
click at [577, 306] on li "Anticipated Attendee Type -" at bounding box center [524, 307] width 151 height 13
click at [500, 291] on li "Objective - Outreach, finding new people" at bounding box center [524, 287] width 151 height 27
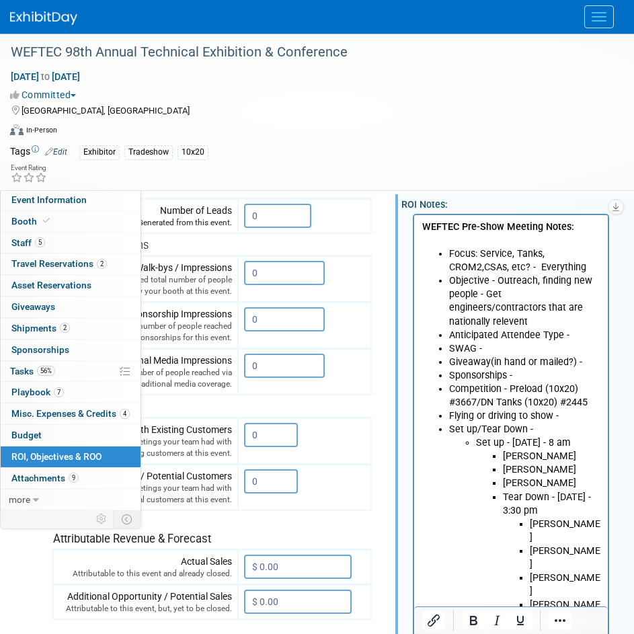
click at [577, 328] on li "Anticipated Attendee Type -" at bounding box center [524, 334] width 151 height 13
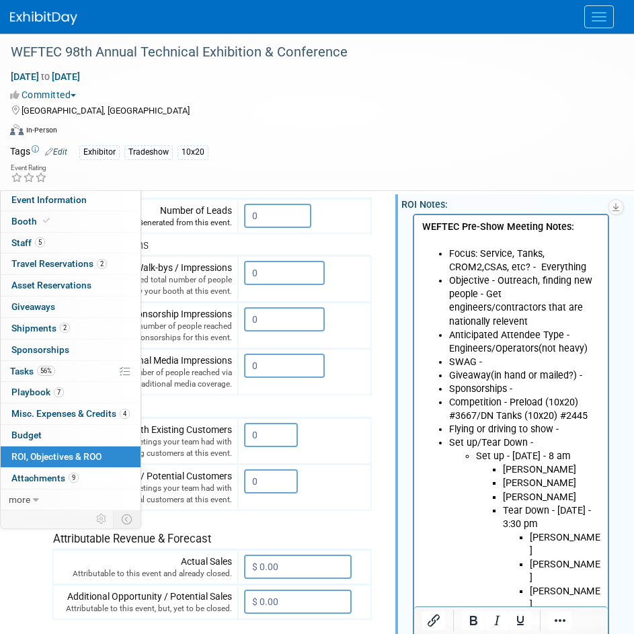
click at [587, 335] on li "Anticipated Attendee Type - Engineers/Operators(not heavy)" at bounding box center [524, 341] width 151 height 27
click at [588, 338] on li "Anticipated Attendee Type - Engineers/Operators(not heavy)" at bounding box center [524, 341] width 151 height 27
click at [490, 355] on li "SWAG -" at bounding box center [524, 361] width 151 height 13
click at [600, 334] on li "Anticipated Attendee Type - Engineers/Operators(not heavy)" at bounding box center [524, 341] width 151 height 27
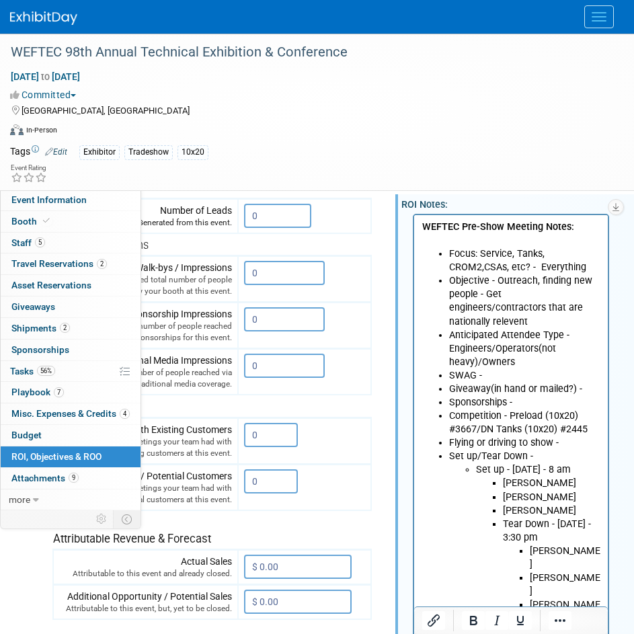
drag, startPoint x: 481, startPoint y: 350, endPoint x: 596, endPoint y: 380, distance: 119.4
click at [481, 350] on li "Anticipated Attendee Type - Engineers/Operators(not heavy)/Owners" at bounding box center [524, 348] width 151 height 40
click at [546, 368] on li "SWAG -" at bounding box center [524, 374] width 151 height 13
click at [548, 341] on li "Anticipated Attendee Type - Engineers/Operators(not heavy)/Large Owners" at bounding box center [524, 348] width 151 height 40
click at [550, 344] on li "Anticipated Attendee Type - Engineers/Operators(not heavy)/Large Owners" at bounding box center [524, 348] width 151 height 40
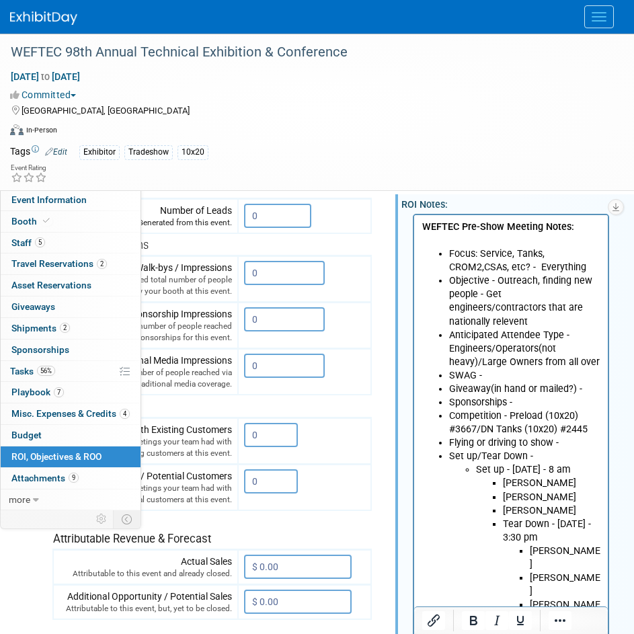
click at [492, 368] on li "SWAG -" at bounding box center [524, 374] width 151 height 13
click at [494, 368] on li "SWAG -" at bounding box center [524, 374] width 151 height 13
click at [493, 368] on li "SWAG -" at bounding box center [524, 374] width 151 height 13
click at [522, 368] on li "SWAG -" at bounding box center [524, 374] width 151 height 13
click at [584, 382] on li "Giveaway(in hand or mailed?) -" at bounding box center [524, 388] width 151 height 13
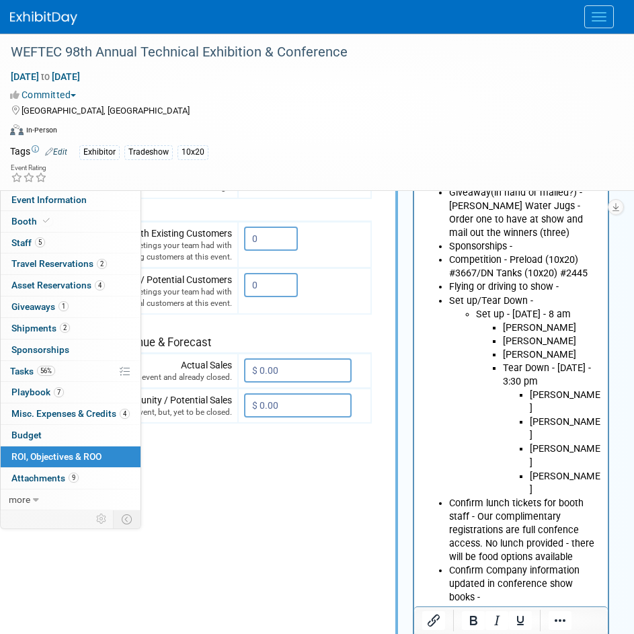
scroll to position [395, 113]
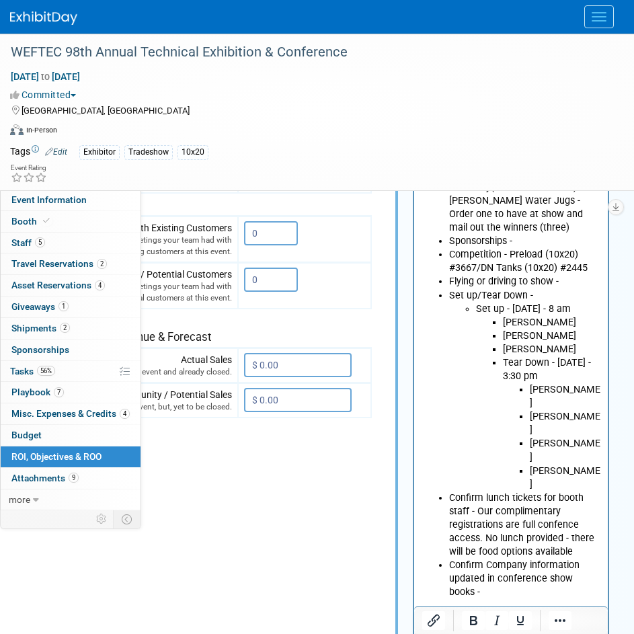
click at [606, 506] on html "WEFTEC Pre-Show Meeting Notes: Focus: Service, Tanks, CROM2,CSAs, etc? - Everyt…" at bounding box center [511, 400] width 194 height 775
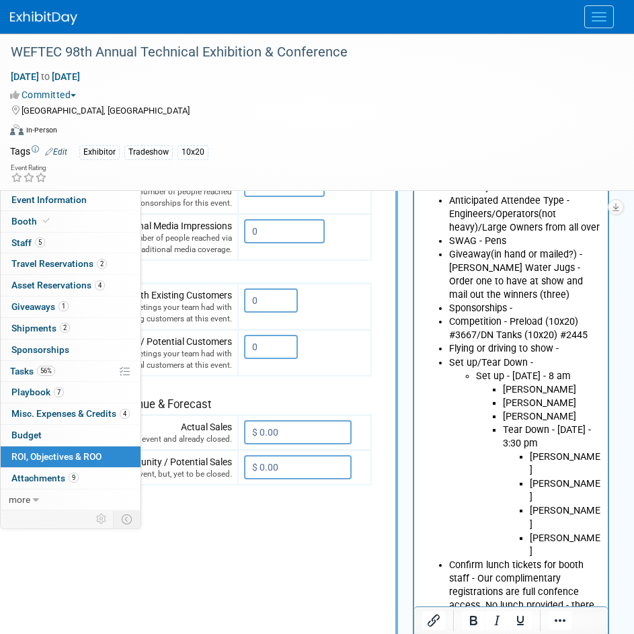
scroll to position [260, 113]
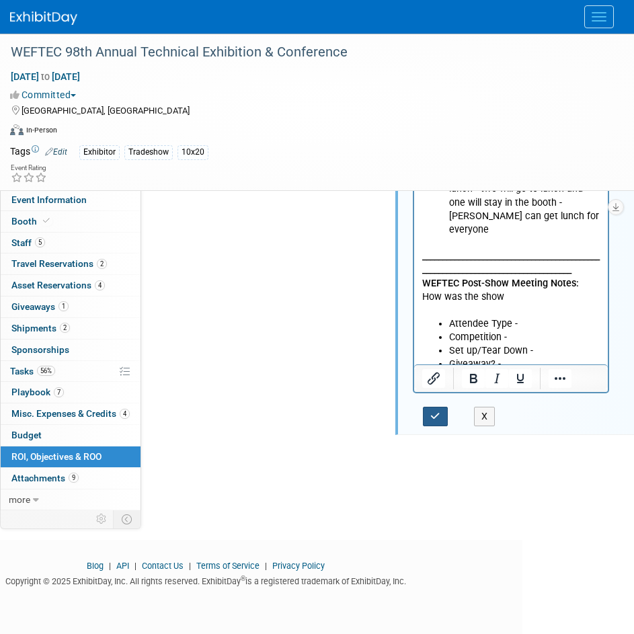
click at [427, 420] on button "button" at bounding box center [435, 416] width 25 height 19
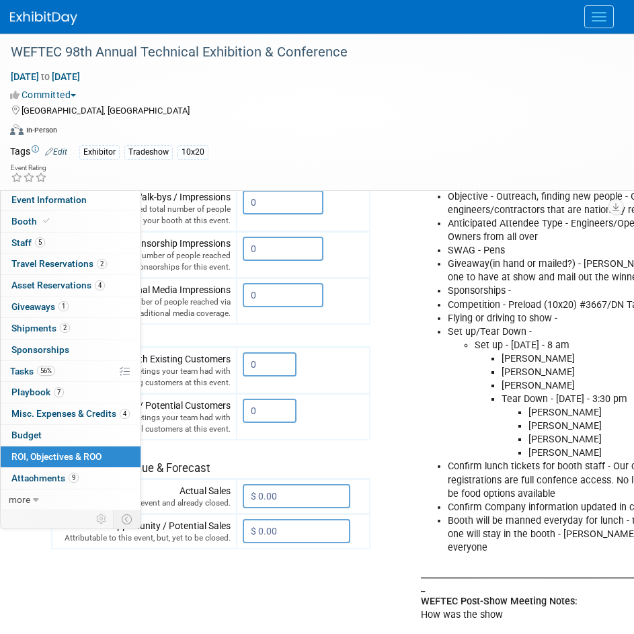
scroll to position [269, 113]
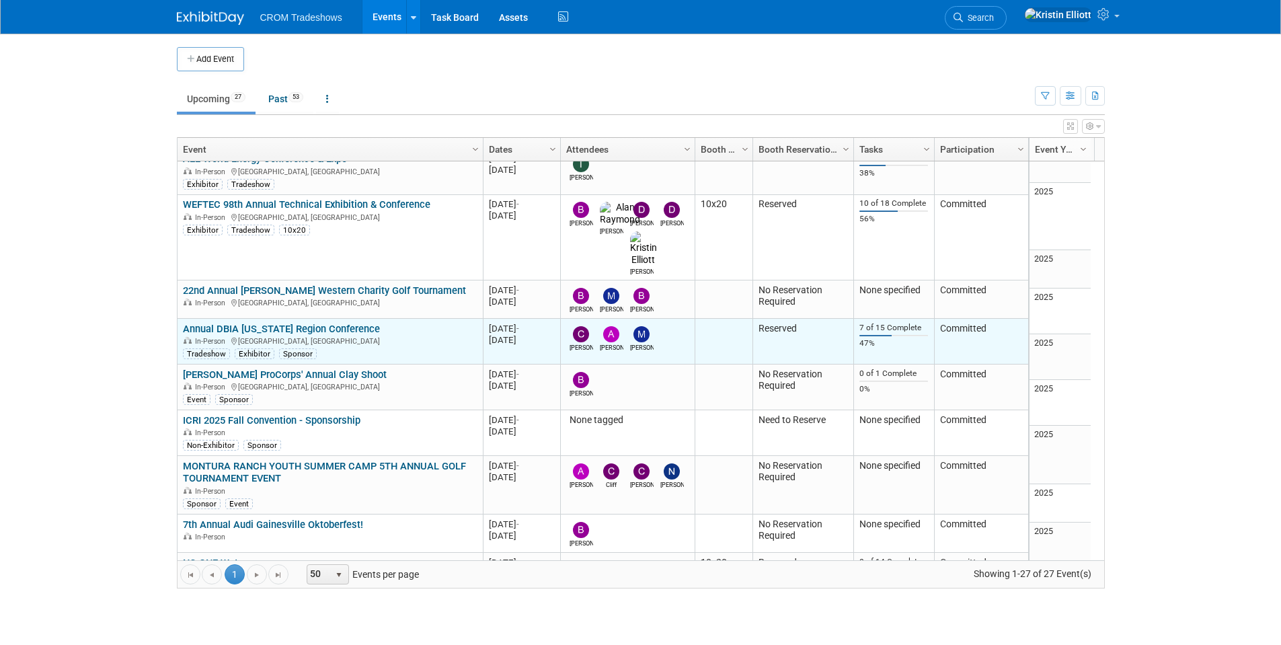
scroll to position [242, 0]
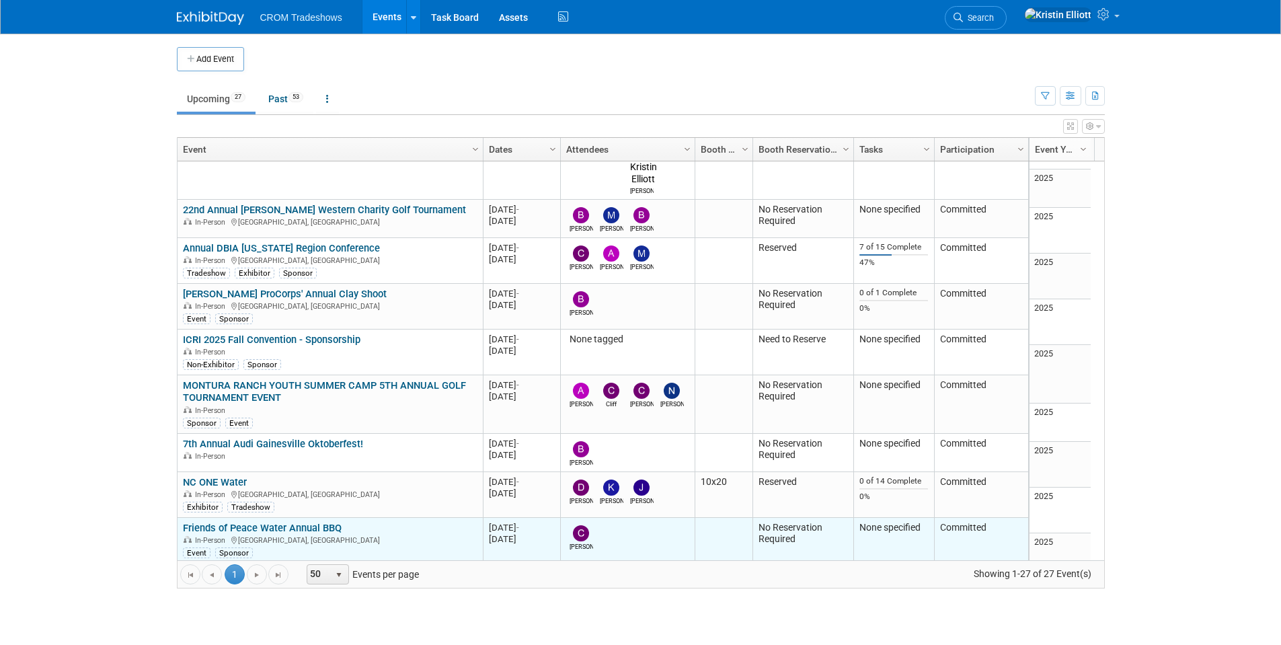
click at [319, 522] on link "Friends of Peace Water Annual BBQ" at bounding box center [262, 528] width 159 height 12
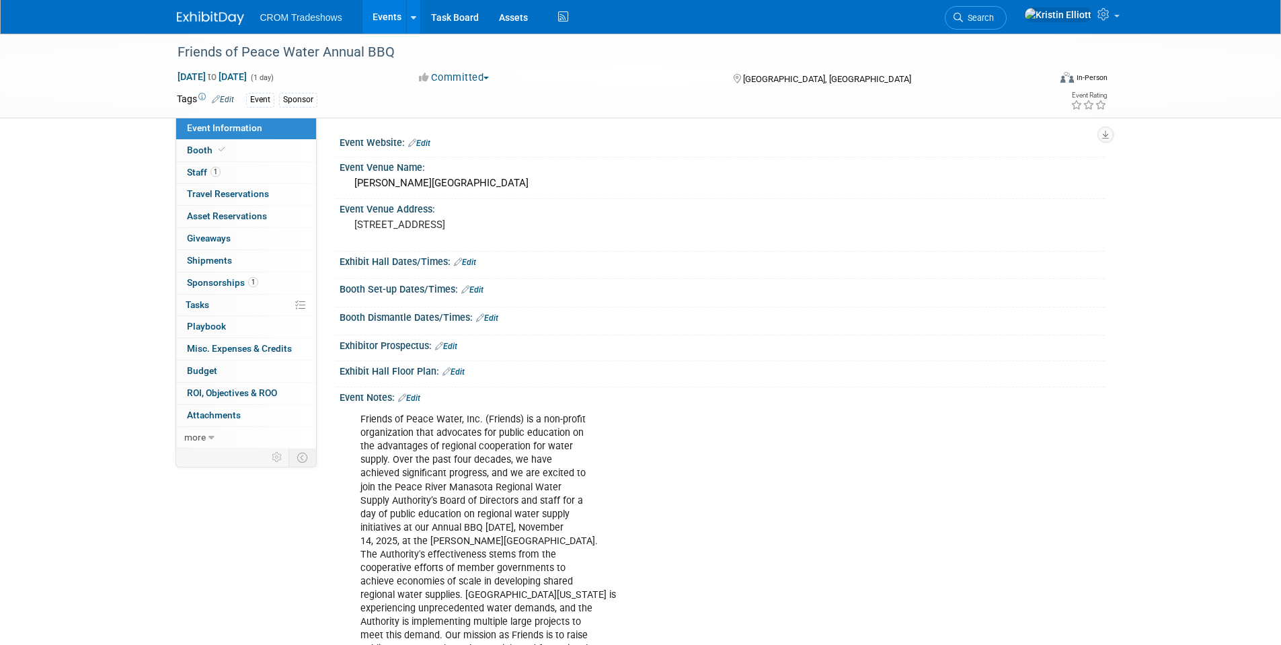
click at [219, 282] on span "Sponsorships 1" at bounding box center [222, 282] width 71 height 11
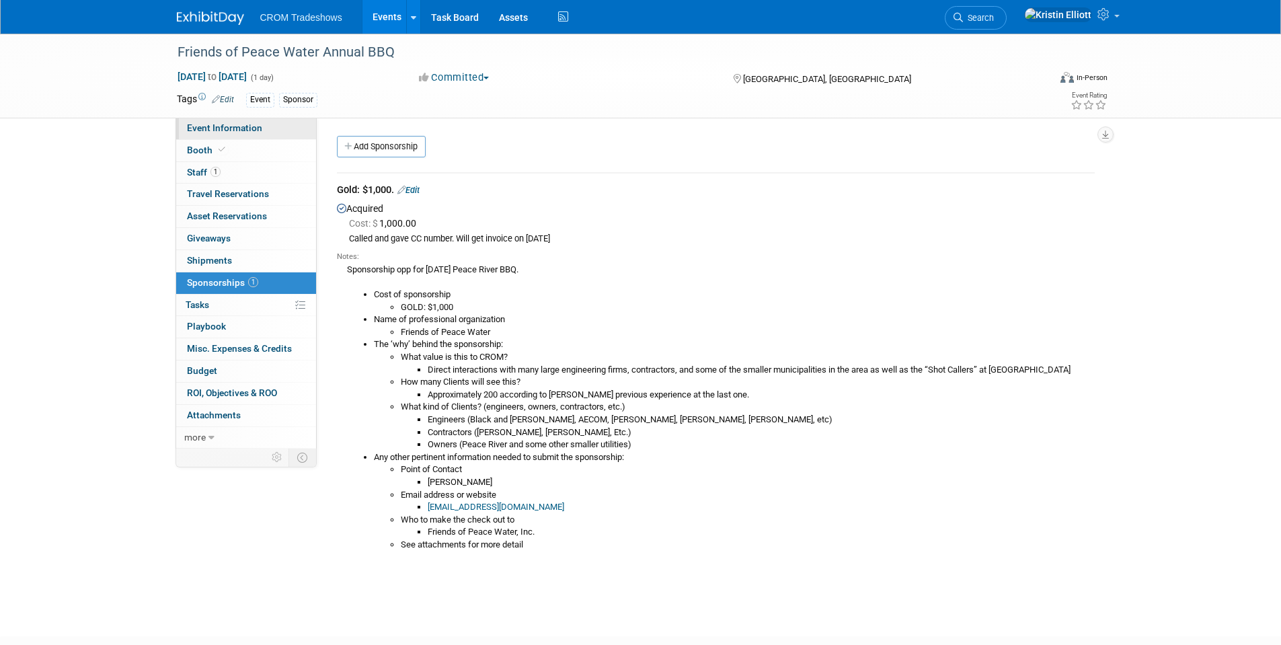
click at [249, 130] on span "Event Information" at bounding box center [224, 127] width 75 height 11
